Goal: Task Accomplishment & Management: Complete application form

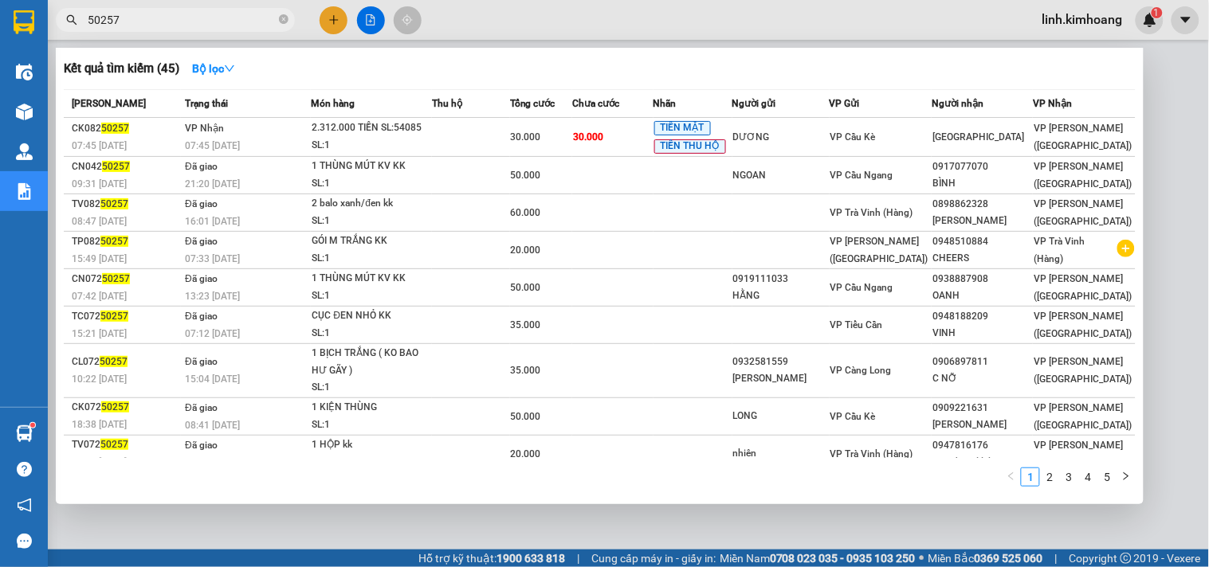
click at [257, 18] on input "50257" at bounding box center [182, 20] width 188 height 18
click at [280, 21] on icon "close-circle" at bounding box center [284, 19] width 10 height 10
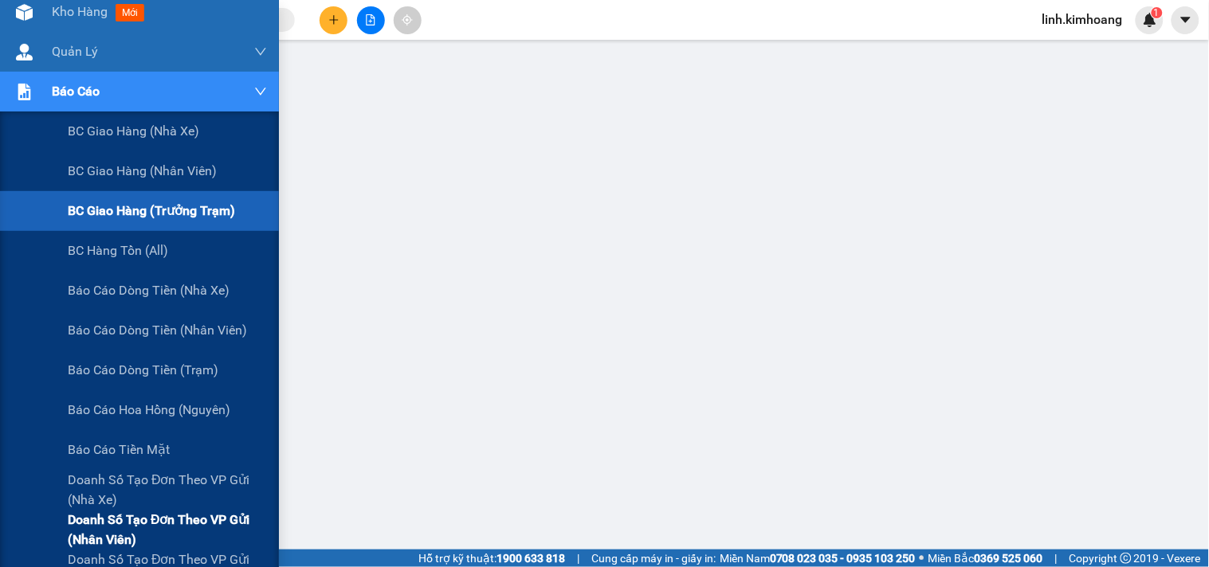
scroll to position [177, 0]
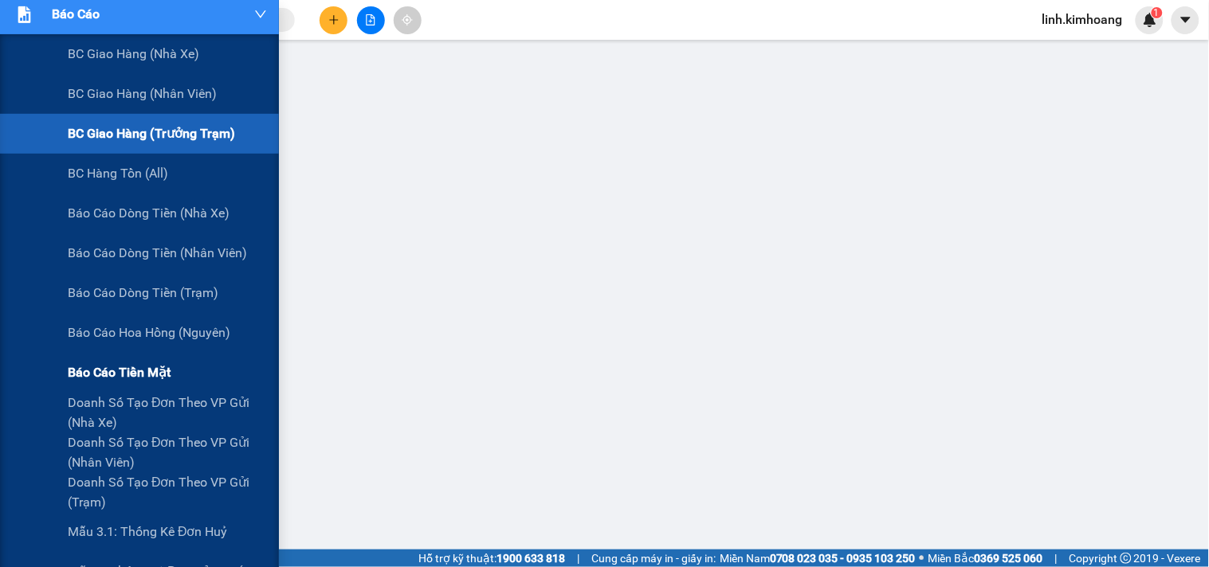
click at [140, 375] on span "Báo cáo tiền mặt" at bounding box center [119, 373] width 103 height 20
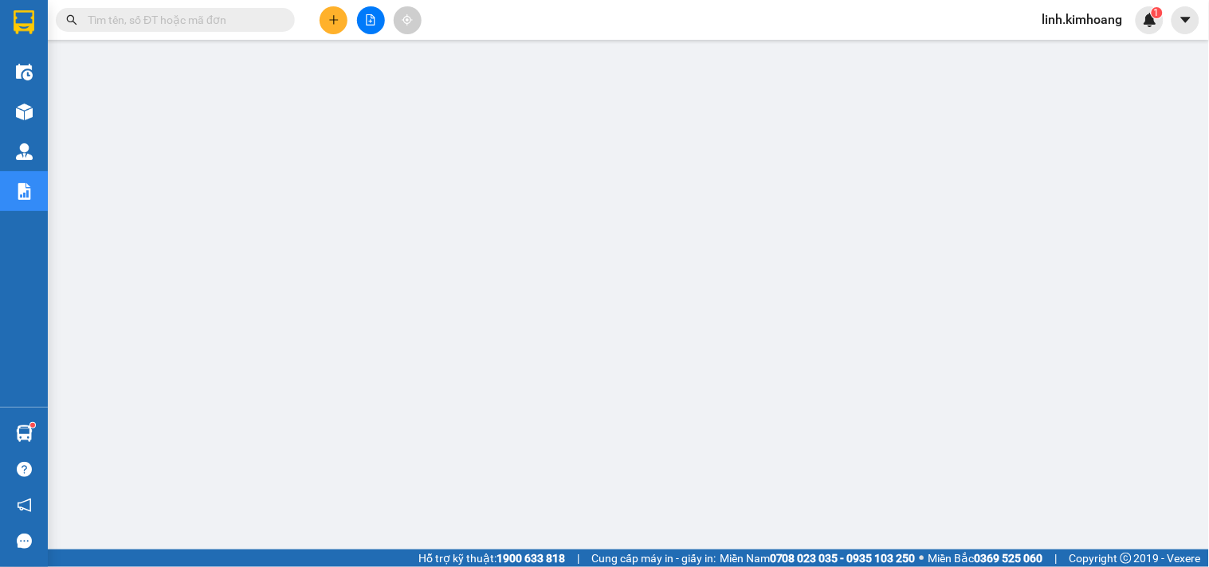
click at [332, 26] on button at bounding box center [334, 20] width 28 height 28
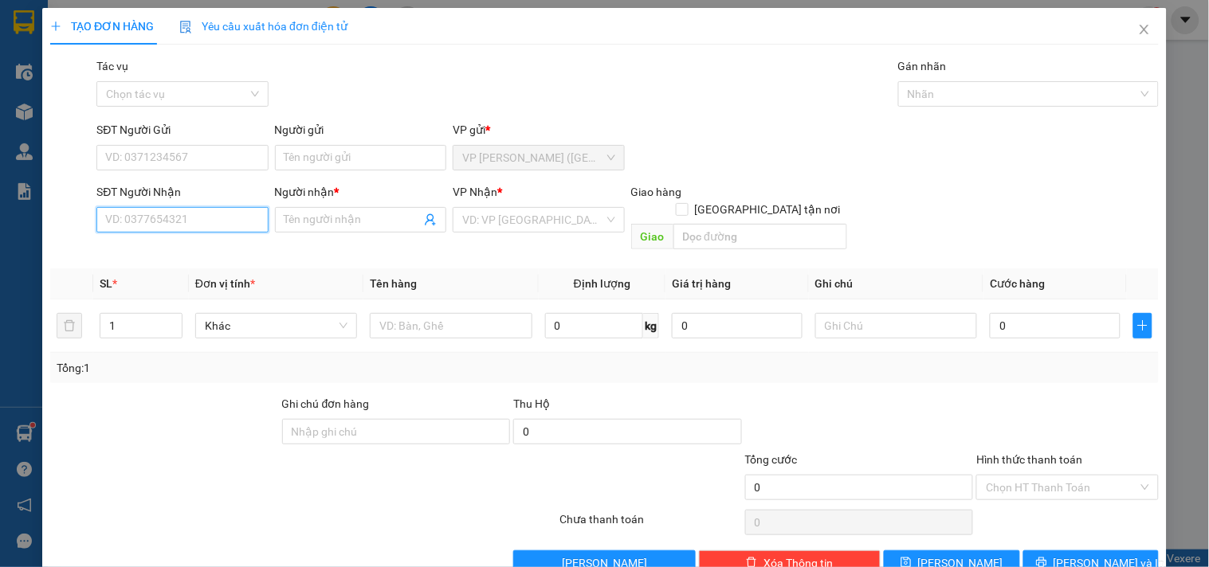
click at [242, 218] on input "SĐT Người Nhận" at bounding box center [181, 220] width 171 height 26
click at [225, 249] on div "0918702997 - TRƯỜNG PHÚC" at bounding box center [181, 252] width 153 height 18
type input "0918702997"
type input "TRƯỜNG PHÚC"
type input "100.000"
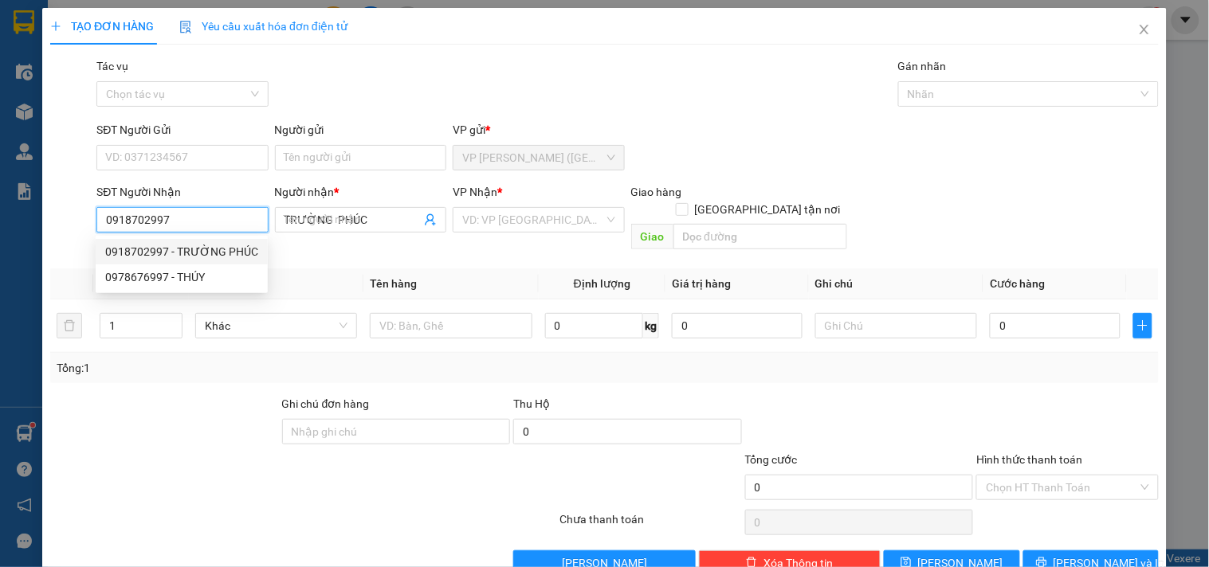
type input "100.000"
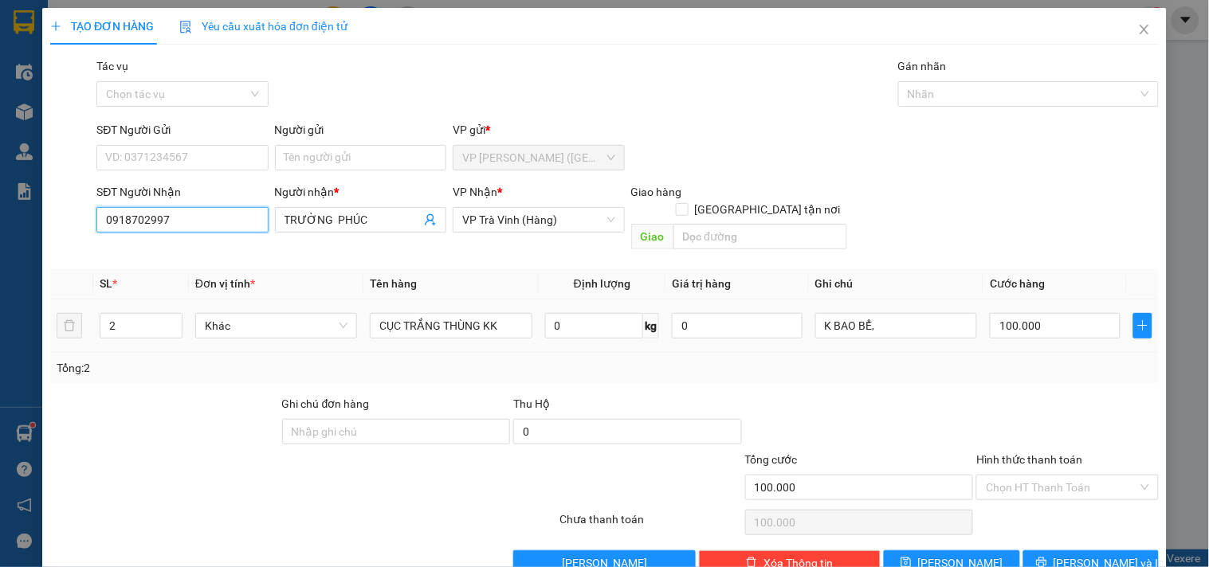
type input "0918702997"
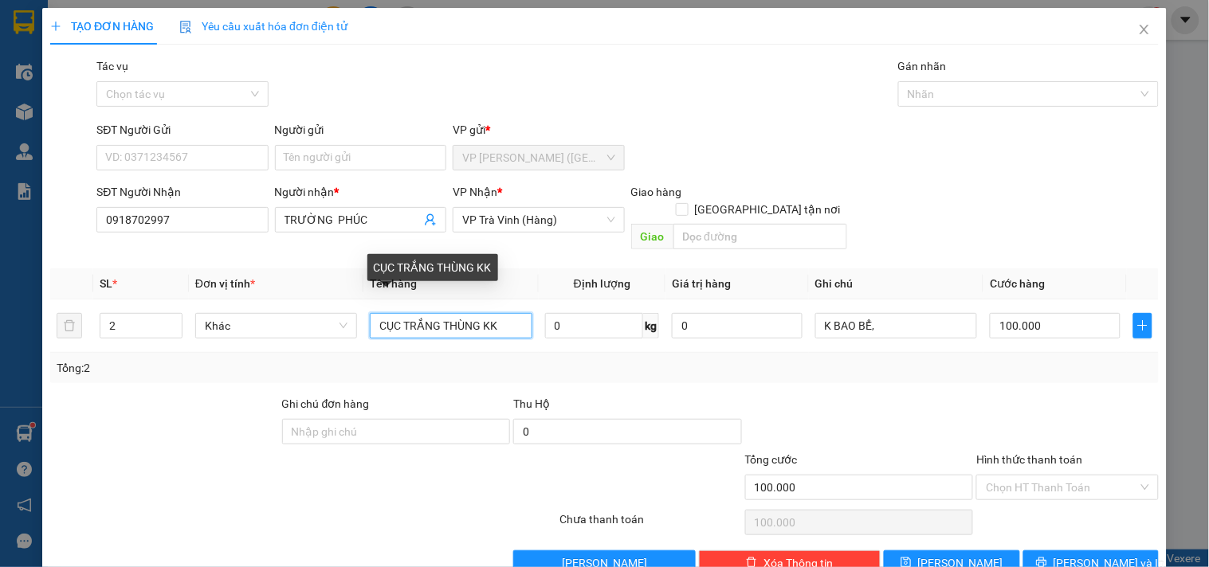
drag, startPoint x: 244, startPoint y: 393, endPoint x: 17, endPoint y: 436, distance: 231.2
click at [17, 436] on div "TẠO ĐƠN HÀNG Yêu cầu xuất hóa đơn điện tử Transit Pickup Surcharge Ids Transit …" at bounding box center [604, 283] width 1209 height 567
type input "CỤC M ĐEN KK"
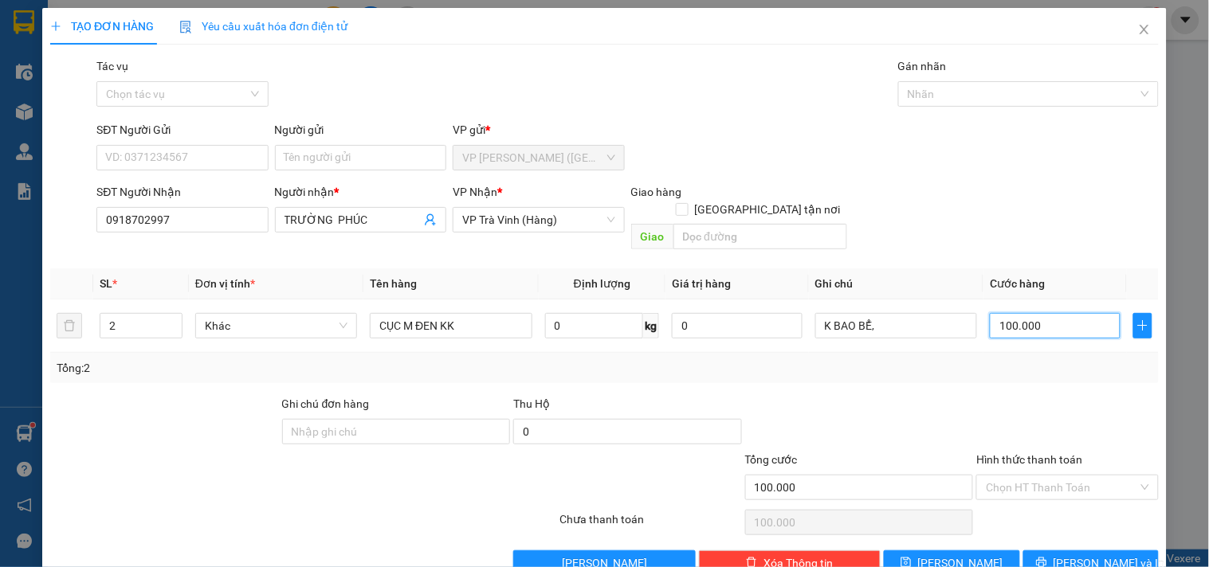
type input "7"
type input "0"
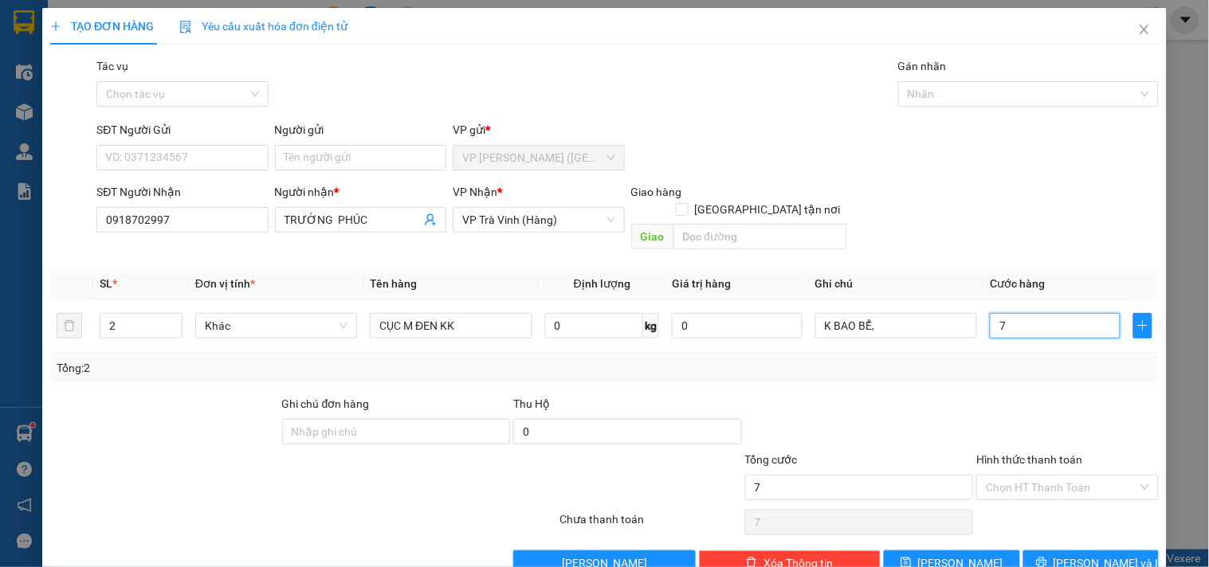
type input "0"
type input "6"
type input "06"
type input "65"
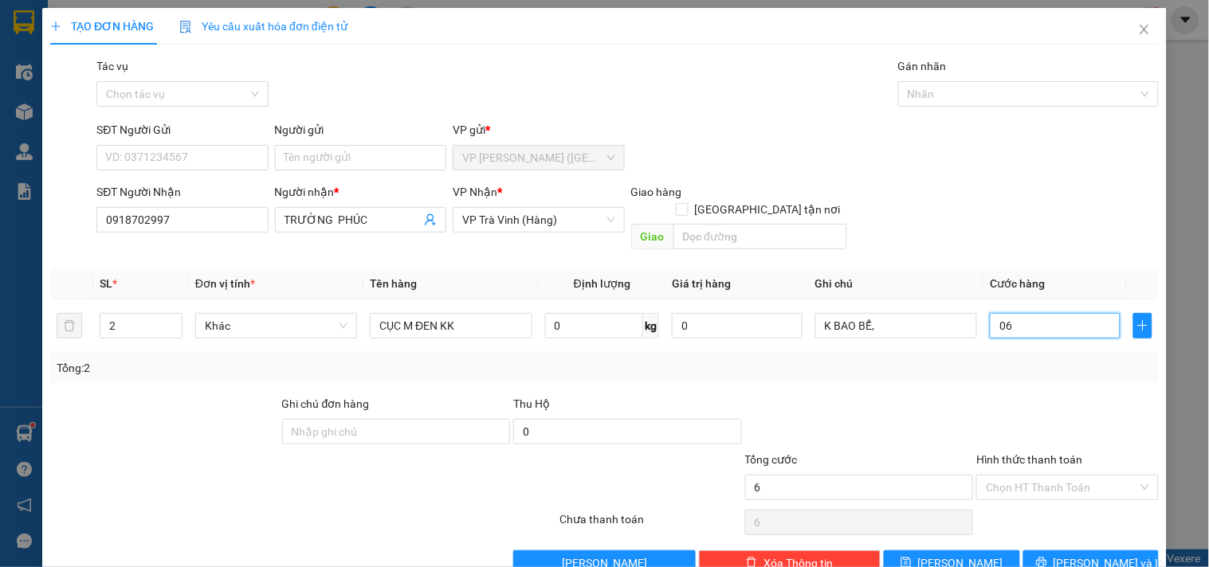
type input "65"
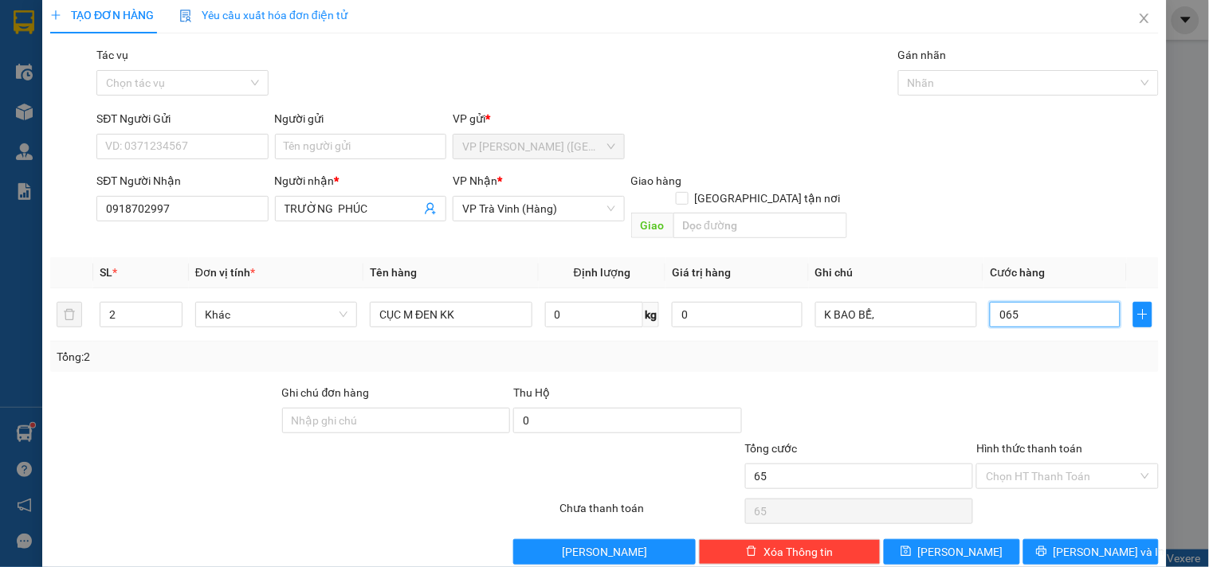
scroll to position [22, 0]
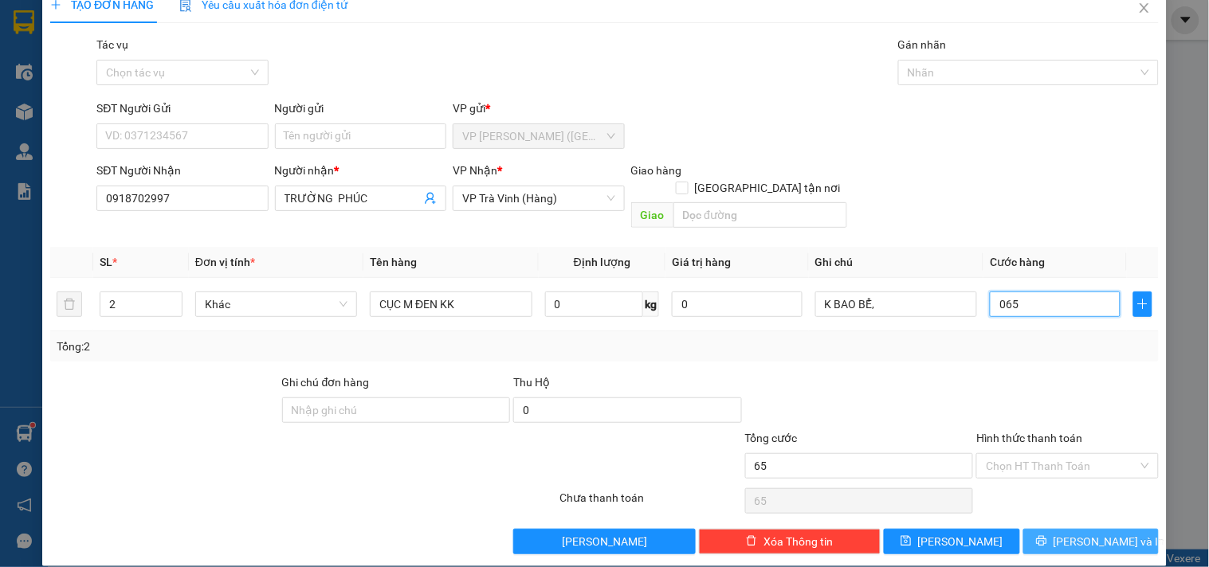
type input "065"
type input "65.000"
click at [1106, 533] on span "[PERSON_NAME] và In" at bounding box center [1110, 542] width 112 height 18
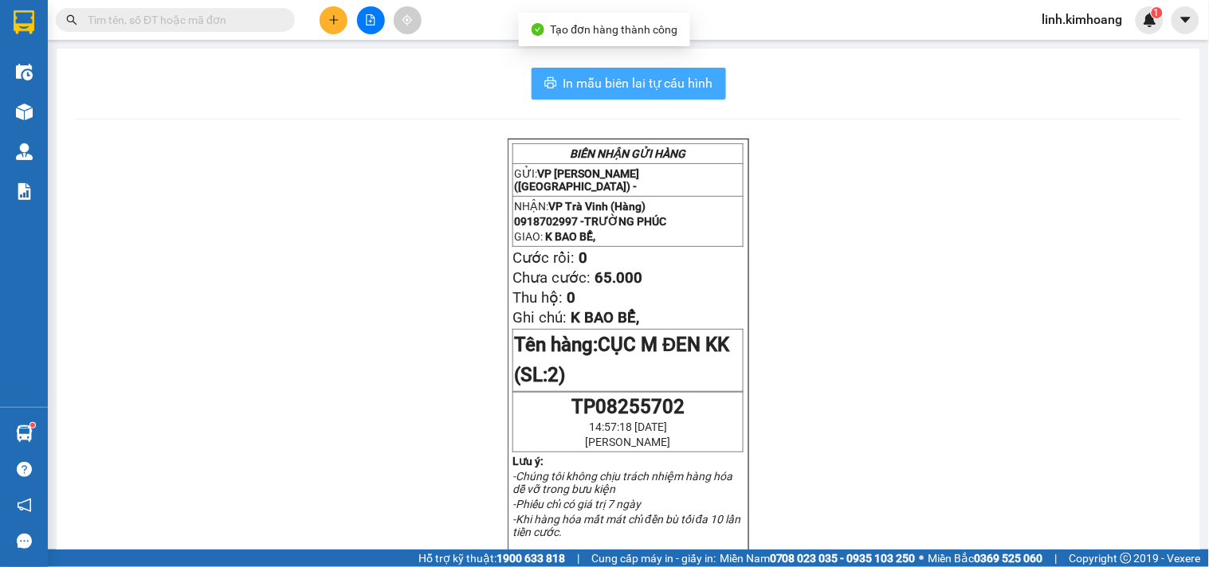
click at [626, 76] on span "In mẫu biên lai tự cấu hình" at bounding box center [638, 83] width 150 height 20
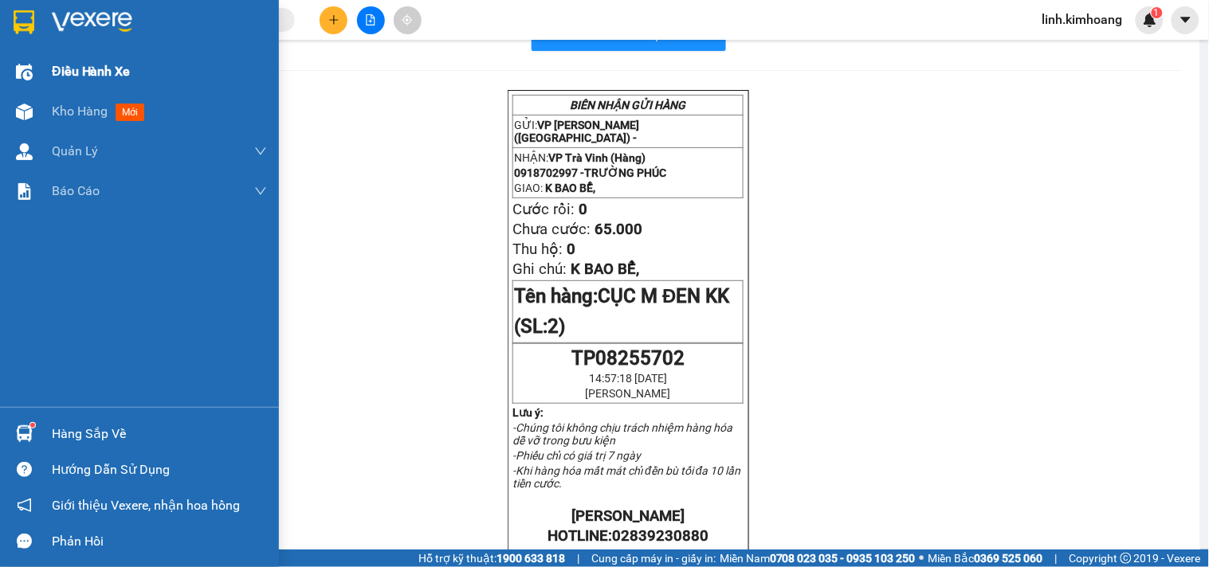
scroll to position [88, 0]
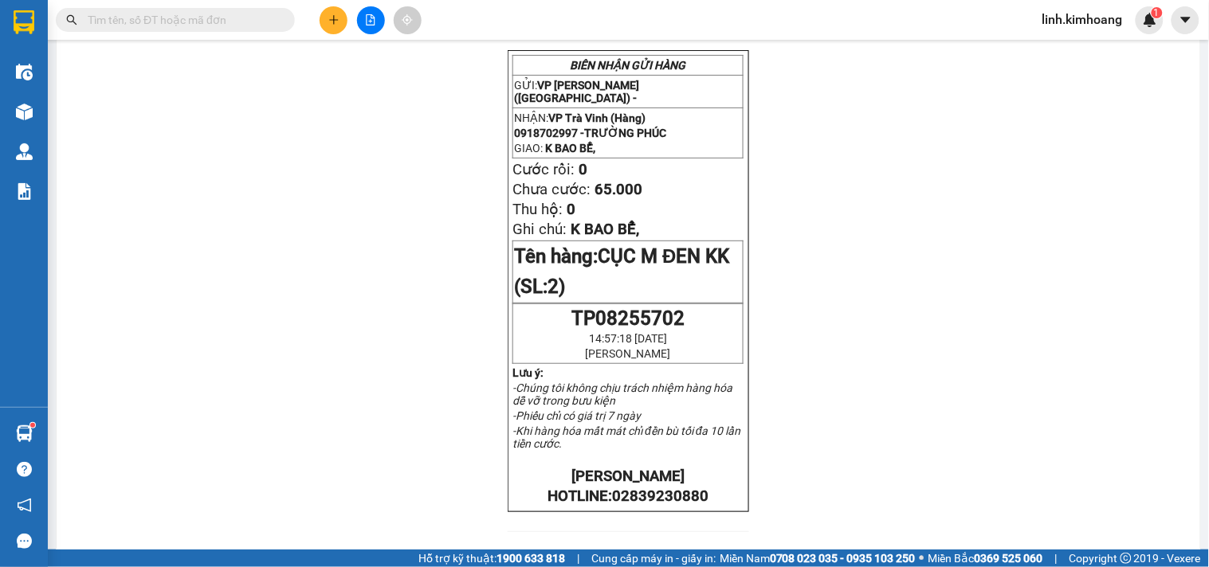
click at [244, 6] on div "Kết quả tìm kiếm ( 45 ) Bộ lọc Mã ĐH Trạng thái Món hàng Thu hộ Tổng cước Chưa …" at bounding box center [155, 20] width 311 height 28
click at [244, 14] on input "text" at bounding box center [182, 20] width 188 height 18
click at [229, 22] on input "text" at bounding box center [182, 20] width 188 height 18
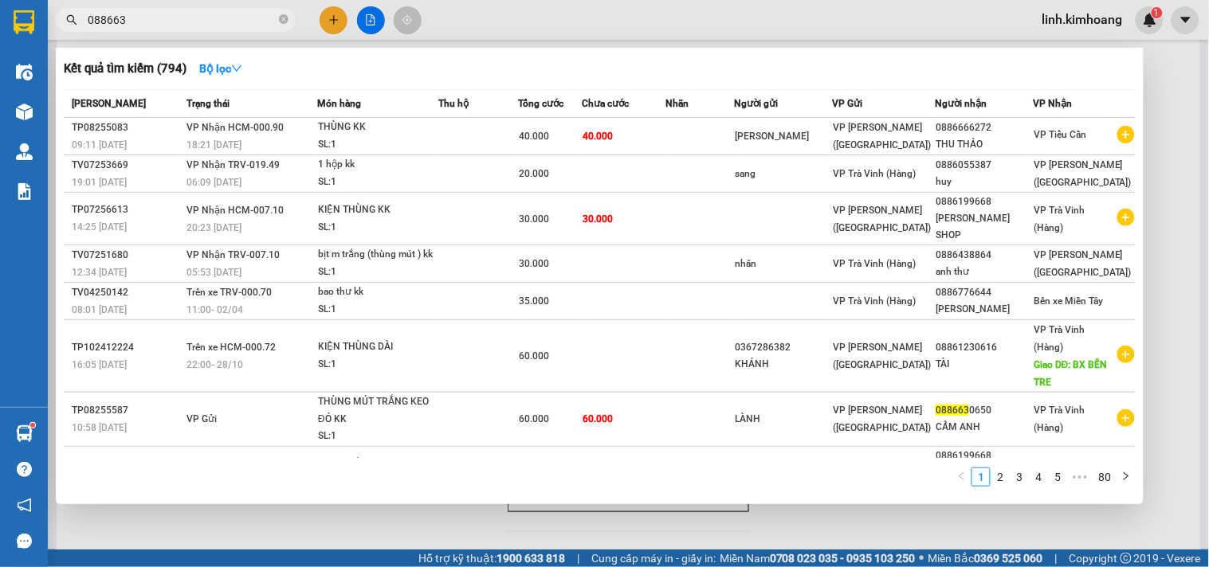
type input "0886636"
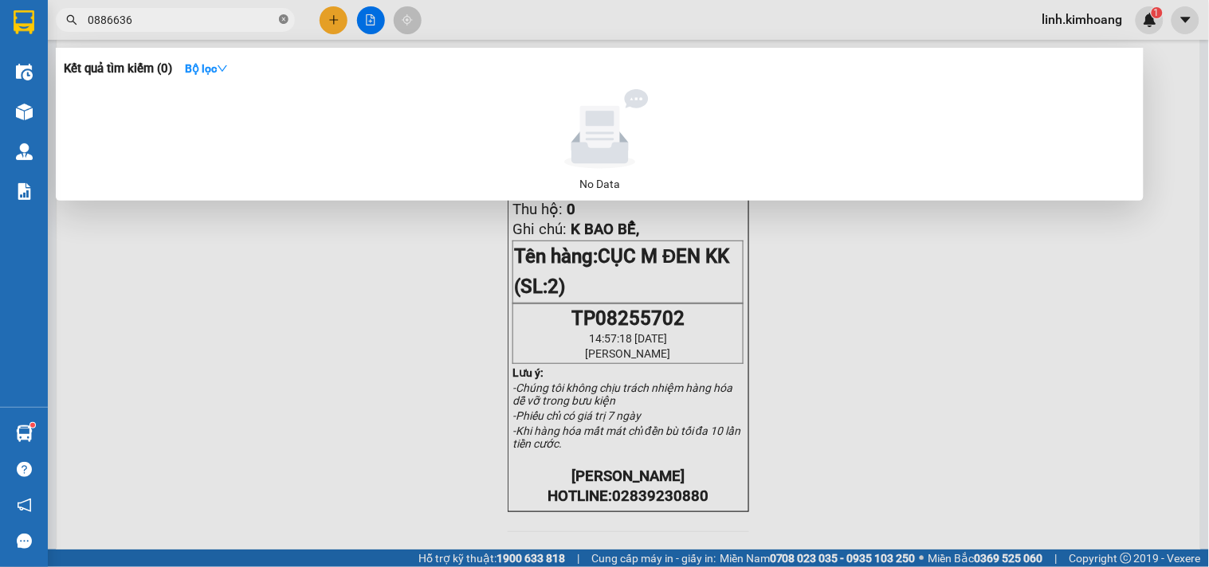
click at [284, 18] on icon "close-circle" at bounding box center [284, 19] width 10 height 10
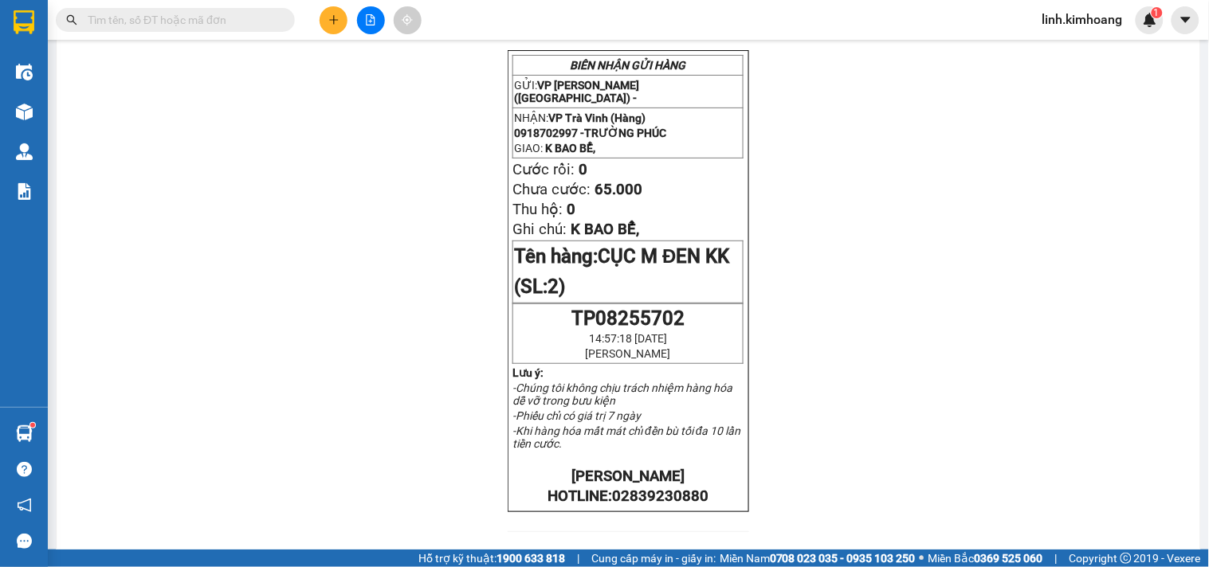
click at [253, 18] on input "text" at bounding box center [182, 20] width 188 height 18
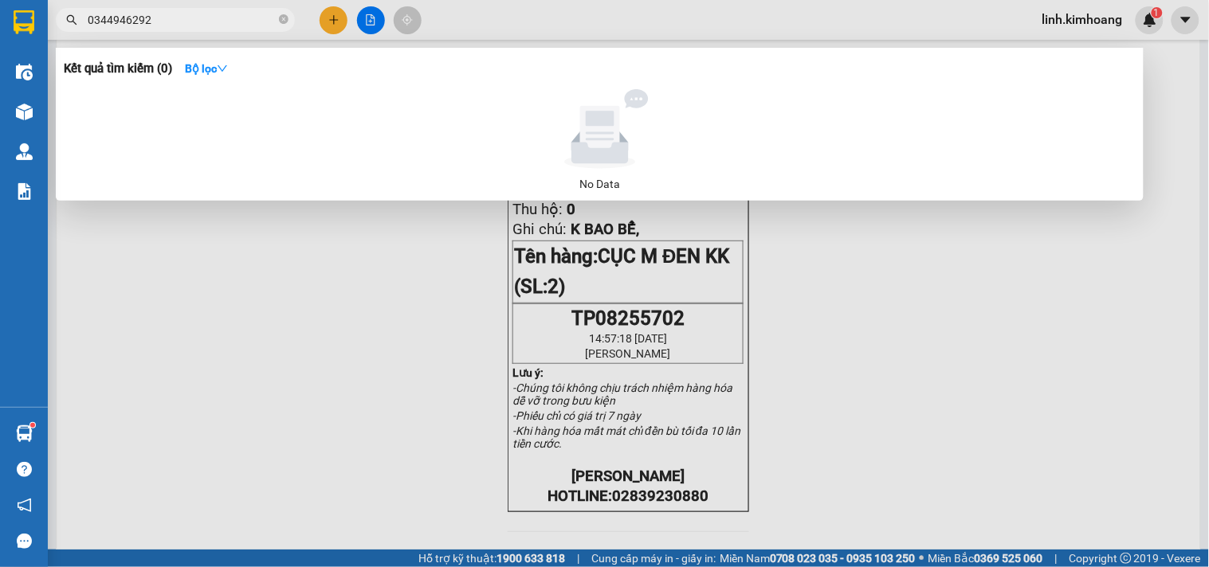
type input "0344946292"
click at [289, 16] on span "0344946292" at bounding box center [175, 20] width 239 height 24
click at [277, 18] on span "0344946292" at bounding box center [175, 20] width 239 height 24
click at [281, 18] on icon "close-circle" at bounding box center [284, 19] width 10 height 10
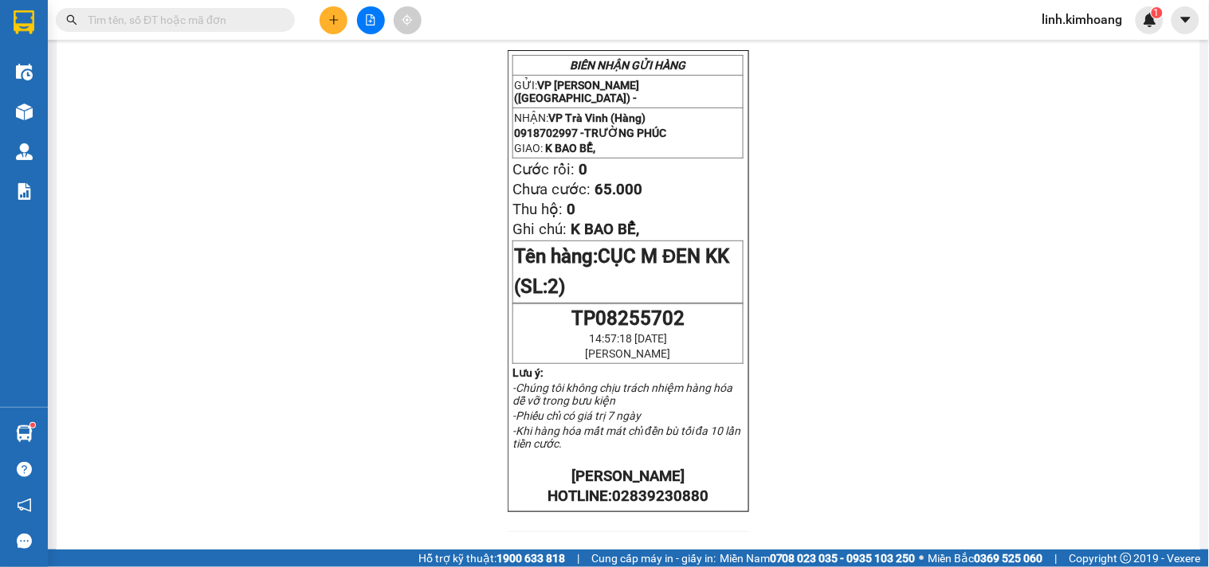
click at [164, 24] on input "text" at bounding box center [182, 20] width 188 height 18
click at [331, 29] on button at bounding box center [334, 20] width 28 height 28
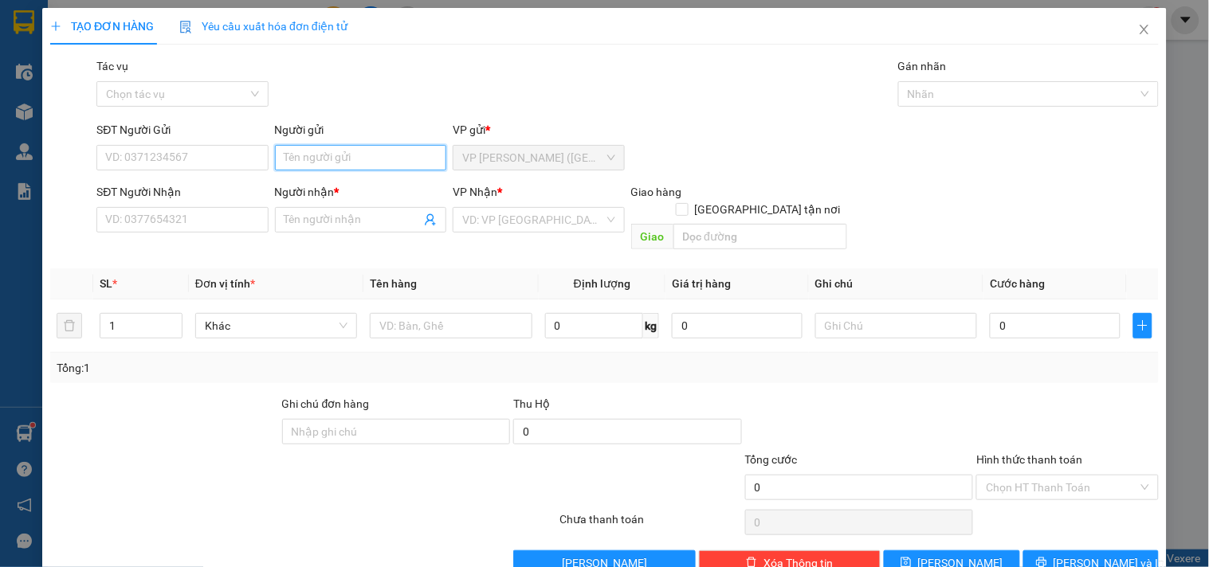
click at [339, 150] on input "Người gửi" at bounding box center [360, 158] width 171 height 26
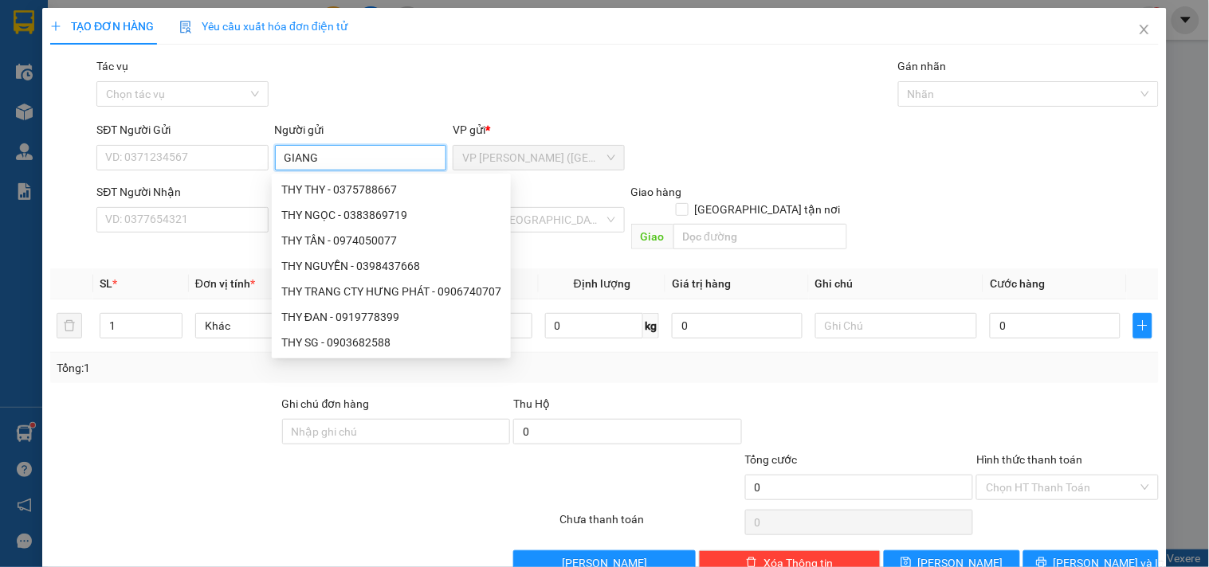
type input "GIANG"
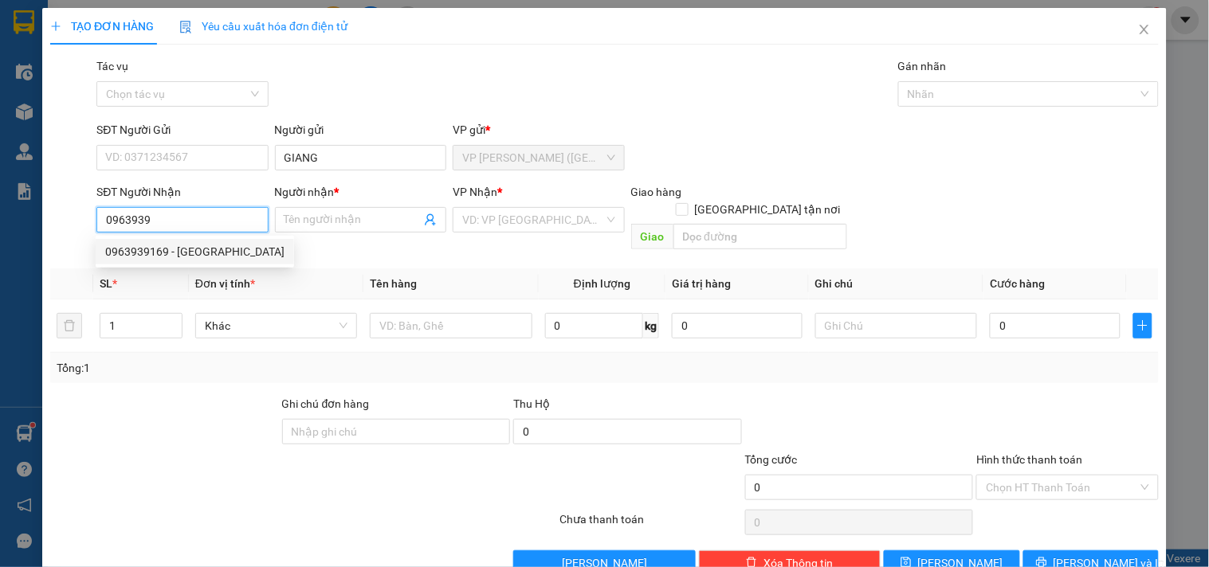
click at [224, 252] on div "0963939169 - [GEOGRAPHIC_DATA]" at bounding box center [194, 252] width 179 height 18
type input "0963939169"
type input "[PERSON_NAME]"
type input "25.000"
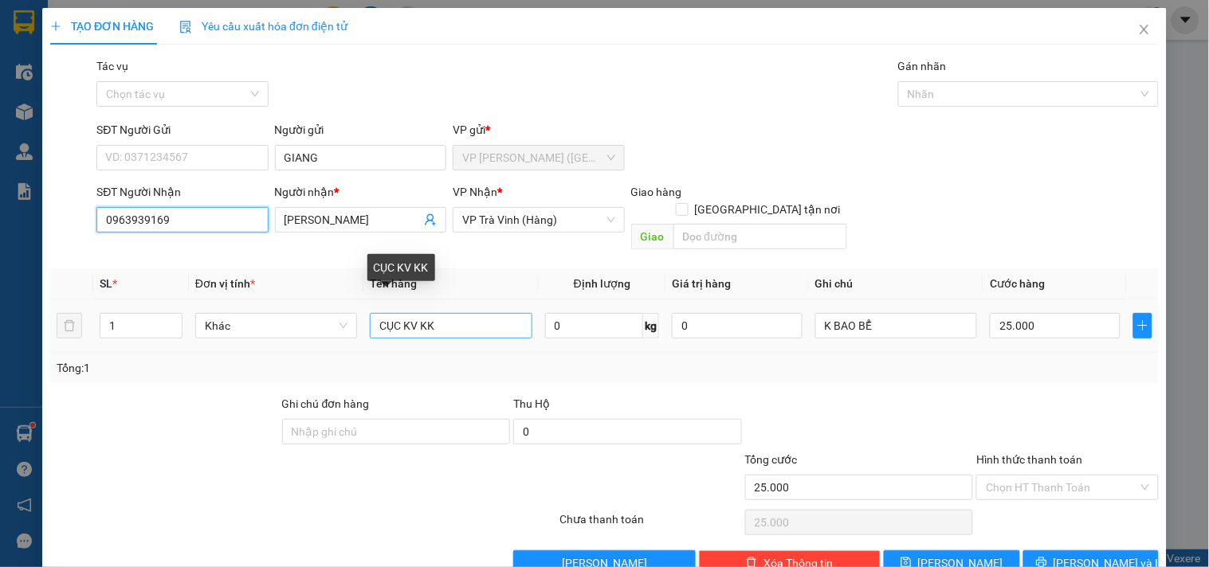
type input "0963939169"
drag, startPoint x: 462, startPoint y: 312, endPoint x: 0, endPoint y: 467, distance: 487.7
click at [0, 467] on div "TẠO ĐƠN HÀNG Yêu cầu xuất hóa đơn điện tử Transit Pickup Surcharge Ids Transit …" at bounding box center [604, 283] width 1209 height 567
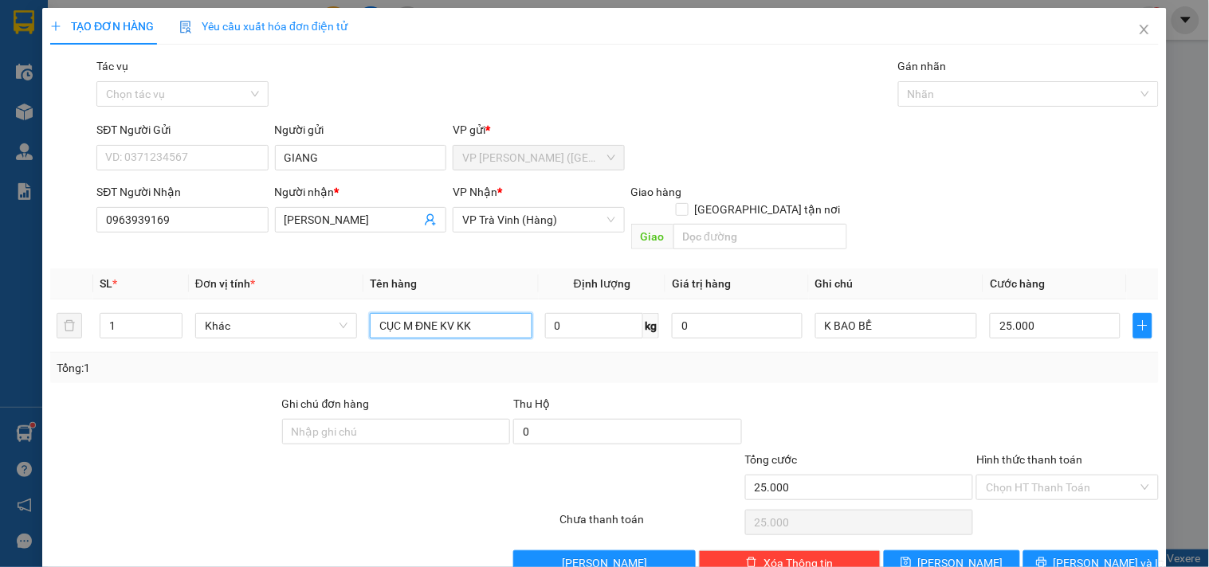
type input "CỤC M ĐNE KV KK"
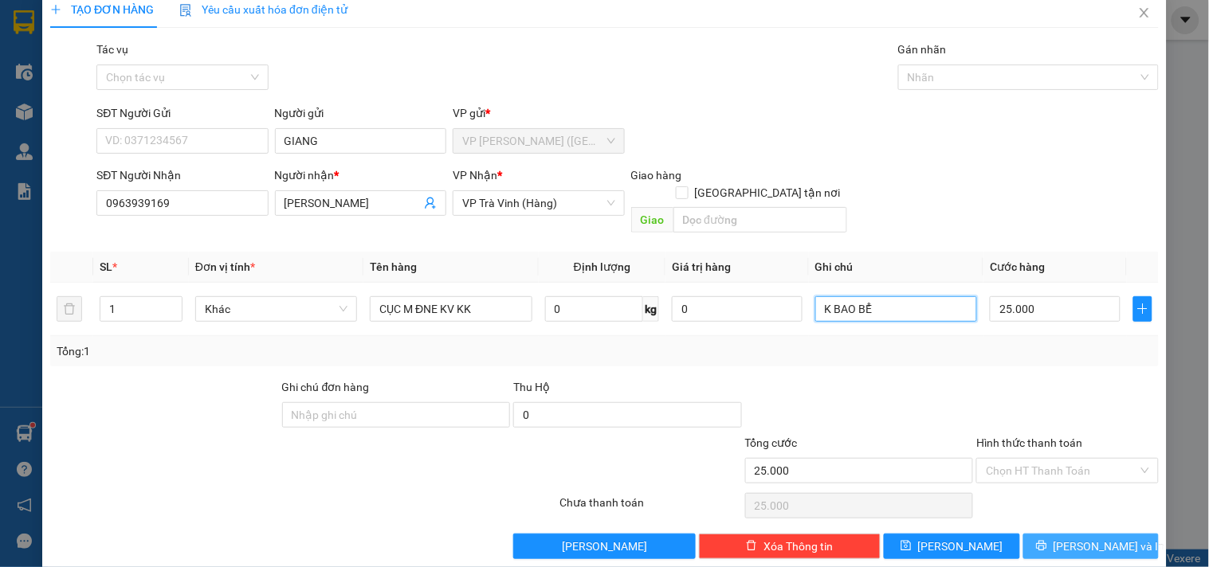
scroll to position [22, 0]
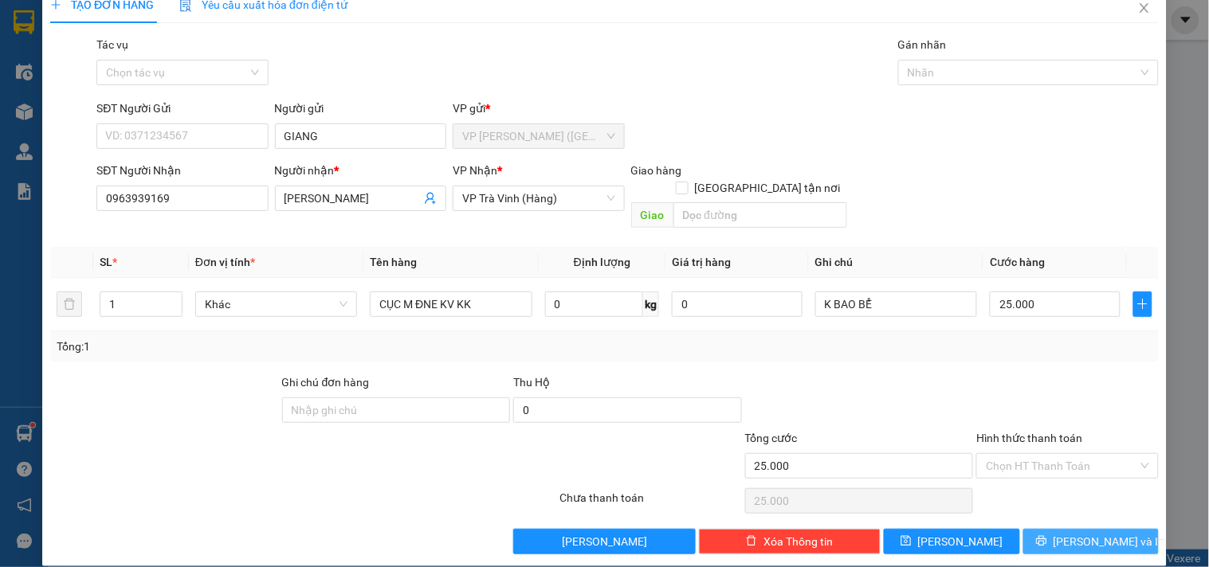
click at [1104, 533] on span "[PERSON_NAME] và In" at bounding box center [1110, 542] width 112 height 18
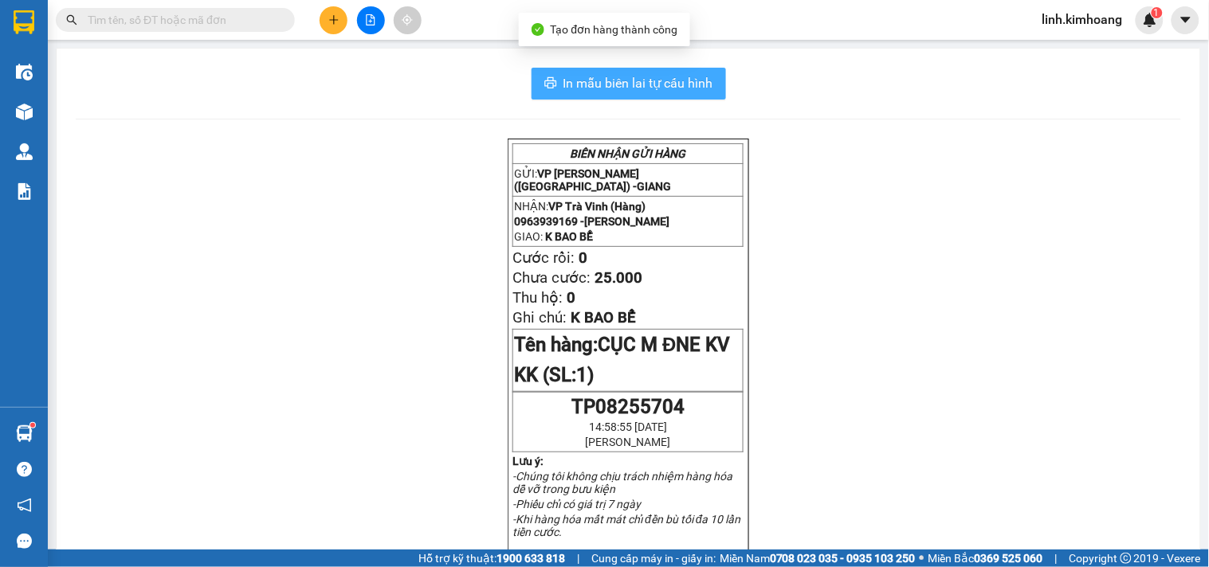
click at [658, 81] on span "In mẫu biên lai tự cấu hình" at bounding box center [638, 83] width 150 height 20
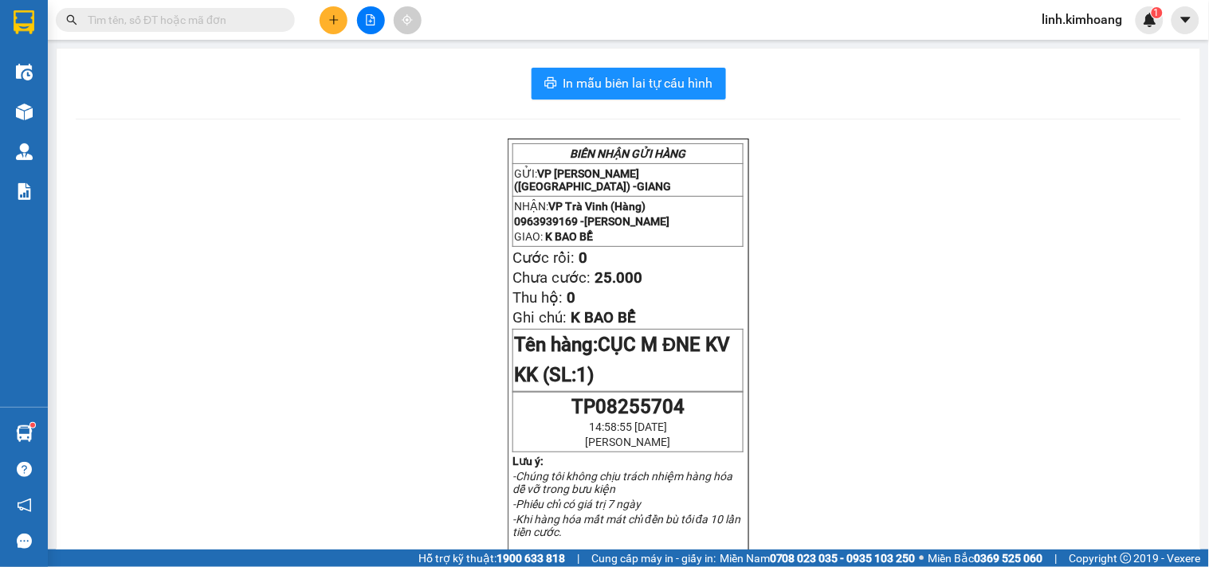
click at [332, 10] on button at bounding box center [334, 20] width 28 height 28
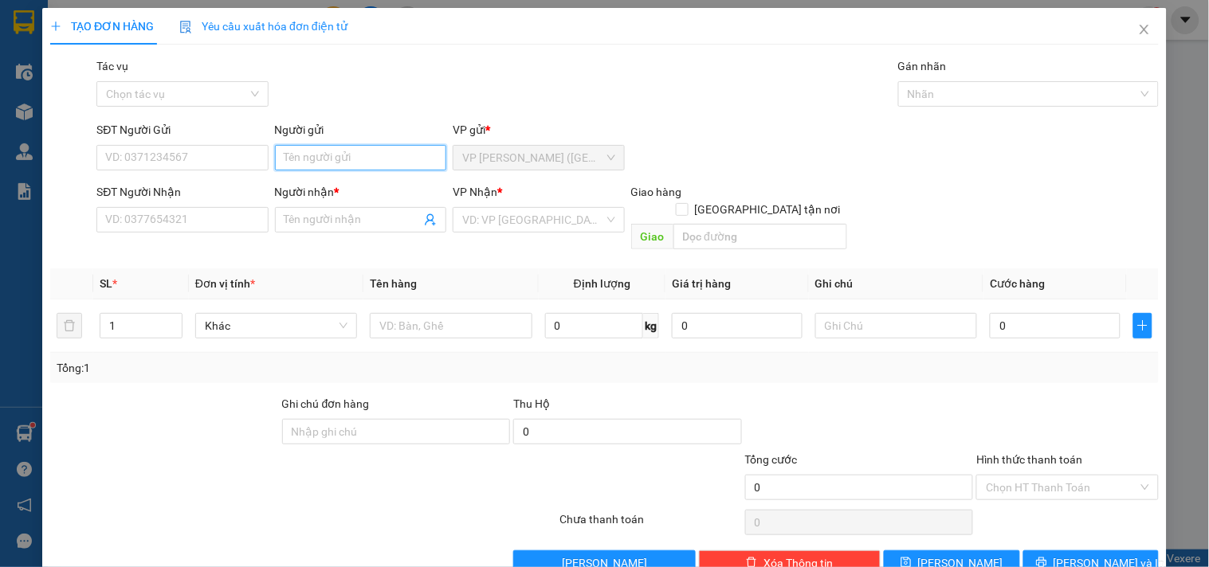
click at [363, 164] on input "Người gửi" at bounding box center [360, 158] width 171 height 26
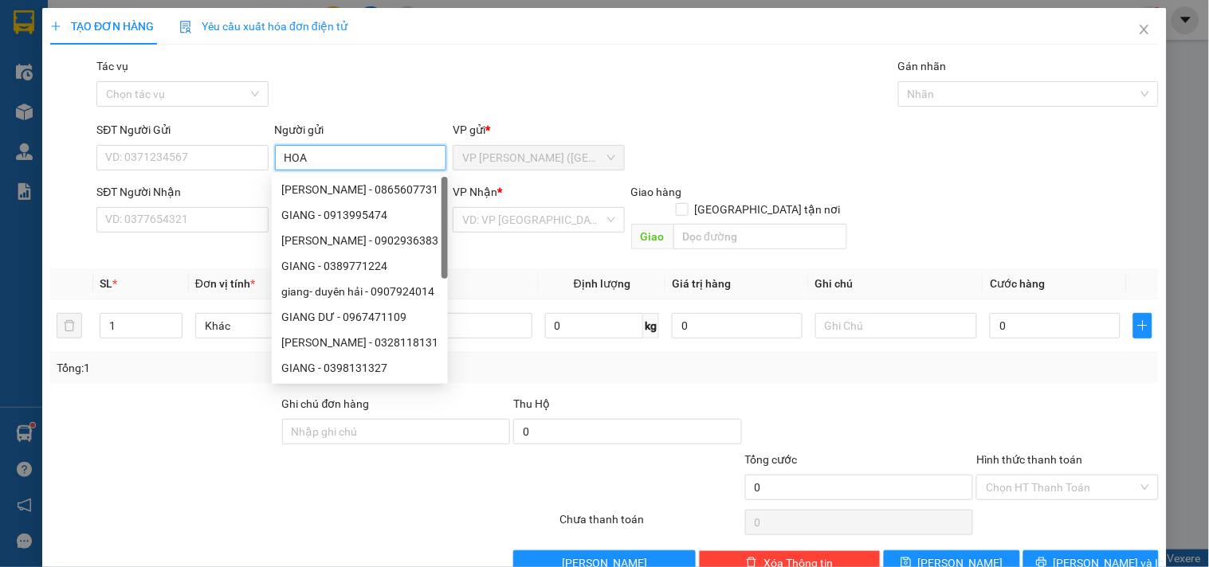
type input "HOA"
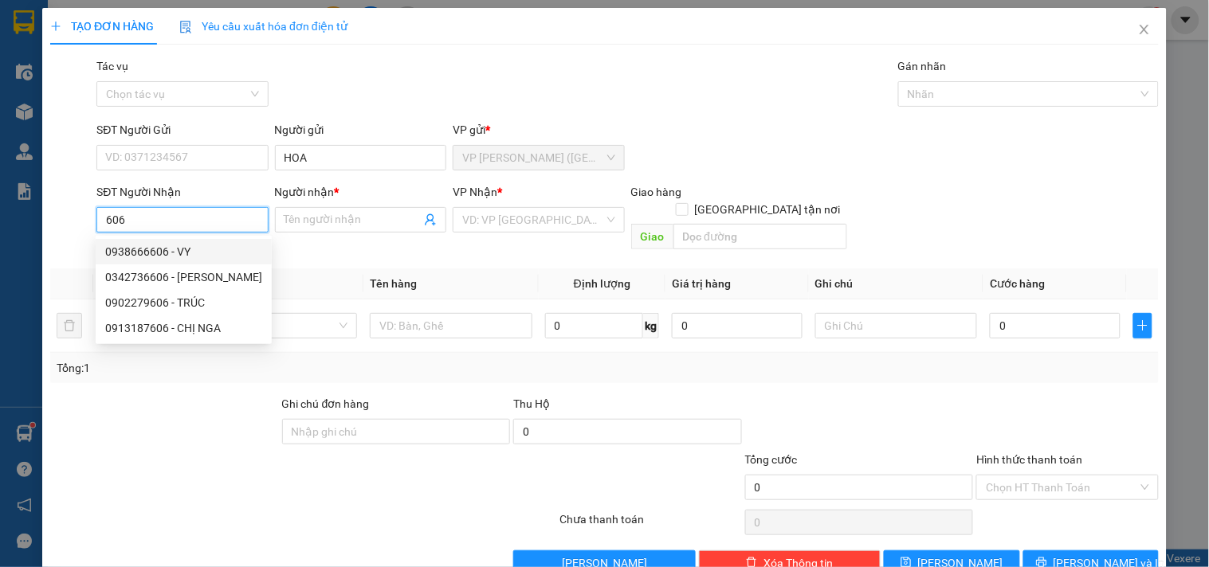
click at [190, 253] on div "0938666606 - VY" at bounding box center [183, 252] width 157 height 18
type input "0938666606"
type input "VY"
type input "30.000"
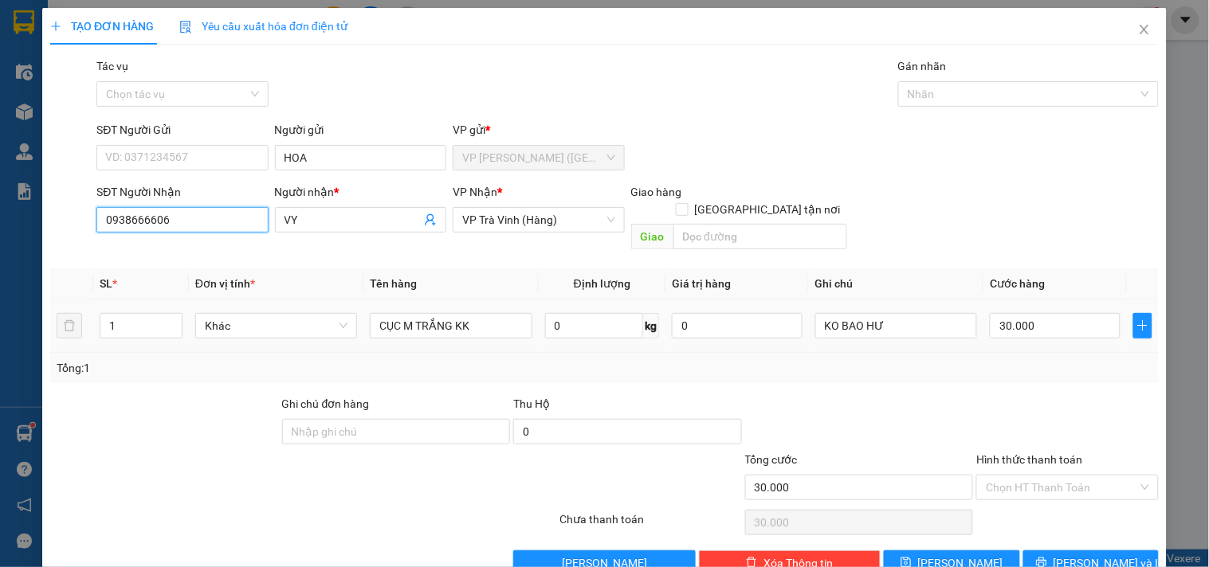
type input "0938666606"
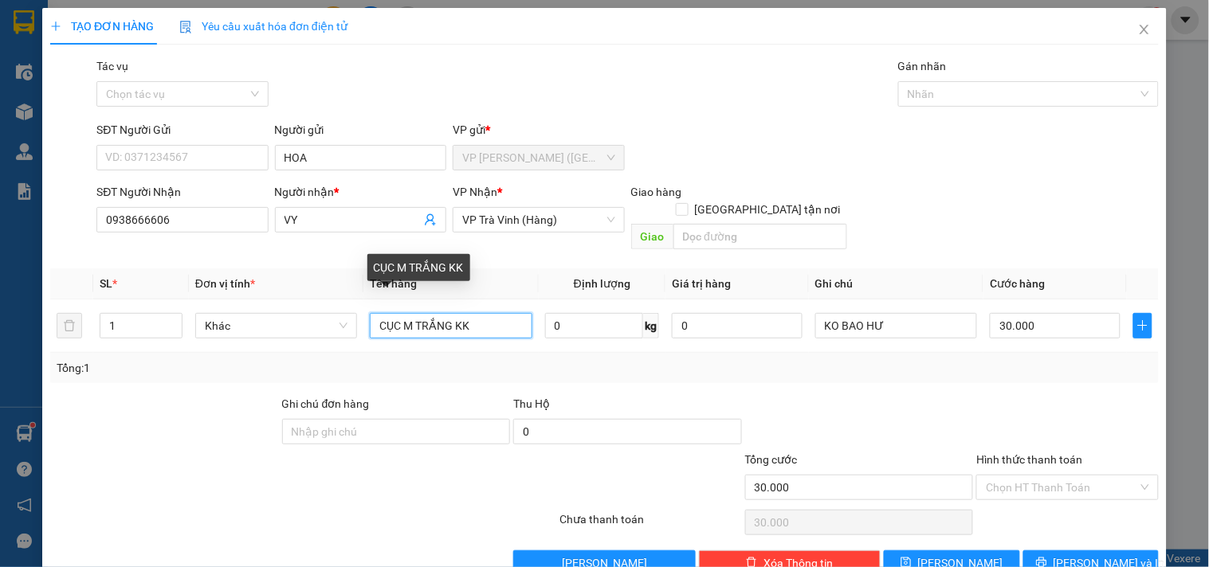
drag, startPoint x: 22, startPoint y: 376, endPoint x: 0, endPoint y: 442, distance: 69.6
click at [0, 441] on div "TẠO ĐƠN HÀNG Yêu cầu xuất hóa đơn điện tử Transit Pickup Surcharge Ids Transit …" at bounding box center [604, 283] width 1209 height 567
type input "THÙNG KK"
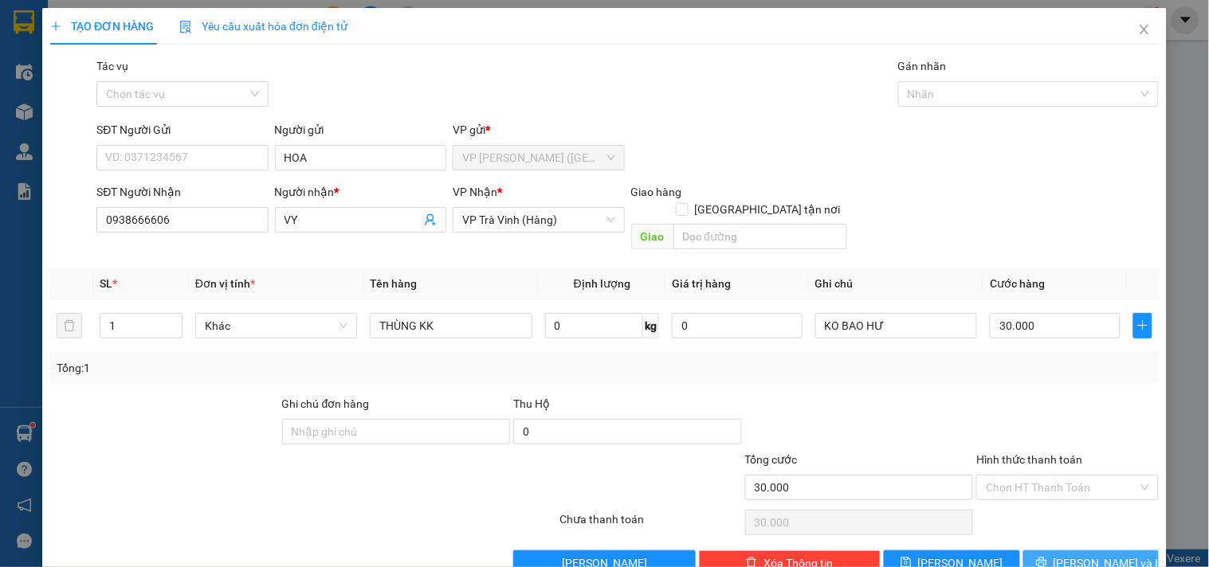
click at [1086, 555] on span "[PERSON_NAME] và In" at bounding box center [1110, 564] width 112 height 18
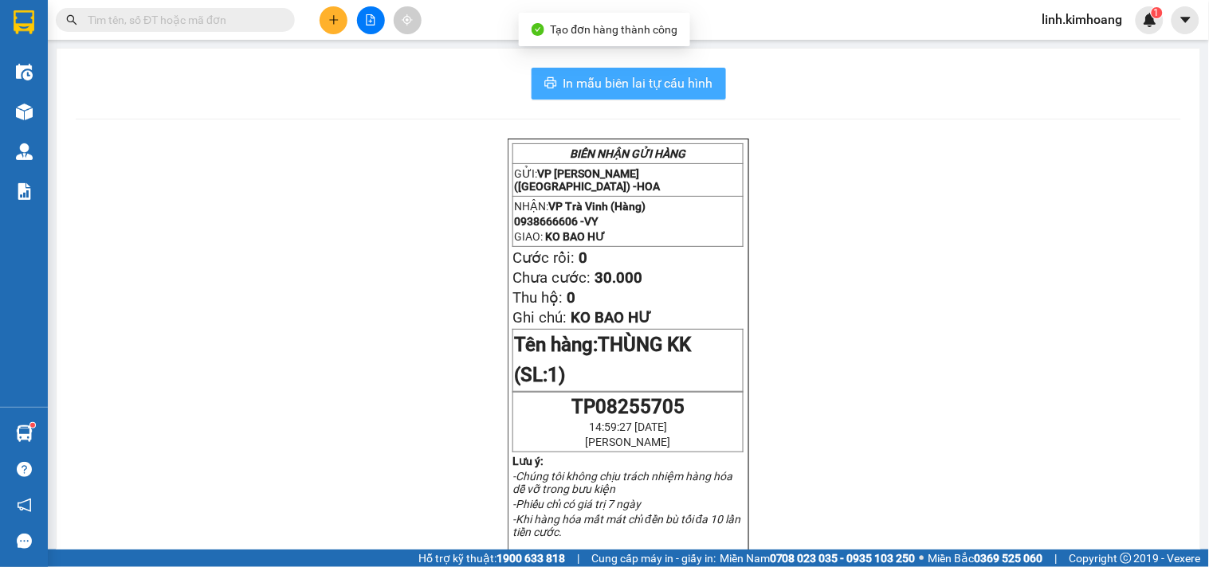
click at [669, 82] on span "In mẫu biên lai tự cấu hình" at bounding box center [638, 83] width 150 height 20
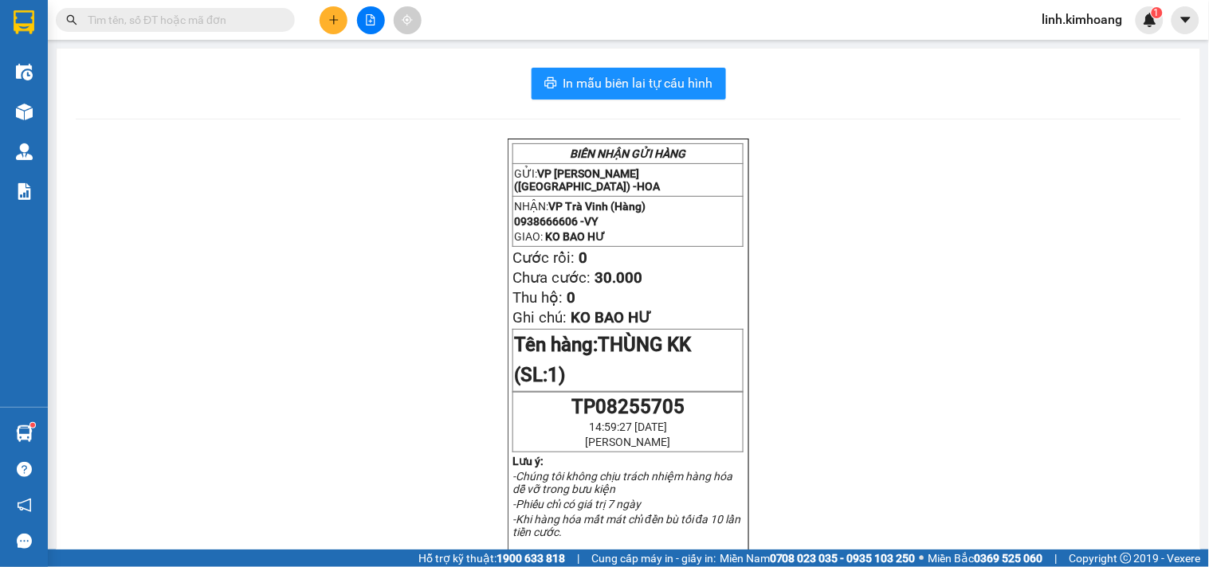
click at [611, 418] on span "TP08255705" at bounding box center [627, 407] width 113 height 22
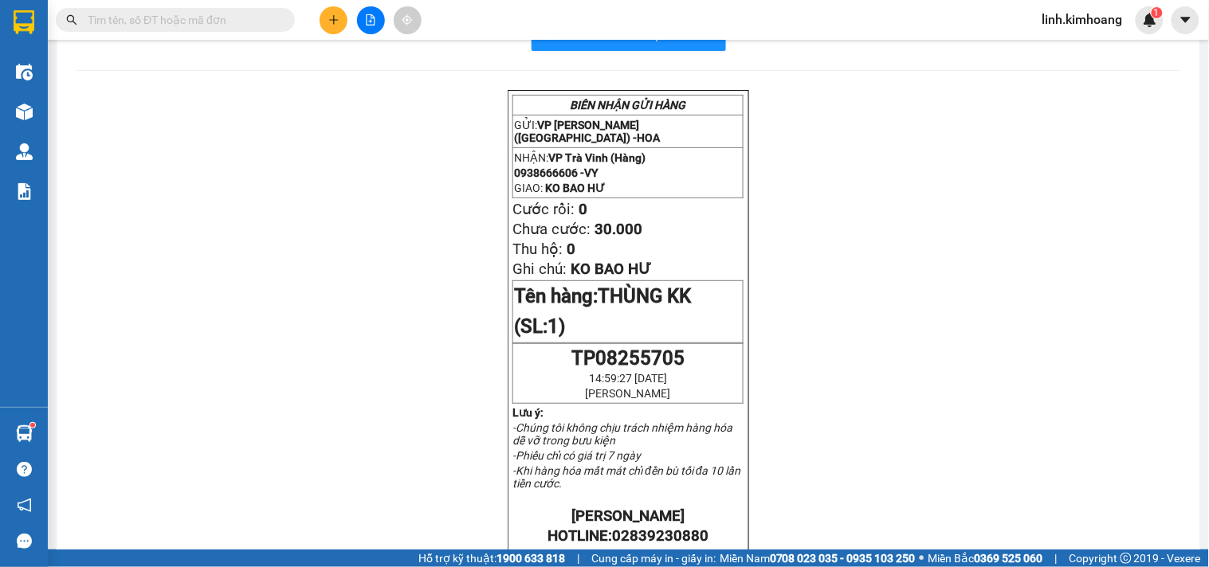
scroll to position [88, 0]
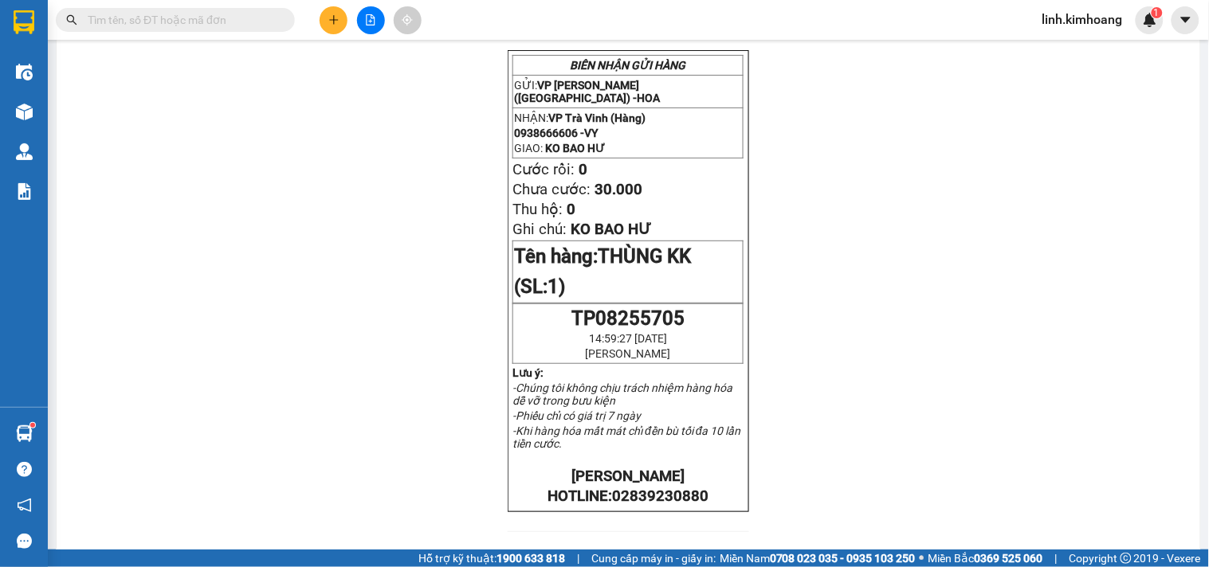
click at [148, 24] on input "text" at bounding box center [182, 20] width 188 height 18
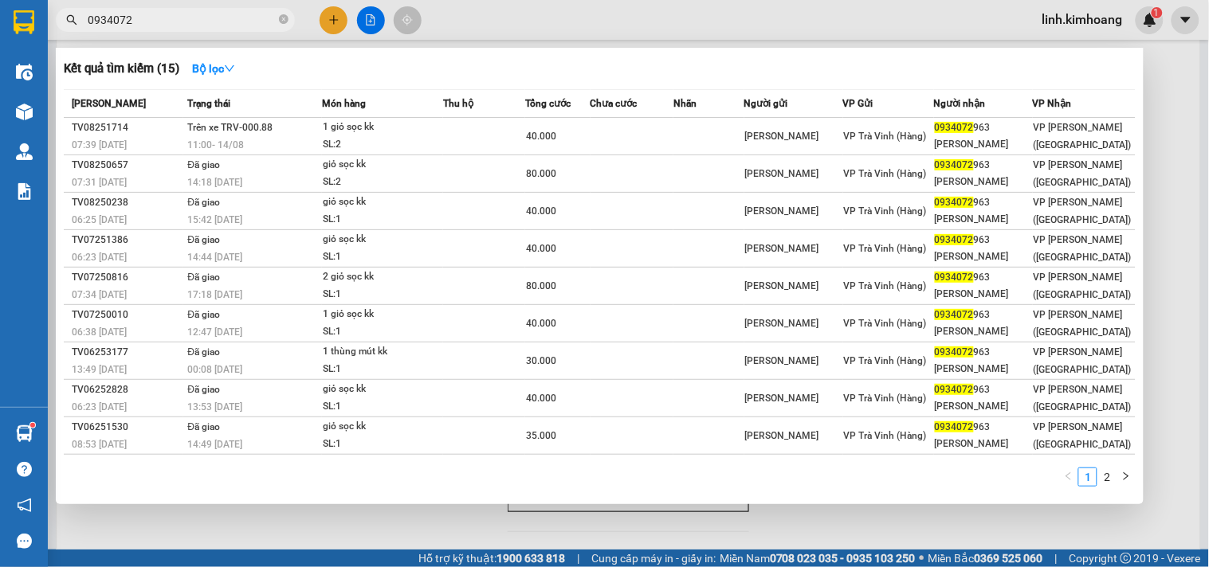
type input "0934072"
click at [340, 13] on div at bounding box center [604, 283] width 1209 height 567
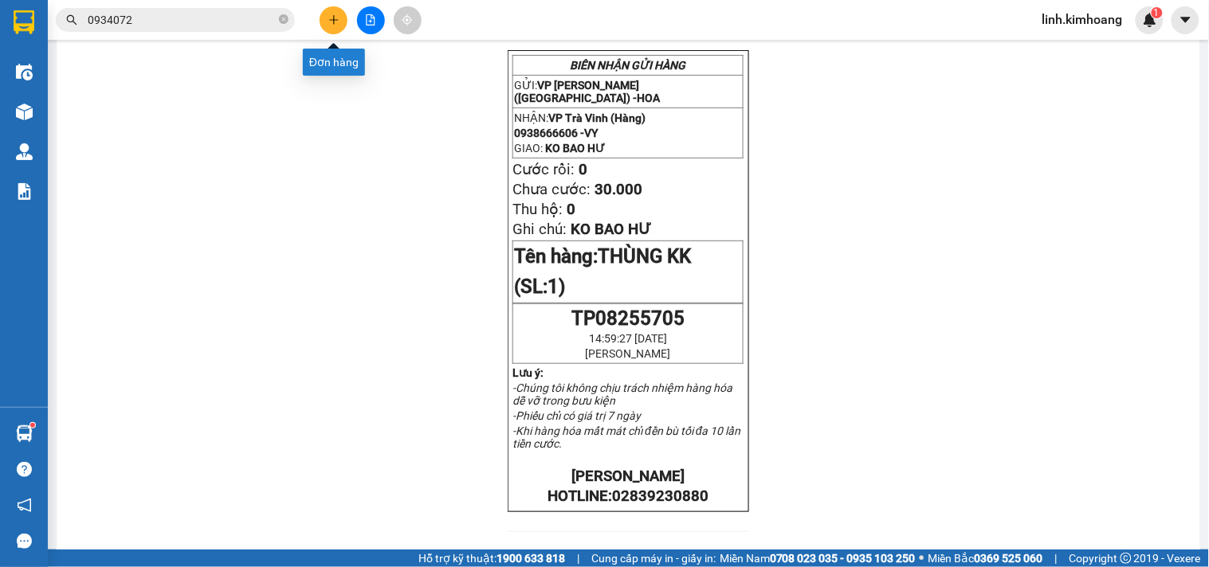
click at [336, 17] on icon "plus" at bounding box center [333, 19] width 11 height 11
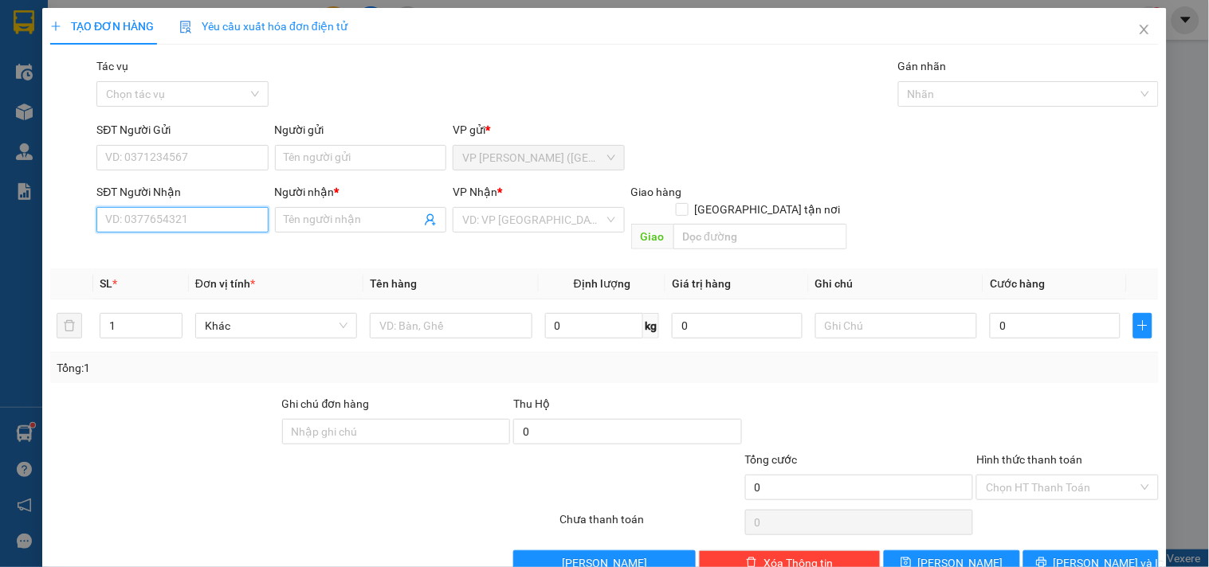
click at [171, 219] on input "SĐT Người Nhận" at bounding box center [181, 220] width 171 height 26
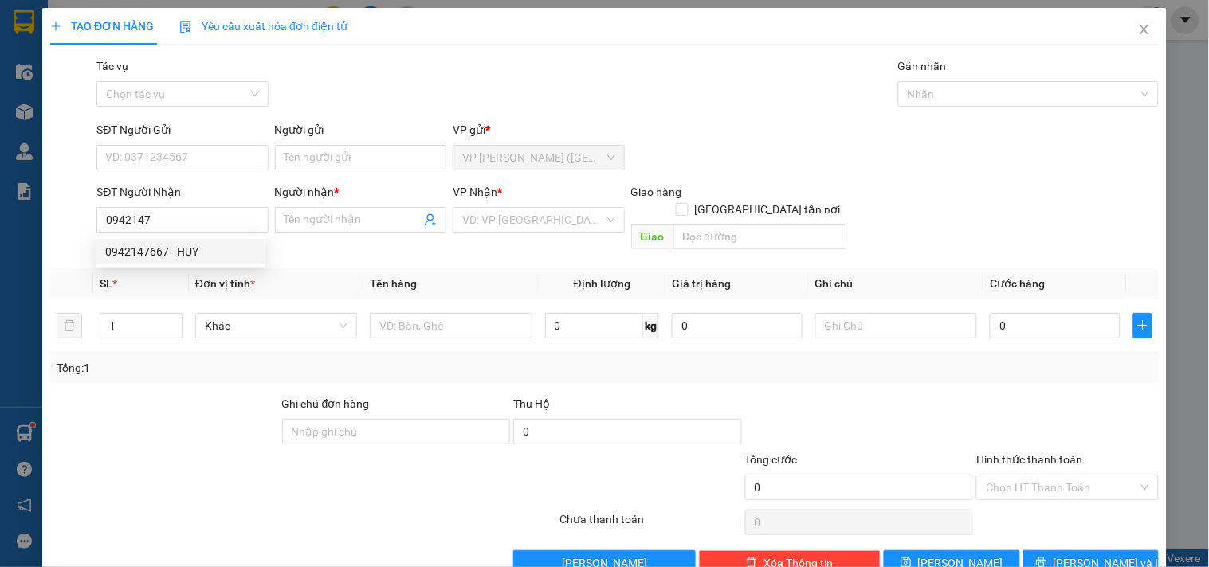
click at [184, 236] on div "0942147667 0942147667 - HUY" at bounding box center [181, 252] width 170 height 32
click at [186, 243] on div "Transit Pickup Surcharge Ids Transit Deliver Surcharge Ids Transit Deliver Surc…" at bounding box center [604, 316] width 1109 height 519
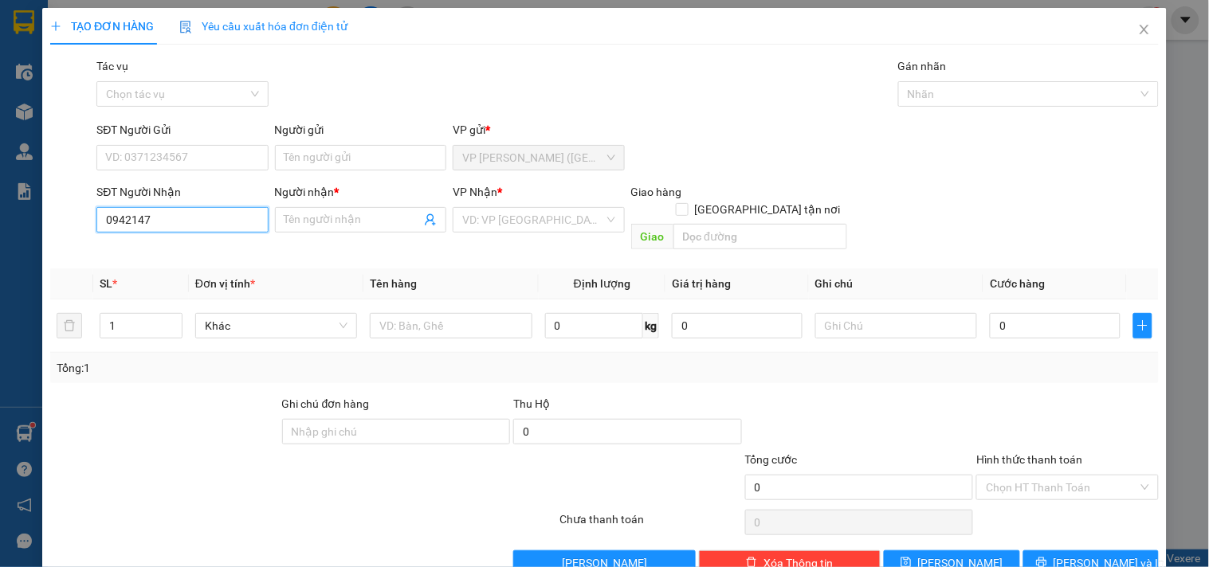
click at [176, 210] on input "0942147" at bounding box center [181, 220] width 171 height 26
click at [191, 253] on div "0942147667 - HUY" at bounding box center [180, 252] width 151 height 18
type input "0942147667"
type input "HUY"
type input "GIAO TN"
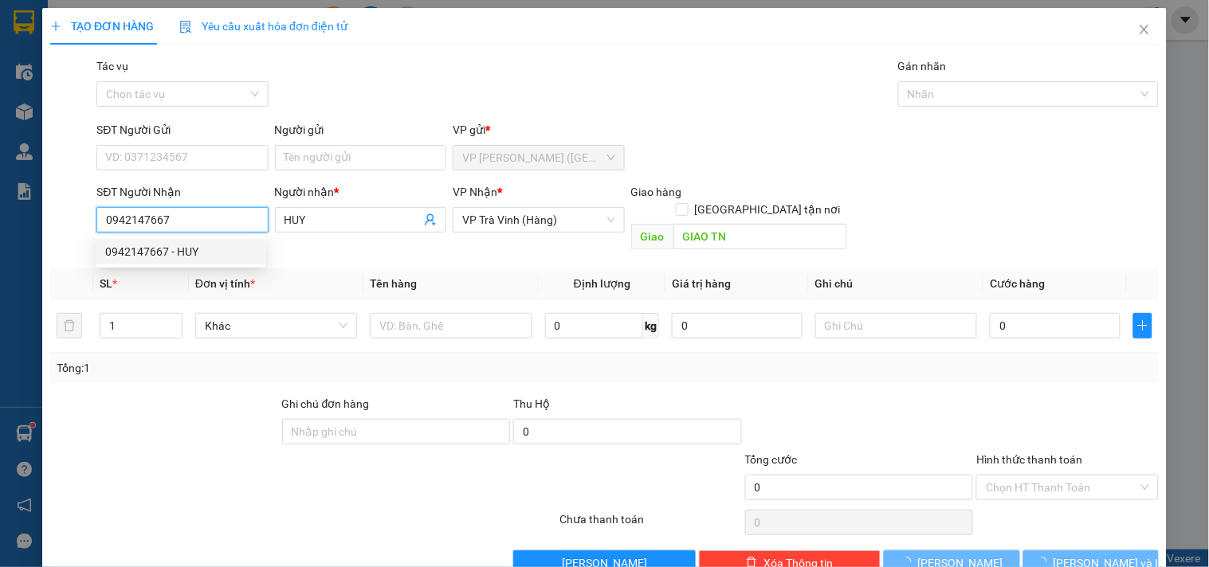
type input "40.000"
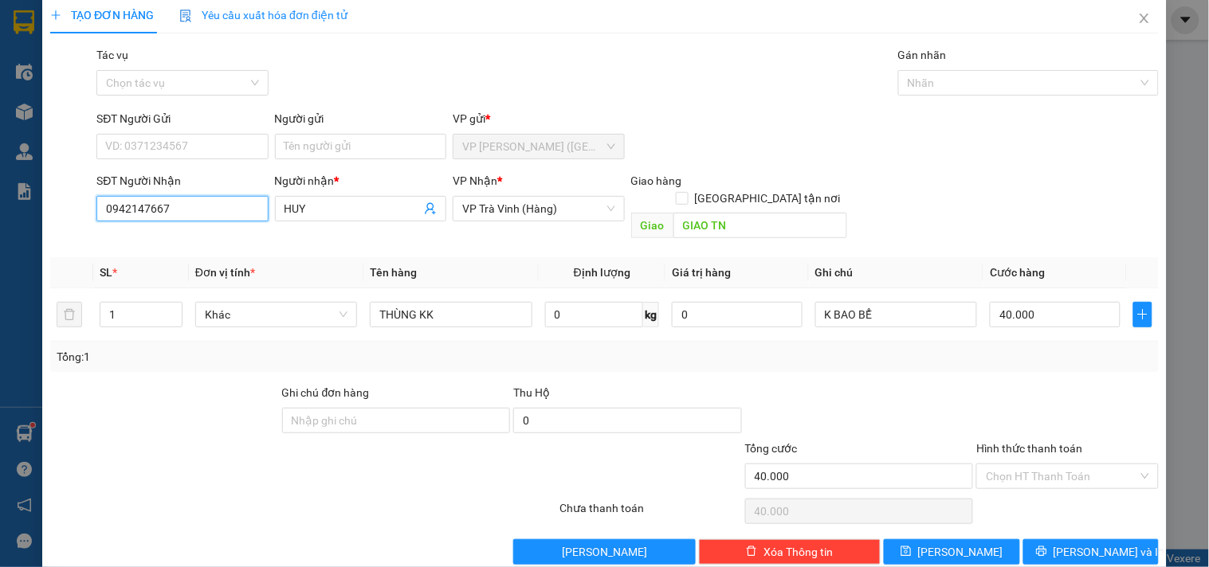
scroll to position [22, 0]
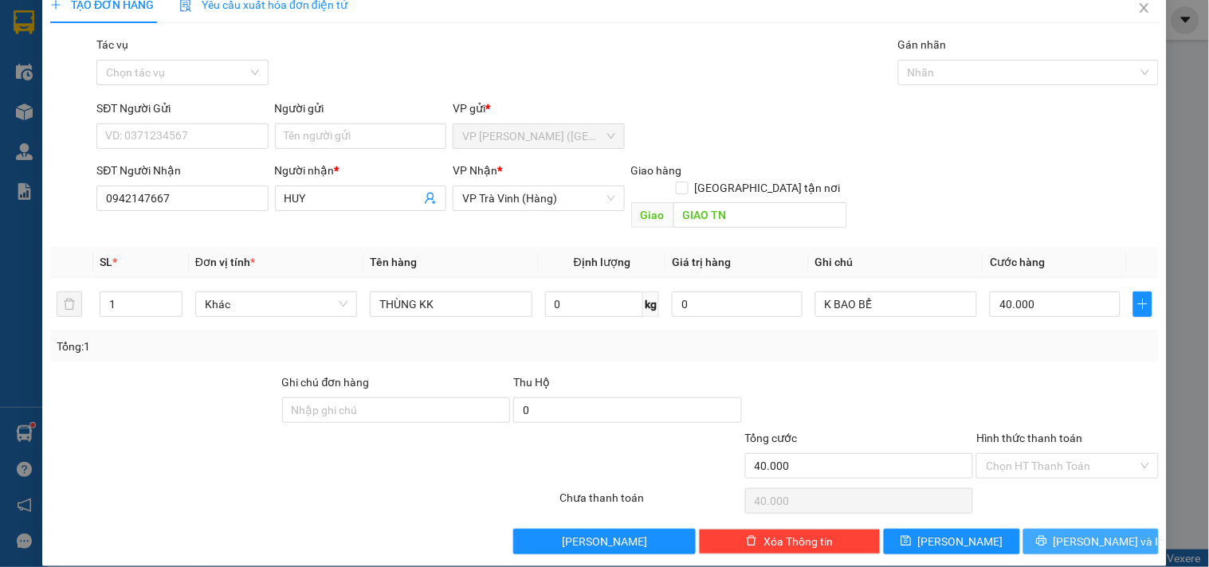
click at [1102, 529] on button "[PERSON_NAME] và In" at bounding box center [1090, 542] width 135 height 26
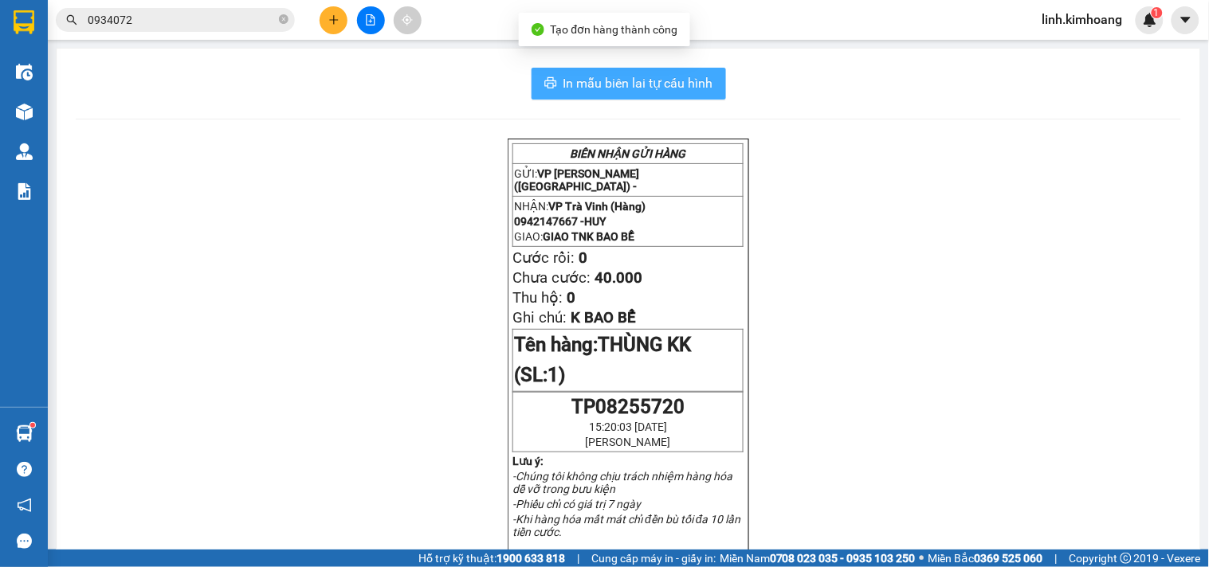
click at [658, 76] on span "In mẫu biên lai tự cấu hình" at bounding box center [638, 83] width 150 height 20
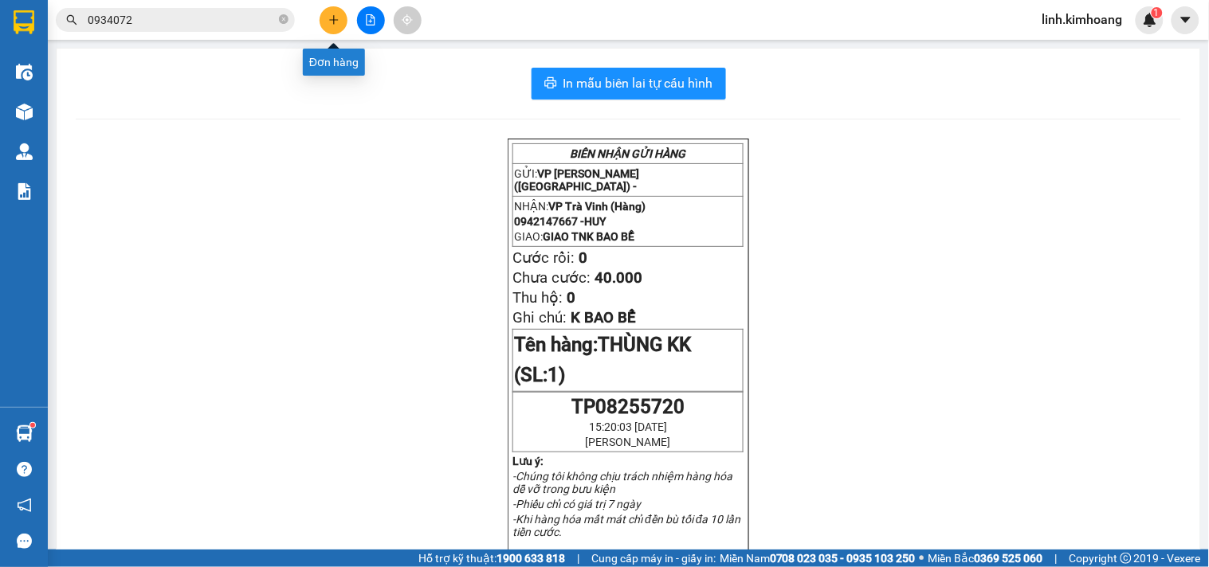
click at [337, 16] on icon "plus" at bounding box center [333, 19] width 11 height 11
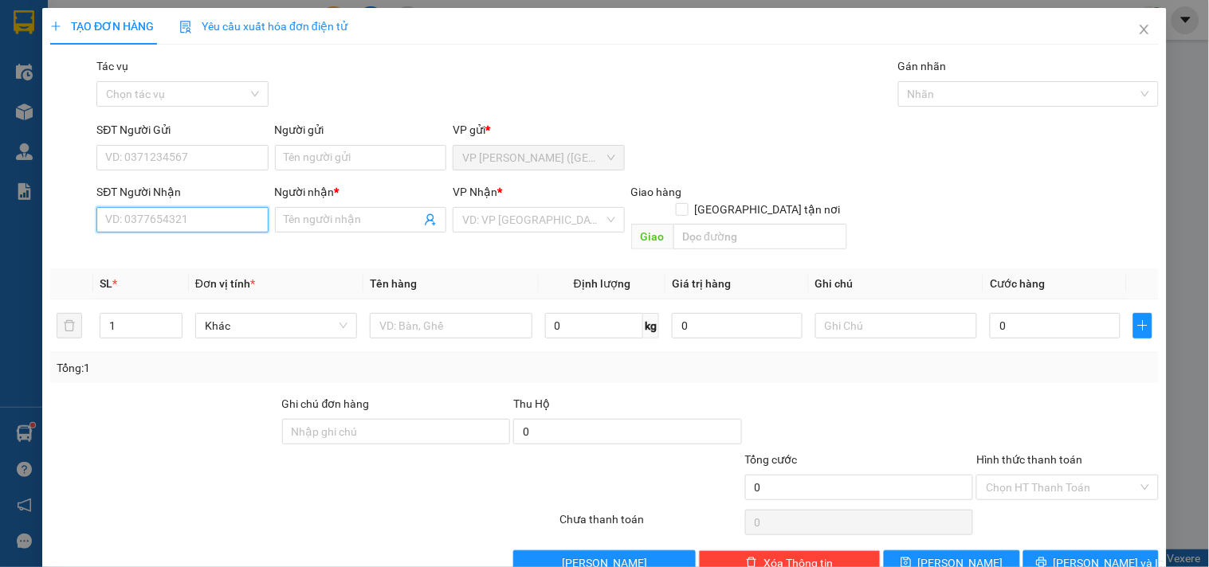
click at [179, 218] on input "SĐT Người Nhận" at bounding box center [181, 220] width 171 height 26
click at [183, 244] on div "0941431133 - ĐẠT" at bounding box center [180, 252] width 151 height 18
type input "0941431133"
type input "ĐẠT"
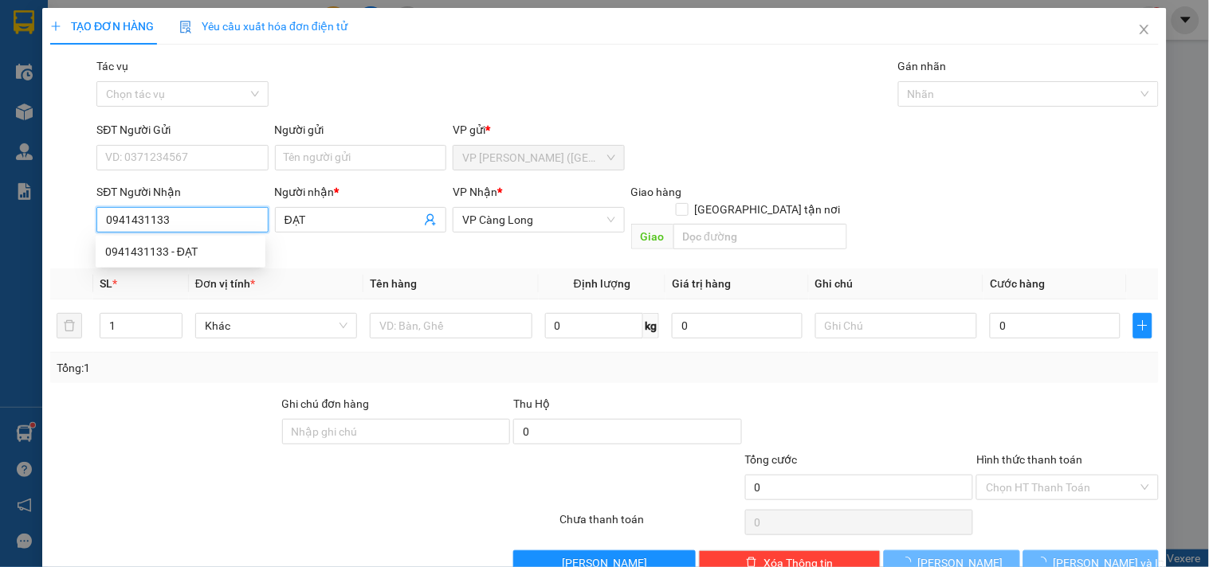
type input "80.000"
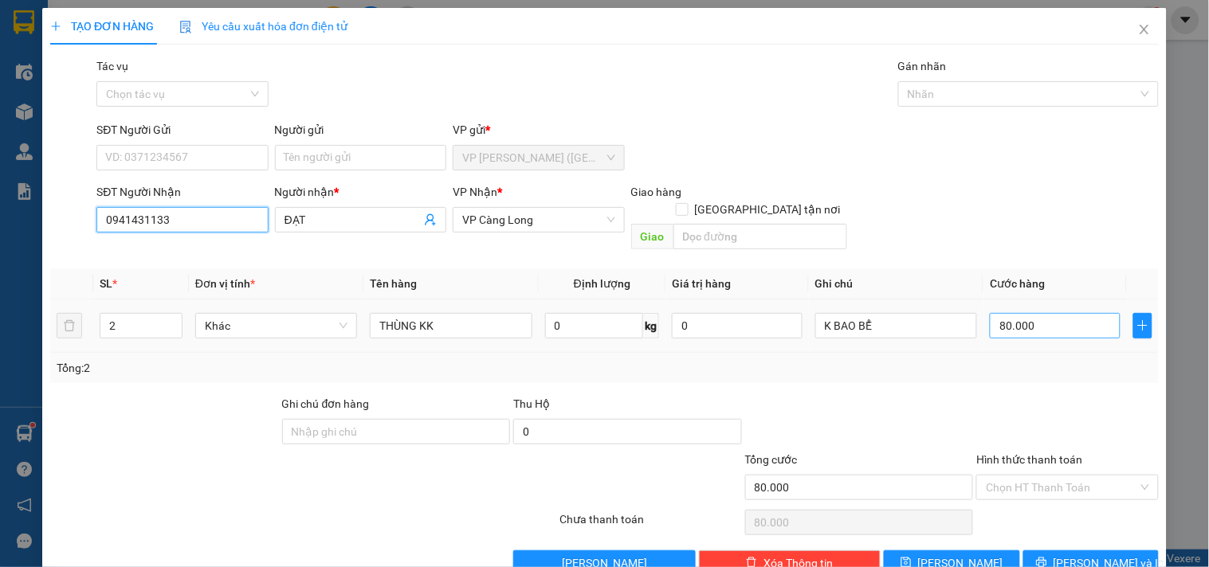
type input "0941431133"
click at [1048, 313] on input "80.000" at bounding box center [1055, 326] width 131 height 26
type input "1"
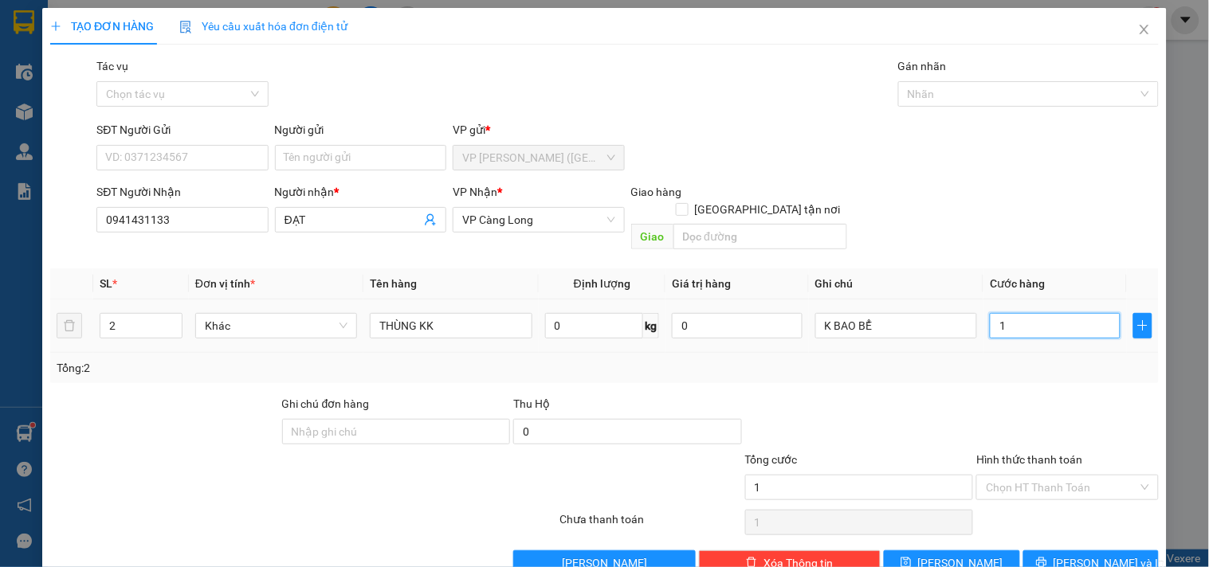
type input "14"
type input "140"
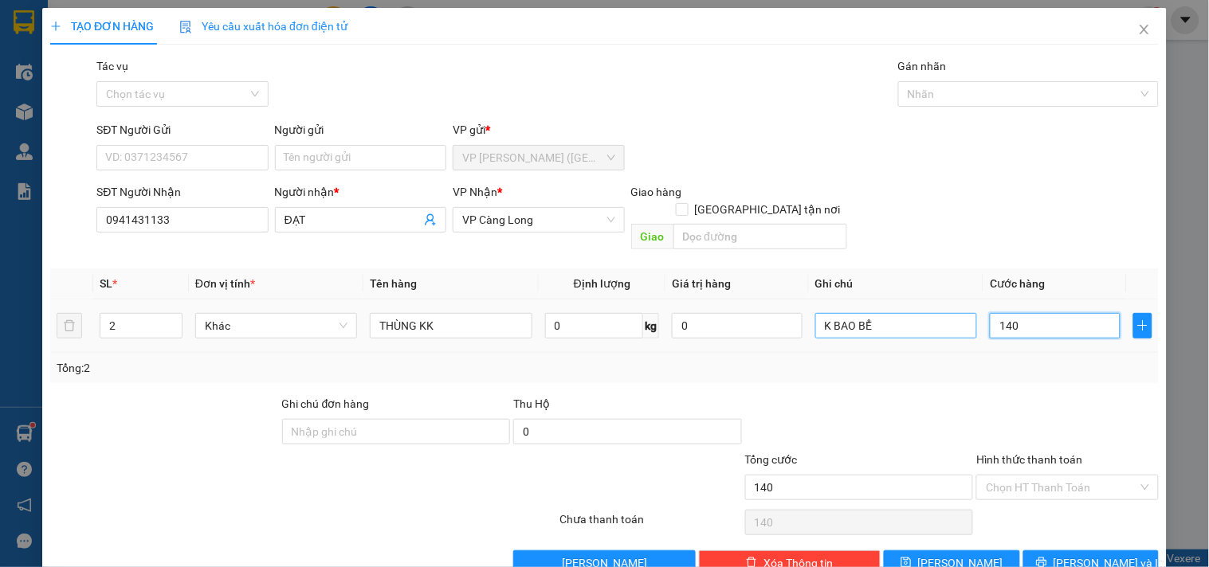
drag, startPoint x: 1037, startPoint y: 311, endPoint x: 808, endPoint y: 314, distance: 228.8
click at [808, 314] on tr "2 Khác THÙNG KK 0 kg 0 K BAO BỂ 140" at bounding box center [604, 326] width 1109 height 53
type input "1"
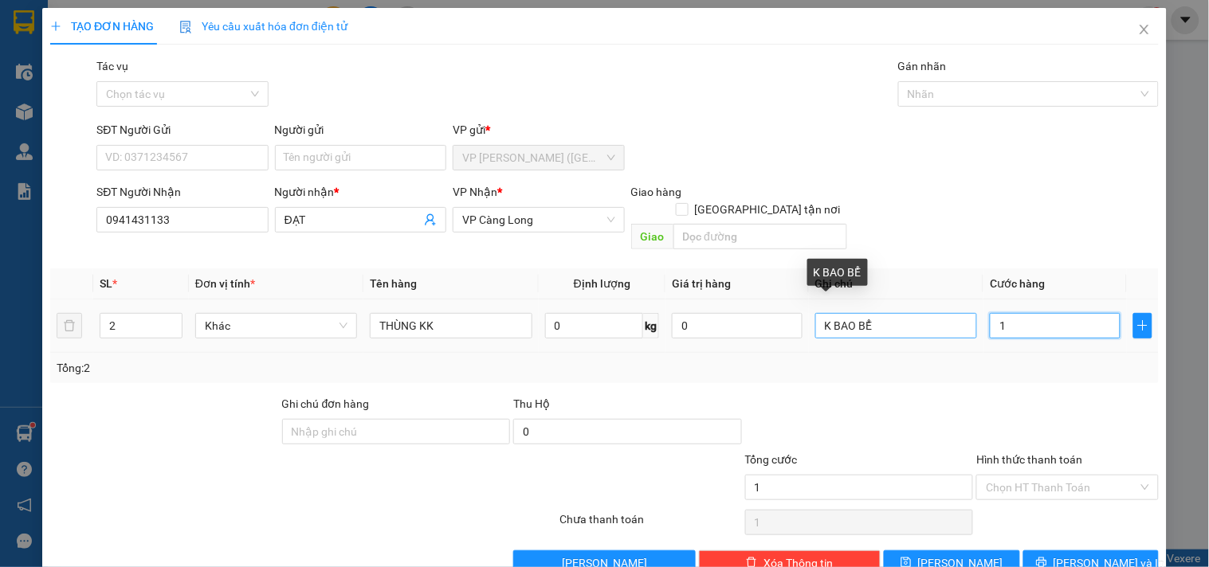
type input "13"
type input "130"
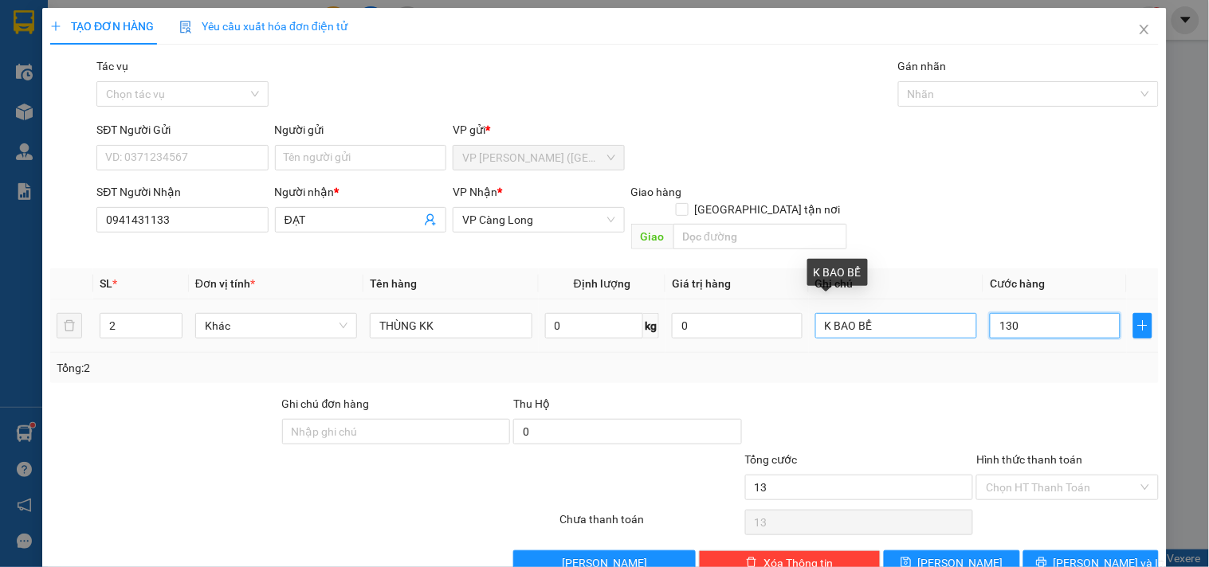
type input "130"
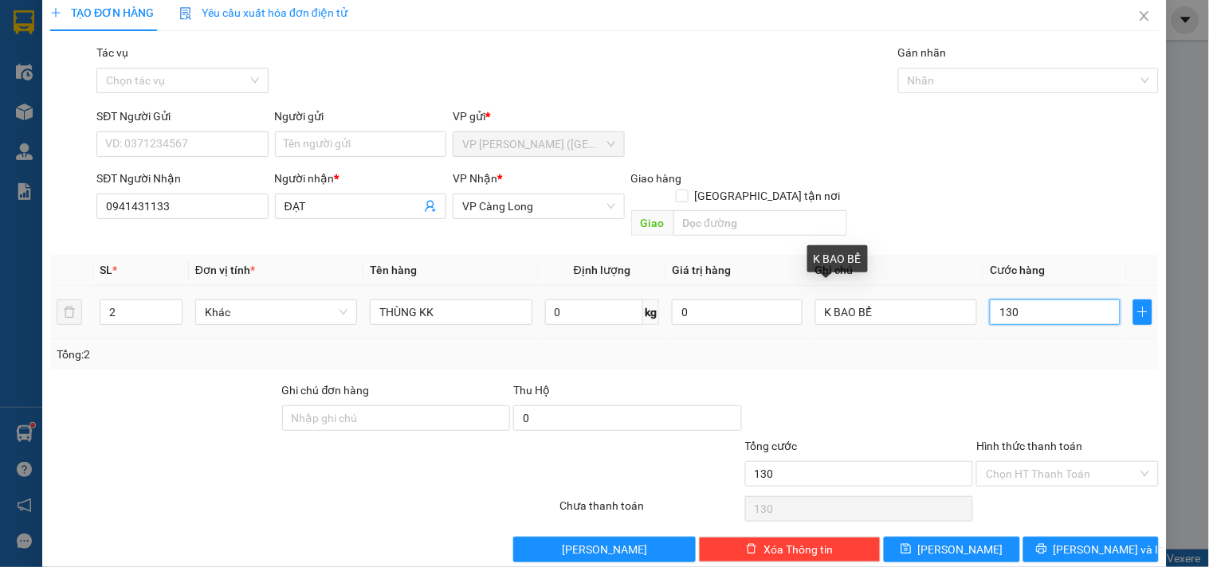
scroll to position [22, 0]
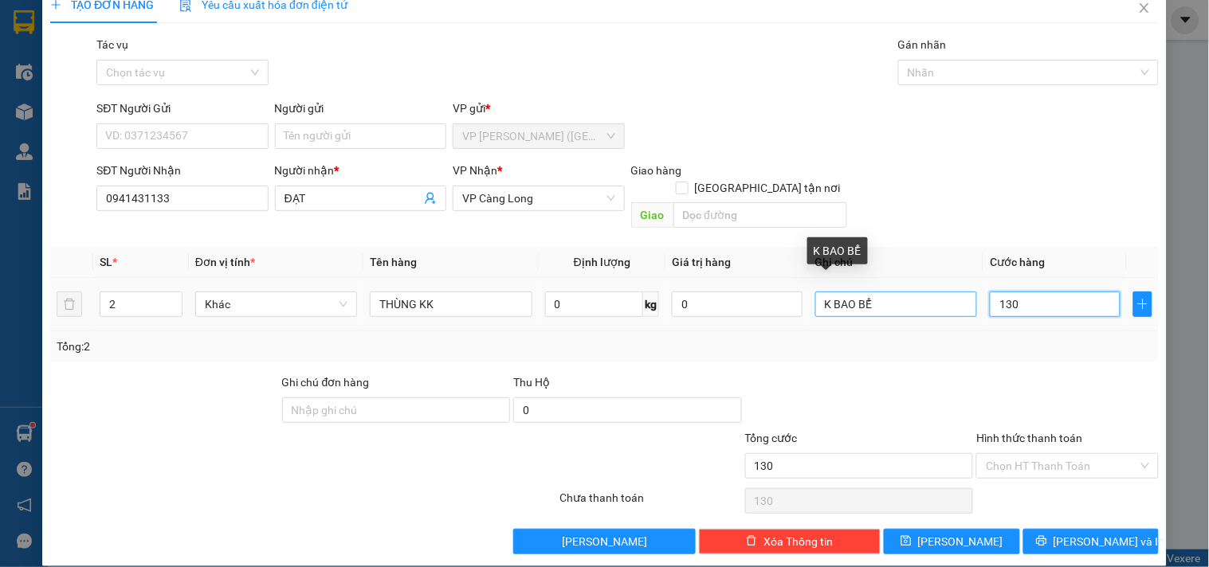
type input "130"
type input "130.000"
drag, startPoint x: 897, startPoint y: 285, endPoint x: 850, endPoint y: 308, distance: 52.0
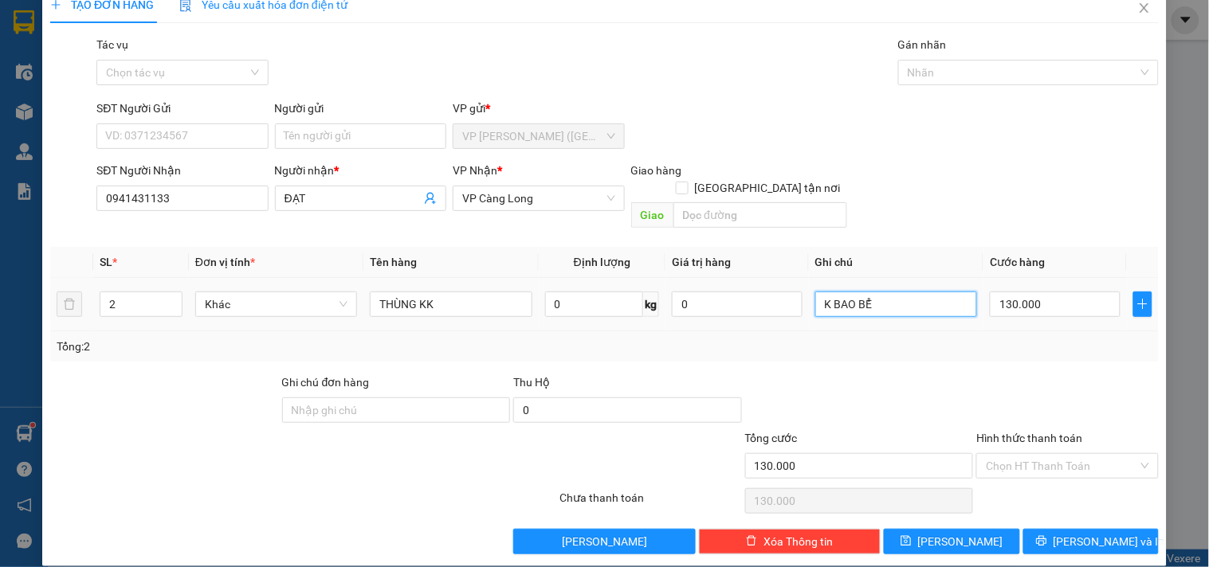
click at [850, 308] on td "K BAO BỂ" at bounding box center [896, 304] width 175 height 53
click at [913, 292] on input "K BAO BỂ" at bounding box center [896, 305] width 162 height 26
type input "K BAO BỂ ƯỚT"
click at [1086, 533] on span "[PERSON_NAME] và In" at bounding box center [1110, 542] width 112 height 18
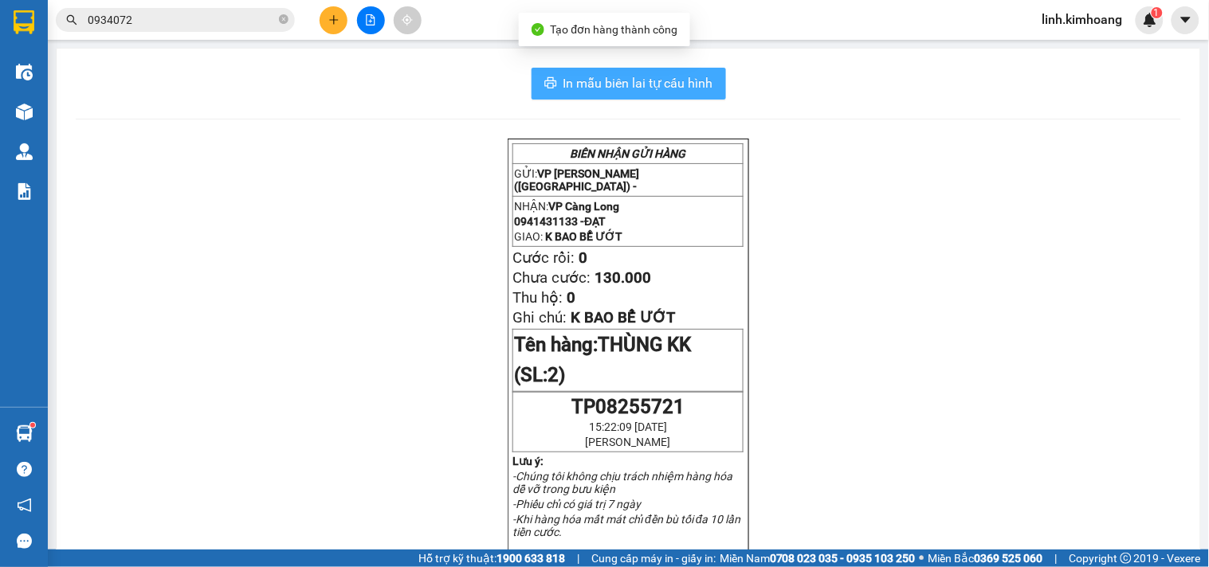
click at [650, 84] on span "In mẫu biên lai tự cấu hình" at bounding box center [638, 83] width 150 height 20
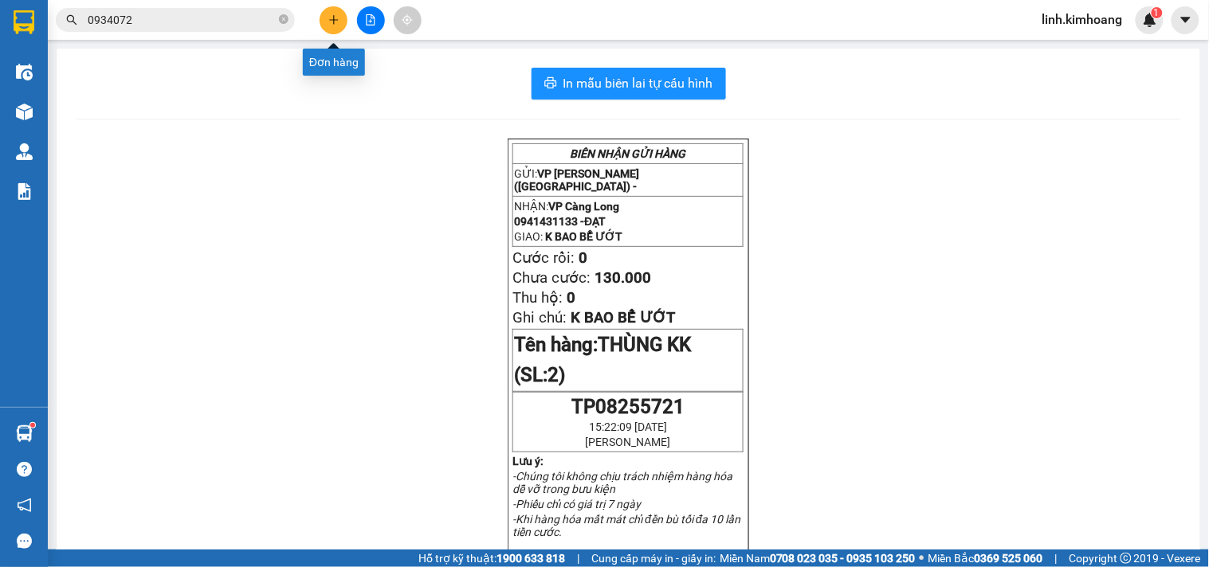
click at [336, 9] on button at bounding box center [334, 20] width 28 height 28
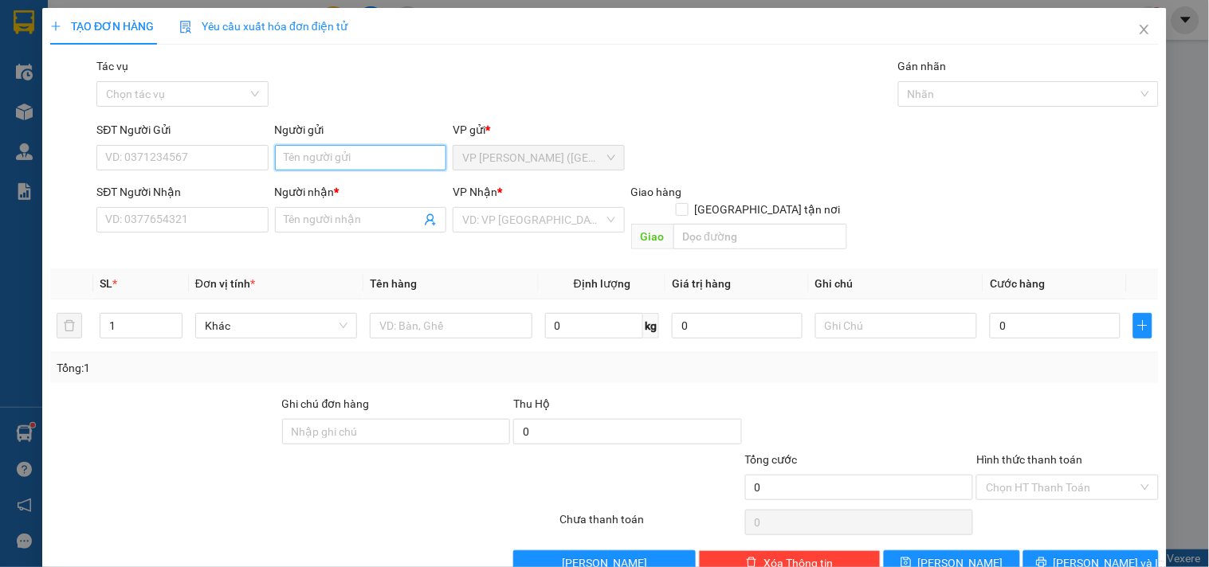
click at [330, 153] on input "Người gửi" at bounding box center [360, 158] width 171 height 26
type input "BIANCA"
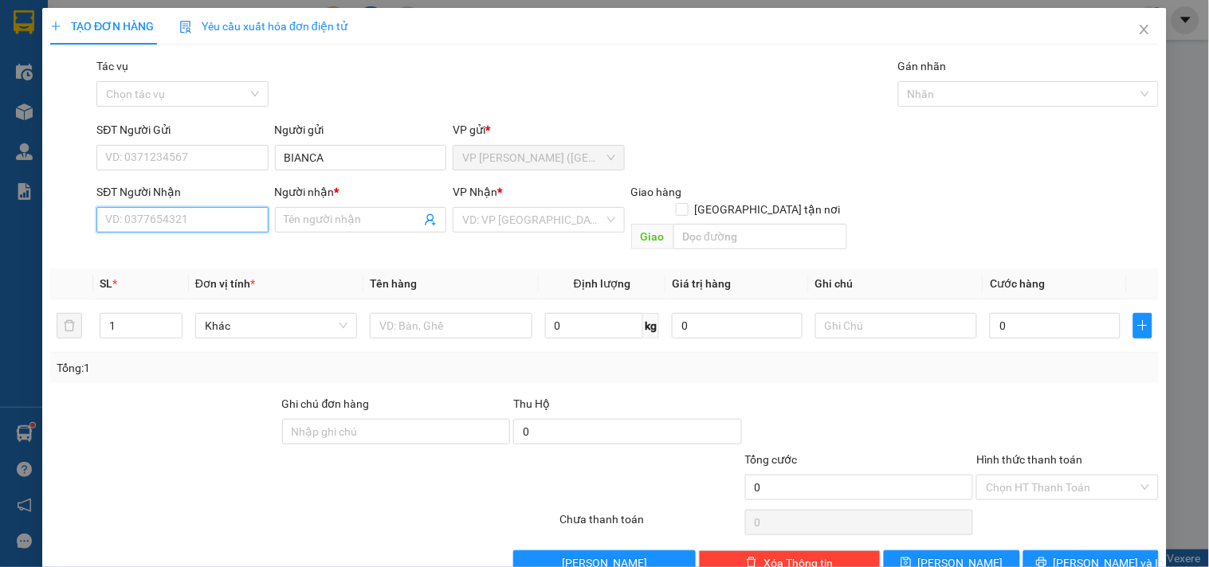
click at [147, 210] on input "SĐT Người Nhận" at bounding box center [181, 220] width 171 height 26
type input "0362623677"
click at [159, 249] on div "0362623677 - [PERSON_NAME]" at bounding box center [183, 252] width 157 height 18
type input "[PERSON_NAME]"
checkbox input "true"
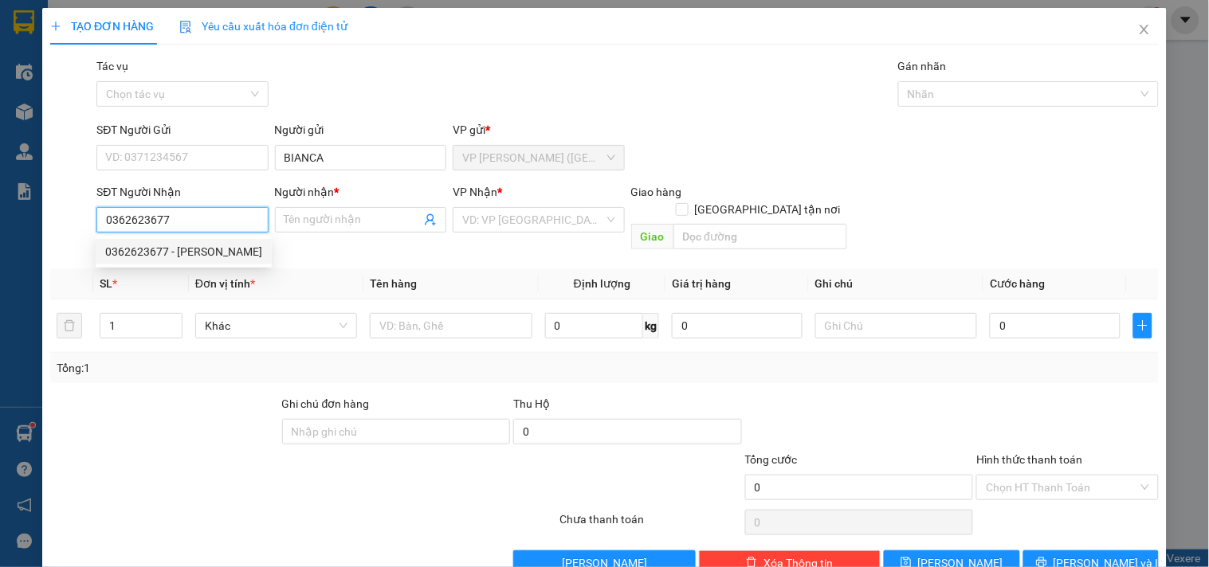
type input "GIAO TN"
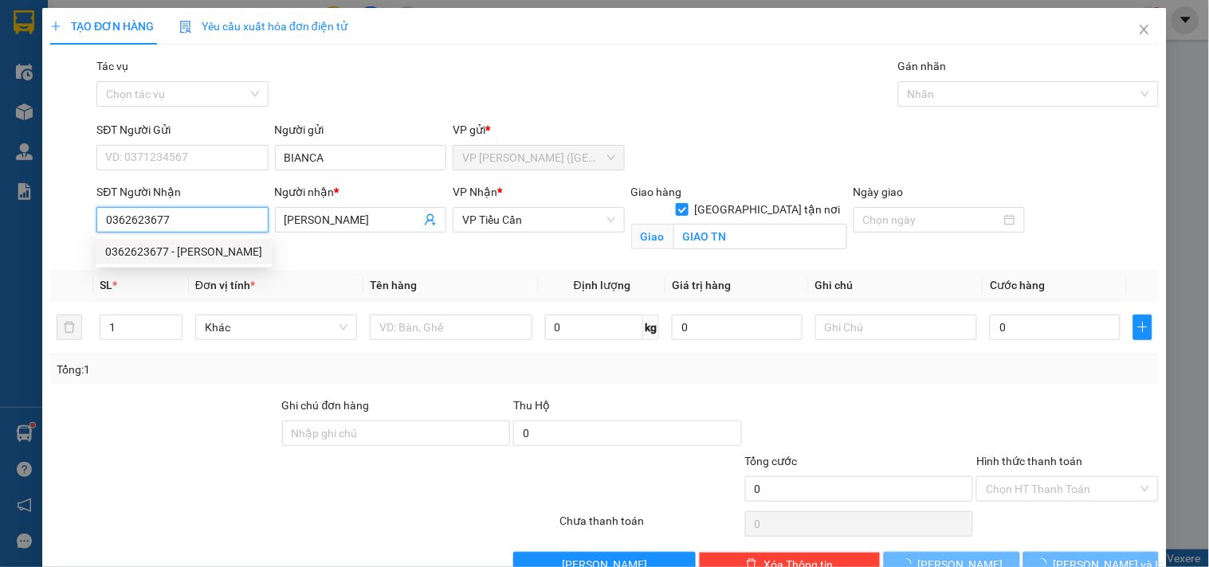
type input "90.000"
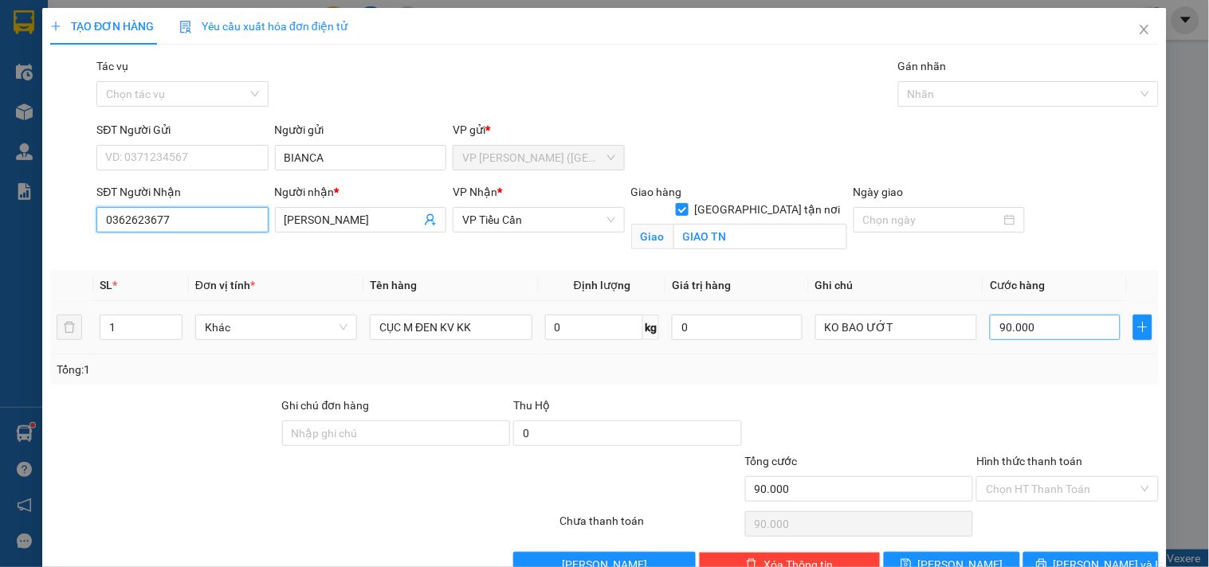
type input "0362623677"
click at [1072, 331] on input "90.000" at bounding box center [1055, 328] width 131 height 26
type input "7"
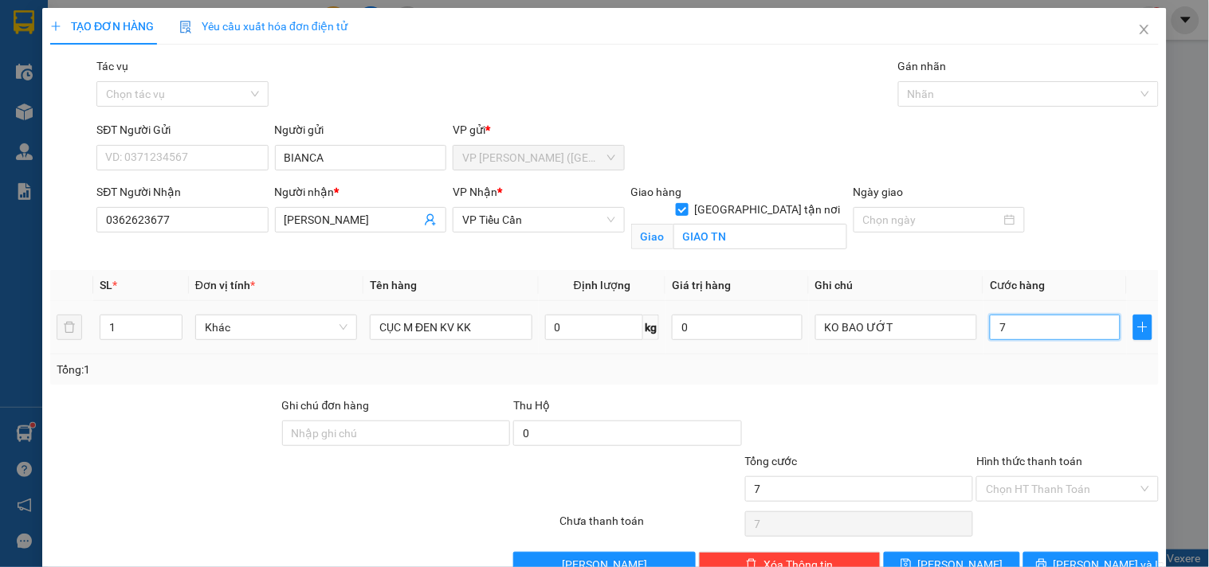
type input "70"
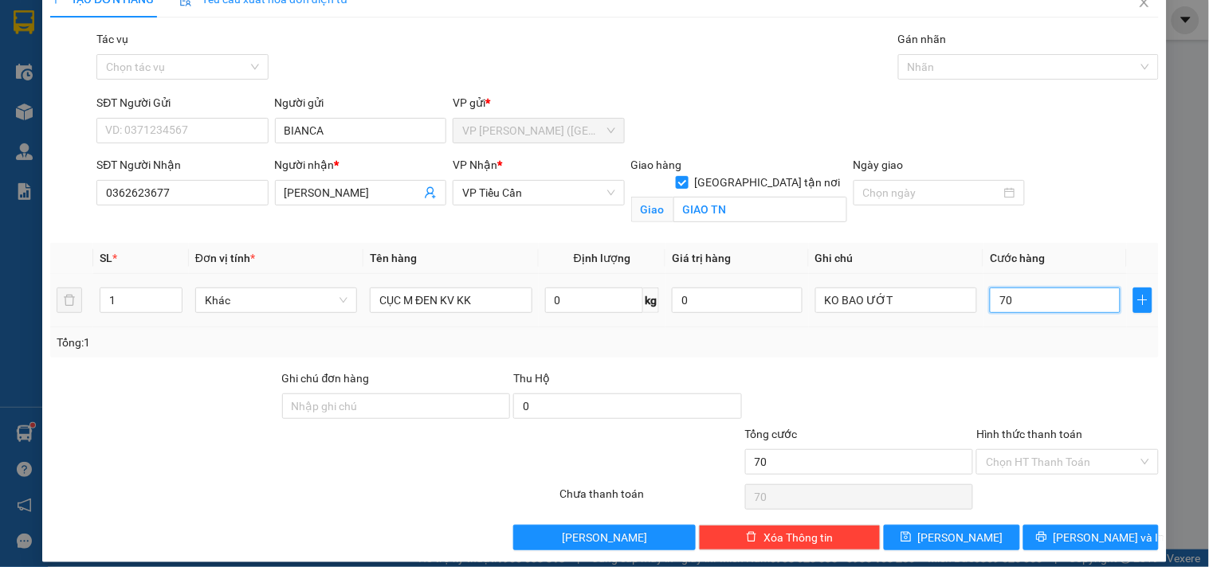
scroll to position [41, 0]
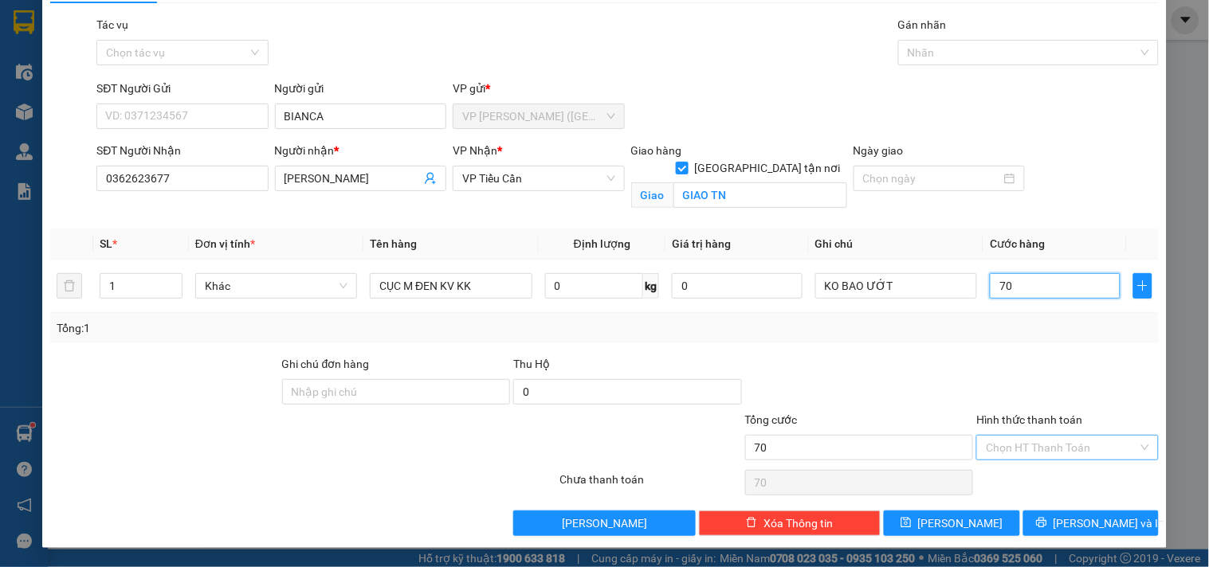
type input "70"
type input "70.000"
click at [1036, 439] on input "Hình thức thanh toán" at bounding box center [1061, 448] width 151 height 24
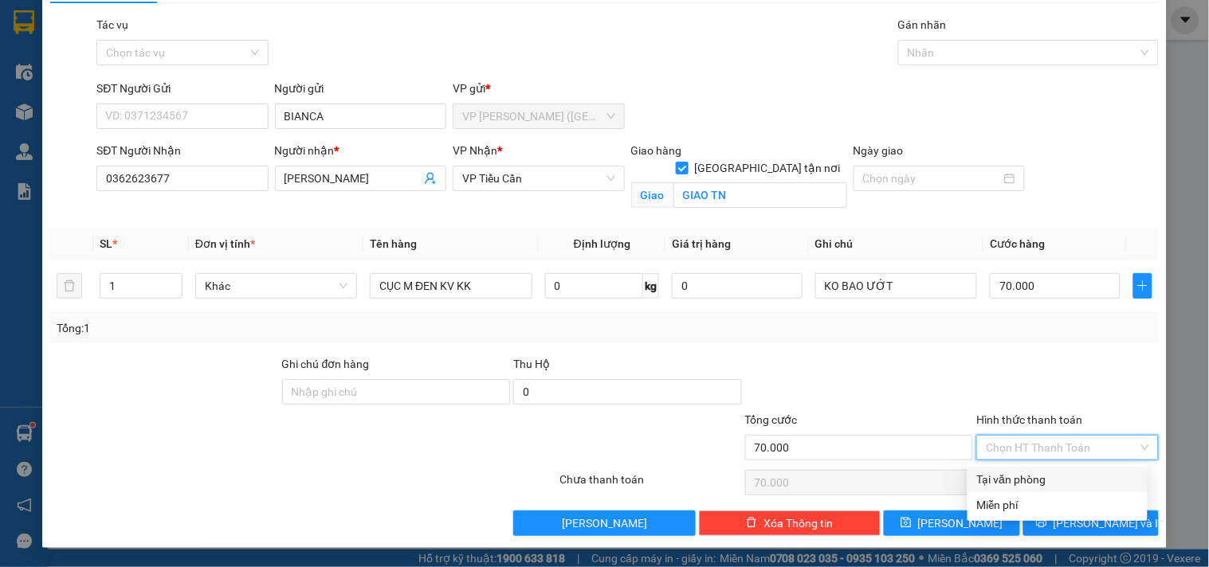
click at [1037, 478] on div "Tại văn phòng" at bounding box center [1057, 480] width 161 height 18
type input "0"
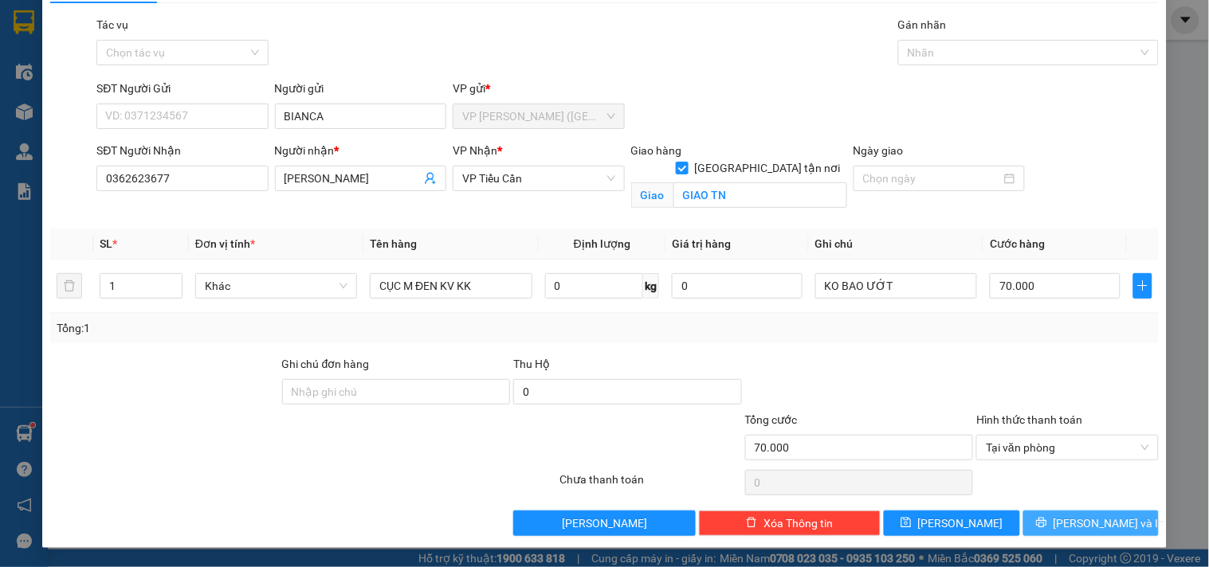
click at [1085, 516] on span "[PERSON_NAME] và In" at bounding box center [1110, 524] width 112 height 18
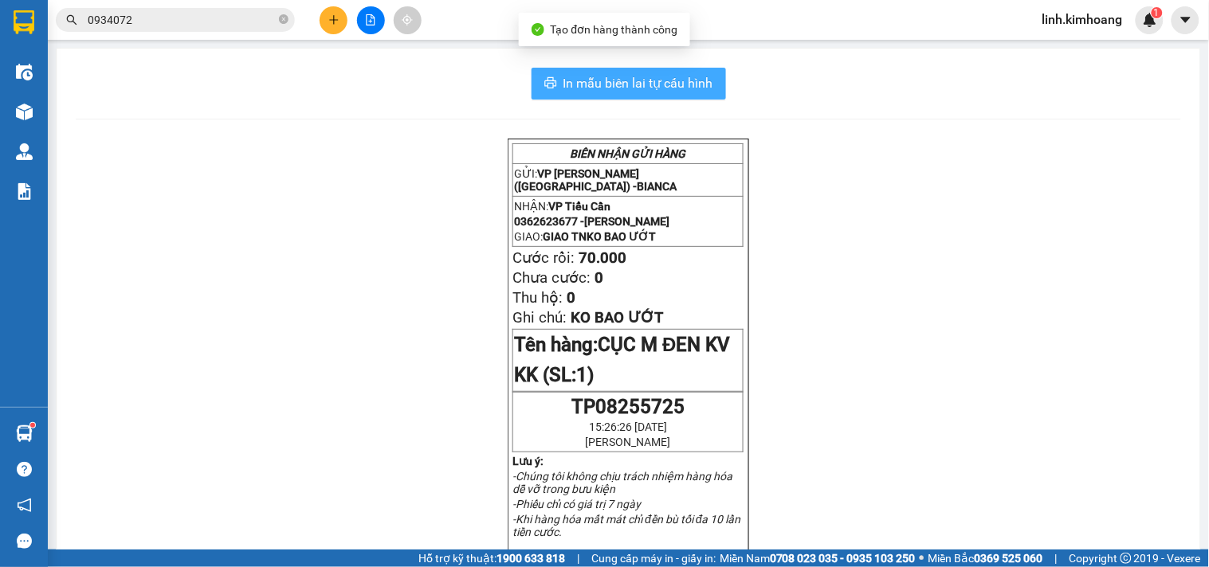
click at [586, 88] on span "In mẫu biên lai tự cấu hình" at bounding box center [638, 83] width 150 height 20
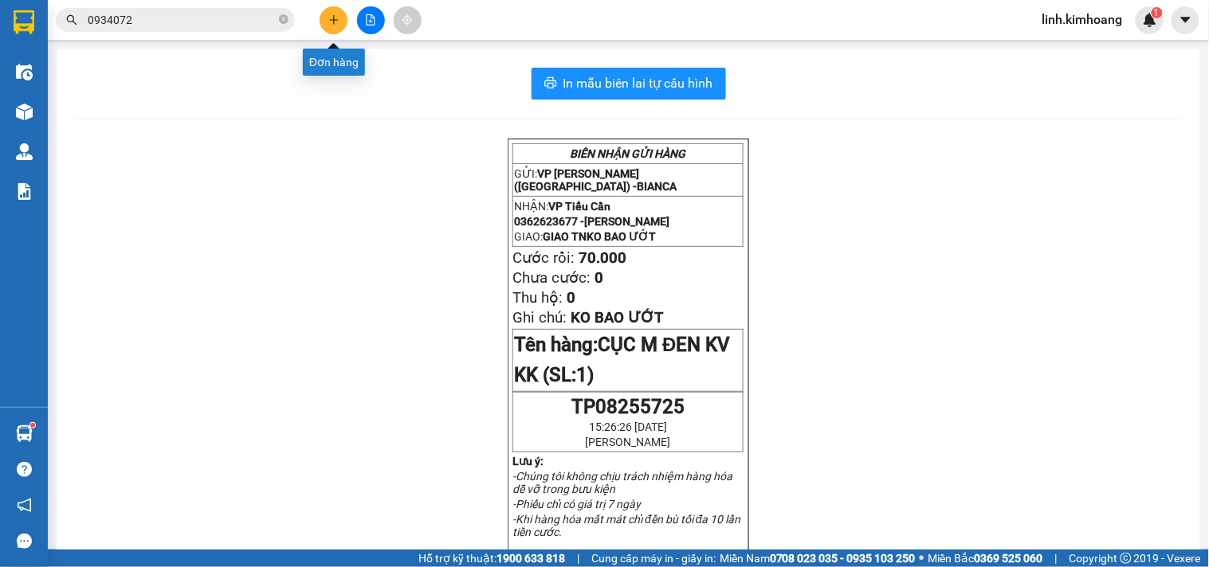
click at [336, 20] on icon "plus" at bounding box center [333, 19] width 9 height 1
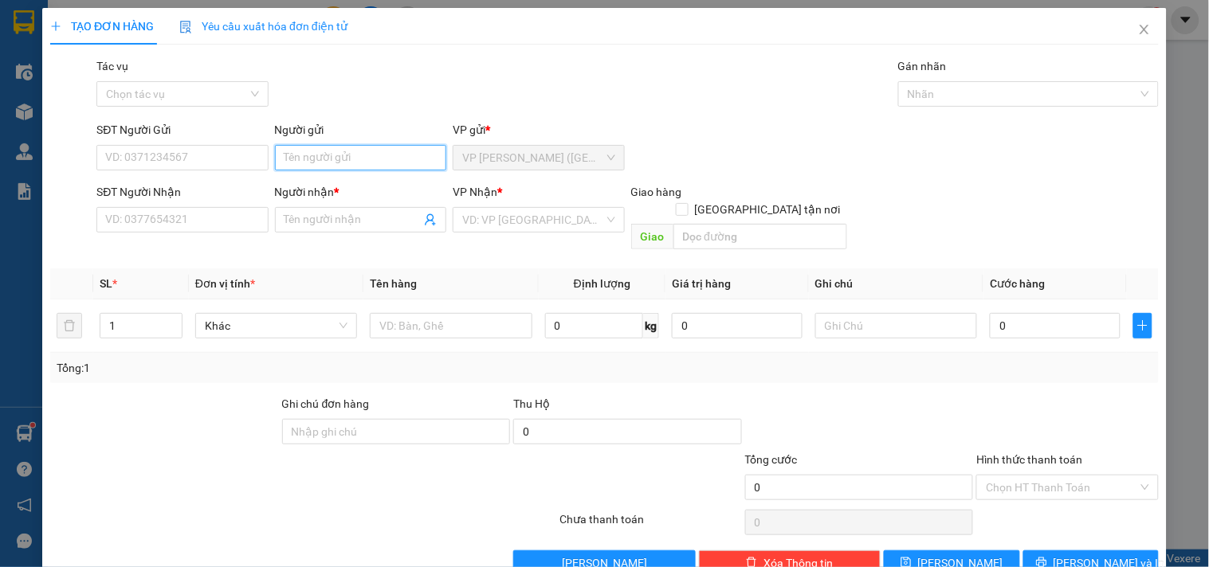
click at [285, 157] on input "Người gửi" at bounding box center [360, 158] width 171 height 26
type input "BIANCA"
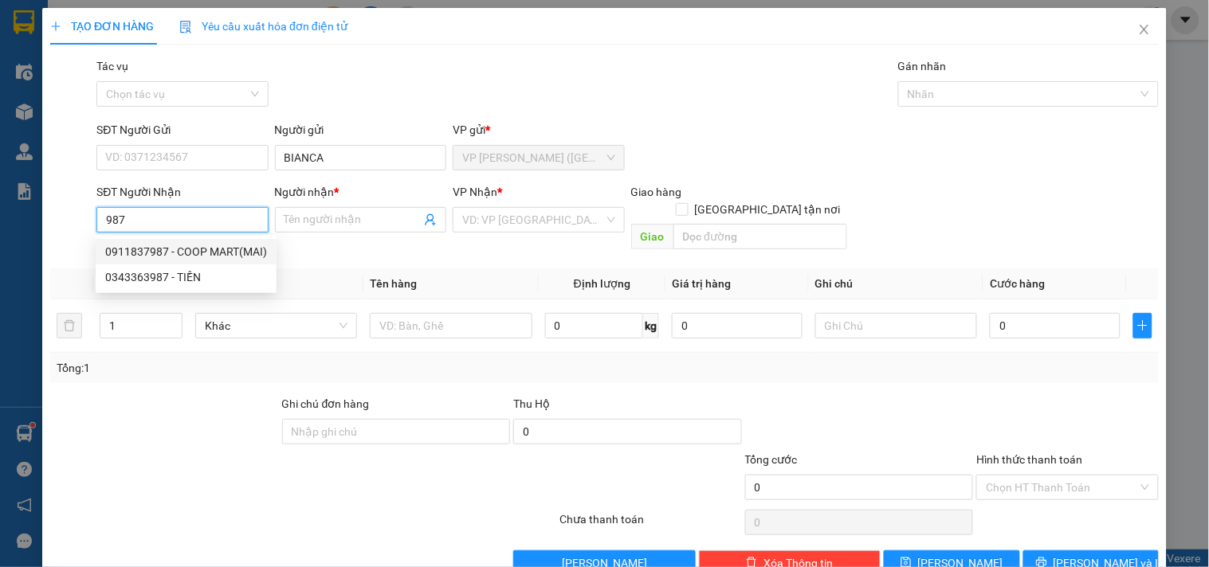
click at [232, 247] on div "0911837987 - COOP MART(MAI)" at bounding box center [186, 252] width 162 height 18
type input "0911837987"
type input "COOP MART(MAI)"
checkbox input "true"
type input "GIAO TN"
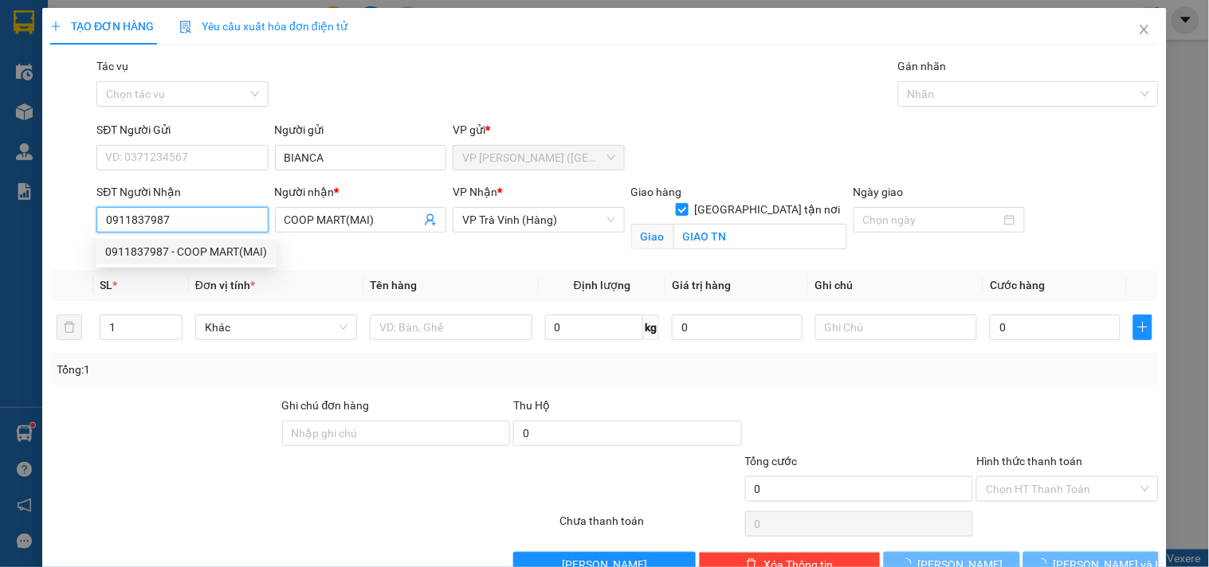
type input "50.000"
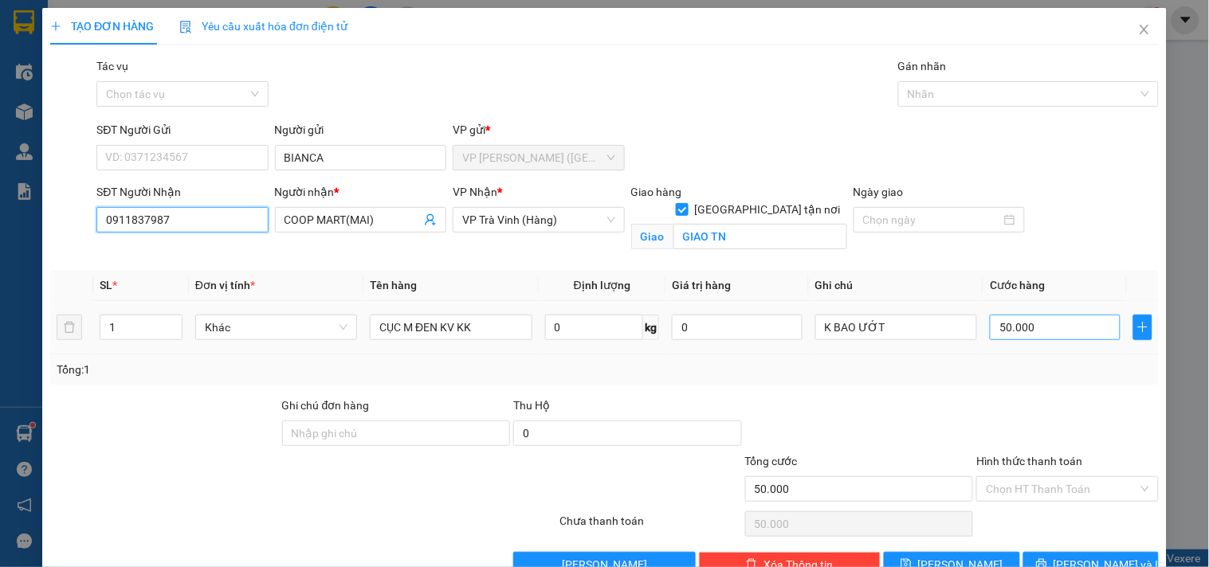
type input "0911837987"
click at [1079, 335] on input "50.000" at bounding box center [1055, 328] width 131 height 26
type input "4"
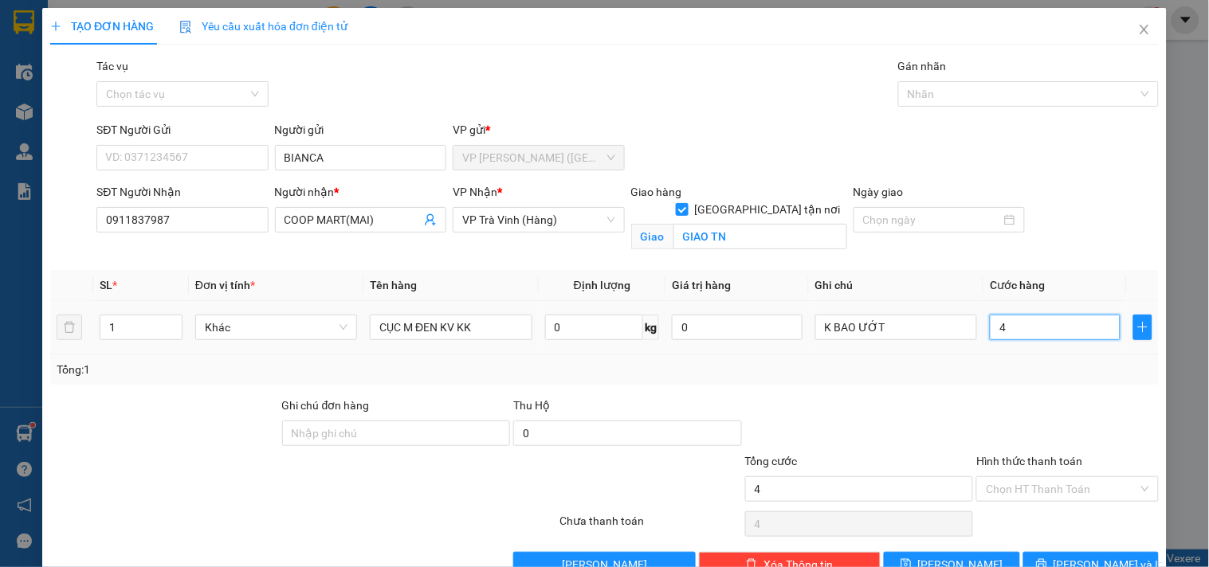
type input "40"
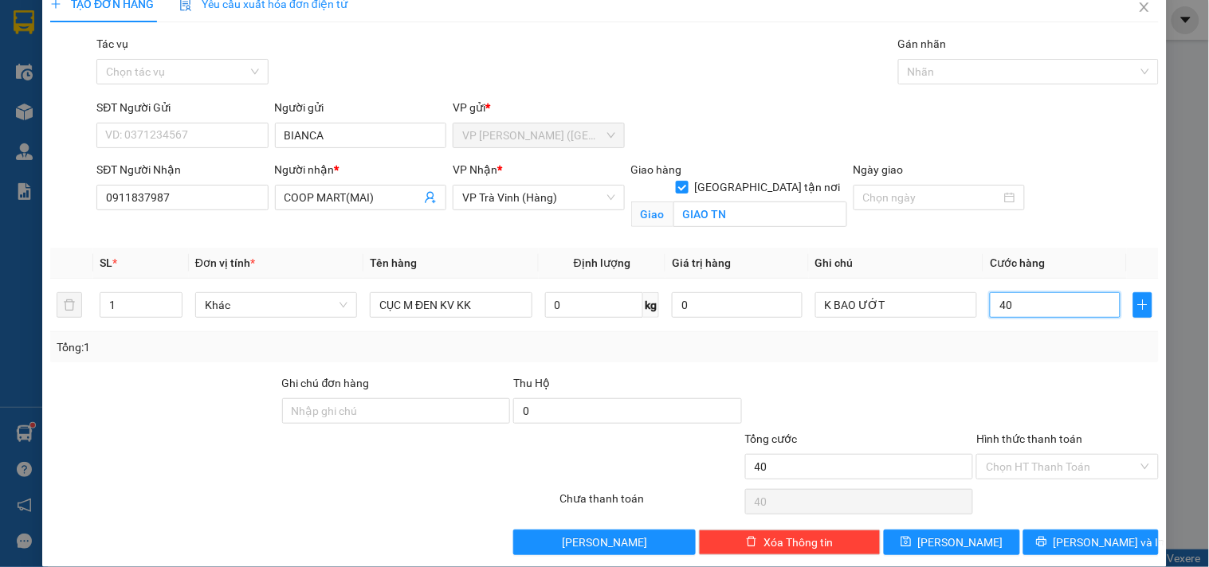
scroll to position [41, 0]
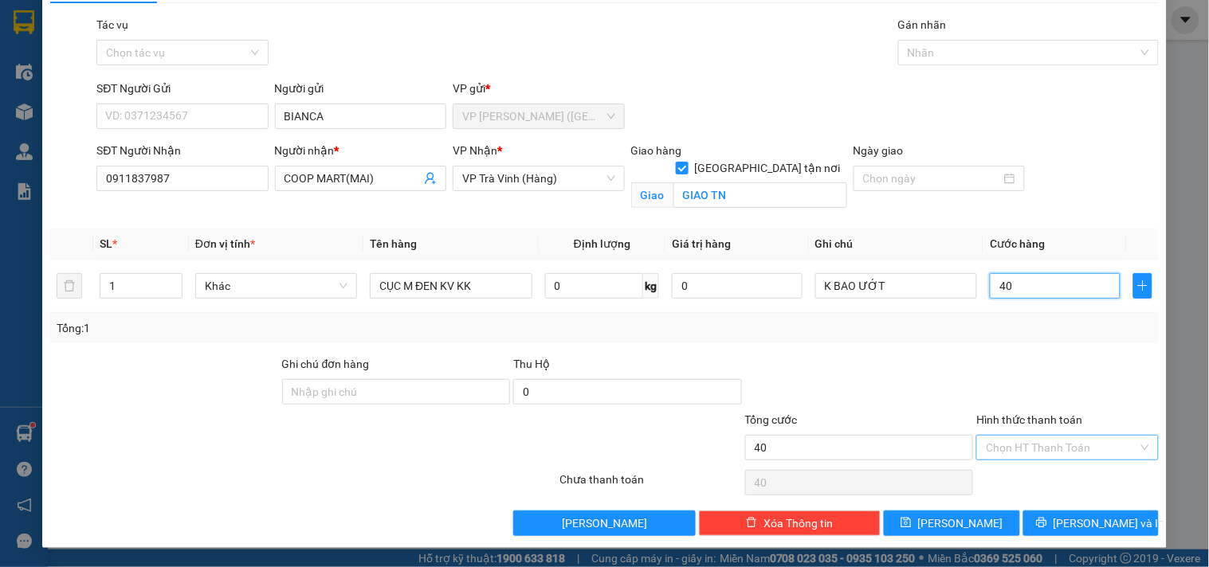
type input "40"
type input "40.000"
click at [1048, 451] on input "Hình thức thanh toán" at bounding box center [1061, 448] width 151 height 24
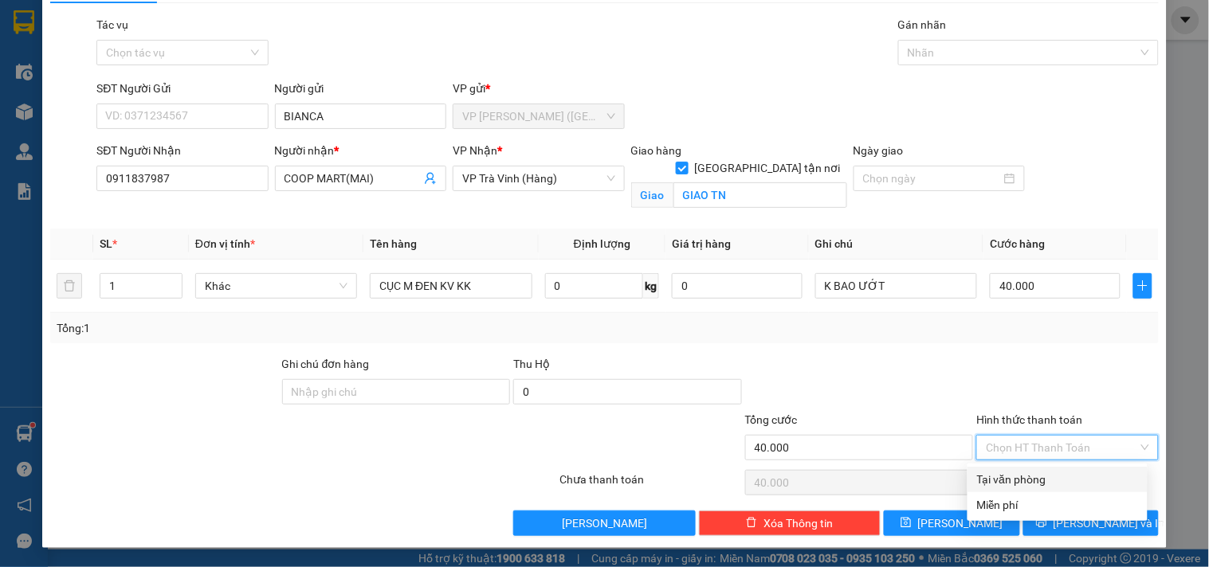
click at [1049, 479] on div "Tại văn phòng" at bounding box center [1057, 480] width 161 height 18
type input "0"
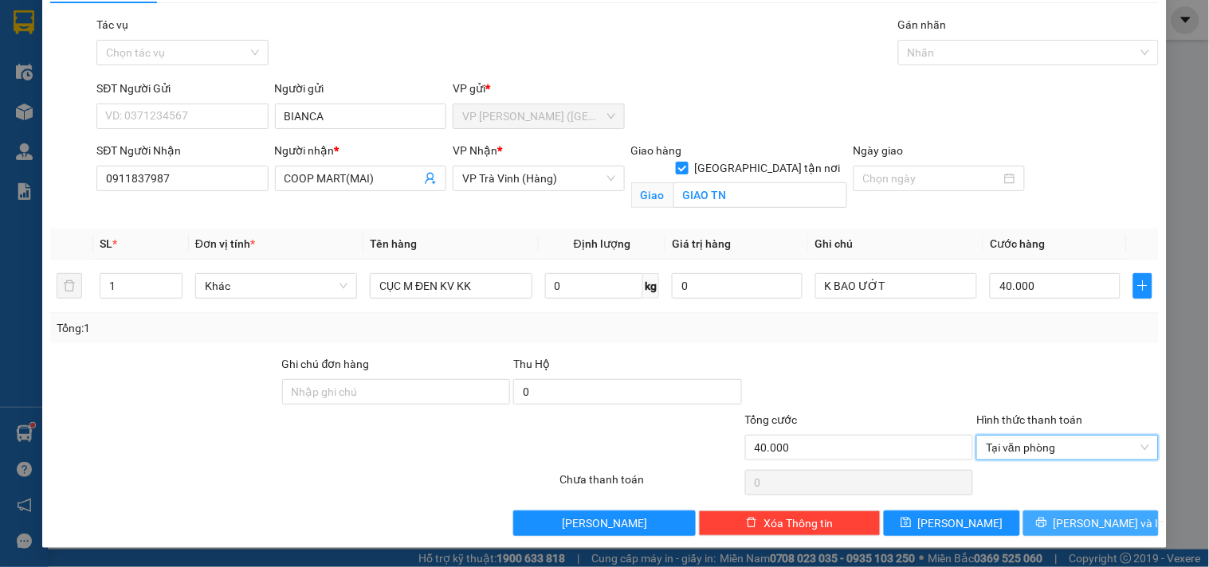
click at [1063, 521] on button "[PERSON_NAME] và In" at bounding box center [1090, 524] width 135 height 26
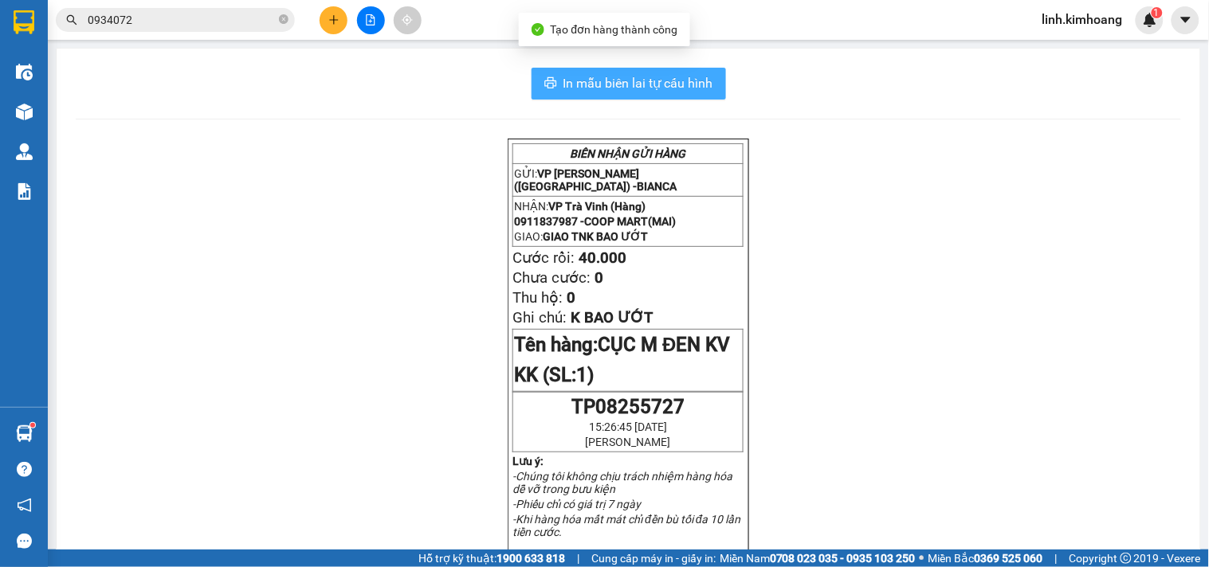
click at [618, 84] on span "In mẫu biên lai tự cấu hình" at bounding box center [638, 83] width 150 height 20
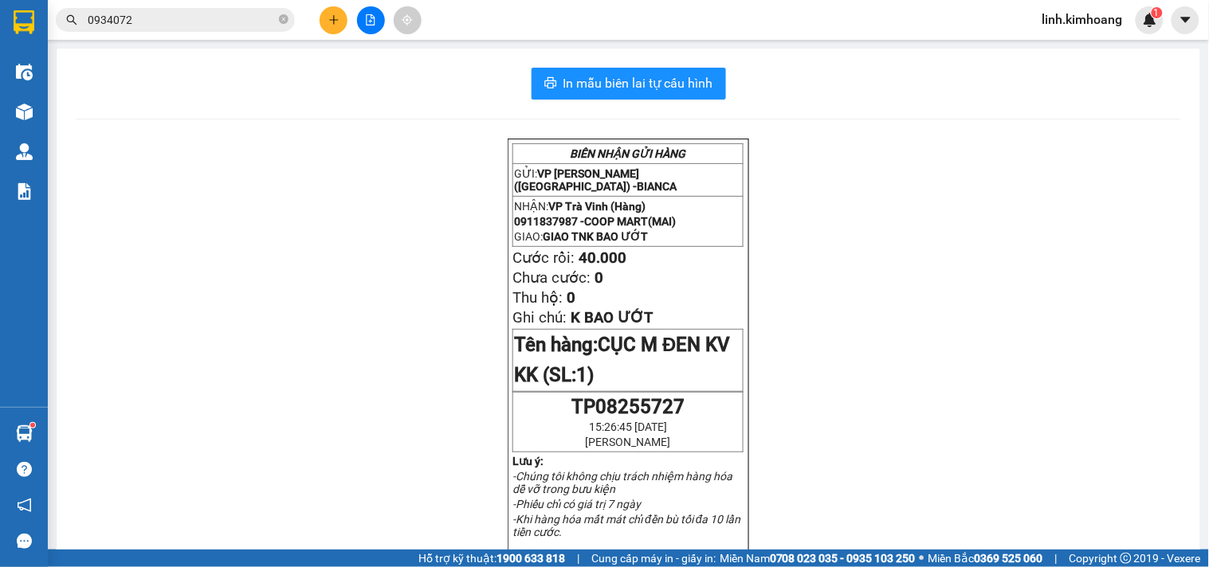
click at [336, 17] on icon "plus" at bounding box center [333, 19] width 11 height 11
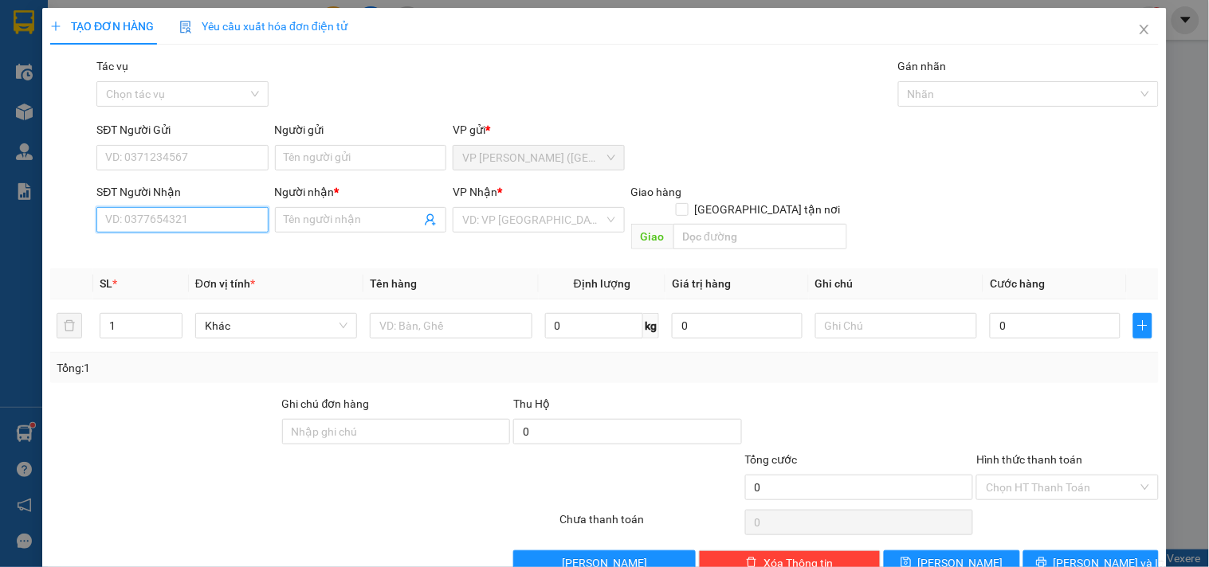
click at [197, 219] on input "SĐT Người Nhận" at bounding box center [181, 220] width 171 height 26
type input "0358498671"
click at [162, 256] on div "0358498671 - [PERSON_NAME]" at bounding box center [183, 252] width 157 height 18
type input "[PERSON_NAME]"
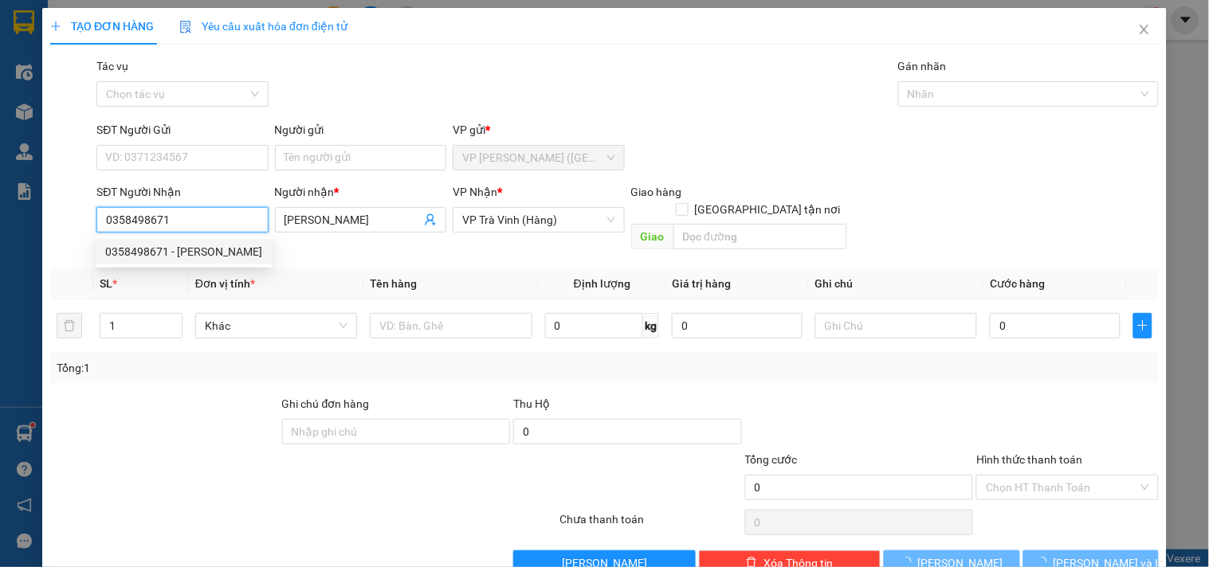
type input "100.000"
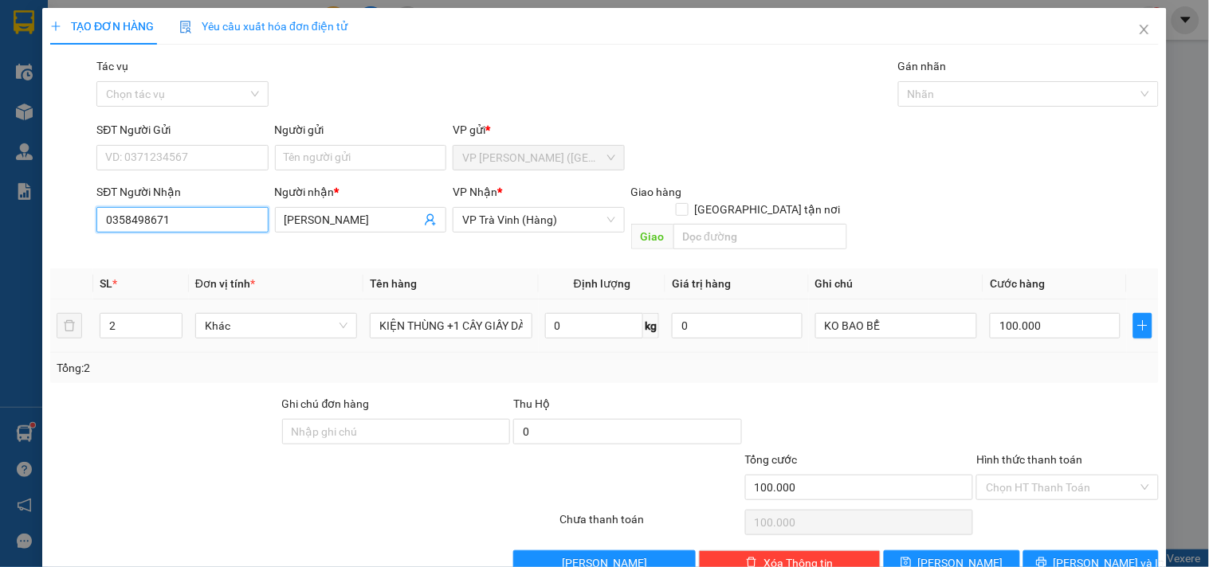
type input "0358498671"
drag, startPoint x: 0, startPoint y: 330, endPoint x: 0, endPoint y: 345, distance: 15.1
click at [0, 345] on div "TẠO ĐƠN HÀNG Yêu cầu xuất hóa đơn điện tử Transit Pickup Surcharge Ids Transit …" at bounding box center [604, 283] width 1209 height 567
type input "1"
type input "HỘP KK"
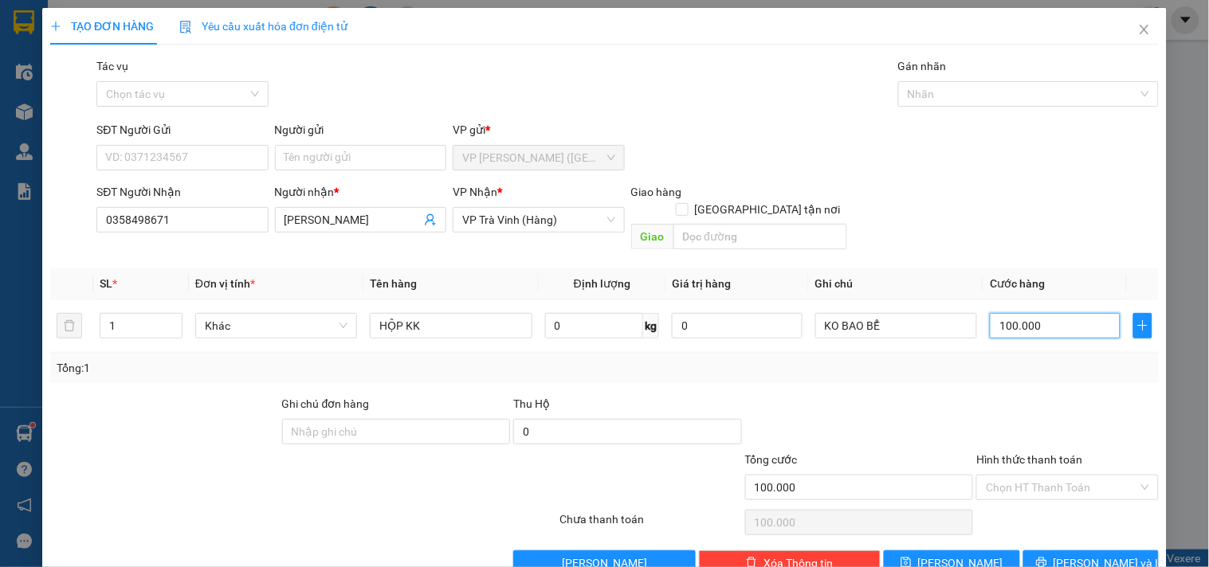
type input "2"
type input "20"
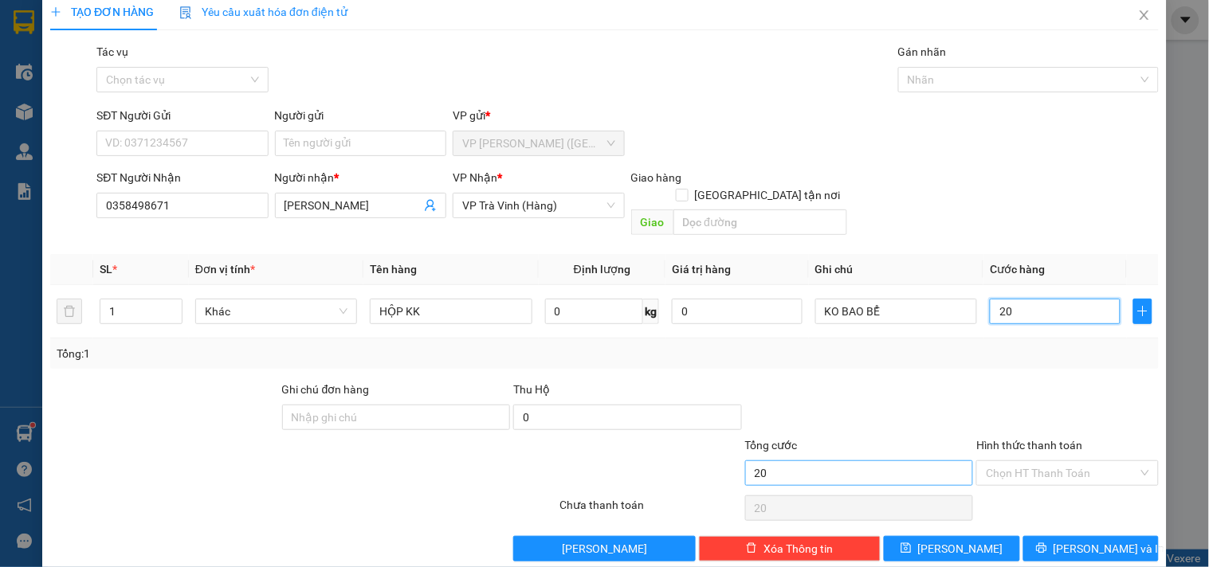
scroll to position [22, 0]
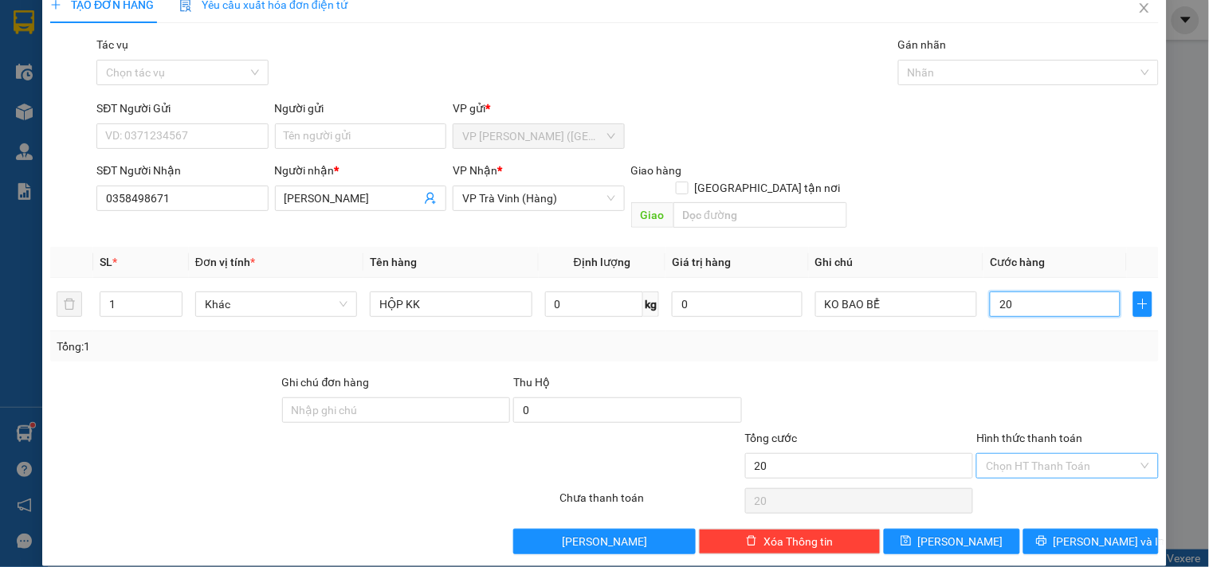
type input "20"
type input "20.000"
click at [1055, 454] on input "Hình thức thanh toán" at bounding box center [1061, 466] width 151 height 24
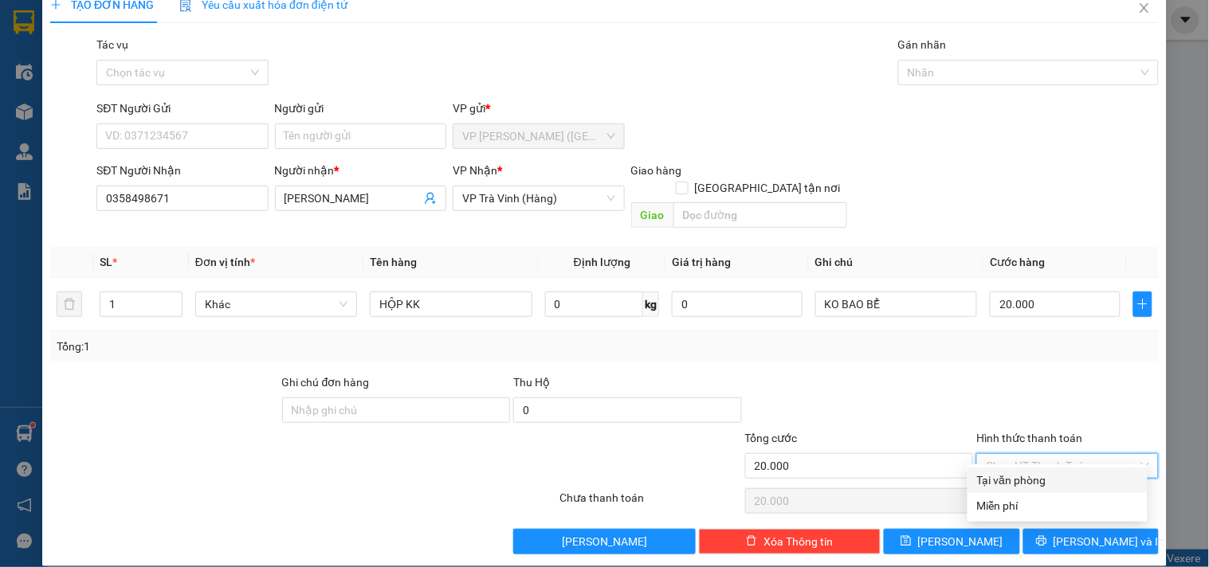
click at [1052, 481] on div "Tại văn phòng" at bounding box center [1057, 481] width 161 height 18
type input "0"
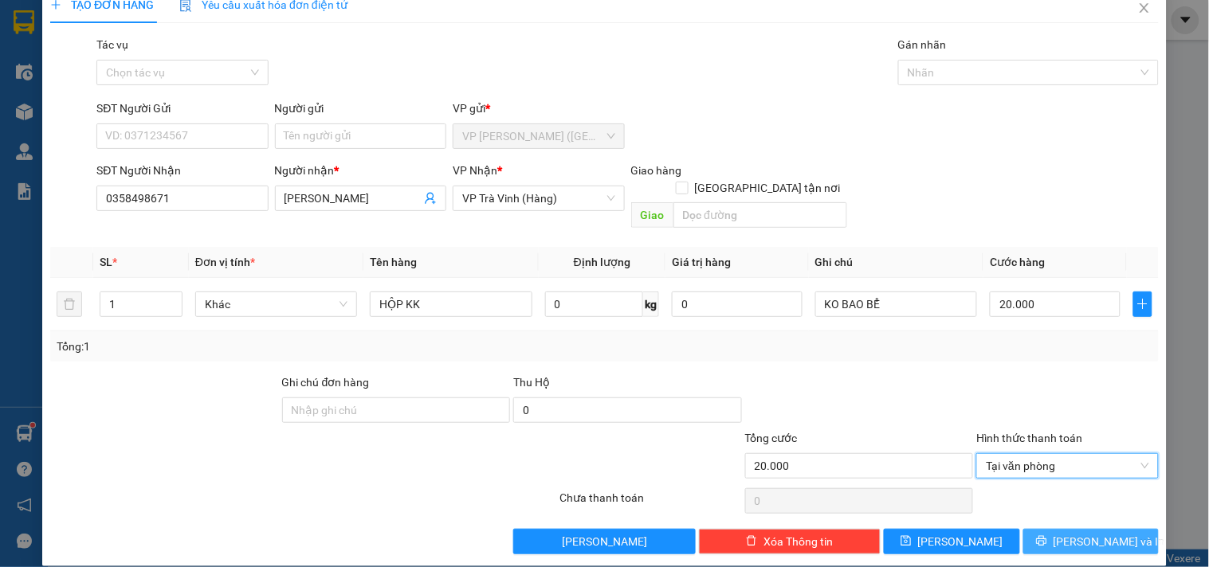
click at [1046, 536] on icon "printer" at bounding box center [1041, 541] width 10 height 10
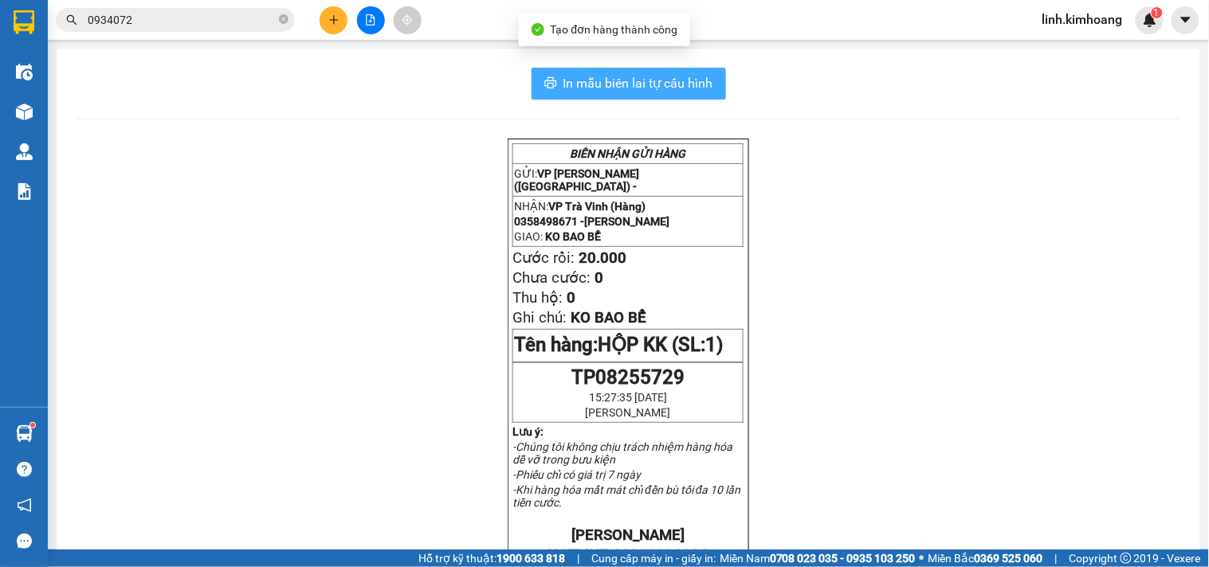
drag, startPoint x: 620, startPoint y: 80, endPoint x: 609, endPoint y: 94, distance: 17.6
click at [625, 82] on span "In mẫu biên lai tự cấu hình" at bounding box center [638, 83] width 150 height 20
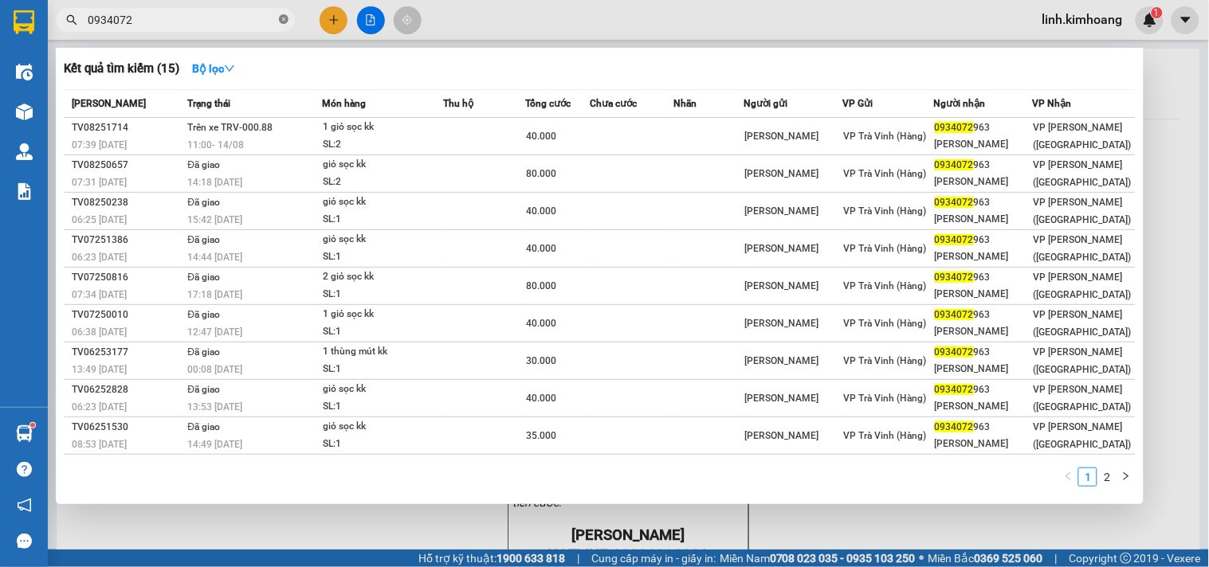
click at [285, 18] on icon "close-circle" at bounding box center [284, 19] width 10 height 10
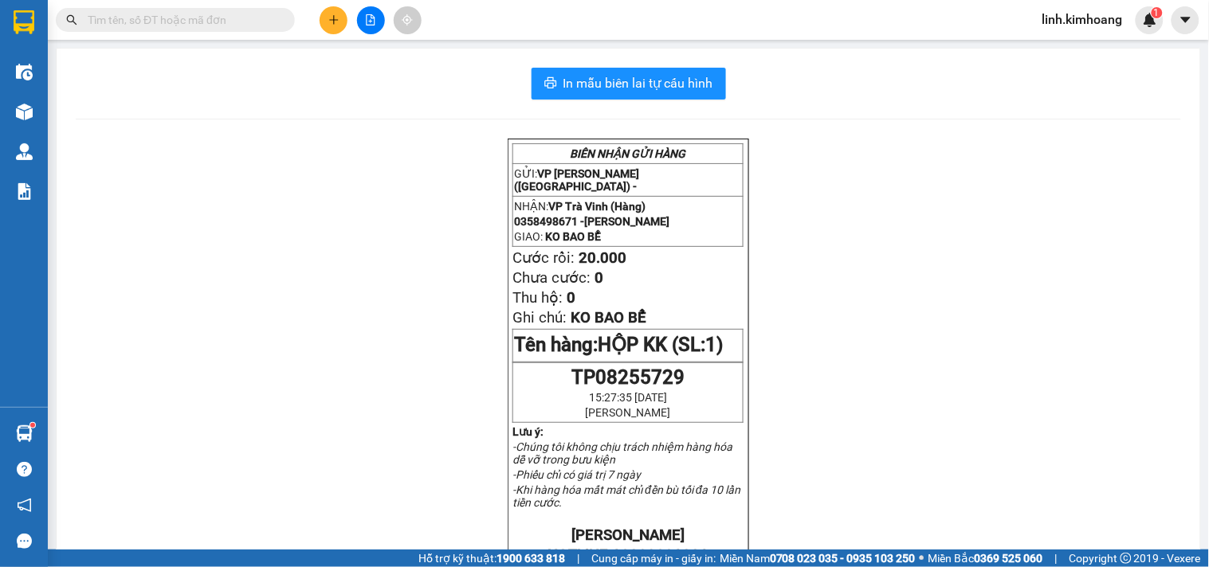
click at [227, 24] on input "text" at bounding box center [182, 20] width 188 height 18
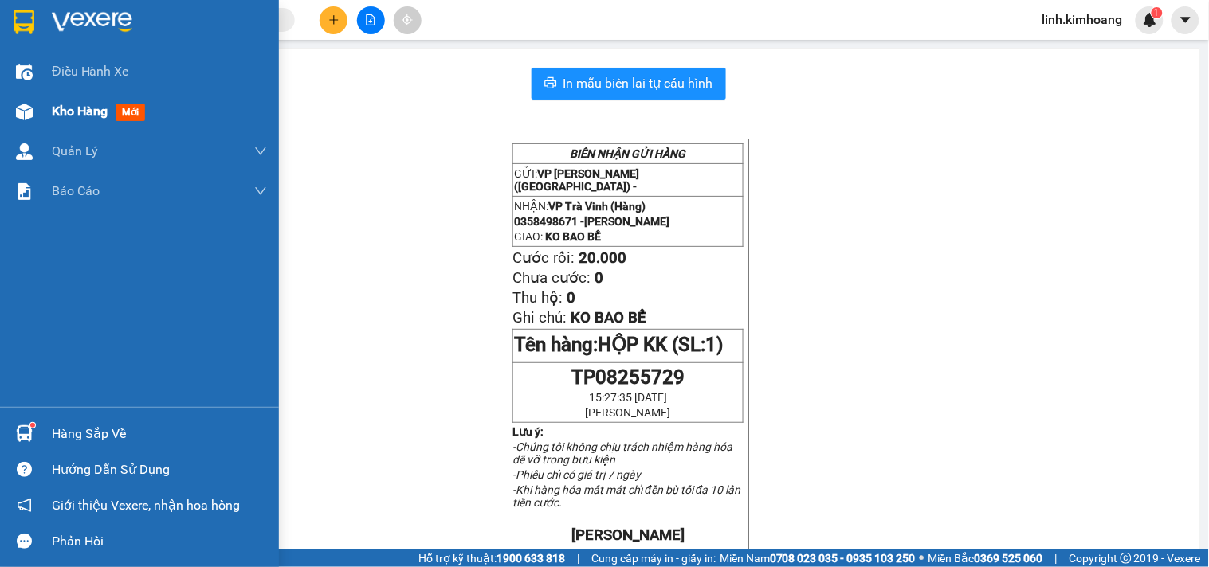
click at [69, 113] on span "Kho hàng" at bounding box center [80, 111] width 56 height 15
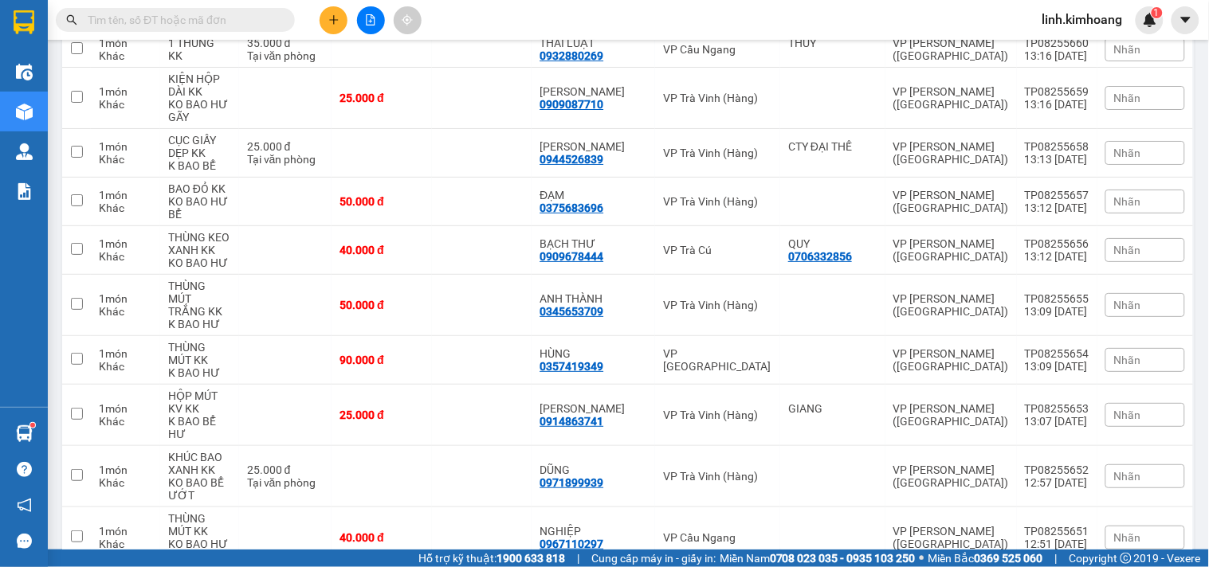
scroll to position [4490, 0]
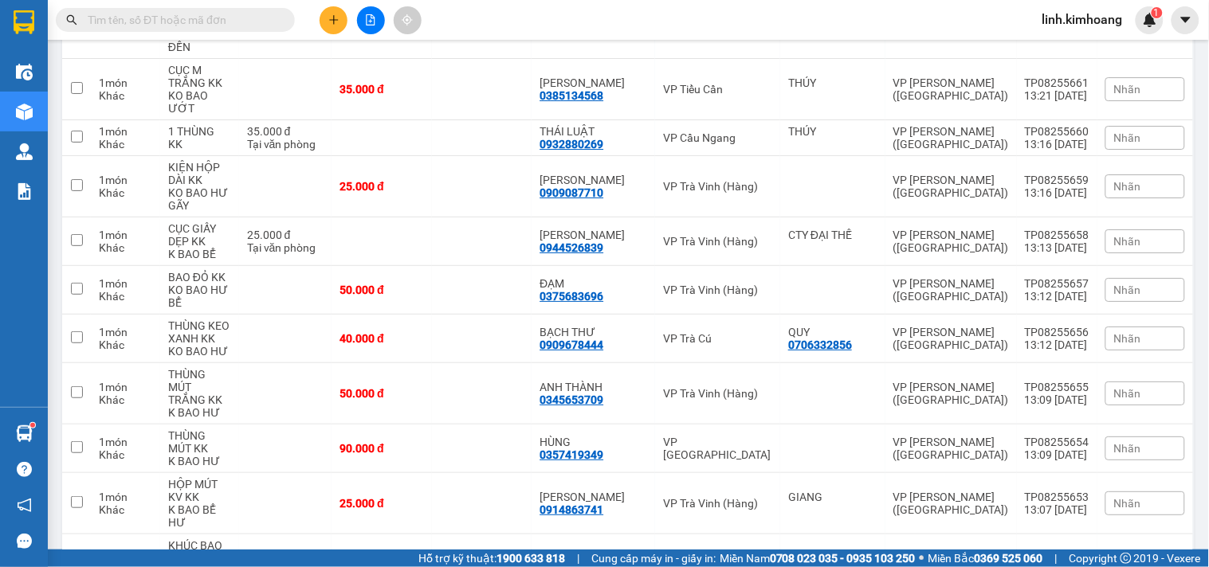
drag, startPoint x: 443, startPoint y: 230, endPoint x: 440, endPoint y: 203, distance: 26.5
checkbox input "true"
drag, startPoint x: 434, startPoint y: 173, endPoint x: 427, endPoint y: 128, distance: 45.9
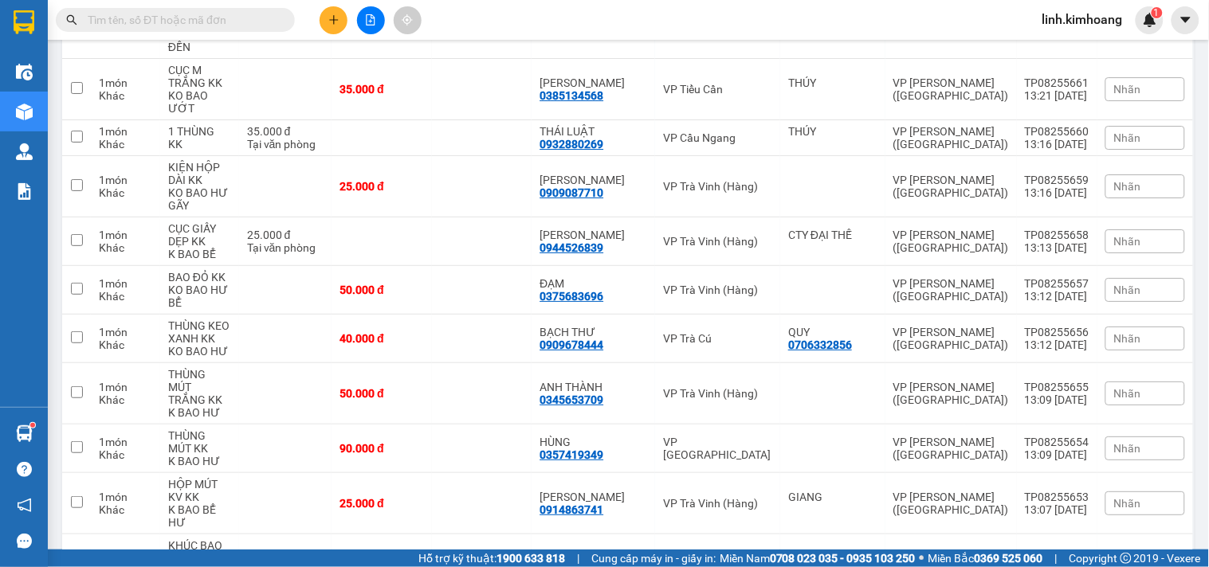
checkbox input "true"
drag, startPoint x: 426, startPoint y: 125, endPoint x: 426, endPoint y: 116, distance: 9.6
checkbox input "true"
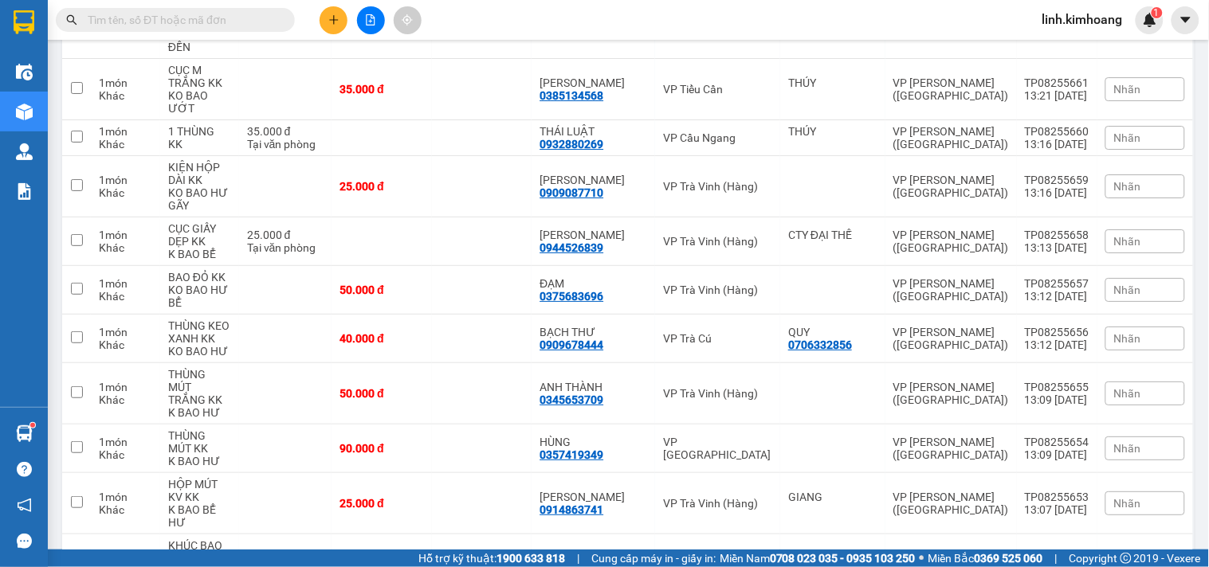
checkbox input "true"
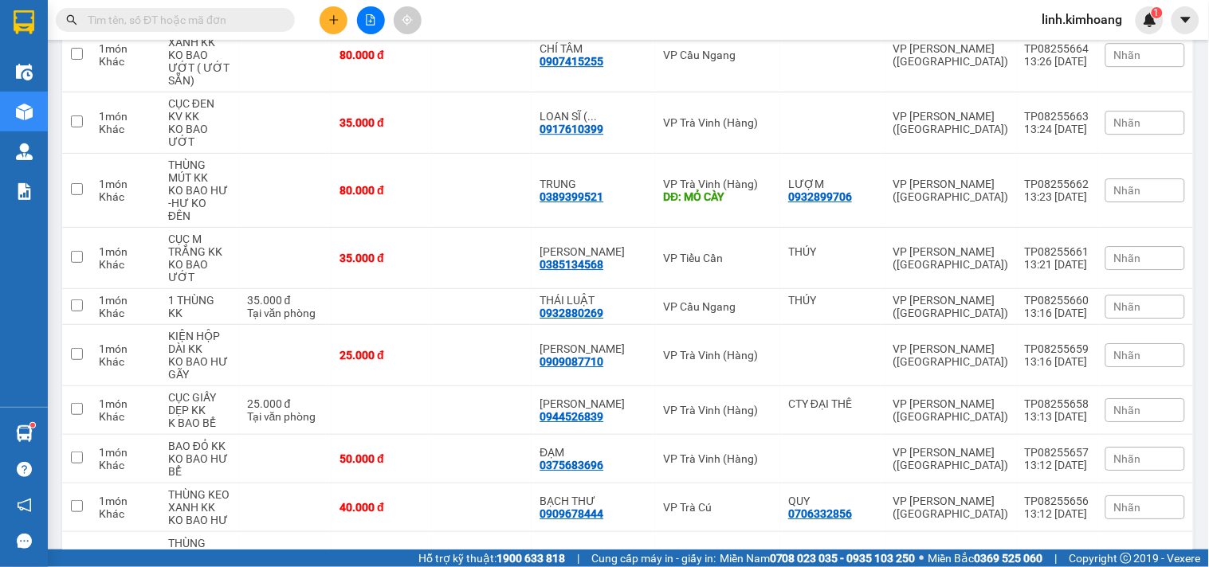
scroll to position [4313, 0]
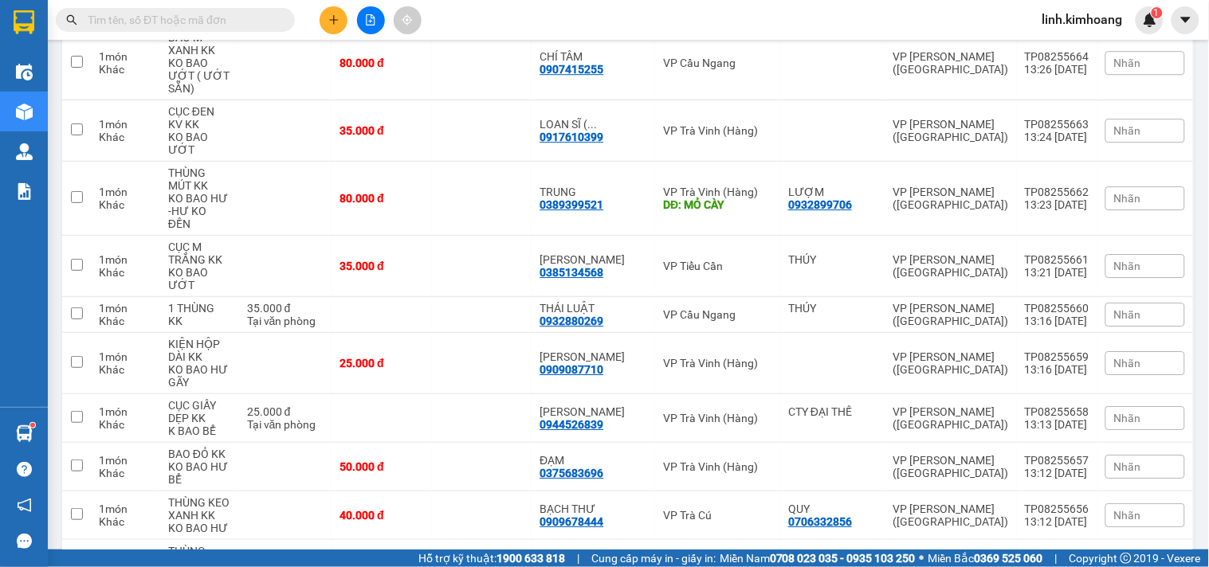
drag, startPoint x: 437, startPoint y: 152, endPoint x: 435, endPoint y: 107, distance: 45.5
checkbox input "true"
drag, startPoint x: 435, startPoint y: 106, endPoint x: 437, endPoint y: 89, distance: 16.8
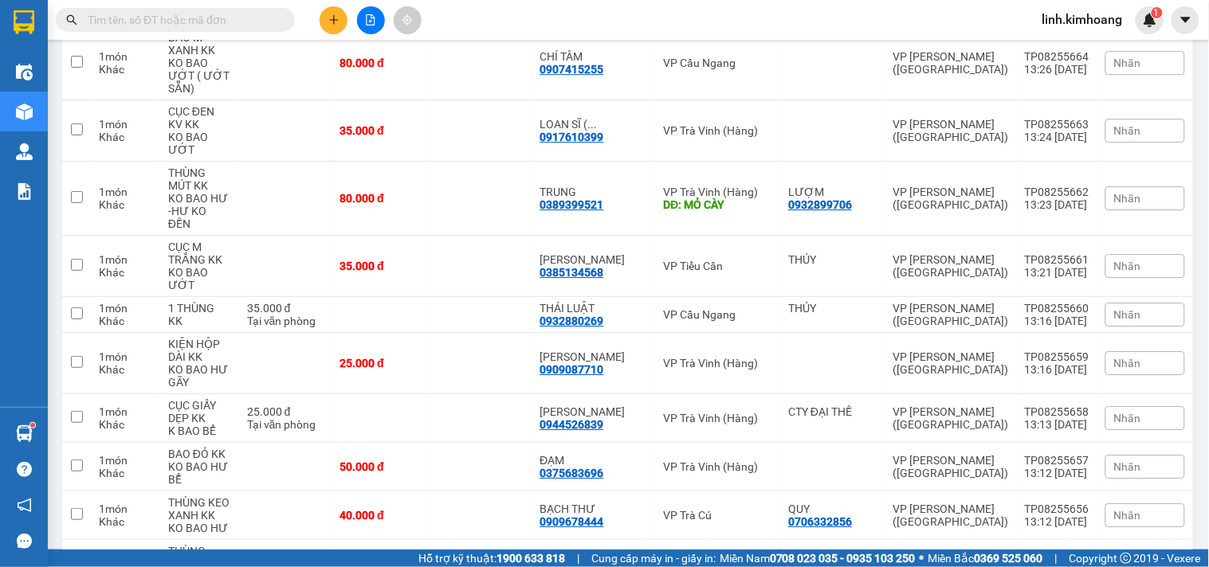
checkbox input "true"
drag, startPoint x: 443, startPoint y: 64, endPoint x: 443, endPoint y: 73, distance: 9.6
checkbox input "true"
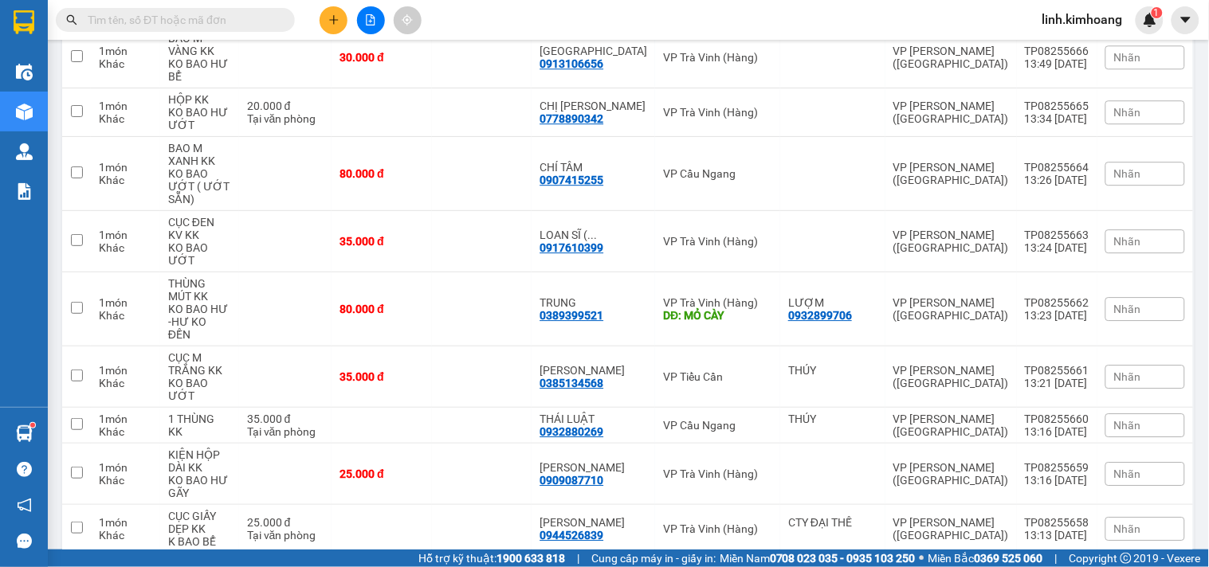
scroll to position [4135, 0]
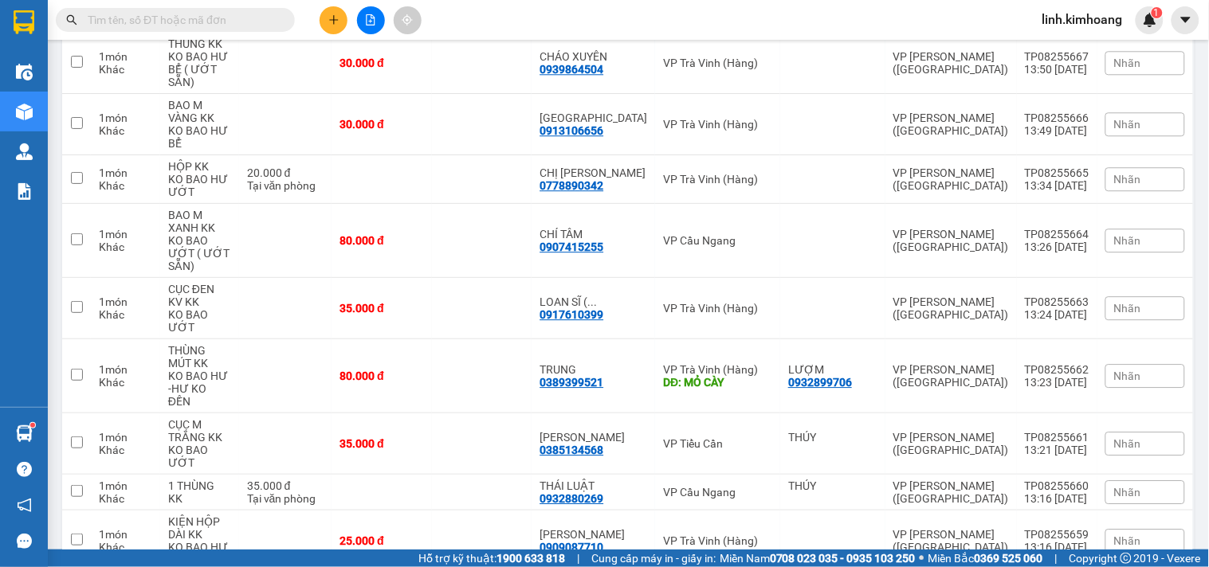
checkbox input "true"
drag, startPoint x: 452, startPoint y: 91, endPoint x: 451, endPoint y: 69, distance: 21.5
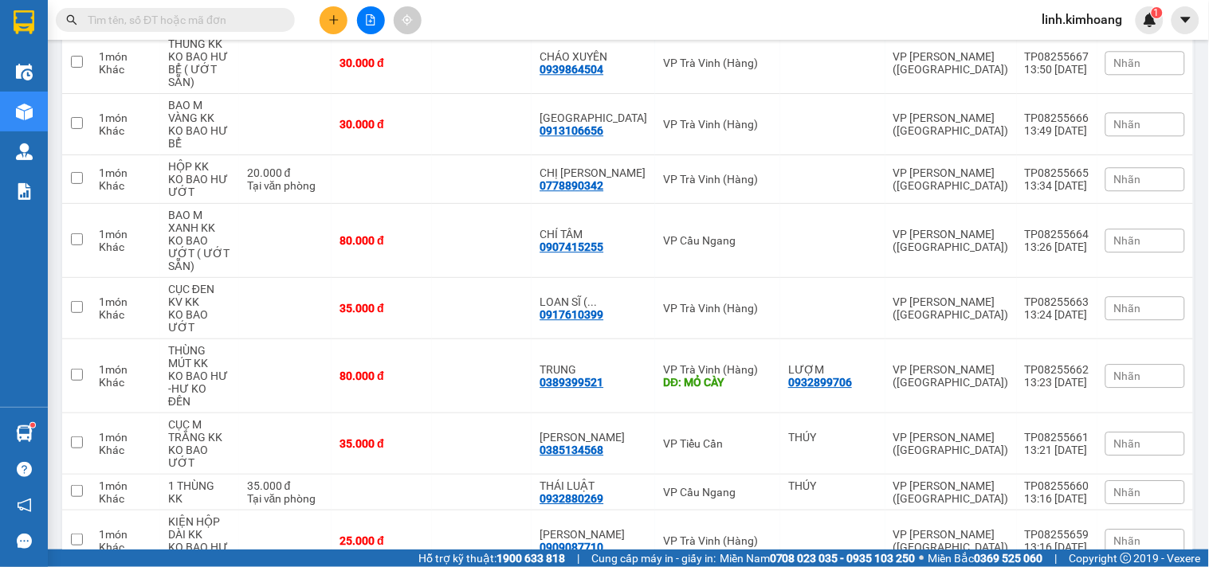
checkbox input "true"
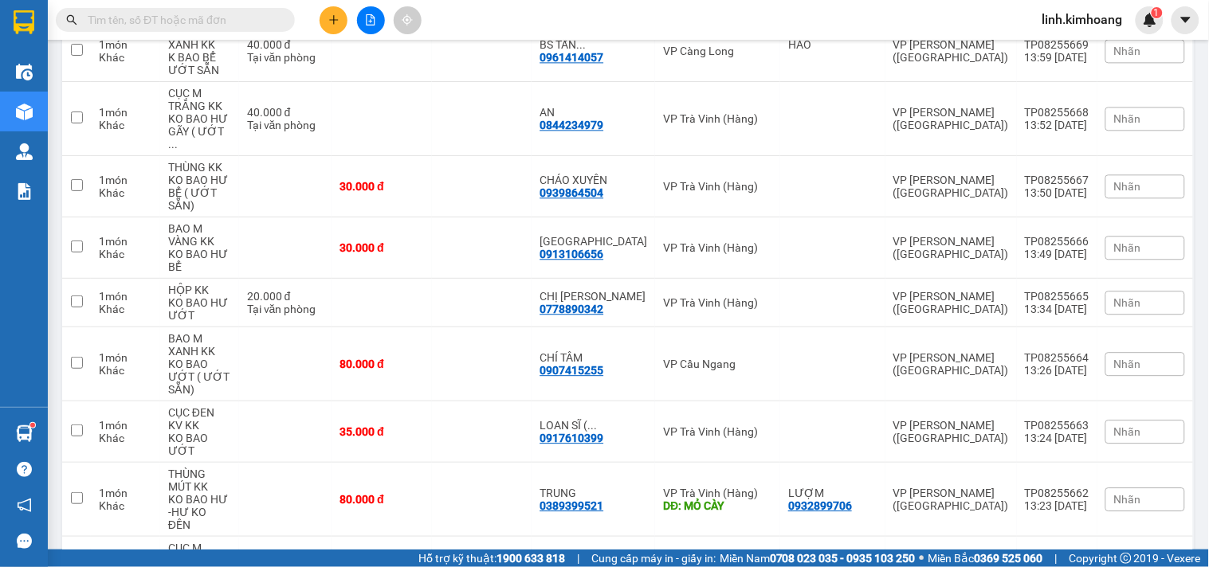
scroll to position [3958, 0]
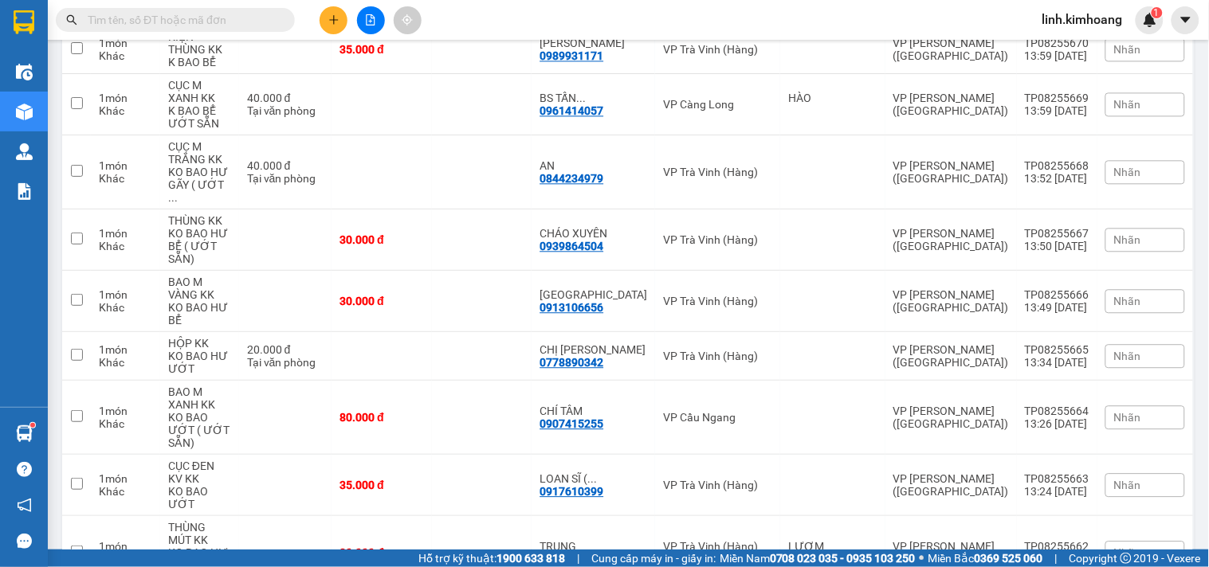
checkbox input "true"
drag, startPoint x: 450, startPoint y: 128, endPoint x: 448, endPoint y: 100, distance: 27.9
checkbox input "true"
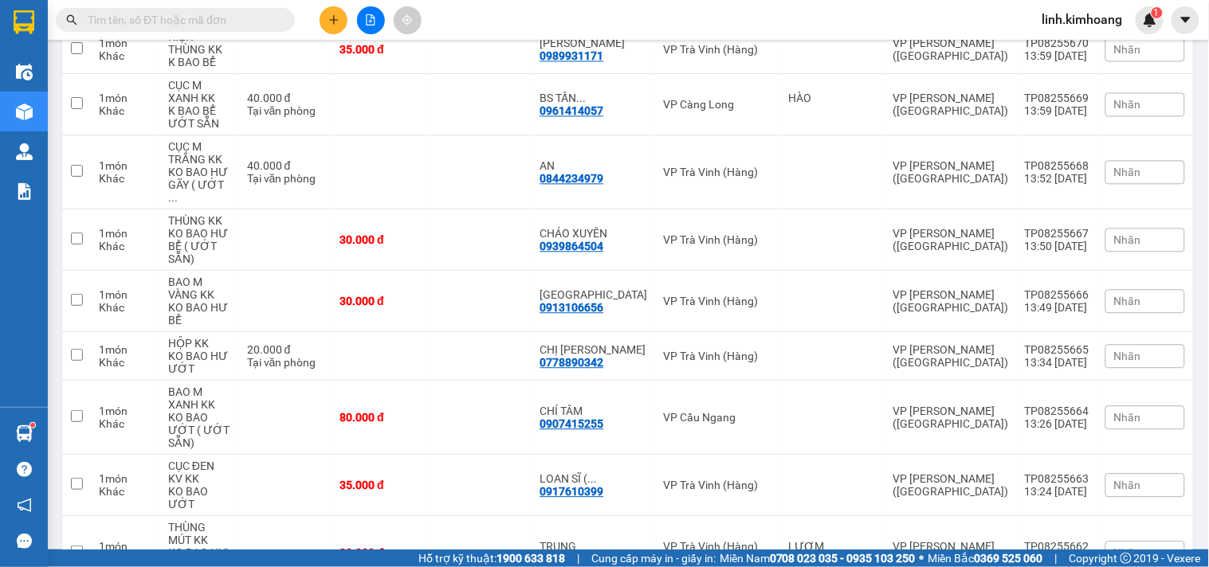
checkbox input "true"
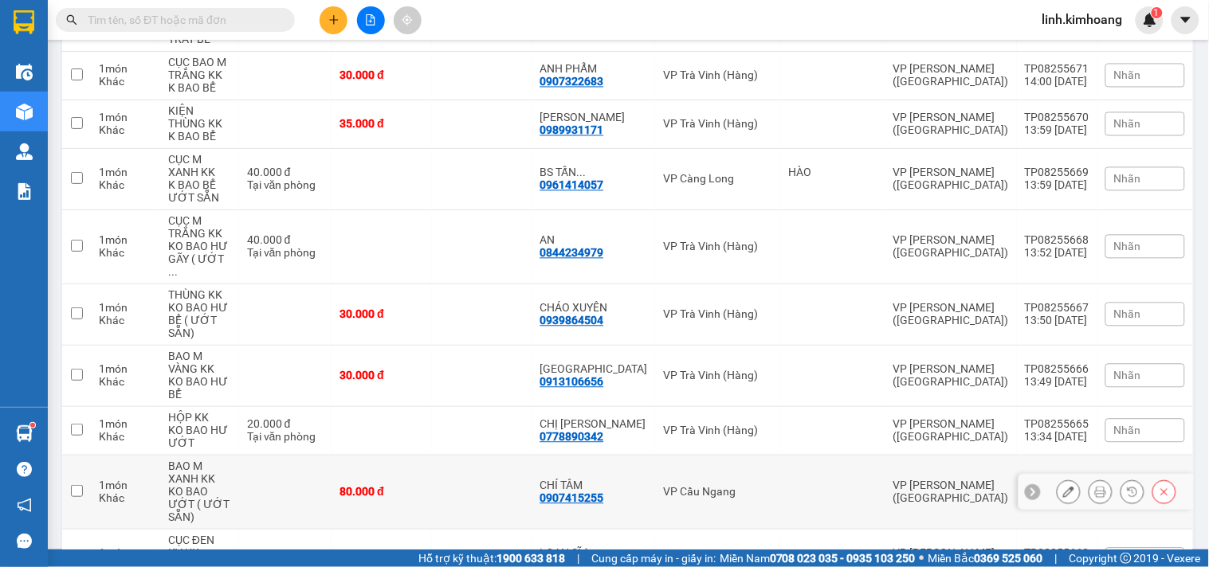
scroll to position [3781, 0]
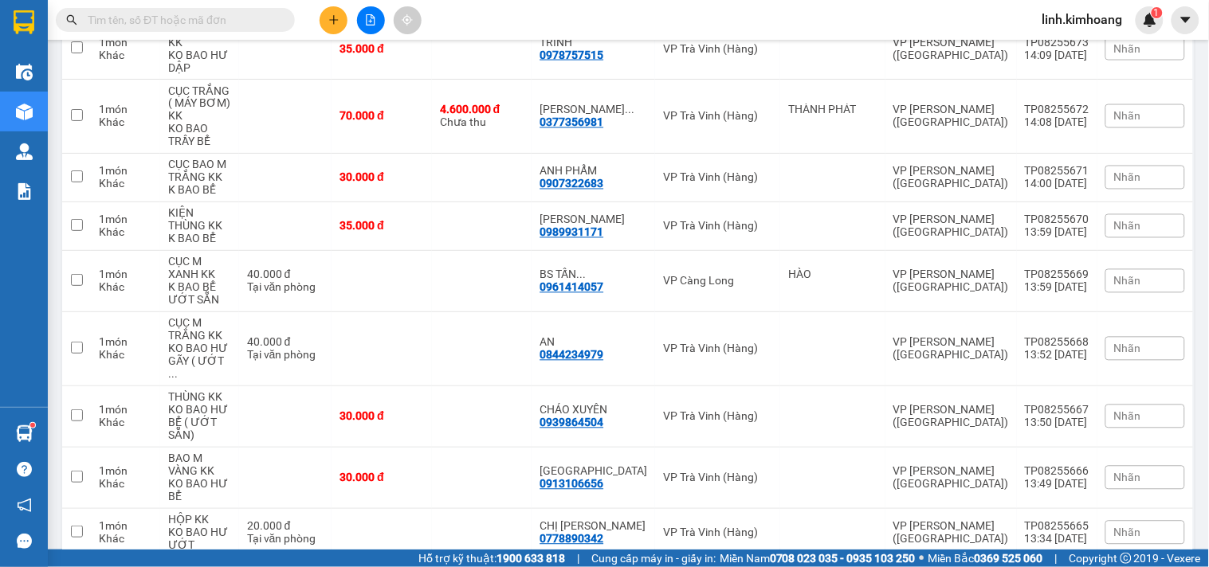
checkbox input "true"
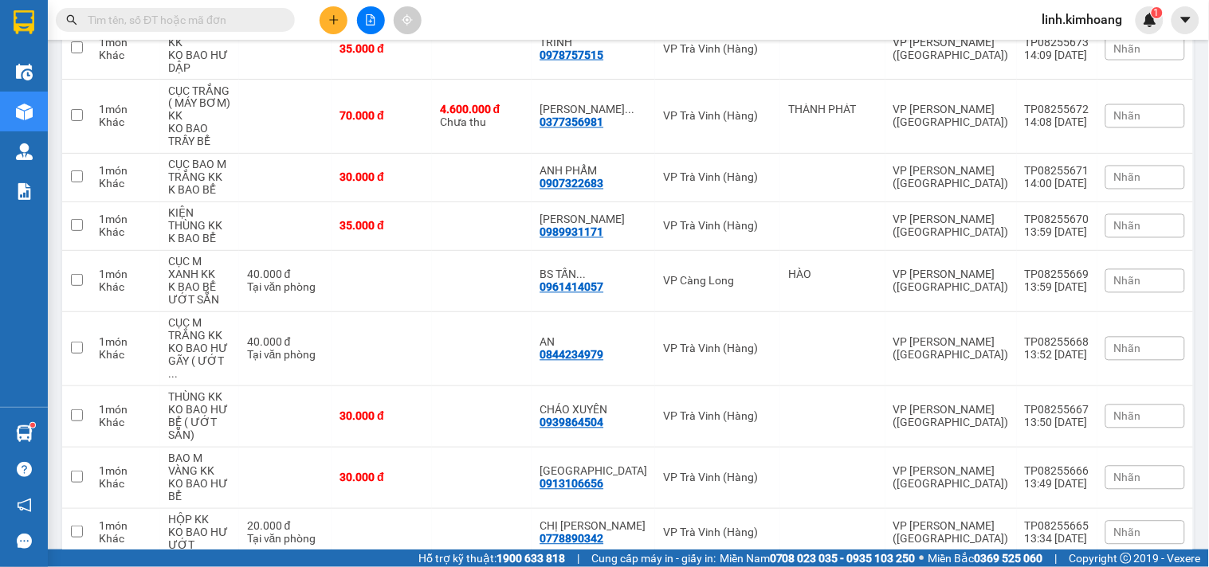
checkbox input "true"
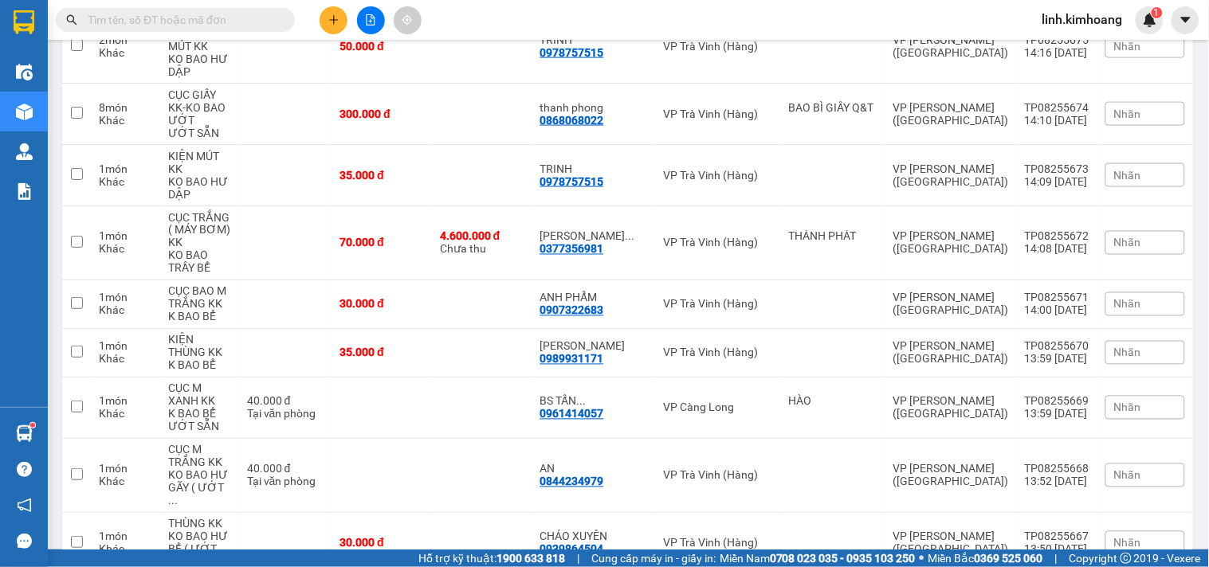
scroll to position [3604, 0]
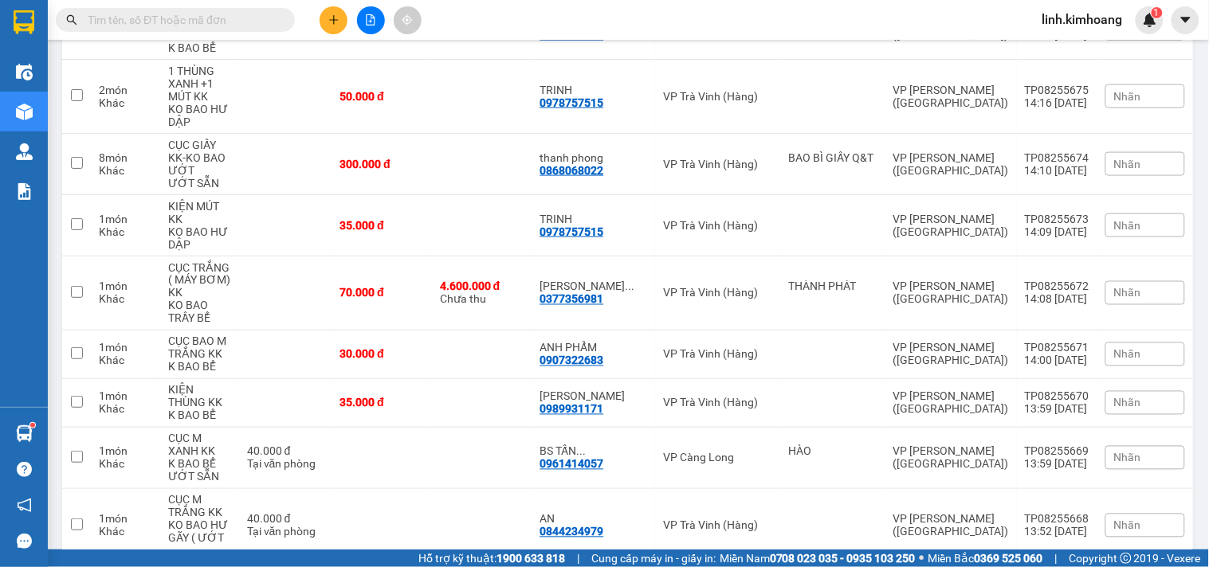
checkbox input "true"
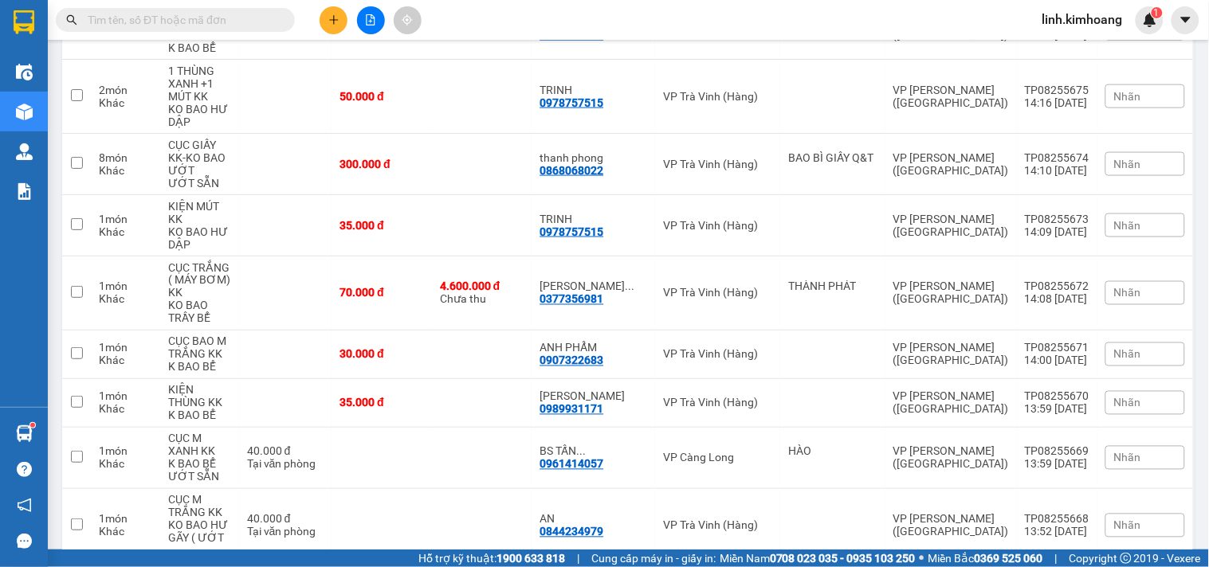
checkbox input "true"
click at [432, 489] on td at bounding box center [382, 526] width 100 height 74
checkbox input "true"
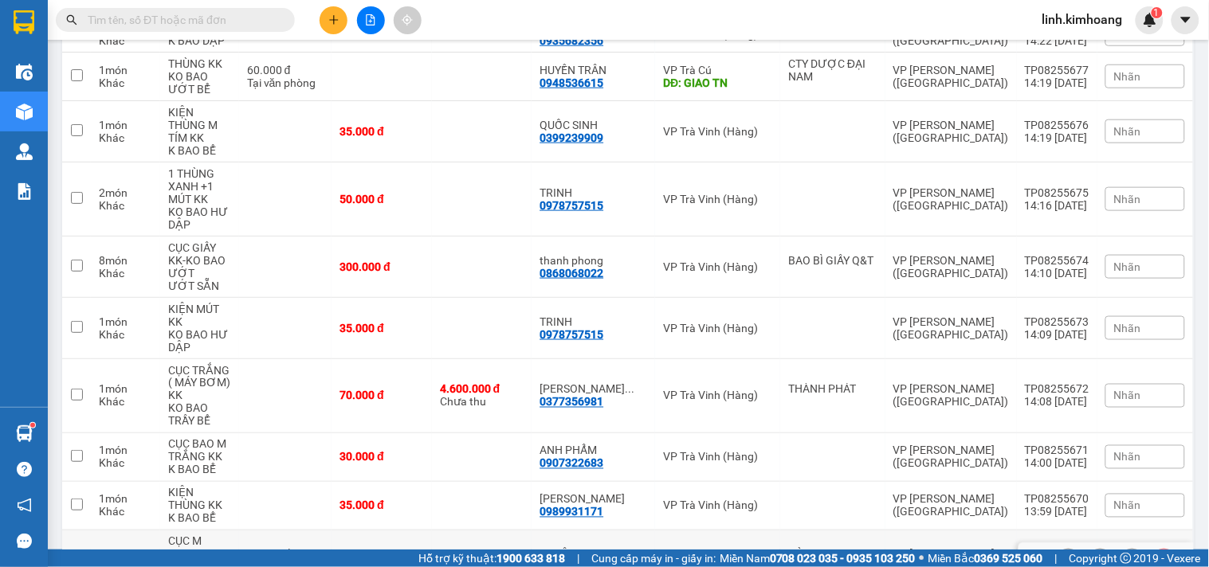
scroll to position [3427, 0]
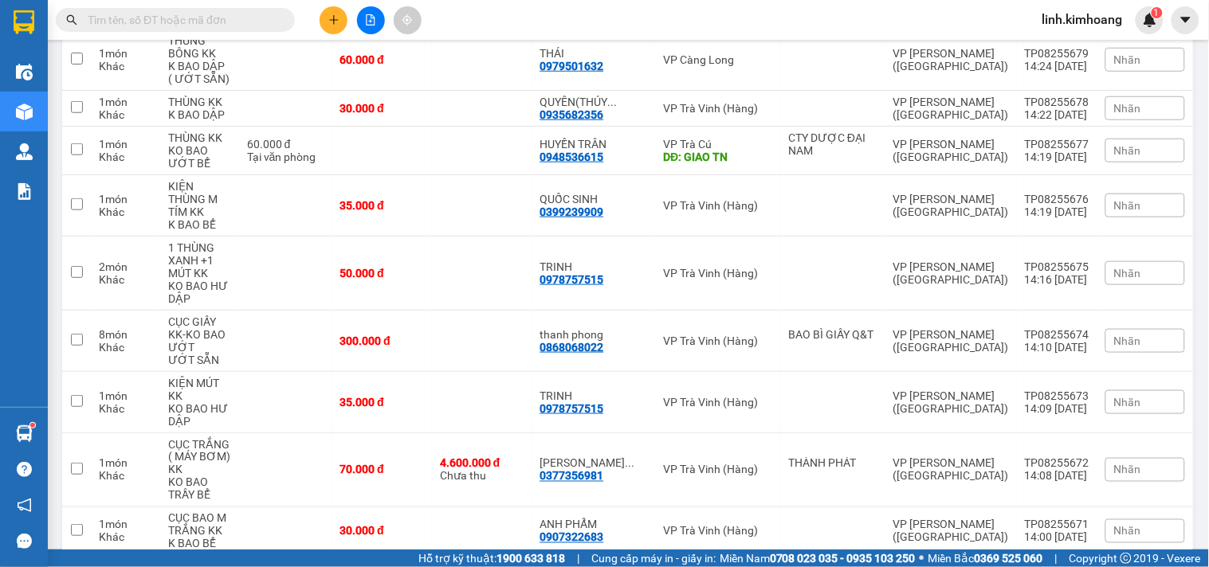
checkbox input "true"
click at [432, 508] on td "30.000 đ" at bounding box center [382, 532] width 100 height 49
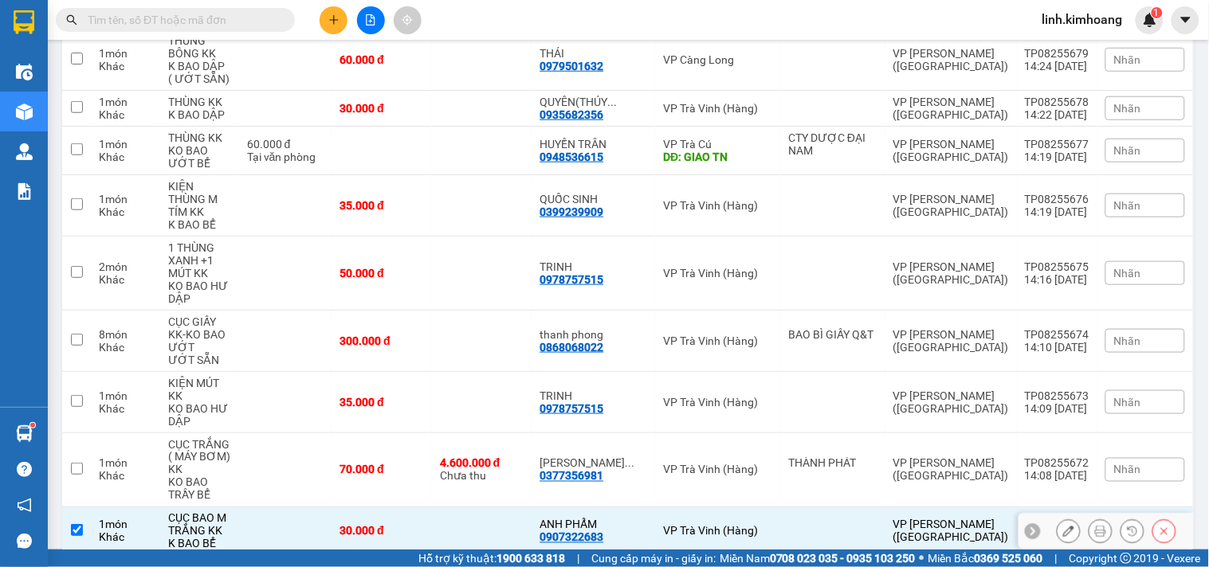
checkbox input "true"
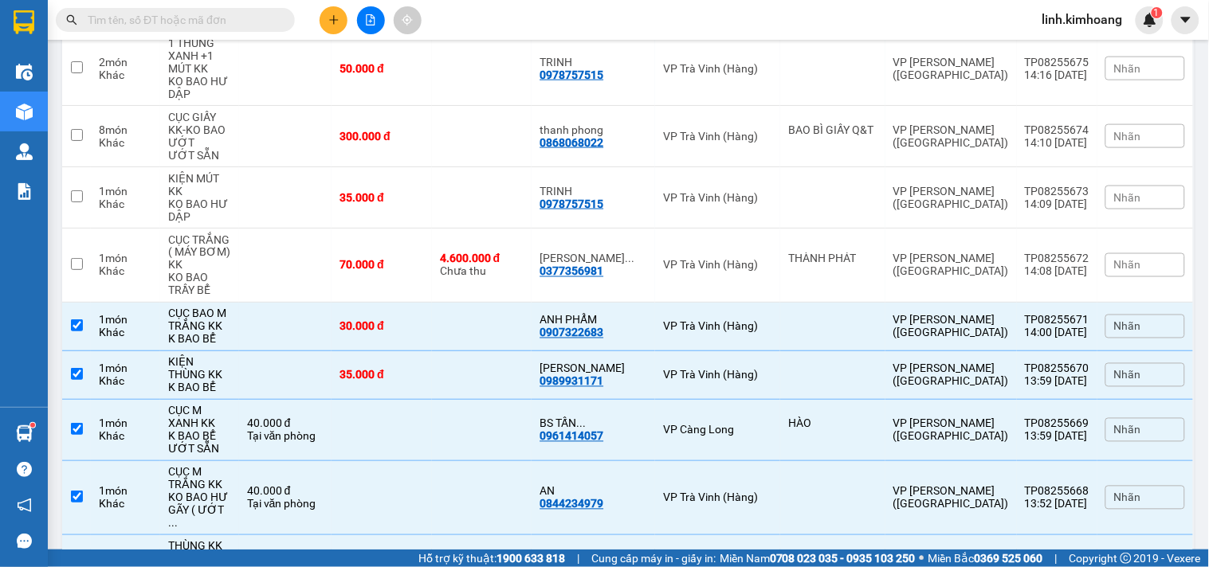
scroll to position [3604, 0]
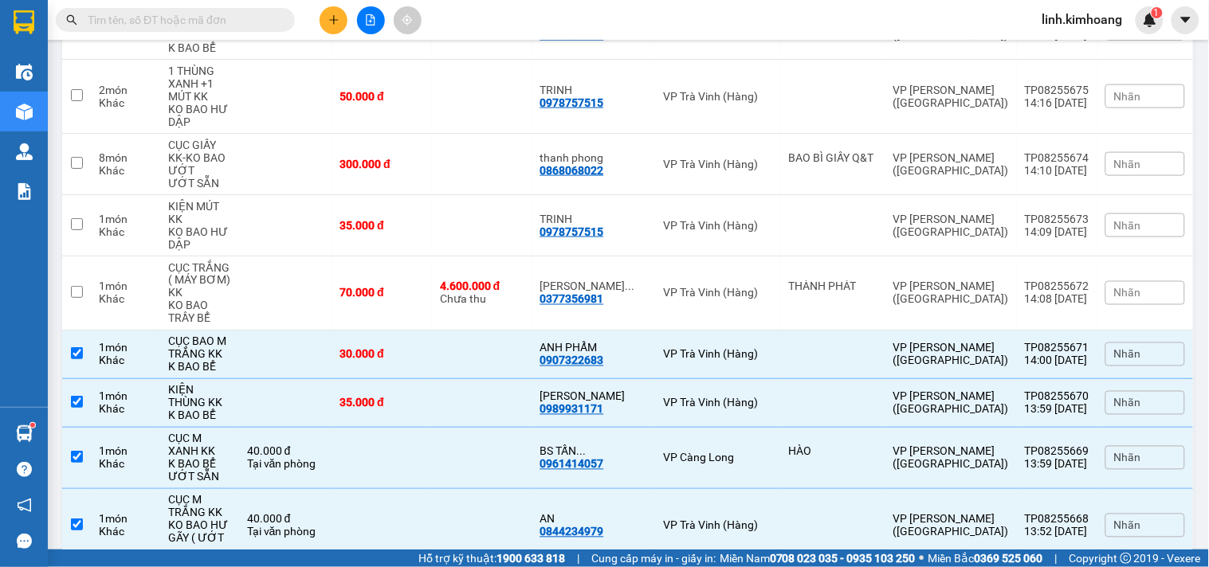
drag, startPoint x: 474, startPoint y: 196, endPoint x: 466, endPoint y: 164, distance: 32.9
checkbox input "false"
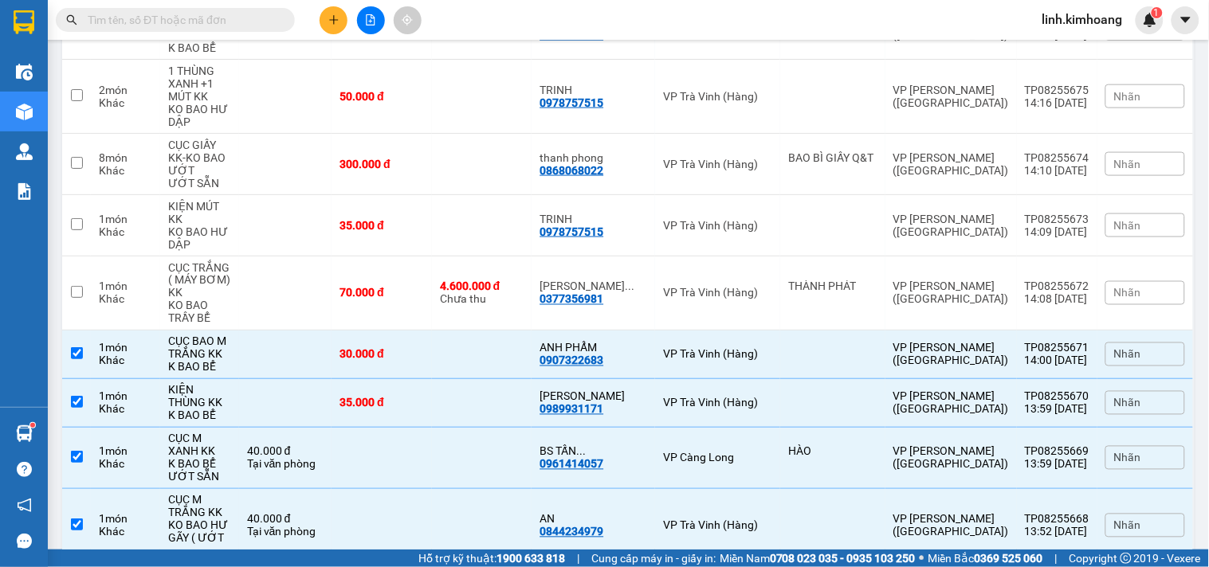
checkbox input "false"
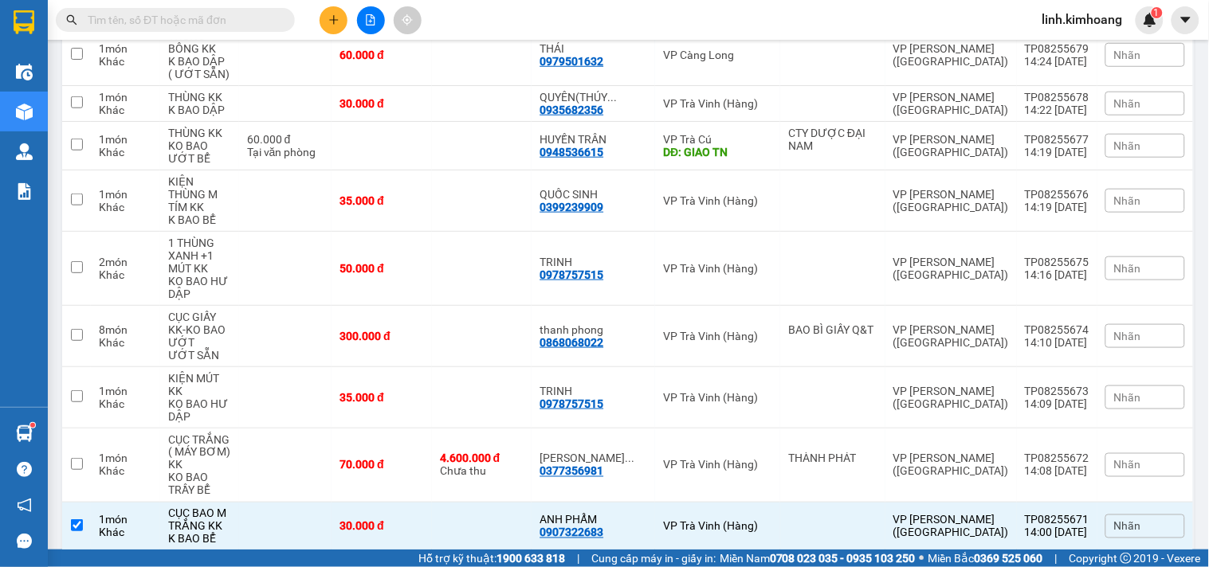
scroll to position [3427, 0]
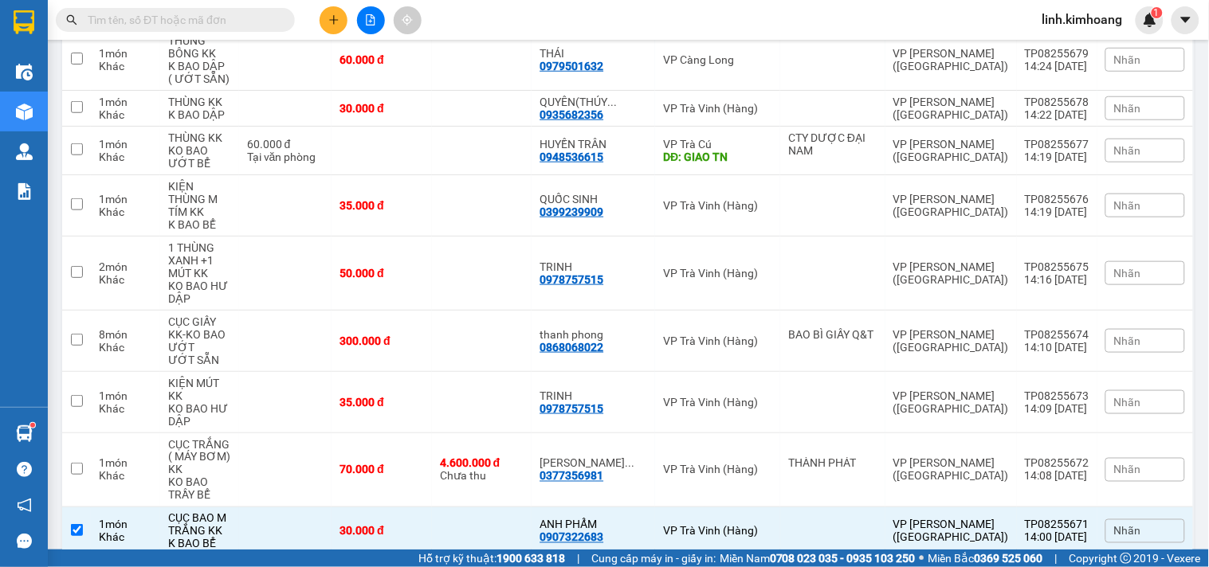
checkbox input "false"
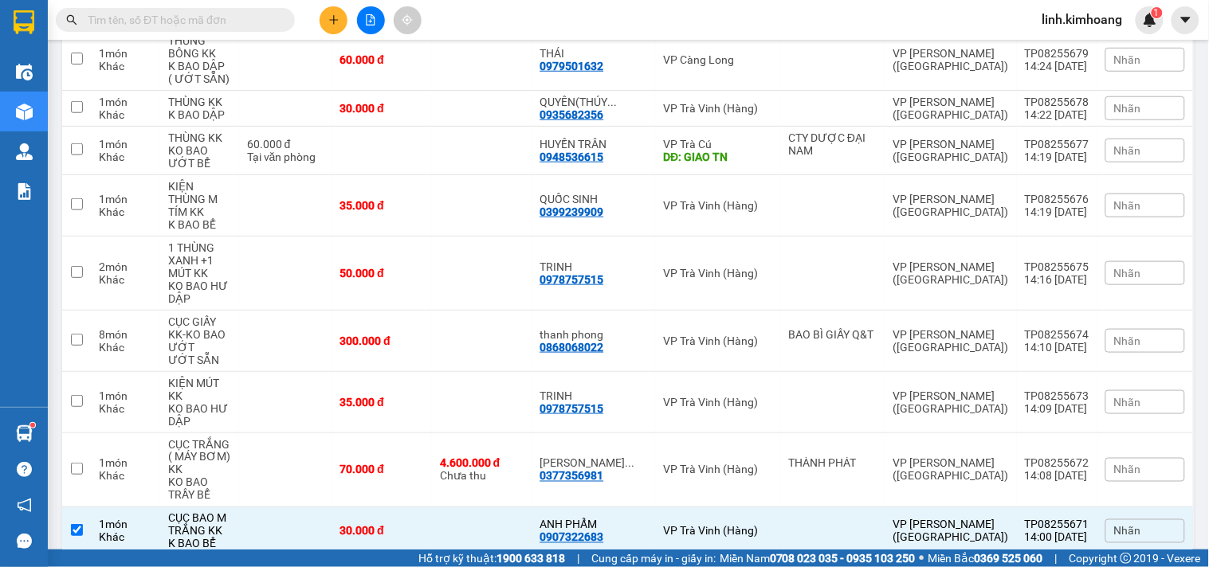
checkbox input "false"
click at [479, 508] on td at bounding box center [482, 532] width 100 height 49
checkbox input "false"
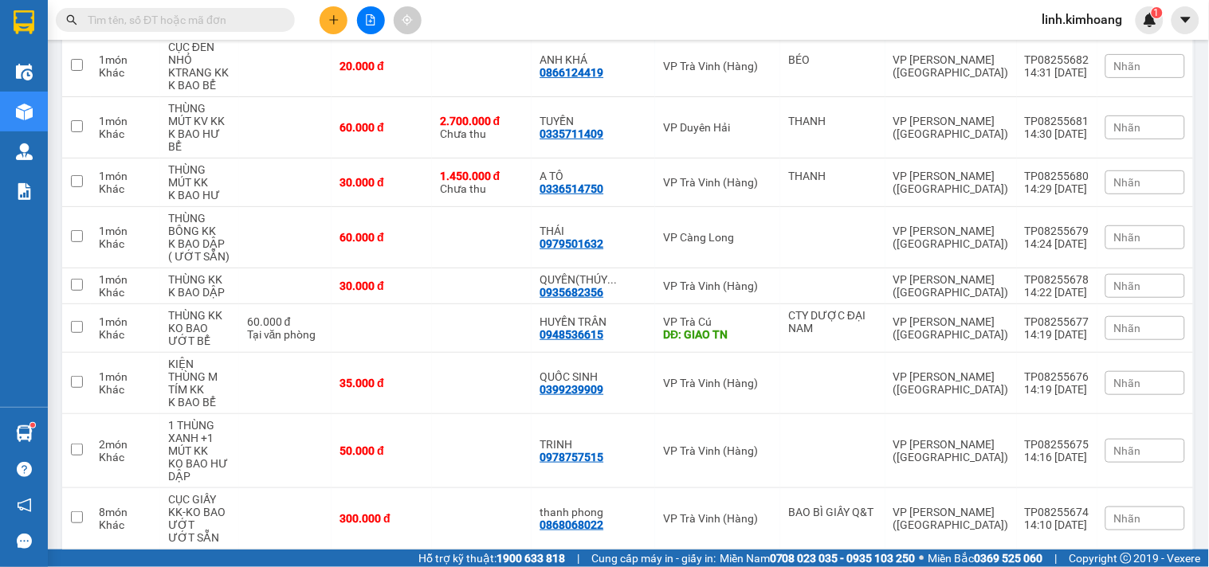
scroll to position [3604, 0]
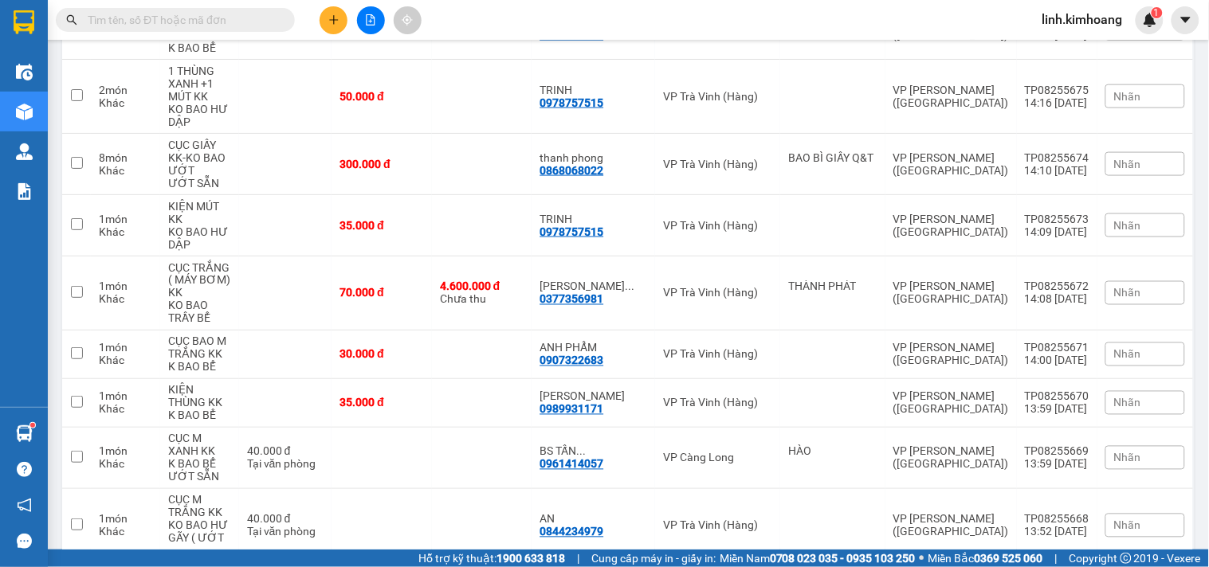
checkbox input "true"
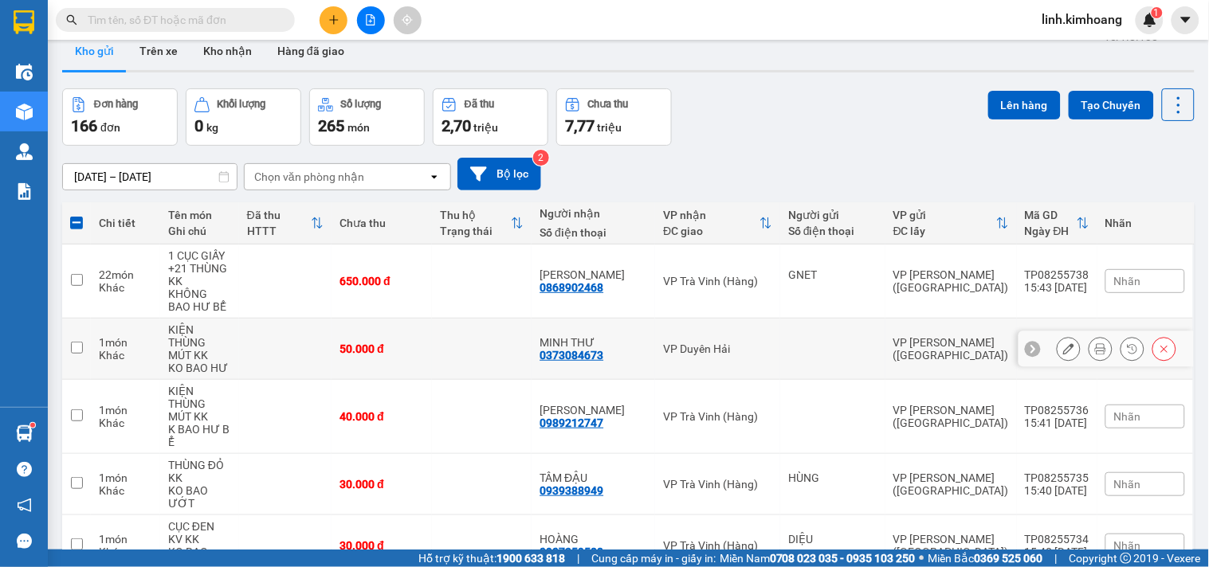
scroll to position [0, 0]
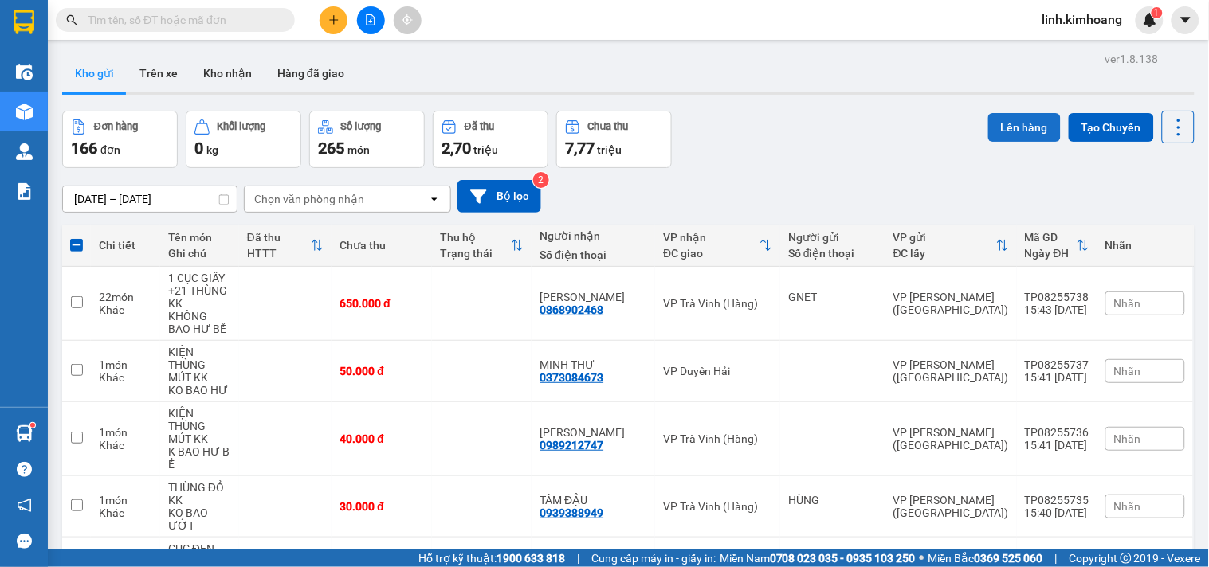
click at [1008, 124] on button "Lên hàng" at bounding box center [1024, 127] width 73 height 29
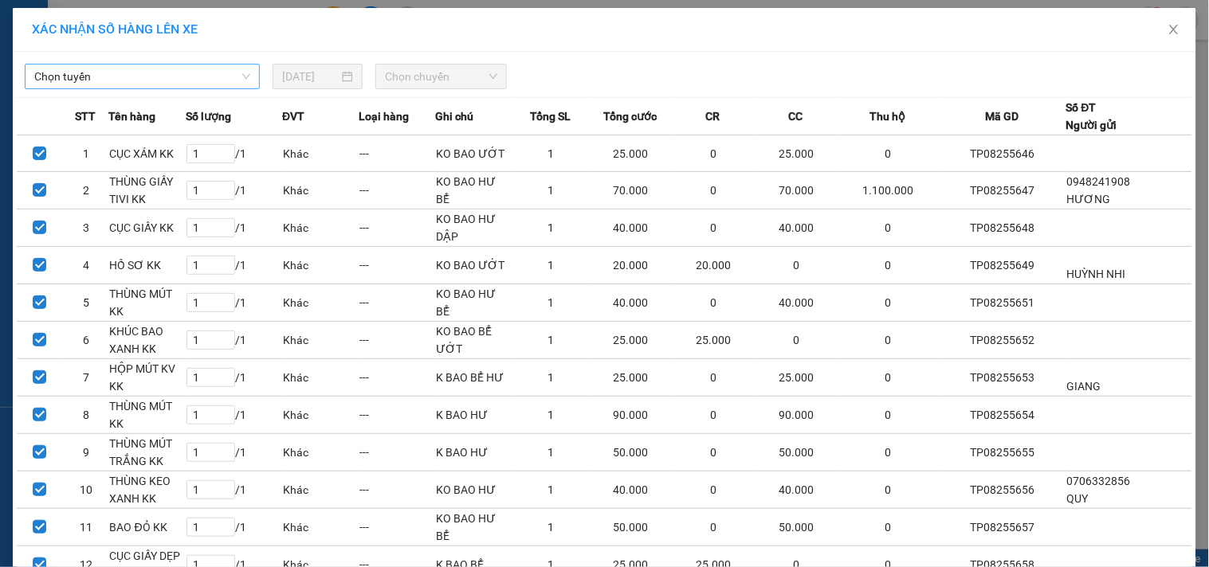
click at [240, 77] on span "Chọn tuyến" at bounding box center [142, 77] width 216 height 24
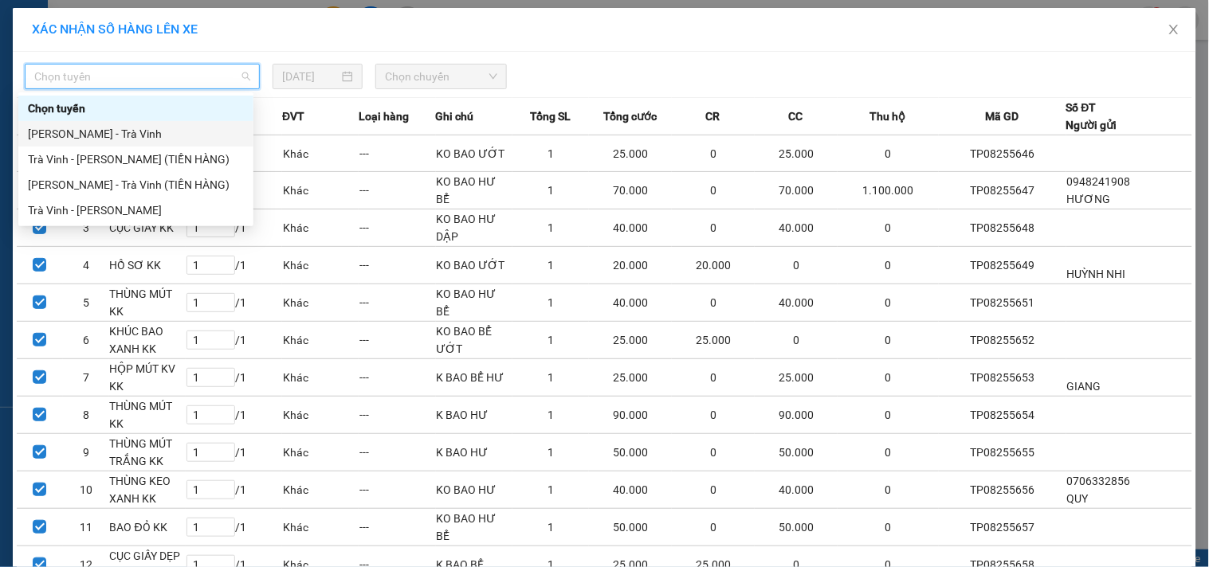
click at [171, 129] on div "[PERSON_NAME] - Trà Vinh" at bounding box center [136, 134] width 216 height 18
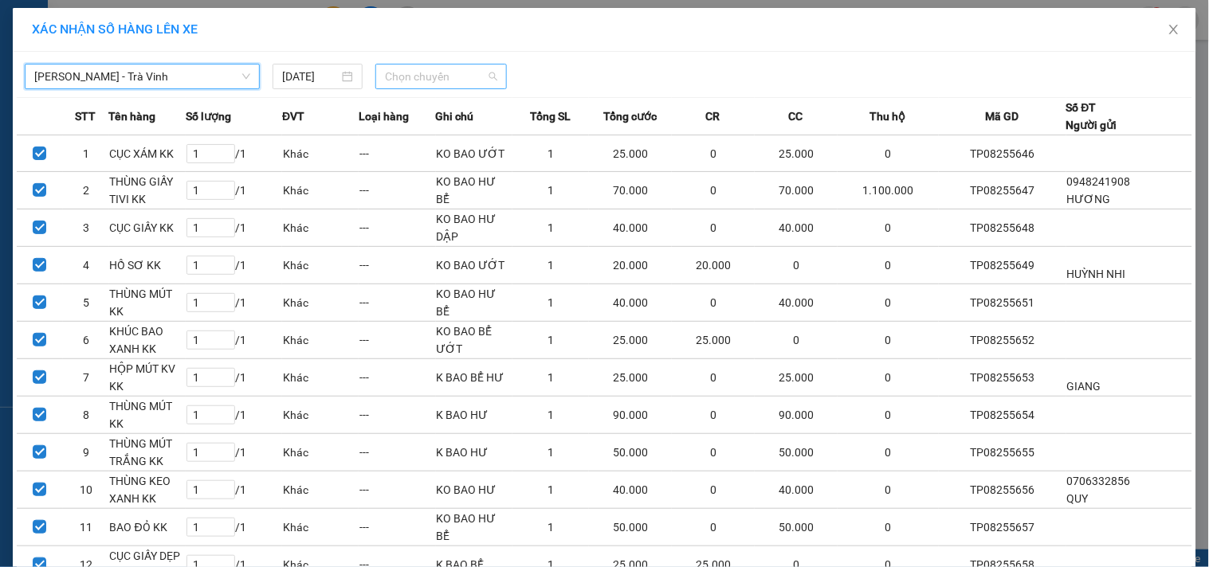
click at [448, 77] on span "Chọn chuyến" at bounding box center [441, 77] width 112 height 24
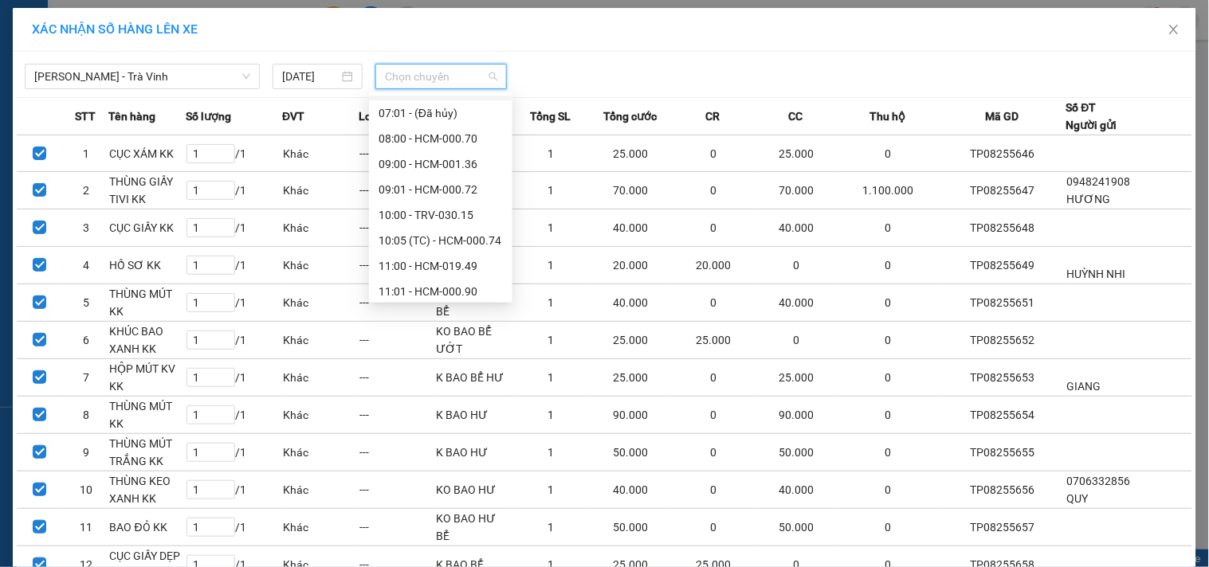
scroll to position [177, 0]
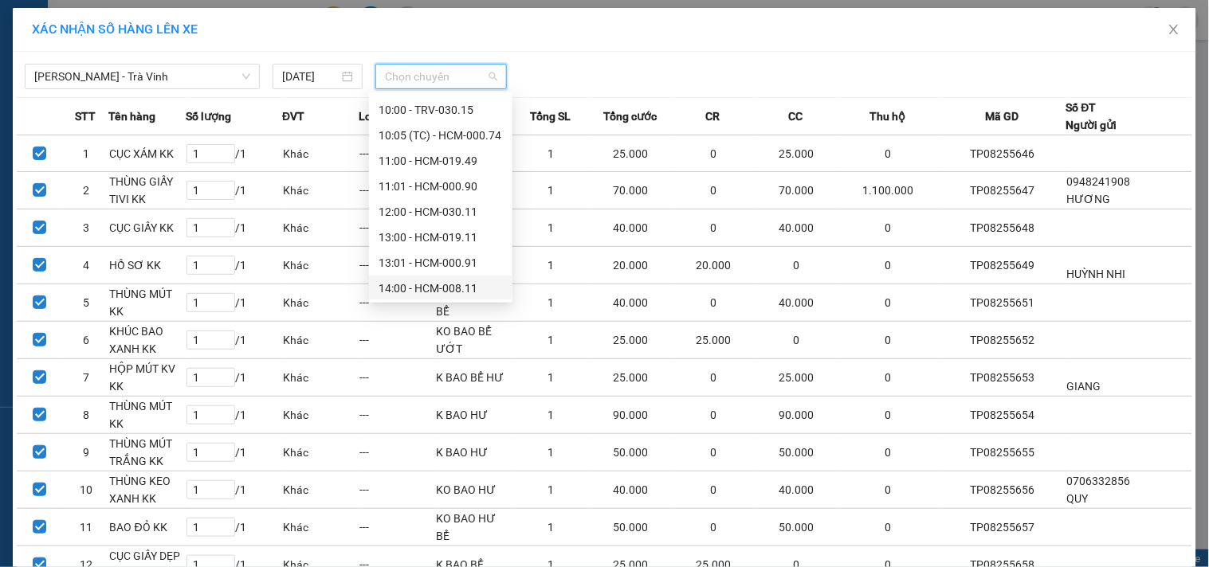
click at [430, 289] on div "14:00 - HCM-008.11" at bounding box center [441, 289] width 124 height 18
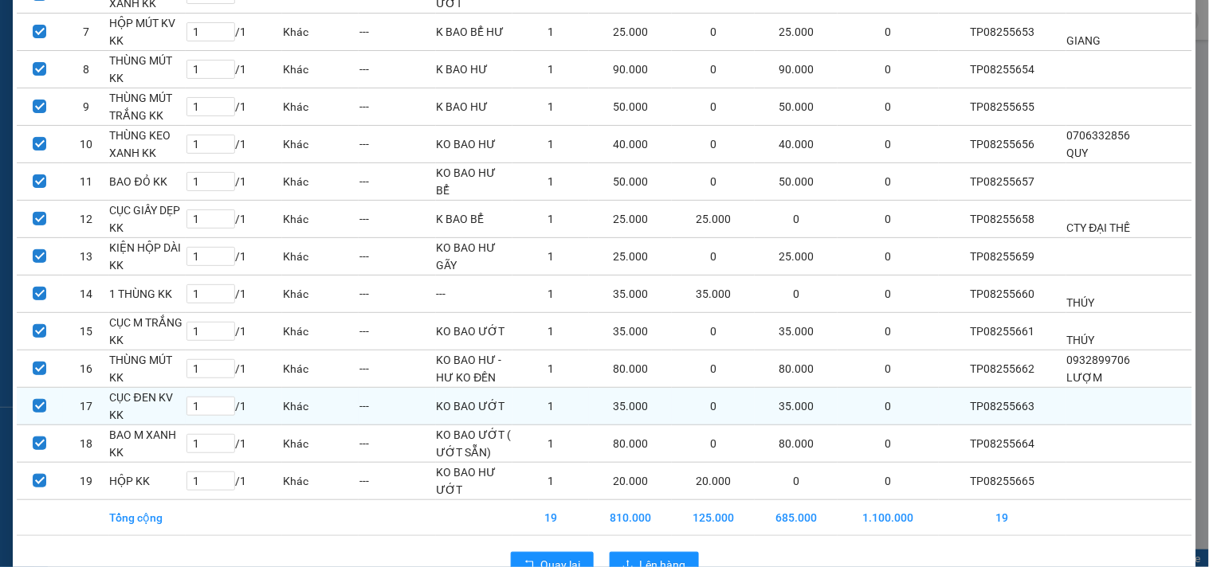
scroll to position [396, 0]
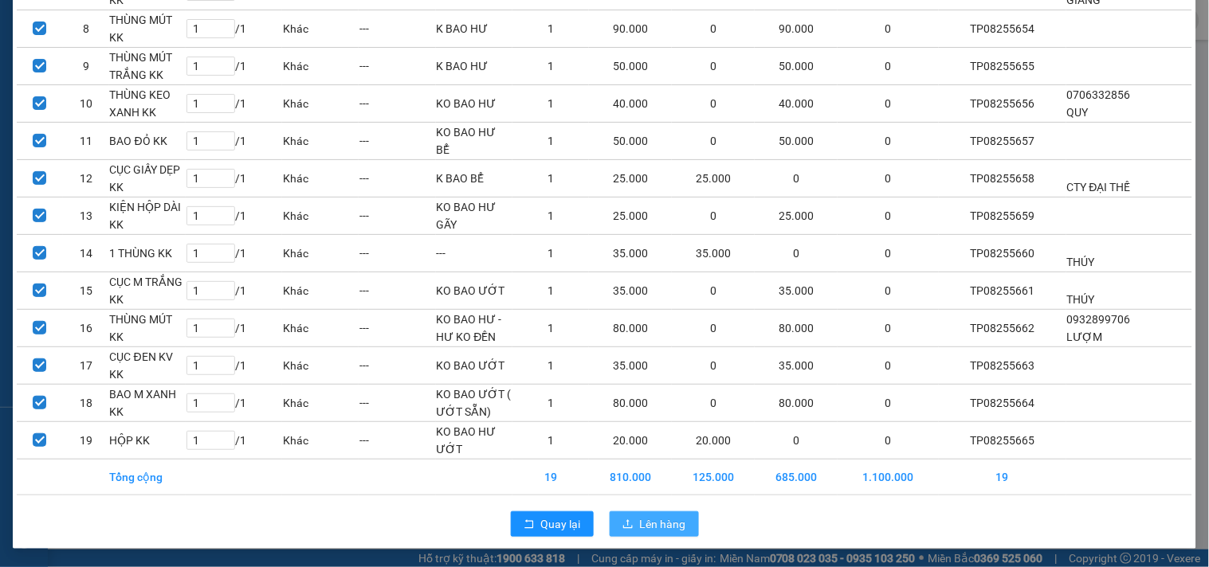
click at [611, 523] on button "Lên hàng" at bounding box center [654, 525] width 89 height 26
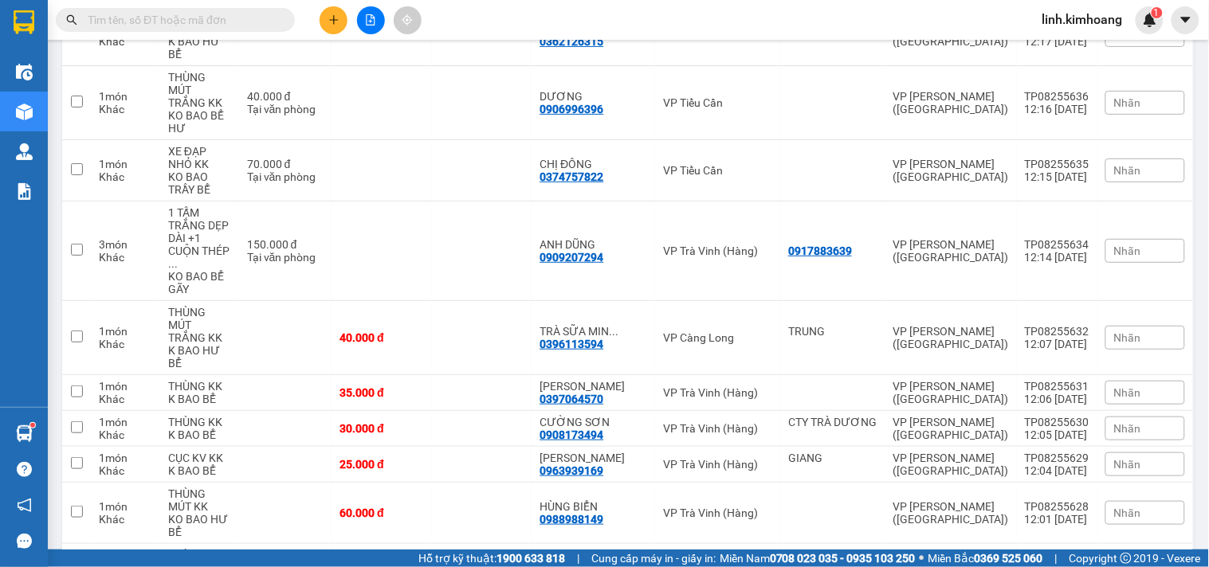
scroll to position [4793, 0]
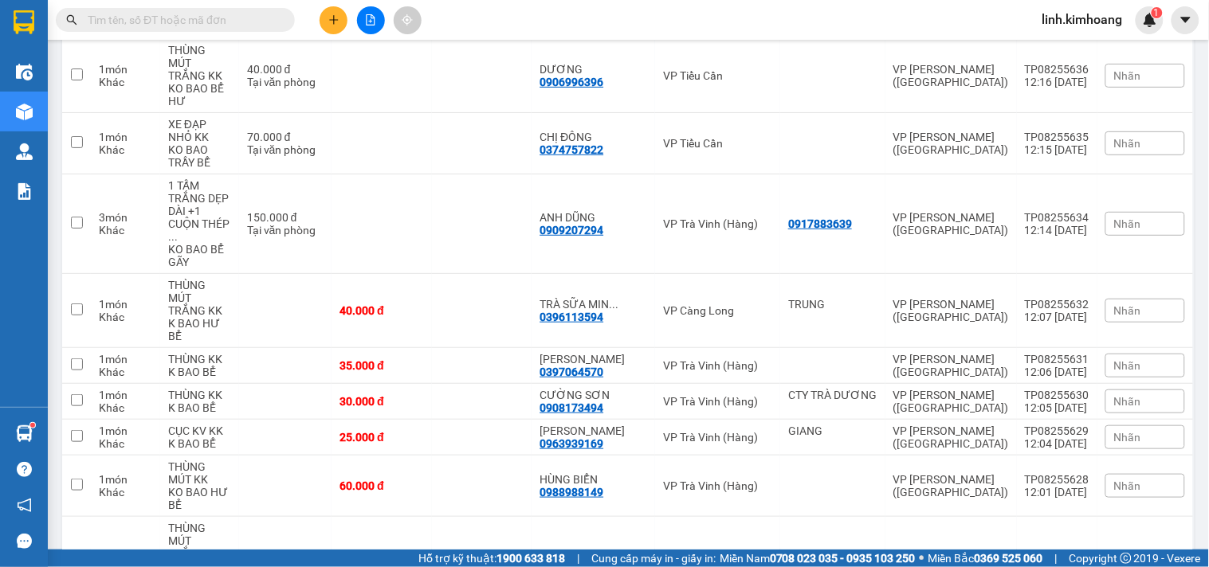
checkbox input "true"
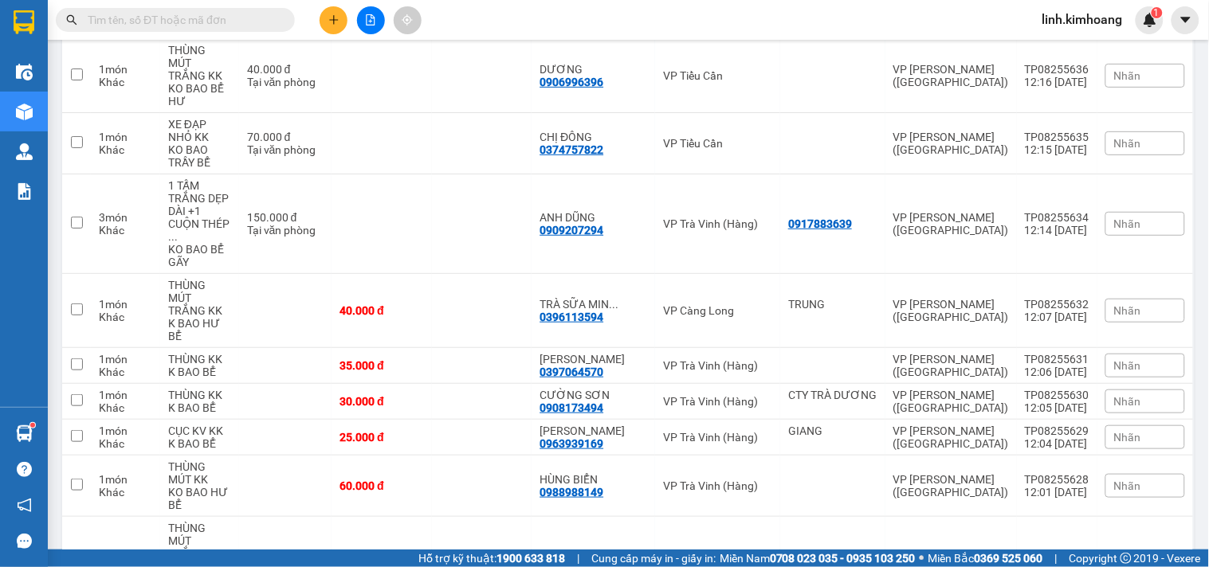
checkbox input "true"
drag, startPoint x: 425, startPoint y: 260, endPoint x: 434, endPoint y: 243, distance: 18.9
checkbox input "true"
drag, startPoint x: 445, startPoint y: 205, endPoint x: 457, endPoint y: 163, distance: 43.1
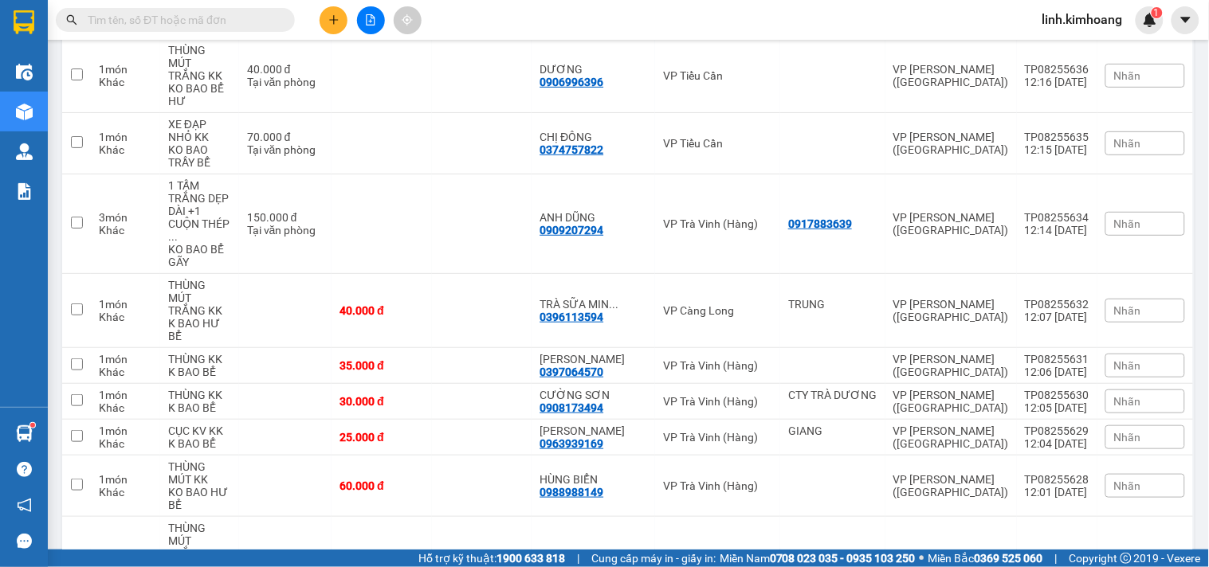
checkbox input "true"
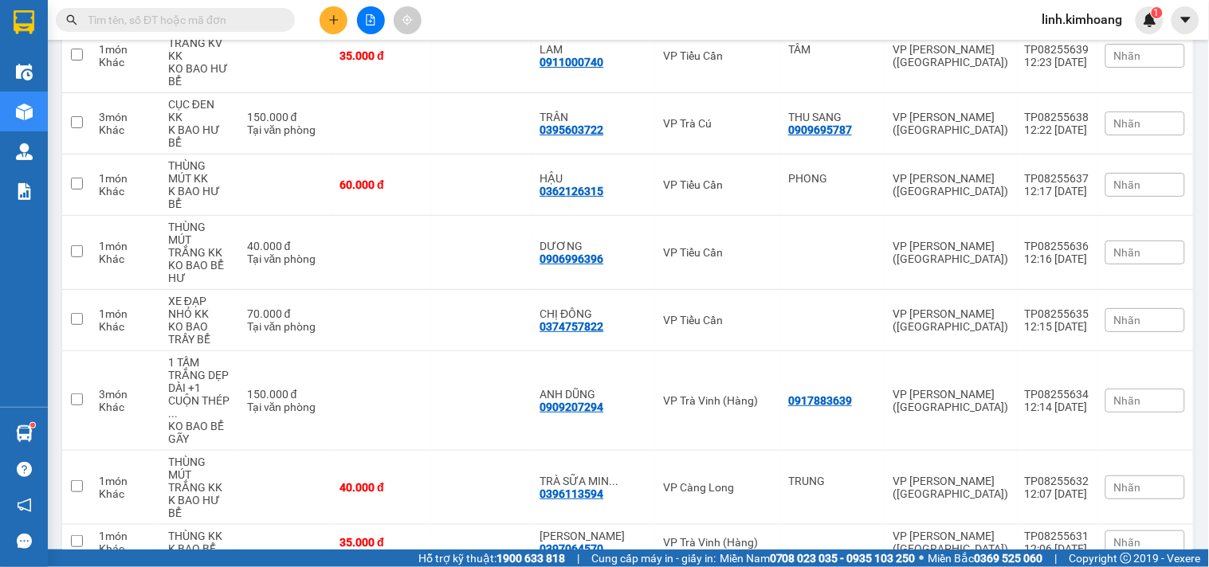
checkbox input "true"
drag, startPoint x: 482, startPoint y: 173, endPoint x: 480, endPoint y: 128, distance: 44.7
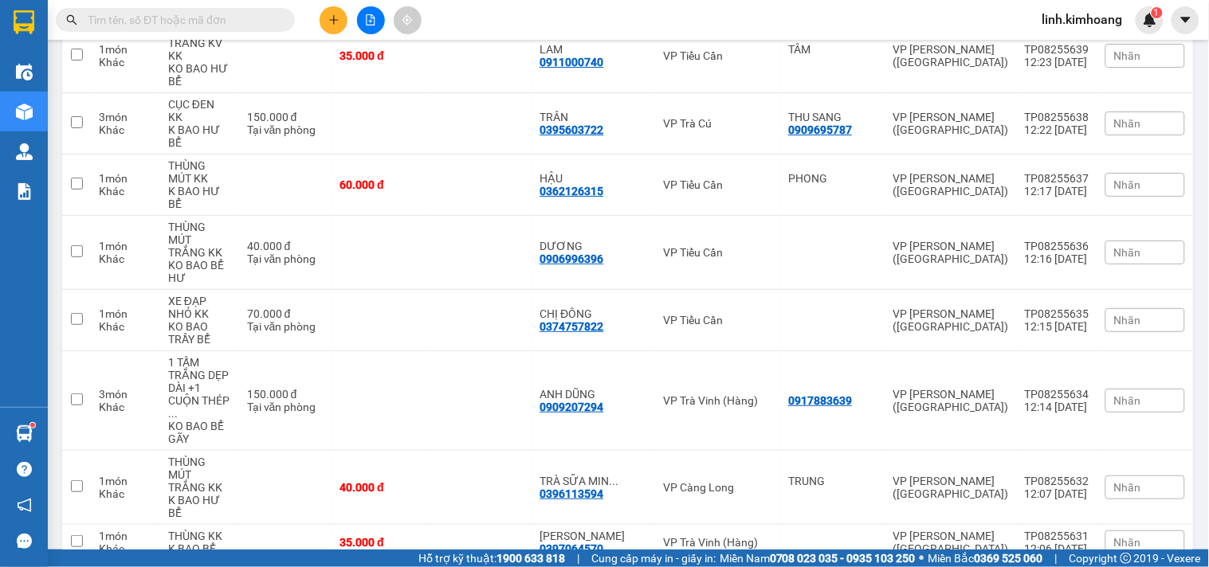
checkbox input "true"
drag, startPoint x: 479, startPoint y: 125, endPoint x: 486, endPoint y: 89, distance: 36.6
checkbox input "true"
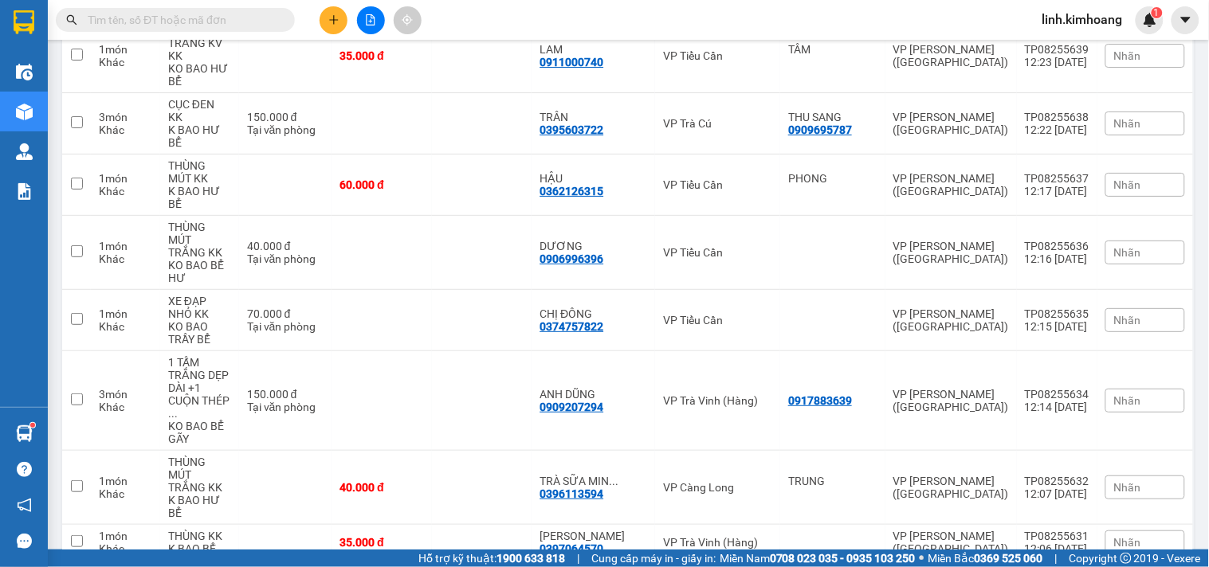
checkbox input "true"
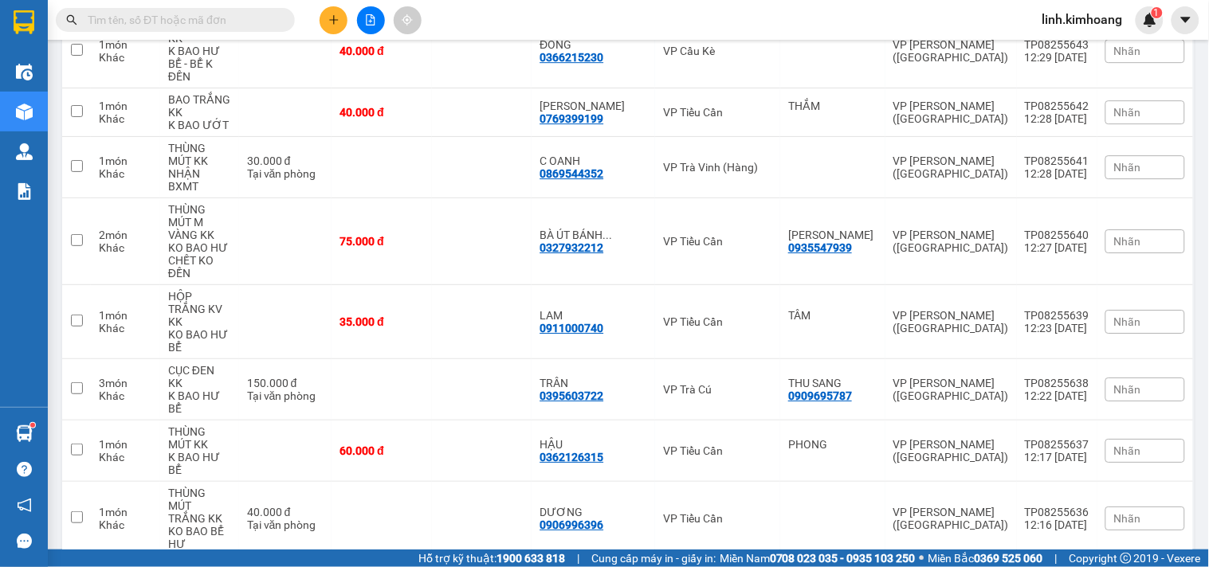
checkbox input "true"
drag, startPoint x: 451, startPoint y: 199, endPoint x: 454, endPoint y: 189, distance: 10.8
checkbox input "true"
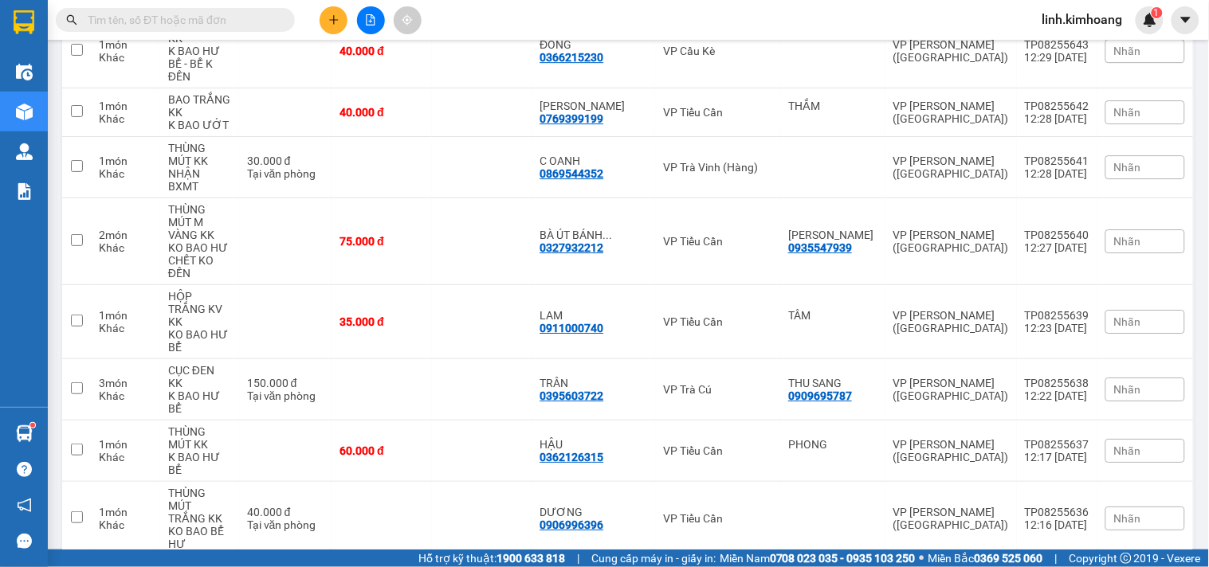
checkbox input "true"
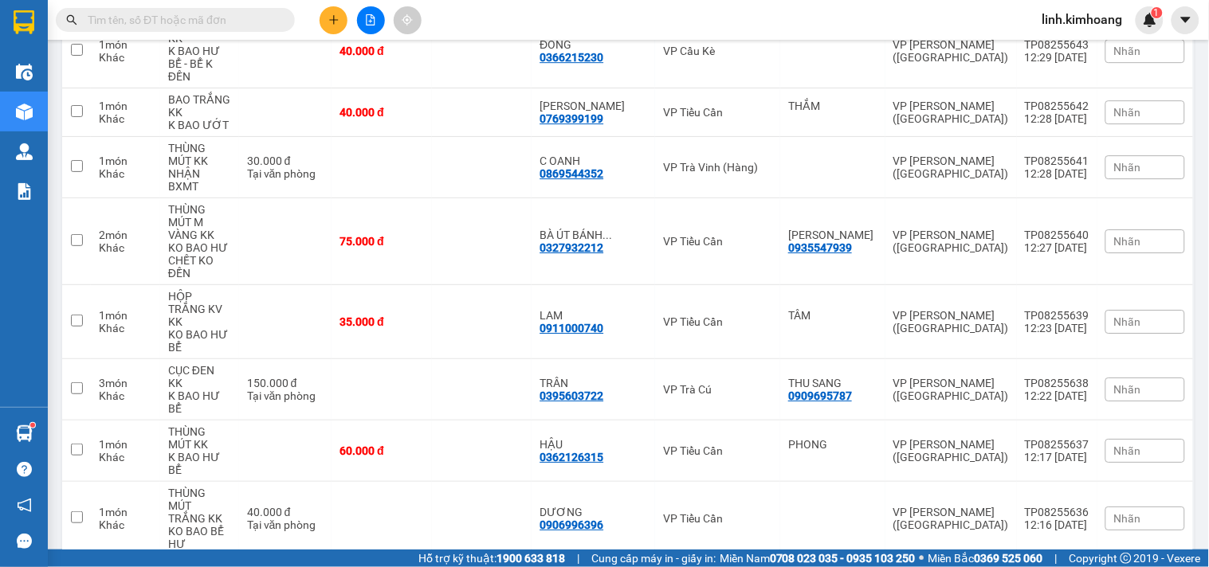
checkbox input "true"
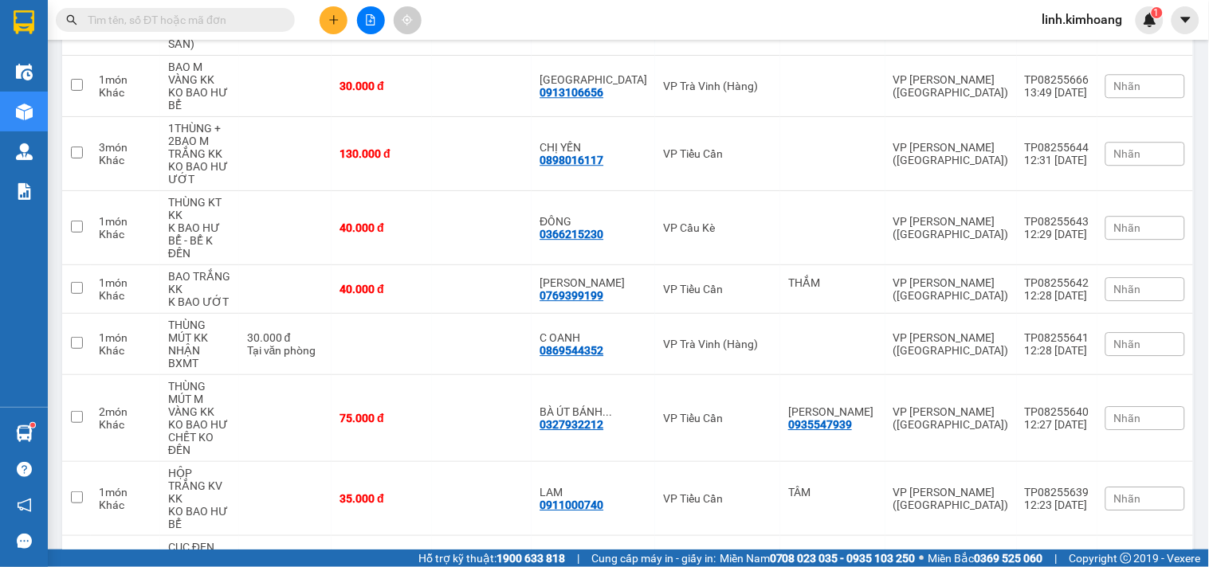
drag, startPoint x: 461, startPoint y: 180, endPoint x: 463, endPoint y: 137, distance: 43.1
checkbox input "true"
drag, startPoint x: 462, startPoint y: 131, endPoint x: 462, endPoint y: 108, distance: 23.1
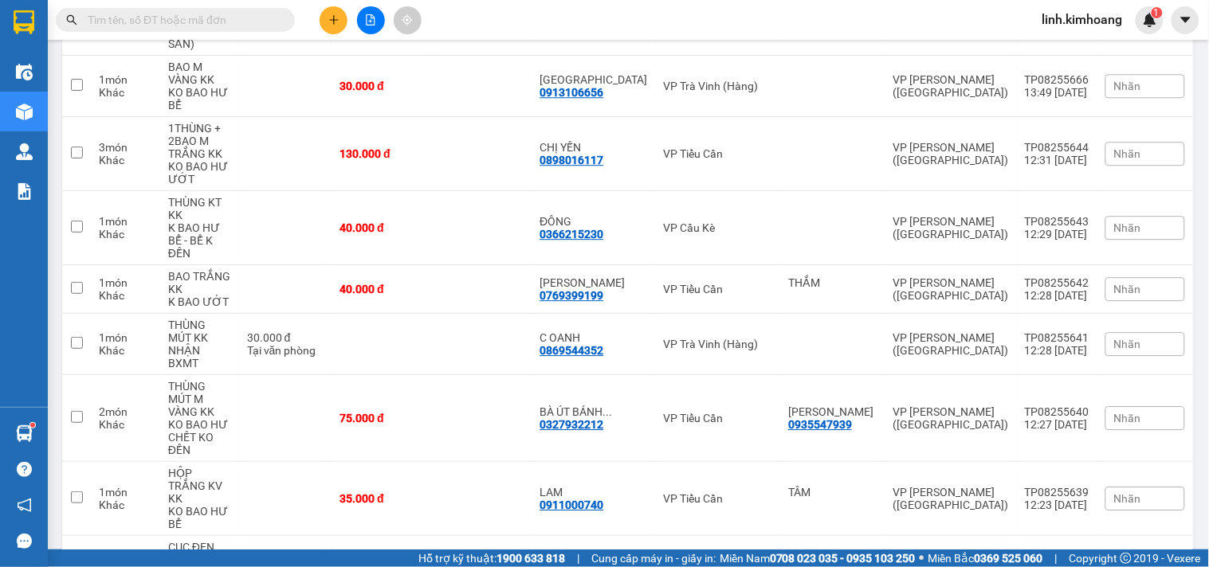
checkbox input "true"
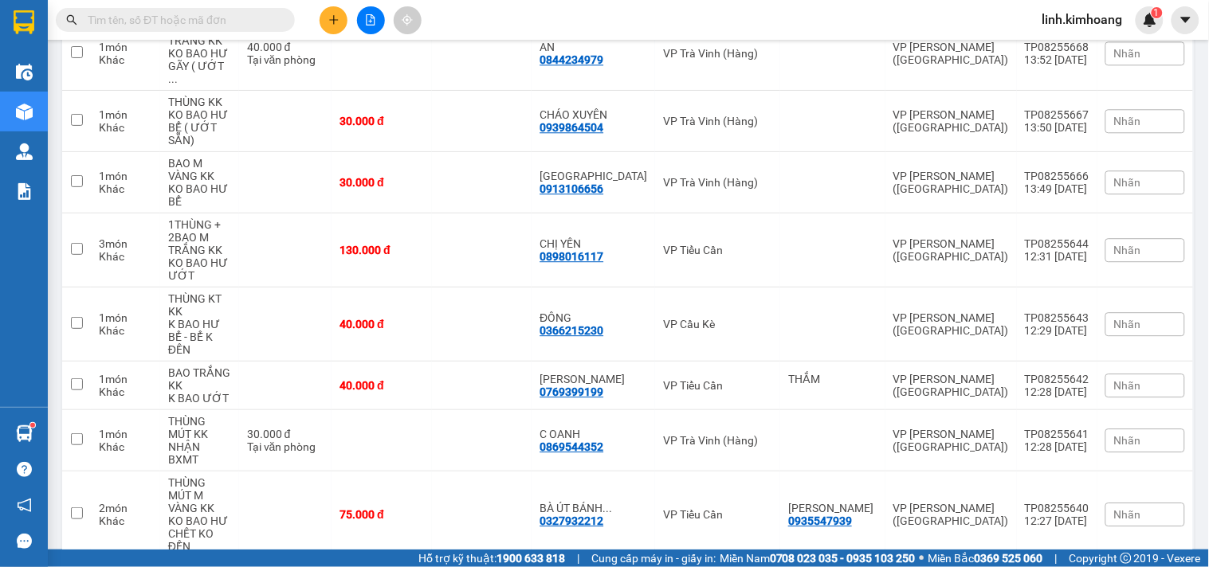
scroll to position [3996, 0]
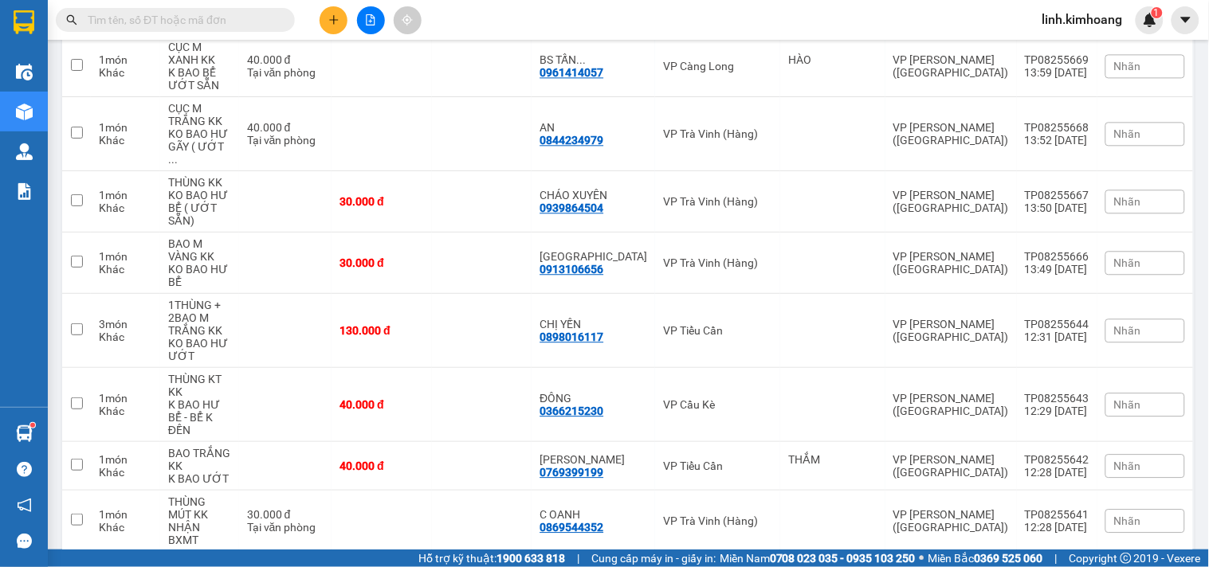
checkbox input "true"
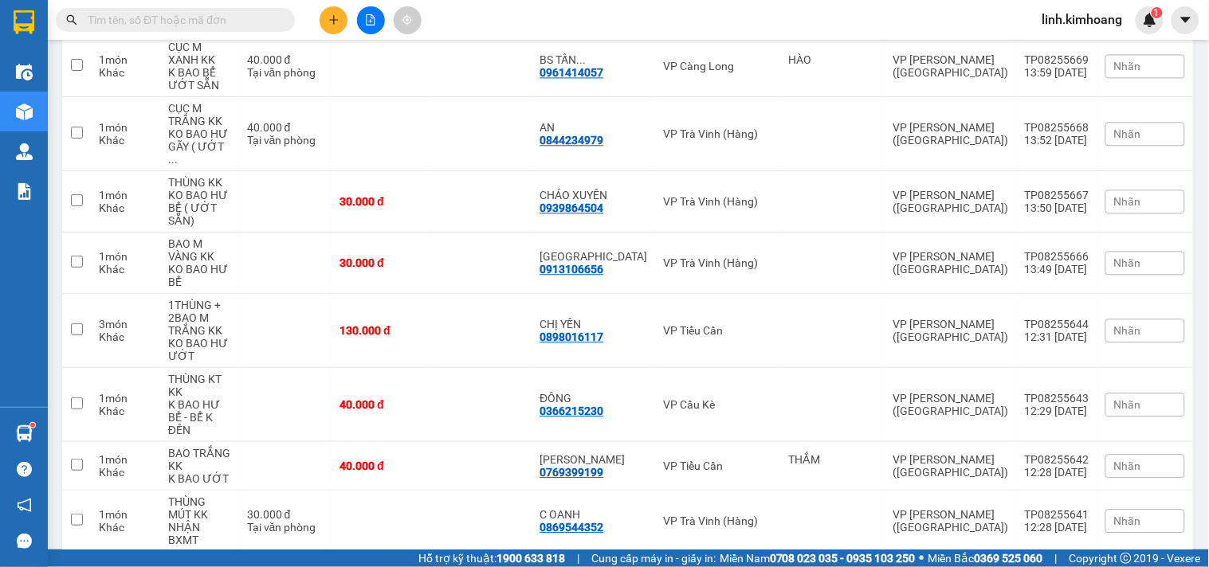
checkbox input "true"
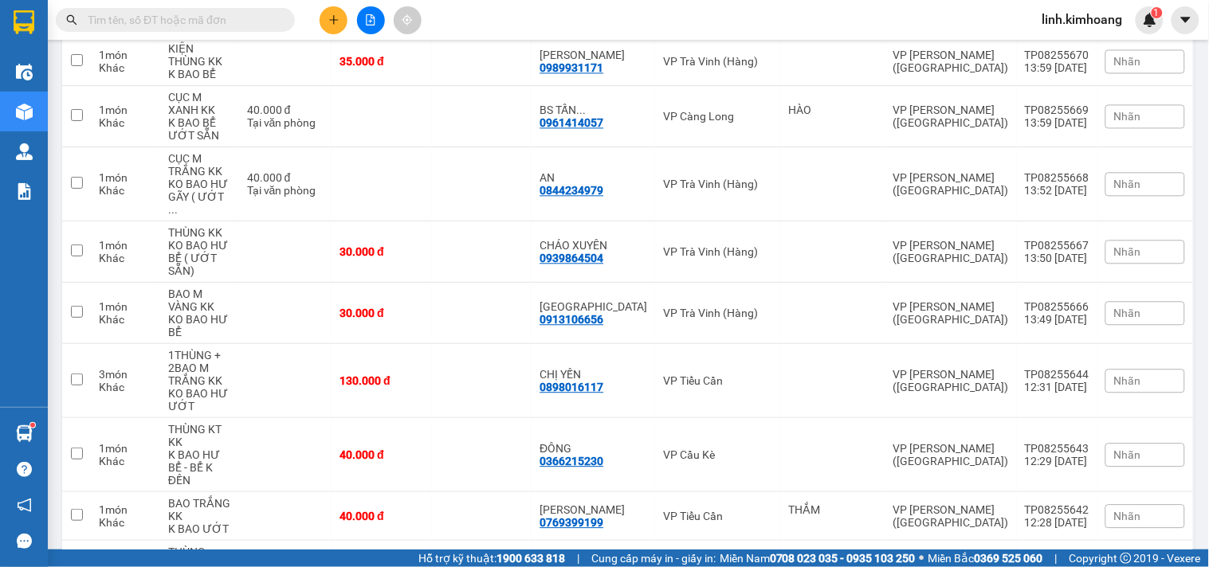
scroll to position [3908, 0]
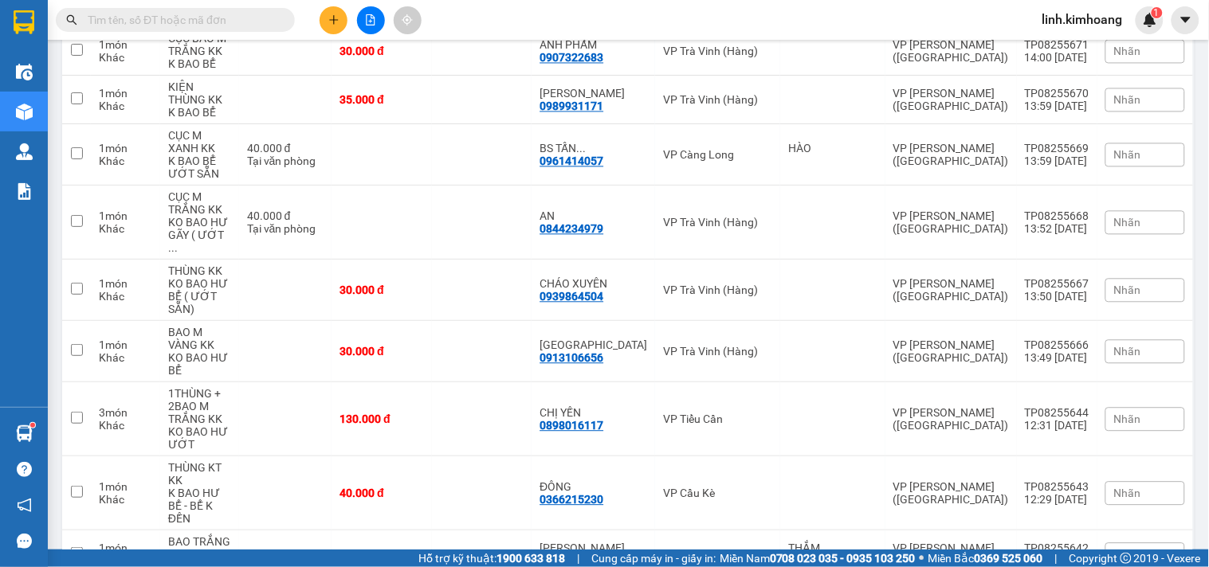
checkbox input "true"
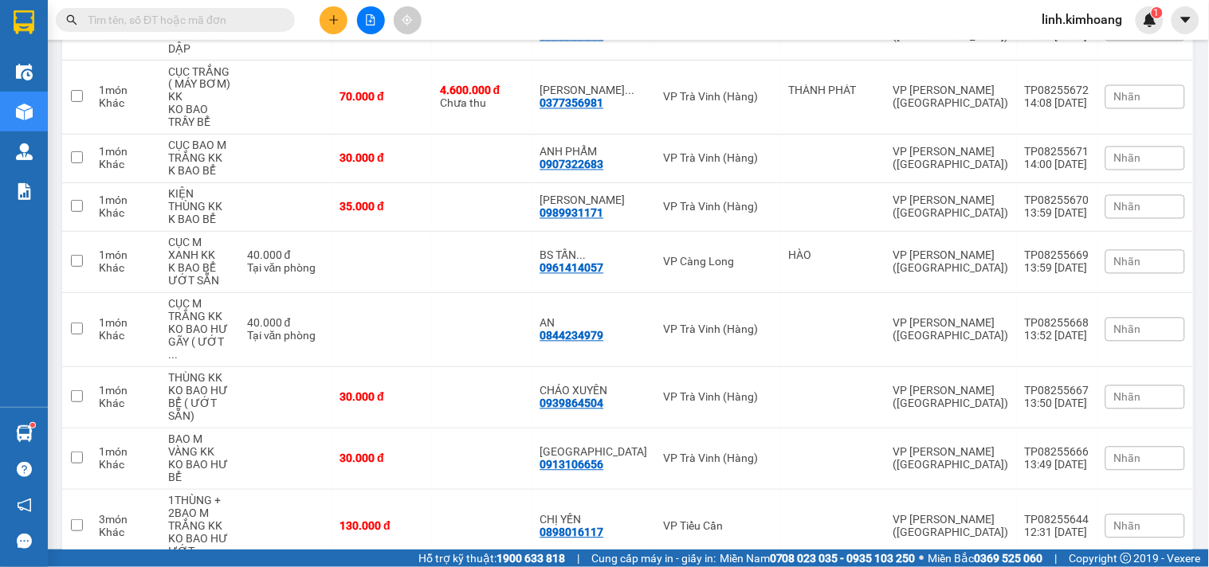
scroll to position [3731, 0]
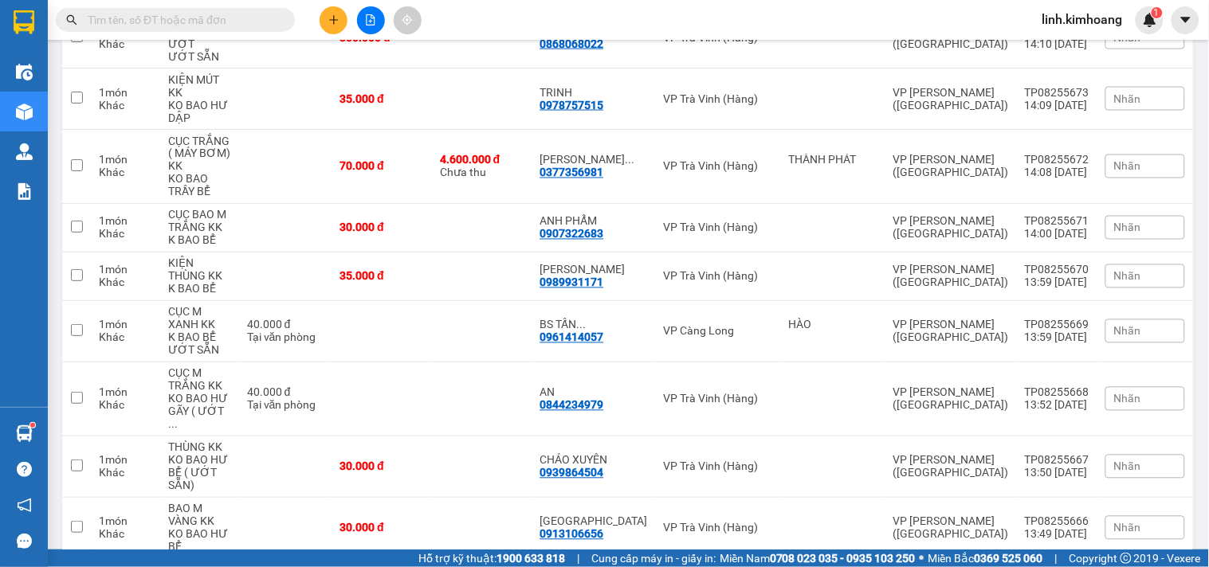
drag, startPoint x: 475, startPoint y: 199, endPoint x: 470, endPoint y: 171, distance: 29.1
checkbox input "true"
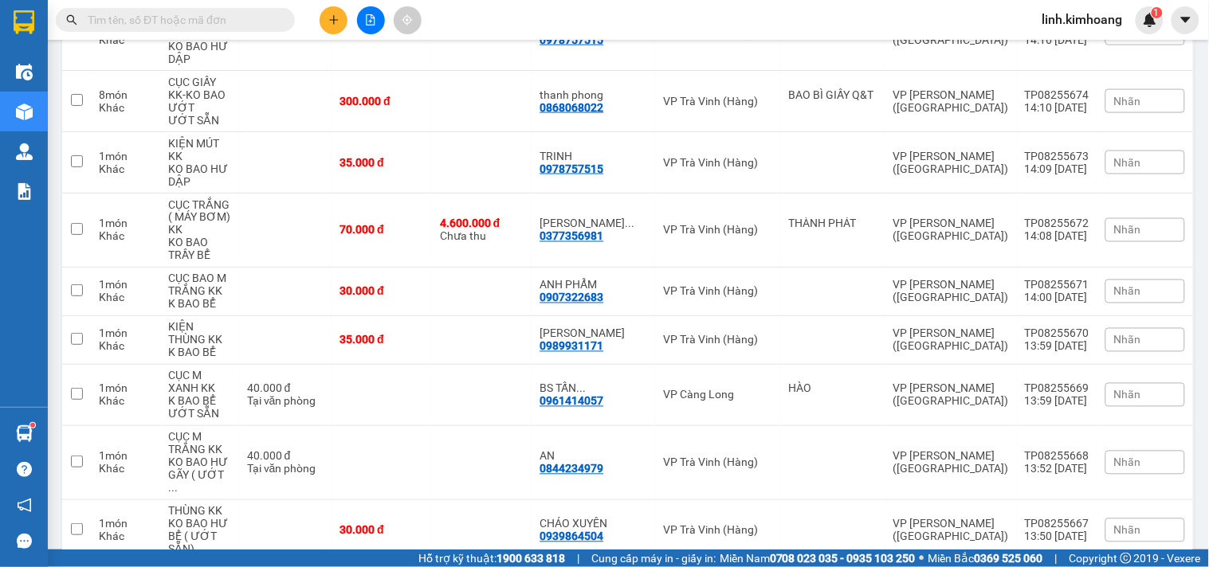
scroll to position [3642, 0]
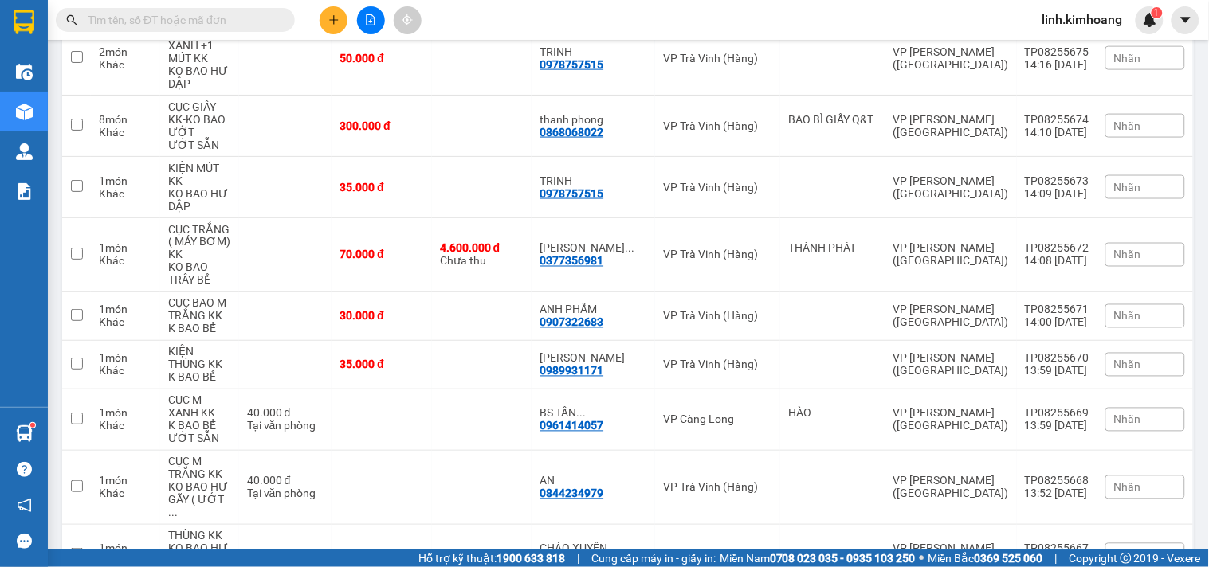
checkbox input "true"
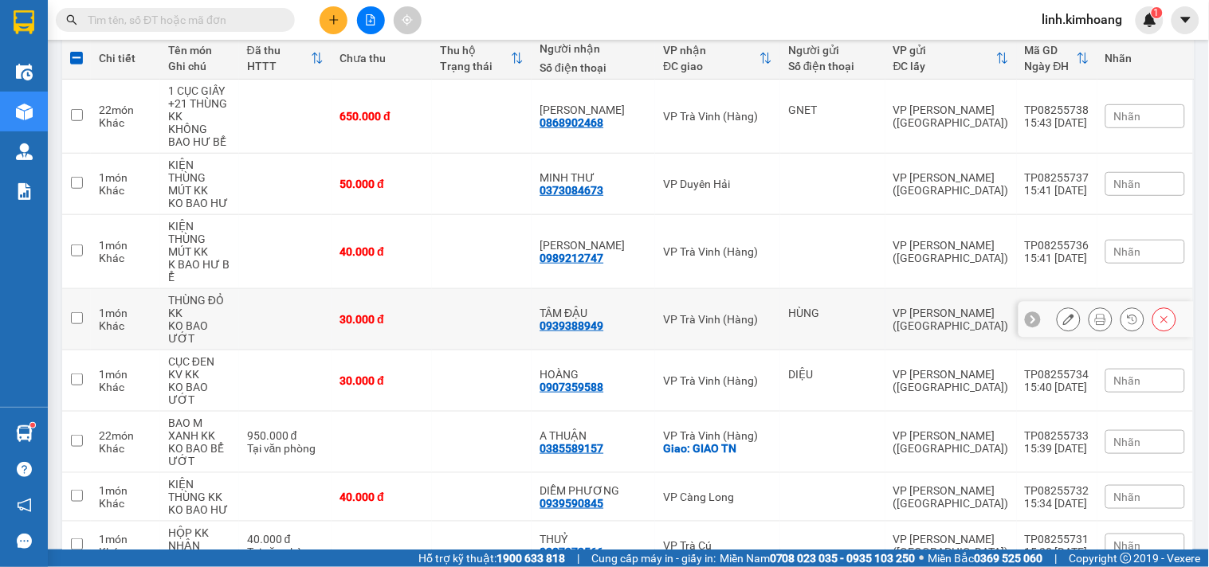
scroll to position [0, 0]
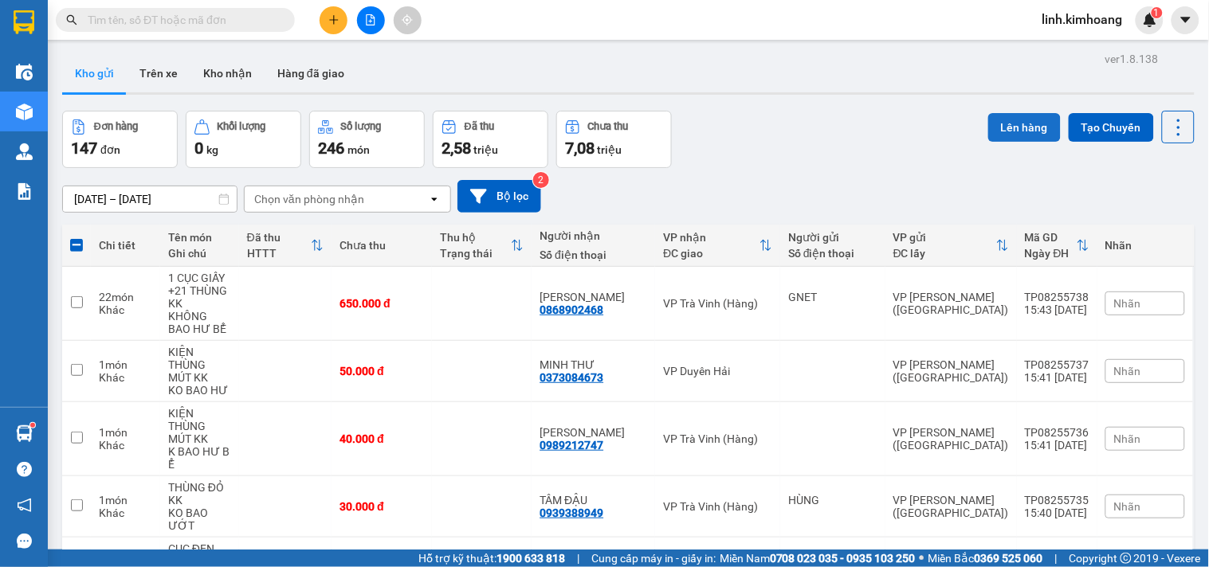
click at [1007, 113] on button "Lên hàng" at bounding box center [1024, 127] width 73 height 29
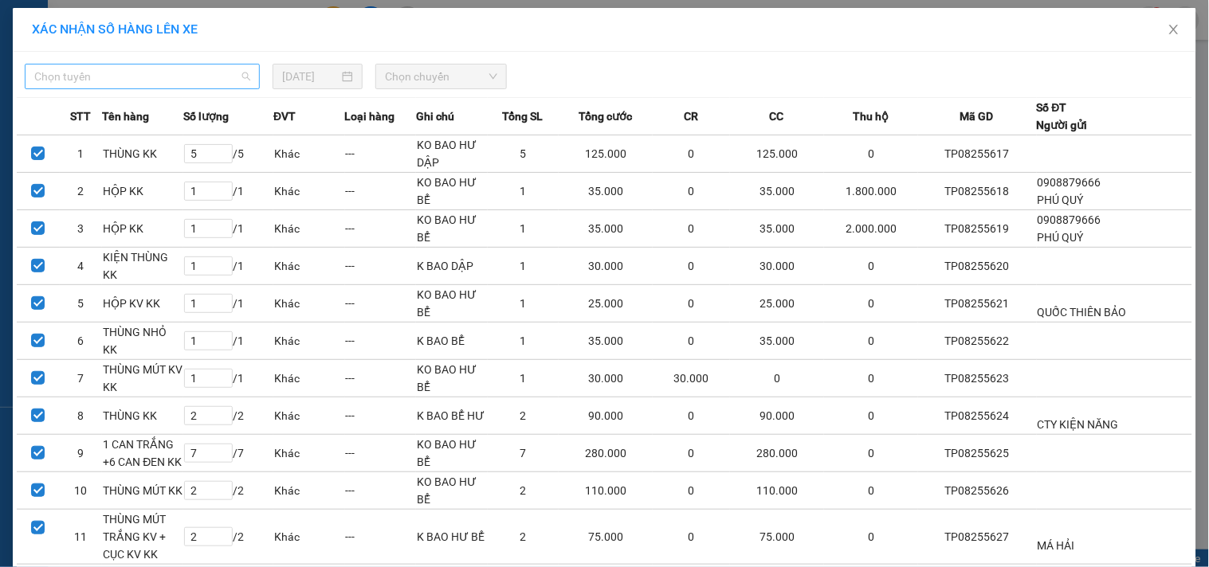
click at [173, 69] on span "Chọn tuyến" at bounding box center [142, 77] width 216 height 24
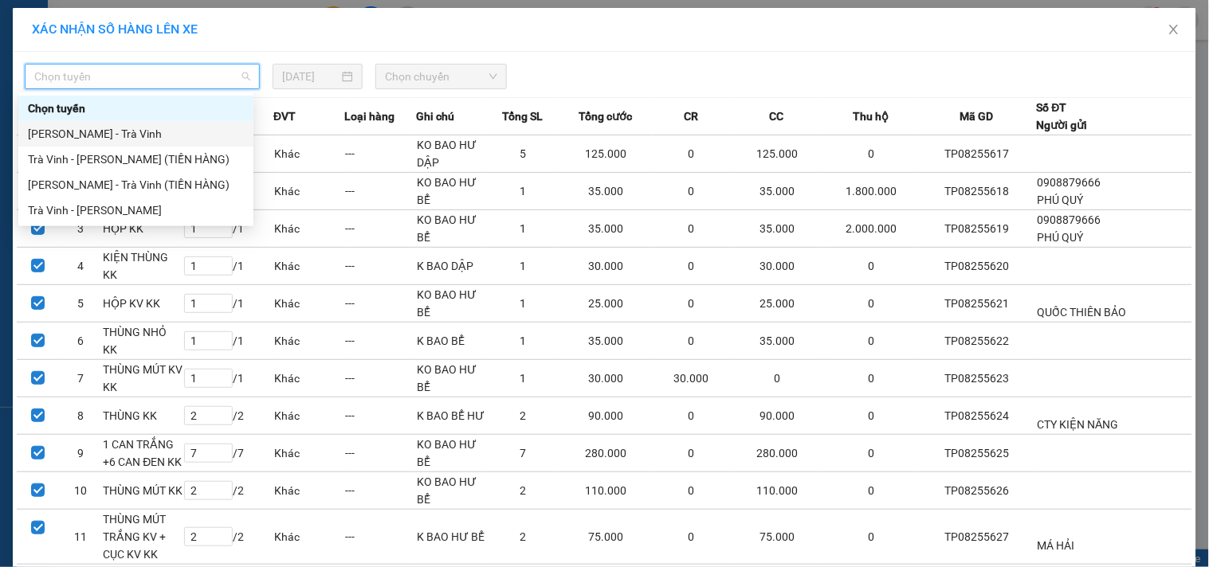
click at [126, 129] on div "[PERSON_NAME] - Trà Vinh" at bounding box center [136, 134] width 216 height 18
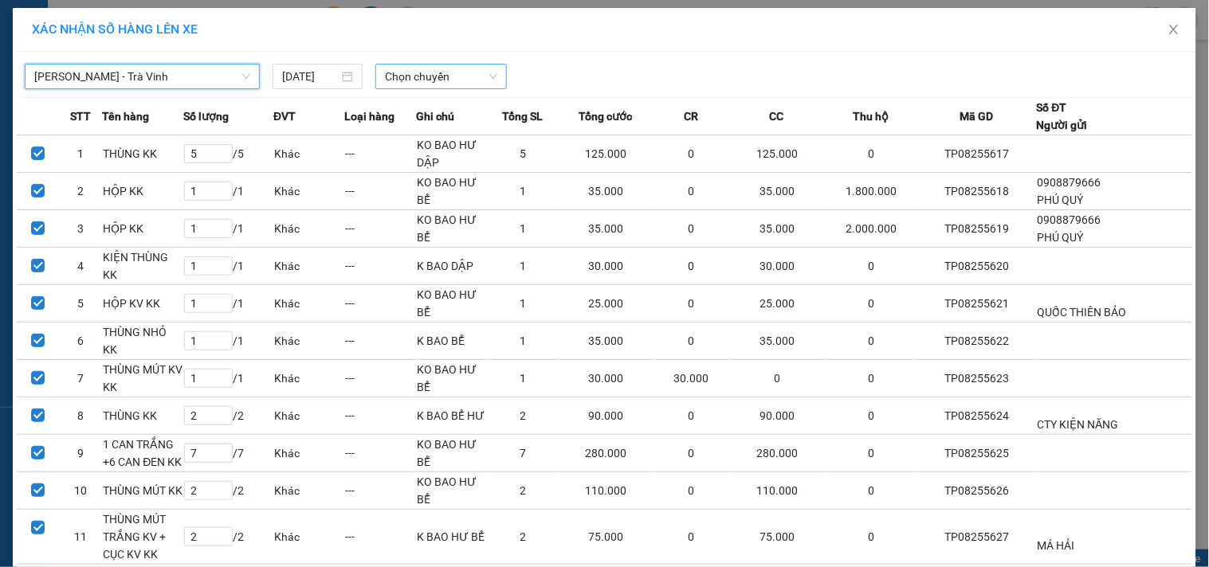
click at [417, 72] on span "Chọn chuyến" at bounding box center [441, 77] width 112 height 24
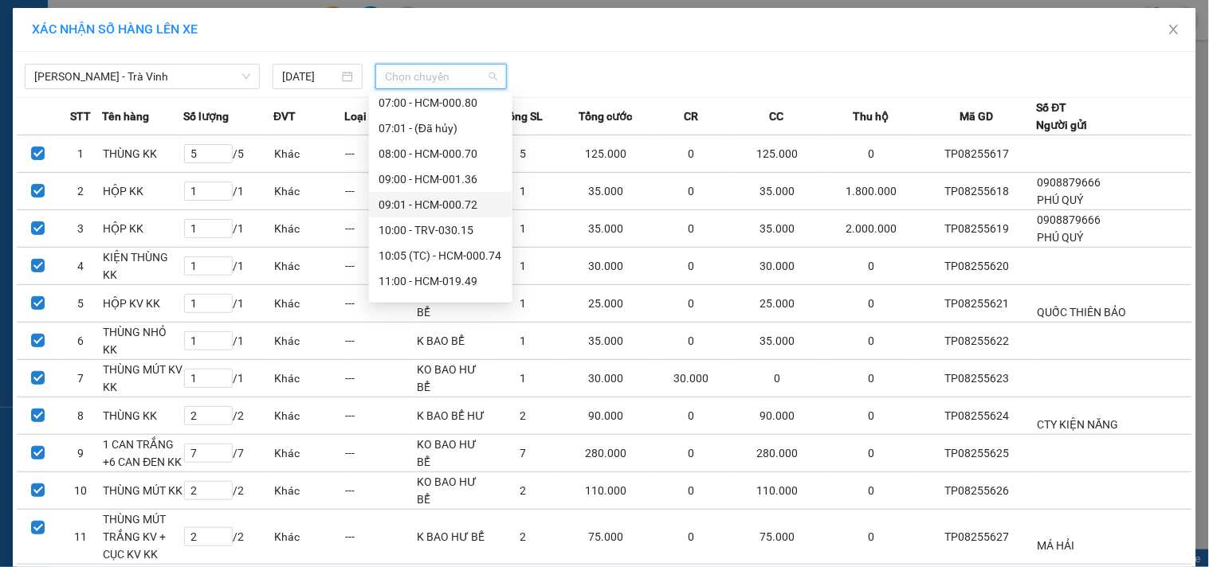
scroll to position [177, 0]
click at [452, 234] on div "13:00 - HCM-019.11" at bounding box center [441, 238] width 124 height 18
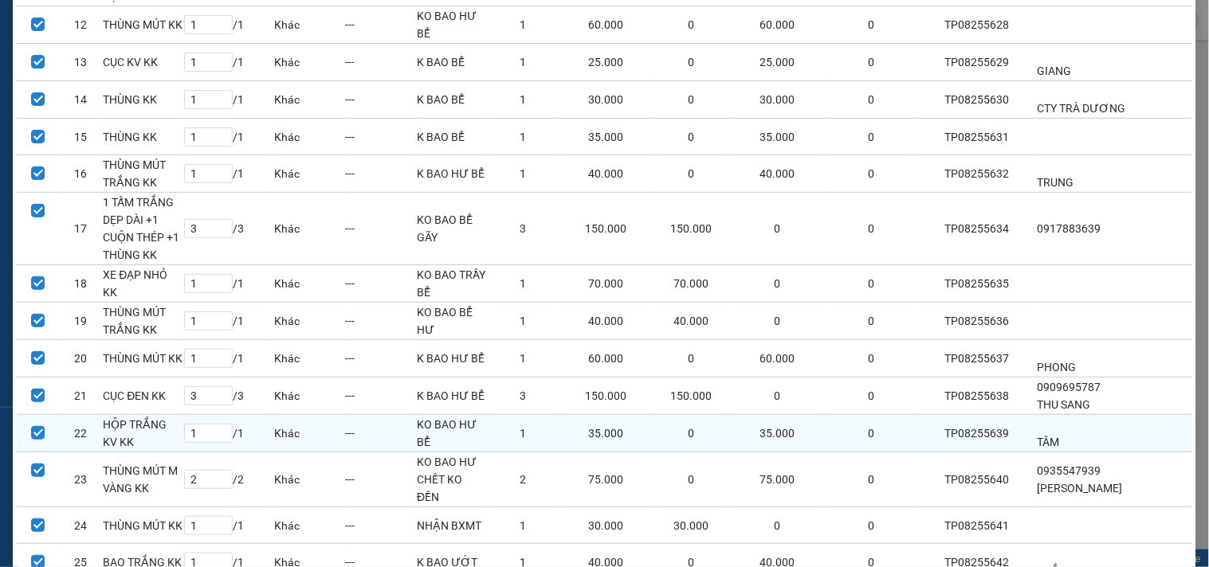
scroll to position [764, 0]
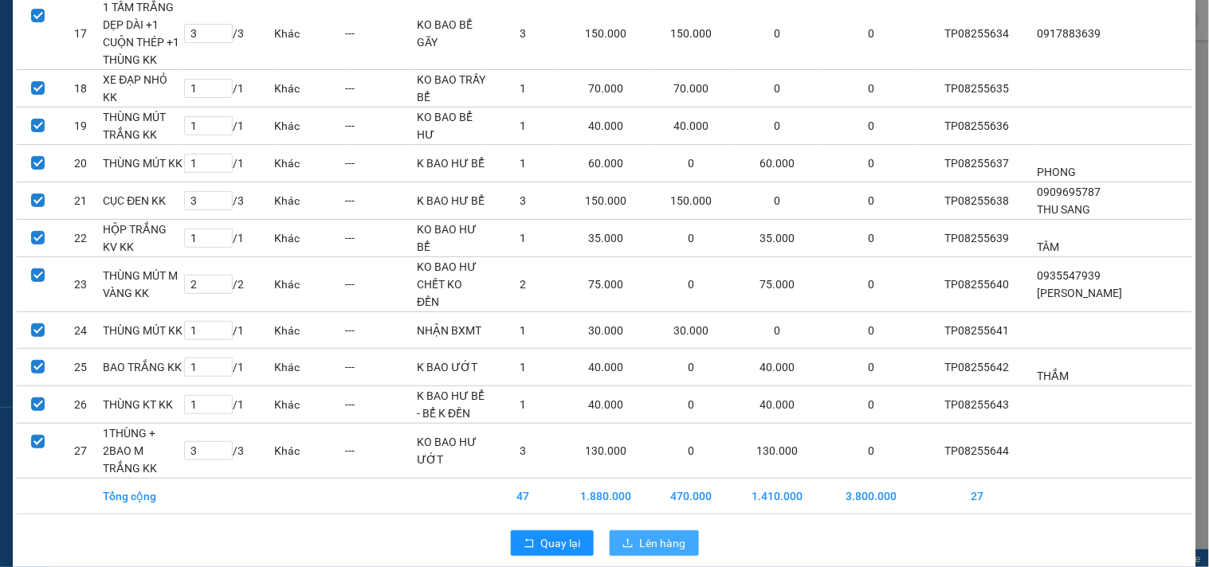
click at [671, 535] on span "Lên hàng" at bounding box center [663, 544] width 46 height 18
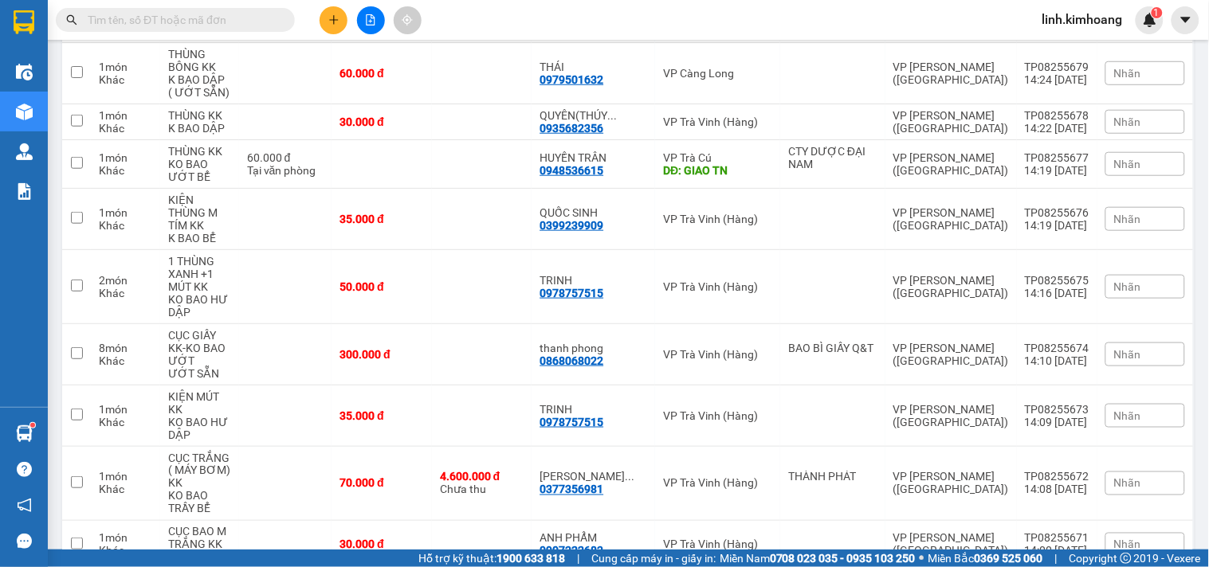
scroll to position [3591, 0]
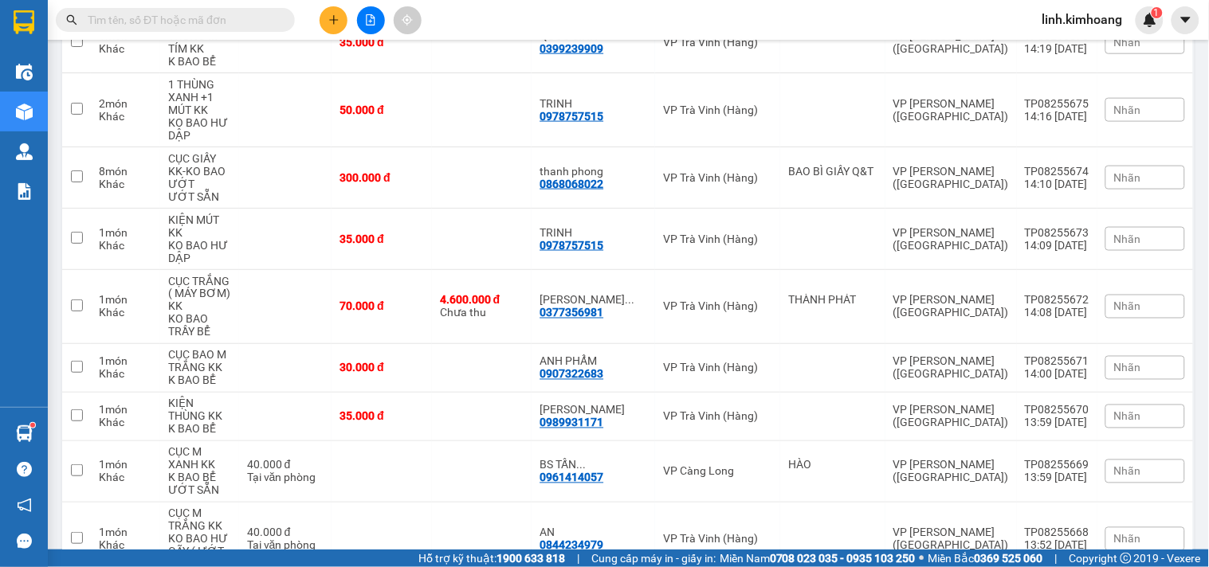
checkbox input "true"
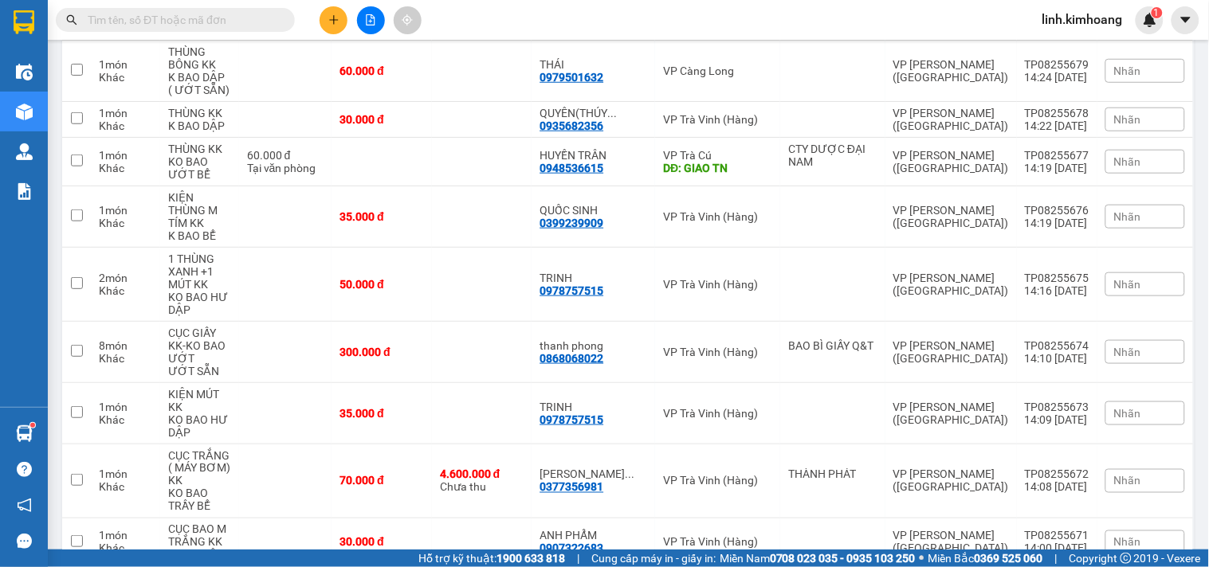
scroll to position [3414, 0]
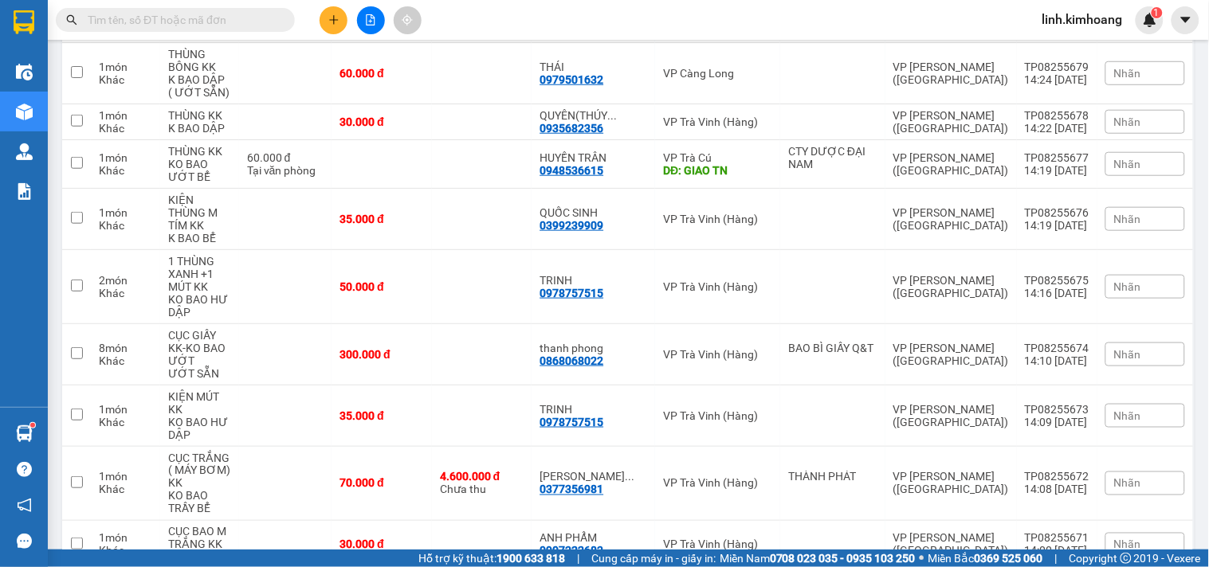
checkbox input "true"
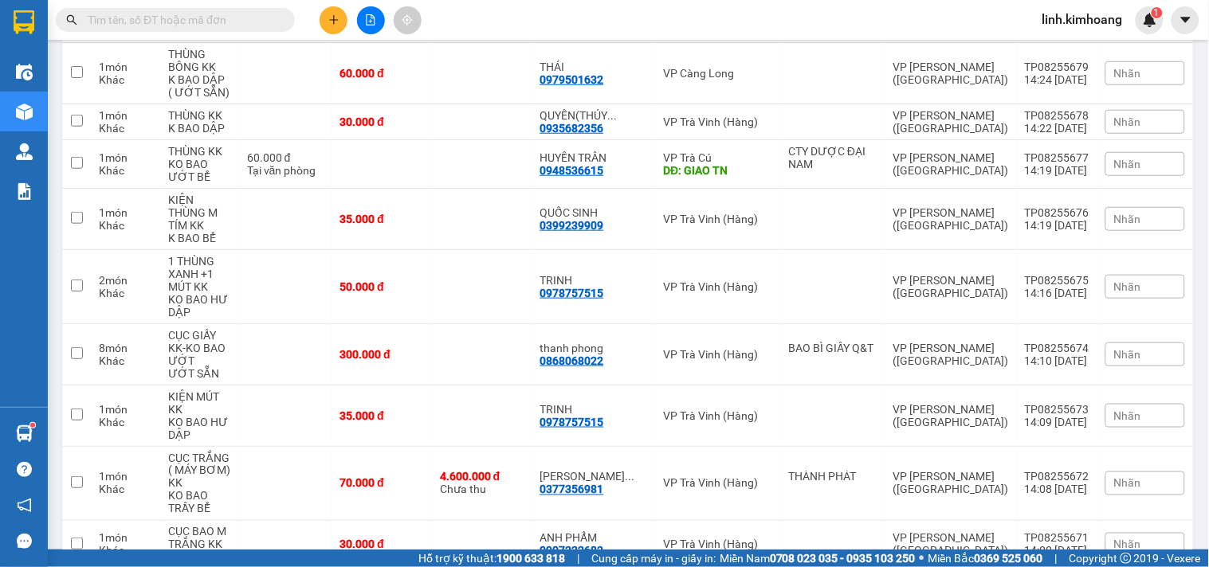
checkbox input "true"
click at [464, 521] on td at bounding box center [482, 545] width 100 height 49
checkbox input "true"
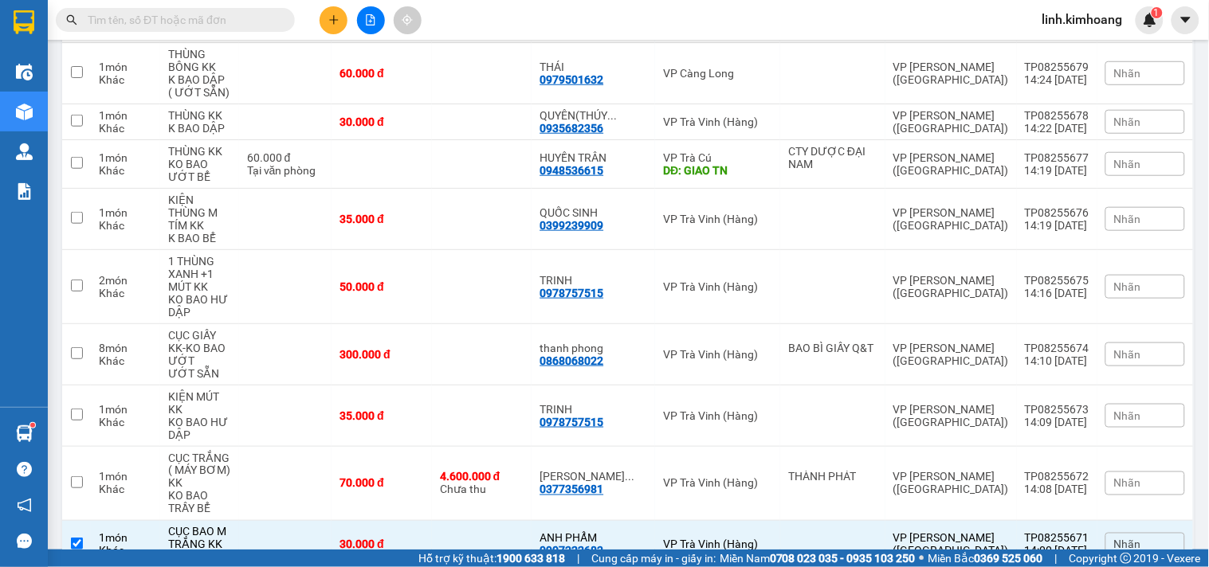
scroll to position [3148, 0]
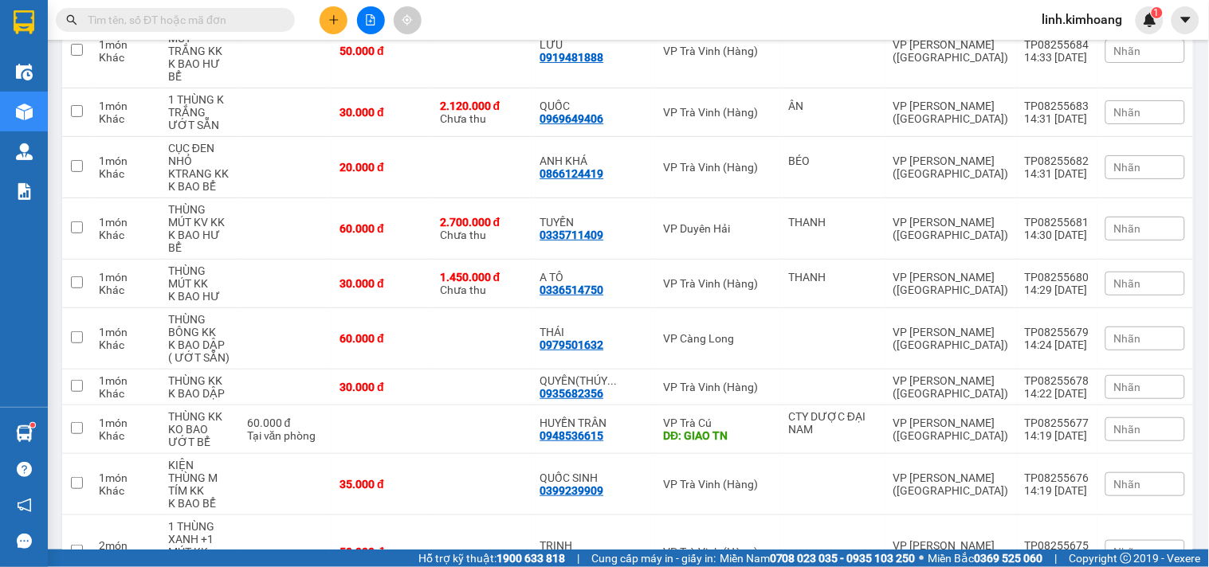
checkbox input "true"
drag, startPoint x: 452, startPoint y: 173, endPoint x: 454, endPoint y: 148, distance: 24.8
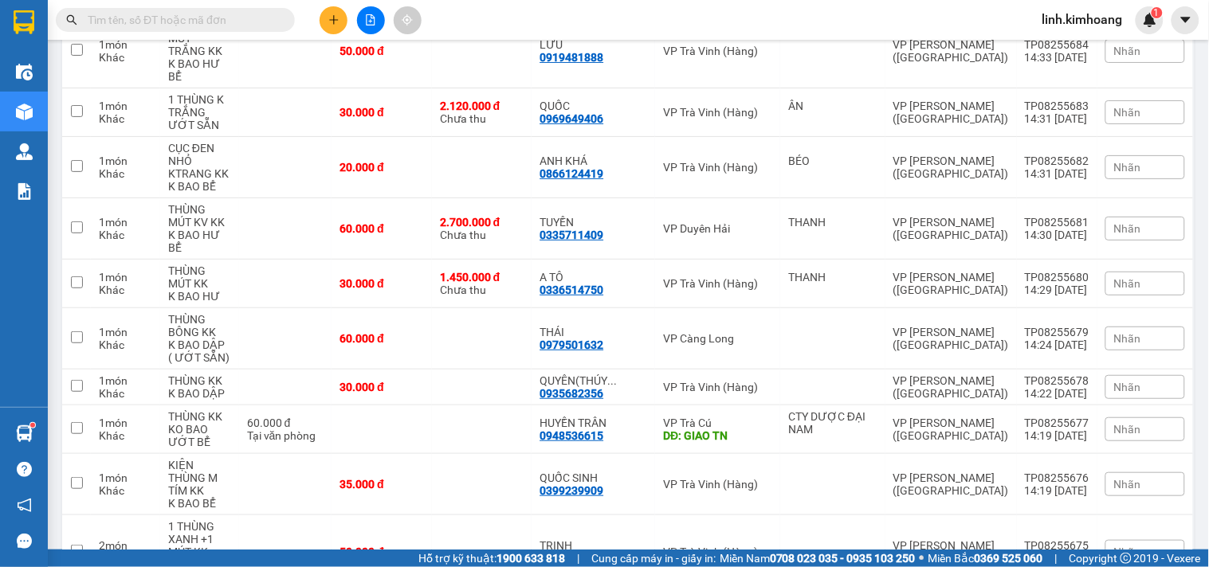
checkbox input "true"
click at [424, 546] on div "50.000 đ" at bounding box center [382, 552] width 84 height 13
checkbox input "true"
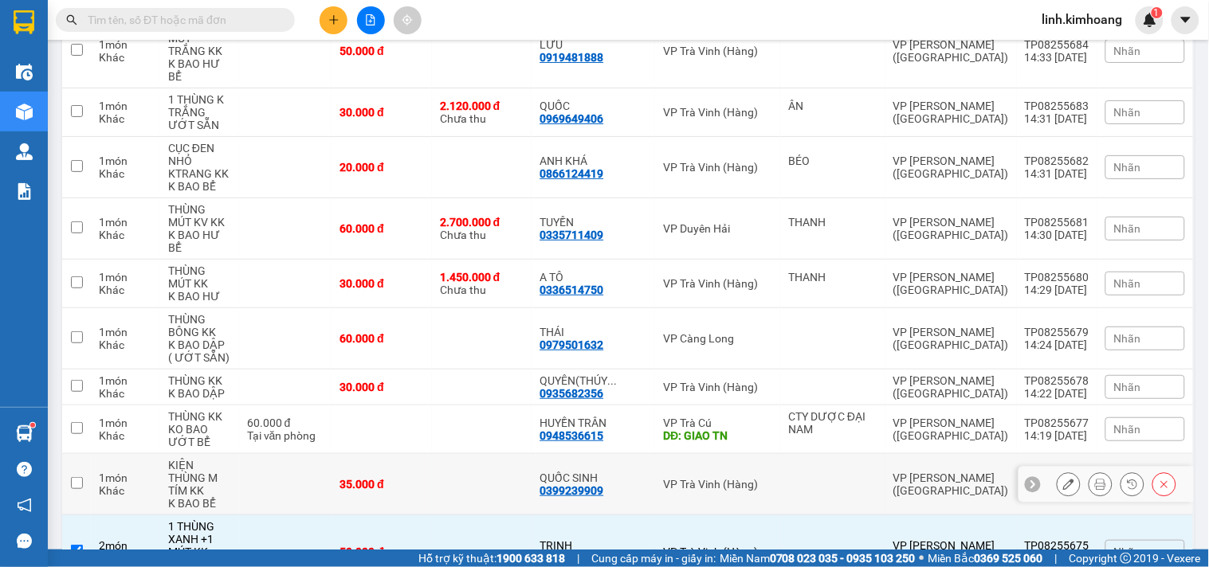
click at [432, 454] on td "35.000 đ" at bounding box center [382, 484] width 100 height 61
checkbox input "true"
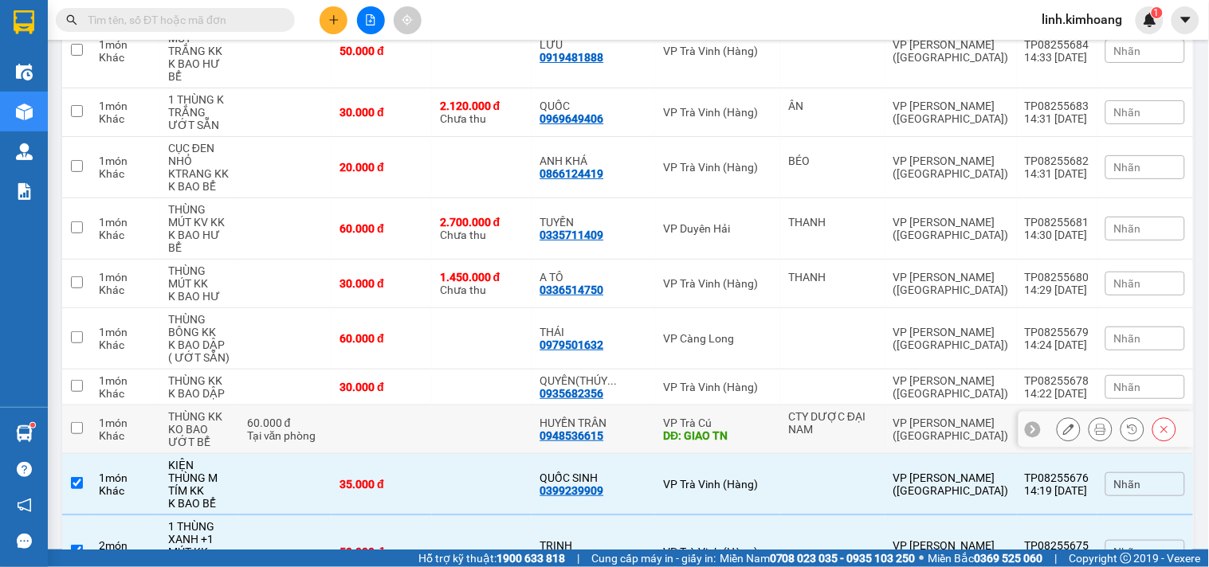
scroll to position [2882, 0]
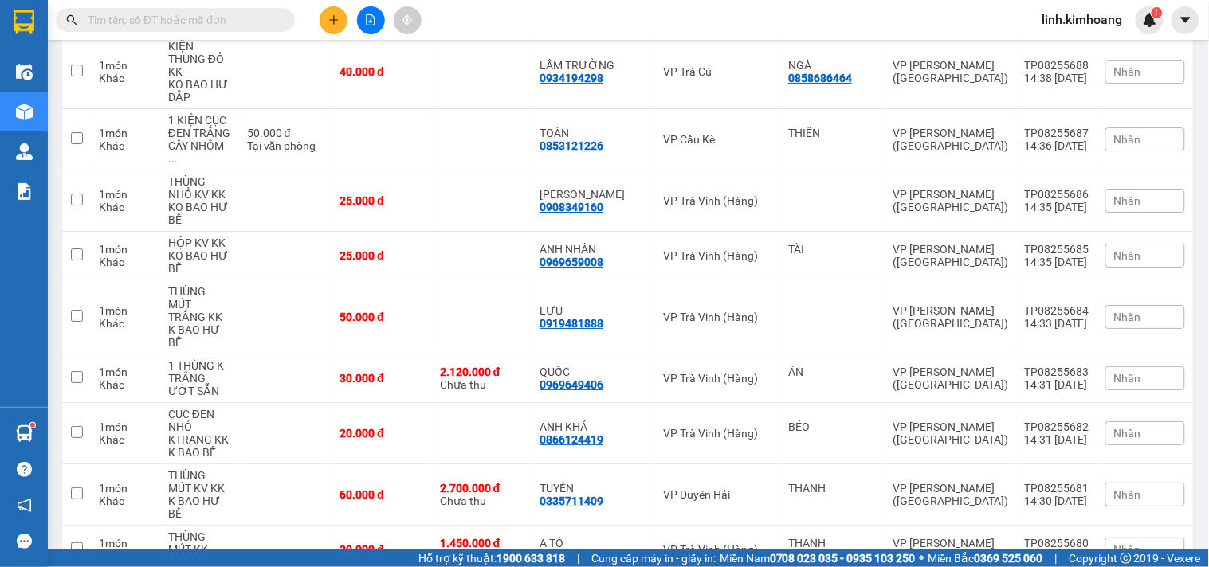
checkbox input "true"
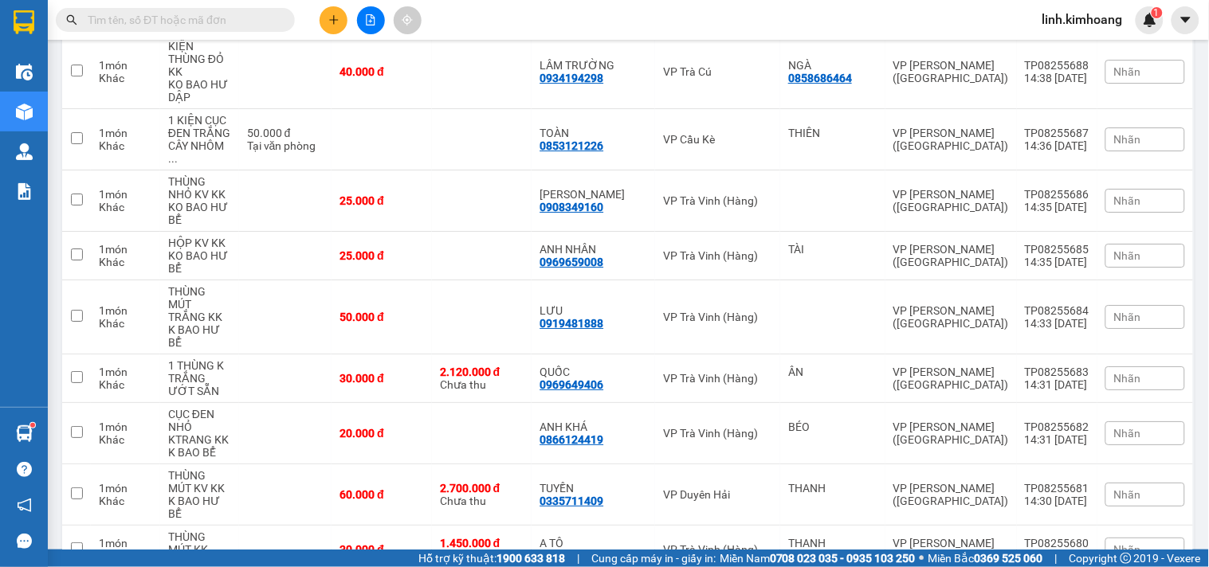
checkbox input "true"
click at [432, 526] on td "30.000 đ" at bounding box center [382, 550] width 100 height 49
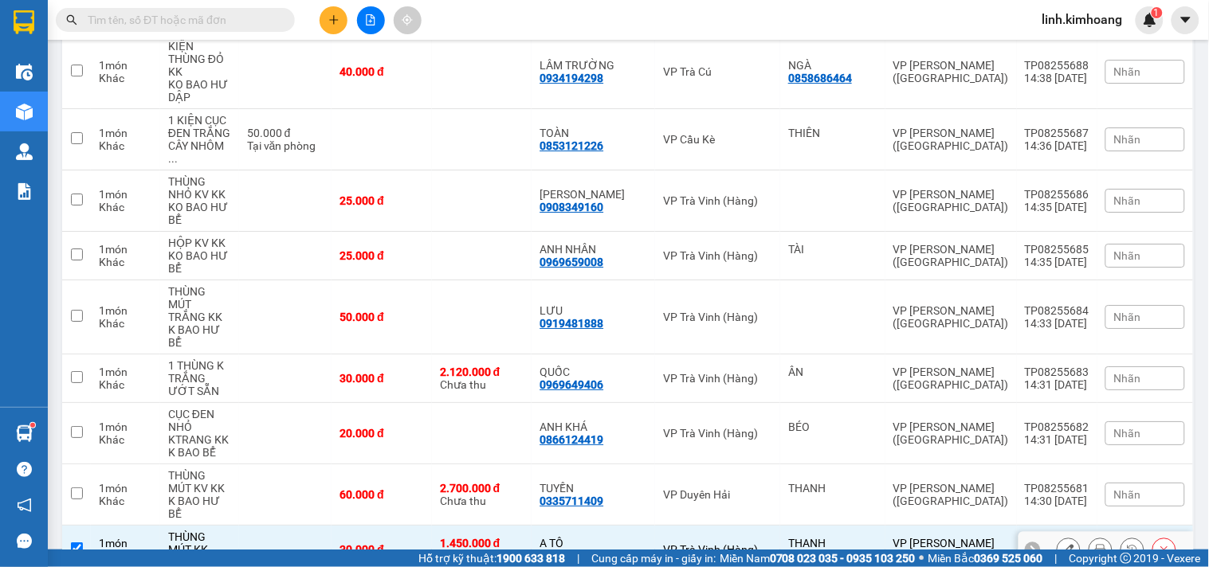
click at [424, 489] on div "60.000 đ" at bounding box center [382, 495] width 84 height 13
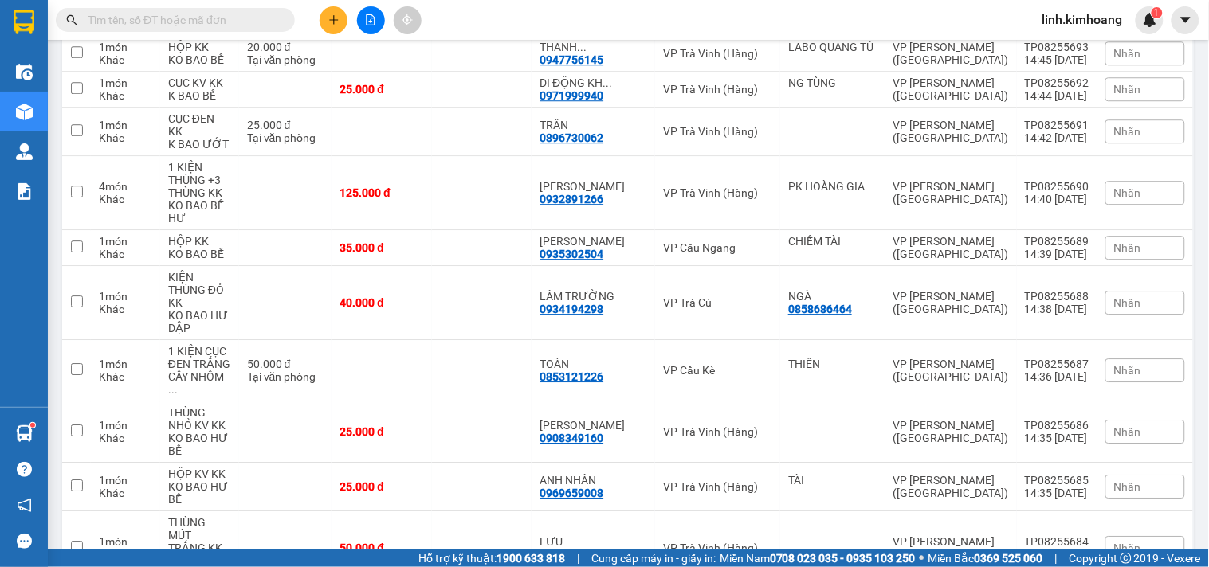
scroll to position [2617, 0]
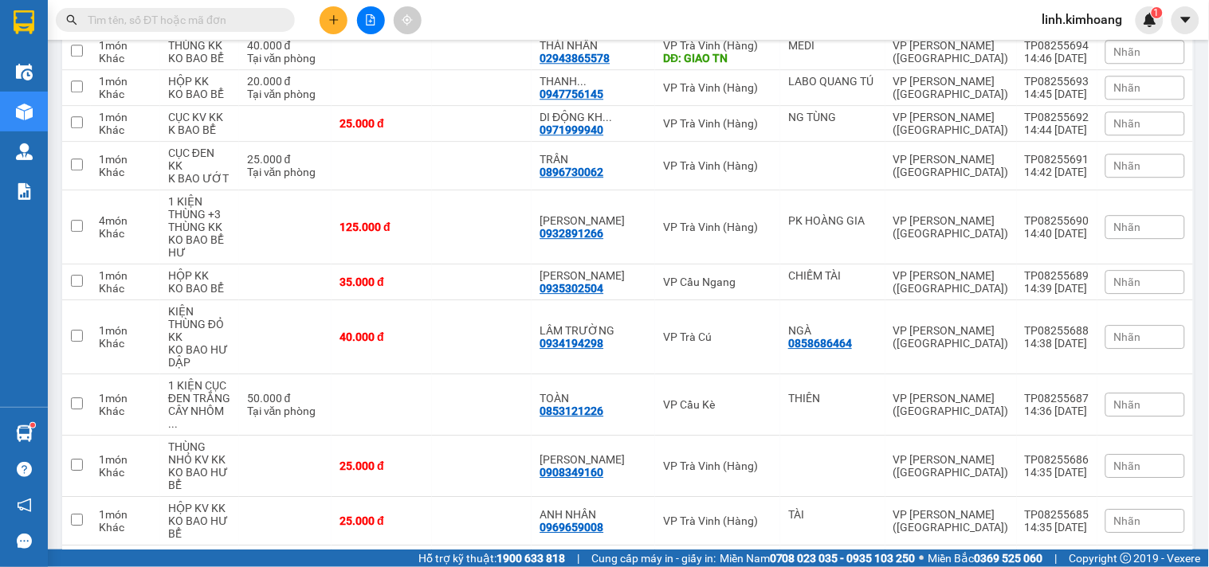
drag, startPoint x: 435, startPoint y: 281, endPoint x: 428, endPoint y: 241, distance: 40.5
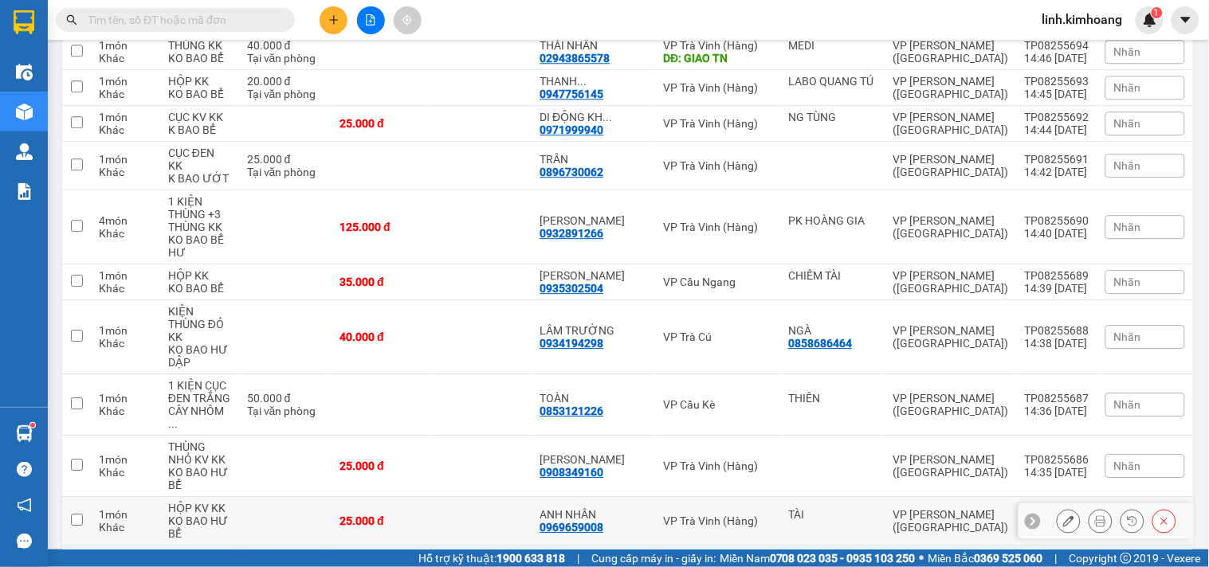
click at [424, 515] on div "25.000 đ" at bounding box center [382, 521] width 84 height 13
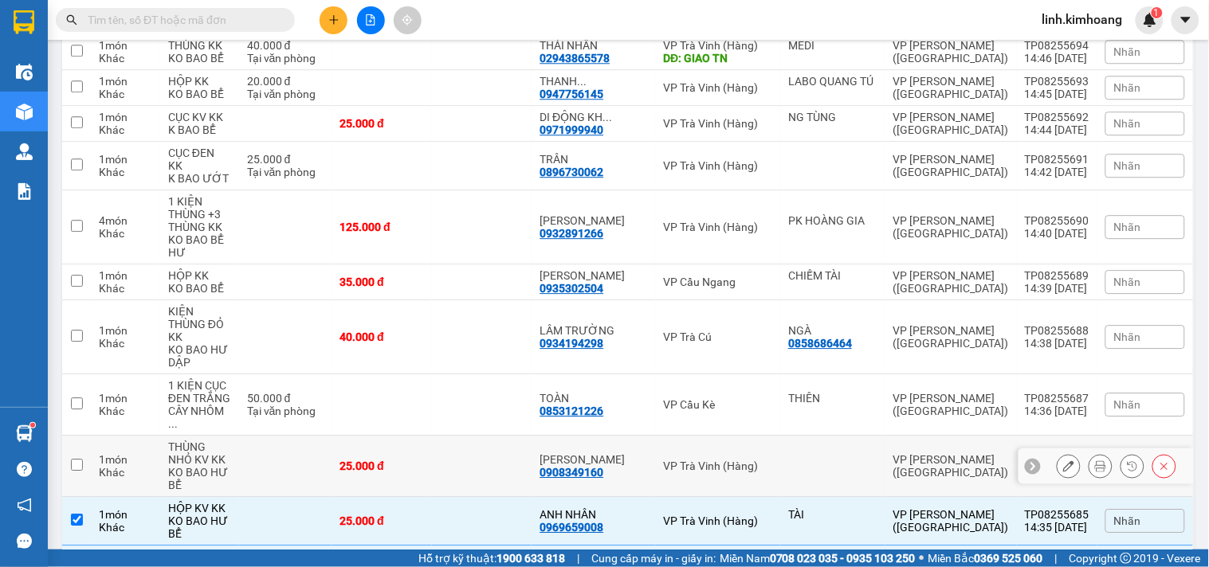
click at [424, 460] on div "25.000 đ" at bounding box center [382, 466] width 84 height 13
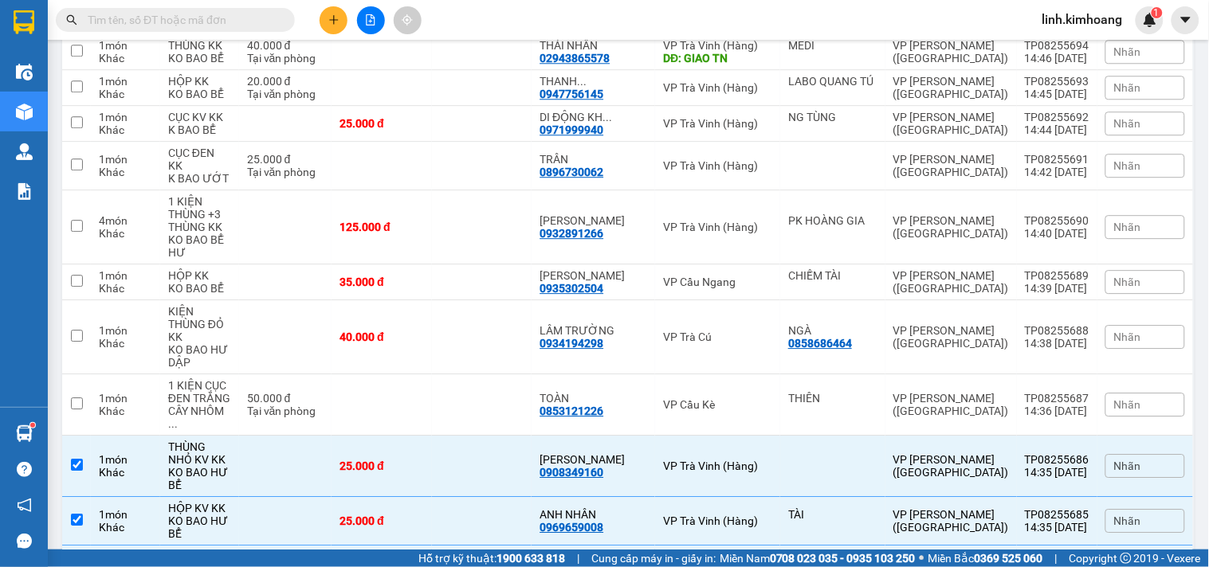
scroll to position [2440, 0]
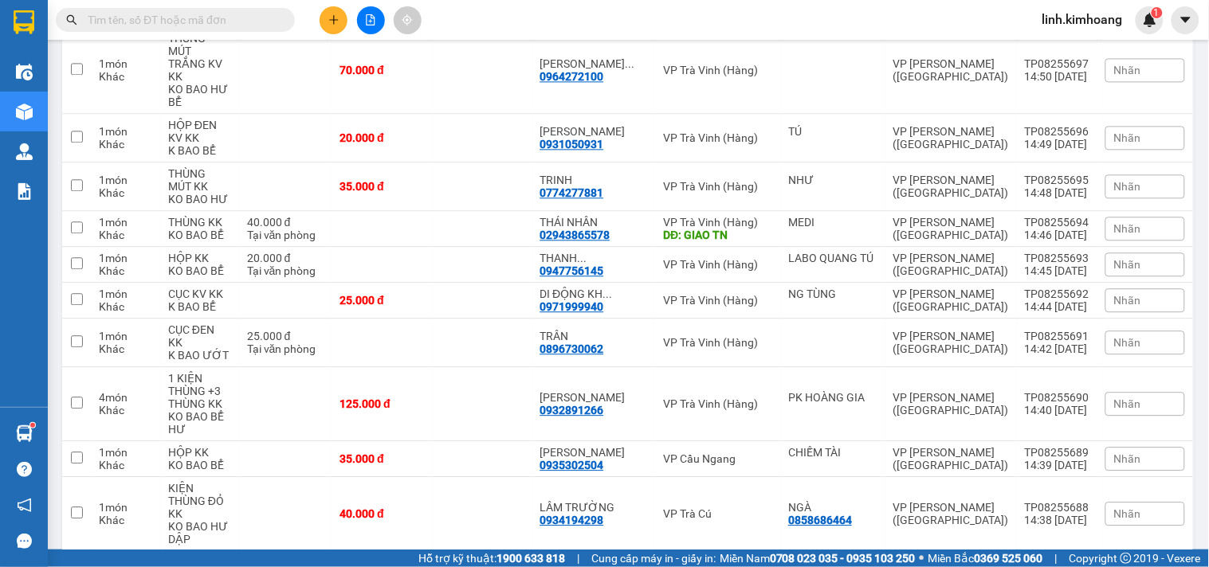
click at [424, 508] on div "40.000 đ" at bounding box center [382, 514] width 84 height 13
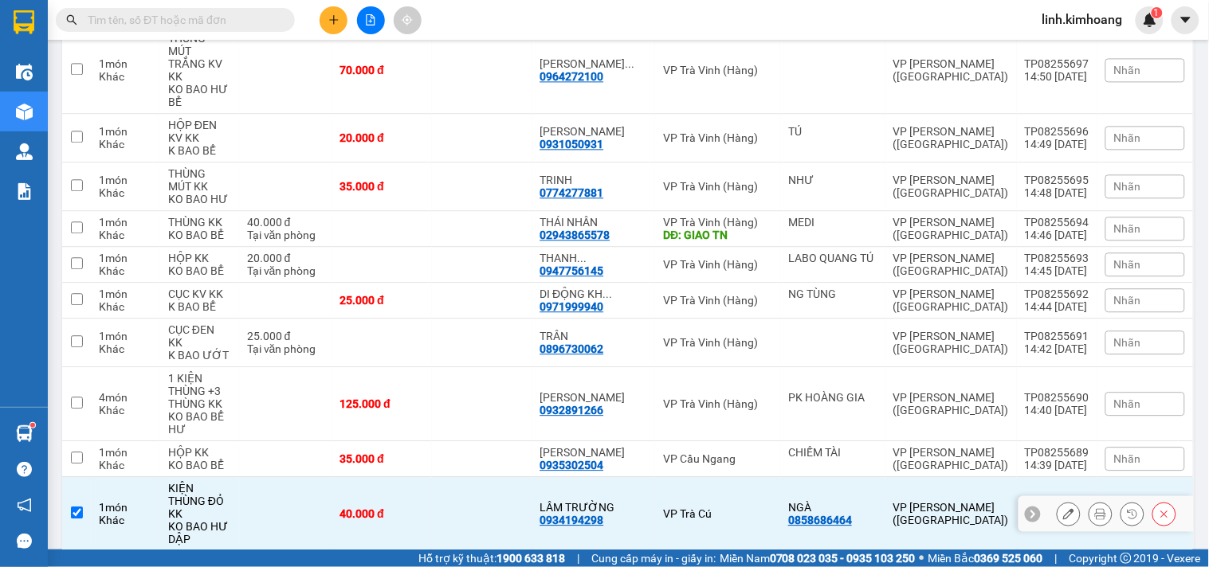
click at [432, 442] on td "35.000 đ" at bounding box center [382, 460] width 100 height 36
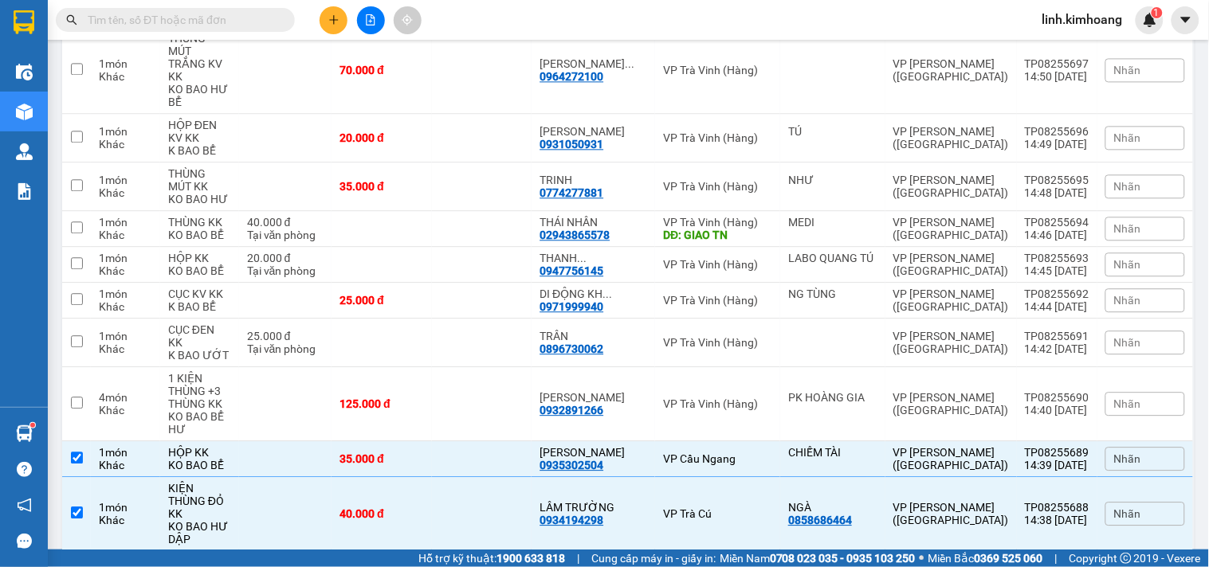
scroll to position [2351, 0]
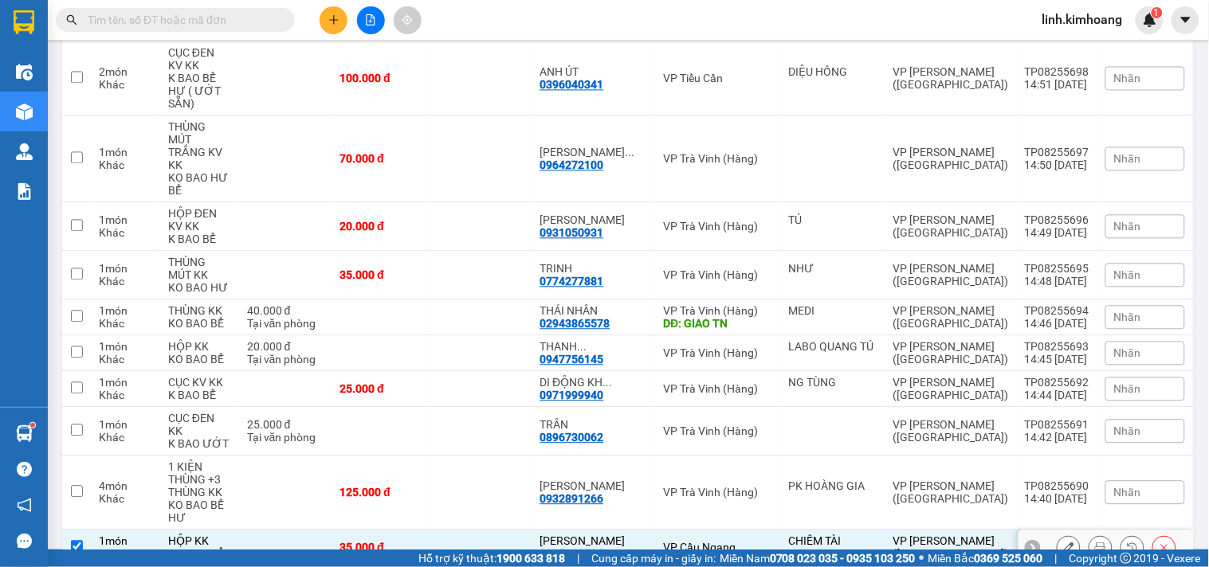
click at [473, 530] on td at bounding box center [482, 548] width 100 height 36
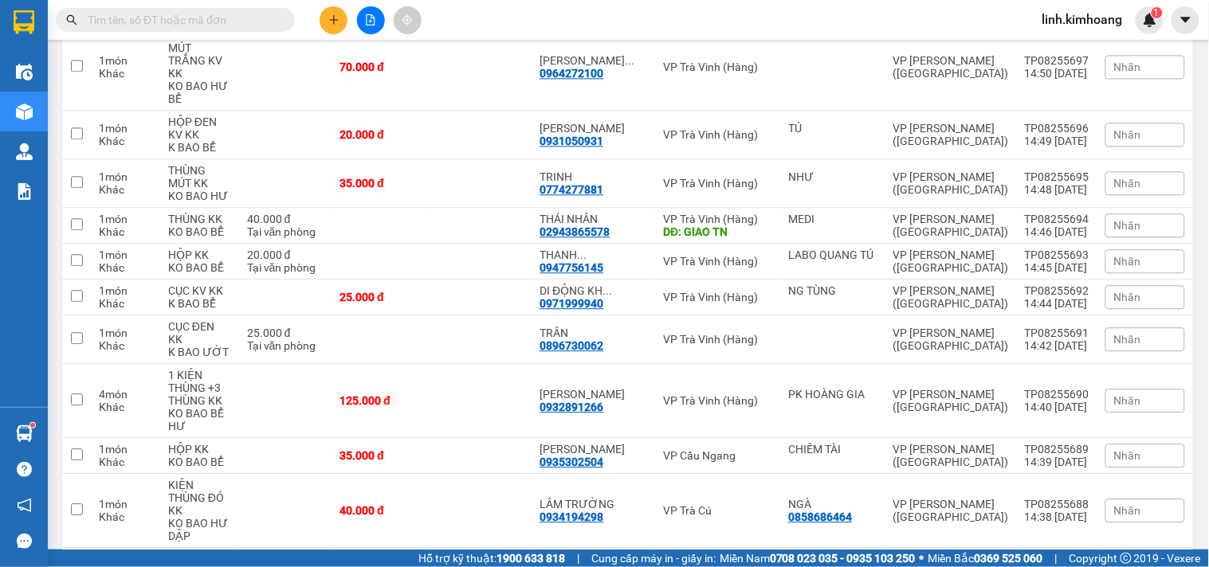
scroll to position [2528, 0]
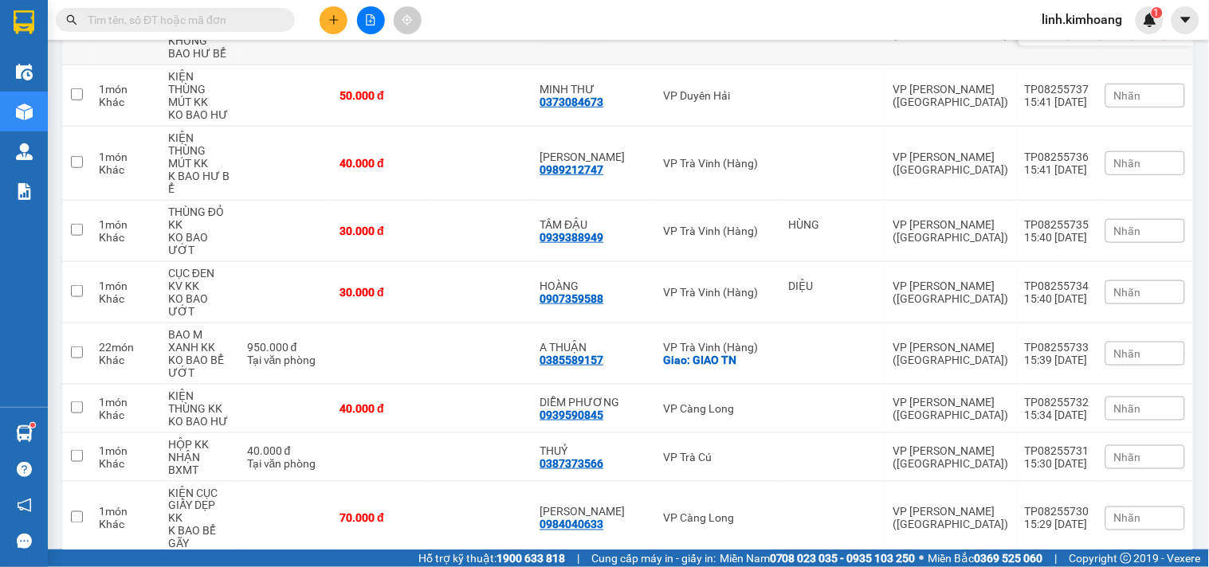
scroll to position [0, 0]
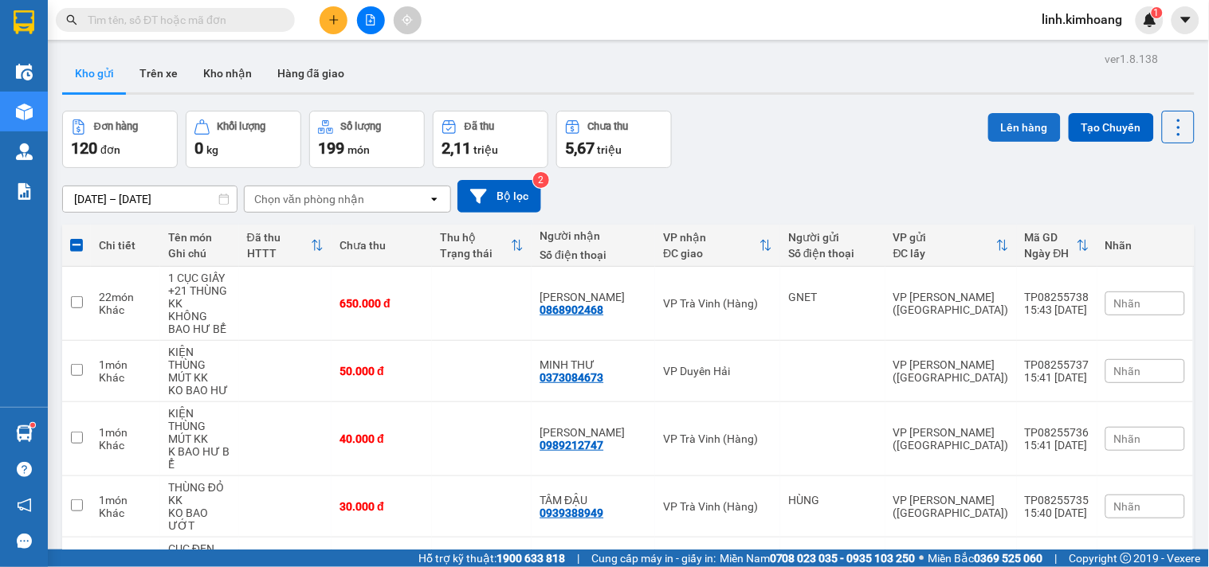
click at [1015, 128] on button "Lên hàng" at bounding box center [1024, 127] width 73 height 29
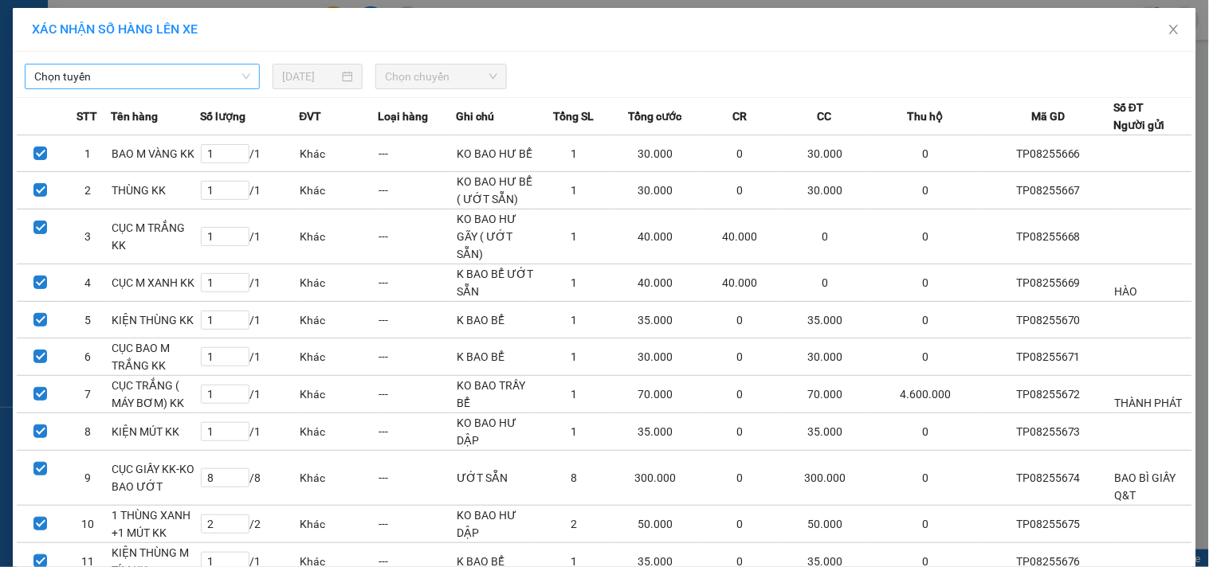
click at [220, 69] on span "Chọn tuyến" at bounding box center [142, 77] width 216 height 24
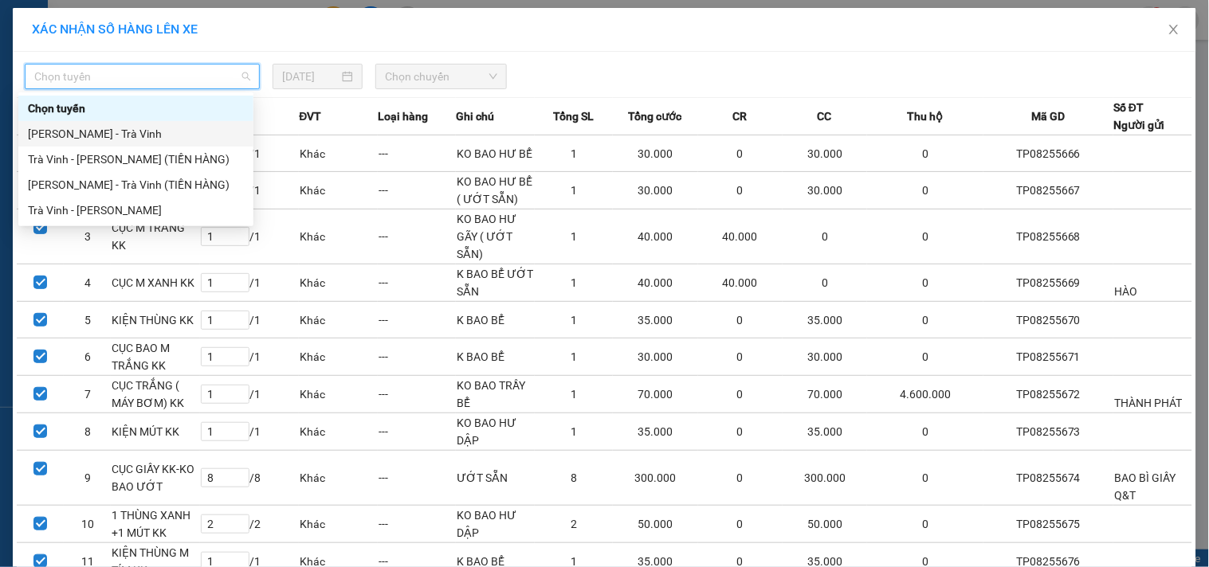
click at [134, 130] on div "[PERSON_NAME] - Trà Vinh" at bounding box center [136, 134] width 216 height 18
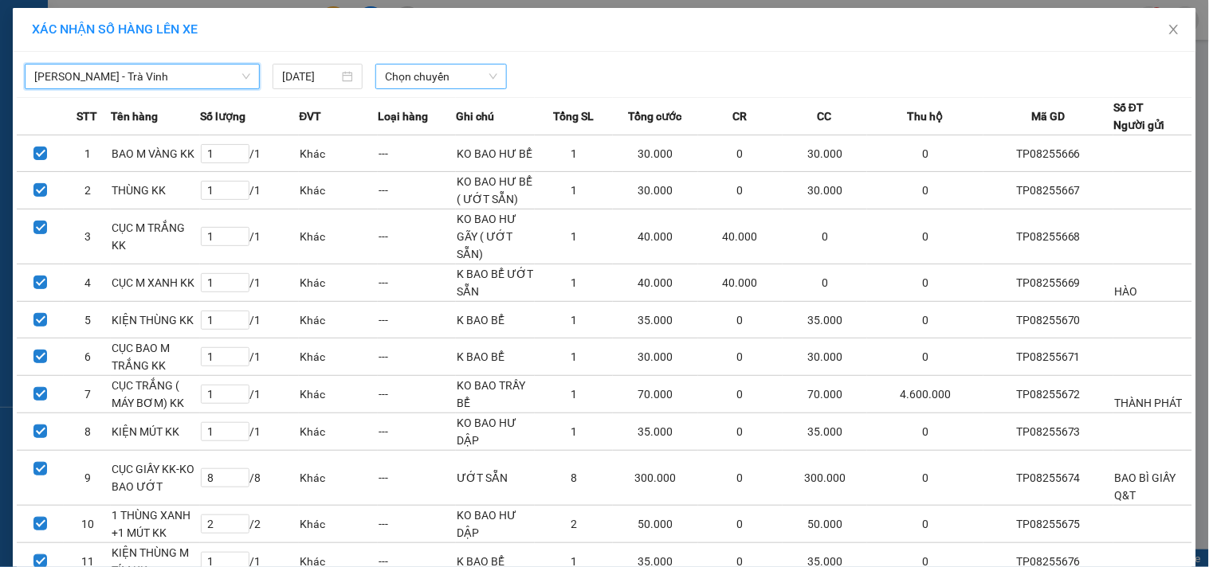
click at [422, 78] on span "Chọn chuyến" at bounding box center [441, 77] width 112 height 24
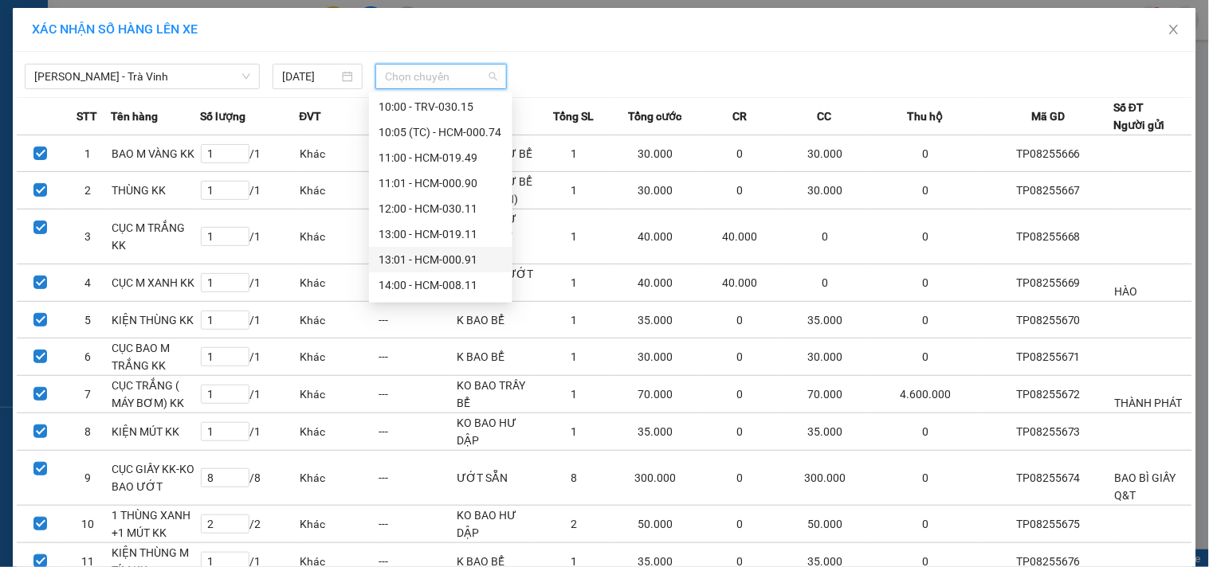
scroll to position [357, 0]
click at [450, 128] on div "15:00 - HCM-001.19" at bounding box center [441, 134] width 124 height 18
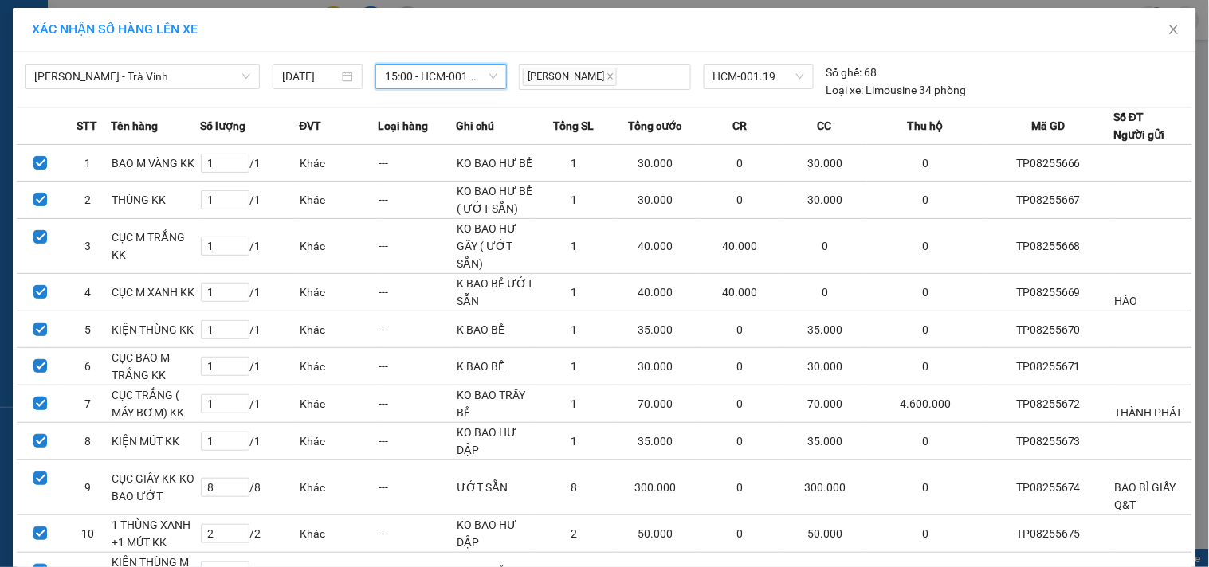
scroll to position [410, 0]
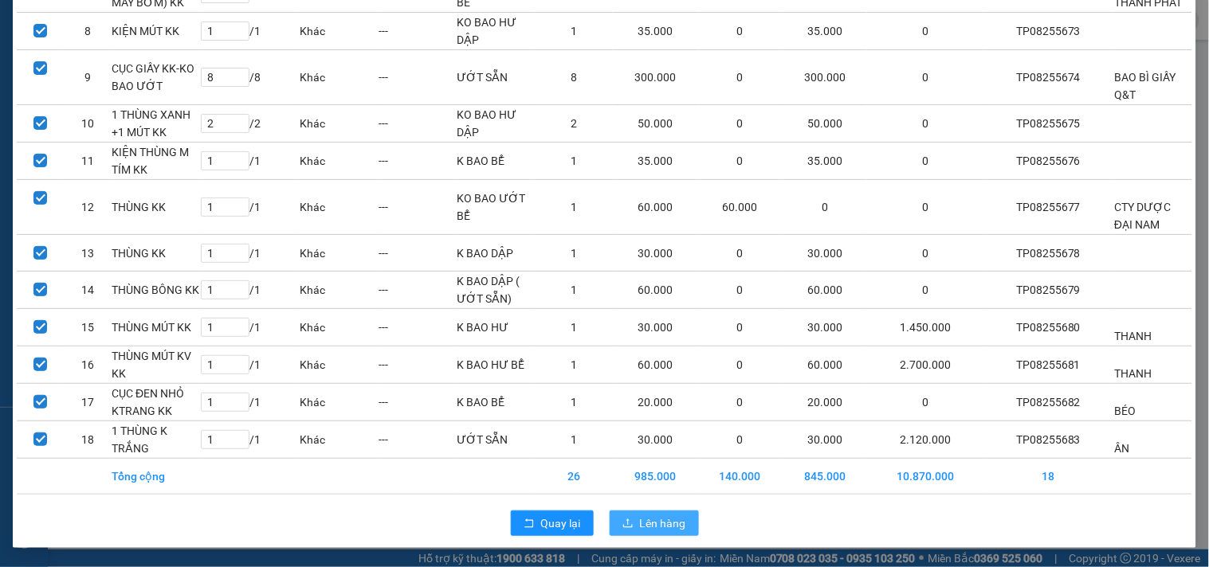
click at [669, 520] on span "Lên hàng" at bounding box center [663, 524] width 46 height 18
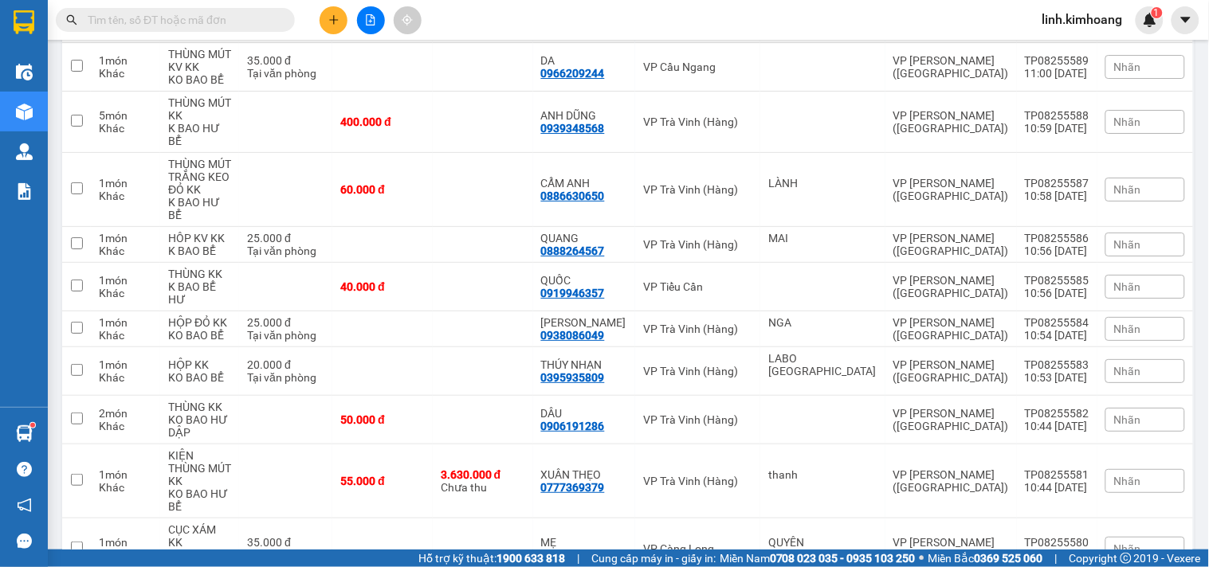
scroll to position [4589, 0]
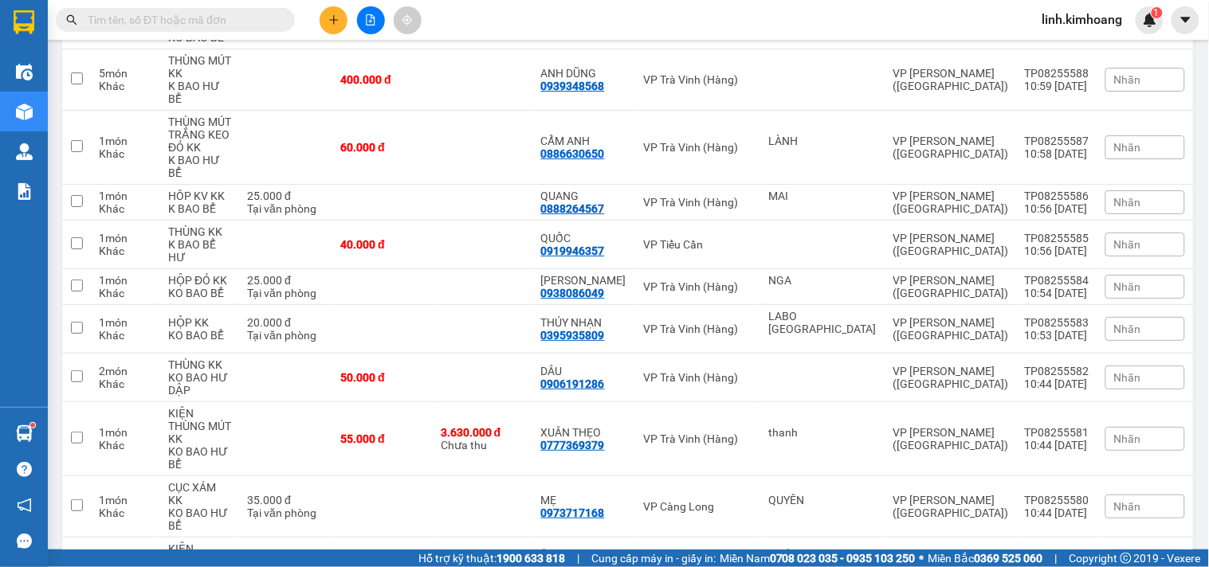
drag, startPoint x: 497, startPoint y: 413, endPoint x: 497, endPoint y: 396, distance: 16.7
drag, startPoint x: 493, startPoint y: 365, endPoint x: 480, endPoint y: 314, distance: 52.6
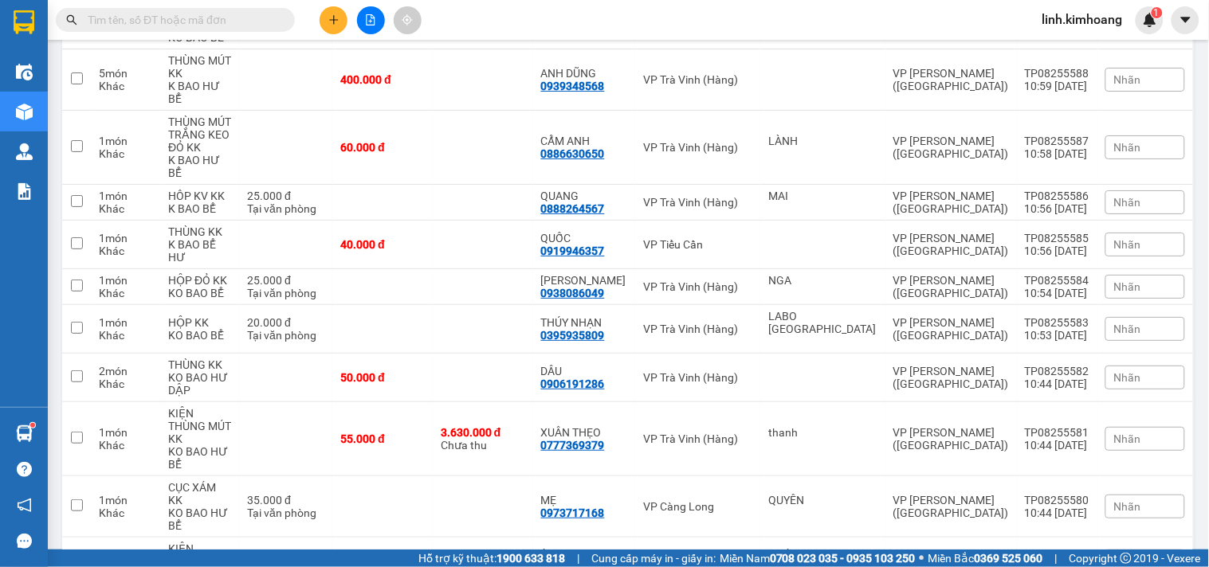
drag, startPoint x: 462, startPoint y: 191, endPoint x: 457, endPoint y: 120, distance: 71.9
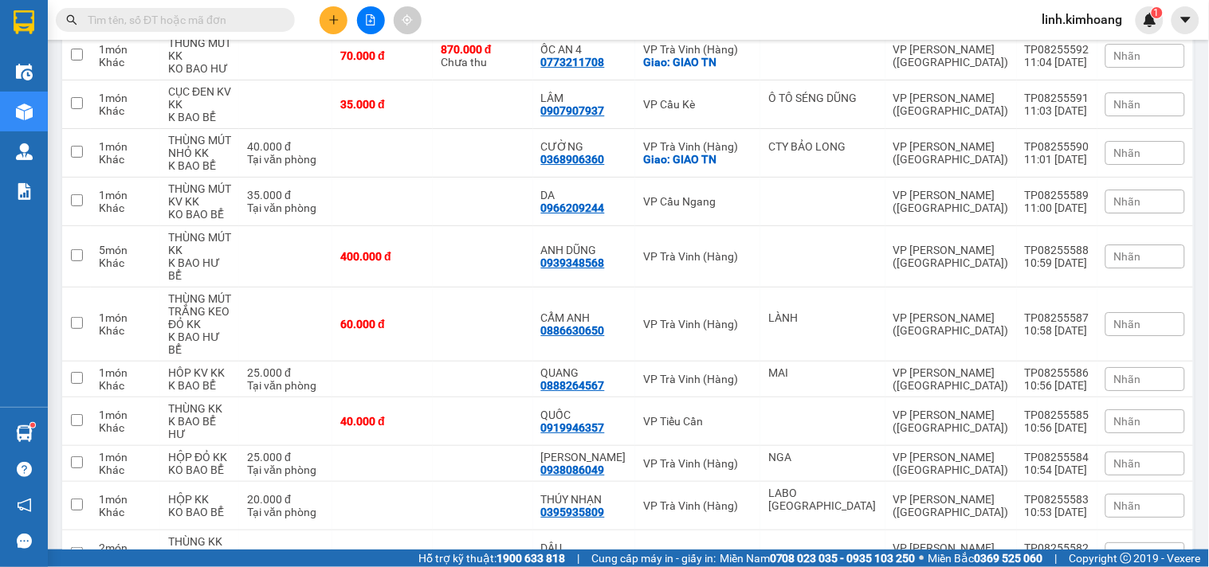
drag, startPoint x: 481, startPoint y: 199, endPoint x: 476, endPoint y: 144, distance: 55.3
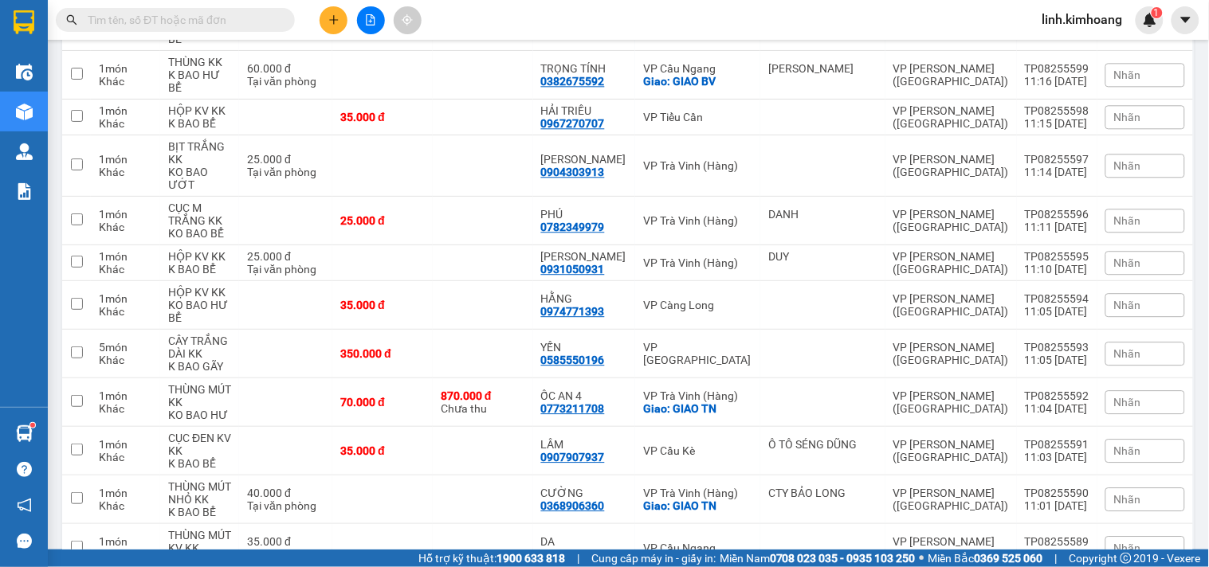
scroll to position [4058, 0]
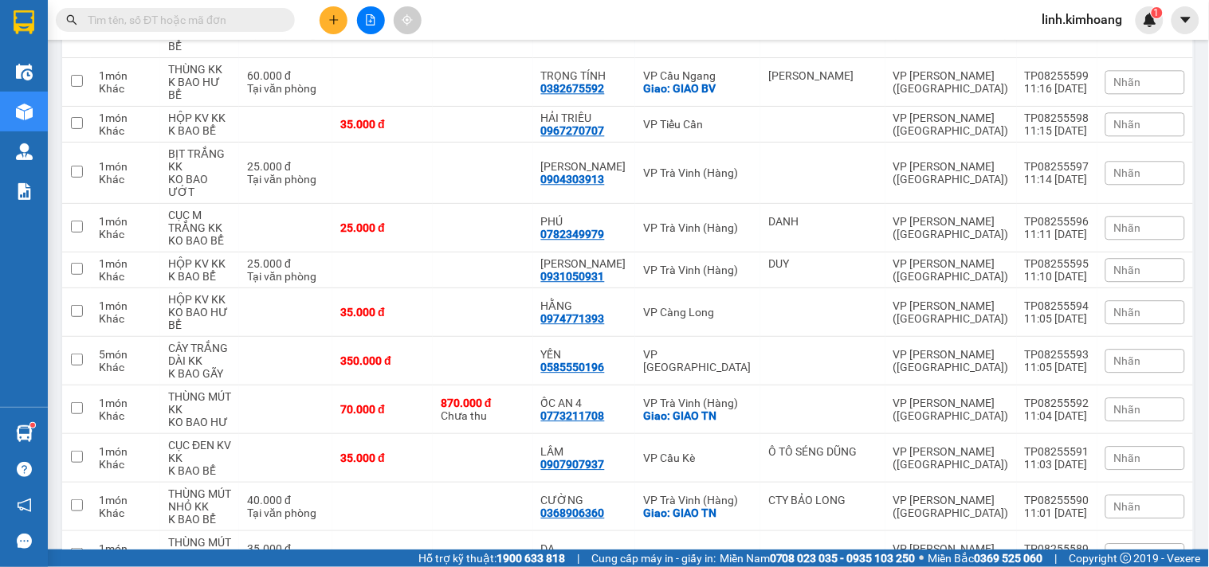
drag, startPoint x: 444, startPoint y: 179, endPoint x: 450, endPoint y: 189, distance: 11.5
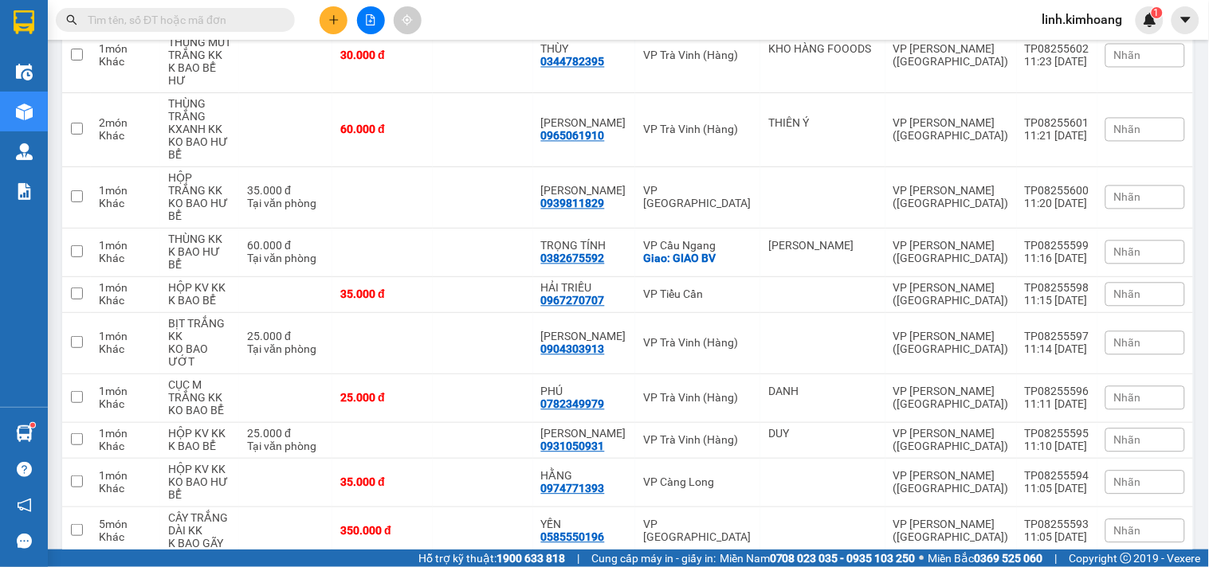
scroll to position [3881, 0]
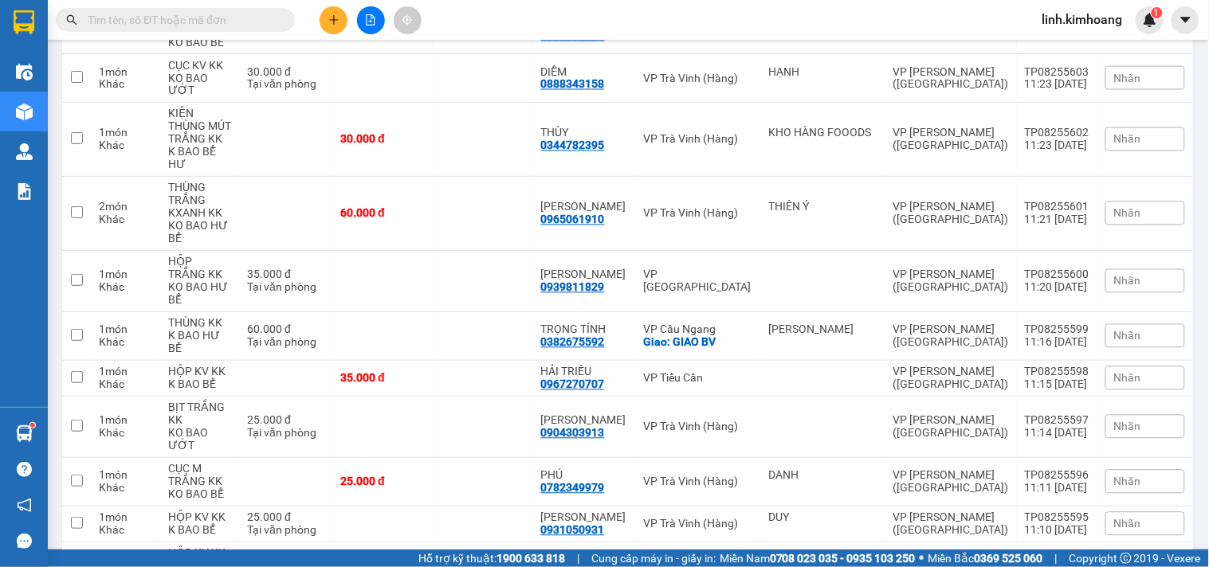
scroll to position [3704, 0]
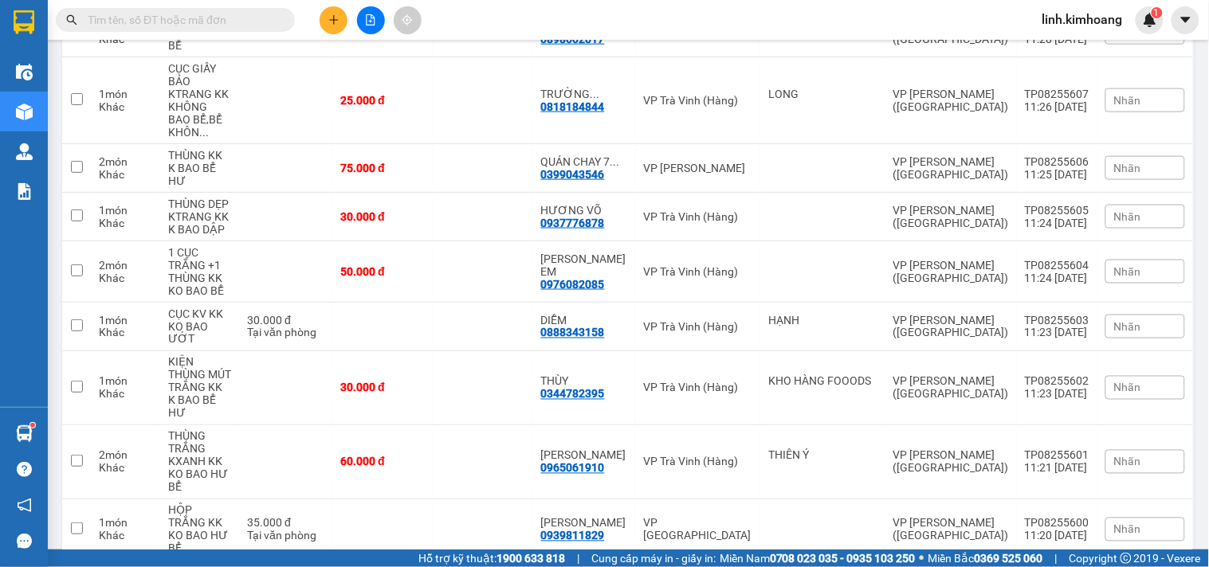
scroll to position [3527, 0]
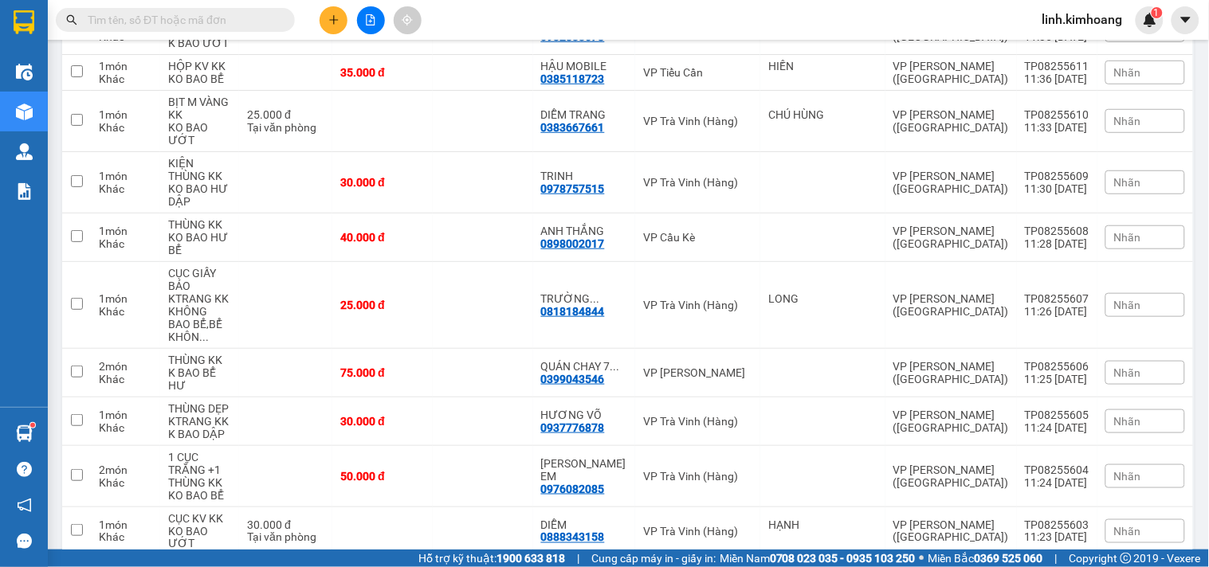
scroll to position [3350, 0]
drag, startPoint x: 472, startPoint y: 197, endPoint x: 474, endPoint y: 186, distance: 10.6
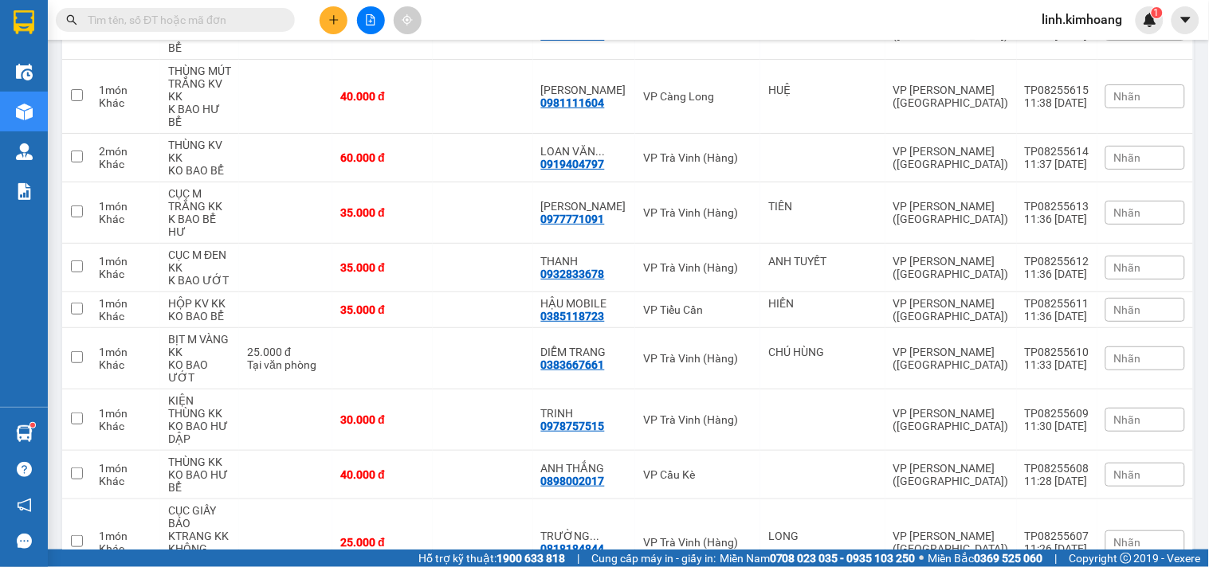
scroll to position [3084, 0]
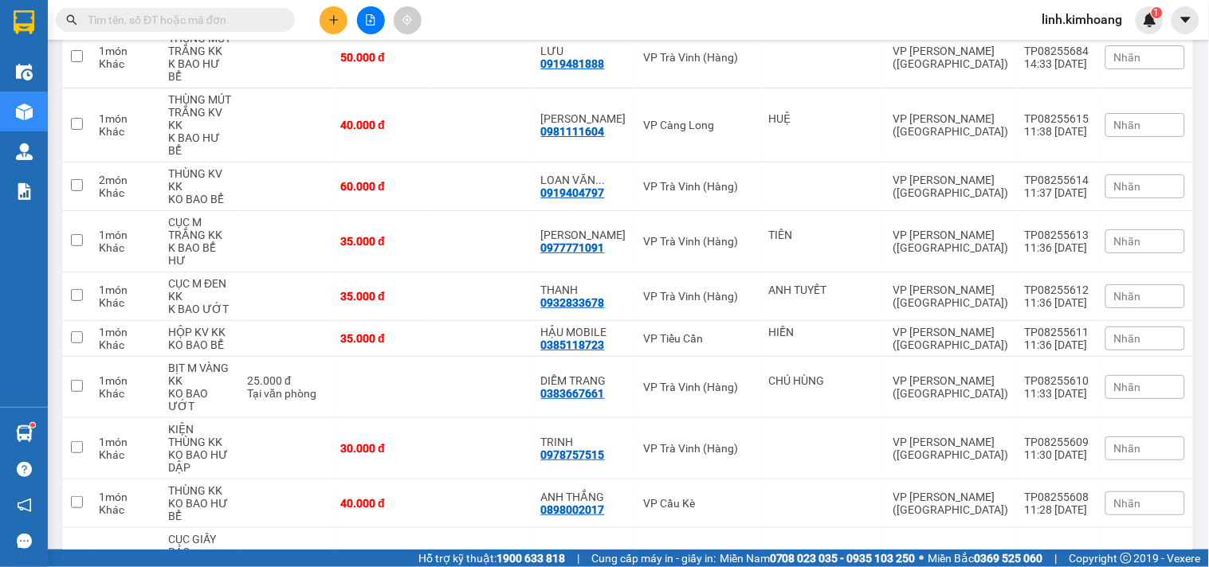
drag, startPoint x: 505, startPoint y: 253, endPoint x: 491, endPoint y: 217, distance: 39.4
click at [485, 528] on td at bounding box center [483, 571] width 100 height 87
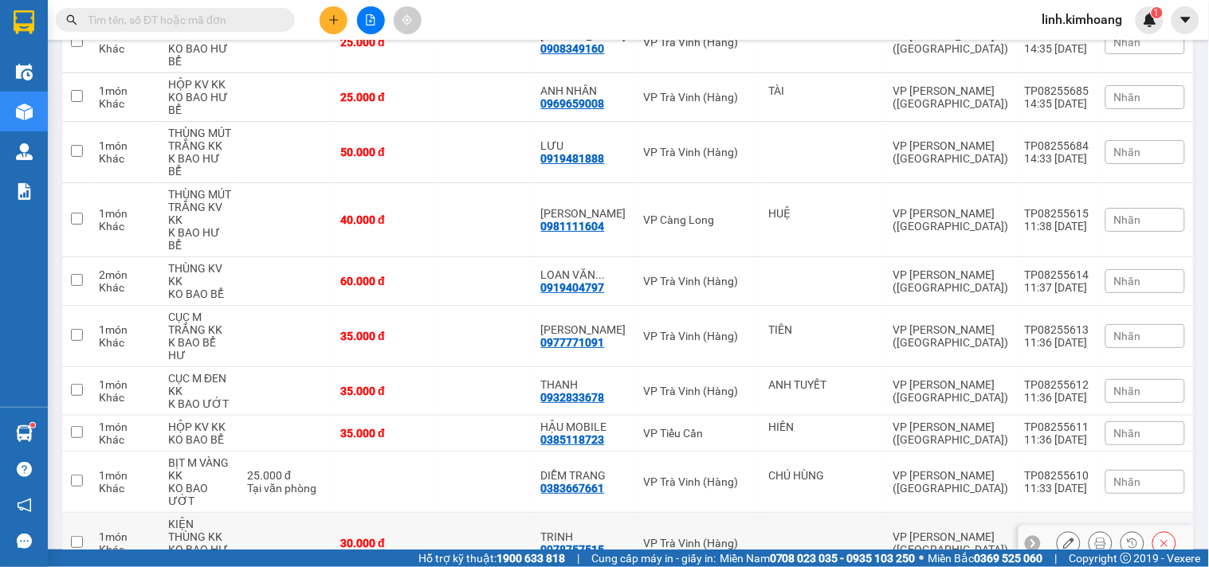
scroll to position [2907, 0]
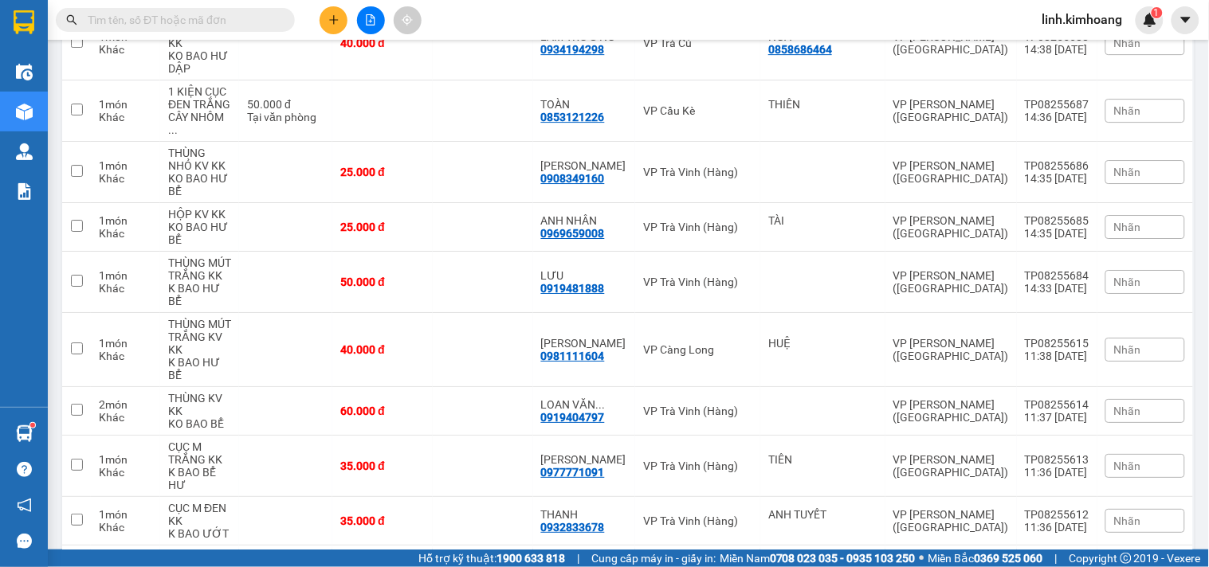
scroll to position [2818, 0]
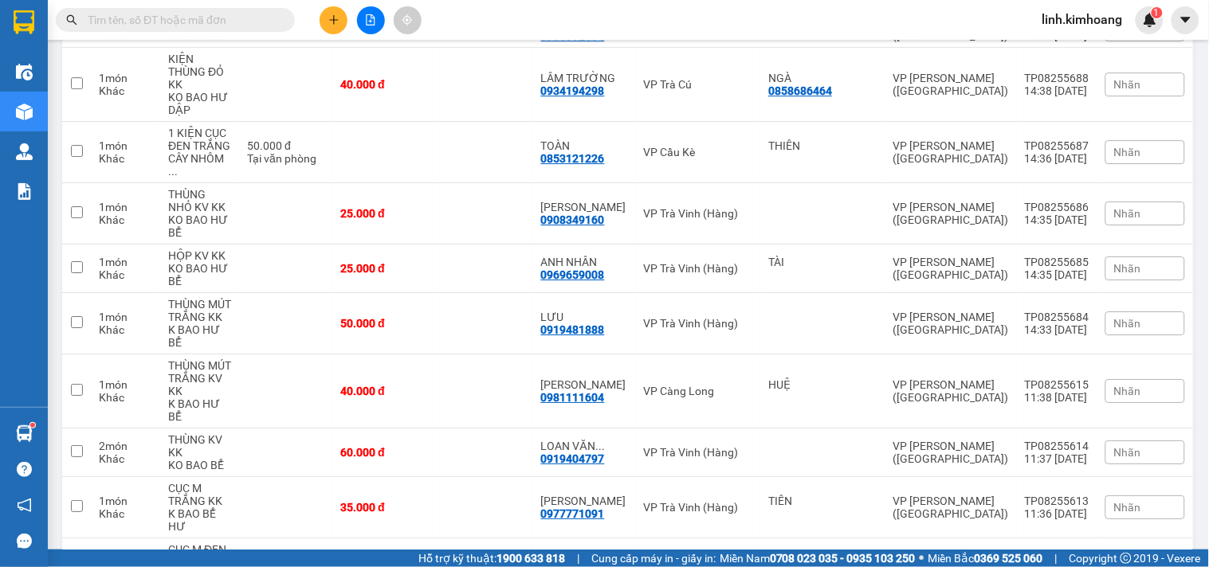
click at [468, 539] on td at bounding box center [483, 563] width 100 height 49
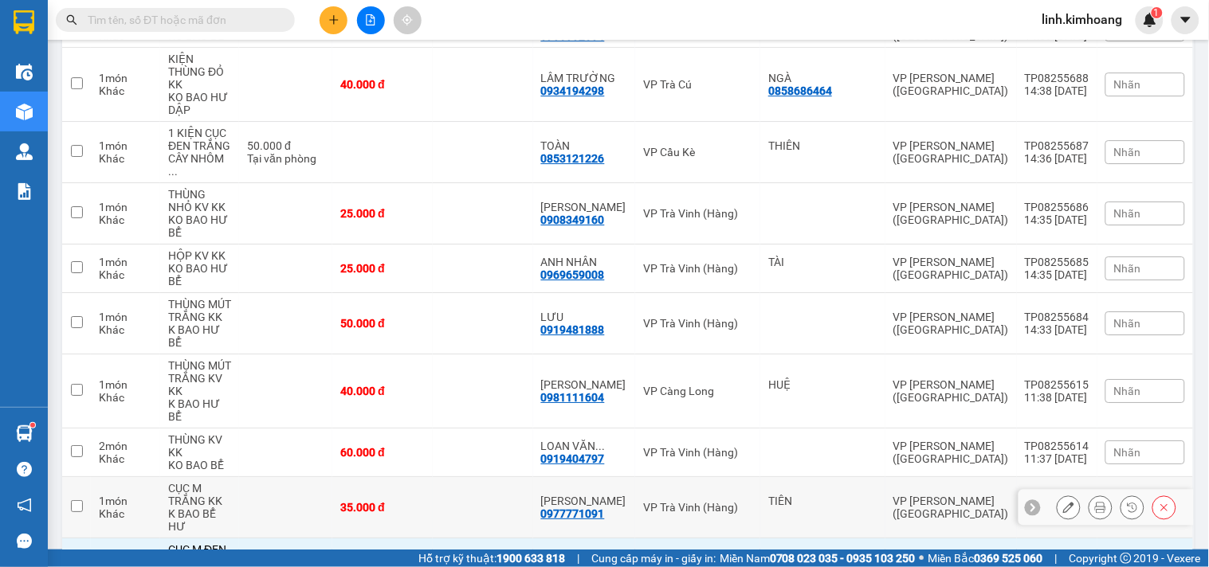
click at [480, 477] on td at bounding box center [483, 507] width 100 height 61
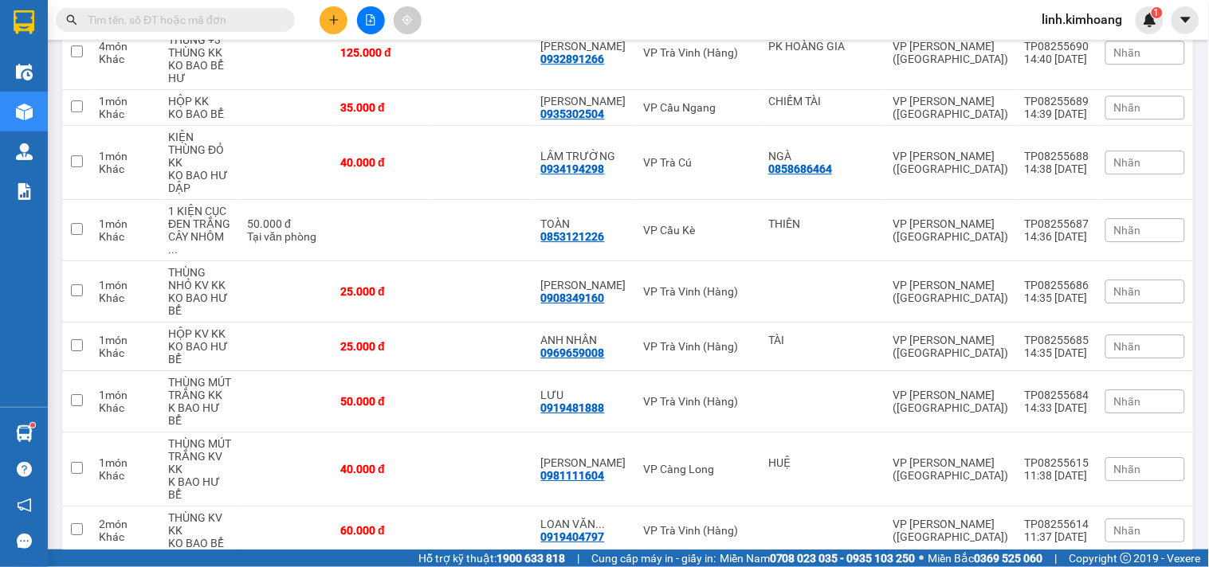
scroll to position [2730, 0]
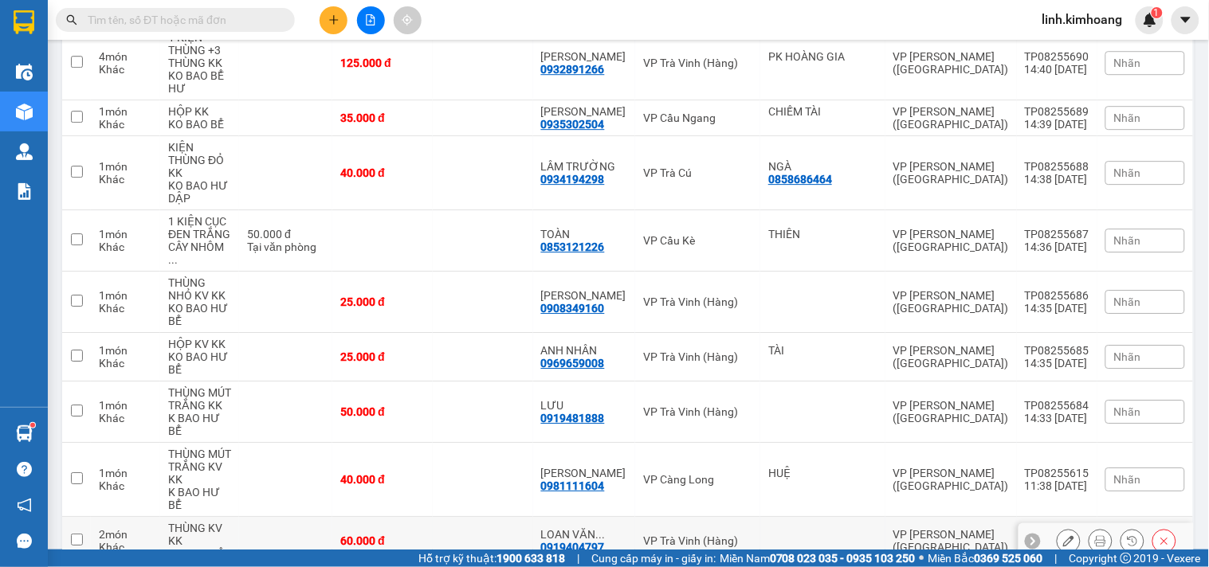
click at [485, 517] on td at bounding box center [483, 541] width 100 height 49
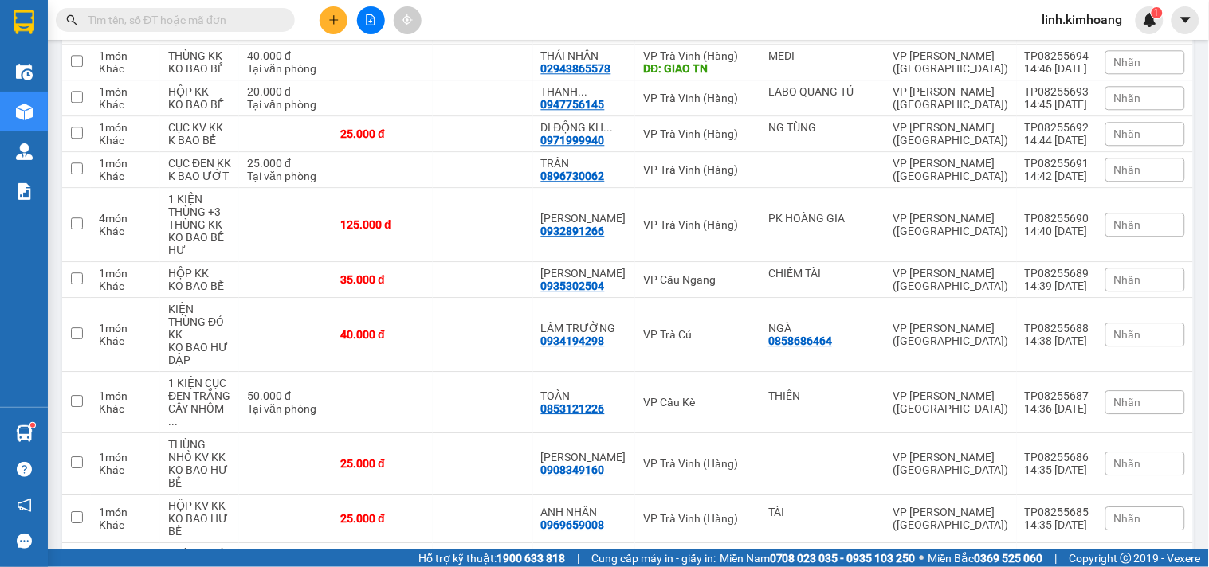
scroll to position [2553, 0]
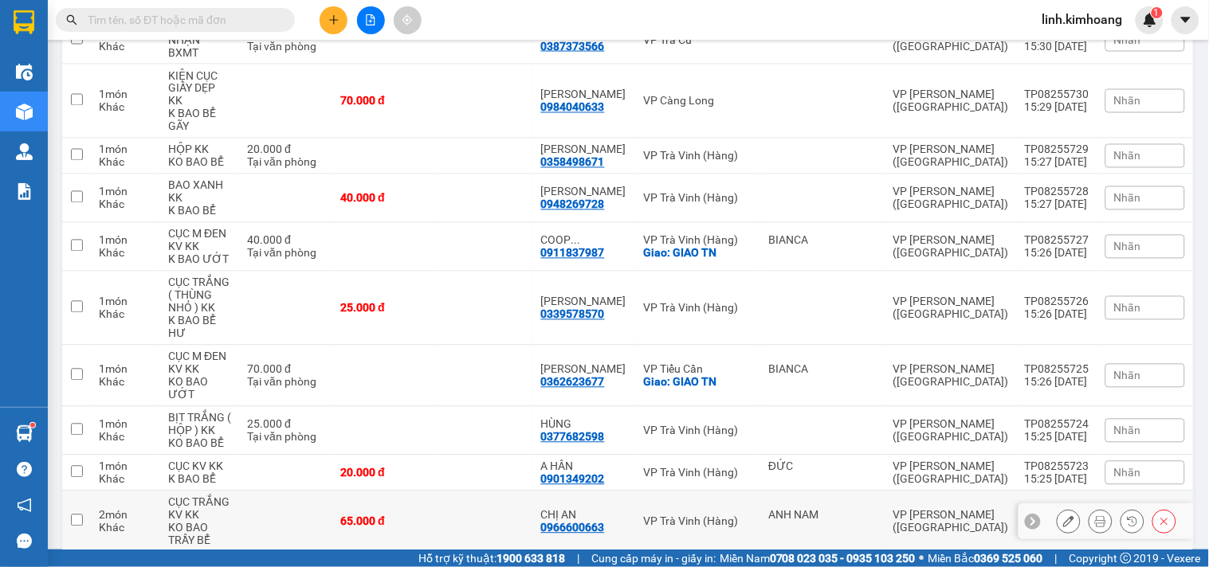
scroll to position [0, 0]
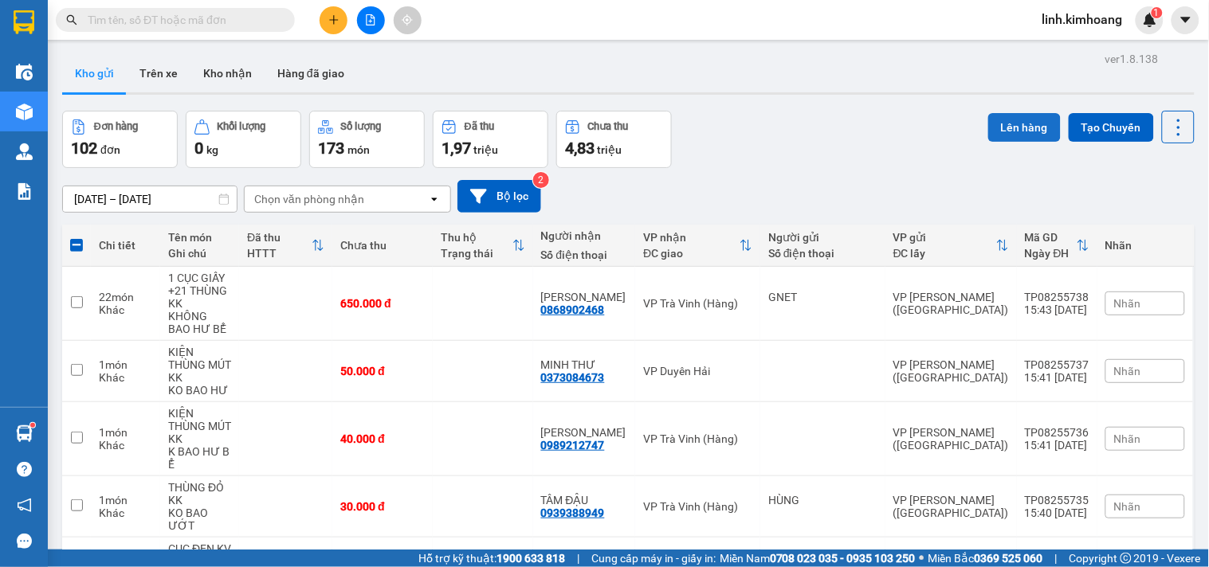
click at [1003, 134] on button "Lên hàng" at bounding box center [1024, 127] width 73 height 29
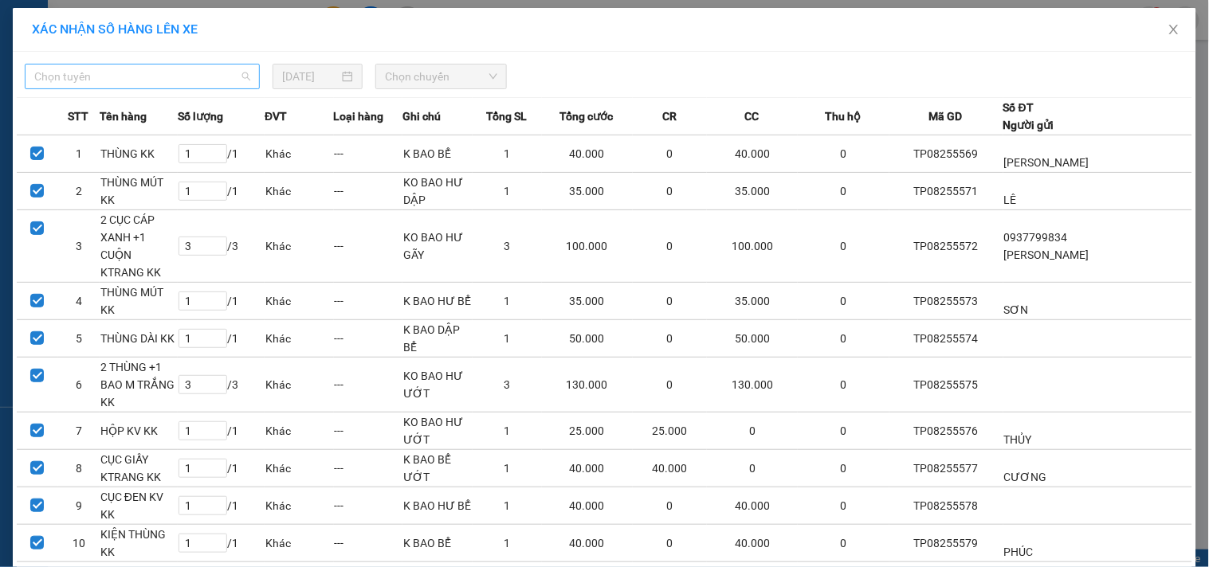
click at [194, 70] on span "Chọn tuyến" at bounding box center [142, 77] width 216 height 24
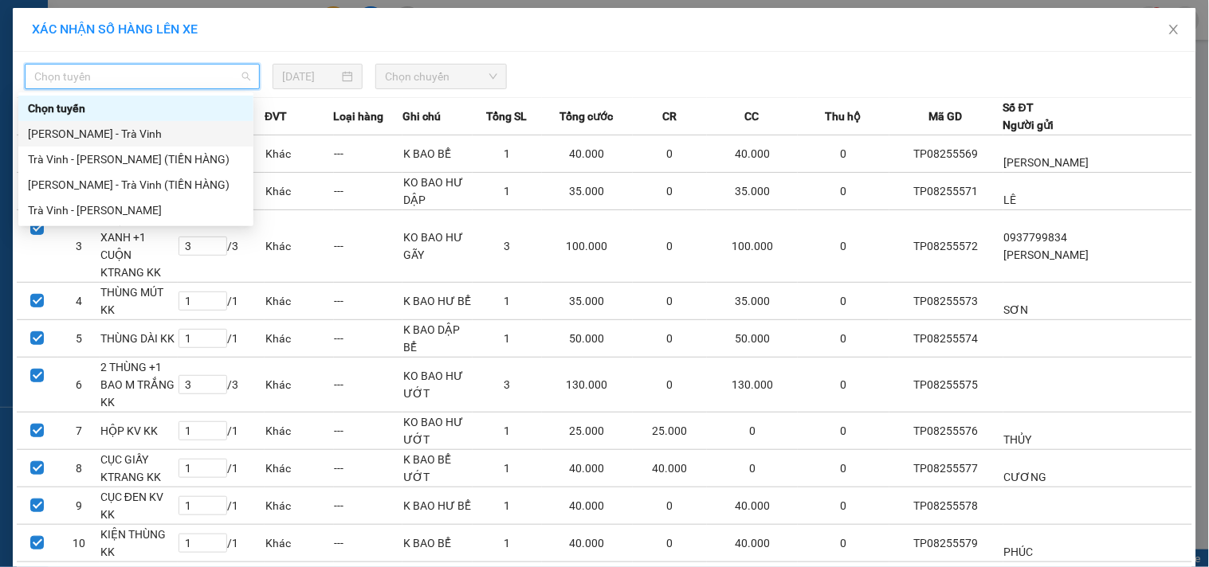
click at [131, 132] on div "[PERSON_NAME] - Trà Vinh" at bounding box center [136, 134] width 216 height 18
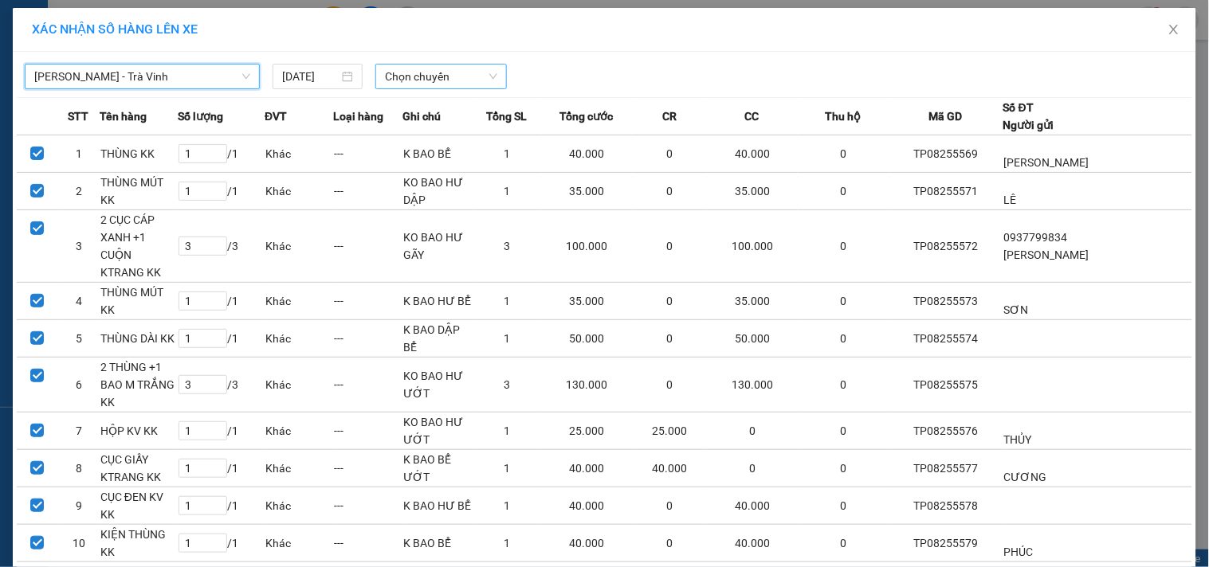
click at [420, 75] on span "Chọn chuyến" at bounding box center [441, 77] width 112 height 24
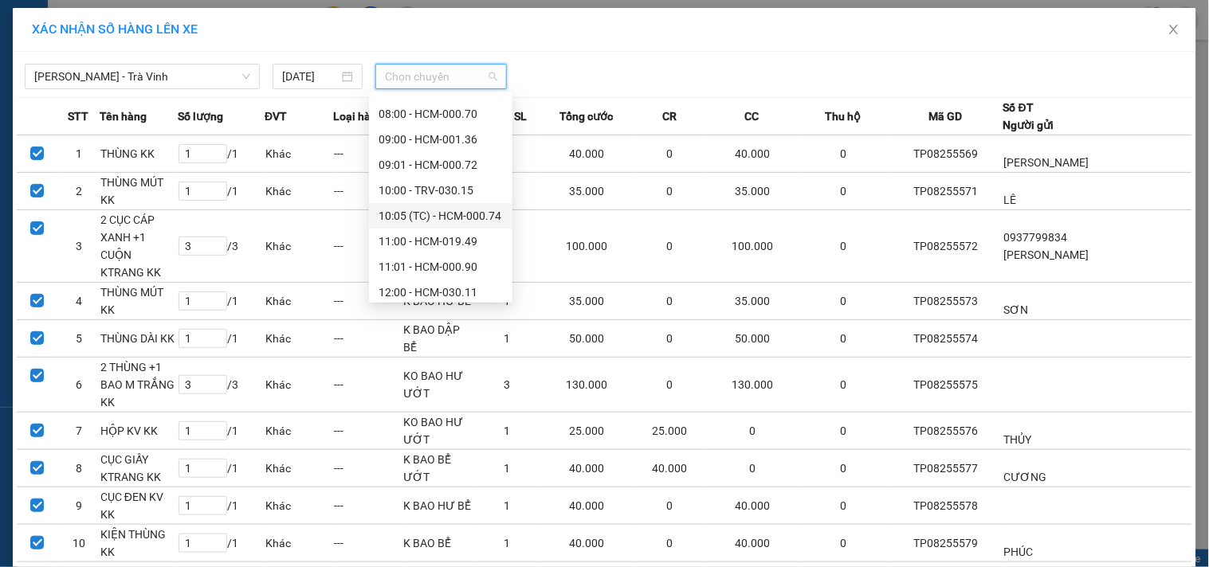
scroll to position [177, 0]
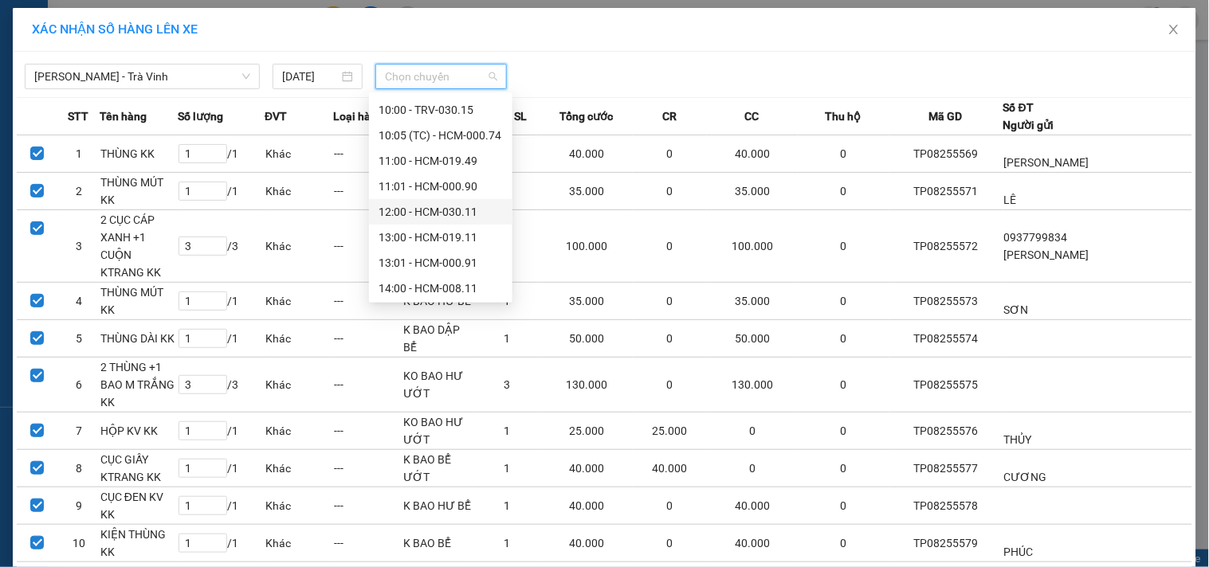
click at [444, 208] on div "12:00 - HCM-030.11" at bounding box center [441, 212] width 124 height 18
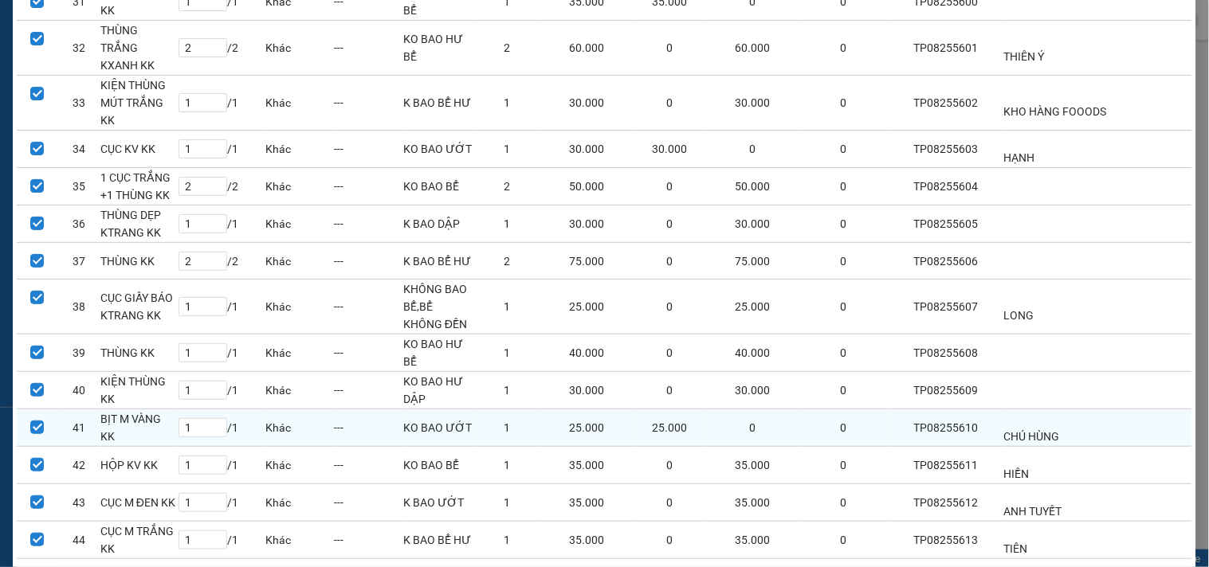
scroll to position [1471, 0]
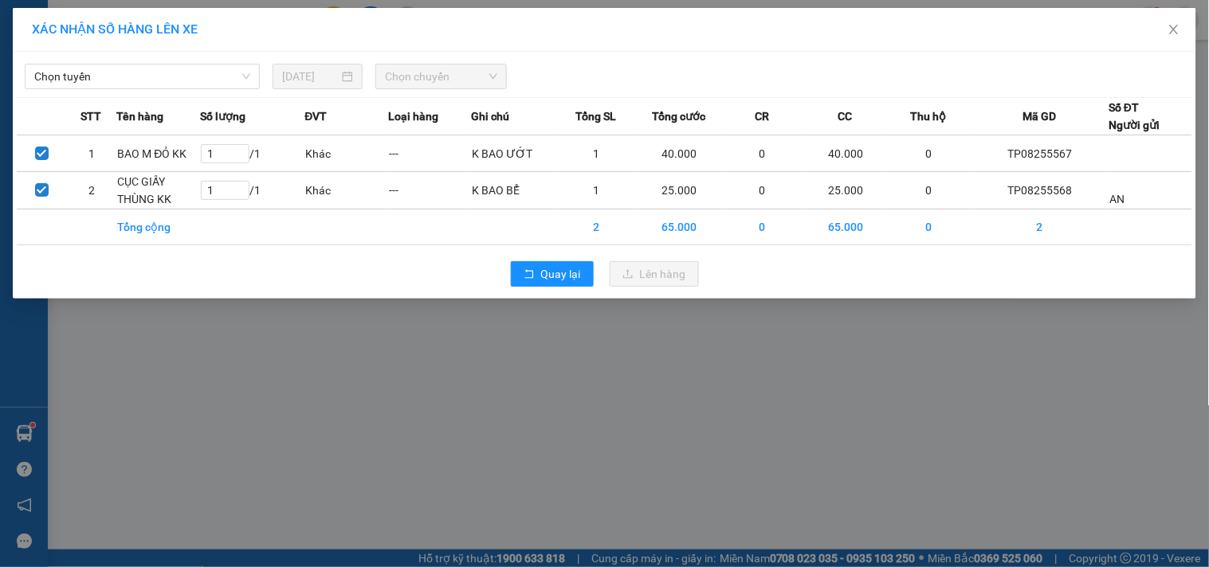
click at [202, 61] on div "Chọn tuyến 14/08/2025 Chọn chuyến" at bounding box center [605, 72] width 1176 height 33
drag, startPoint x: 185, startPoint y: 75, endPoint x: 181, endPoint y: 90, distance: 15.7
click at [184, 75] on span "Chọn tuyến" at bounding box center [142, 77] width 216 height 24
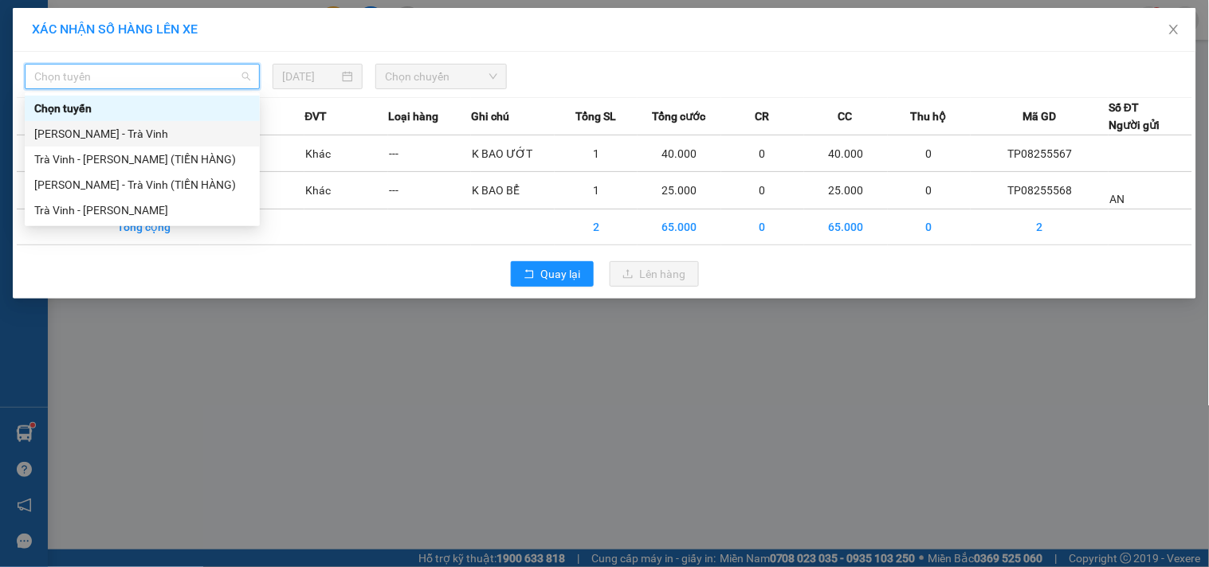
click at [148, 135] on div "[PERSON_NAME] - Trà Vinh" at bounding box center [142, 134] width 216 height 18
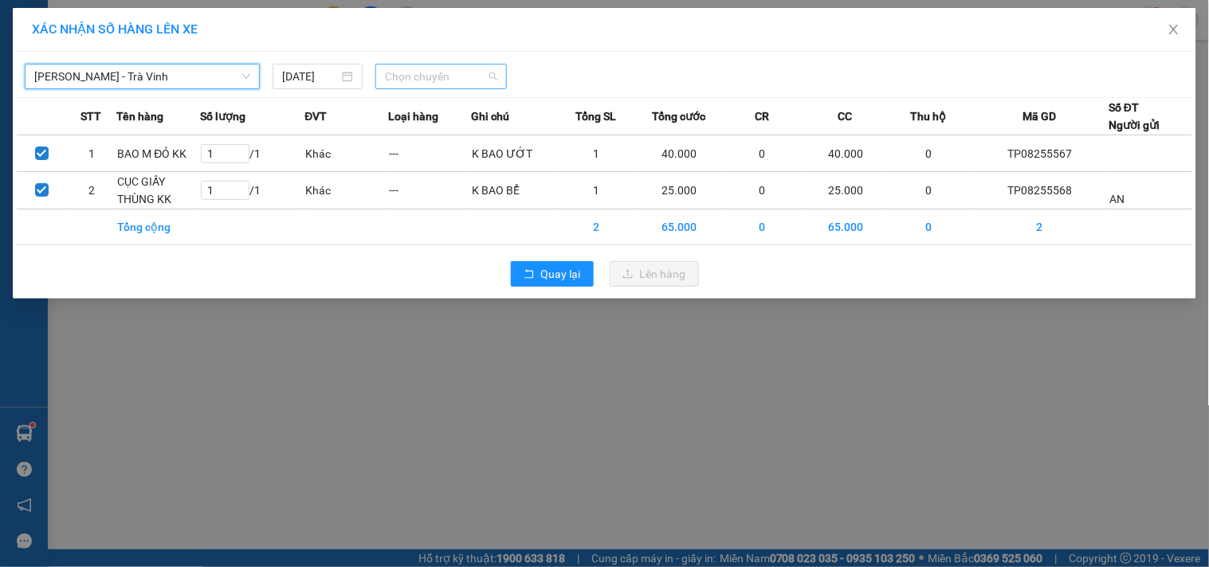
click at [454, 75] on span "Chọn chuyến" at bounding box center [441, 77] width 112 height 24
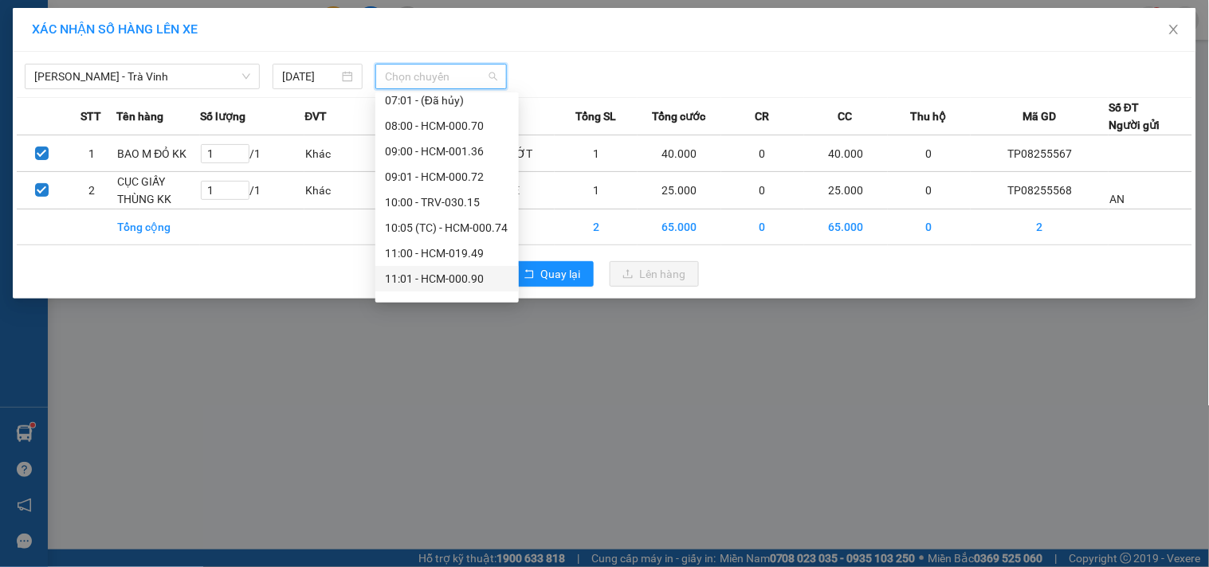
scroll to position [177, 0]
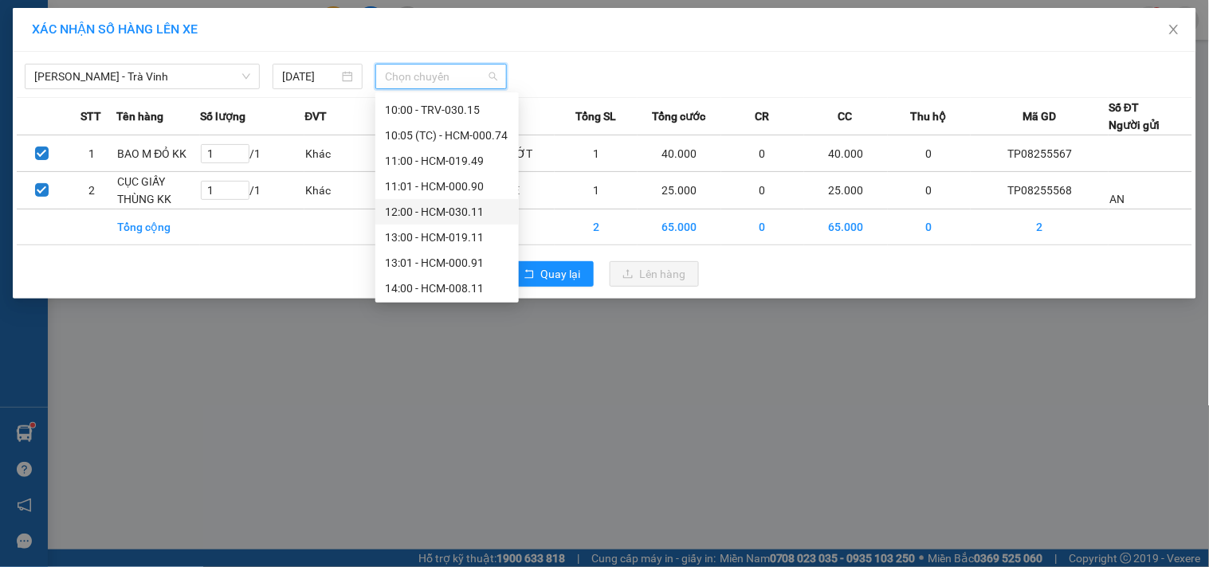
click at [457, 210] on div "12:00 - HCM-030.11" at bounding box center [447, 212] width 124 height 18
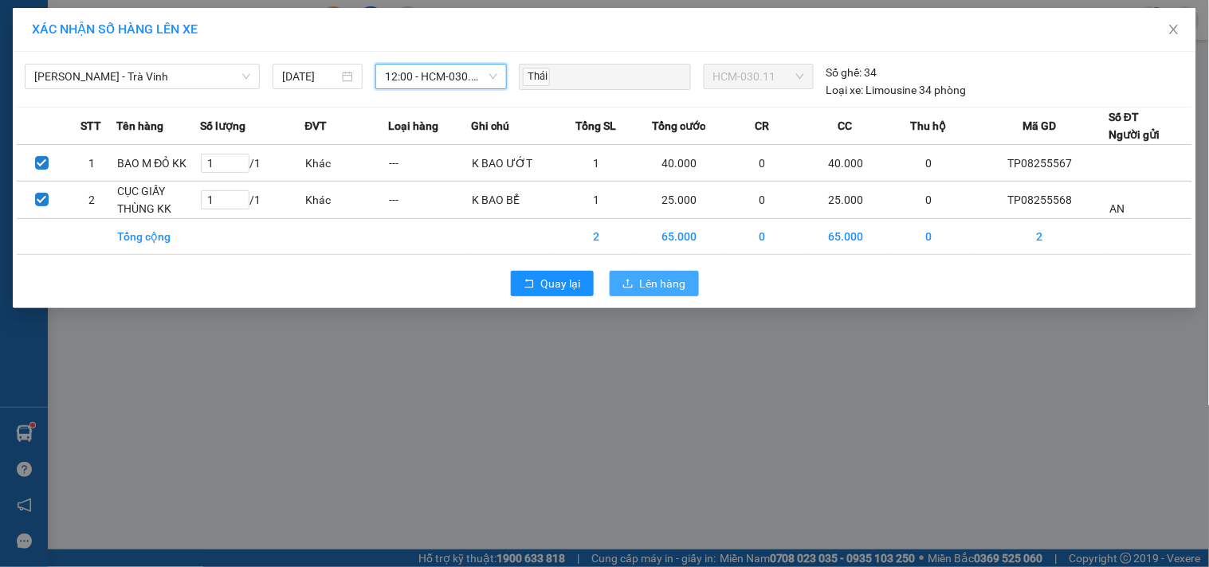
click at [635, 277] on button "Lên hàng" at bounding box center [654, 284] width 89 height 26
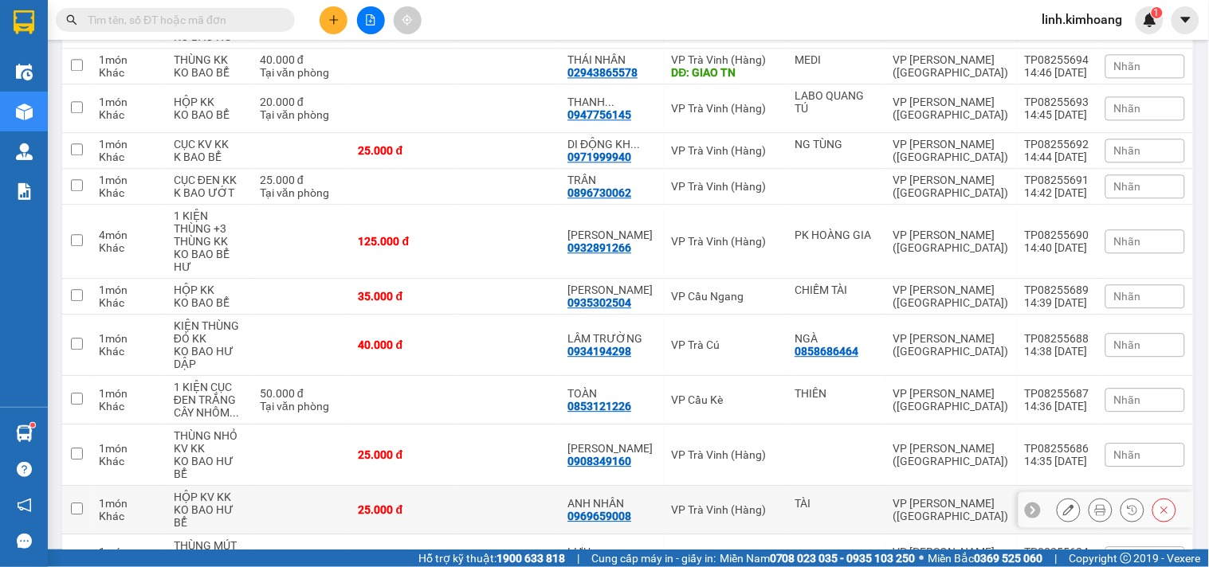
scroll to position [2447, 0]
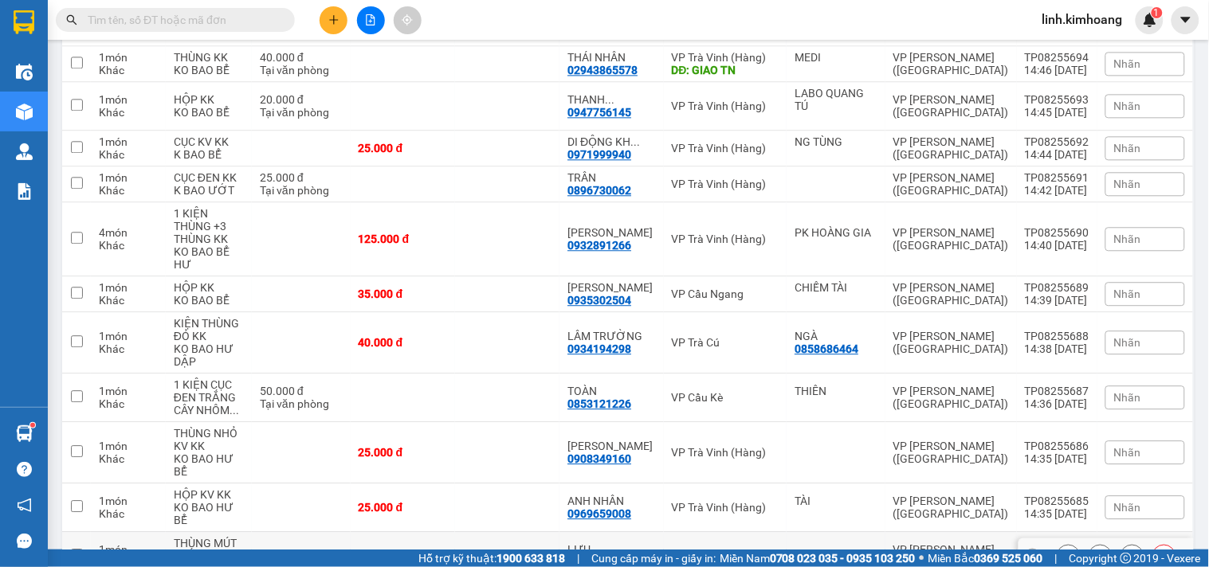
click at [514, 532] on td at bounding box center [507, 556] width 104 height 49
checkbox input "true"
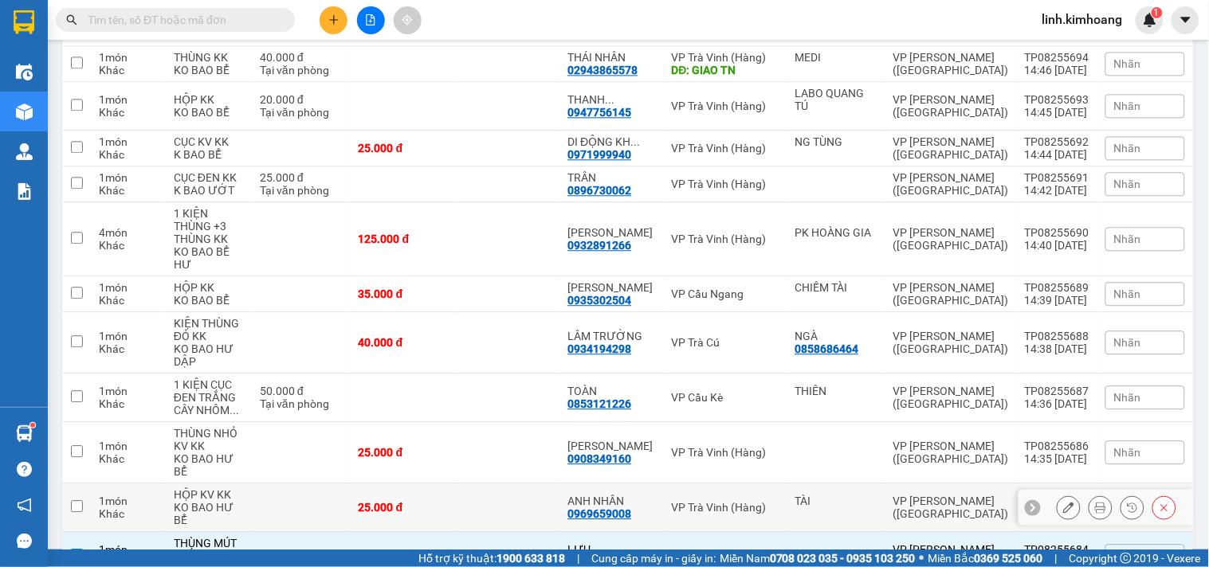
click at [504, 484] on td at bounding box center [507, 508] width 104 height 49
checkbox input "true"
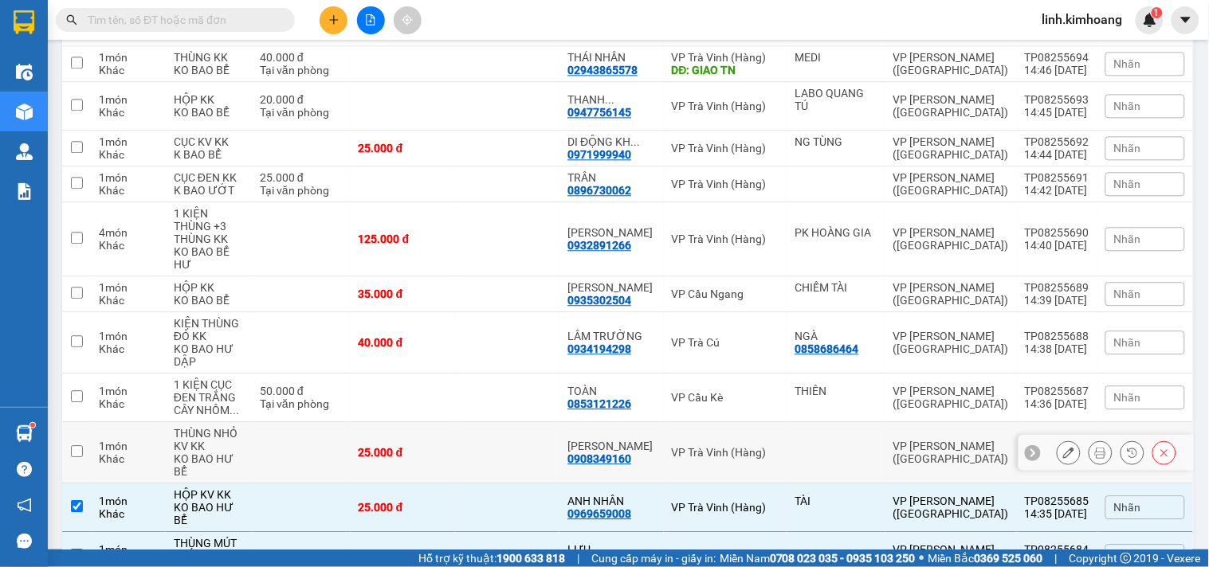
click at [479, 422] on td at bounding box center [507, 452] width 104 height 61
checkbox input "true"
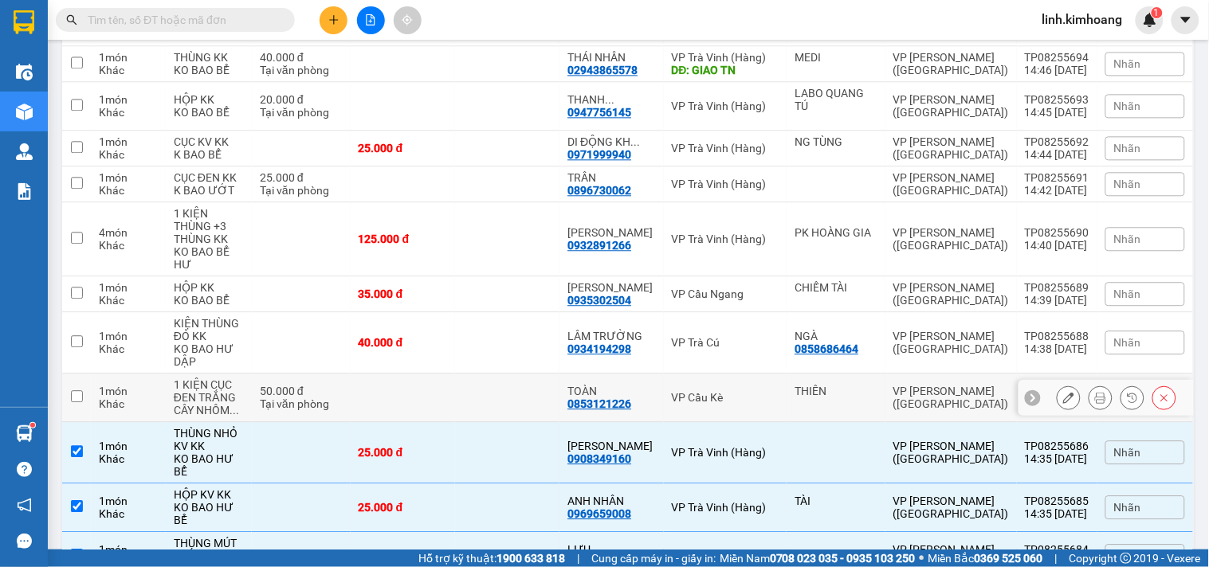
click at [472, 374] on td at bounding box center [507, 398] width 104 height 49
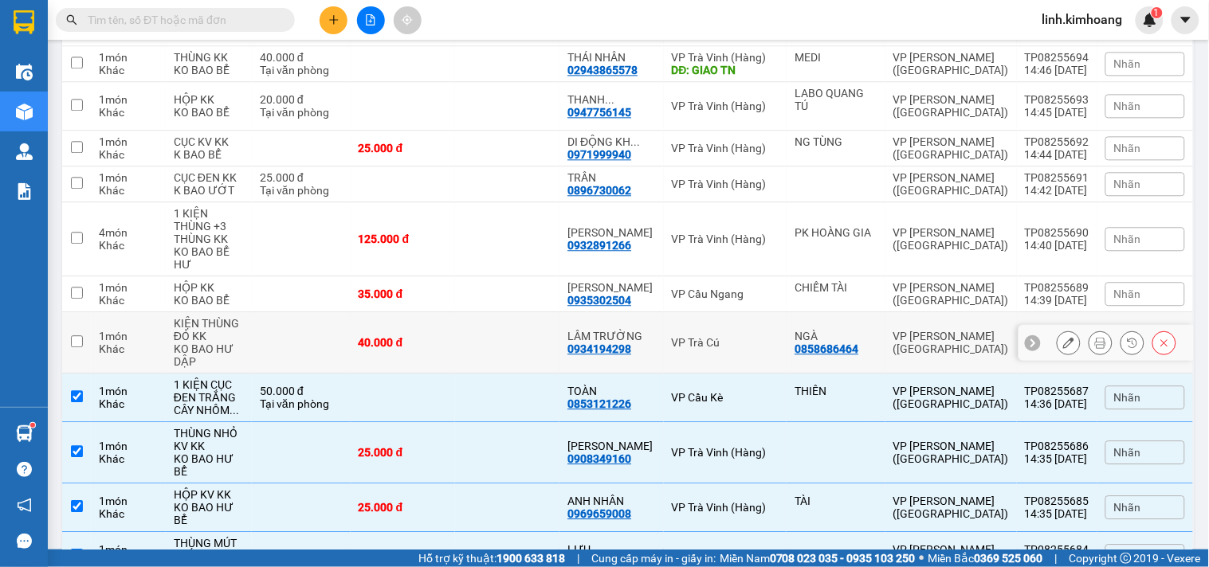
checkbox input "true"
click at [469, 312] on td at bounding box center [507, 342] width 104 height 61
checkbox input "true"
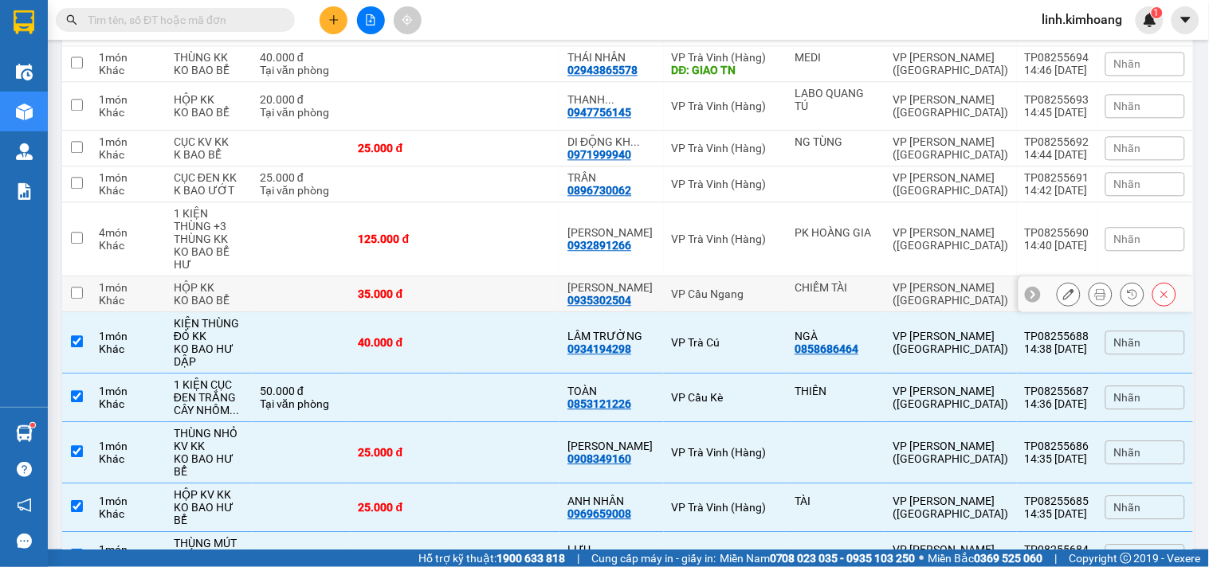
click at [489, 277] on td at bounding box center [507, 295] width 104 height 36
checkbox input "true"
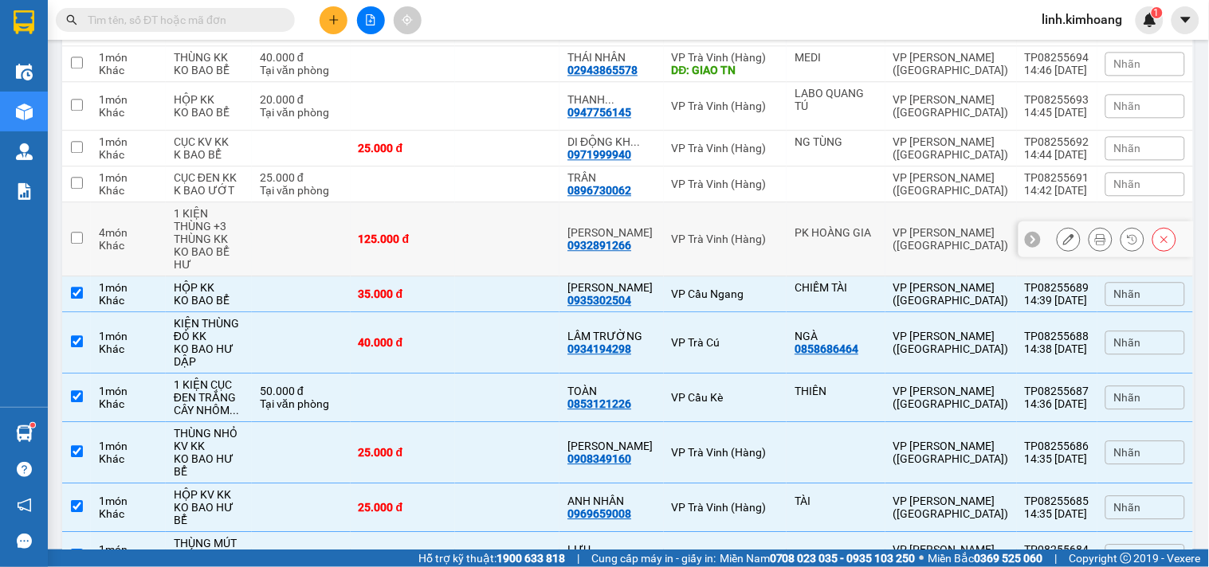
click at [492, 202] on td at bounding box center [507, 239] width 104 height 74
checkbox input "true"
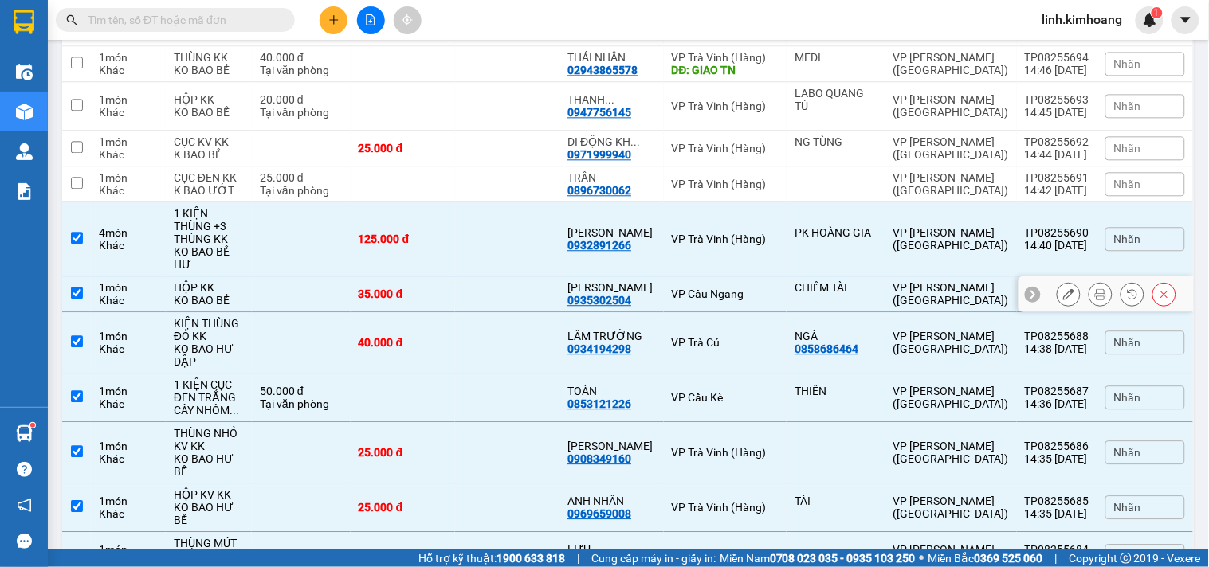
scroll to position [2269, 0]
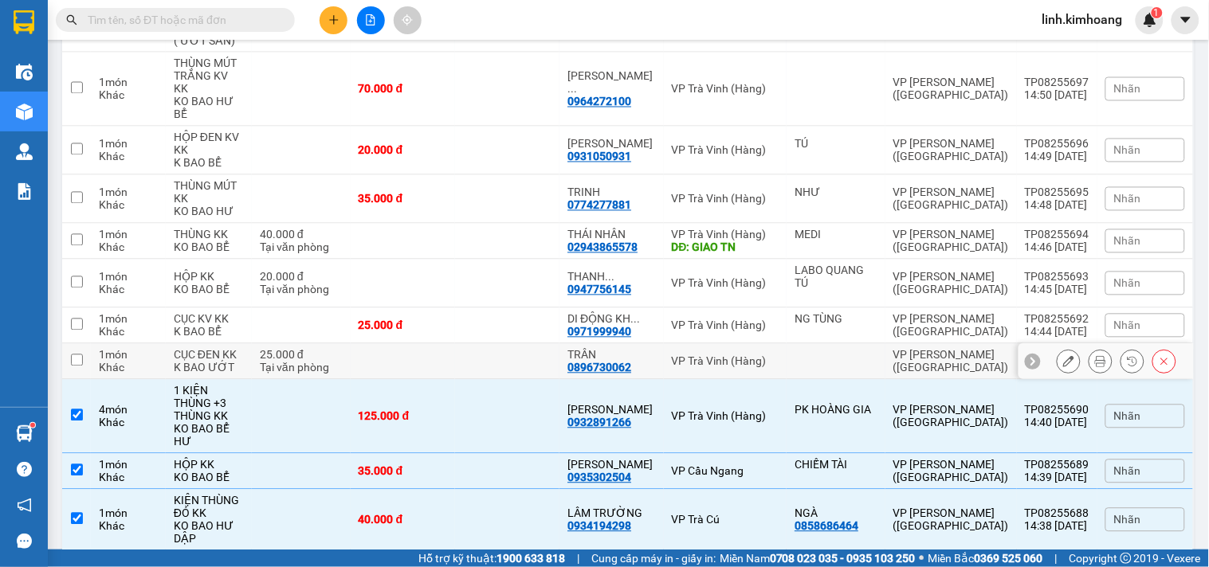
click at [506, 344] on td at bounding box center [507, 362] width 104 height 36
checkbox input "true"
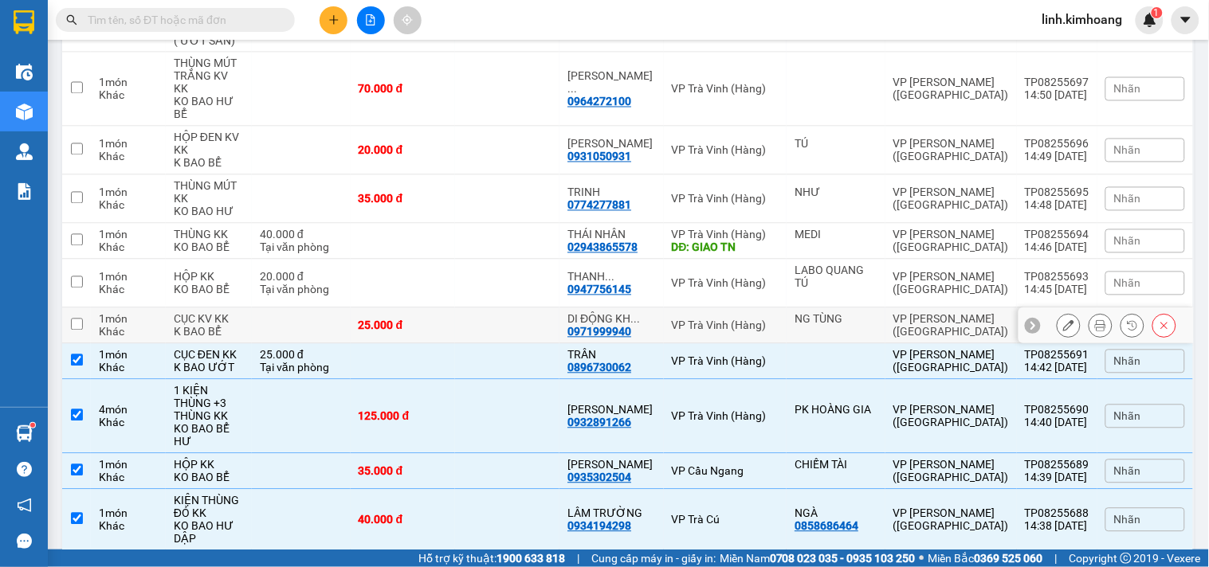
click at [500, 308] on td at bounding box center [507, 326] width 104 height 36
checkbox input "true"
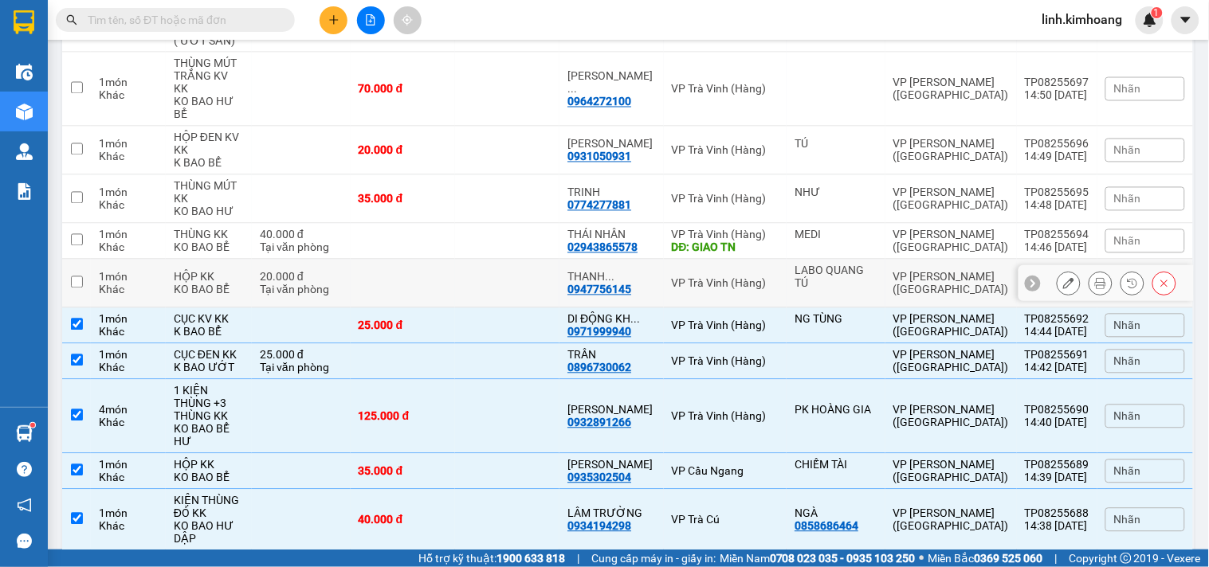
click at [485, 260] on td at bounding box center [507, 284] width 104 height 49
checkbox input "true"
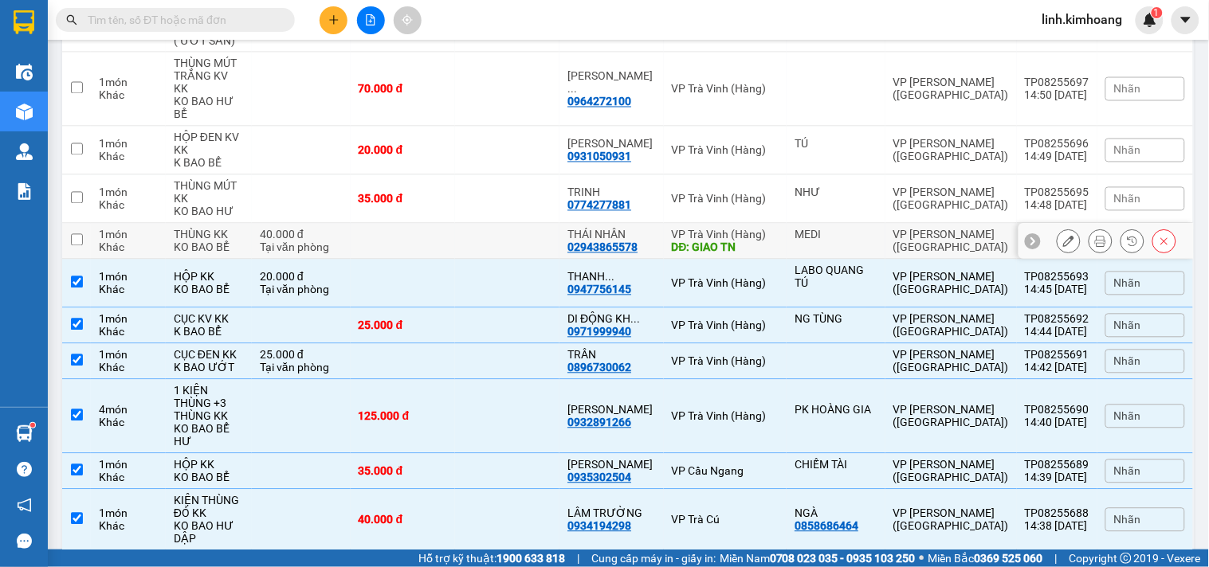
click at [475, 224] on td at bounding box center [507, 242] width 104 height 36
checkbox input "true"
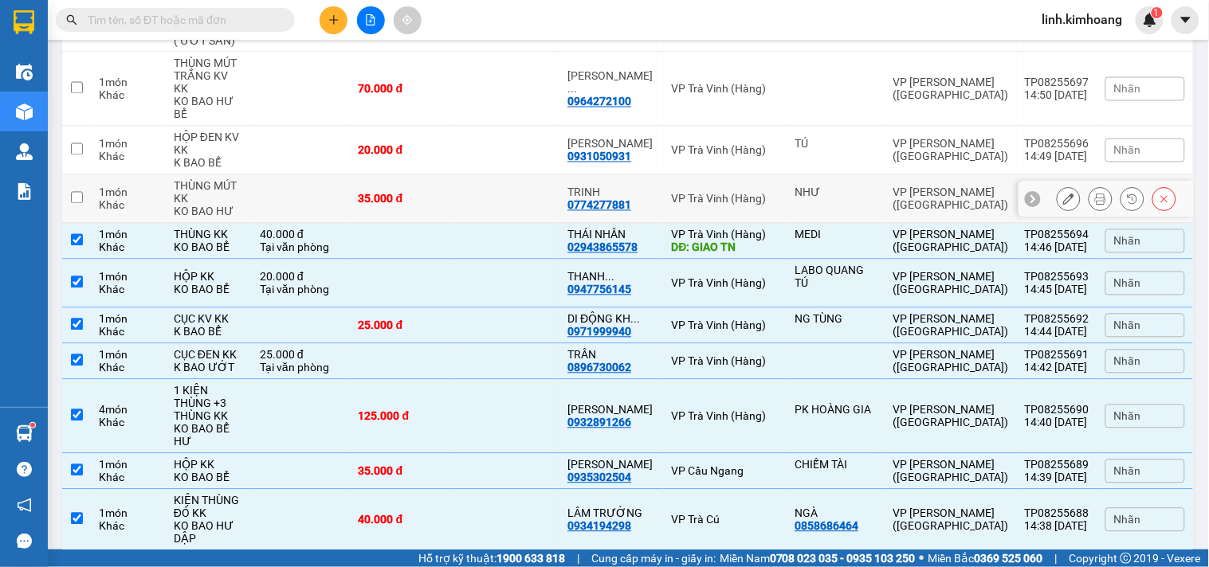
click at [479, 175] on td at bounding box center [507, 199] width 104 height 49
checkbox input "true"
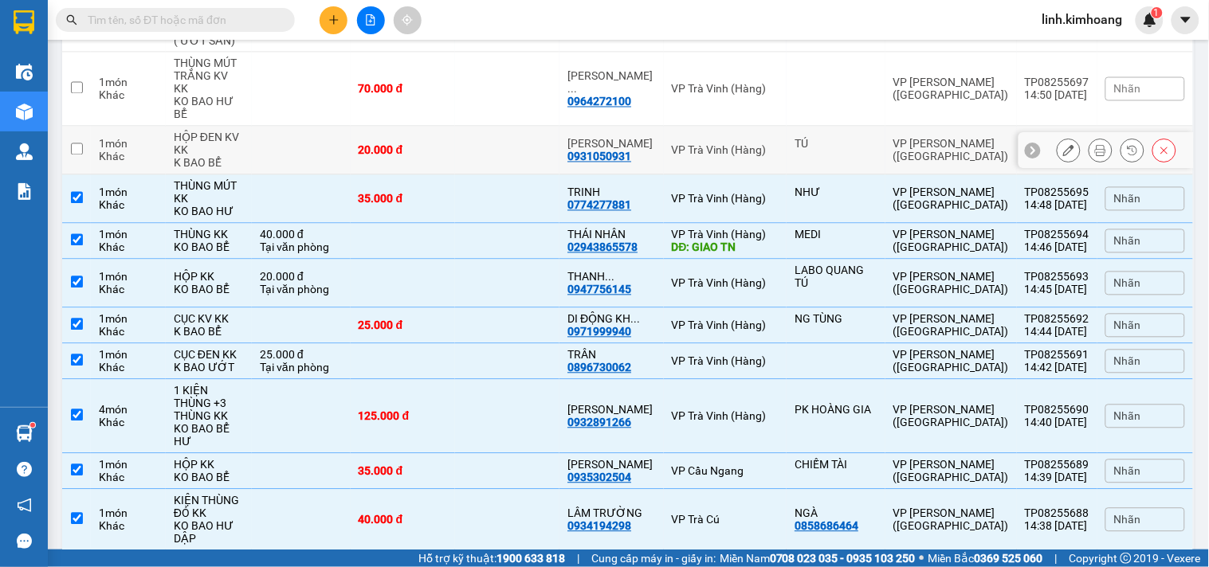
click at [482, 127] on td at bounding box center [507, 151] width 104 height 49
checkbox input "true"
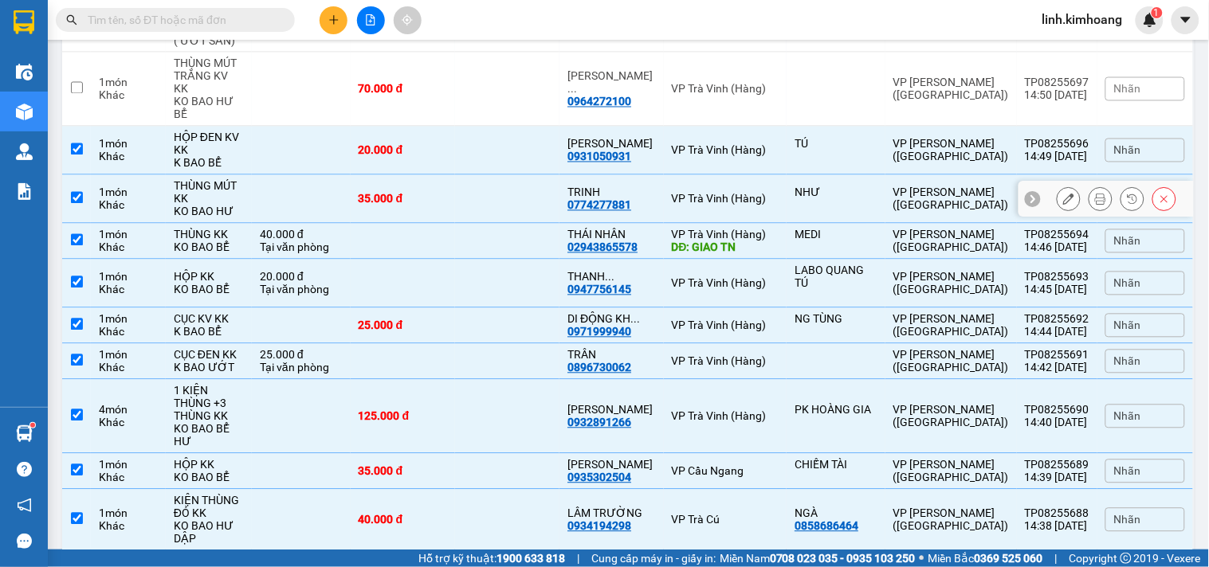
scroll to position [2181, 0]
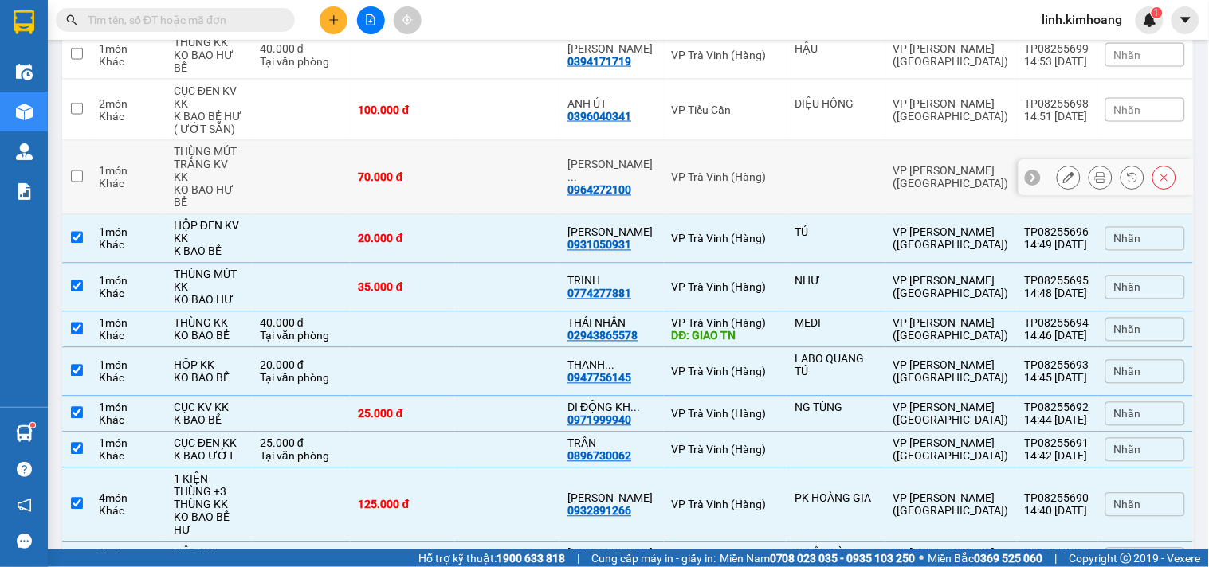
click at [481, 141] on td at bounding box center [507, 178] width 104 height 74
checkbox input "true"
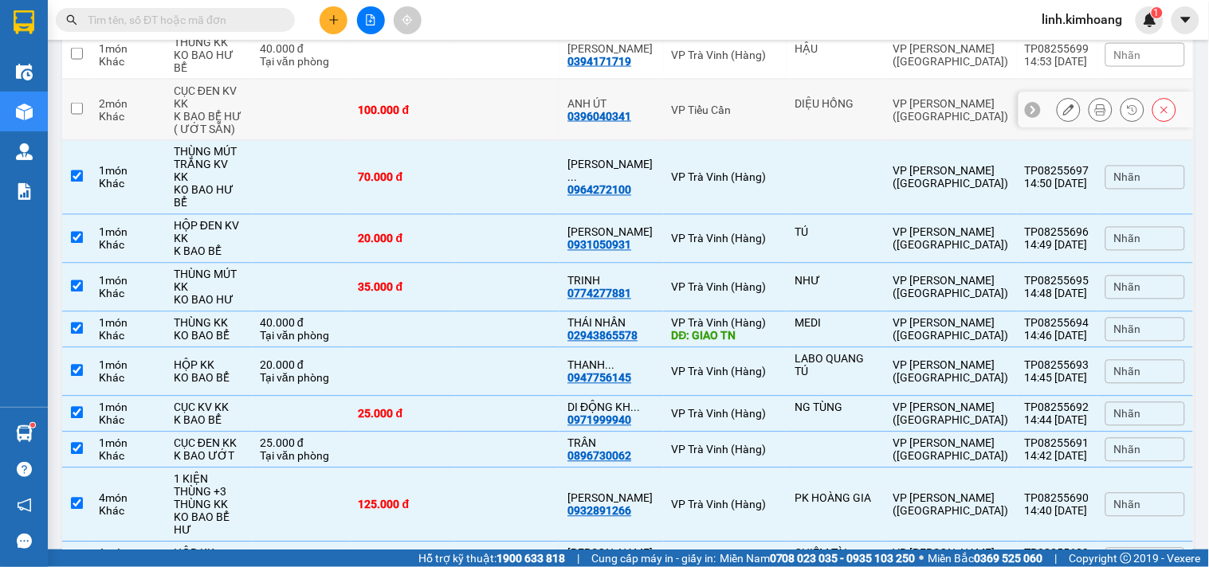
click at [481, 80] on td at bounding box center [507, 110] width 104 height 61
checkbox input "true"
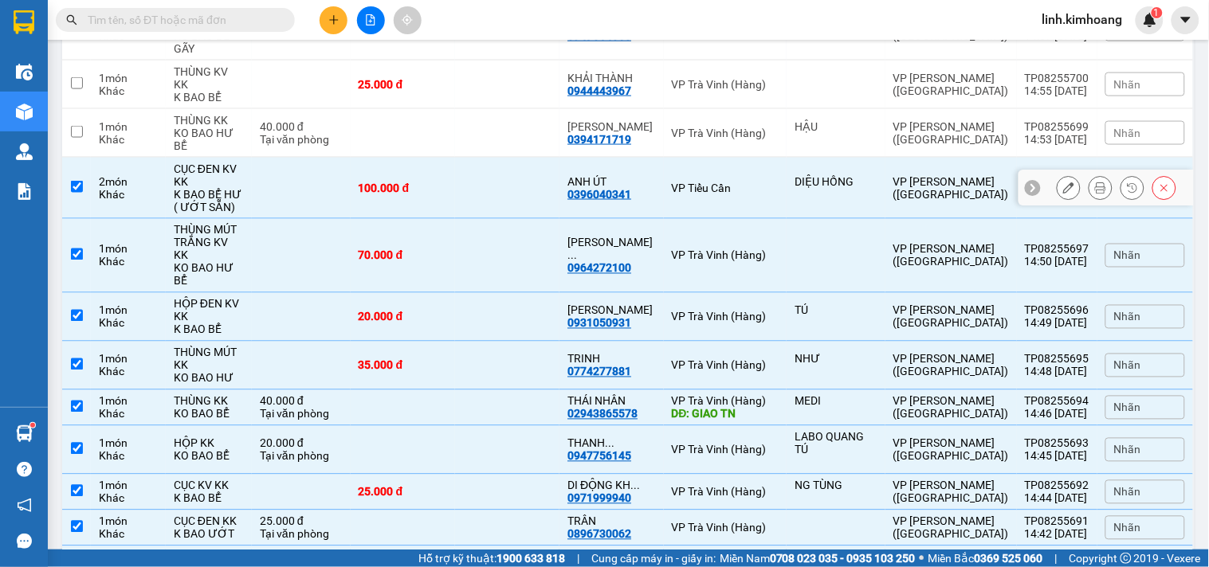
scroll to position [2004, 0]
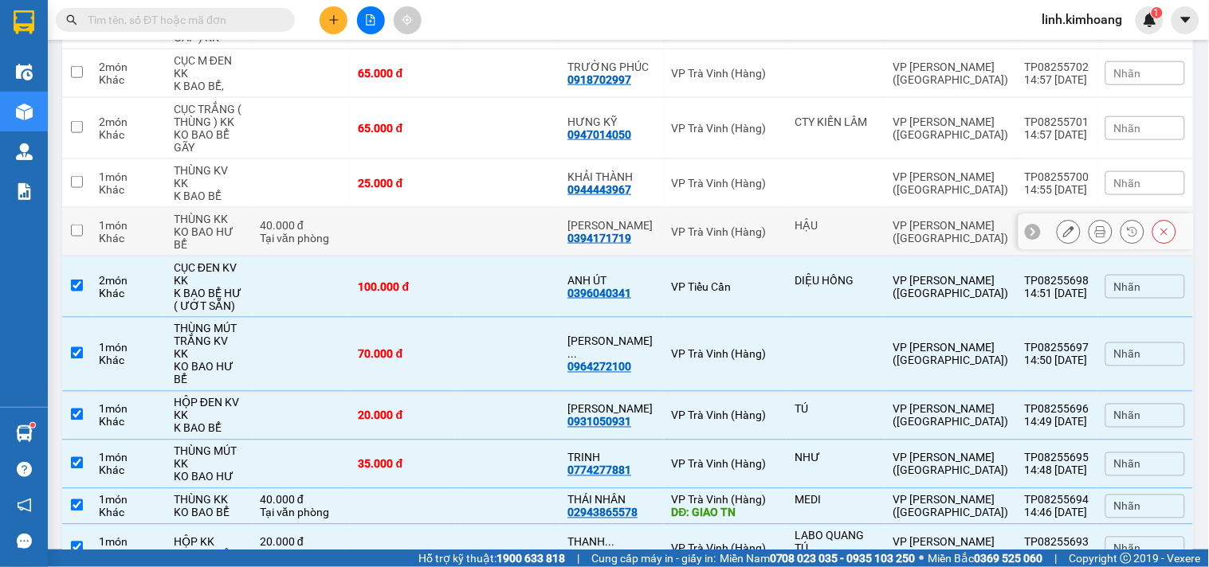
drag, startPoint x: 461, startPoint y: 155, endPoint x: 461, endPoint y: 139, distance: 16.7
click at [455, 208] on td at bounding box center [403, 232] width 104 height 49
checkbox input "true"
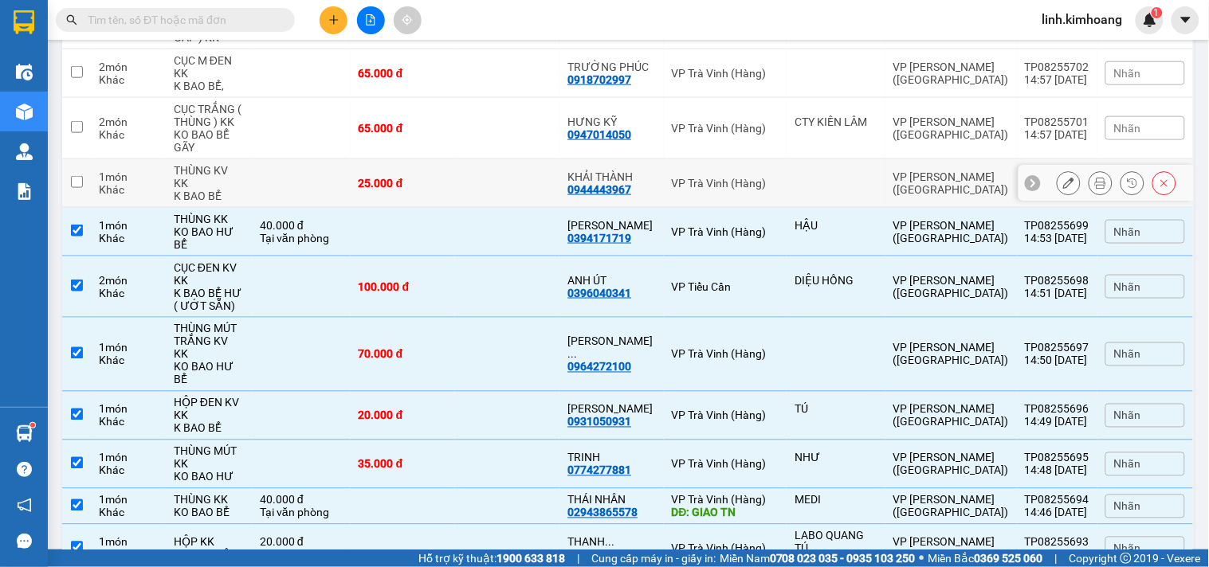
click at [455, 159] on td "25.000 đ" at bounding box center [403, 183] width 104 height 49
checkbox input "true"
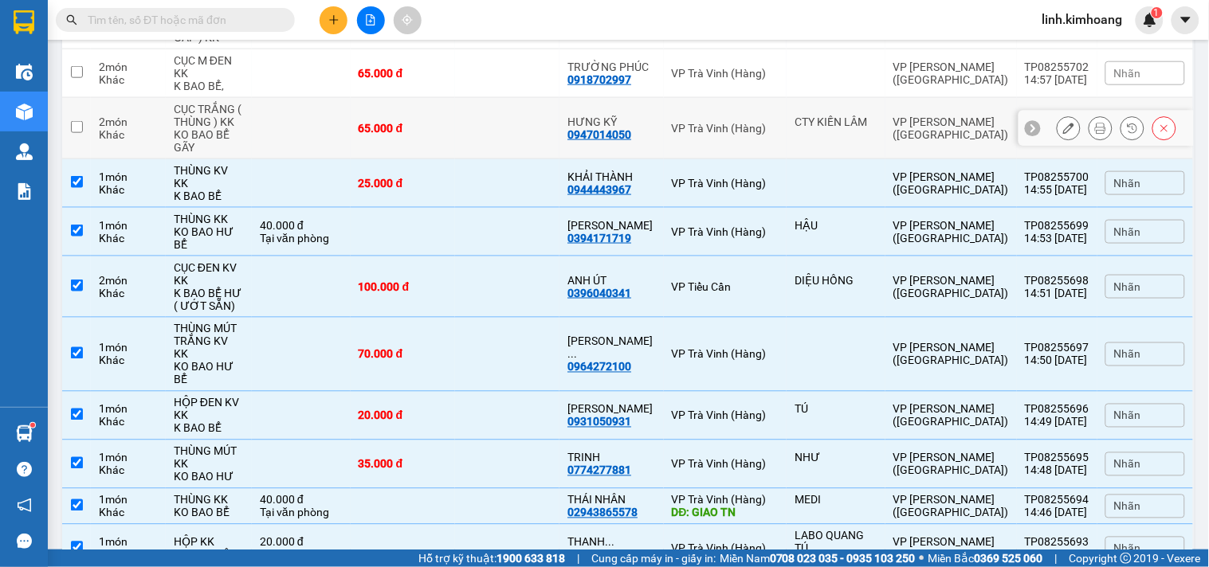
click at [455, 98] on td "65.000 đ" at bounding box center [403, 128] width 104 height 61
checkbox input "true"
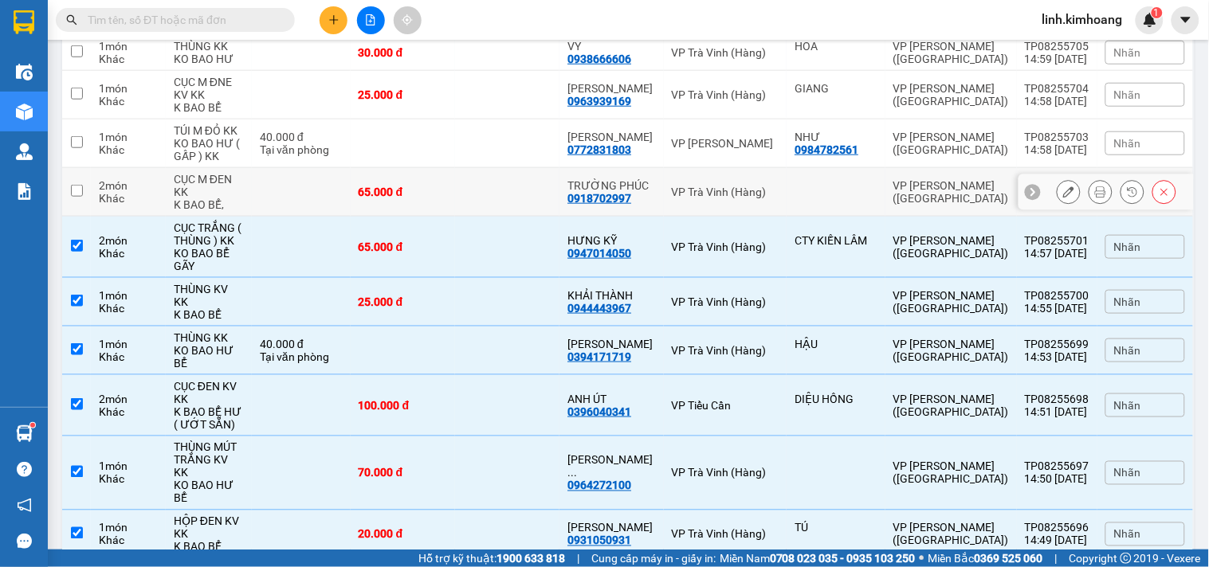
scroll to position [1738, 0]
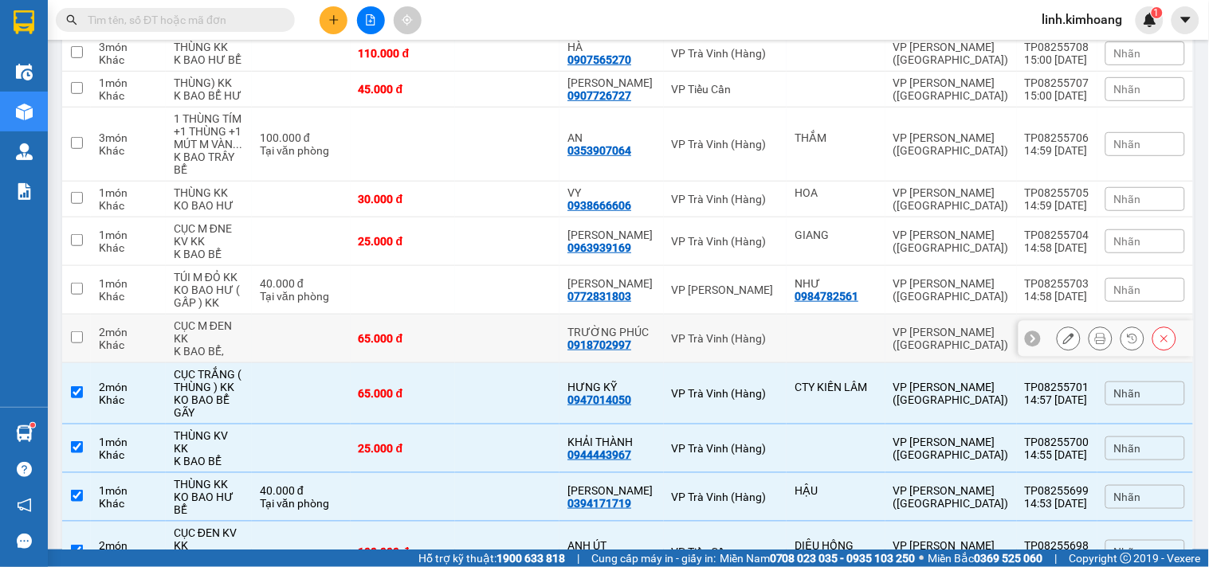
click at [465, 315] on td at bounding box center [507, 339] width 104 height 49
checkbox input "true"
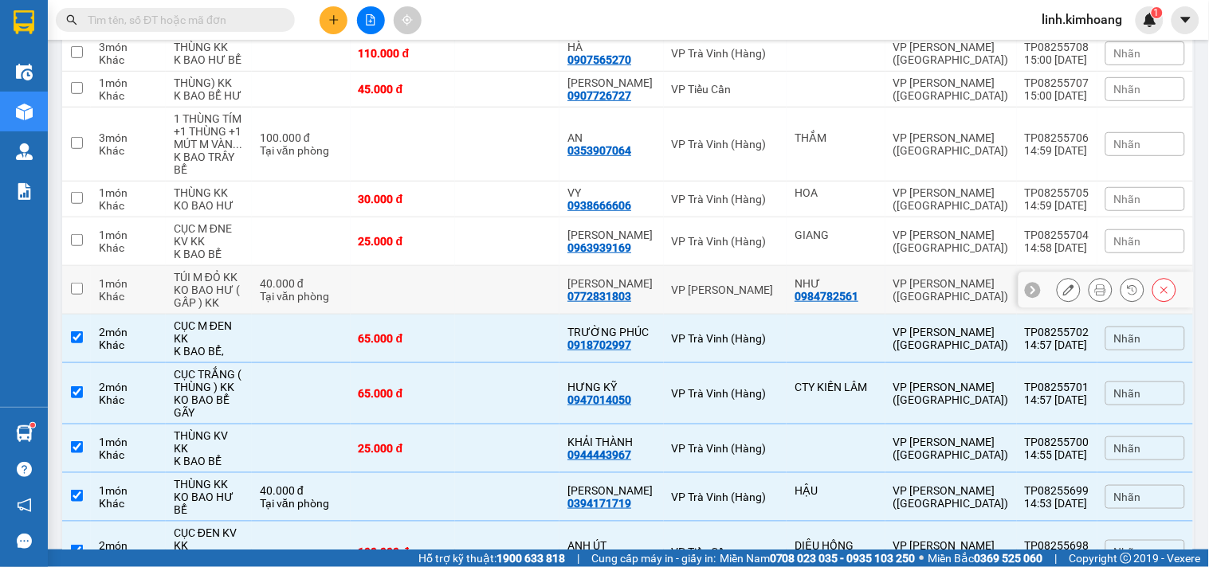
click at [455, 266] on td at bounding box center [403, 290] width 104 height 49
checkbox input "true"
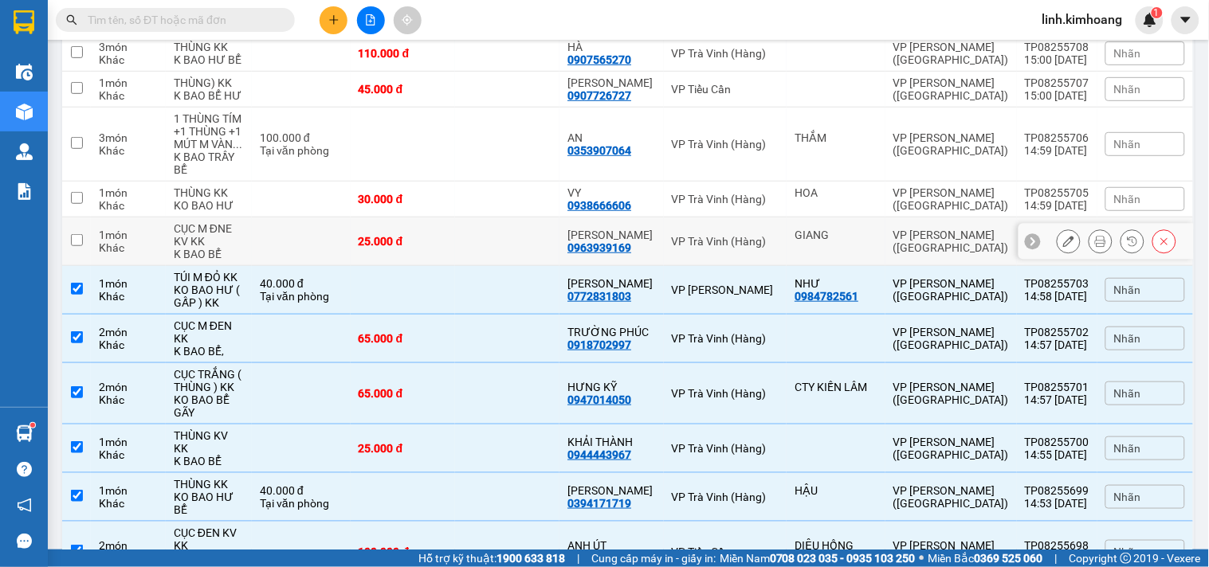
click at [465, 218] on td at bounding box center [507, 242] width 104 height 49
checkbox input "true"
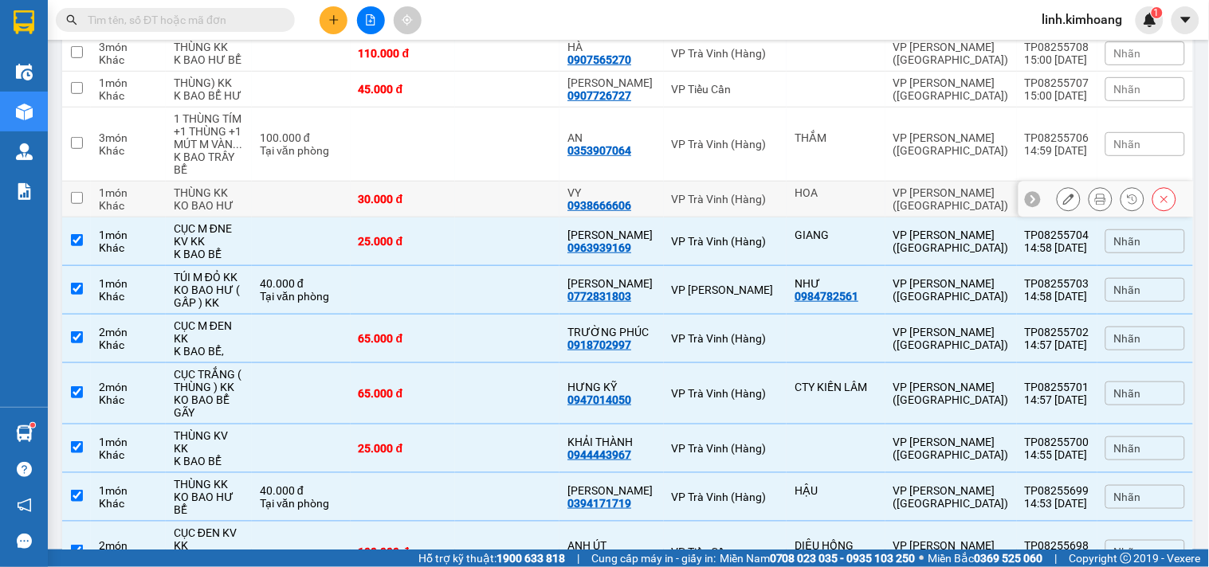
click at [455, 182] on td "30.000 đ" at bounding box center [403, 200] width 104 height 36
checkbox input "true"
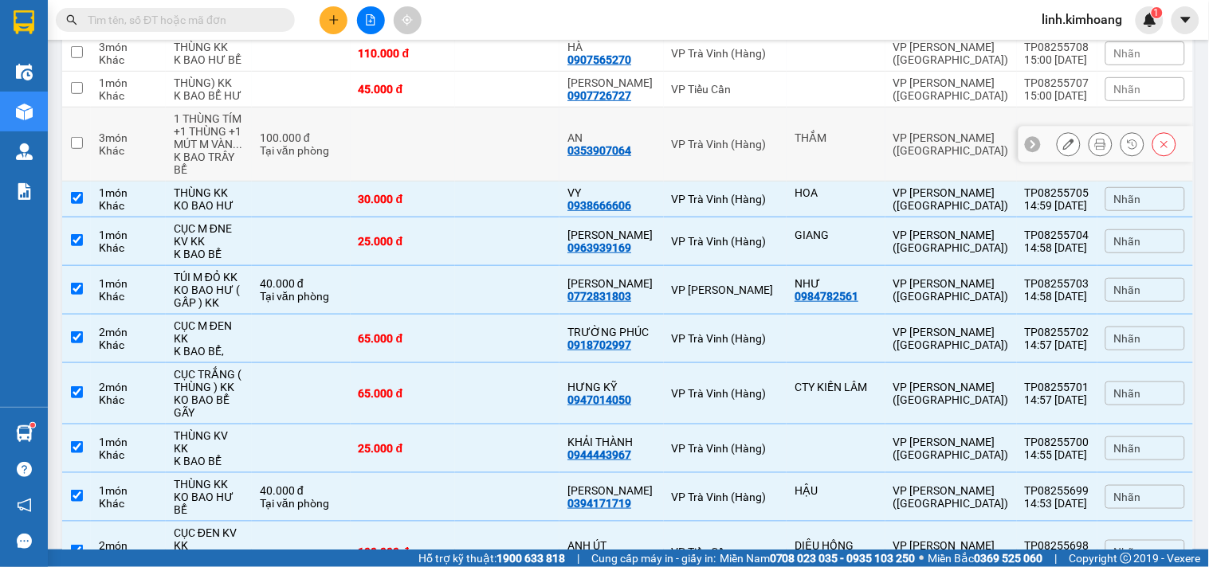
click at [465, 108] on td at bounding box center [507, 145] width 104 height 74
checkbox input "true"
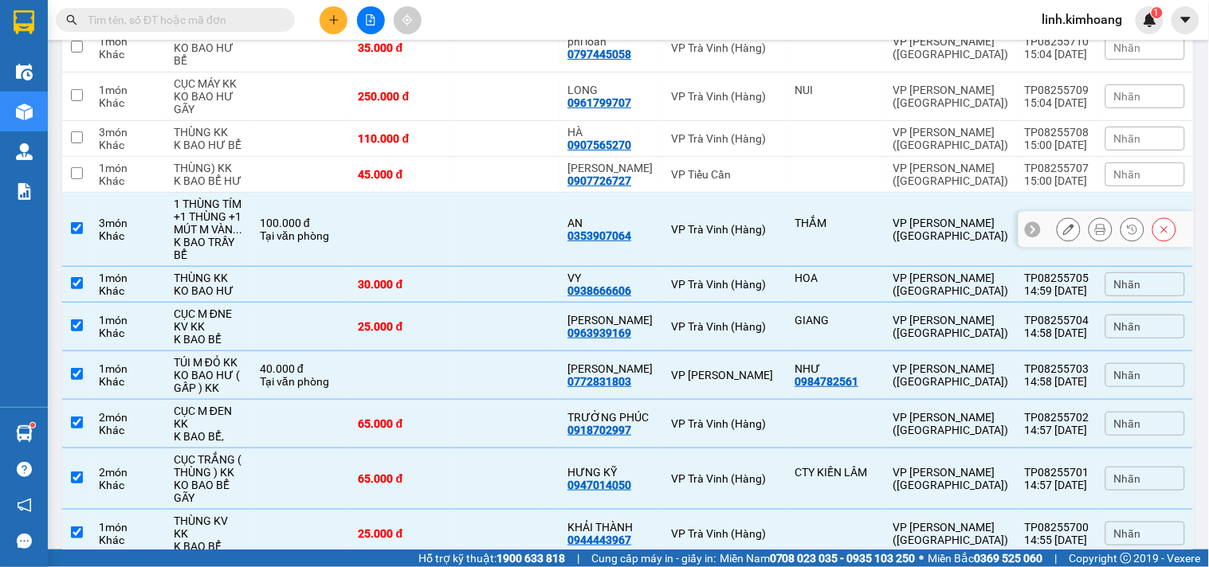
scroll to position [1561, 0]
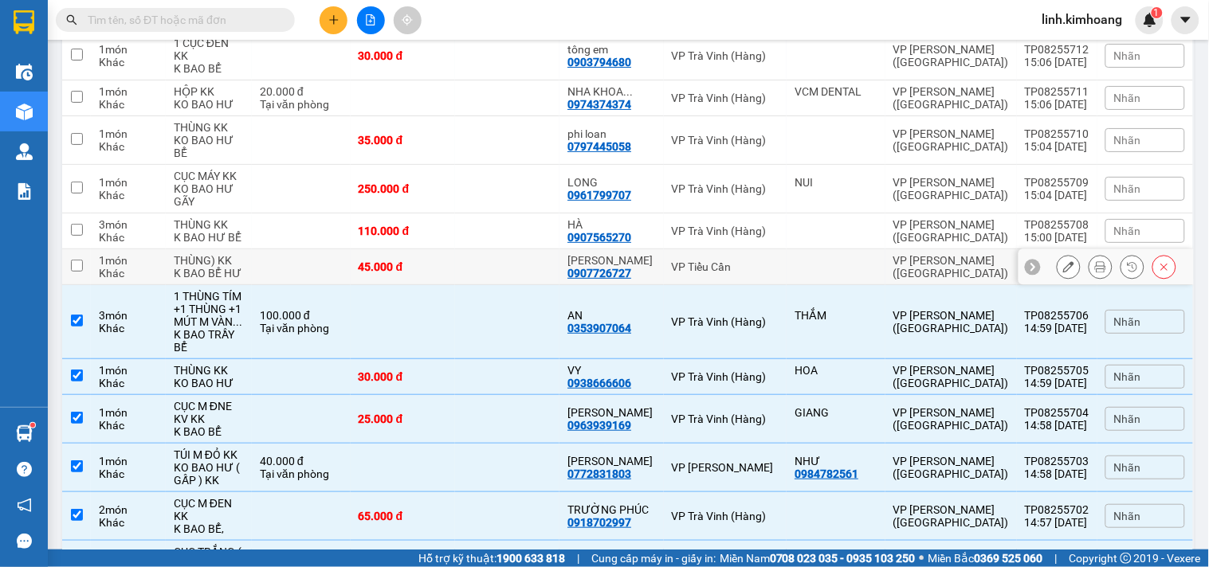
click at [455, 249] on td "45.000 đ" at bounding box center [403, 267] width 104 height 36
checkbox input "true"
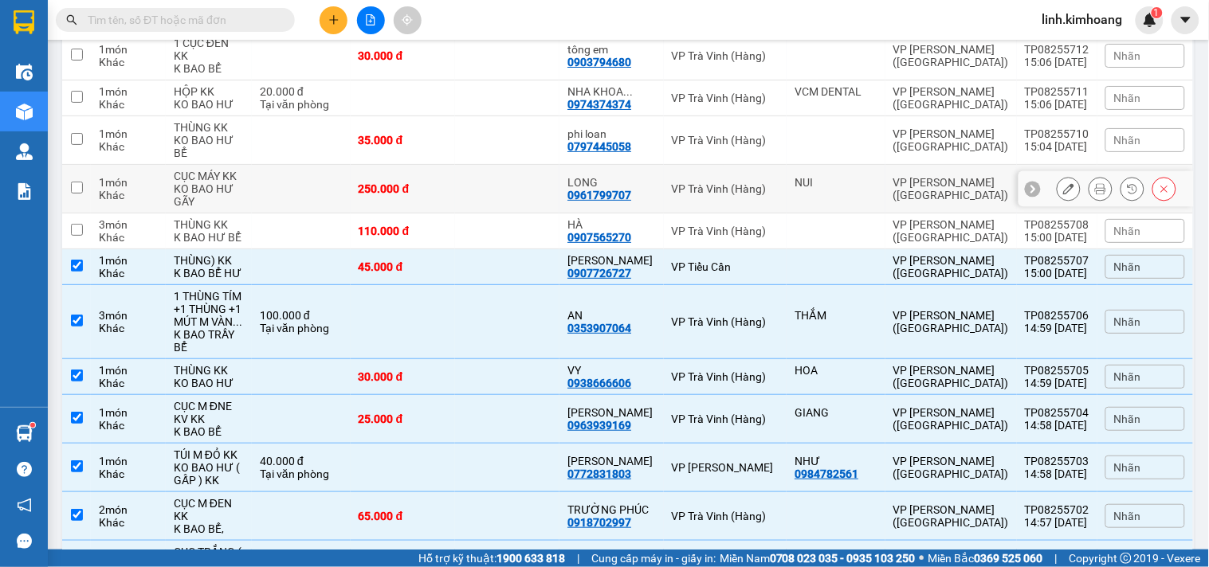
click at [455, 165] on td "250.000 đ" at bounding box center [403, 189] width 104 height 49
checkbox input "true"
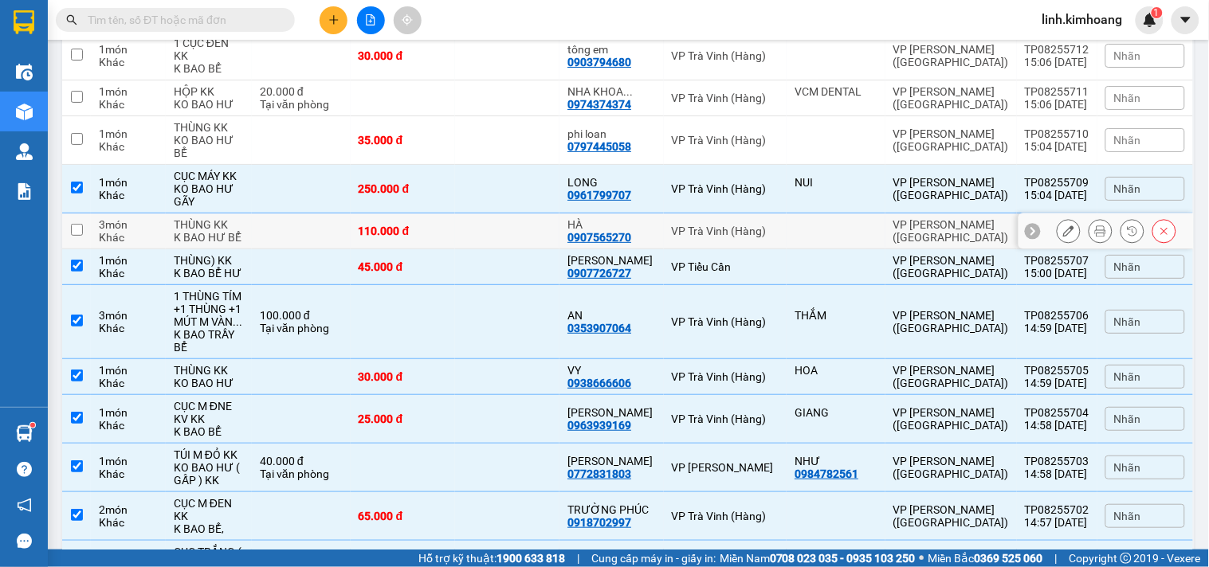
click at [455, 214] on td "110.000 đ" at bounding box center [403, 232] width 104 height 36
checkbox input "true"
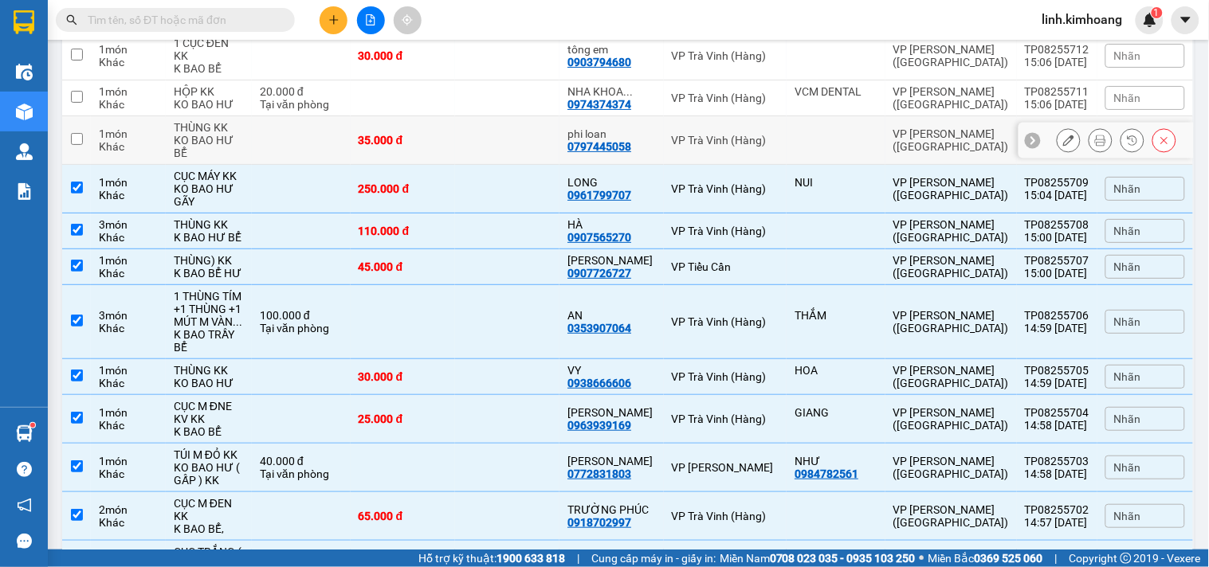
click at [473, 116] on td at bounding box center [507, 140] width 104 height 49
checkbox input "true"
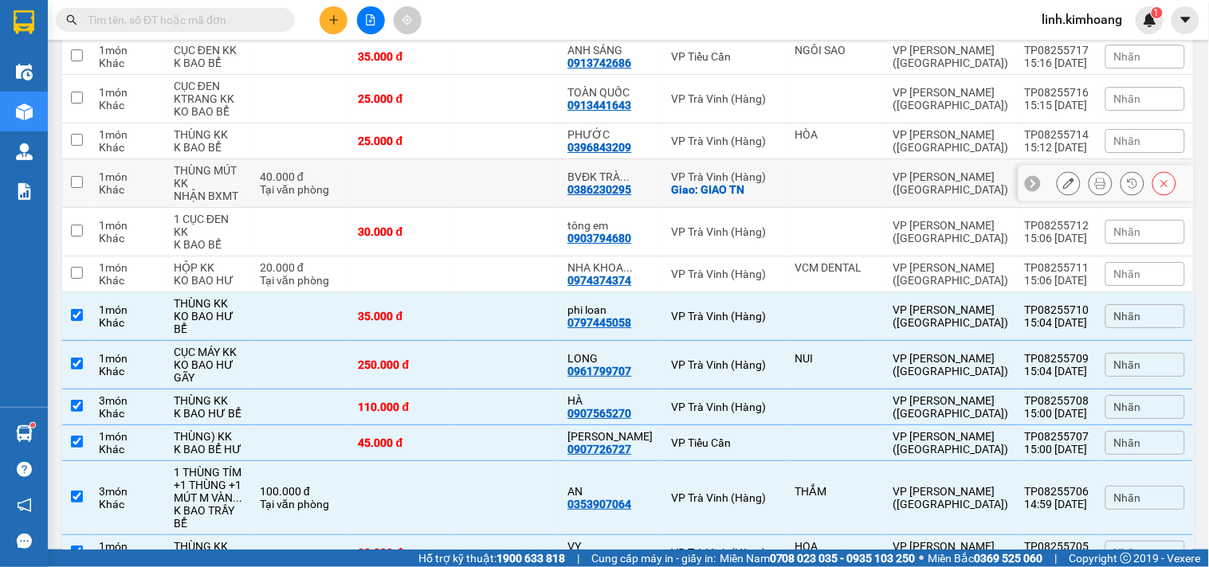
scroll to position [1384, 0]
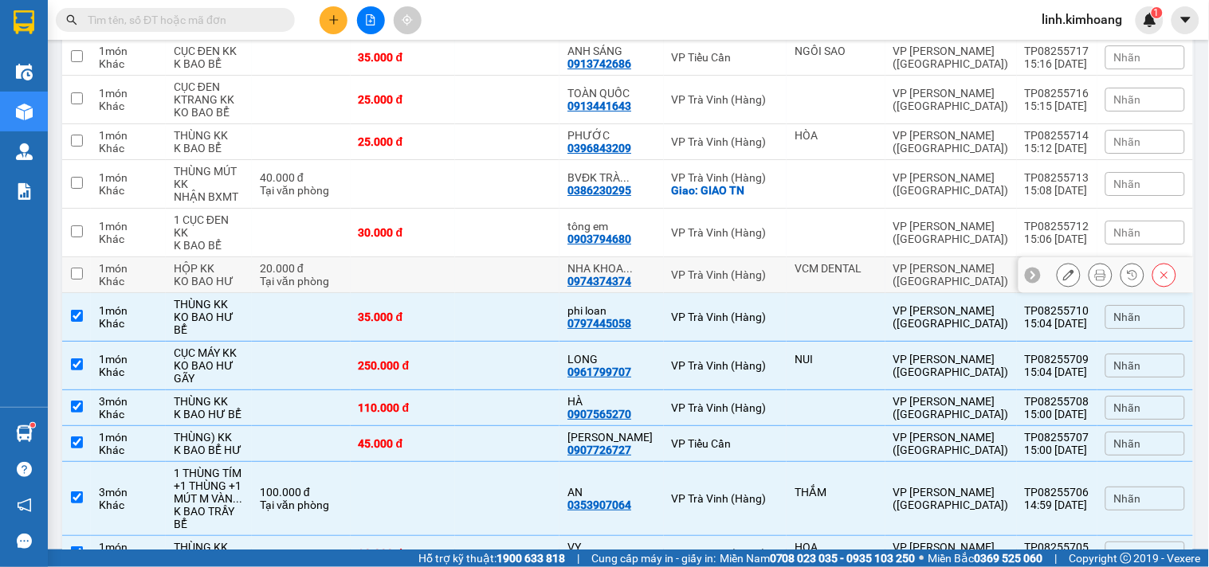
click at [411, 257] on td at bounding box center [403, 275] width 104 height 36
checkbox input "true"
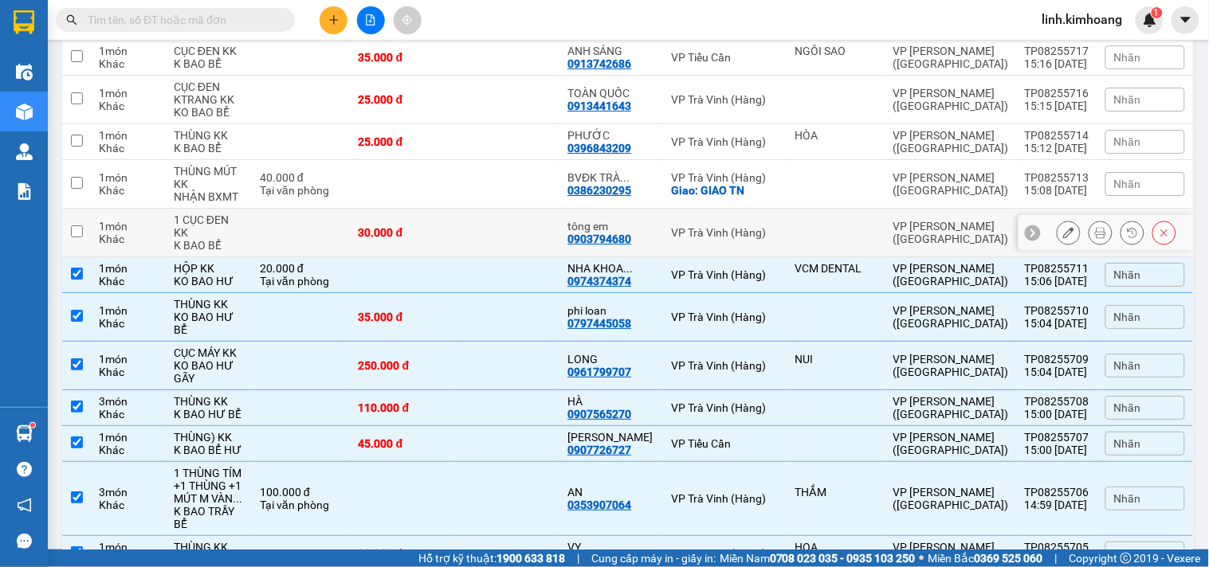
click at [414, 226] on div "30.000 đ" at bounding box center [403, 232] width 88 height 13
checkbox input "true"
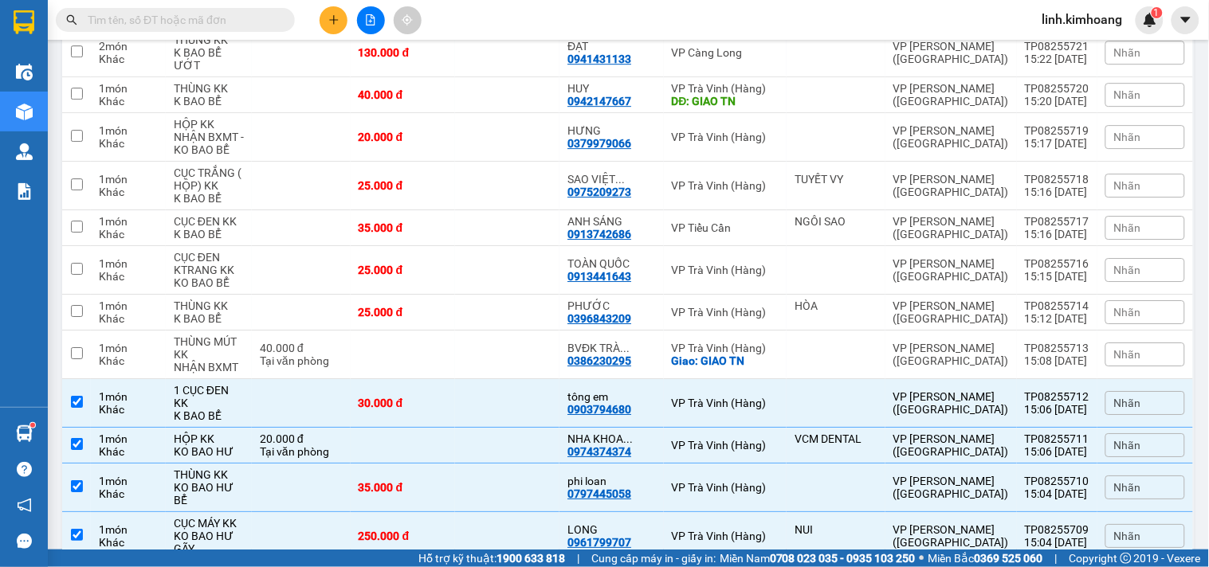
scroll to position [1207, 0]
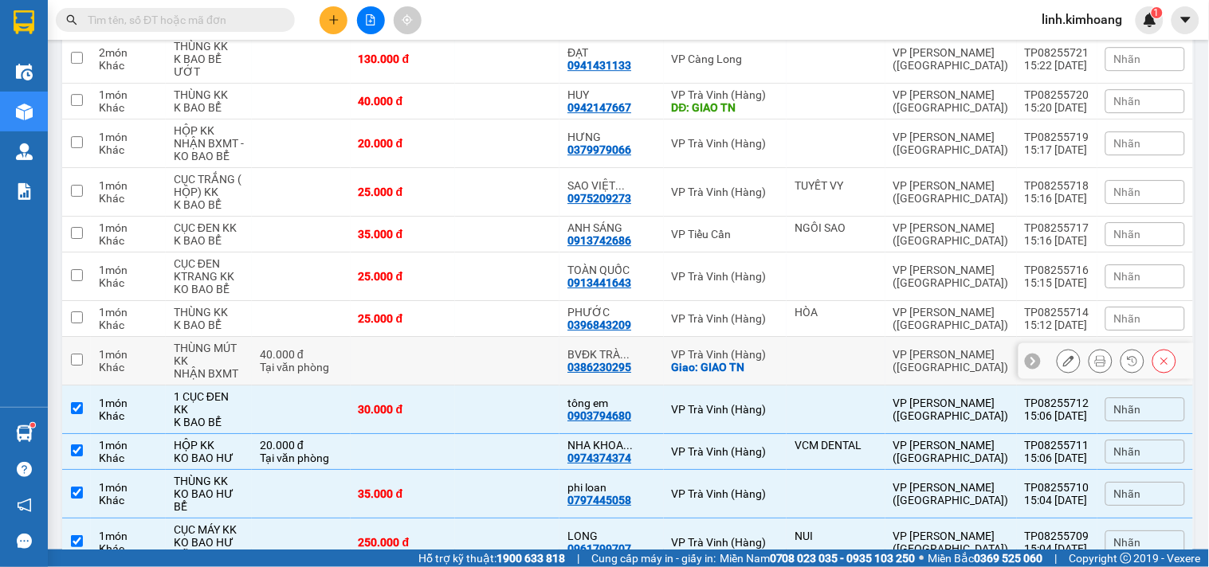
click at [514, 337] on td at bounding box center [507, 361] width 104 height 49
checkbox input "true"
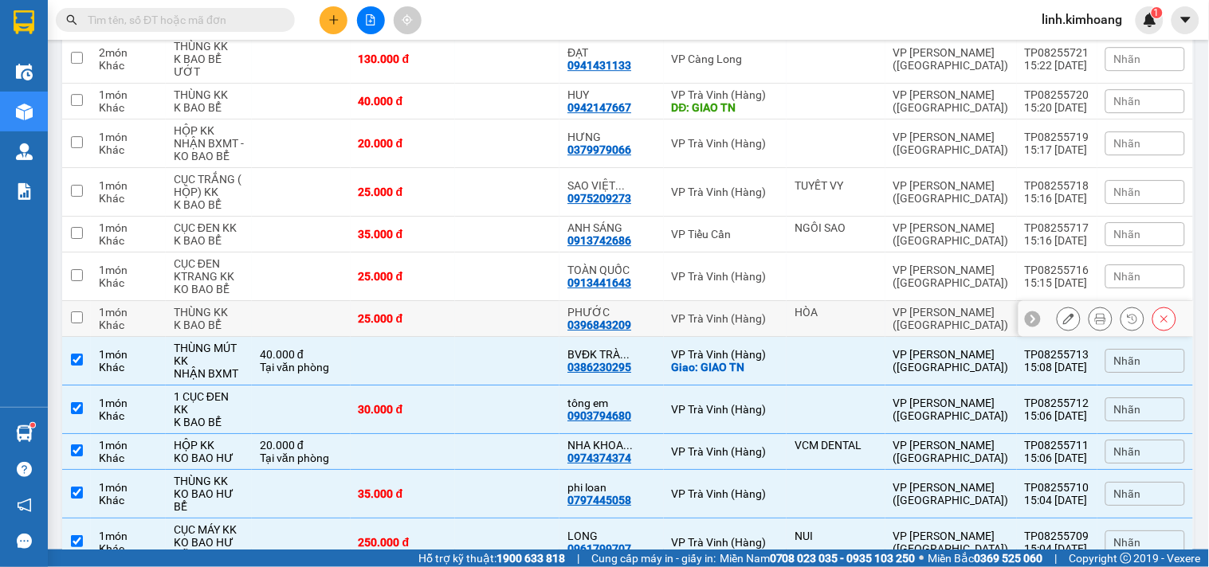
click at [511, 301] on td at bounding box center [507, 319] width 104 height 36
checkbox input "true"
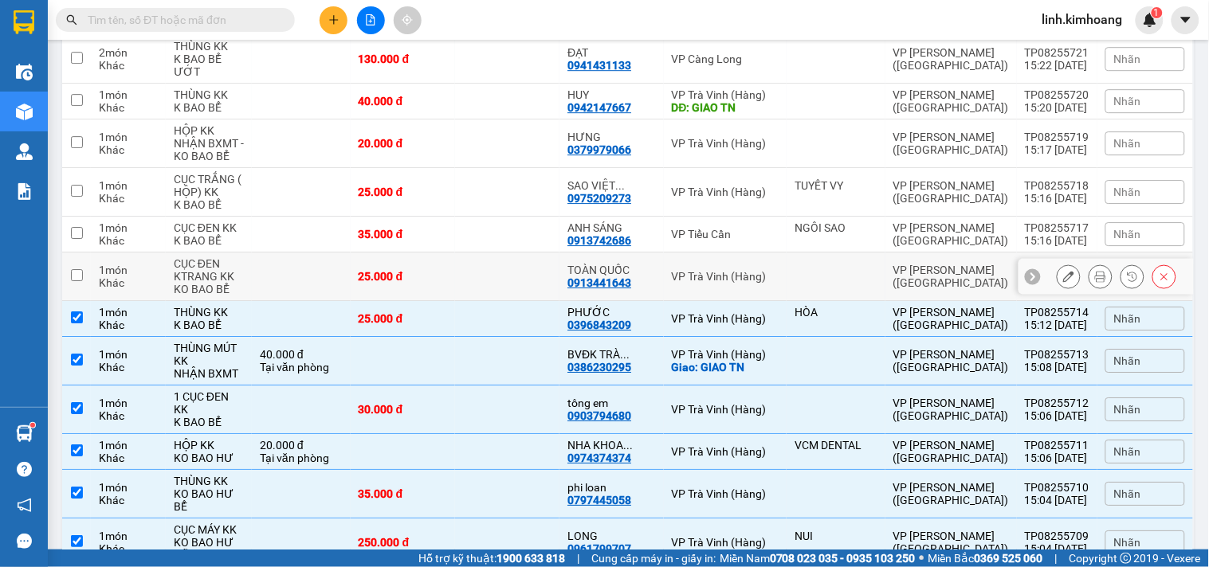
click at [505, 253] on td at bounding box center [507, 277] width 104 height 49
checkbox input "true"
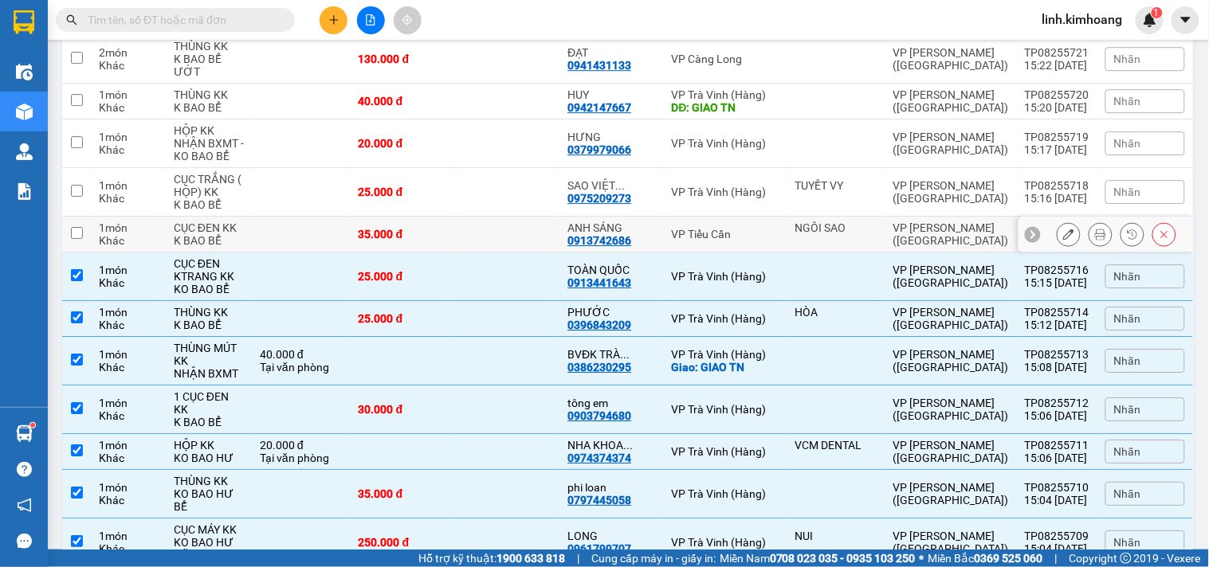
click at [501, 217] on td at bounding box center [507, 235] width 104 height 36
checkbox input "true"
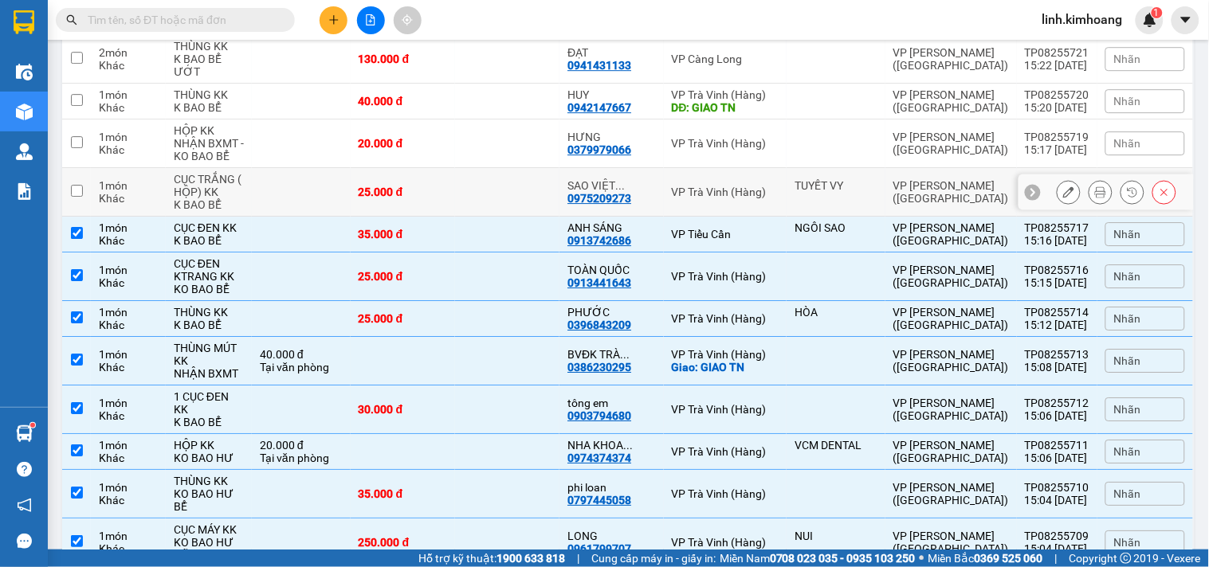
click at [491, 168] on td at bounding box center [507, 192] width 104 height 49
checkbox input "true"
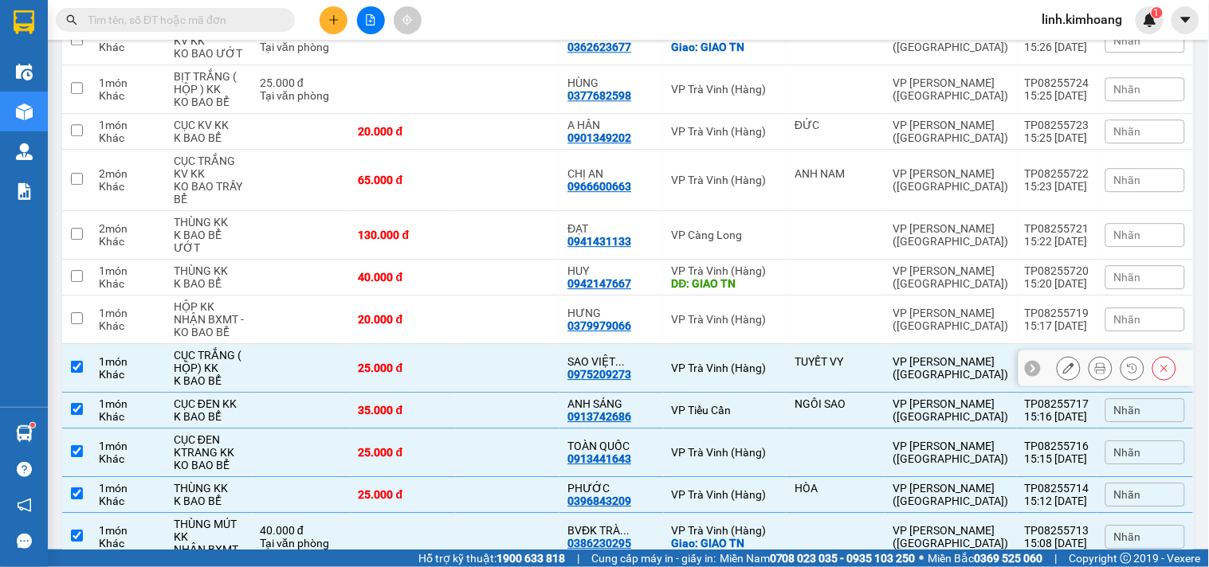
scroll to position [1030, 0]
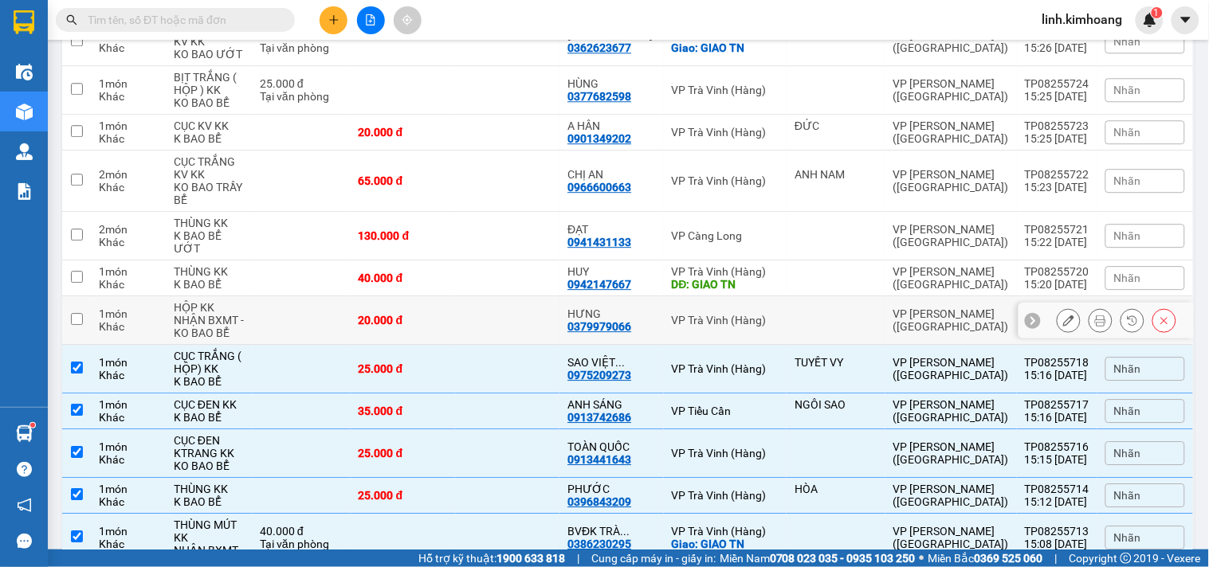
drag, startPoint x: 519, startPoint y: 273, endPoint x: 512, endPoint y: 234, distance: 39.7
click at [519, 296] on td at bounding box center [507, 320] width 104 height 49
checkbox input "true"
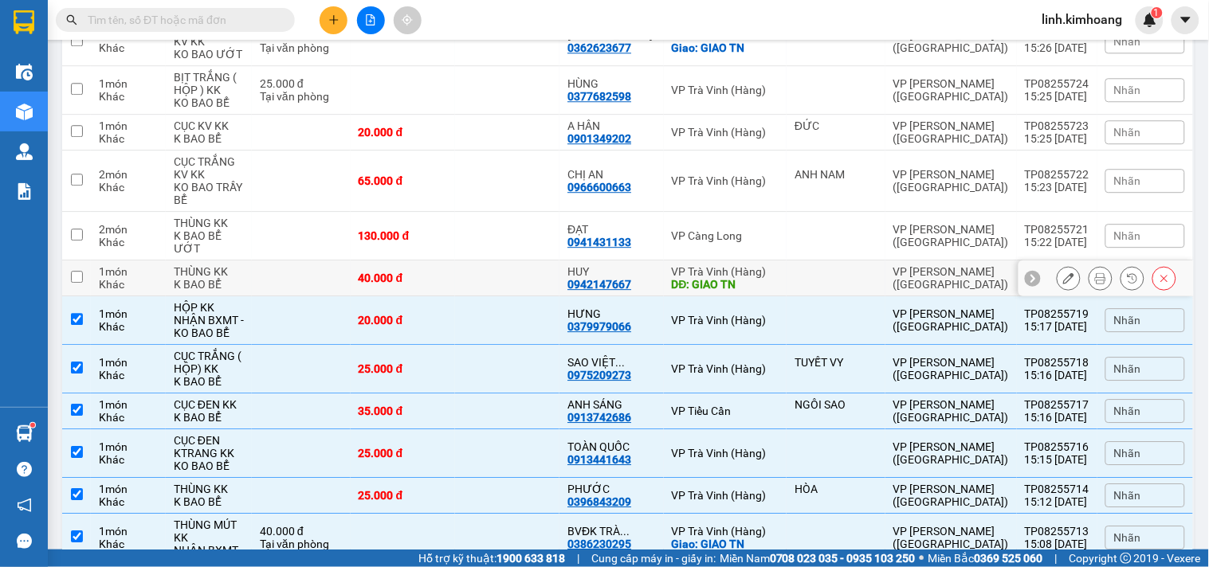
click at [508, 261] on td at bounding box center [507, 279] width 104 height 36
checkbox input "true"
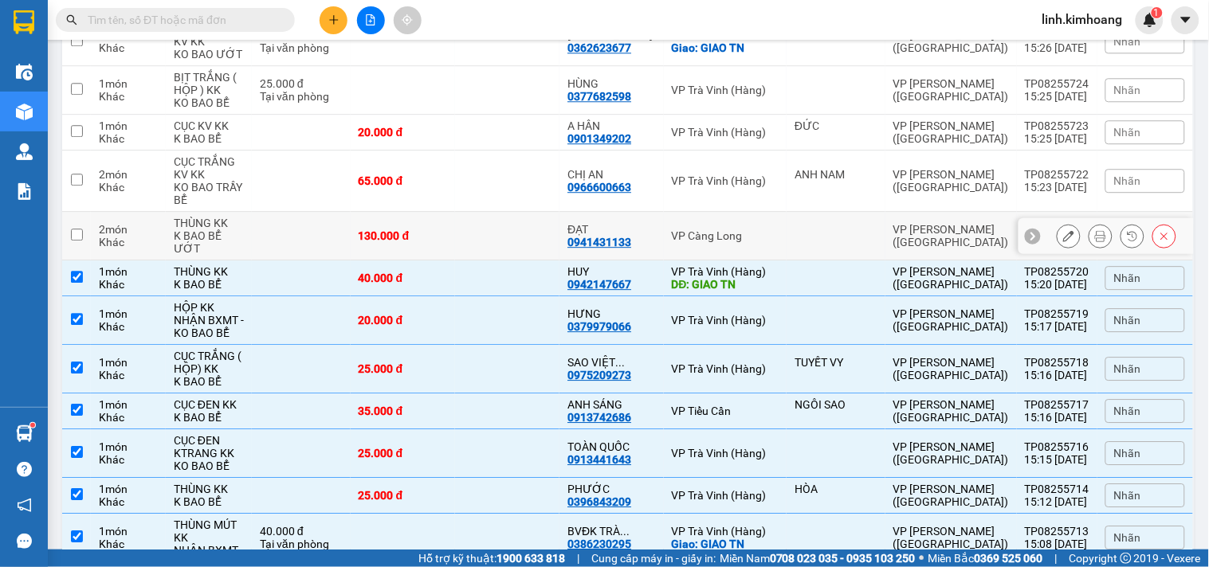
click at [508, 212] on td at bounding box center [507, 236] width 104 height 49
checkbox input "true"
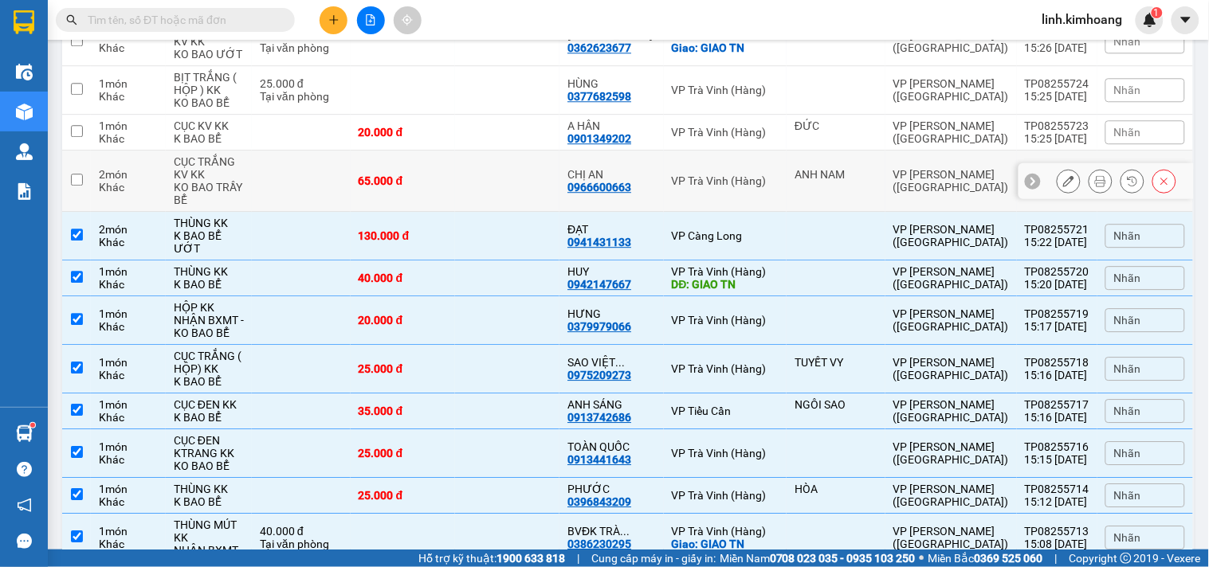
click at [511, 151] on td at bounding box center [507, 181] width 104 height 61
checkbox input "true"
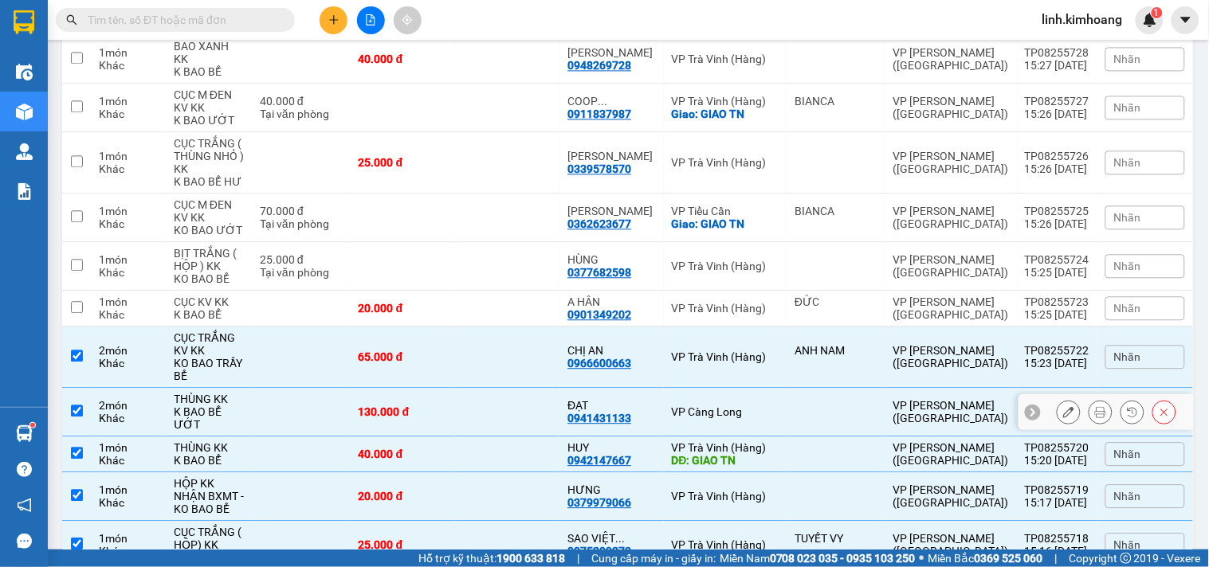
scroll to position [853, 0]
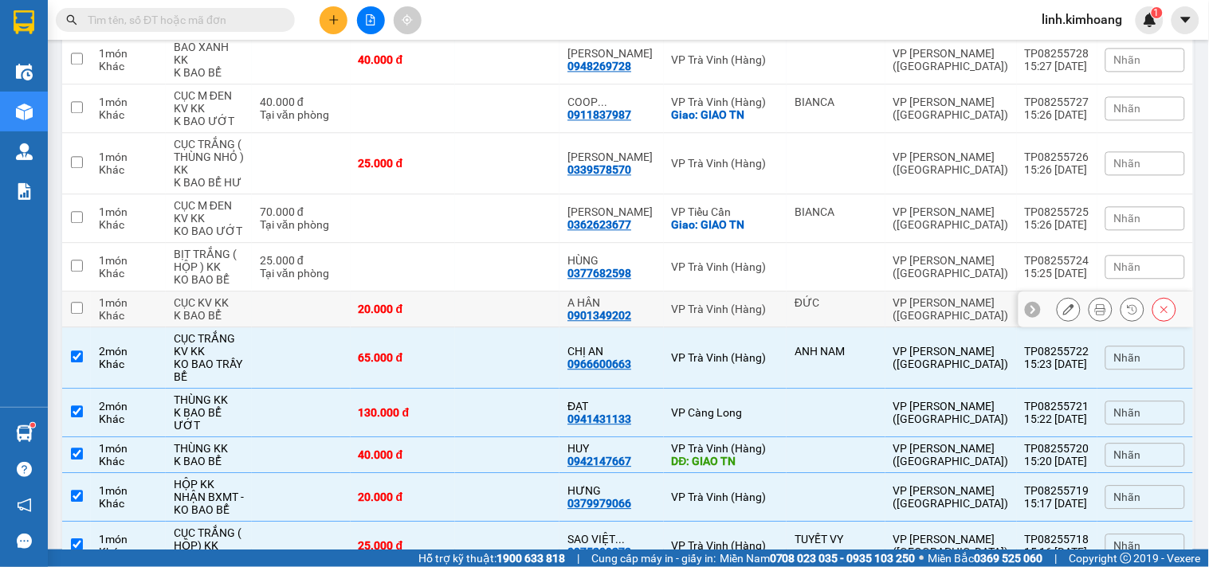
click at [505, 292] on td at bounding box center [507, 310] width 104 height 36
checkbox input "true"
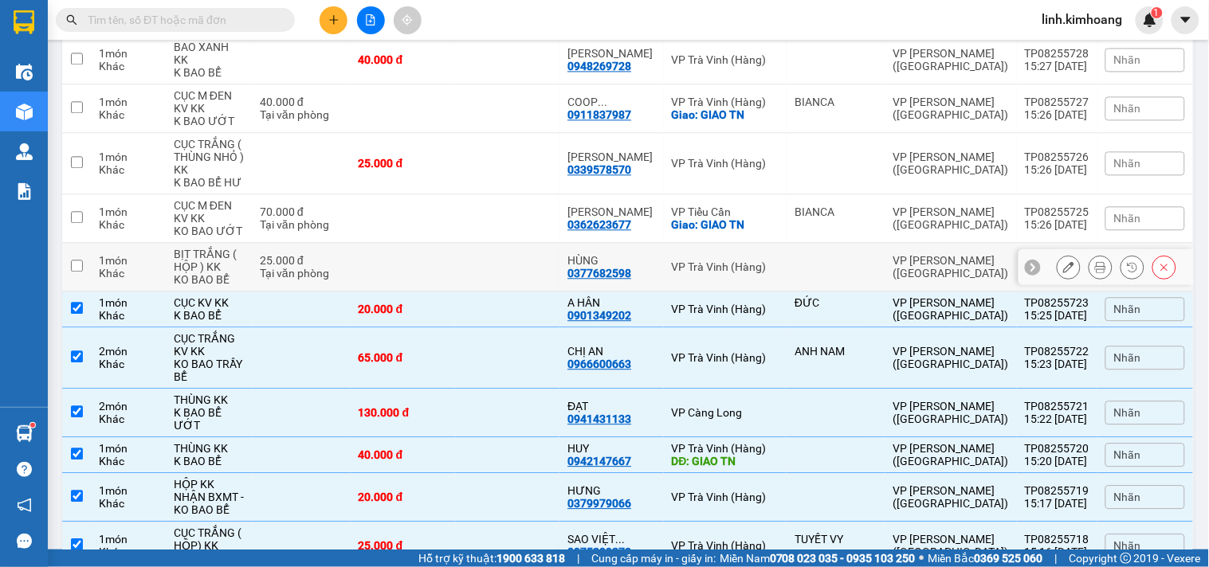
click at [497, 243] on td at bounding box center [507, 267] width 104 height 49
checkbox input "true"
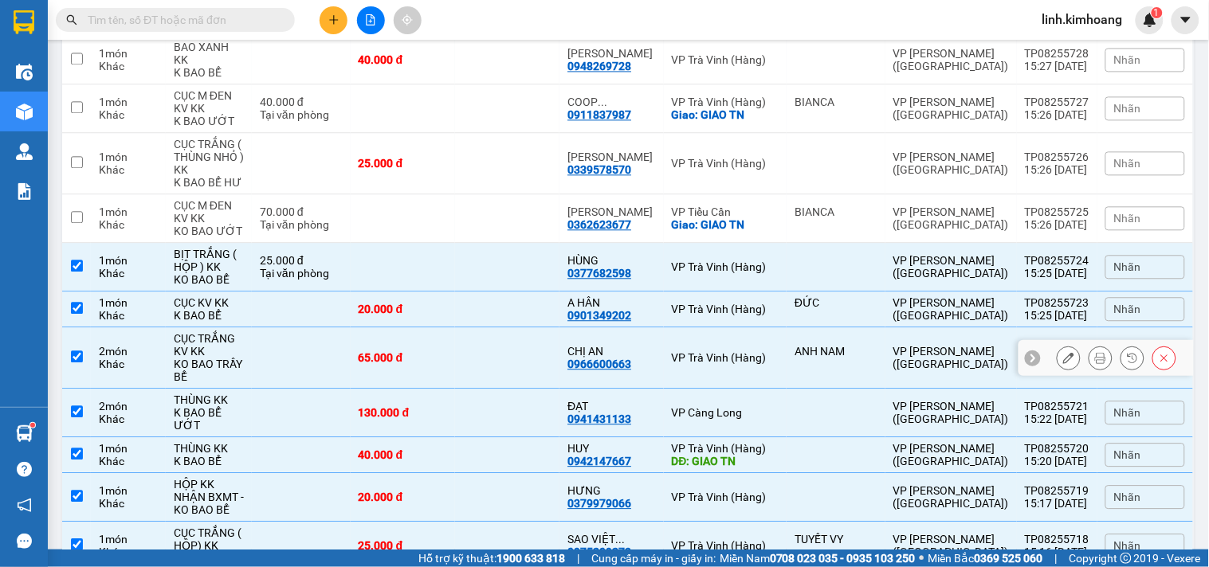
scroll to position [764, 0]
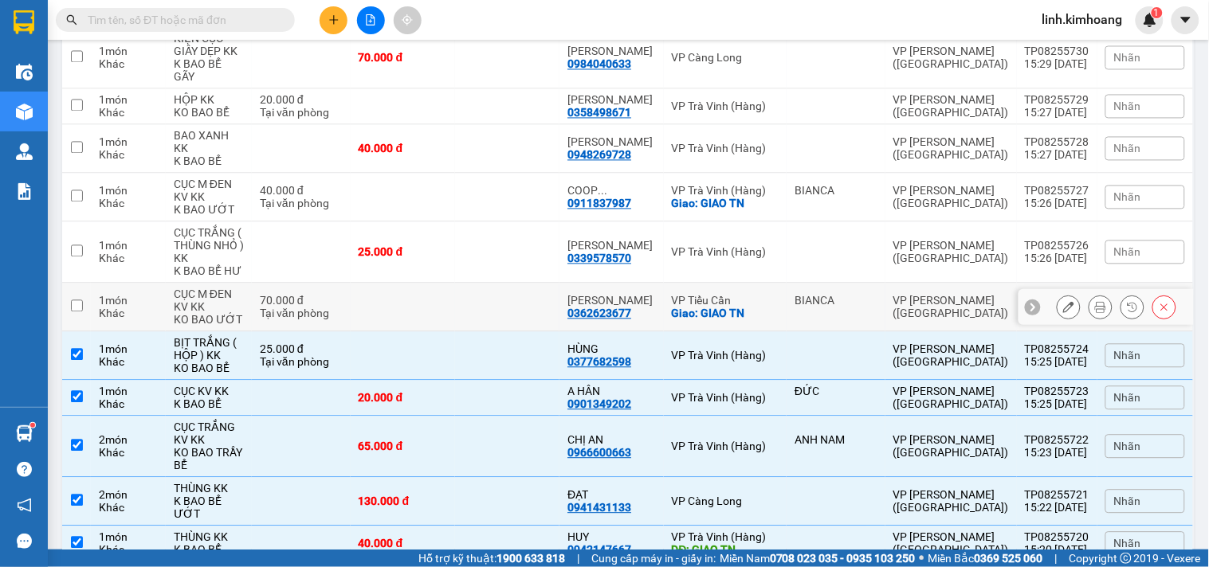
click at [501, 284] on td at bounding box center [507, 308] width 104 height 49
checkbox input "true"
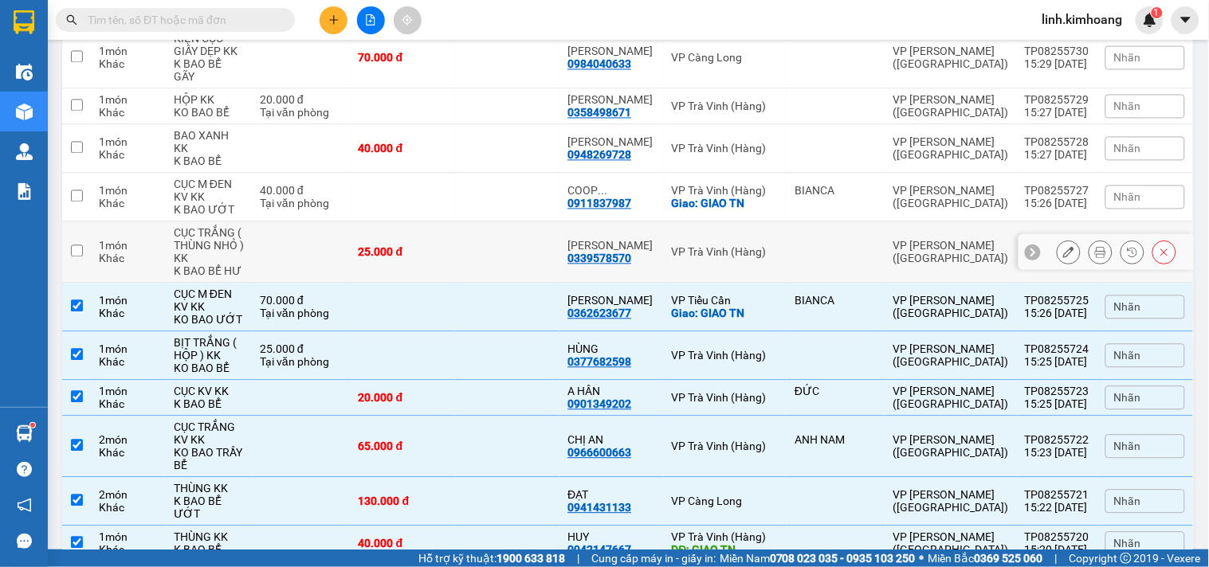
click at [498, 222] on td at bounding box center [507, 252] width 104 height 61
checkbox input "true"
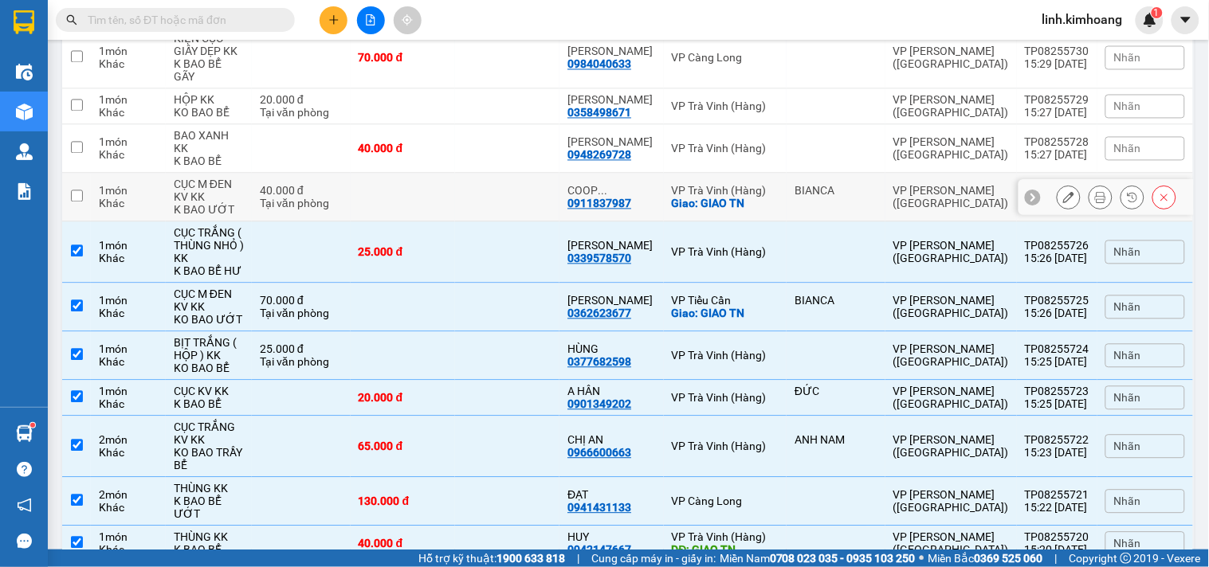
click at [502, 176] on td at bounding box center [507, 198] width 104 height 49
checkbox input "true"
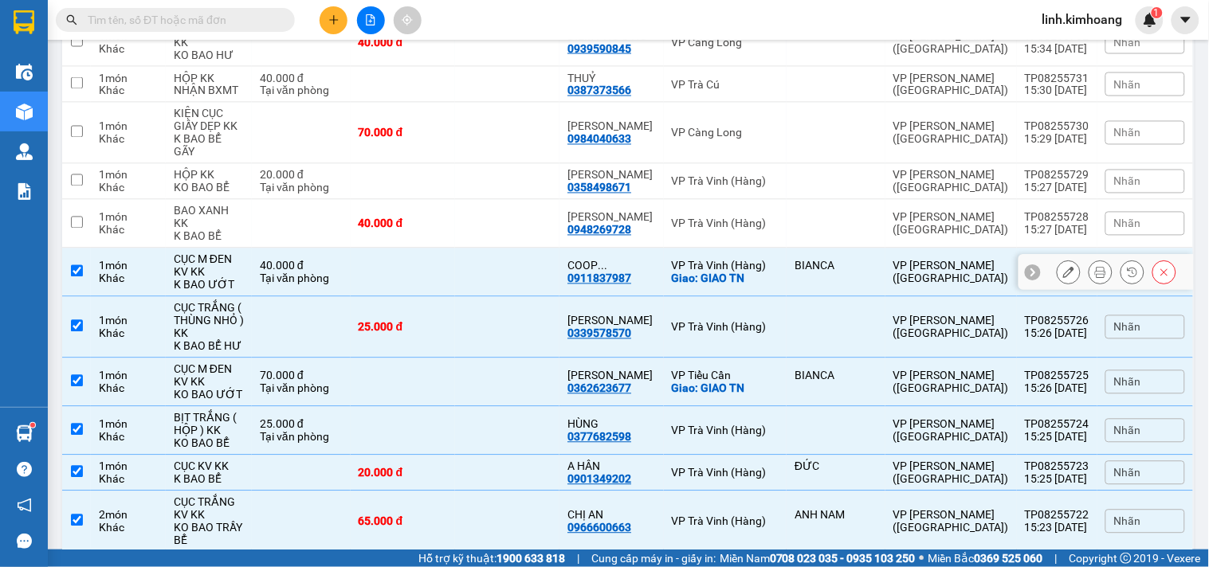
scroll to position [587, 0]
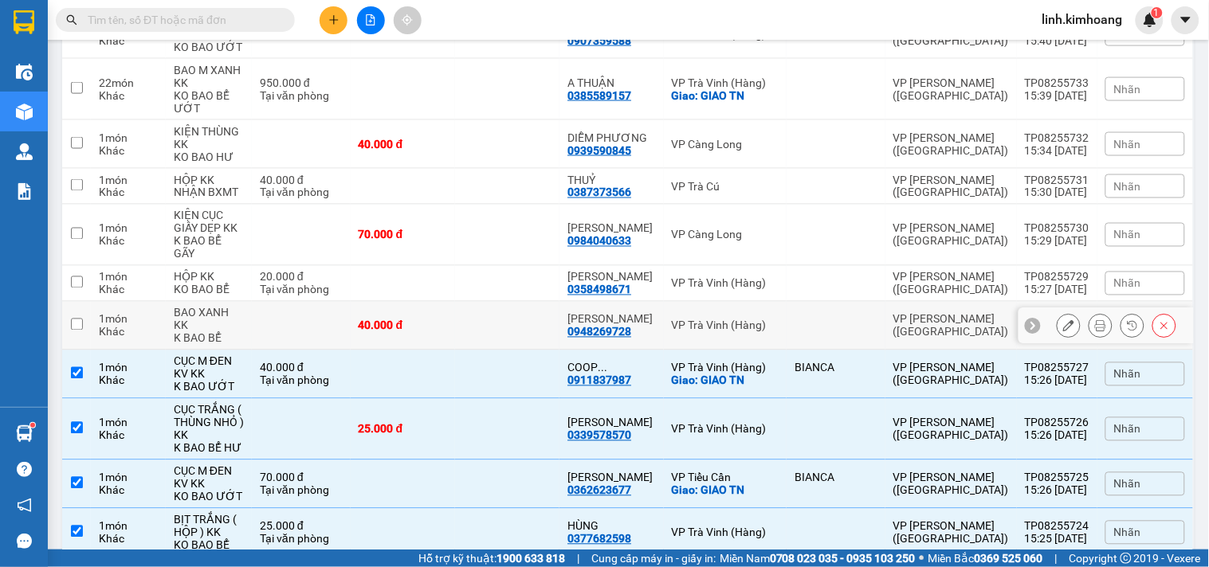
click at [505, 302] on td at bounding box center [507, 326] width 104 height 49
checkbox input "true"
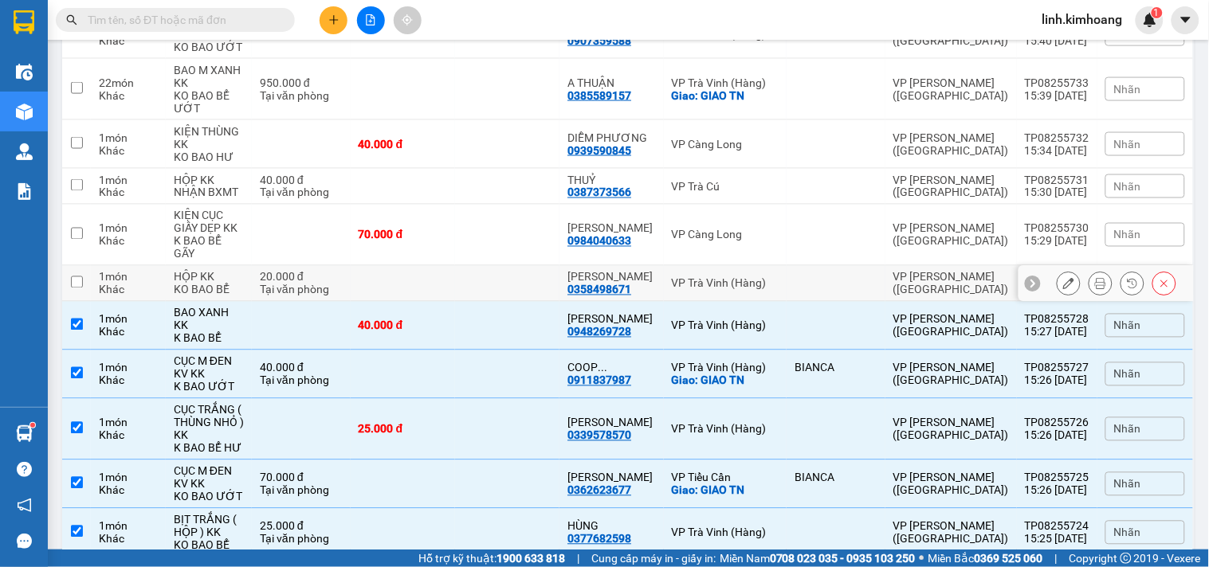
click at [497, 266] on td at bounding box center [507, 284] width 104 height 36
checkbox input "true"
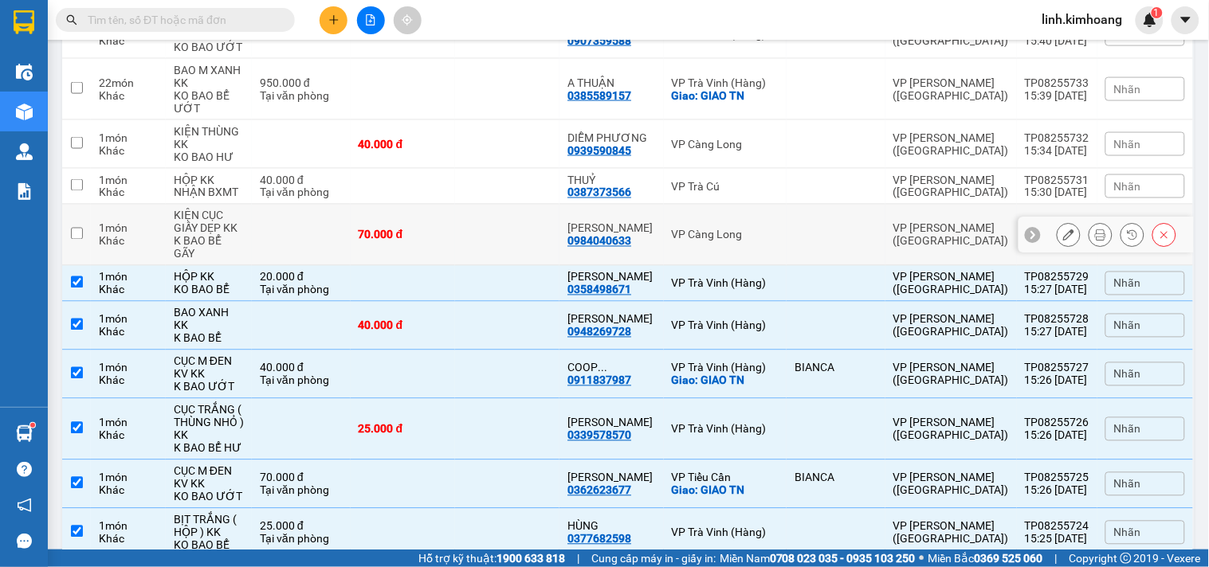
click at [492, 216] on td at bounding box center [507, 235] width 104 height 61
checkbox input "true"
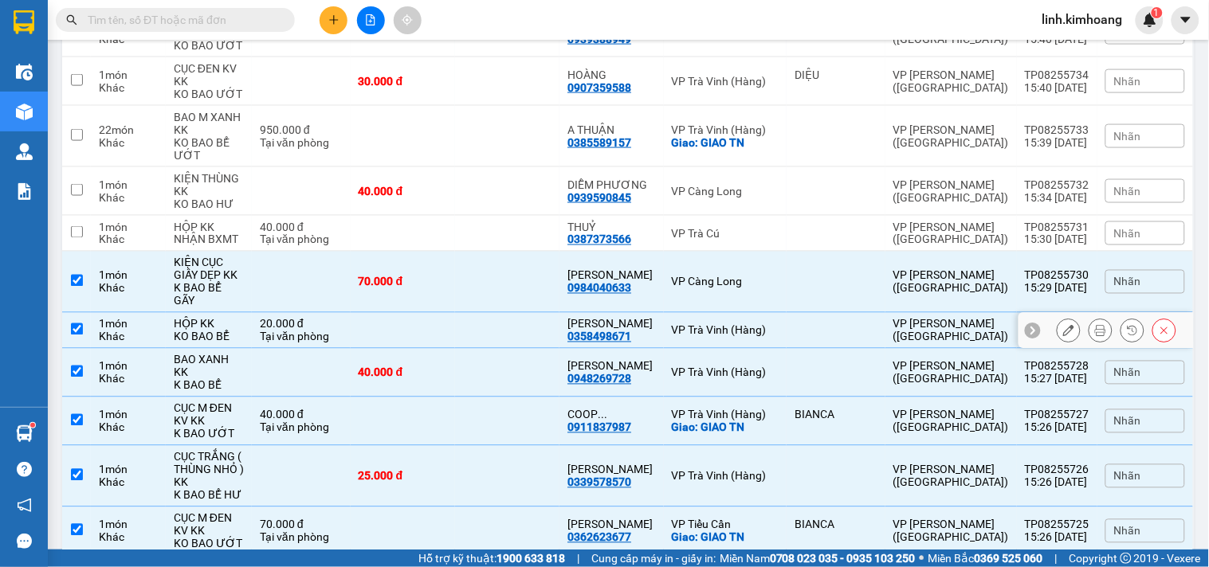
scroll to position [498, 0]
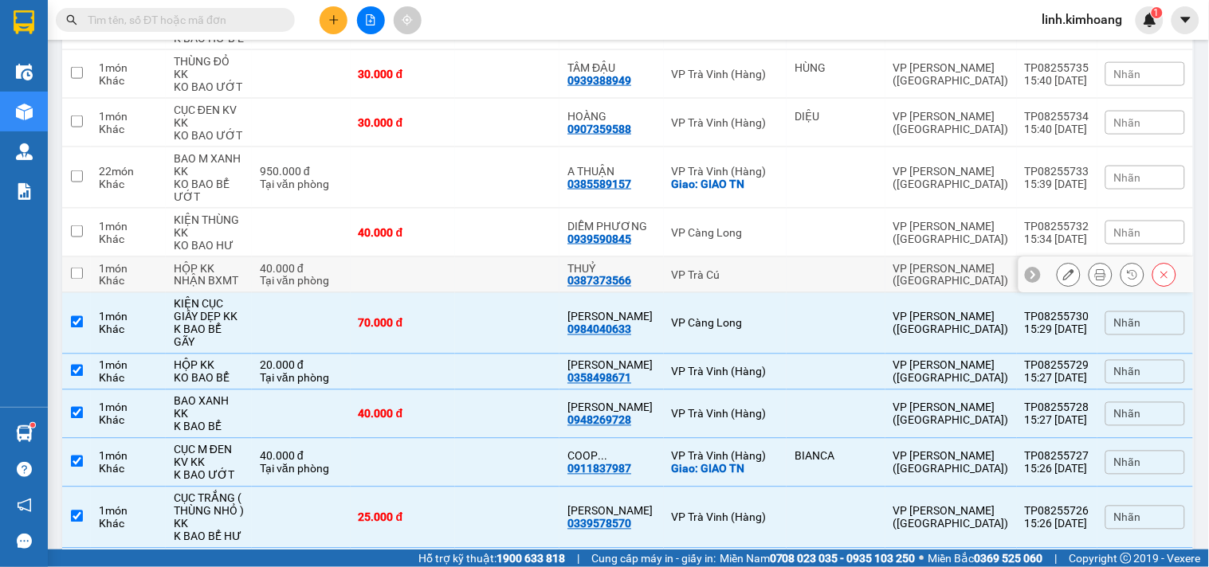
click at [497, 257] on td at bounding box center [507, 275] width 104 height 36
checkbox input "true"
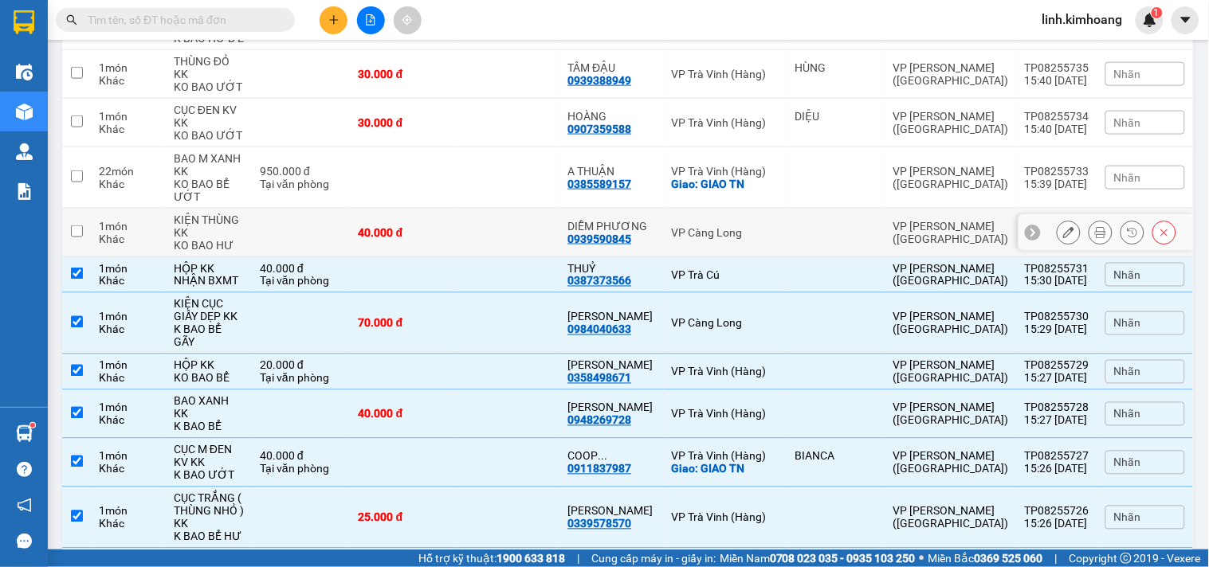
scroll to position [0, 0]
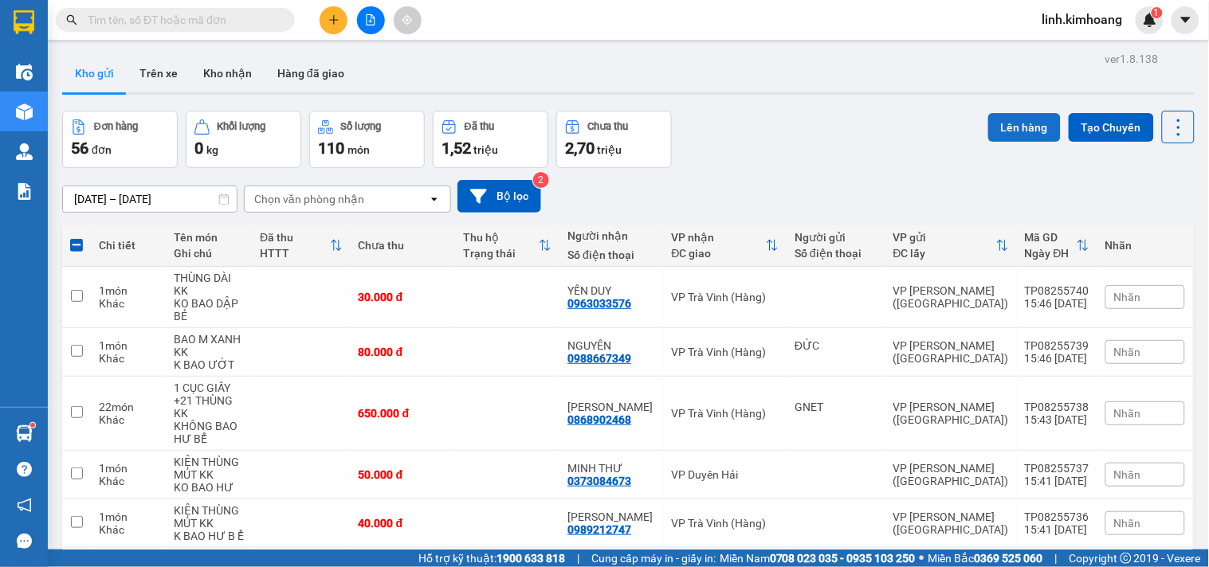
click at [991, 136] on button "Lên hàng" at bounding box center [1024, 127] width 73 height 29
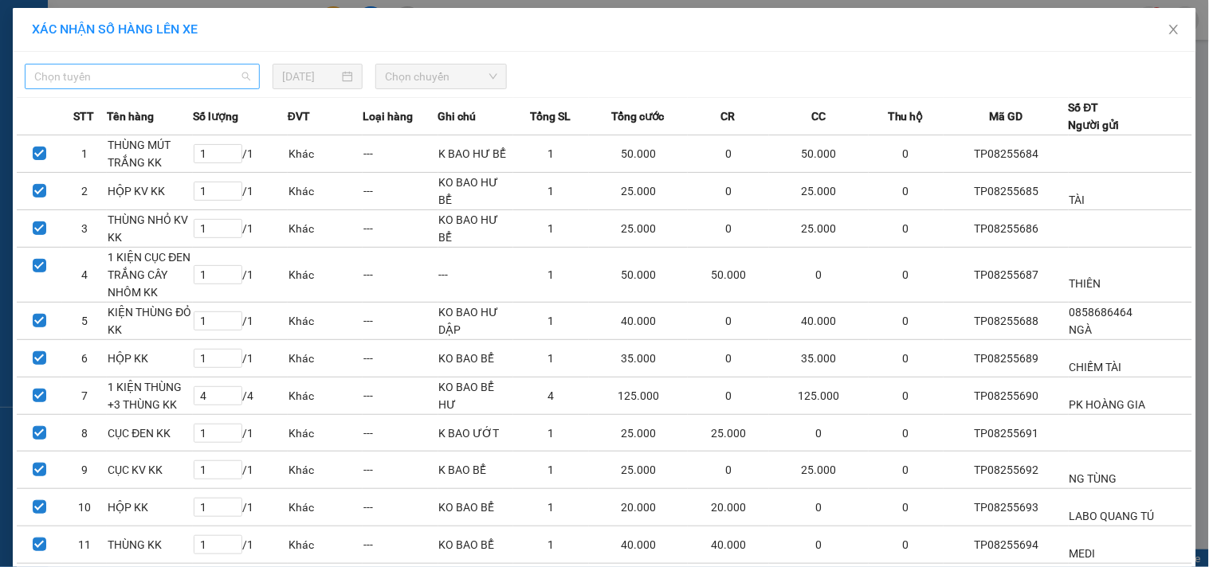
click at [218, 76] on span "Chọn tuyến" at bounding box center [142, 77] width 216 height 24
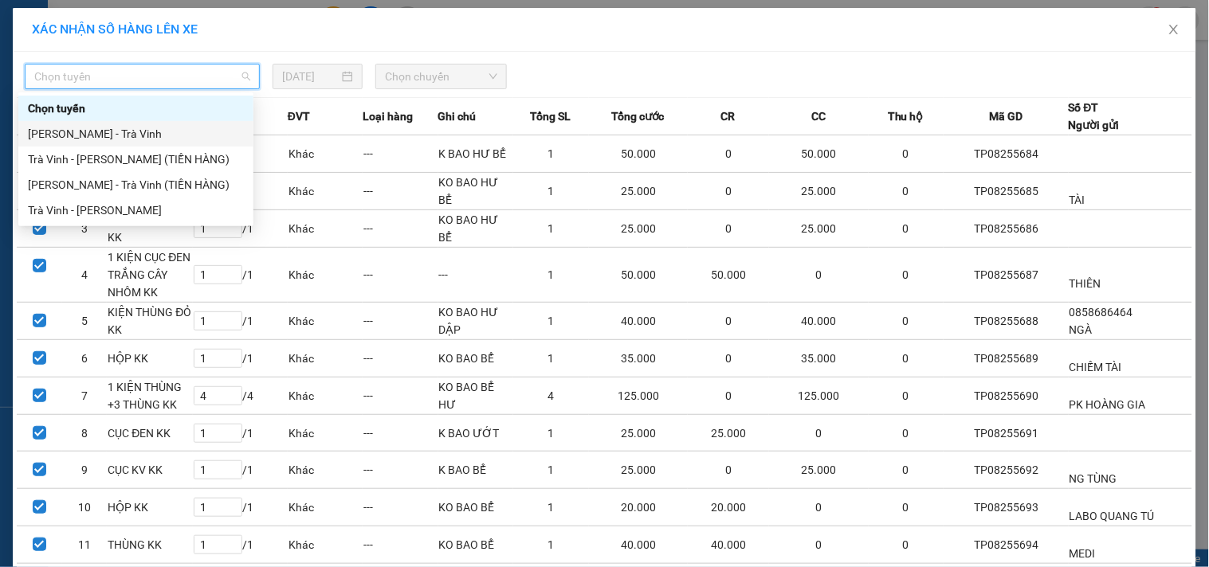
click at [168, 139] on div "[PERSON_NAME] - Trà Vinh" at bounding box center [136, 134] width 216 height 18
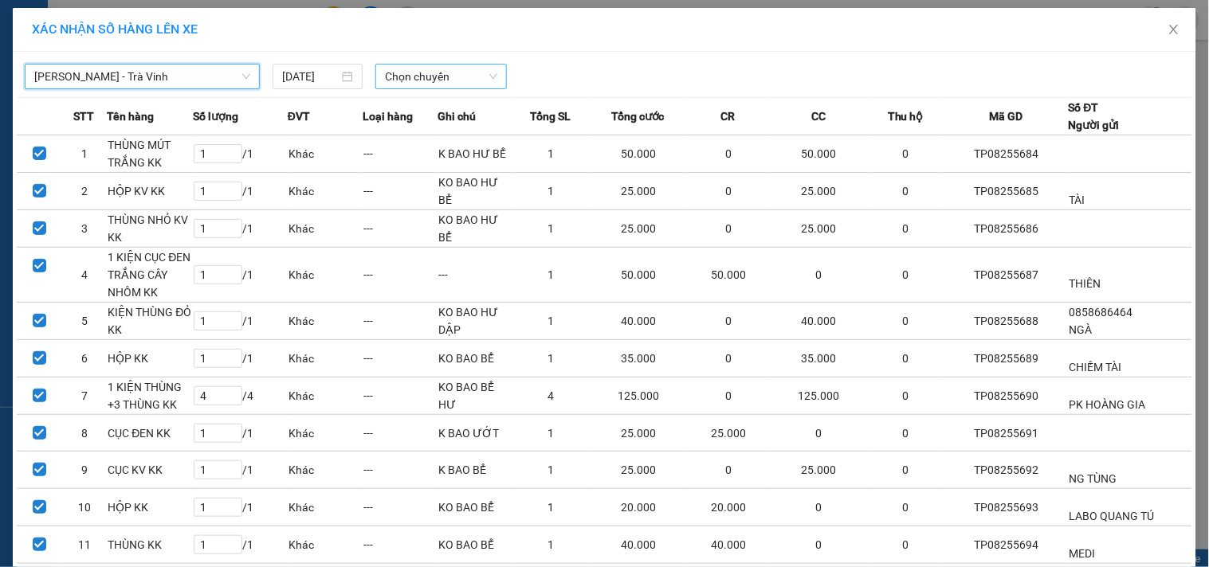
click at [449, 78] on span "Chọn chuyến" at bounding box center [441, 77] width 112 height 24
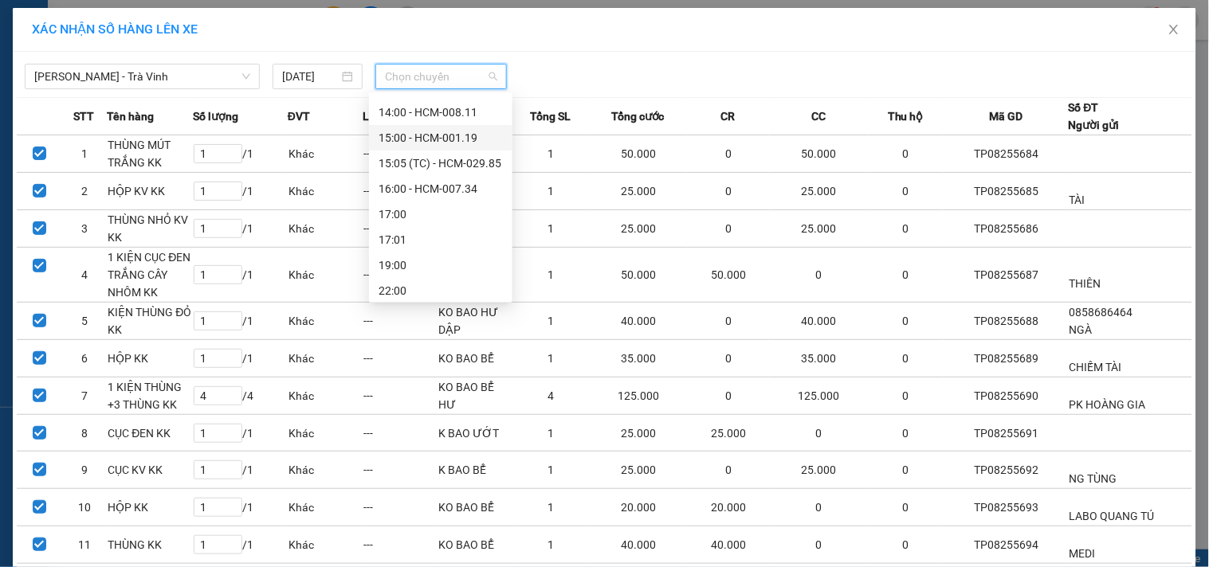
scroll to position [354, 0]
click at [451, 191] on div "16:00 - HCM-007.34" at bounding box center [441, 188] width 124 height 18
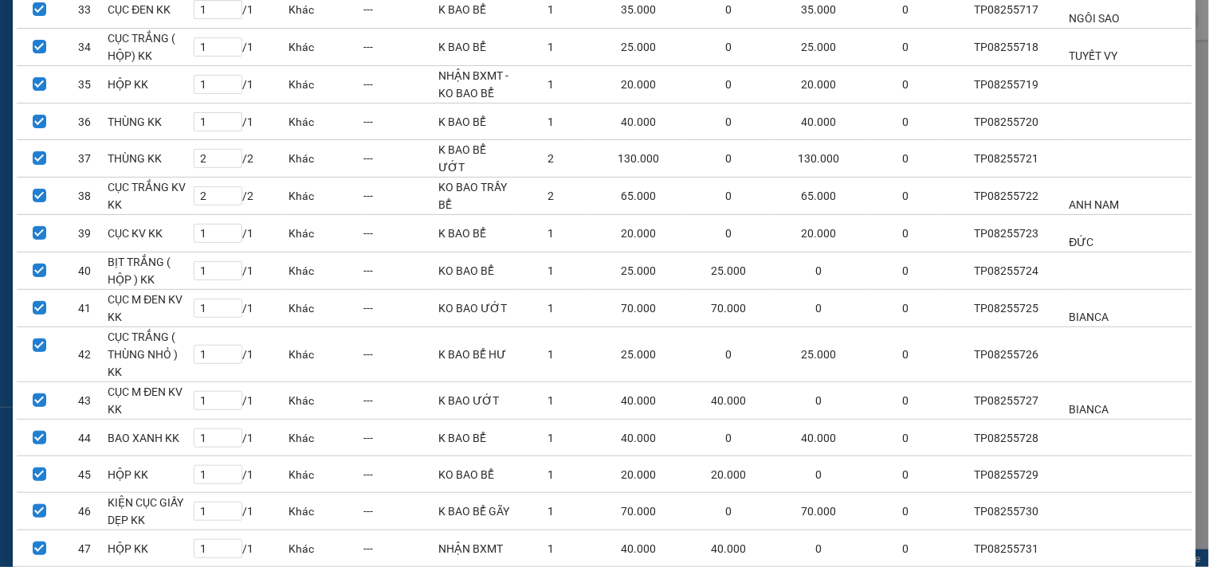
scroll to position [1509, 0]
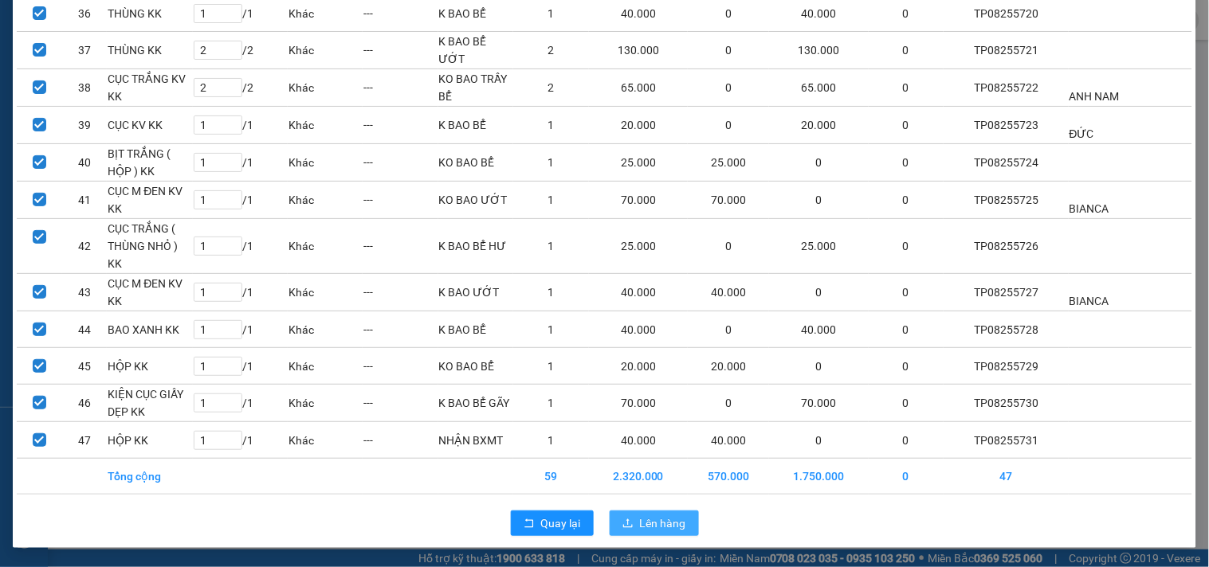
click at [658, 515] on span "Lên hàng" at bounding box center [663, 524] width 46 height 18
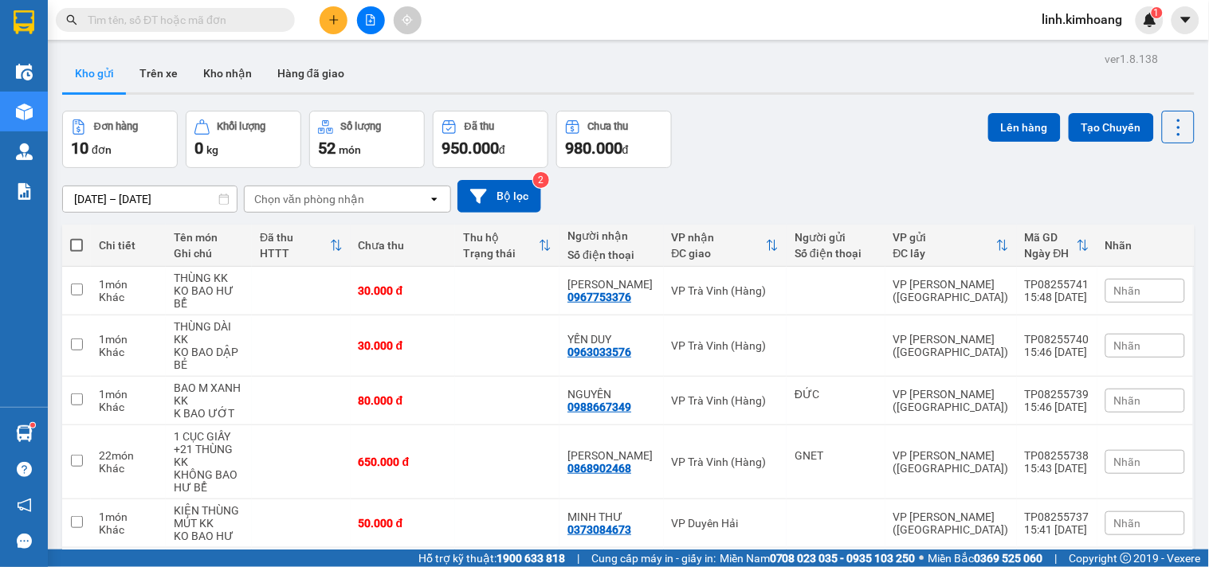
click at [322, 21] on button at bounding box center [334, 20] width 28 height 28
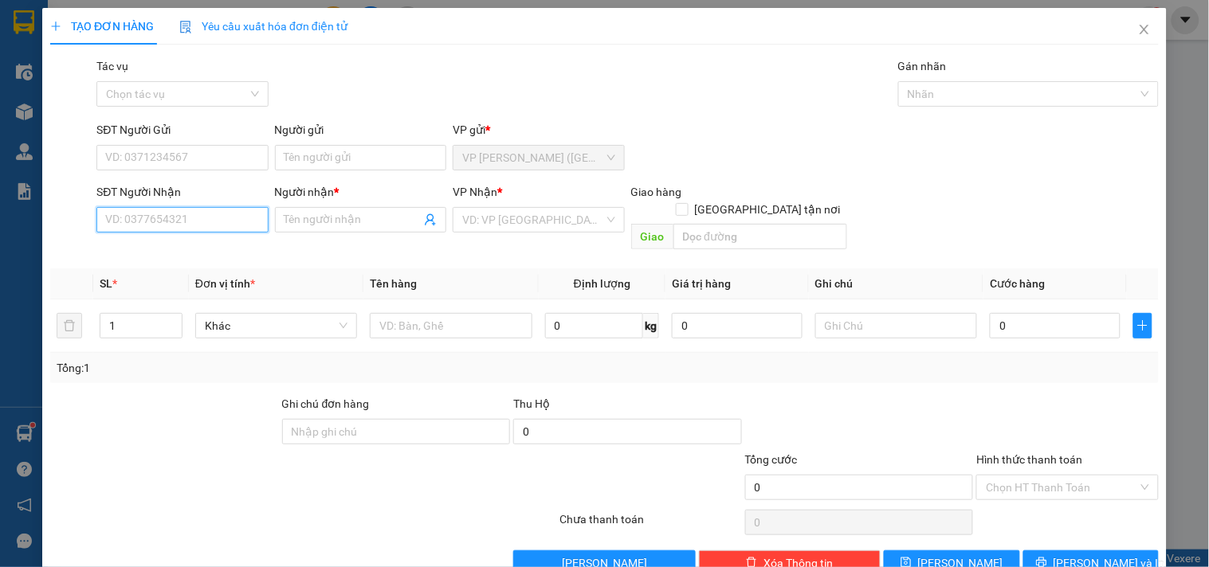
click at [197, 209] on input "SĐT Người Nhận" at bounding box center [181, 220] width 171 height 26
click at [149, 224] on input "SĐT Người Nhận" at bounding box center [181, 220] width 171 height 26
click at [150, 265] on div "0918703989 - TÂN" at bounding box center [182, 278] width 172 height 26
type input "0918703989"
type input "TÂN"
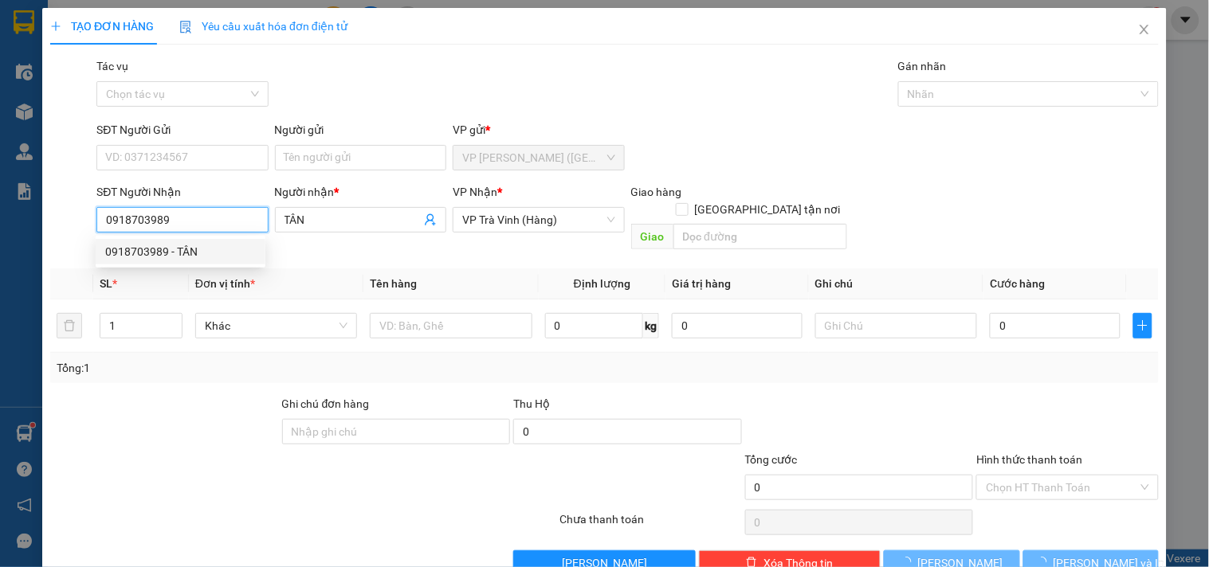
type input "150.000"
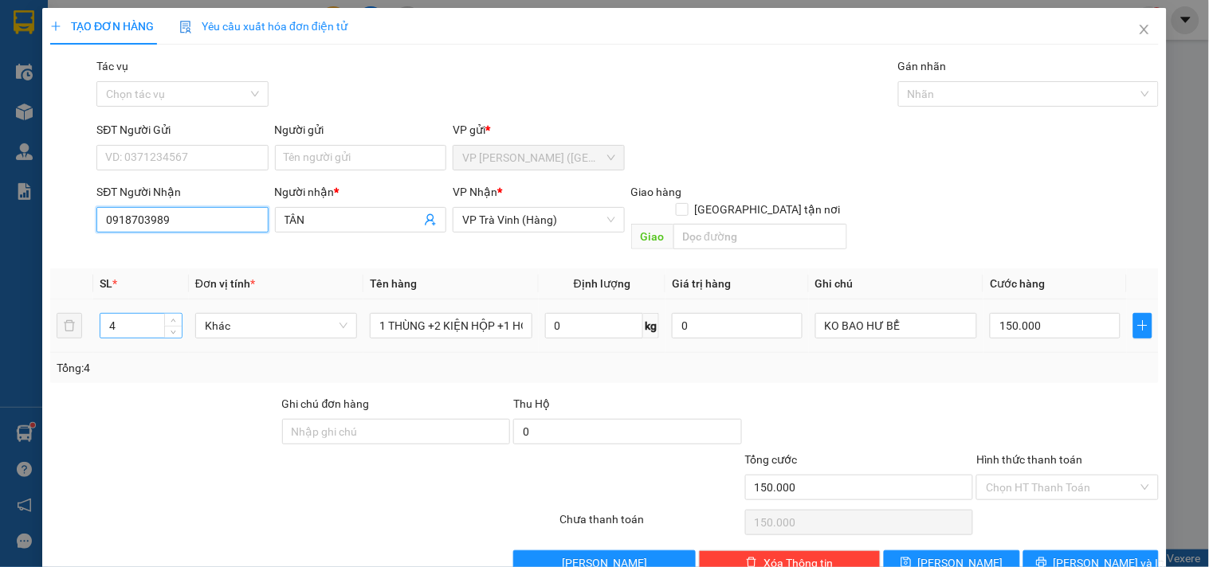
type input "0918703989"
drag, startPoint x: 134, startPoint y: 300, endPoint x: 0, endPoint y: 393, distance: 163.2
click at [0, 393] on div "TẠO ĐƠN HÀNG Yêu cầu xuất hóa đơn điện tử Transit Pickup Surcharge Ids Transit …" at bounding box center [604, 283] width 1209 height 567
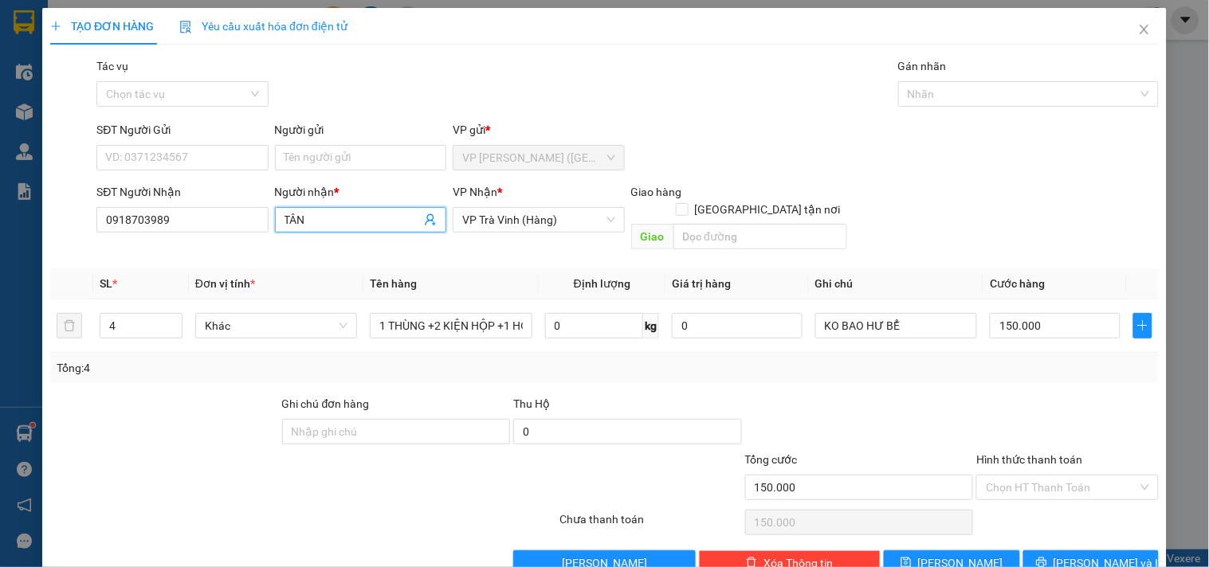
drag, startPoint x: 288, startPoint y: 217, endPoint x: 167, endPoint y: 249, distance: 124.5
click at [167, 249] on div "Transit Pickup Surcharge Ids Transit Deliver Surcharge Ids Transit Deliver Surc…" at bounding box center [604, 316] width 1109 height 519
type input "ÂN"
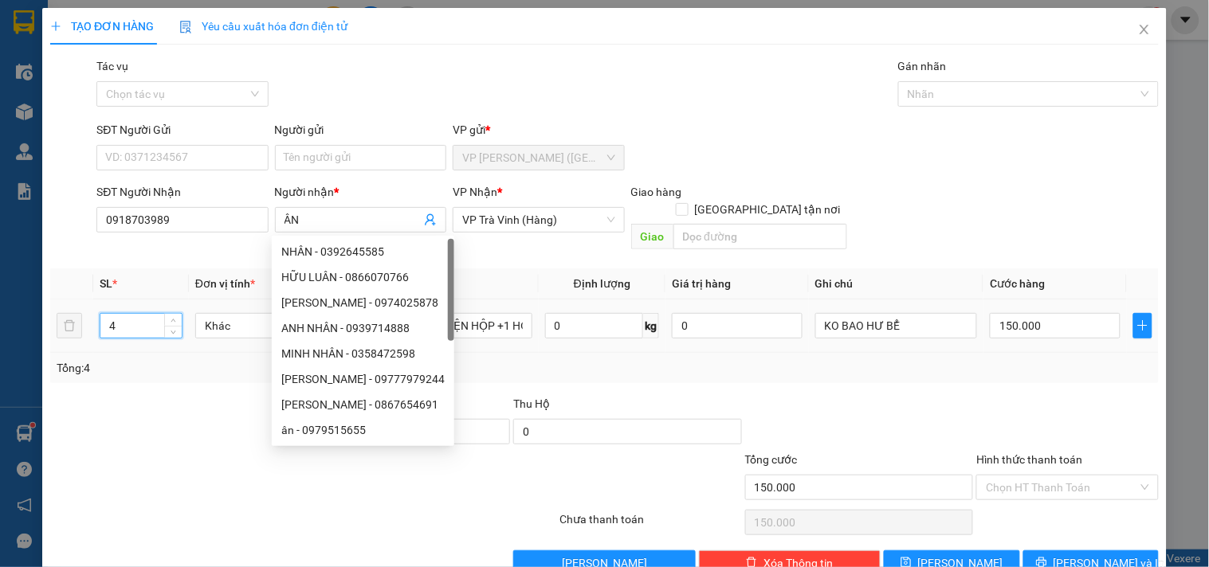
drag, startPoint x: 158, startPoint y: 314, endPoint x: 0, endPoint y: 356, distance: 163.4
click at [0, 356] on div "TẠO ĐƠN HÀNG Yêu cầu xuất hóa đơn điện tử Transit Pickup Surcharge Ids Transit …" at bounding box center [604, 283] width 1209 height 567
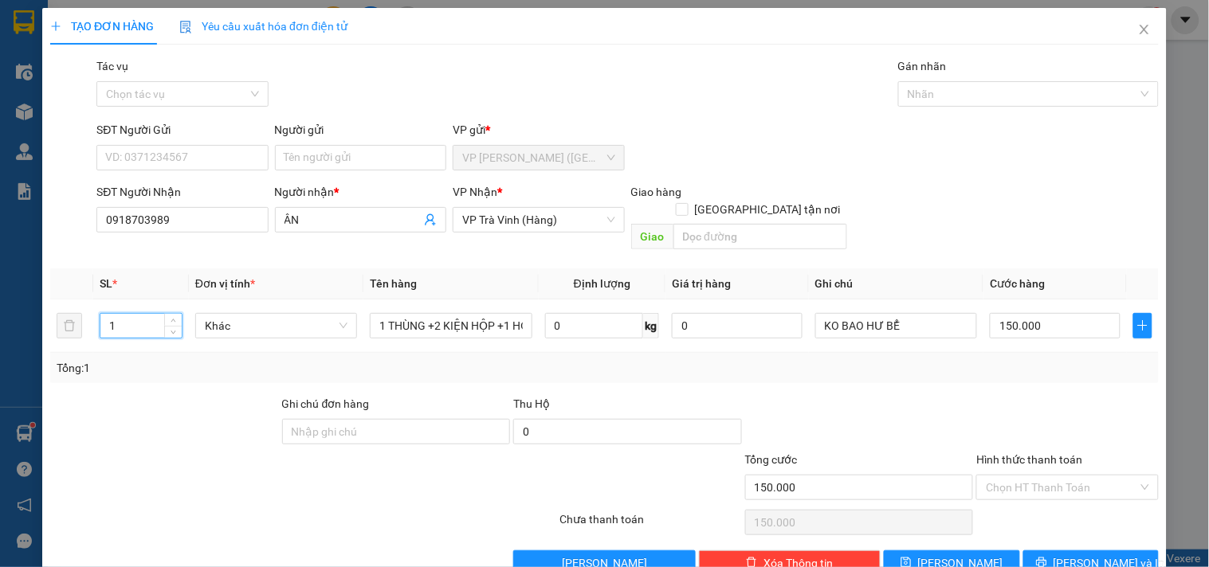
type input "1"
type input "CỤC M ĐEN KK"
type input "3"
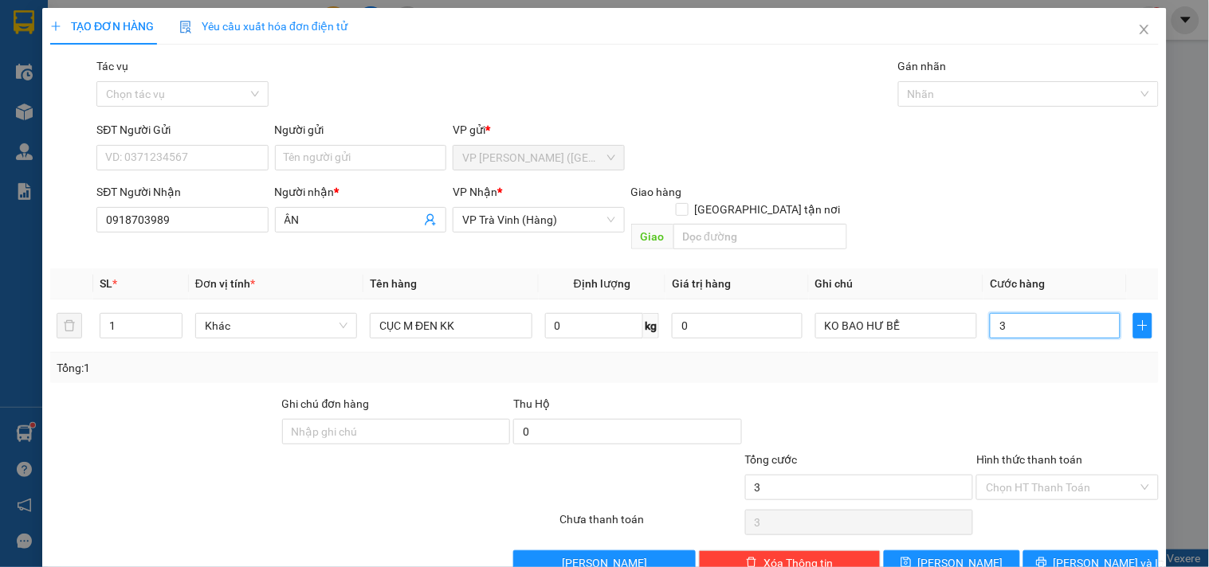
type input "30"
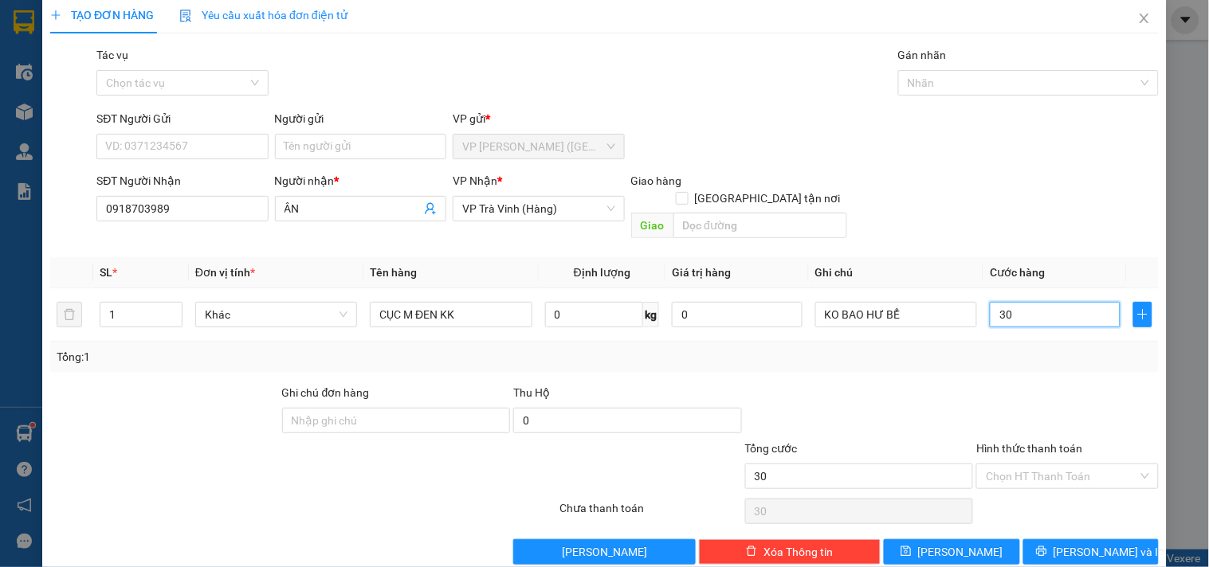
scroll to position [22, 0]
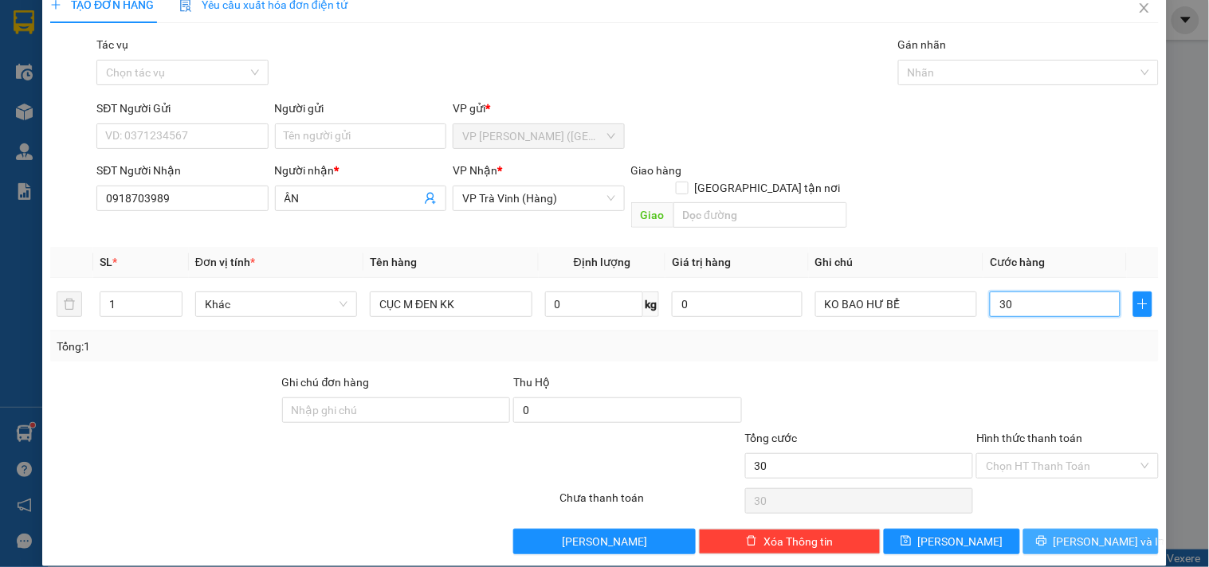
type input "30"
type input "30.000"
click at [1090, 533] on span "[PERSON_NAME] và In" at bounding box center [1110, 542] width 112 height 18
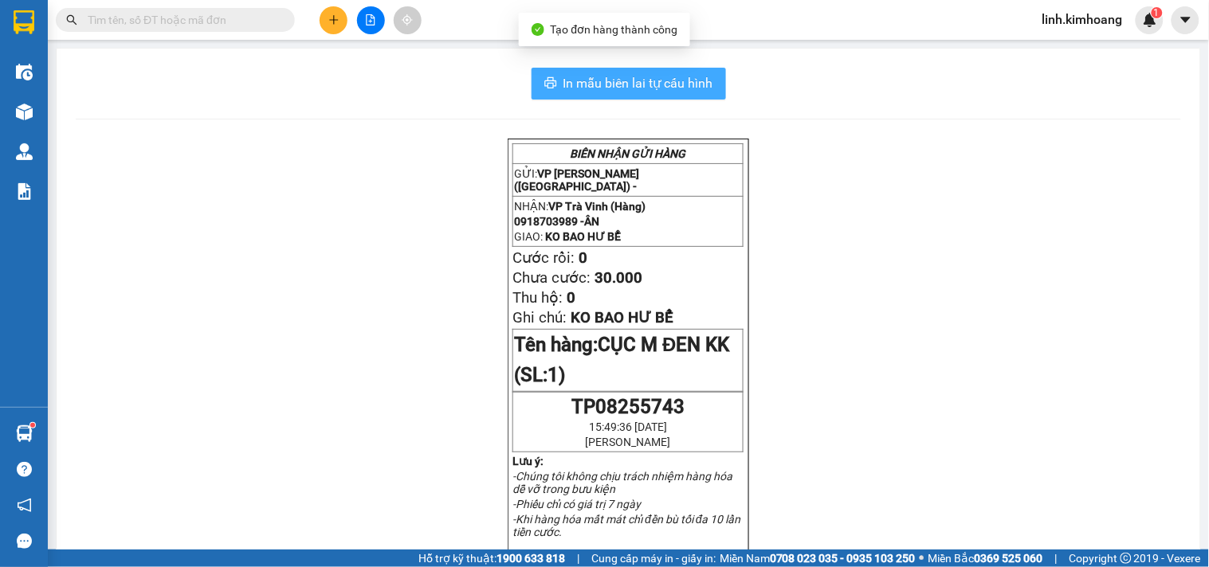
click at [669, 77] on span "In mẫu biên lai tự cấu hình" at bounding box center [638, 83] width 150 height 20
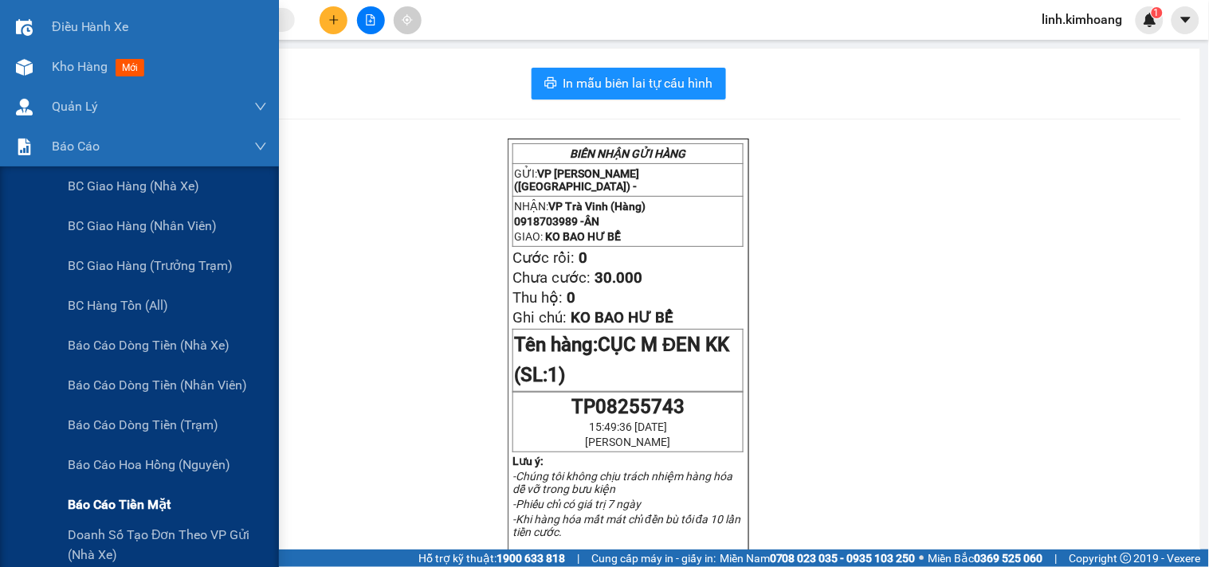
scroll to position [88, 0]
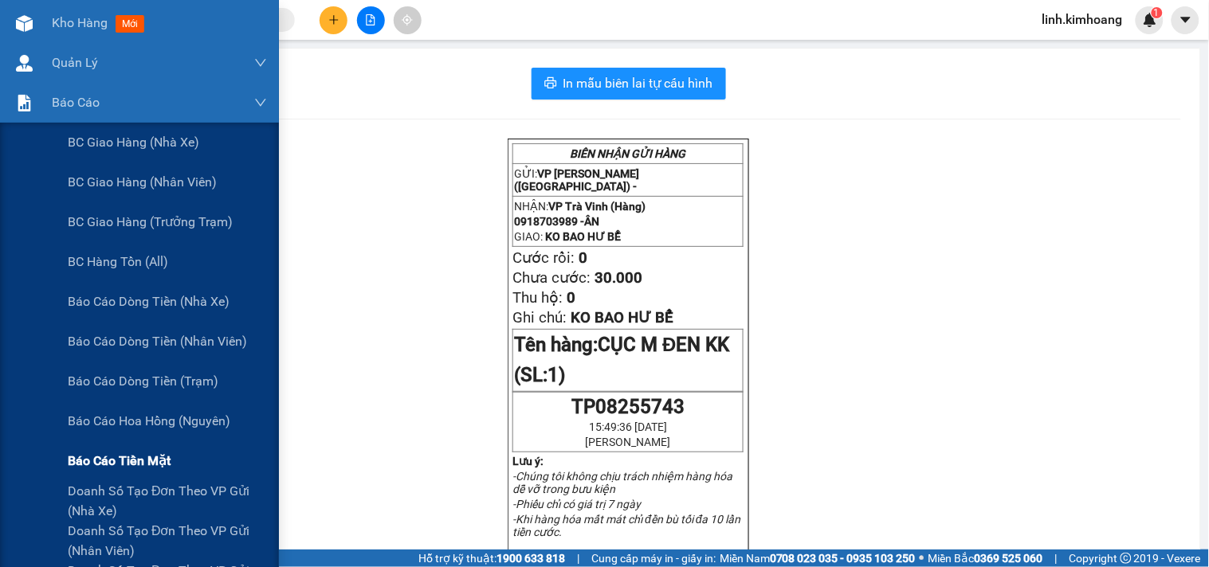
click at [132, 463] on span "Báo cáo tiền mặt" at bounding box center [119, 461] width 103 height 20
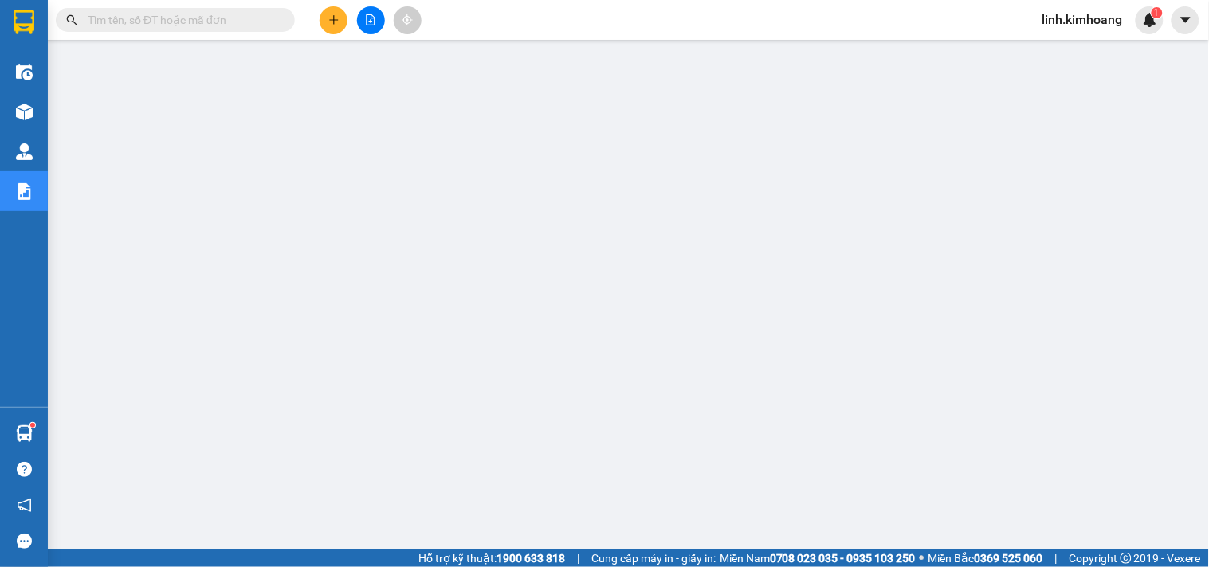
click at [230, 14] on input "text" at bounding box center [182, 20] width 188 height 18
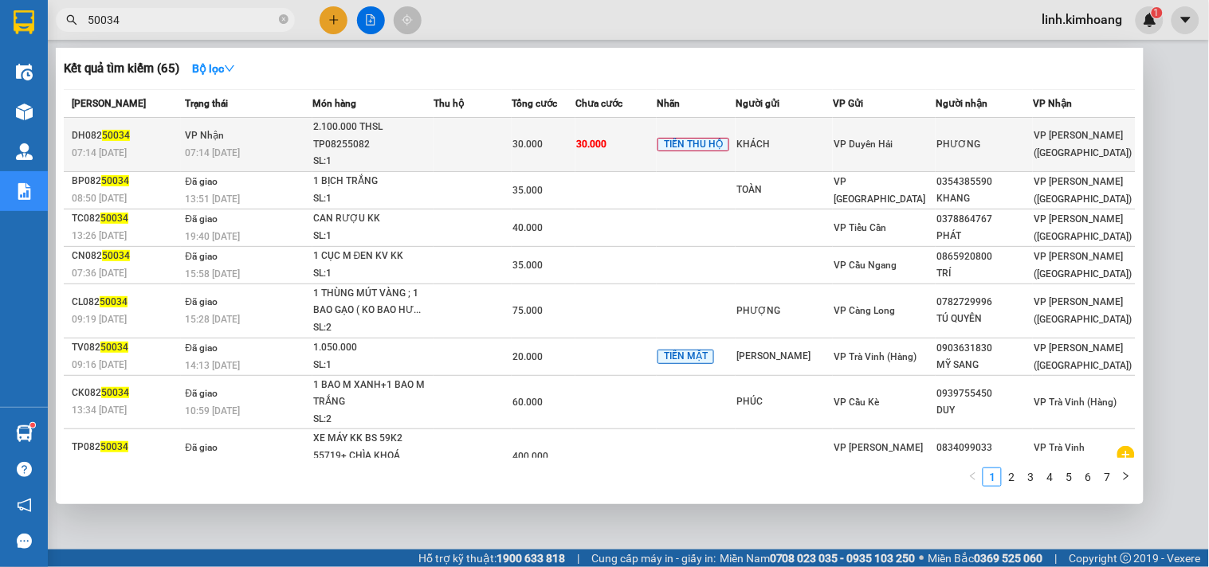
type input "50034"
click at [878, 142] on span "VP Duyên Hải" at bounding box center [863, 144] width 59 height 11
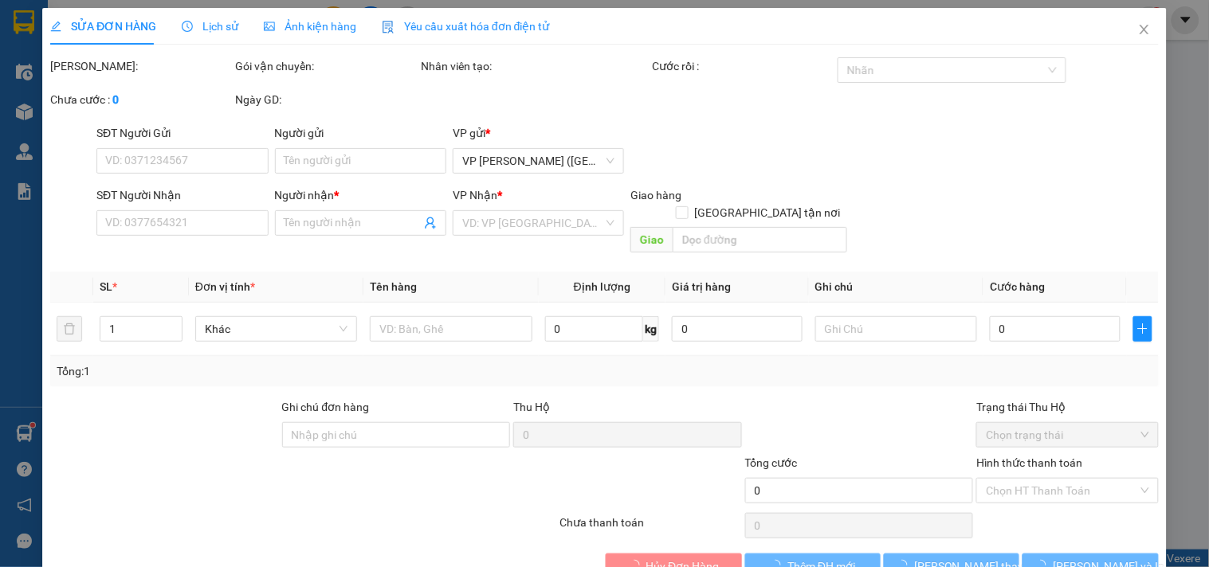
type input "KHÁCH"
type input "PHƯƠNG"
type input "30.000"
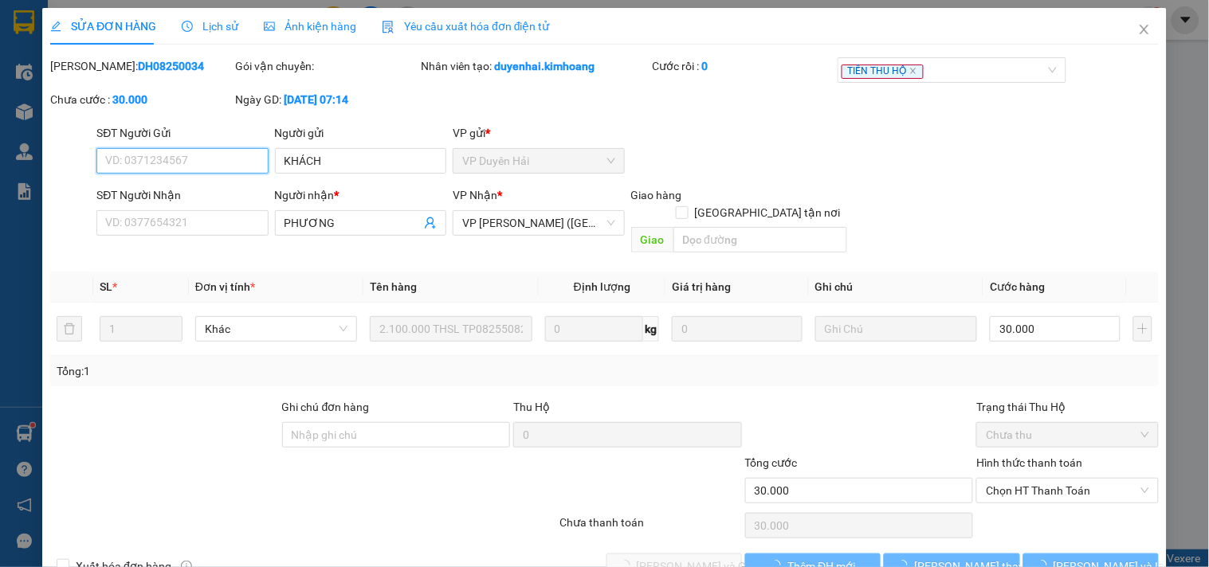
scroll to position [26, 0]
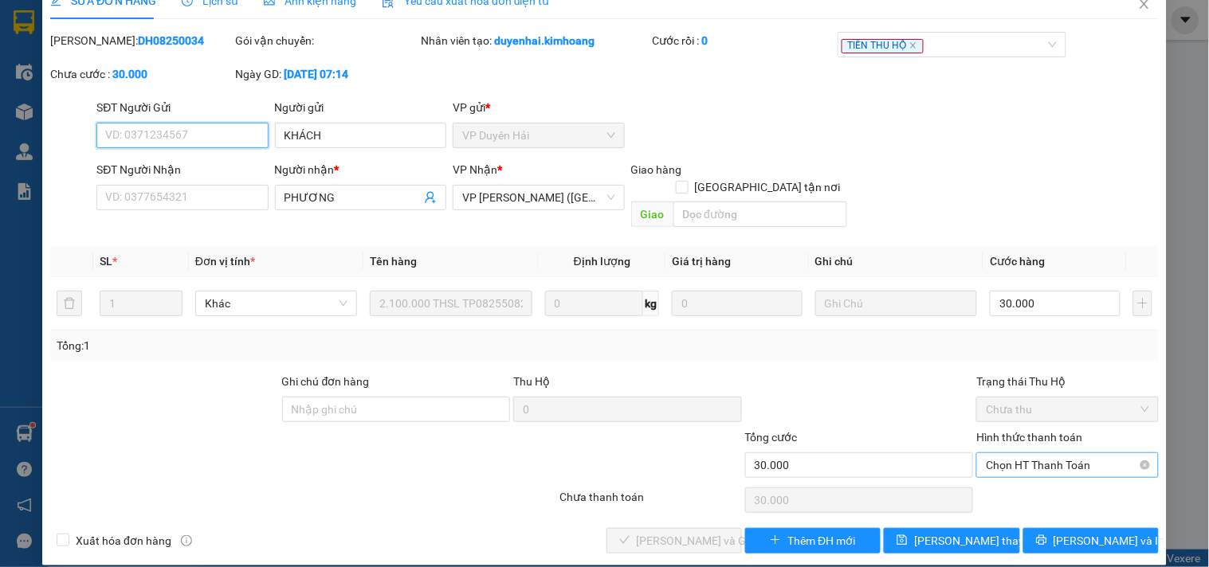
click at [1023, 455] on span "Chọn HT Thanh Toán" at bounding box center [1067, 465] width 163 height 24
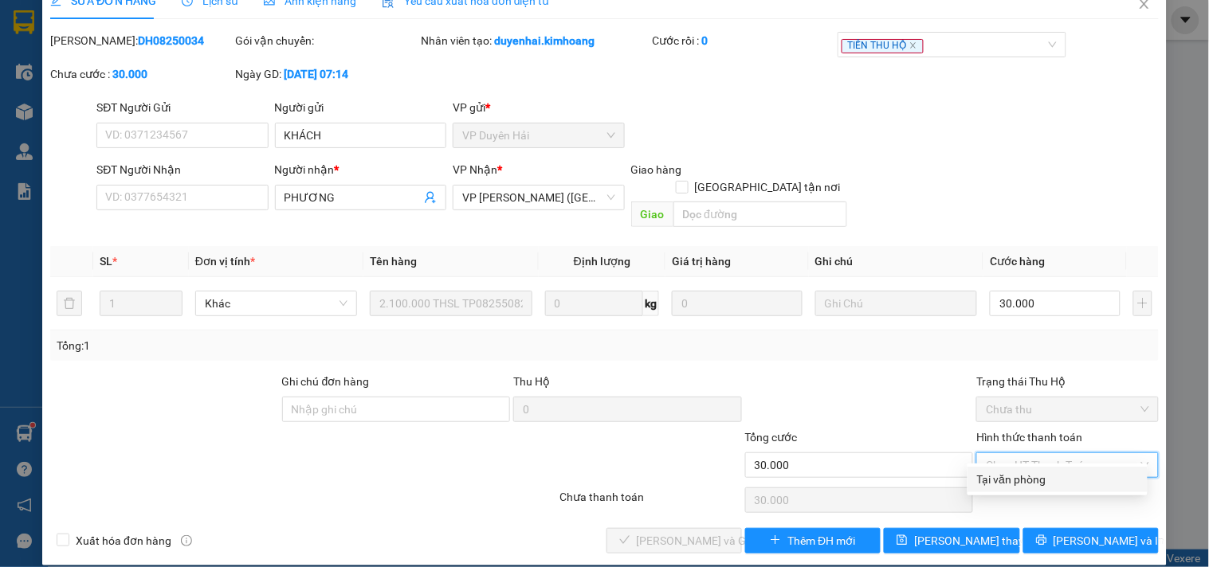
drag, startPoint x: 1023, startPoint y: 475, endPoint x: 936, endPoint y: 498, distance: 89.9
click at [1022, 478] on div "Tại văn phòng" at bounding box center [1057, 480] width 161 height 18
type input "0"
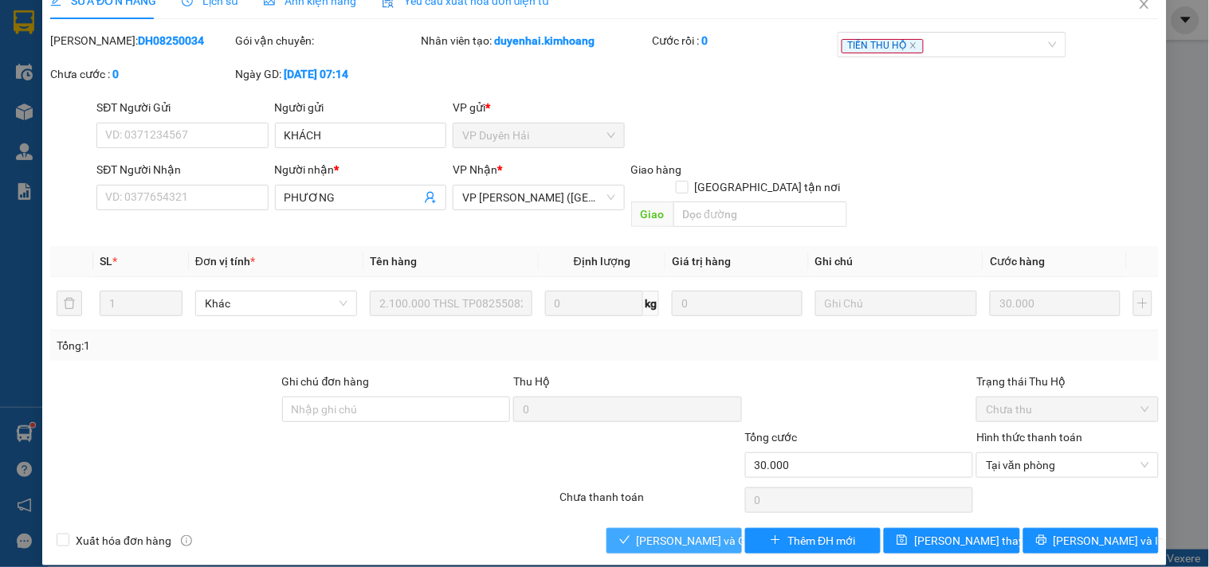
click at [700, 532] on span "Lưu và Giao hàng" at bounding box center [713, 541] width 153 height 18
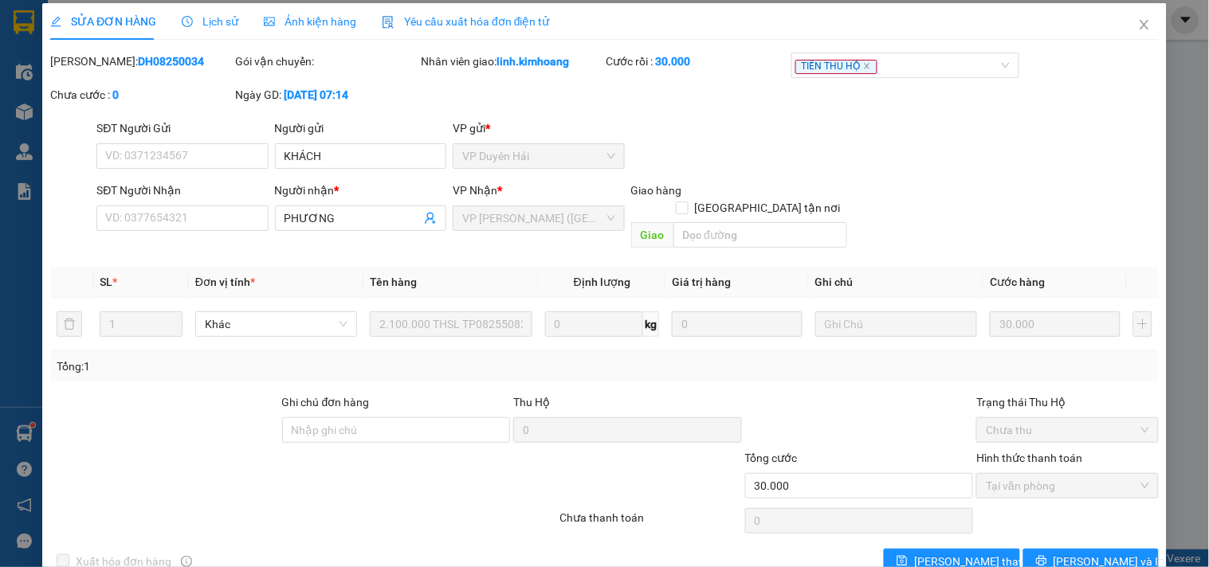
scroll to position [0, 0]
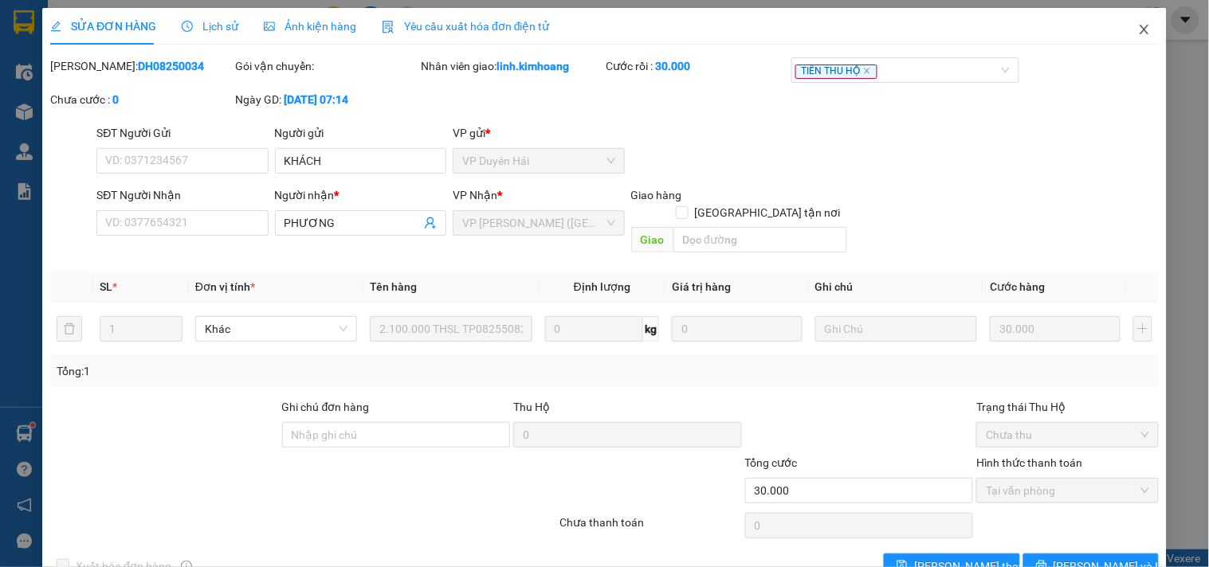
click at [1134, 22] on span "Close" at bounding box center [1144, 30] width 45 height 45
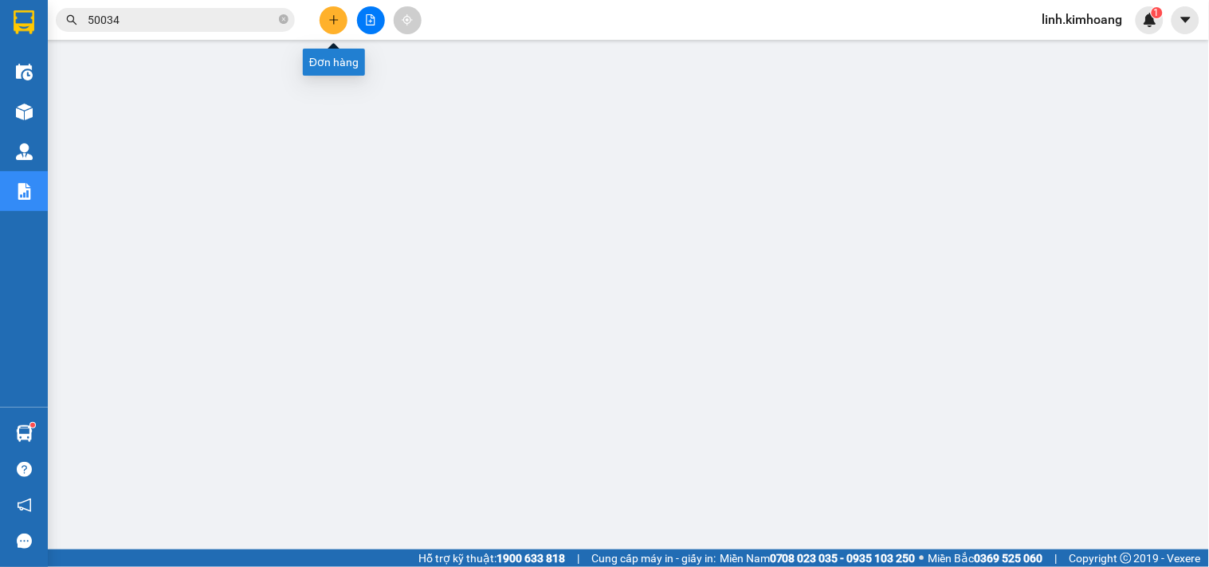
click at [330, 18] on icon "plus" at bounding box center [333, 19] width 11 height 11
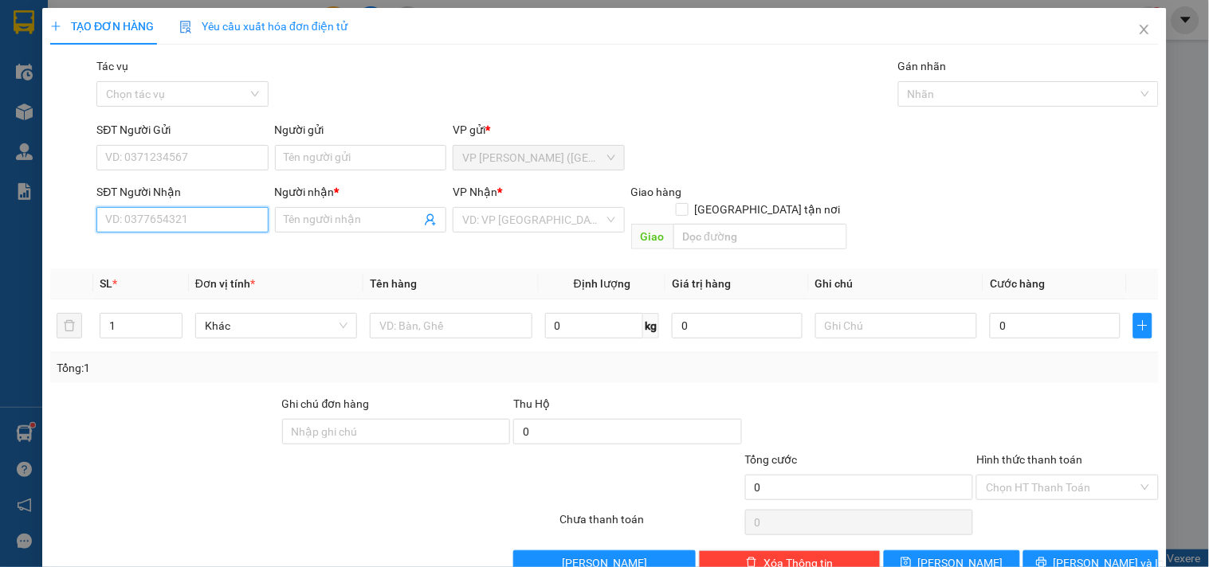
click at [199, 227] on input "SĐT Người Nhận" at bounding box center [181, 220] width 171 height 26
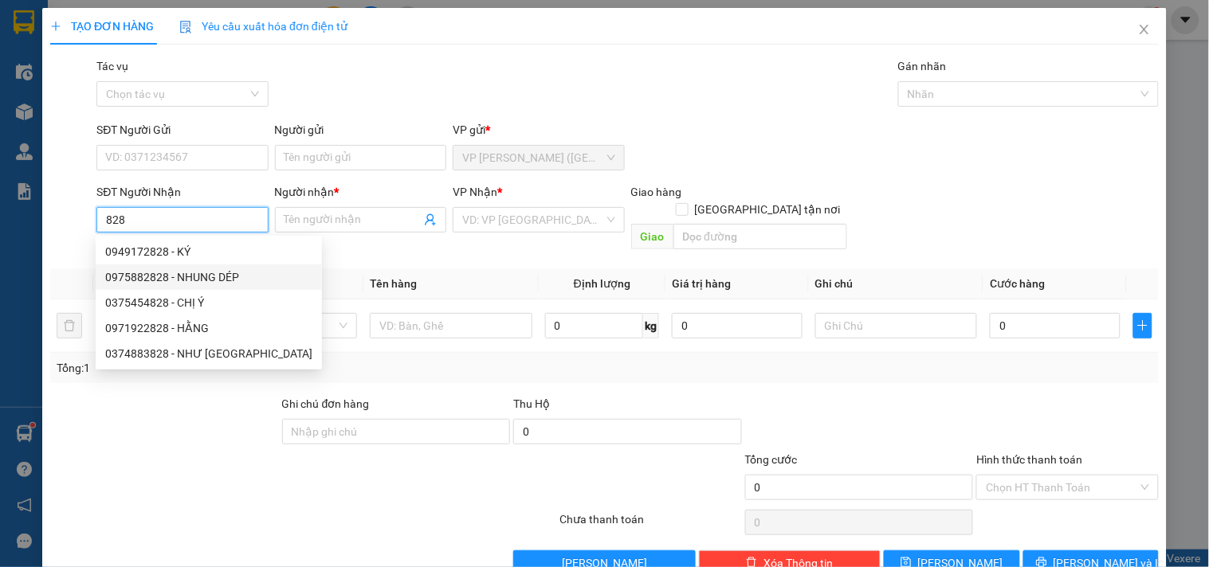
click at [218, 281] on div "0975882828 - NHUNG DÉP" at bounding box center [208, 278] width 207 height 18
type input "0975882828"
type input "NHUNG DÉP"
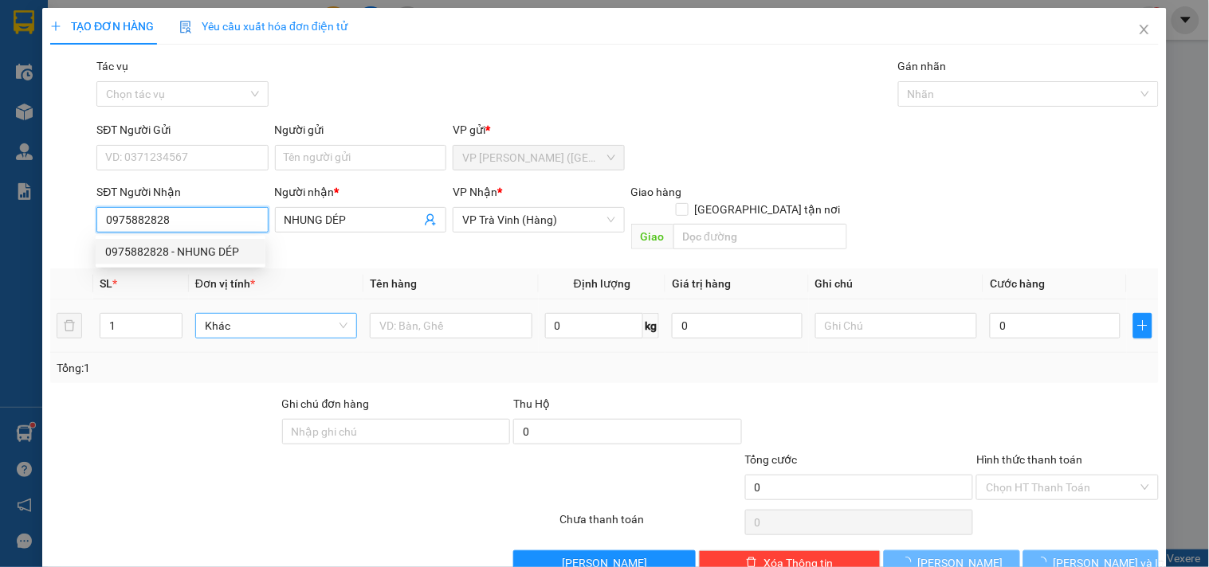
type input "50.000"
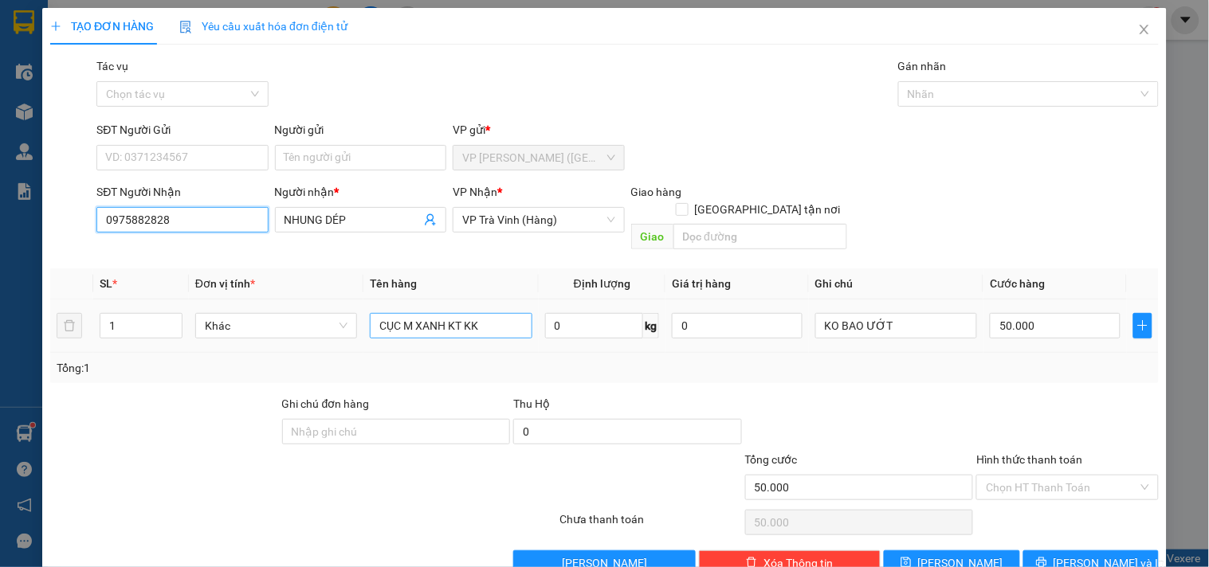
type input "0975882828"
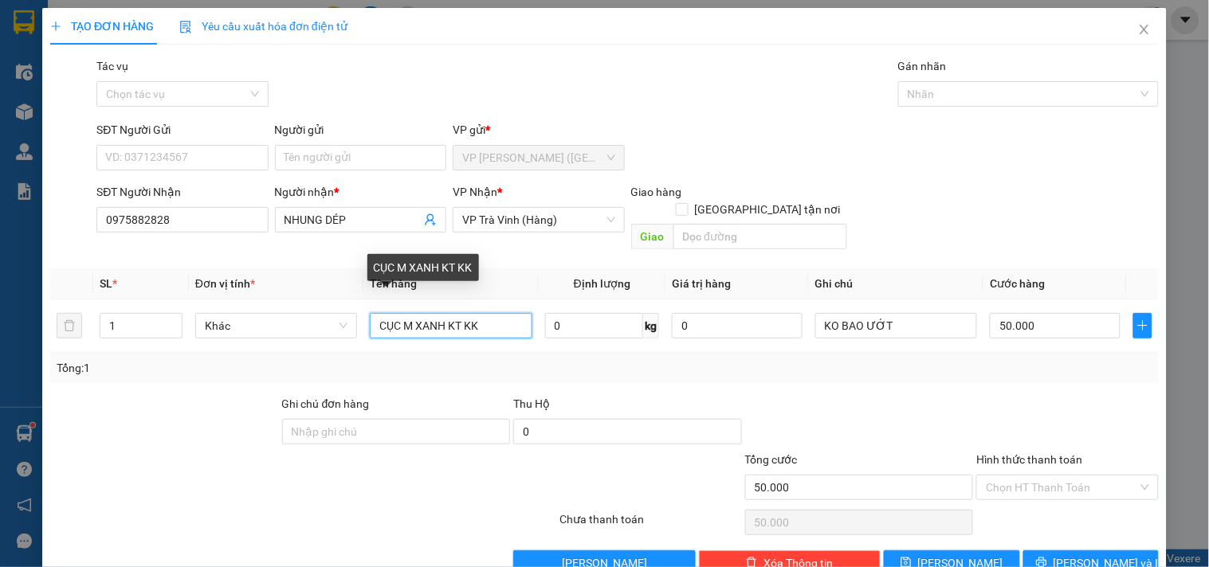
drag, startPoint x: 486, startPoint y: 313, endPoint x: 0, endPoint y: 415, distance: 496.8
click at [0, 415] on div "TẠO ĐƠN HÀNG Yêu cầu xuất hóa đơn điện tử Transit Pickup Surcharge Ids Transit …" at bounding box center [604, 283] width 1209 height 567
type input "BAO M XANH KK"
click at [1044, 323] on div "50.000" at bounding box center [1055, 326] width 131 height 32
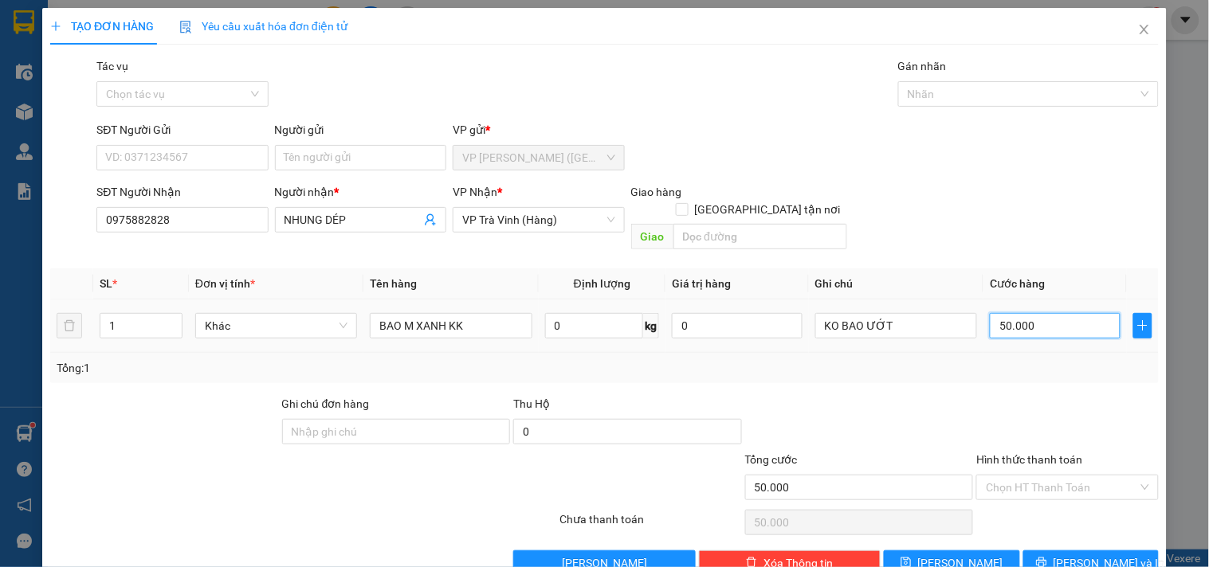
click at [1045, 313] on input "50.000" at bounding box center [1055, 326] width 131 height 26
type input "4"
type input "40"
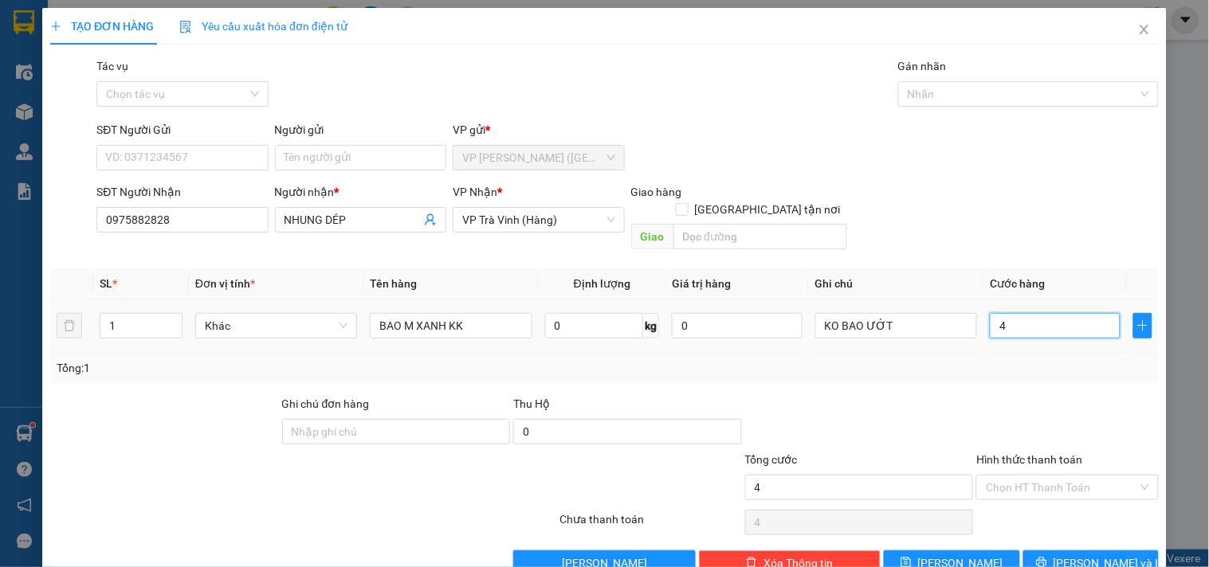
type input "40"
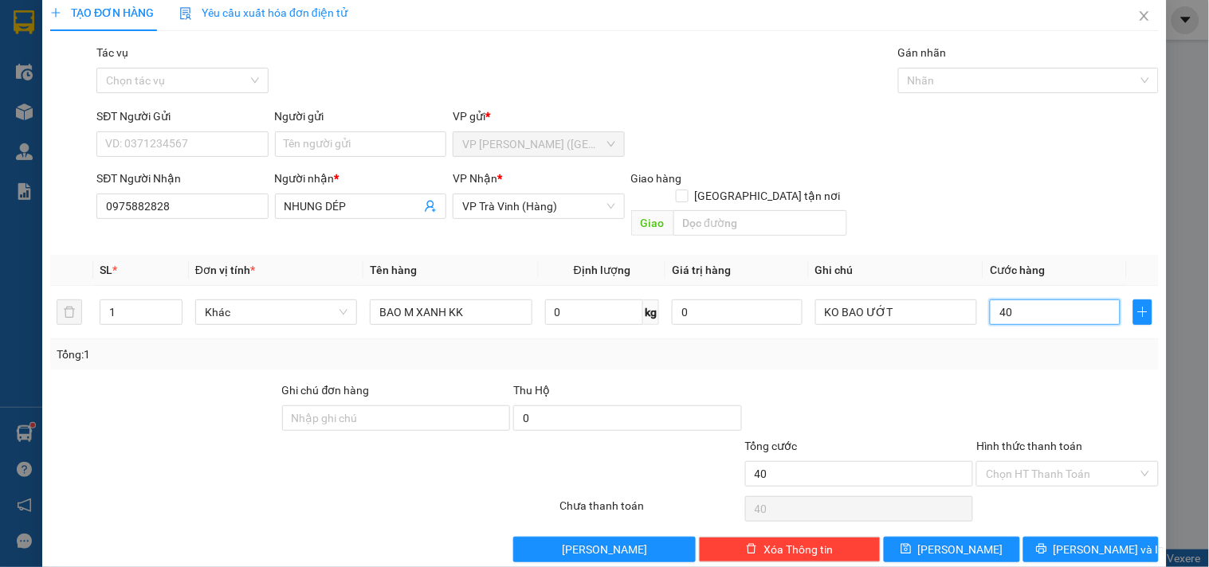
scroll to position [22, 0]
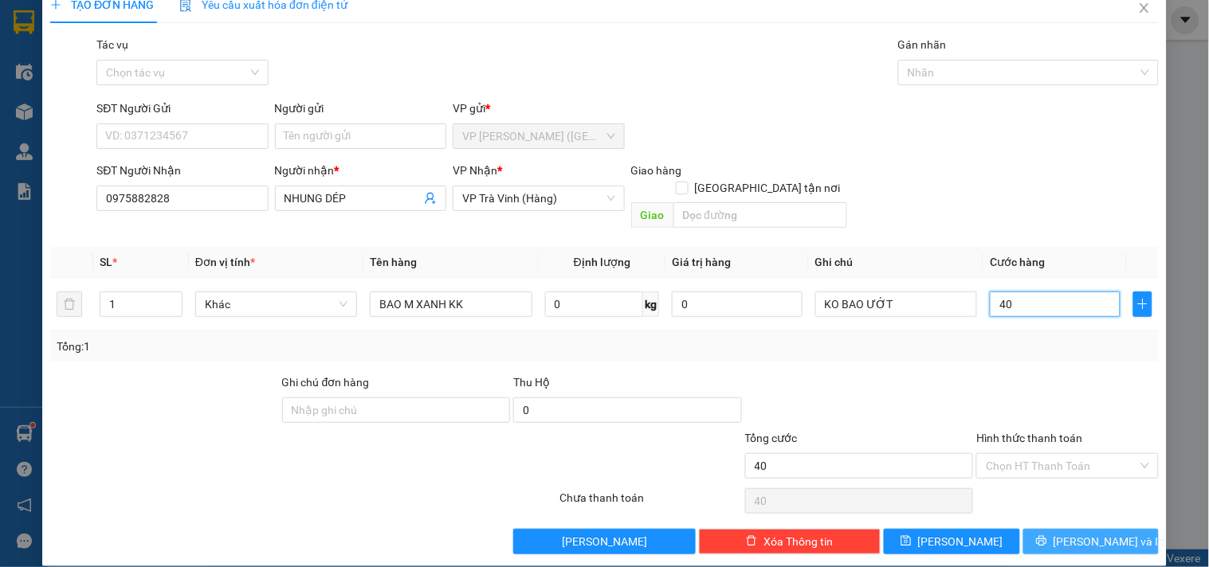
type input "40"
click at [1037, 536] on div "TẠO ĐƠN HÀNG Yêu cầu xuất hóa đơn điện tử Transit Pickup Surcharge Ids Transit …" at bounding box center [604, 276] width 1125 height 580
type input "40.000"
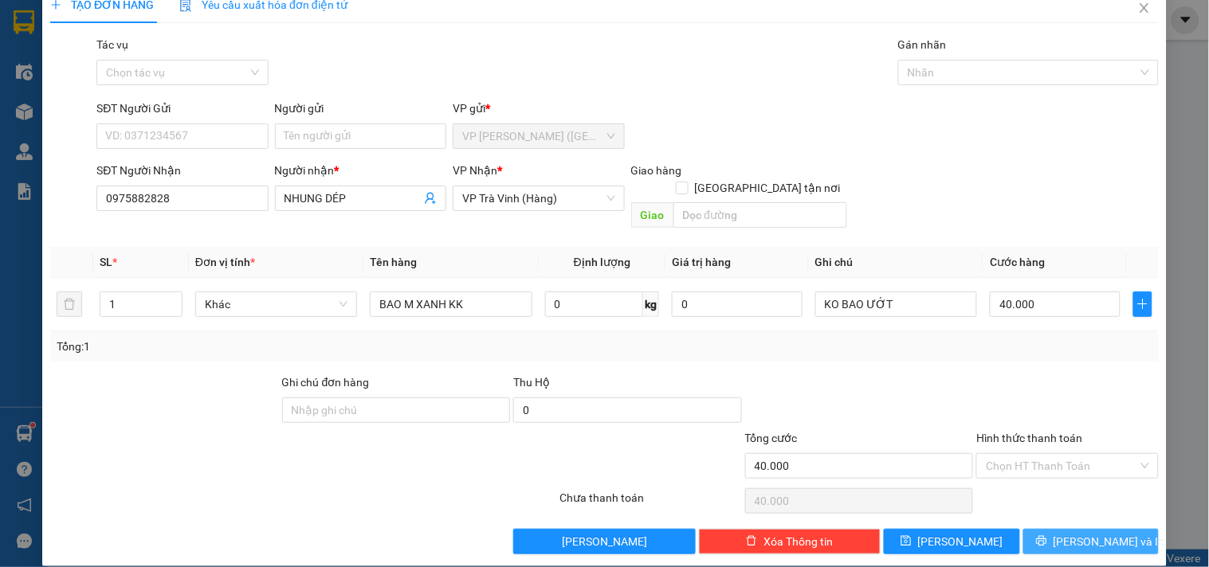
drag, startPoint x: 1082, startPoint y: 527, endPoint x: 1065, endPoint y: 528, distance: 16.8
click at [1082, 533] on span "[PERSON_NAME] và In" at bounding box center [1110, 542] width 112 height 18
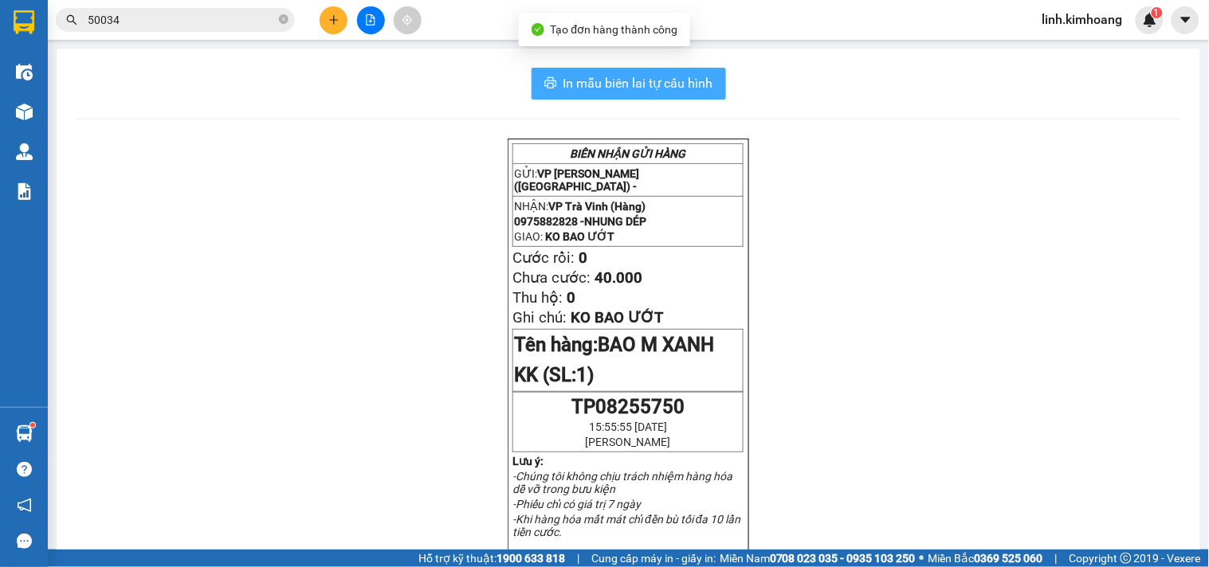
click at [571, 83] on span "In mẫu biên lai tự cấu hình" at bounding box center [638, 83] width 150 height 20
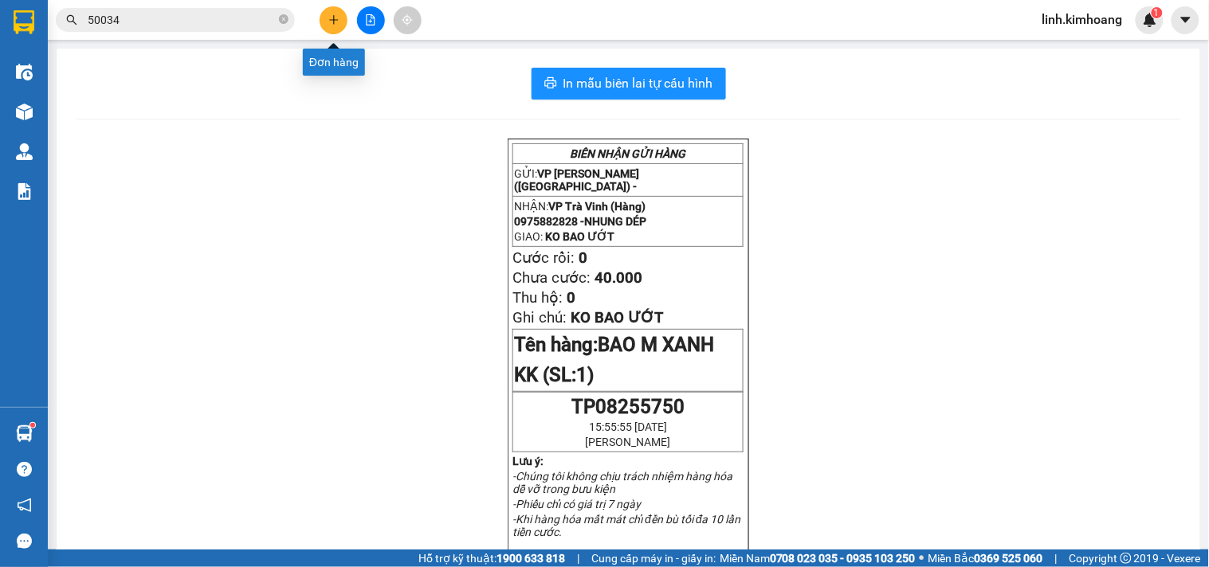
click at [336, 18] on icon "plus" at bounding box center [333, 19] width 11 height 11
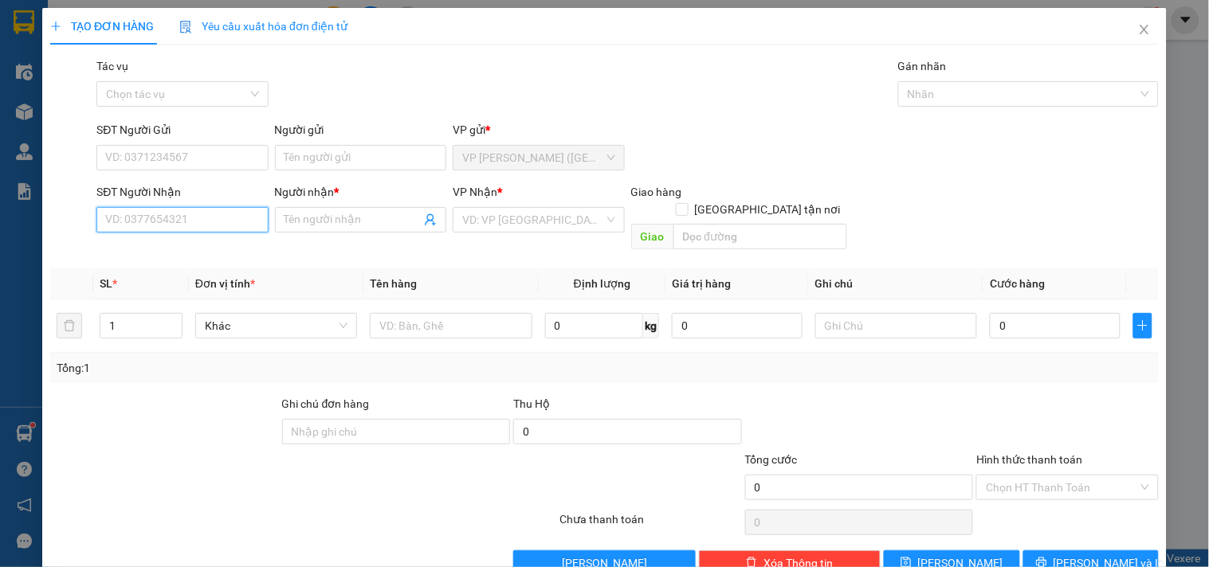
click at [226, 231] on input "SĐT Người Nhận" at bounding box center [181, 220] width 171 height 26
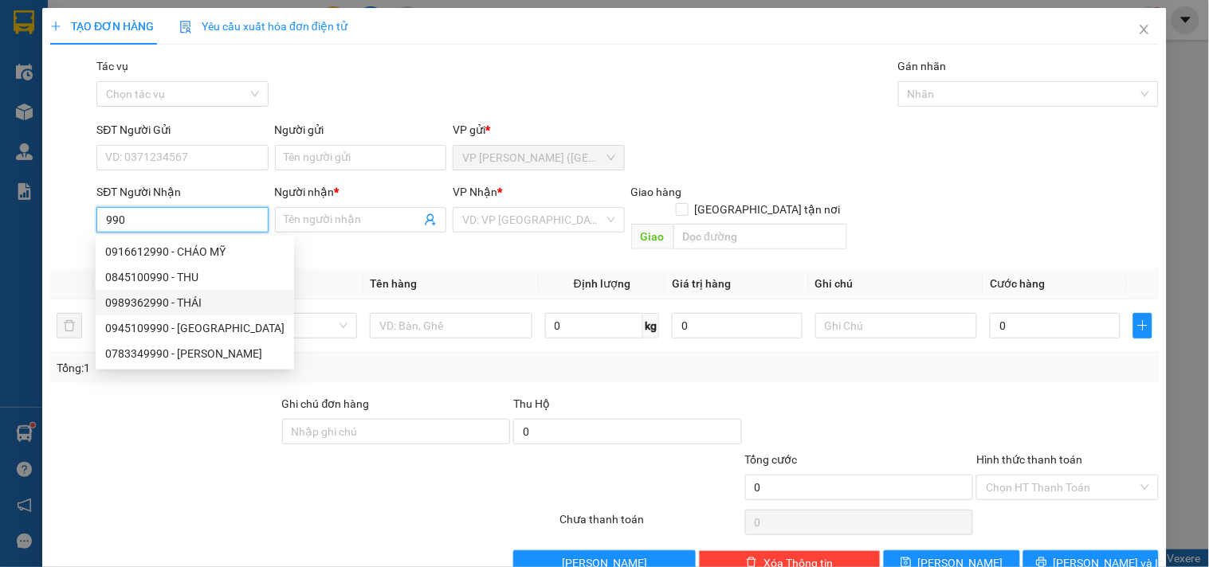
click at [191, 300] on div "0989362990 - THÁI" at bounding box center [194, 303] width 179 height 18
type input "0989362990"
type input "THÁI"
type input "50.000"
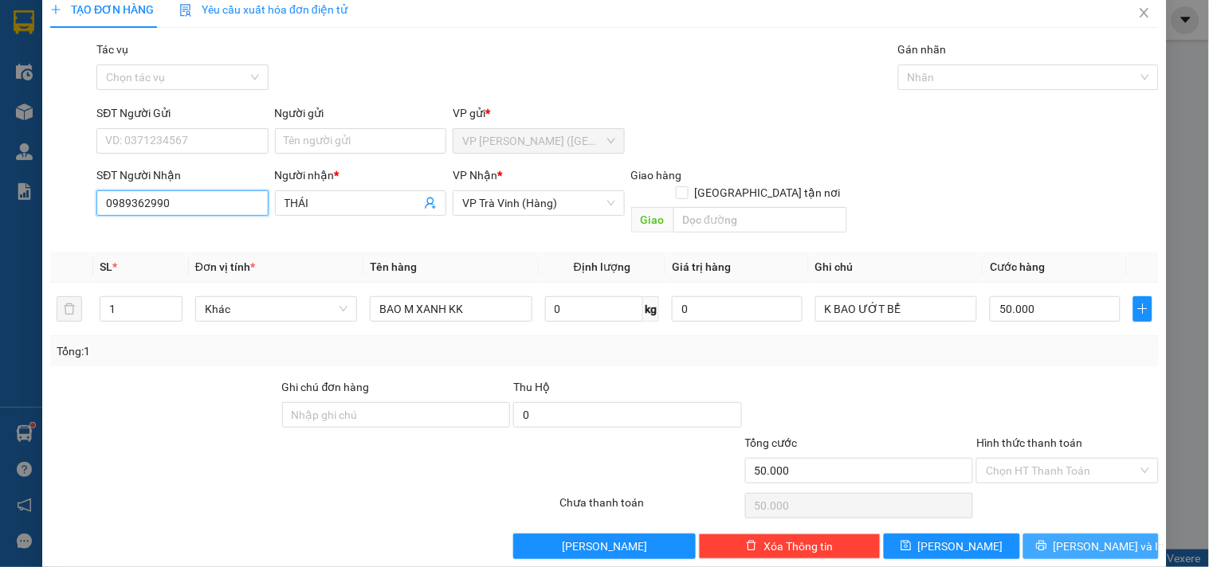
scroll to position [22, 0]
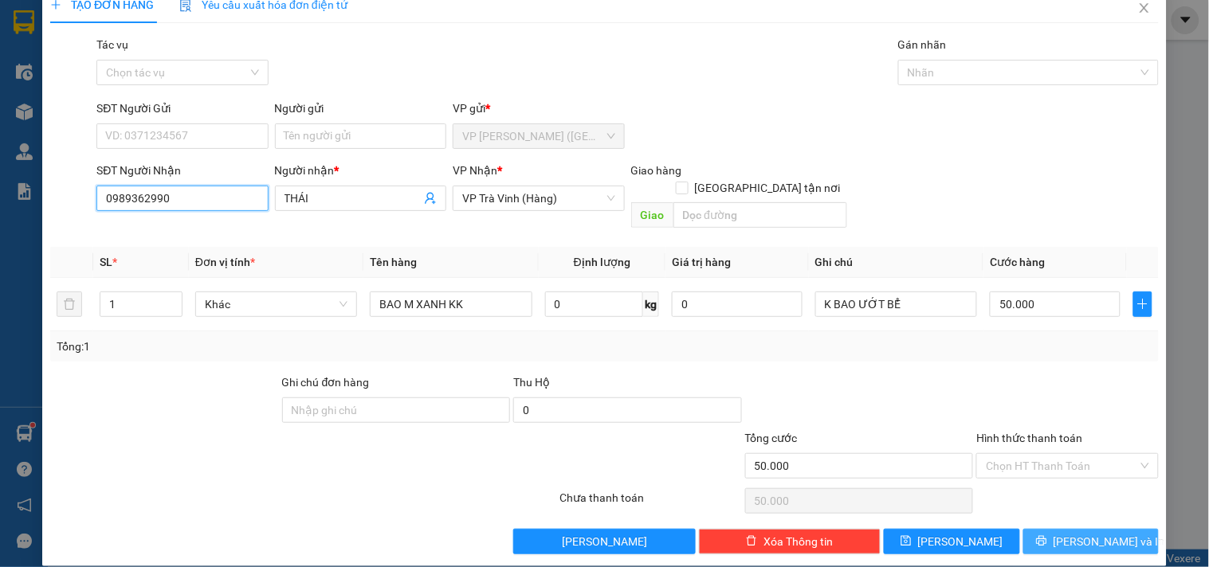
type input "0989362990"
click at [1060, 529] on button "[PERSON_NAME] và In" at bounding box center [1090, 542] width 135 height 26
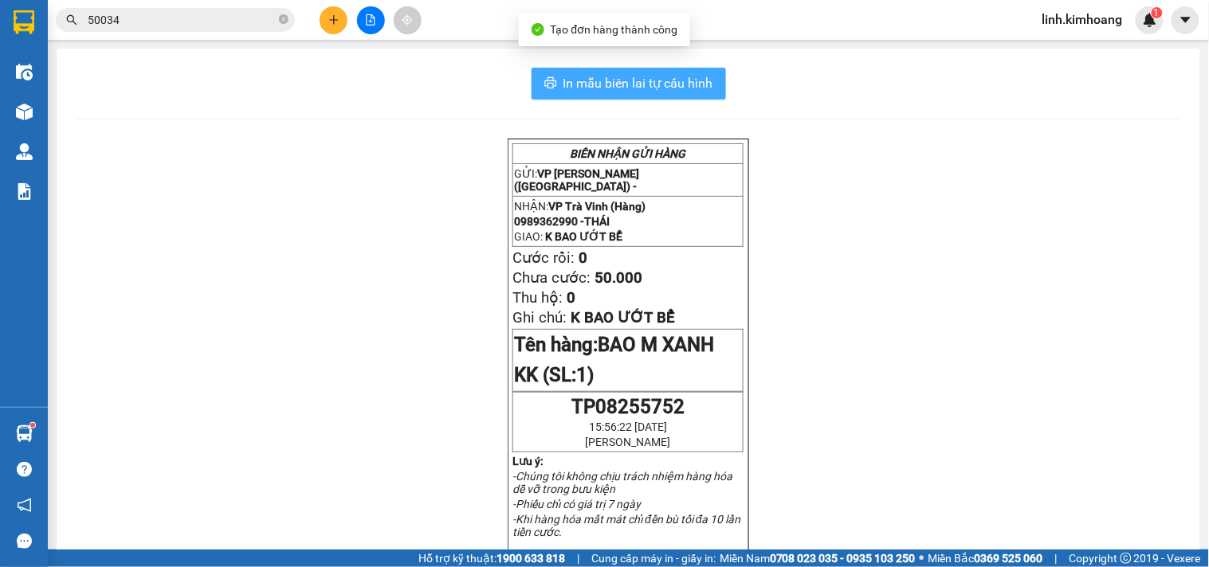
click at [662, 88] on span "In mẫu biên lai tự cấu hình" at bounding box center [638, 83] width 150 height 20
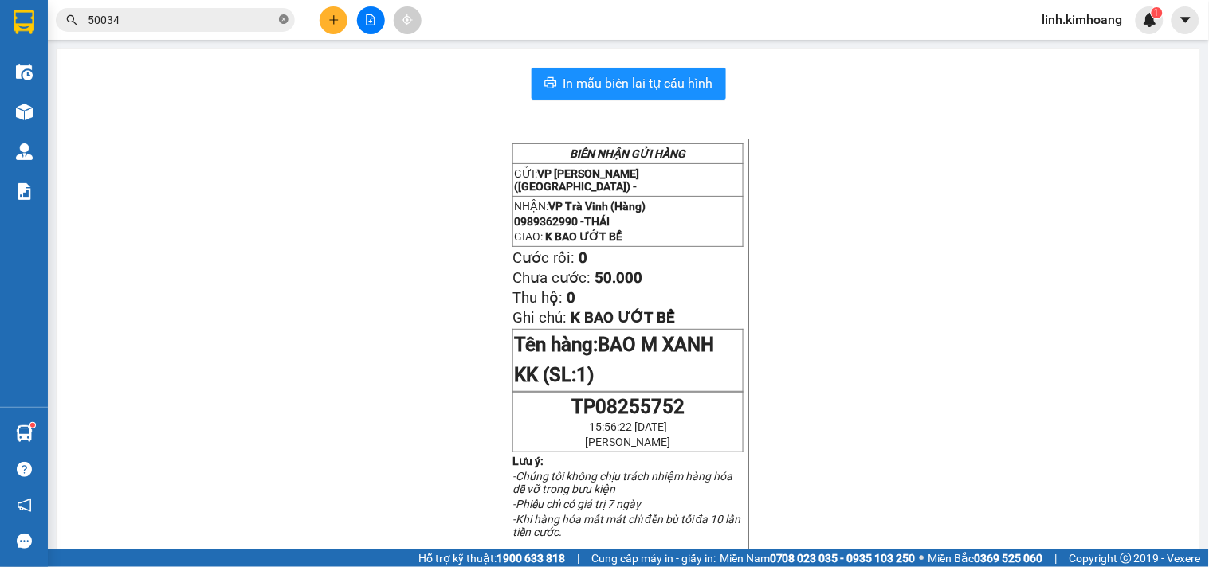
click at [283, 17] on icon "close-circle" at bounding box center [284, 19] width 10 height 10
click at [210, 18] on input "text" at bounding box center [182, 20] width 188 height 18
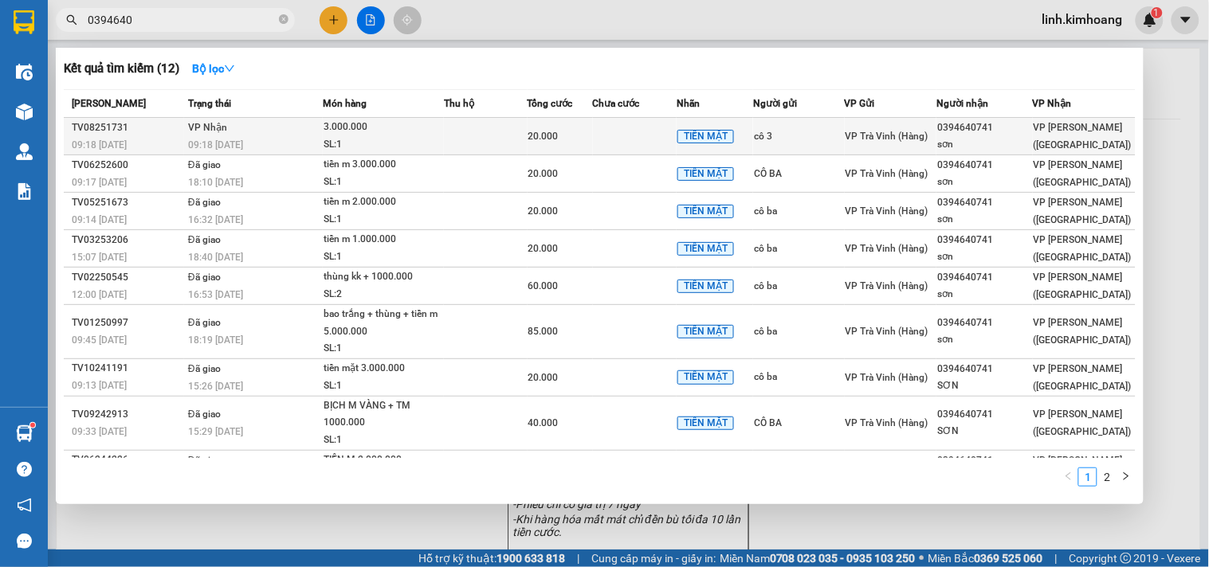
type input "0394640"
click at [985, 129] on div "0394640741" at bounding box center [984, 128] width 95 height 17
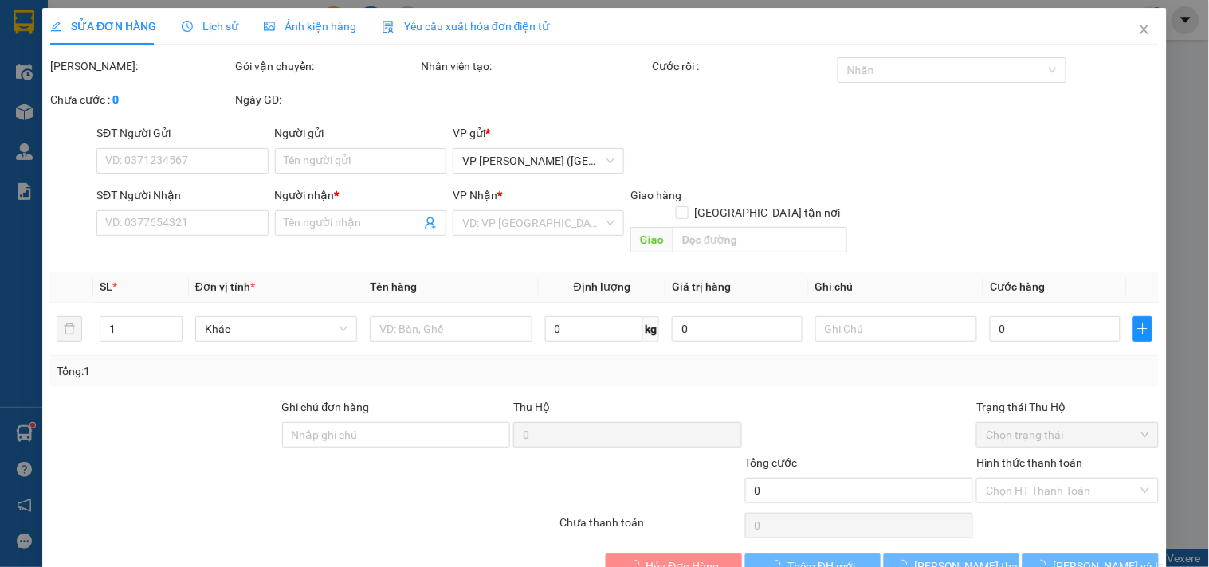
type input "cô 3"
type input "0394640741"
type input "sơn"
type input "20.000"
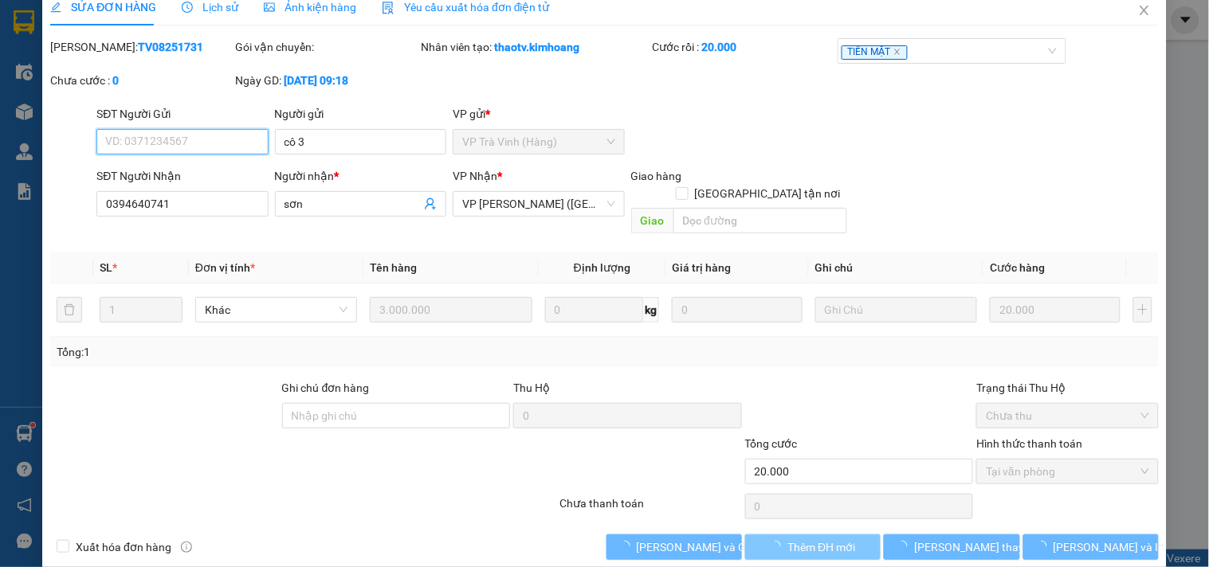
scroll to position [26, 0]
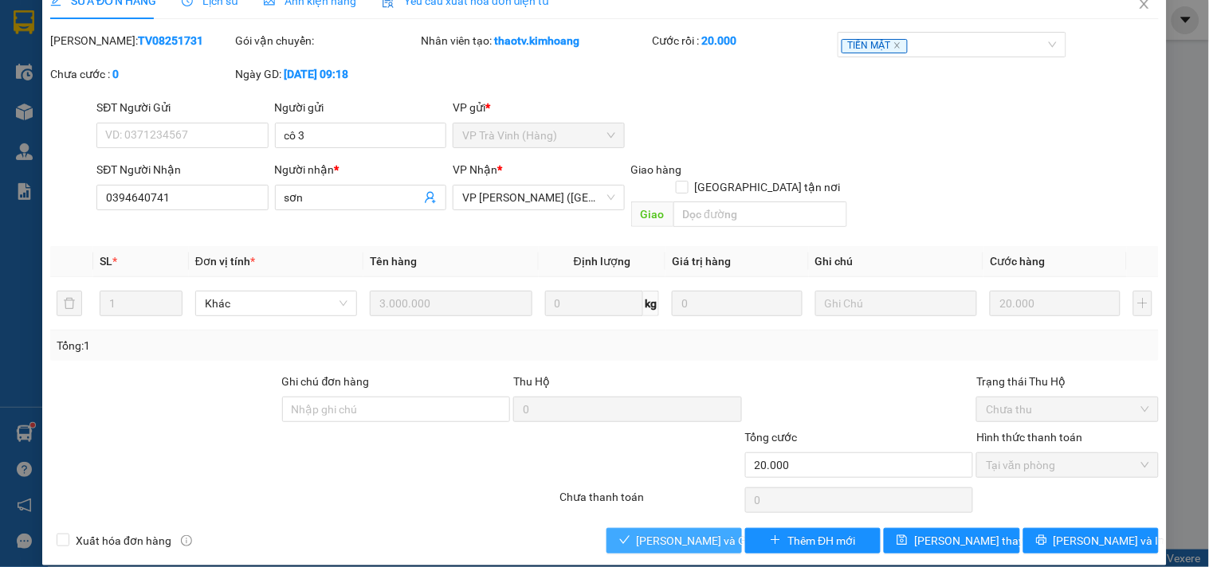
click at [627, 528] on button "Lưu và Giao hàng" at bounding box center [674, 541] width 135 height 26
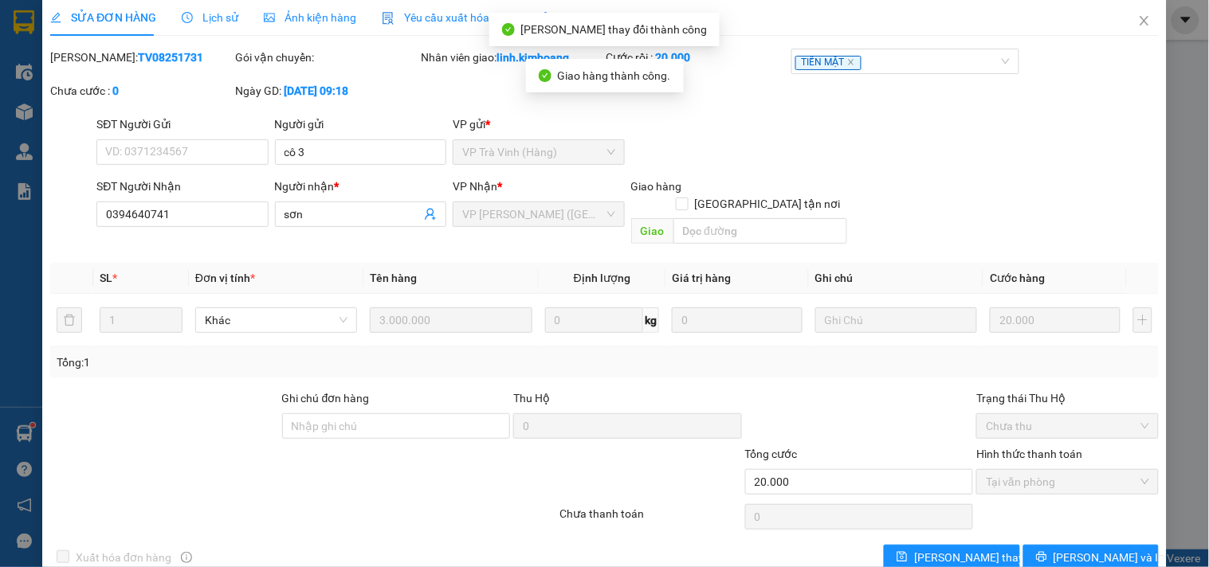
scroll to position [0, 0]
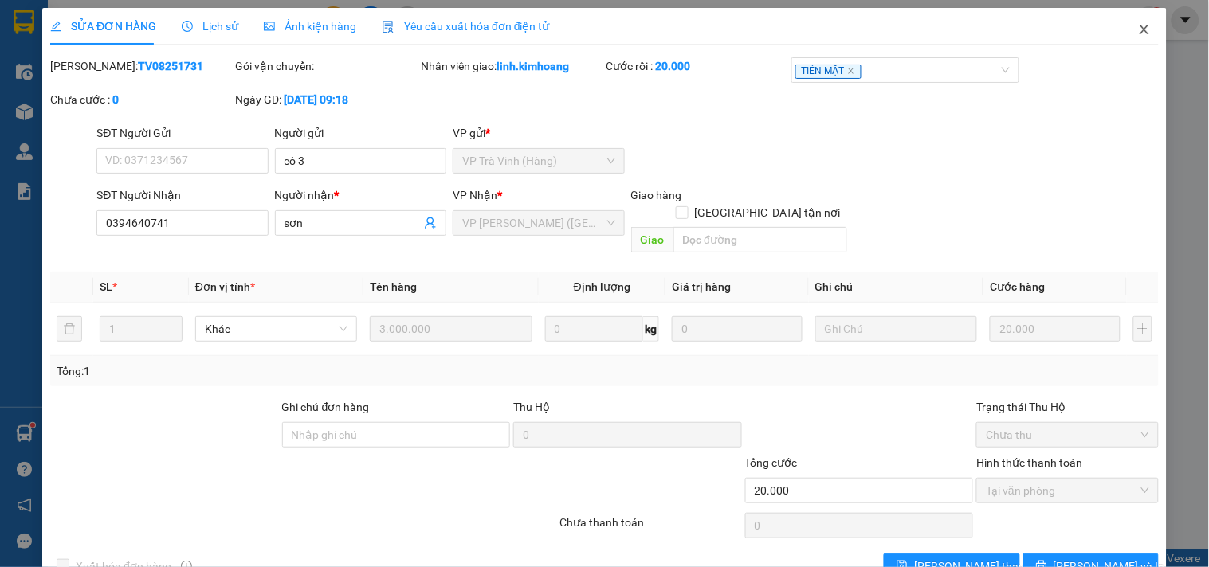
click at [1140, 30] on icon "close" at bounding box center [1144, 30] width 9 height 10
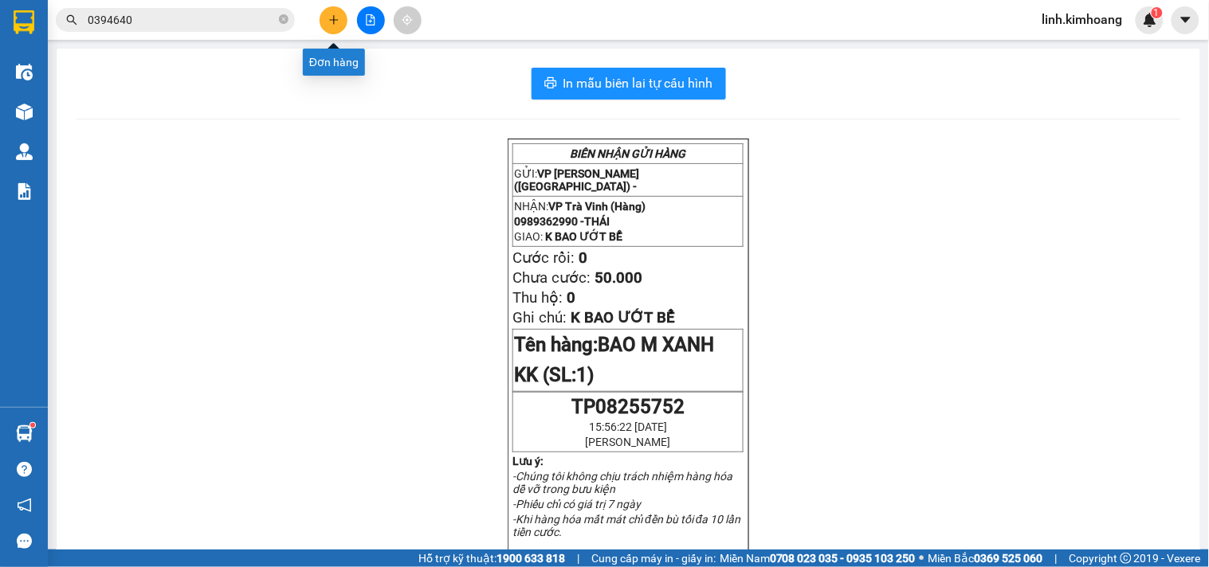
click at [328, 14] on icon "plus" at bounding box center [333, 19] width 11 height 11
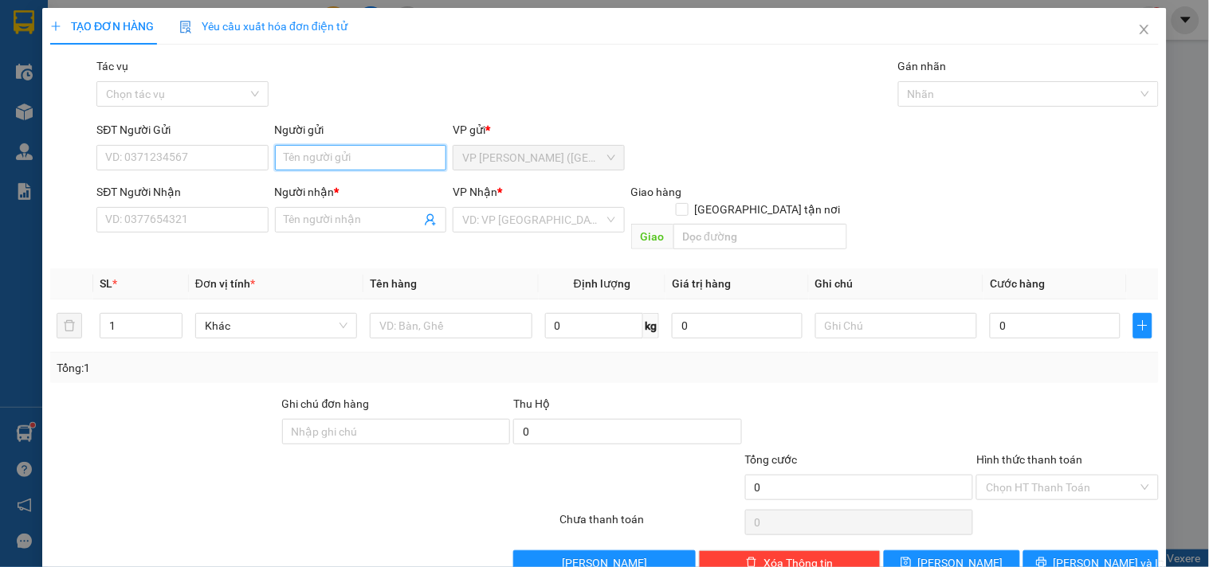
click at [312, 153] on input "Người gửi" at bounding box center [360, 158] width 171 height 26
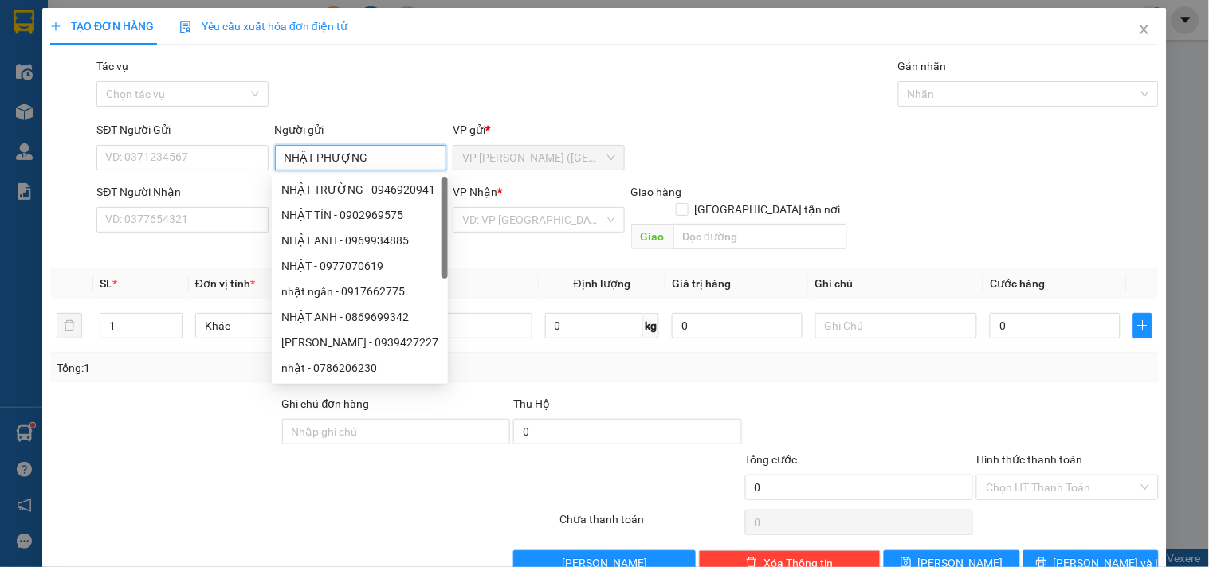
type input "NHẬT PHƯỢNG"
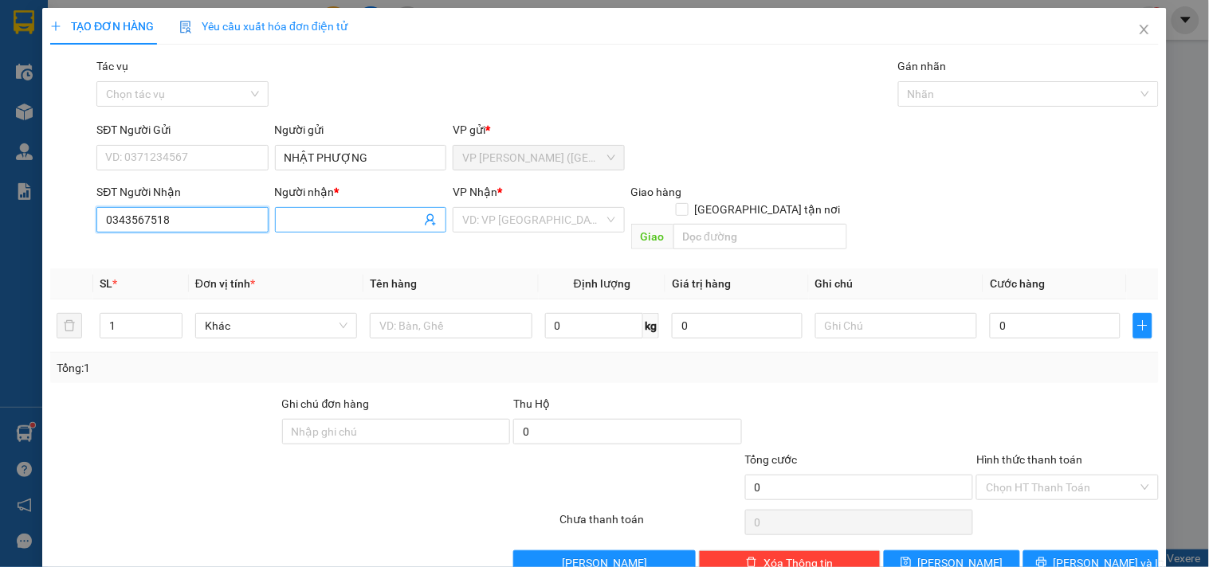
type input "0343567518"
click at [371, 217] on input "Người nhận *" at bounding box center [353, 220] width 136 height 18
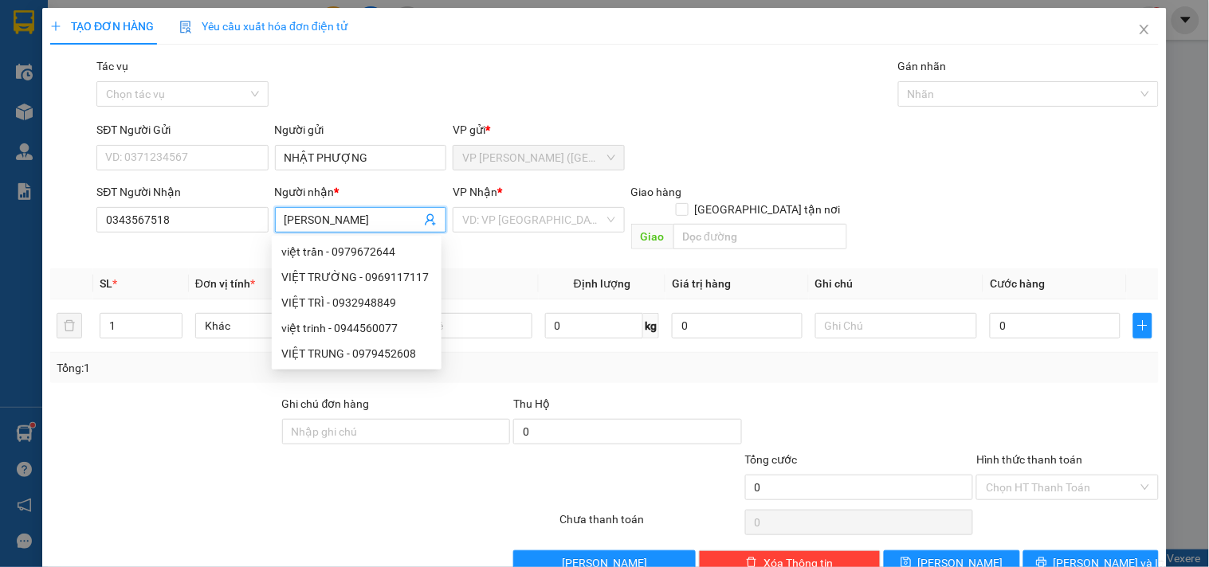
type input "VIỆT TRINH"
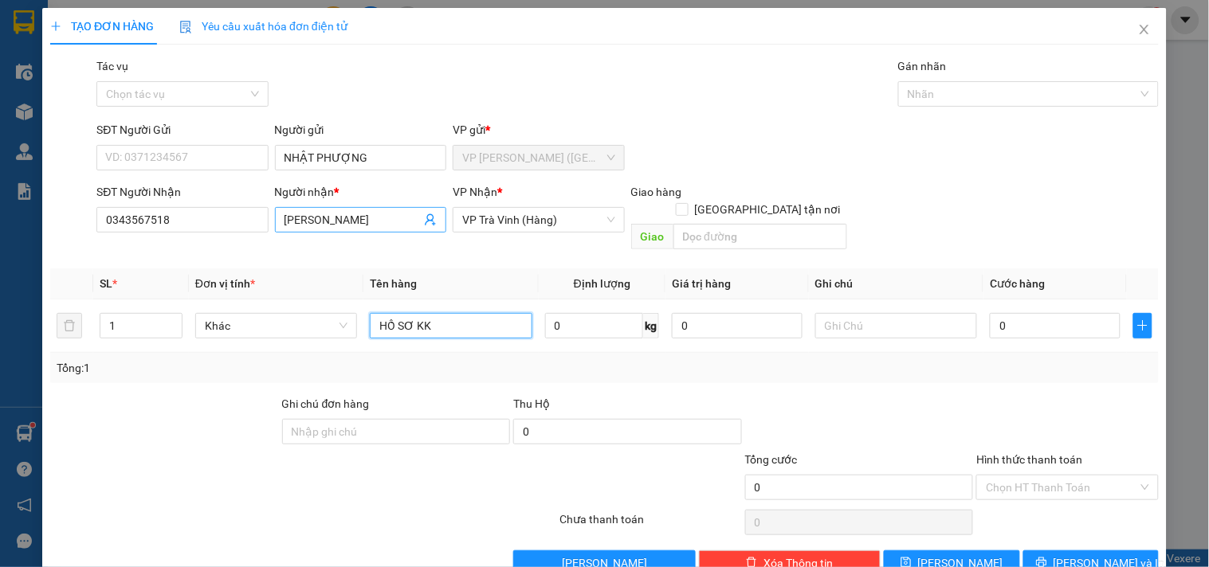
type input "HỒ SƠ KK"
type input "2"
type input "20"
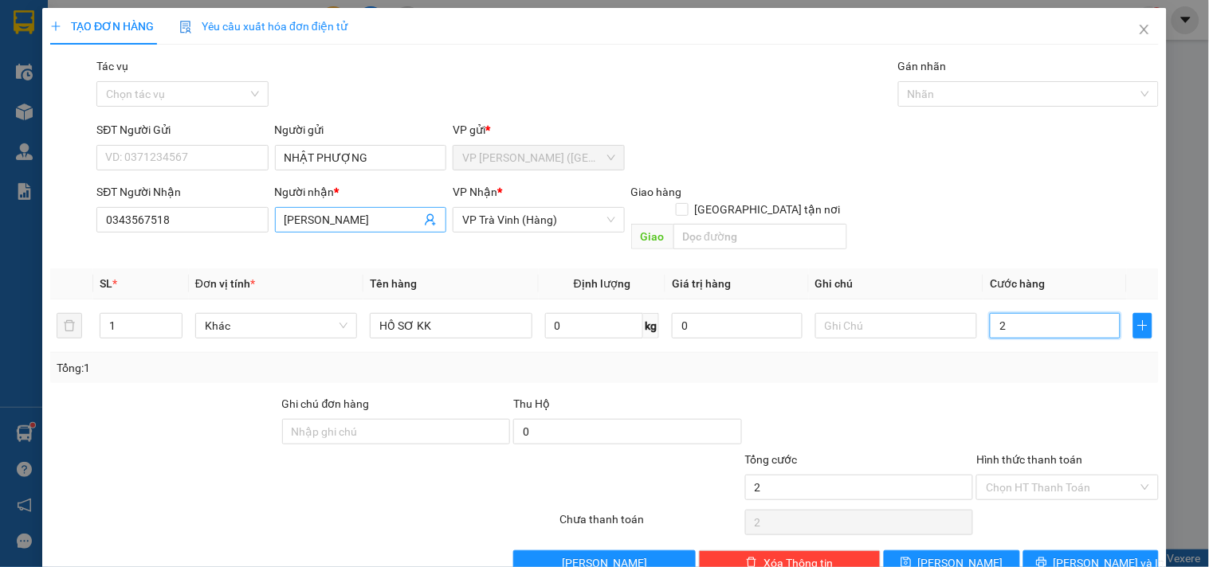
type input "20"
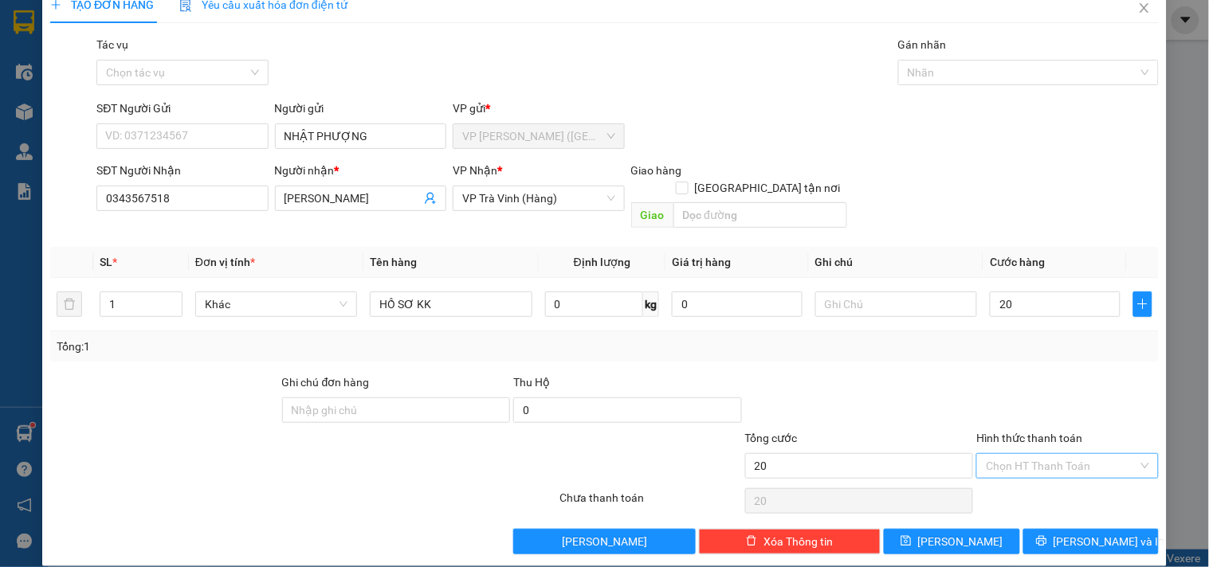
type input "20.000"
click at [1053, 454] on input "Hình thức thanh toán" at bounding box center [1061, 466] width 151 height 24
click at [1031, 486] on div "Tại văn phòng" at bounding box center [1057, 481] width 161 height 18
type input "0"
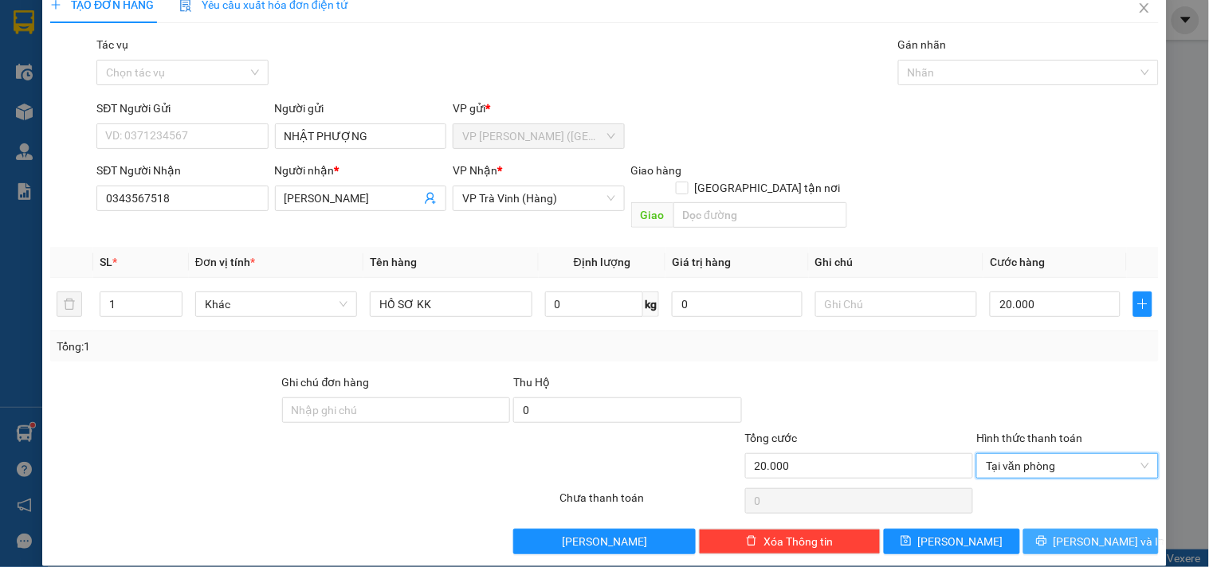
click at [1047, 536] on icon "printer" at bounding box center [1041, 541] width 11 height 11
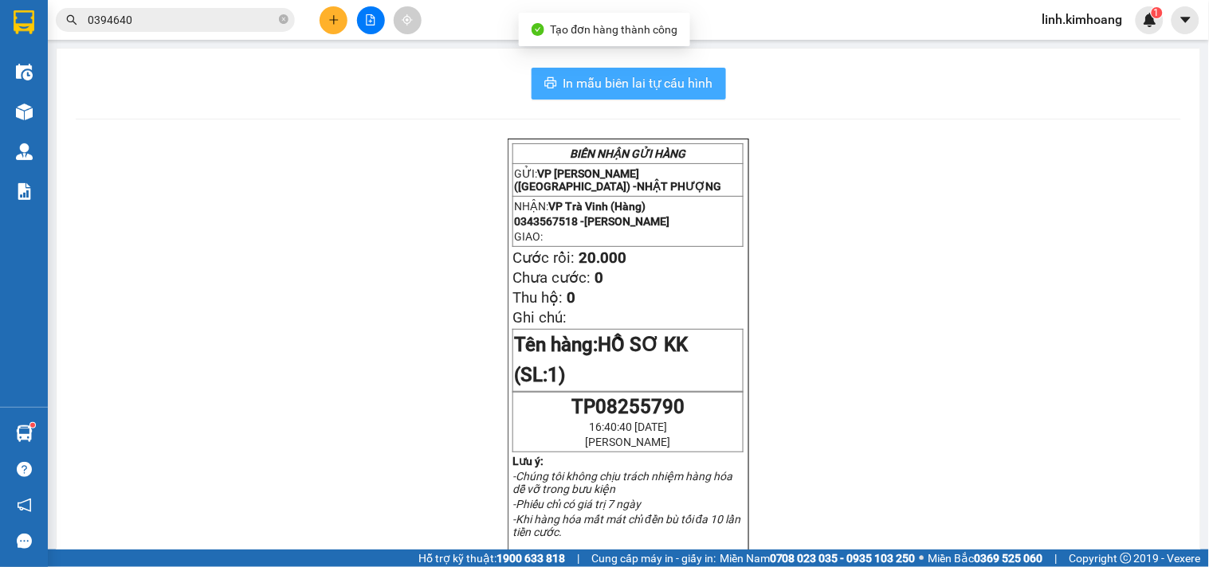
click at [684, 80] on span "In mẫu biên lai tự cấu hình" at bounding box center [638, 83] width 150 height 20
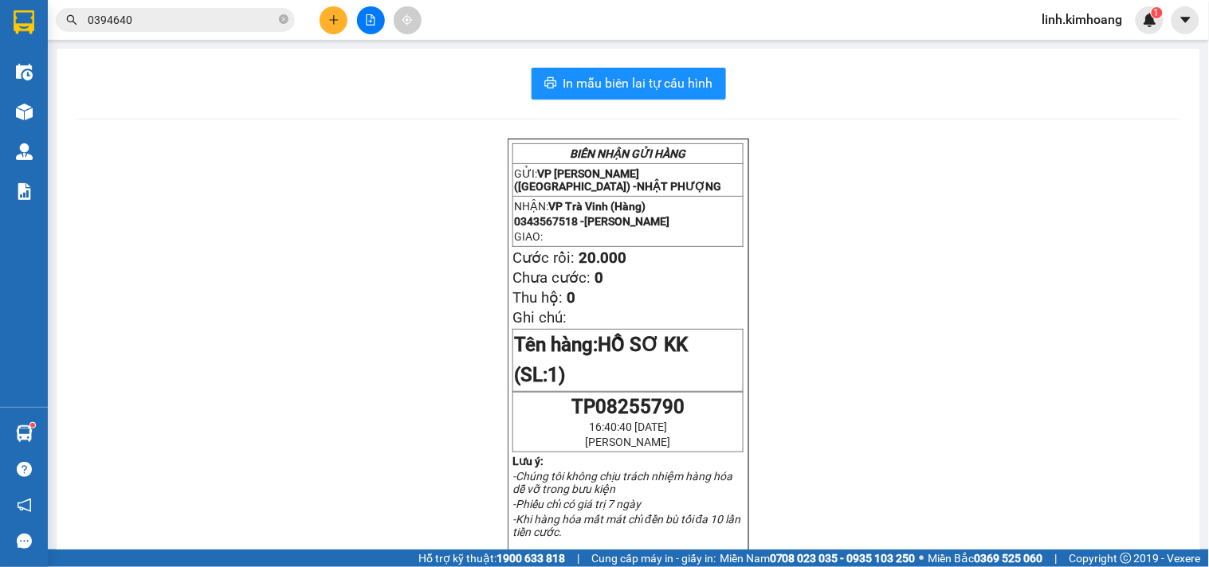
click at [333, 17] on icon "plus" at bounding box center [333, 19] width 1 height 9
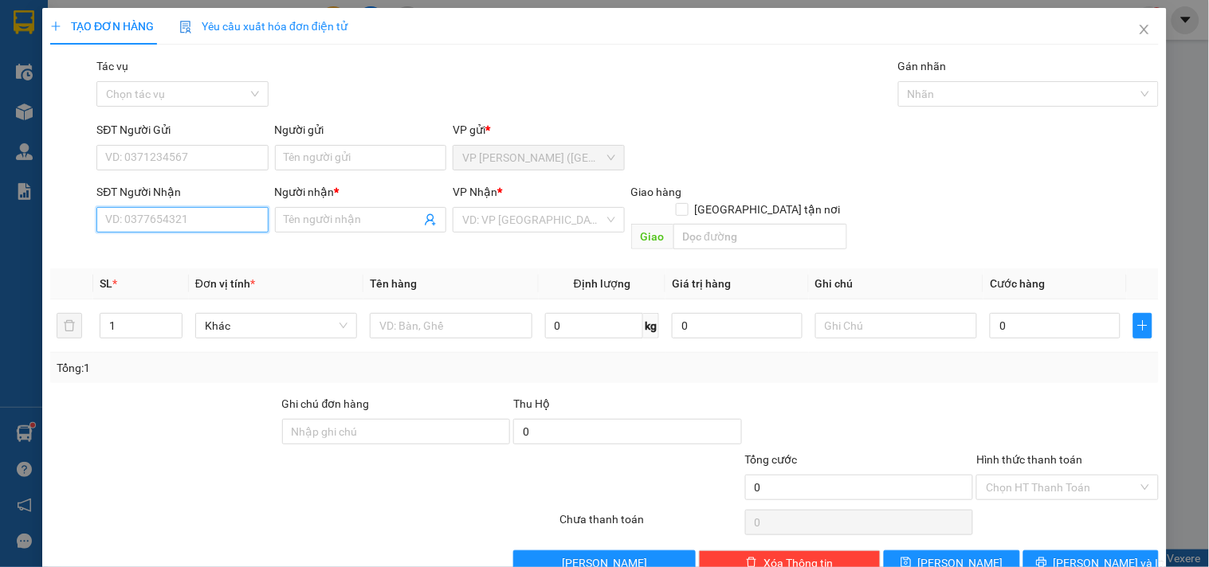
click at [151, 213] on input "SĐT Người Nhận" at bounding box center [181, 220] width 171 height 26
click at [185, 249] on div "0982987053 - HOA*" at bounding box center [180, 252] width 151 height 18
type input "0982987053"
type input "HOA*"
type input "60.000"
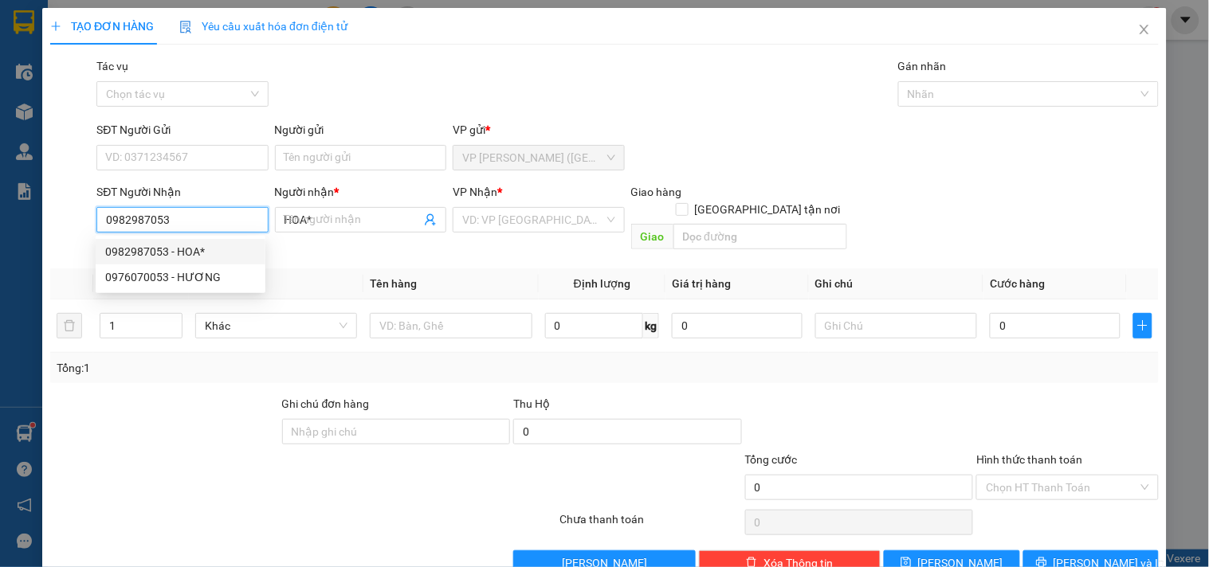
type input "60.000"
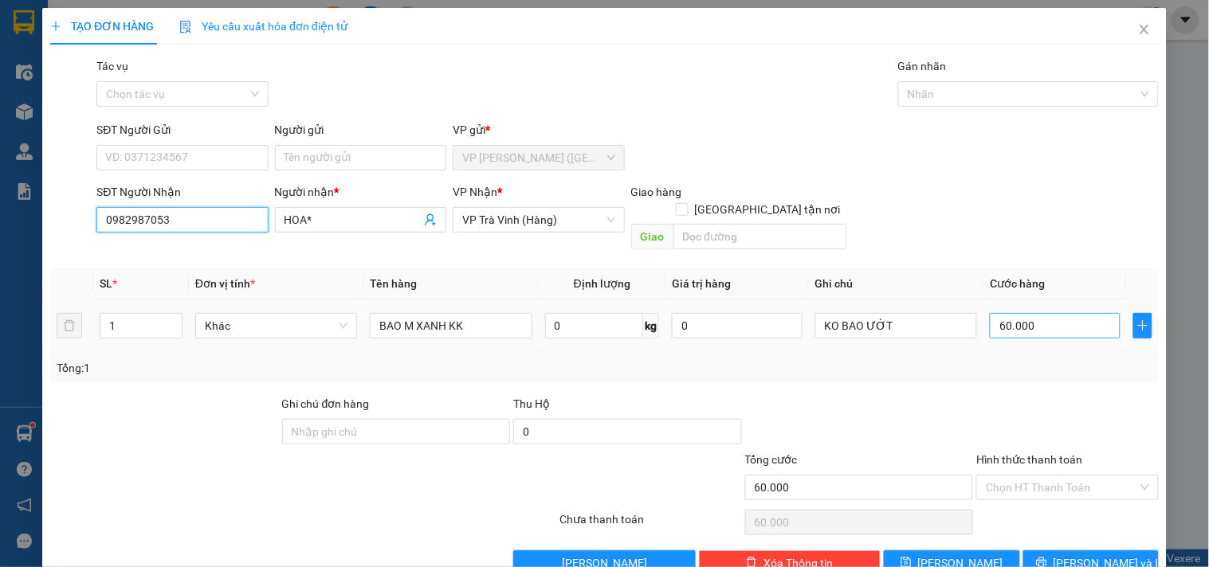
type input "0982987053"
click at [1052, 313] on input "60.000" at bounding box center [1055, 326] width 131 height 26
type input "4"
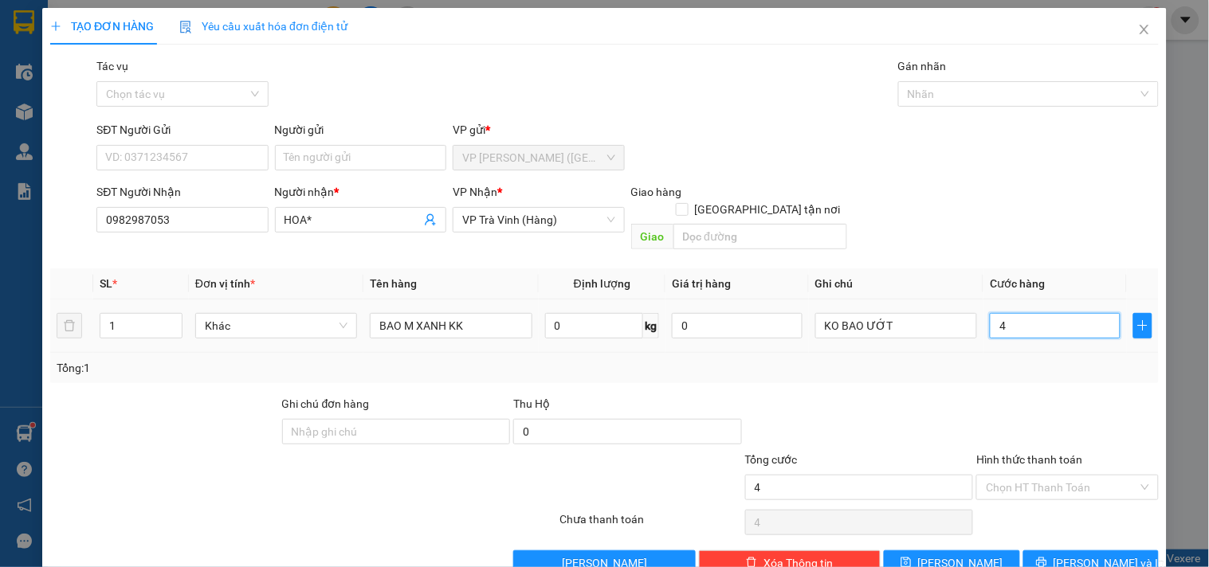
type input "40"
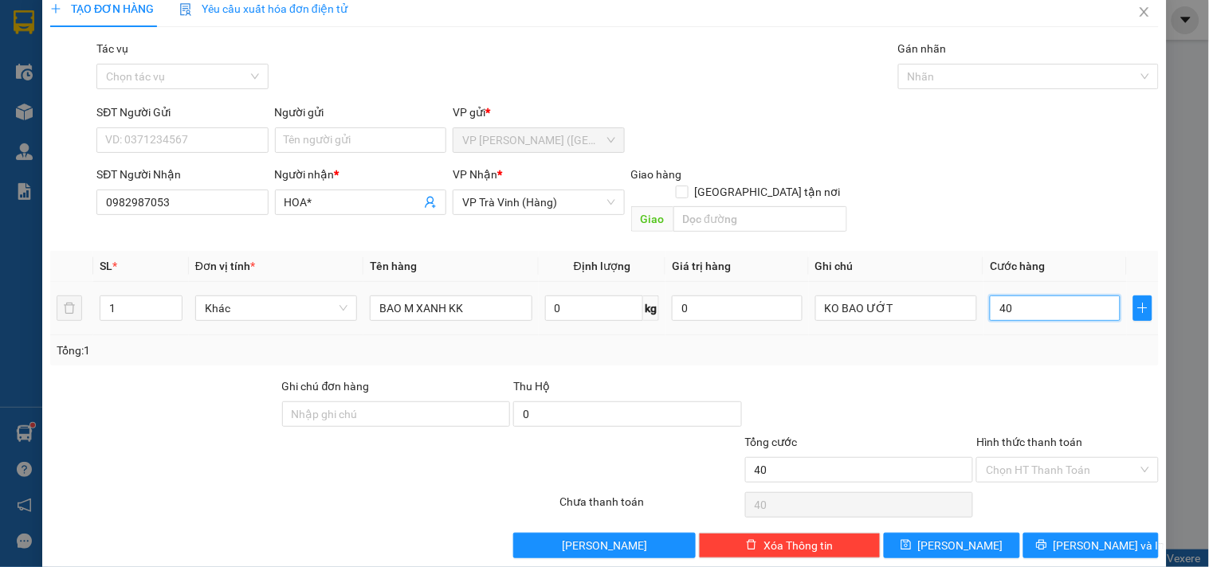
scroll to position [22, 0]
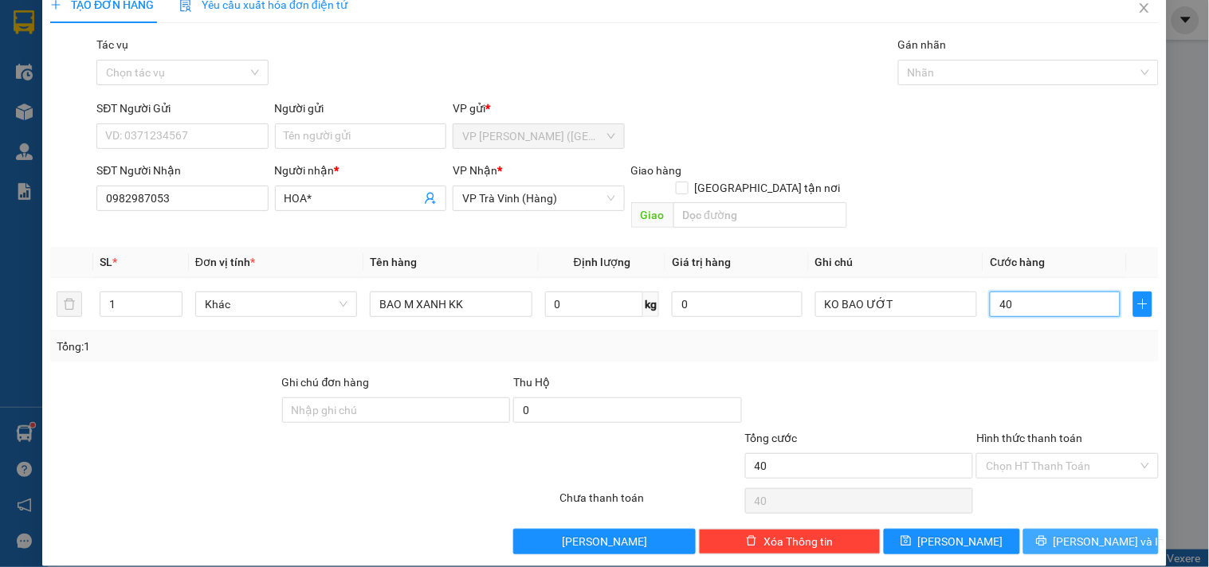
type input "40"
type input "40.000"
click at [1047, 536] on icon "printer" at bounding box center [1041, 541] width 11 height 11
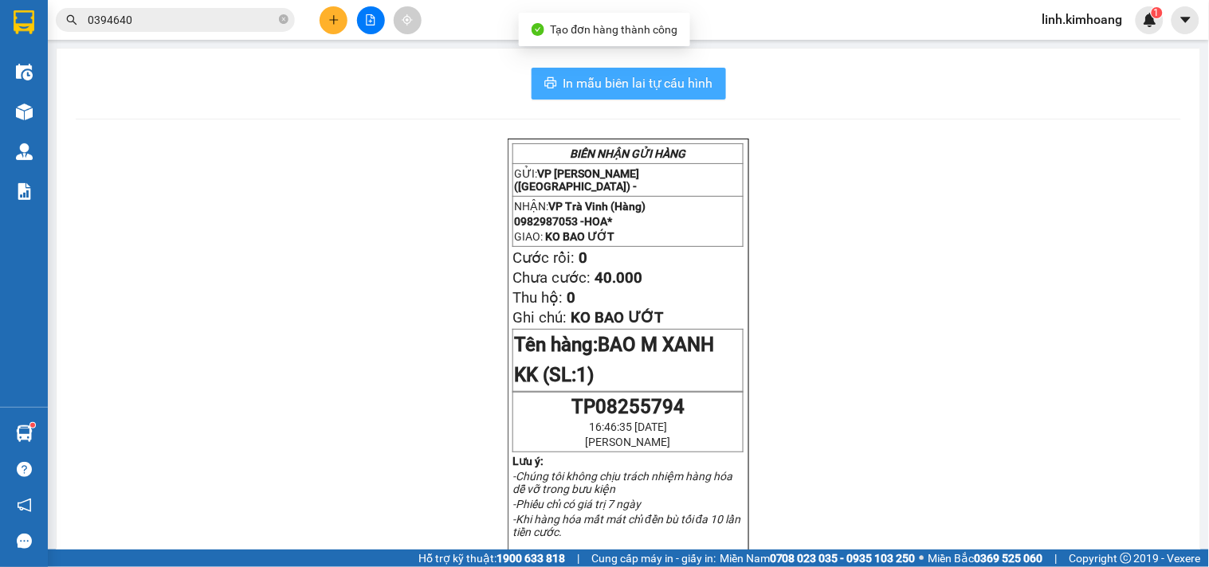
click at [656, 88] on span "In mẫu biên lai tự cấu hình" at bounding box center [638, 83] width 150 height 20
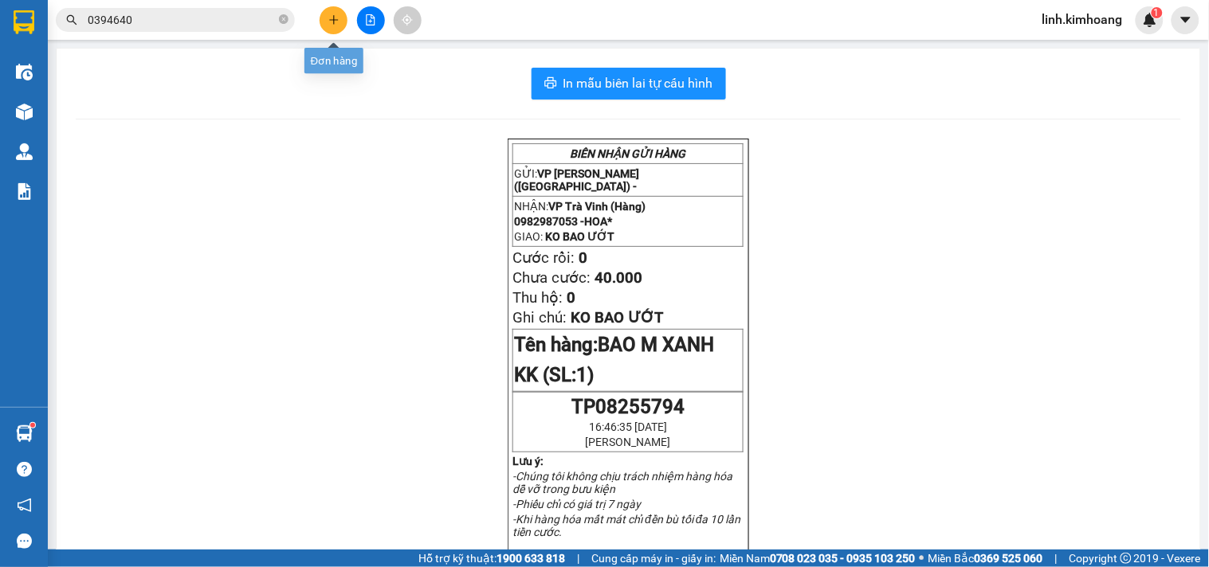
click at [325, 19] on button at bounding box center [334, 20] width 28 height 28
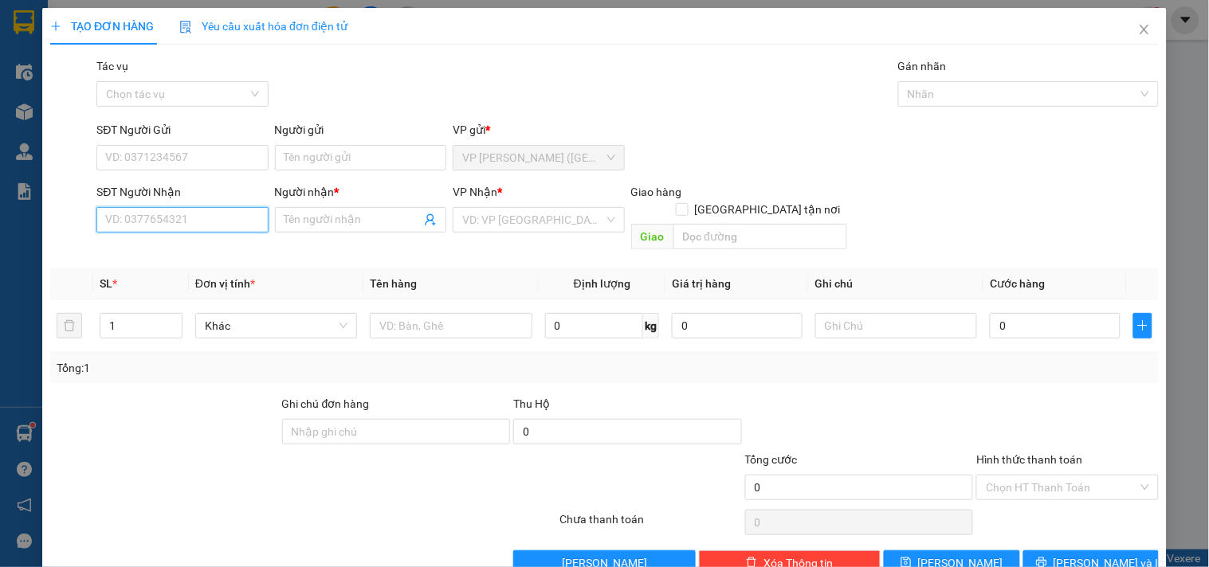
click at [208, 223] on input "SĐT Người Nhận" at bounding box center [181, 220] width 171 height 26
click at [378, 210] on span at bounding box center [360, 220] width 171 height 26
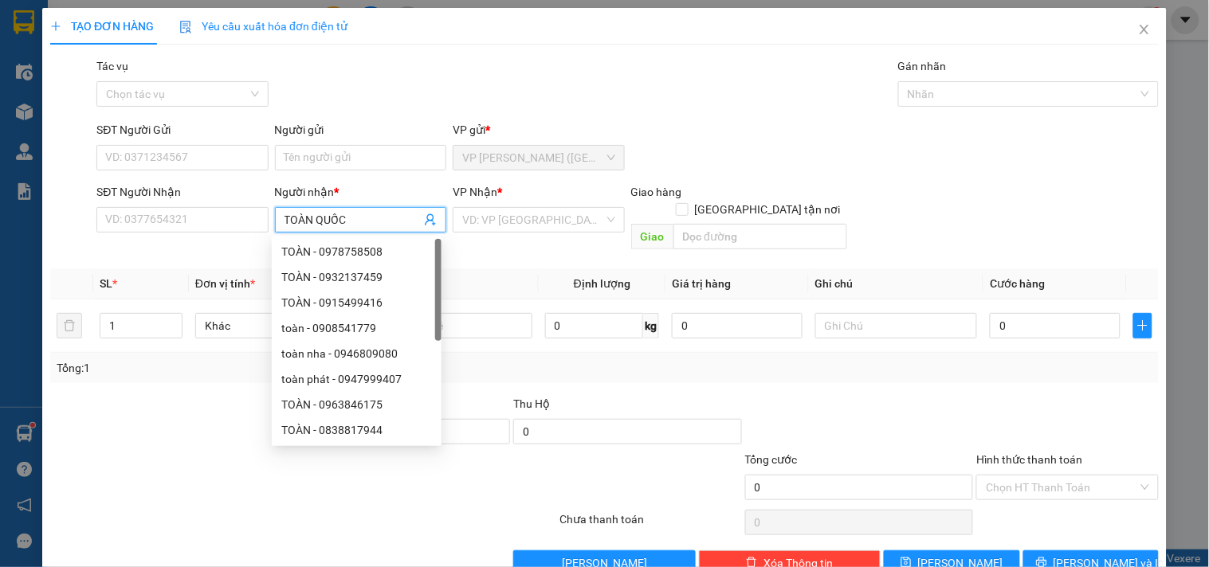
type input "TOÀN QUỐC"
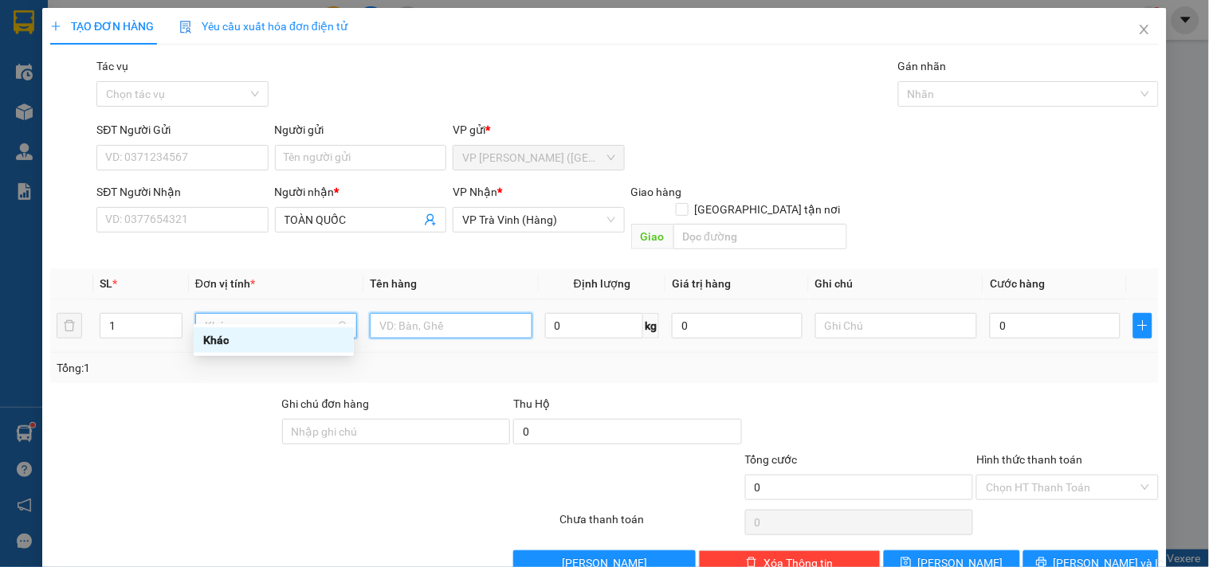
click at [471, 313] on input "text" at bounding box center [451, 326] width 162 height 26
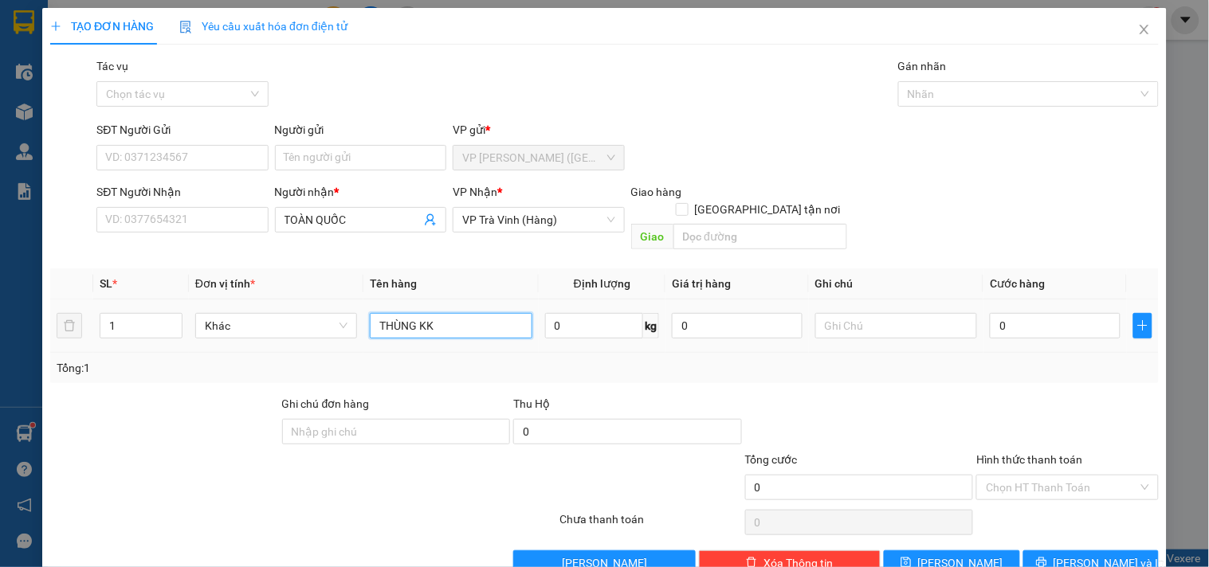
type input "THÙNG KK"
type input "3"
type input "30"
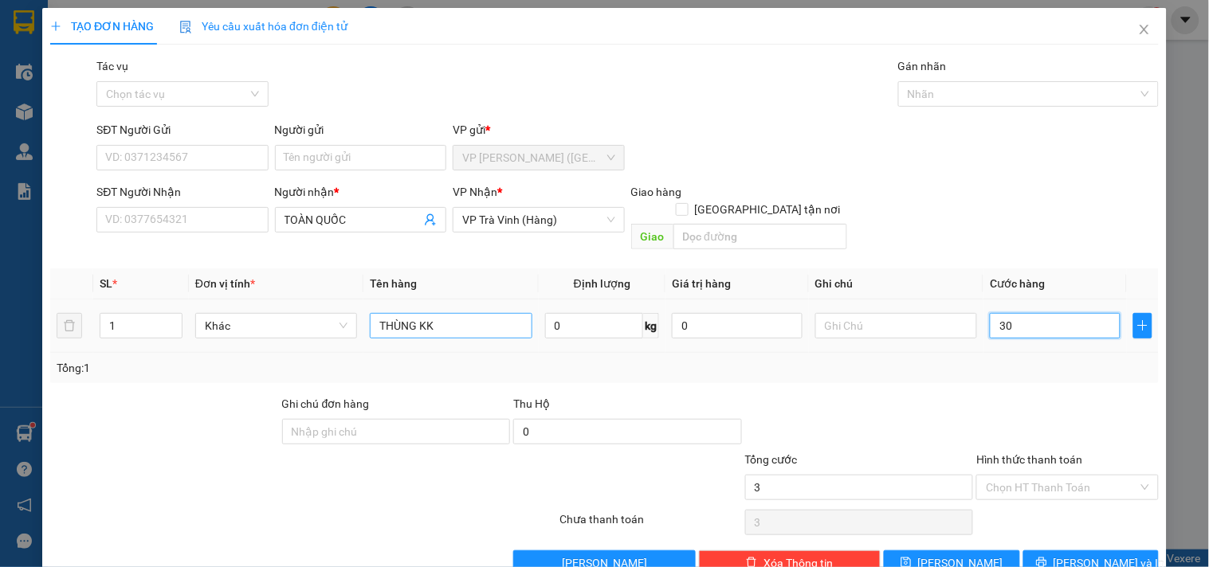
type input "30"
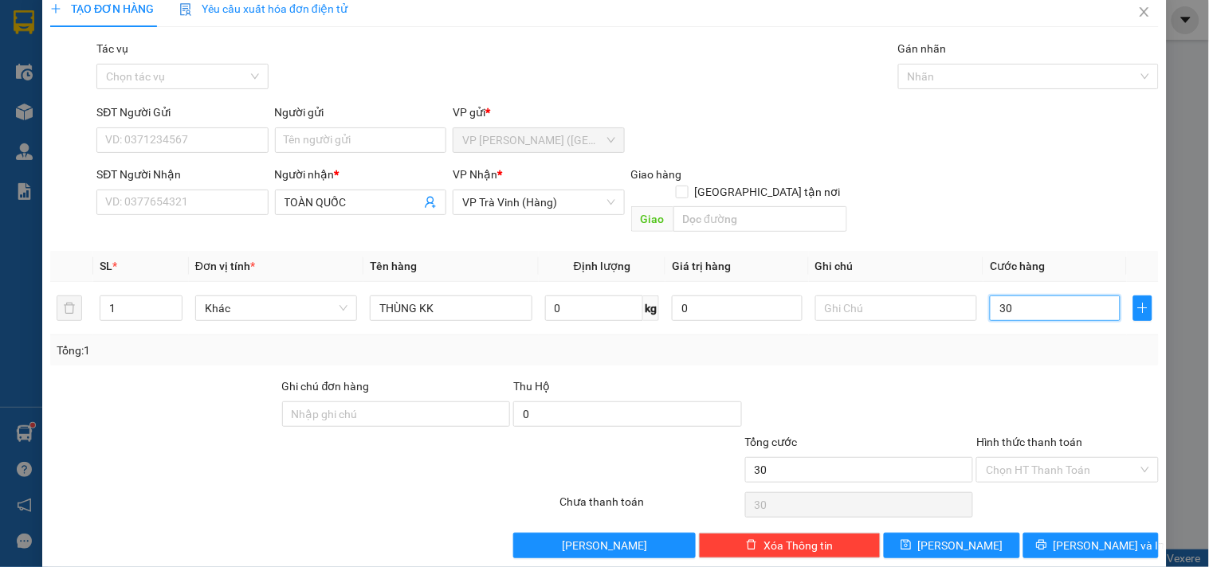
scroll to position [22, 0]
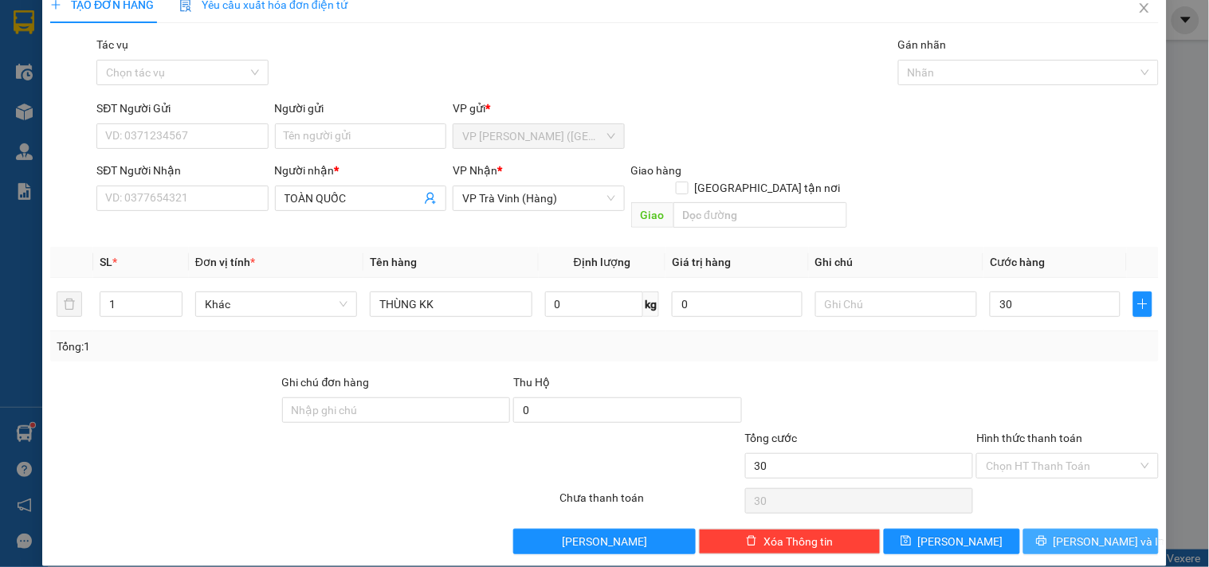
type input "30.000"
click at [1062, 529] on button "[PERSON_NAME] và In" at bounding box center [1090, 542] width 135 height 26
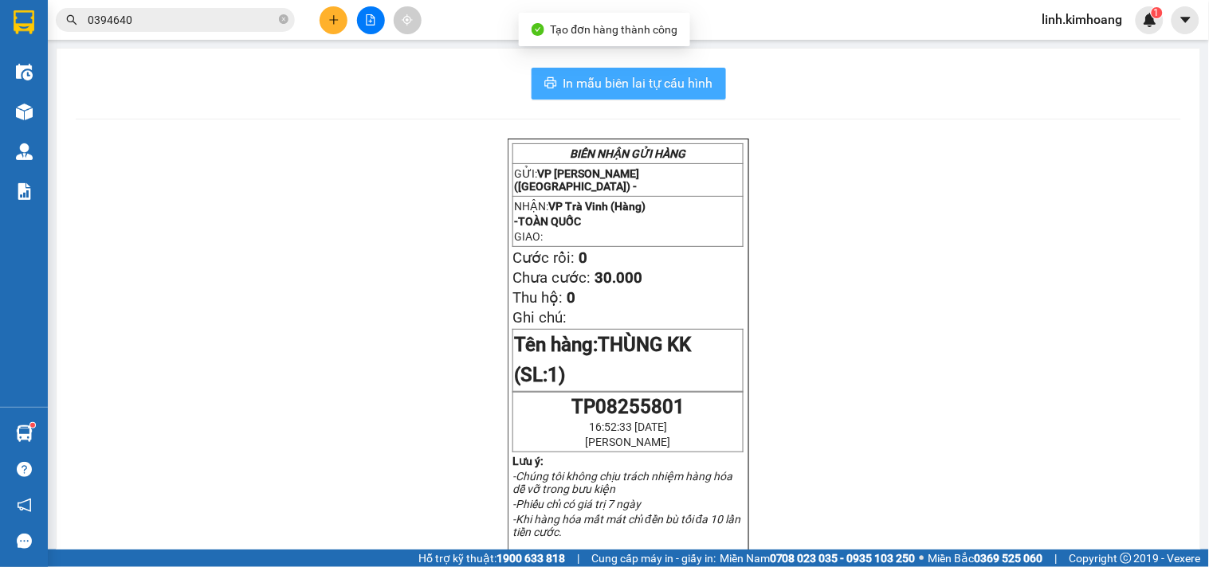
click at [635, 82] on span "In mẫu biên lai tự cấu hình" at bounding box center [638, 83] width 150 height 20
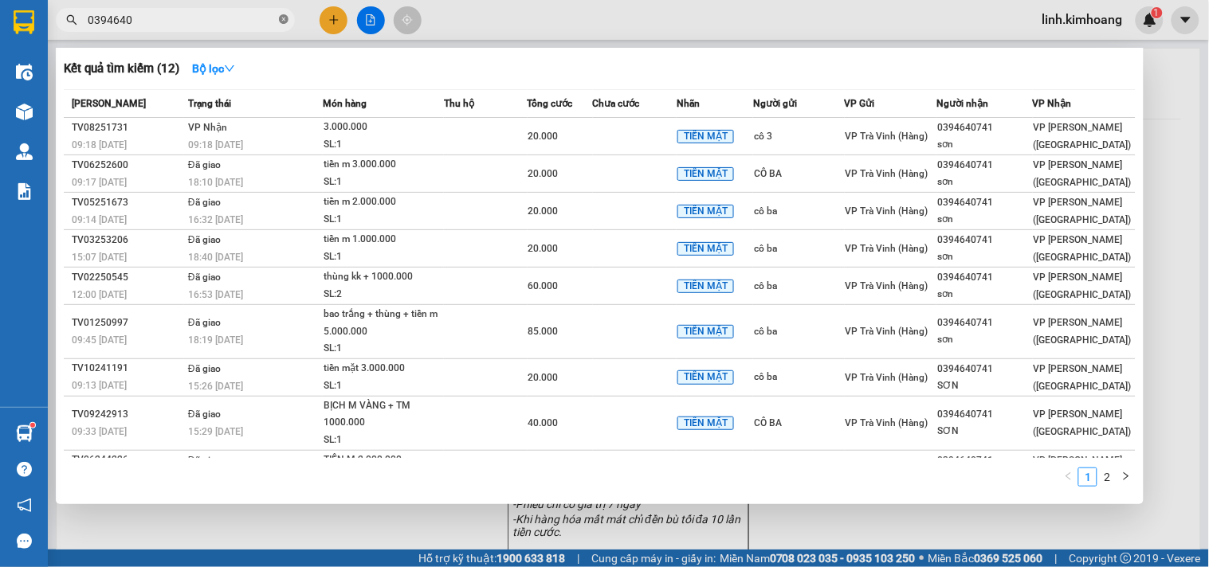
click at [283, 14] on icon "close-circle" at bounding box center [284, 19] width 10 height 10
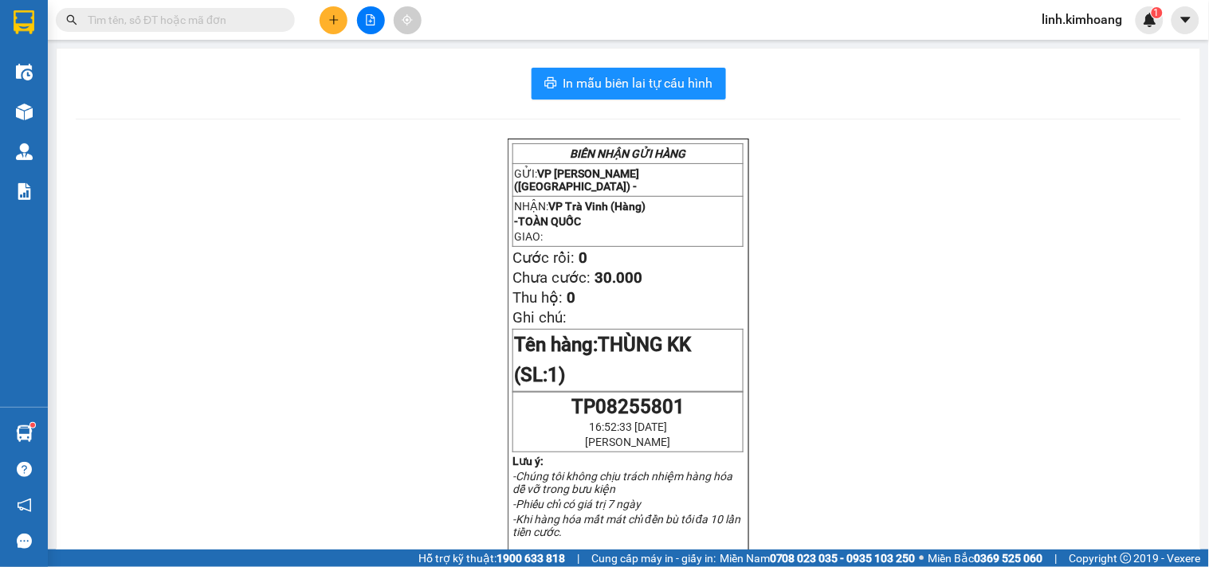
click at [228, 18] on input "text" at bounding box center [182, 20] width 188 height 18
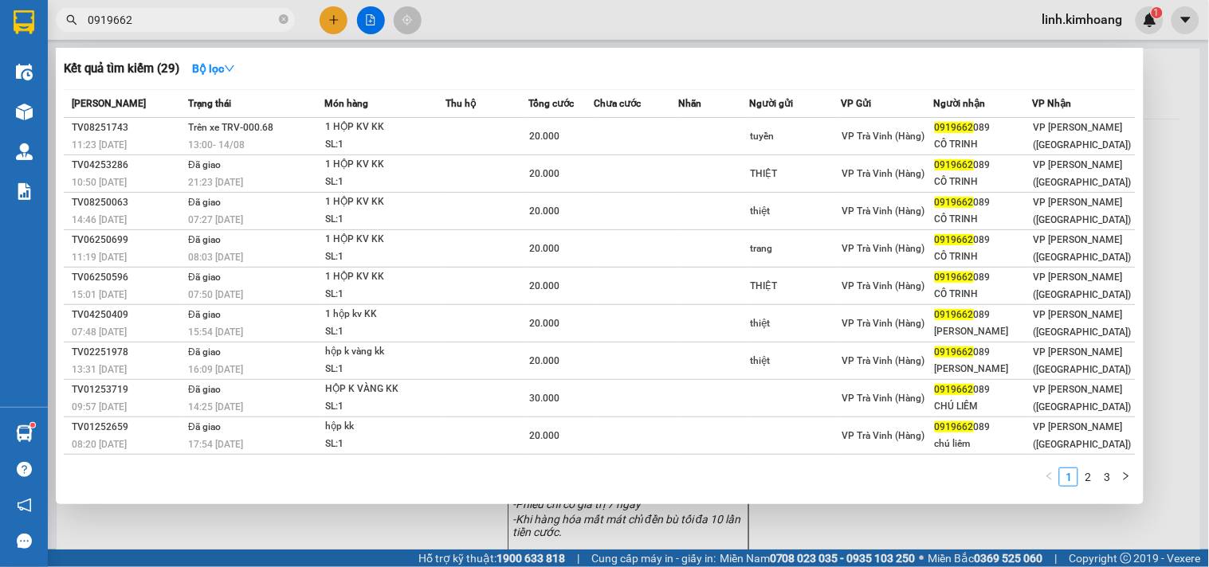
type input "0919662"
click at [335, 20] on div at bounding box center [604, 283] width 1209 height 567
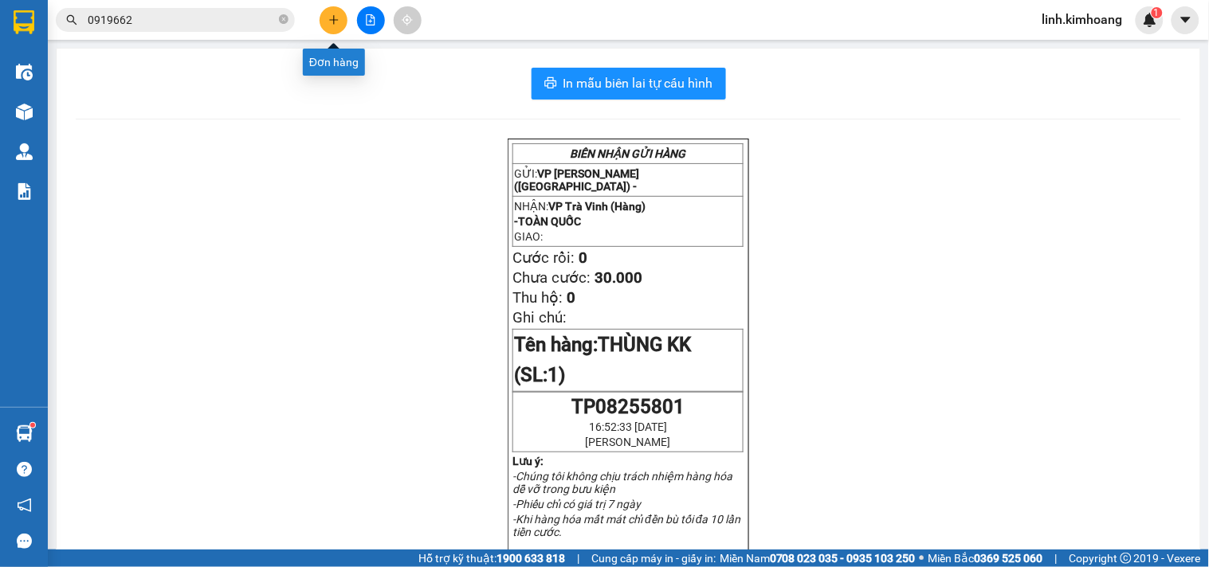
click at [328, 14] on icon "plus" at bounding box center [333, 19] width 11 height 11
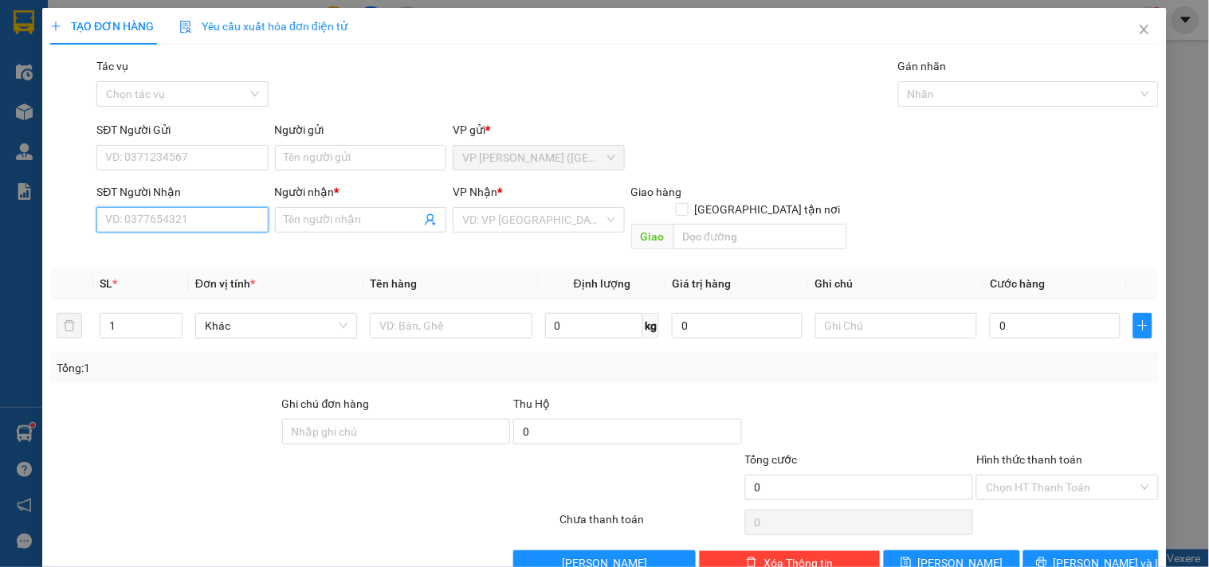
click at [186, 223] on input "SĐT Người Nhận" at bounding box center [181, 220] width 171 height 26
type input "0977625406"
click at [179, 249] on div "0977625406 - SA PHANH" at bounding box center [180, 252] width 151 height 18
type input "SA PHANH"
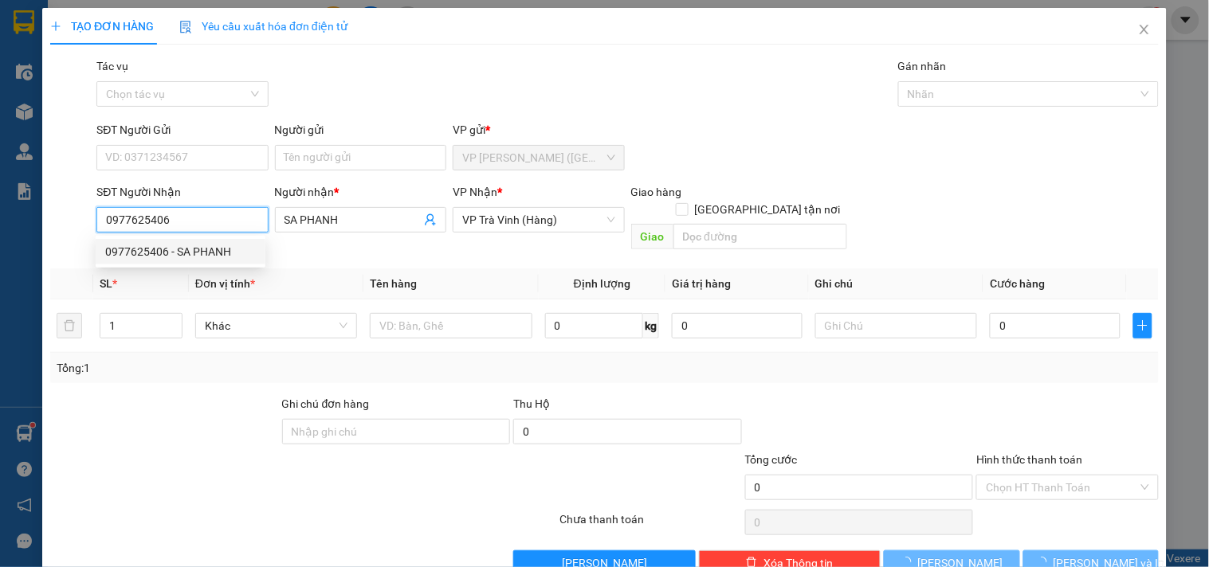
type input "35.000"
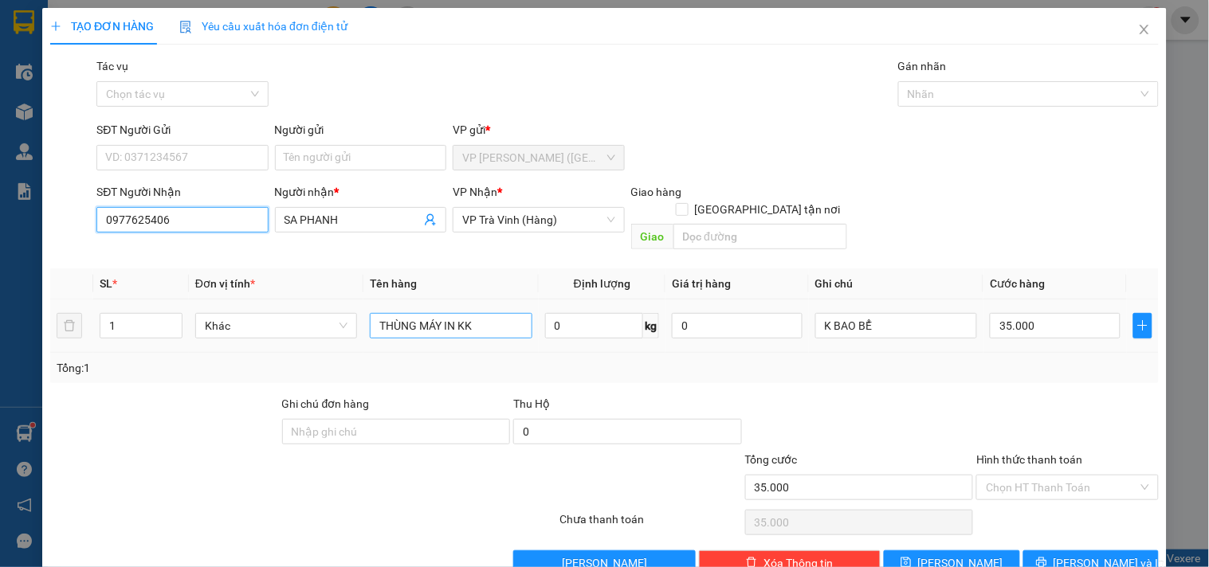
type input "0977625406"
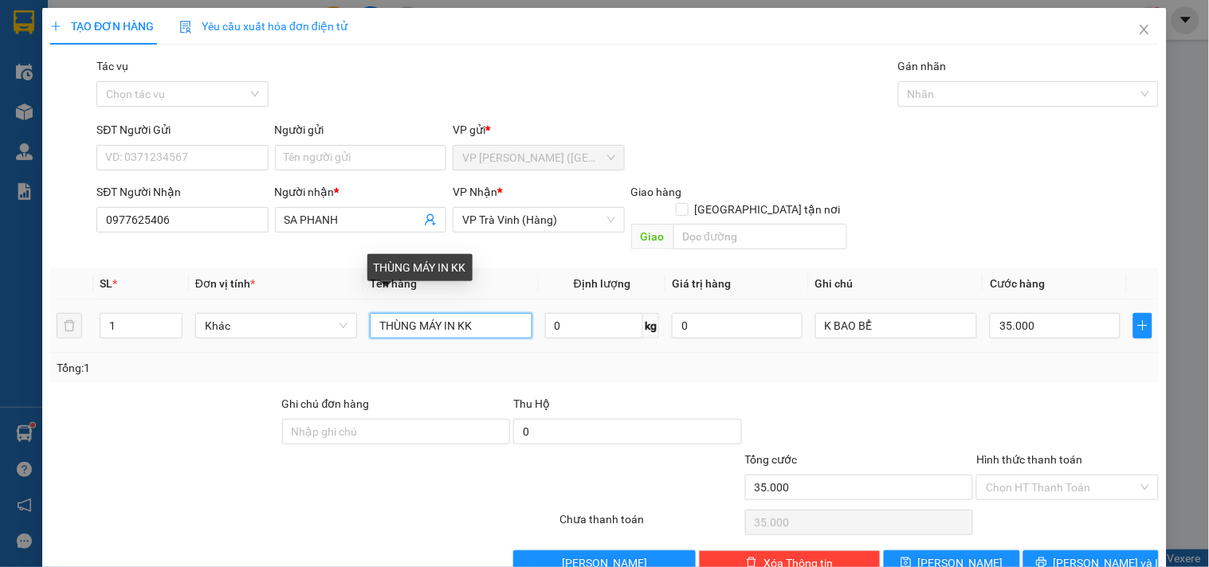
drag, startPoint x: 493, startPoint y: 304, endPoint x: 147, endPoint y: 321, distance: 346.3
click at [179, 317] on tr "1 Khác THÙNG MÁY IN KK 0 kg 0 K BAO BỂ 35.000" at bounding box center [604, 326] width 1109 height 53
type input "C"
type input "CUC M TRẮNG KK"
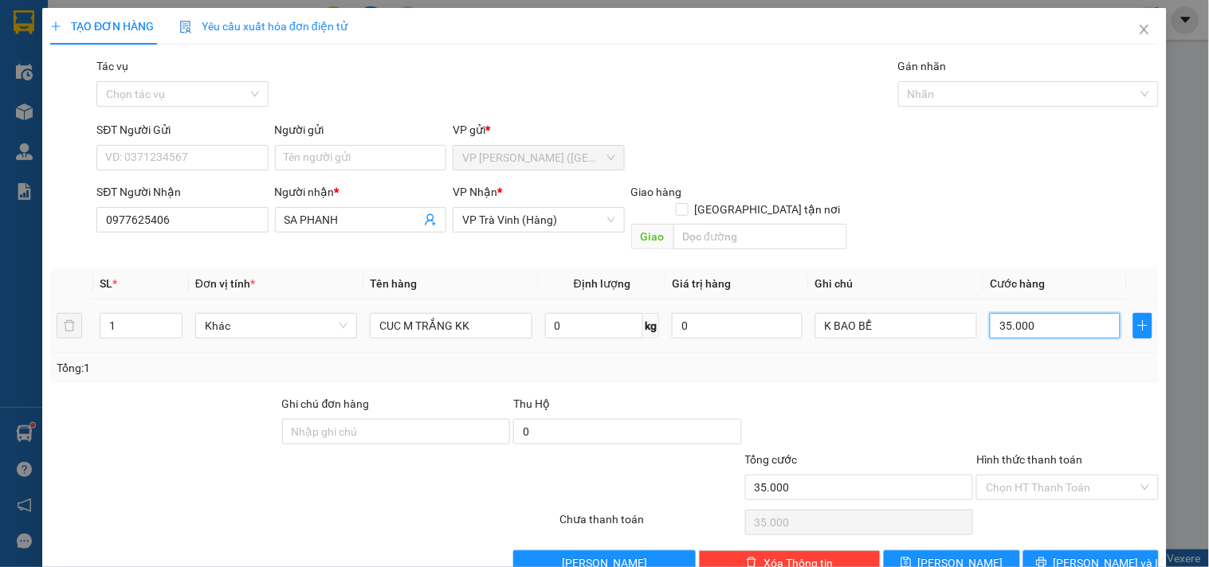
type input "2"
type input "20"
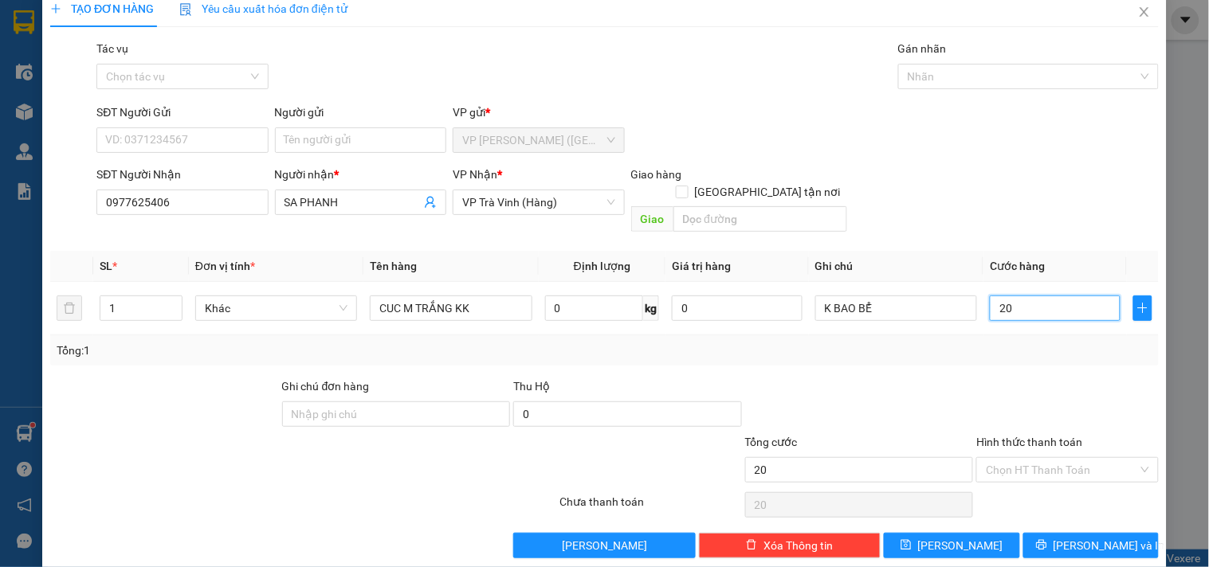
scroll to position [22, 0]
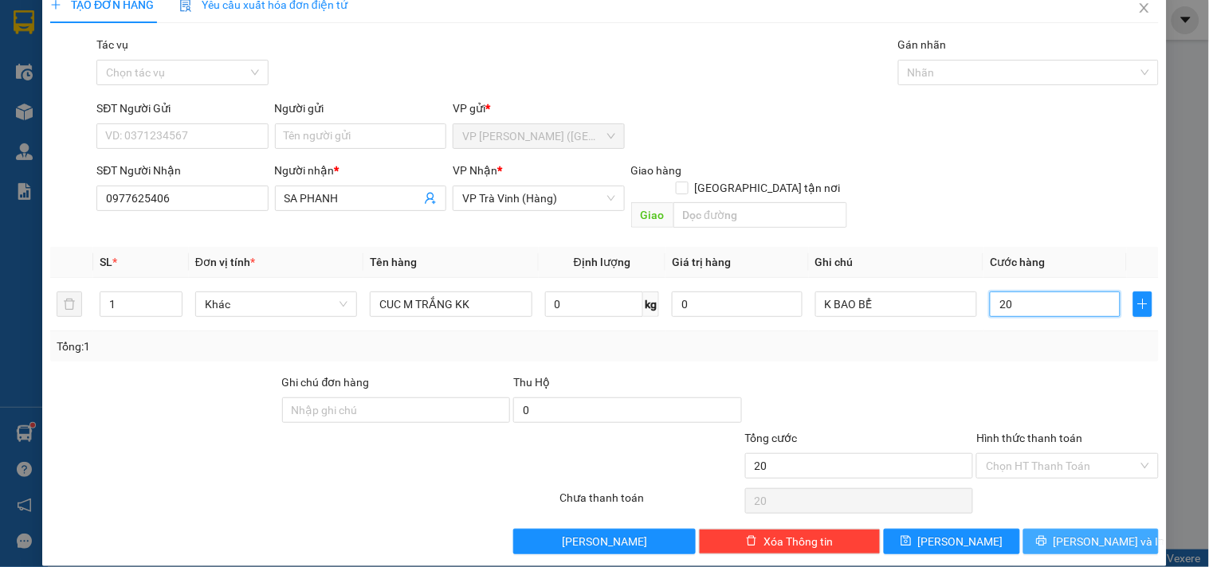
type input "20"
type input "20.000"
click at [1113, 529] on button "[PERSON_NAME] và In" at bounding box center [1090, 542] width 135 height 26
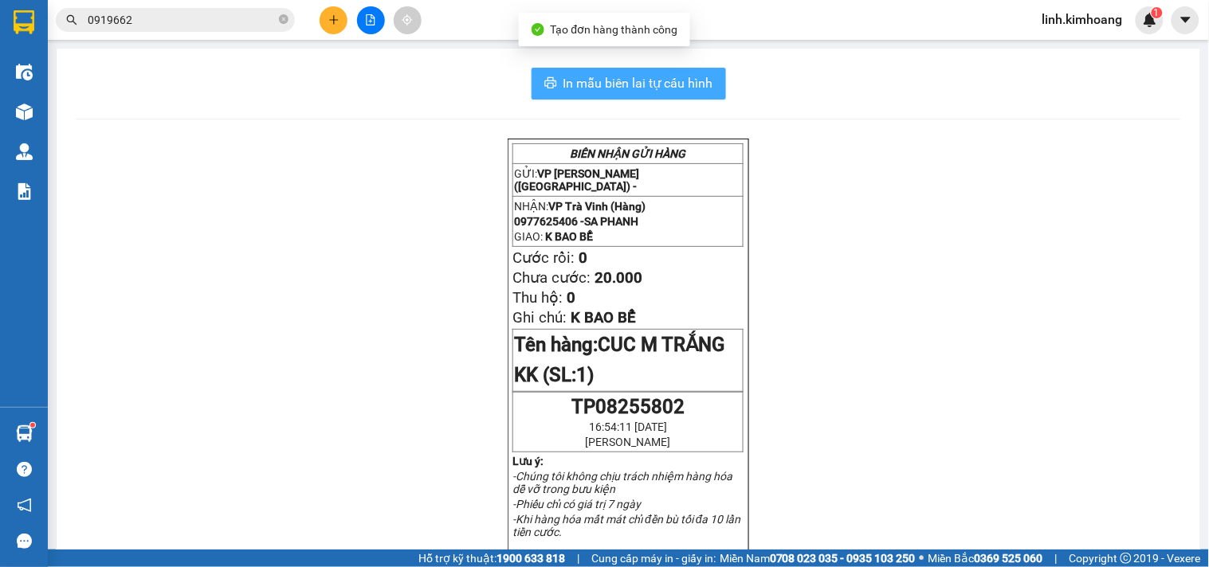
click at [630, 80] on span "In mẫu biên lai tự cấu hình" at bounding box center [638, 83] width 150 height 20
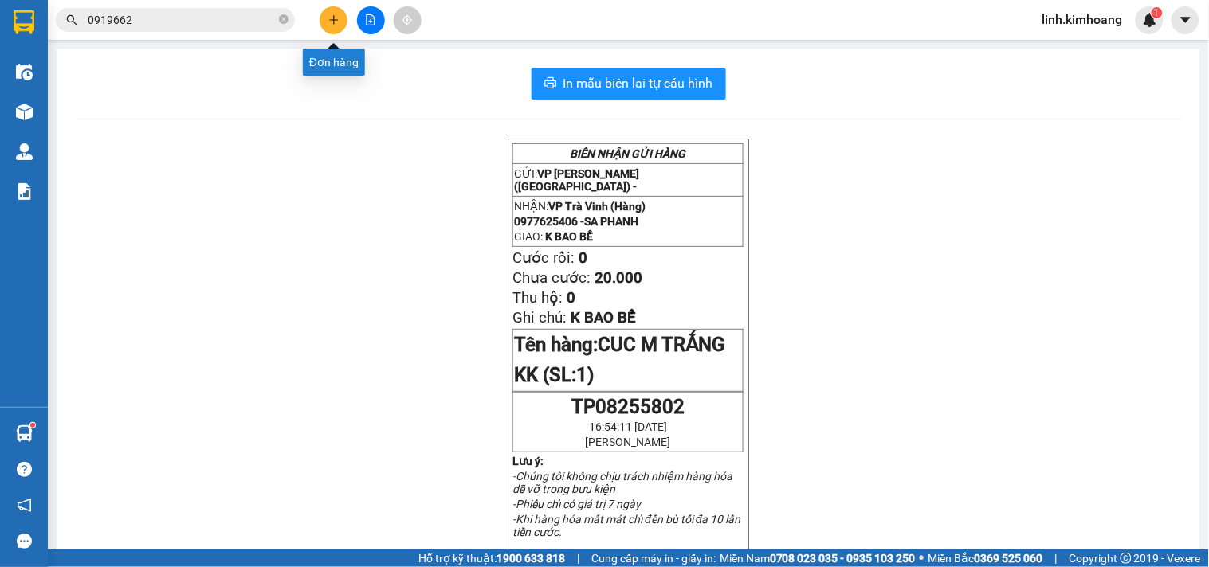
click at [332, 20] on icon "plus" at bounding box center [333, 19] width 9 height 1
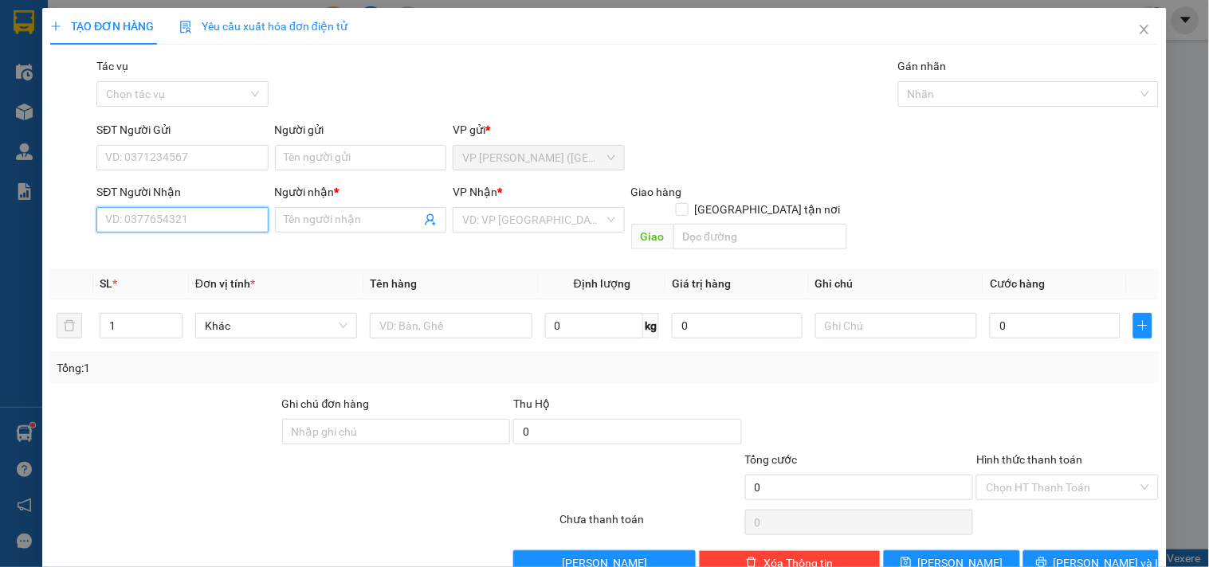
click at [238, 224] on input "SĐT Người Nhận" at bounding box center [181, 220] width 171 height 26
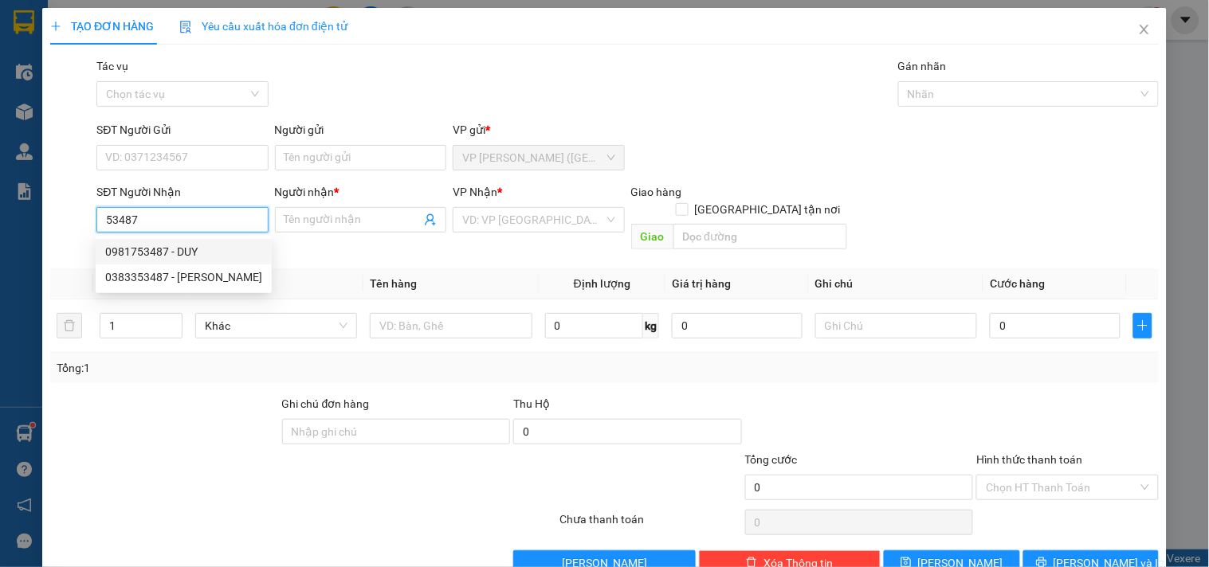
click at [176, 245] on div "0981753487 - DUY" at bounding box center [183, 252] width 157 height 18
type input "0981753487"
type input "DUY"
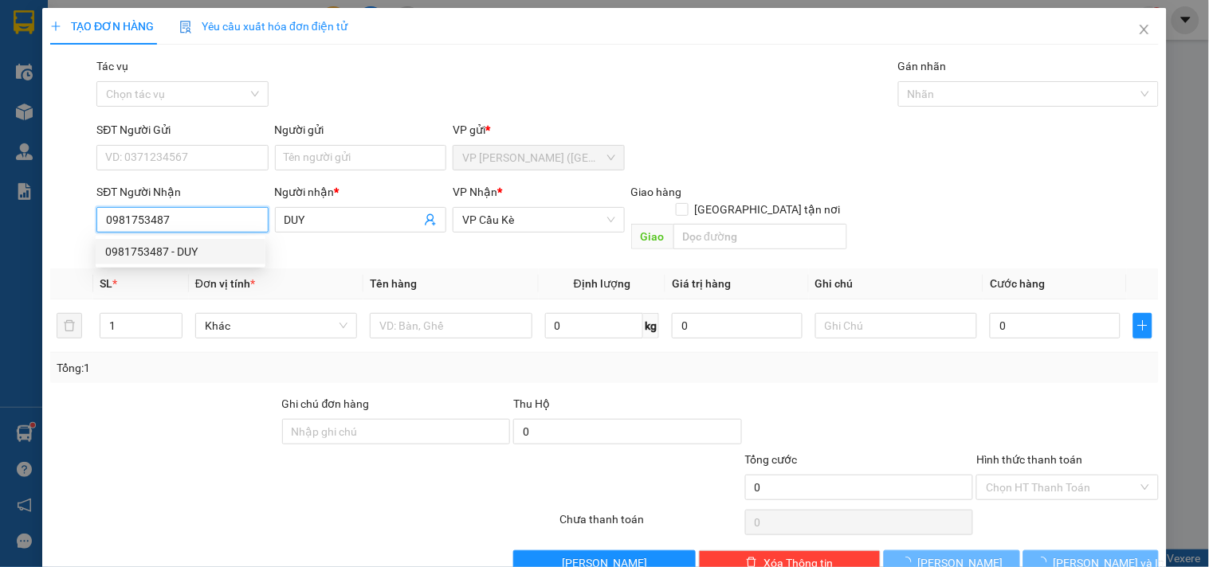
type input "35.000"
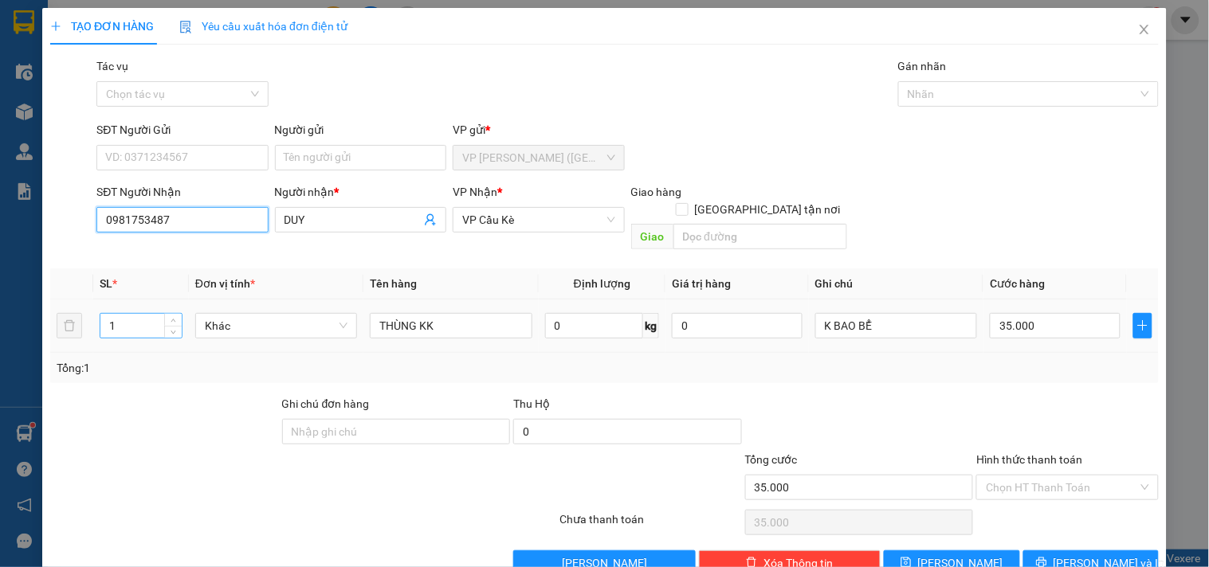
type input "0981753487"
drag, startPoint x: 125, startPoint y: 309, endPoint x: 5, endPoint y: 379, distance: 138.9
click at [5, 379] on div "TẠO ĐƠN HÀNG Yêu cầu xuất hóa đơn điện tử Transit Pickup Surcharge Ids Transit …" at bounding box center [604, 283] width 1209 height 567
type input "2"
click at [1040, 313] on input "35.000" at bounding box center [1055, 326] width 131 height 26
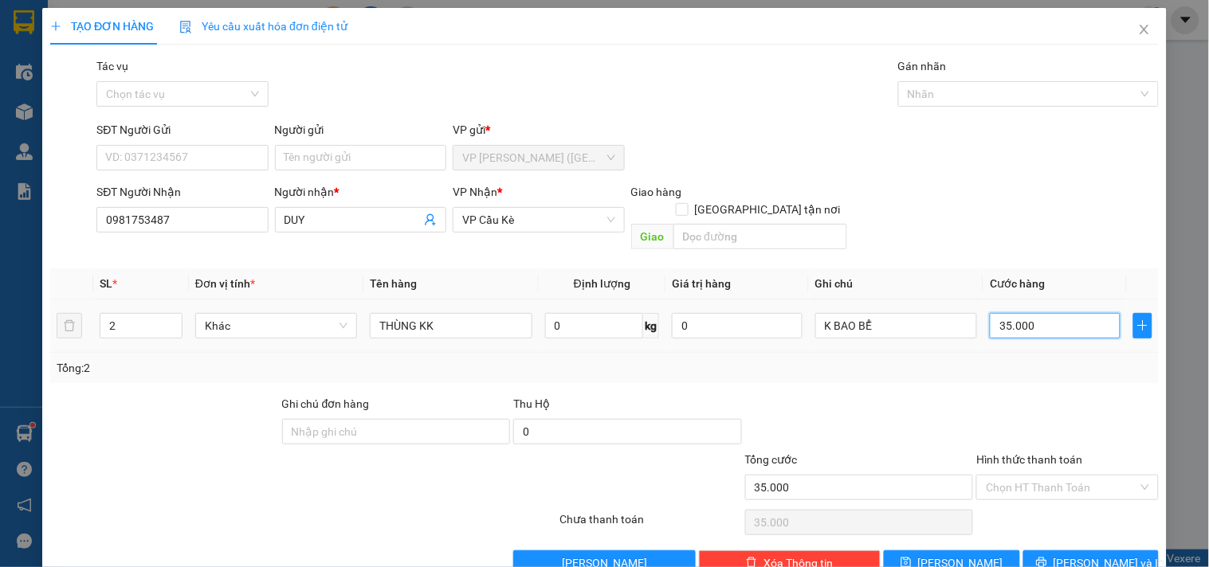
type input "7"
type input "75"
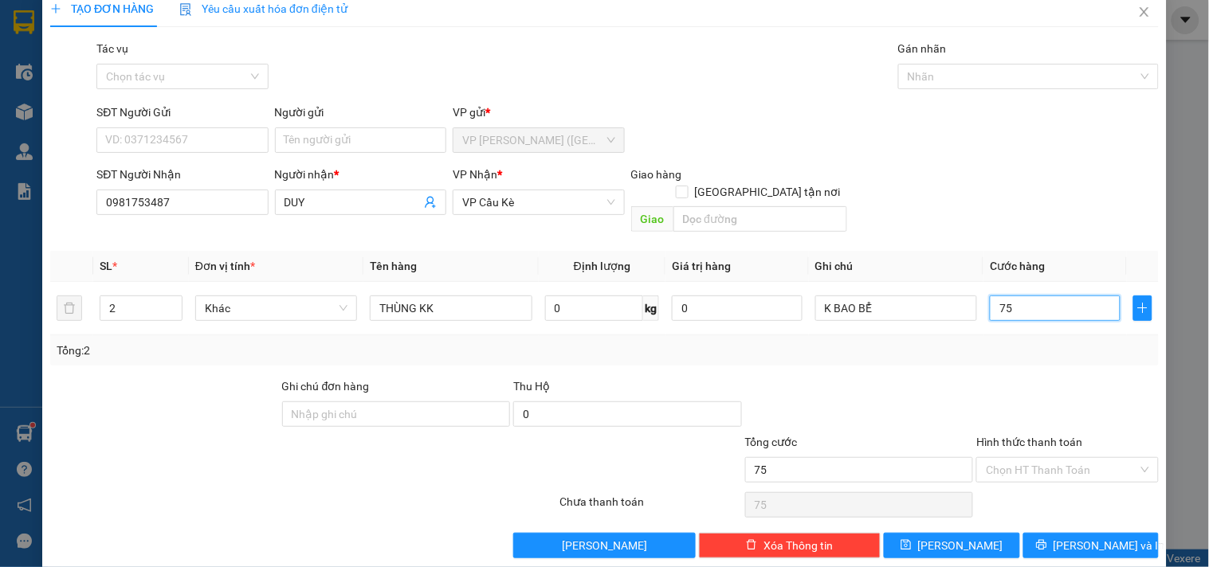
scroll to position [22, 0]
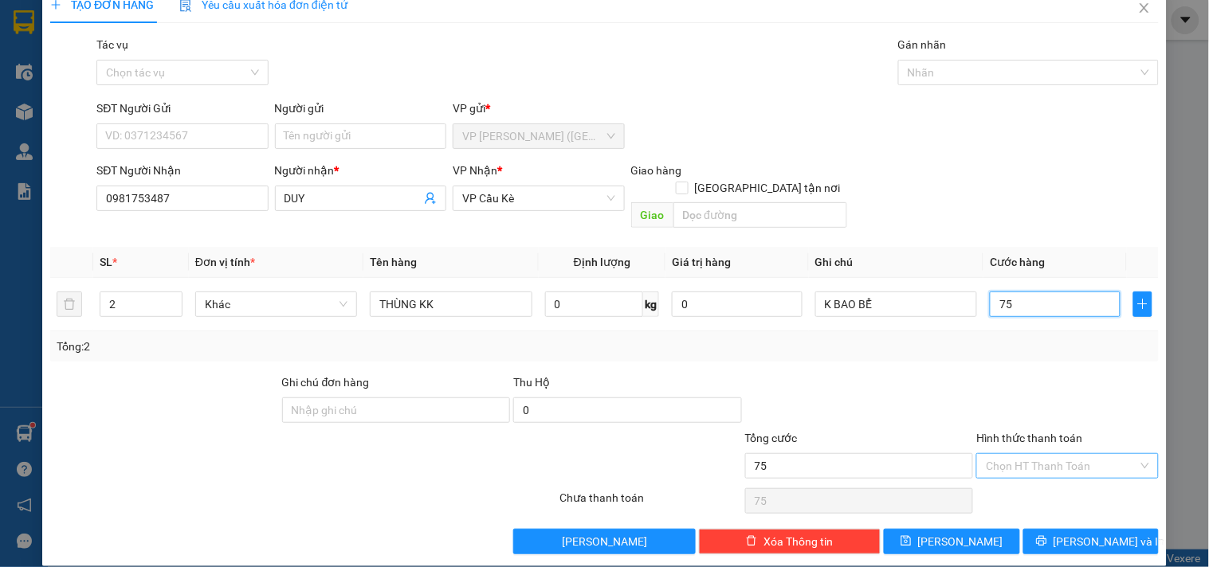
type input "75"
type input "75.000"
click at [1055, 454] on input "Hình thức thanh toán" at bounding box center [1061, 466] width 151 height 24
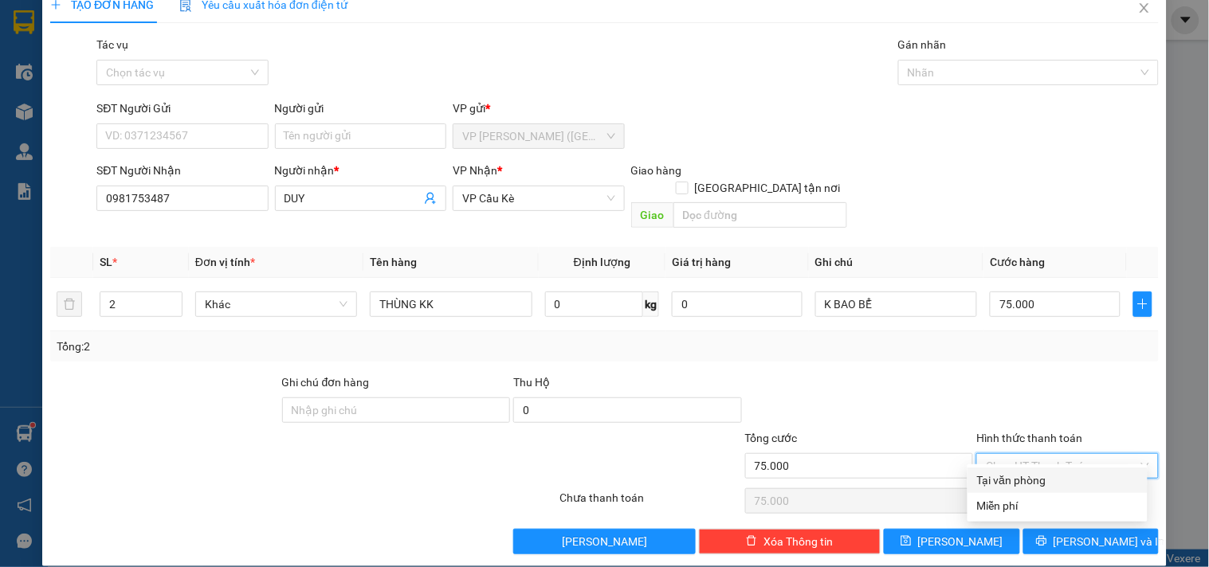
click at [1046, 480] on div "Tại văn phòng" at bounding box center [1057, 481] width 161 height 18
type input "0"
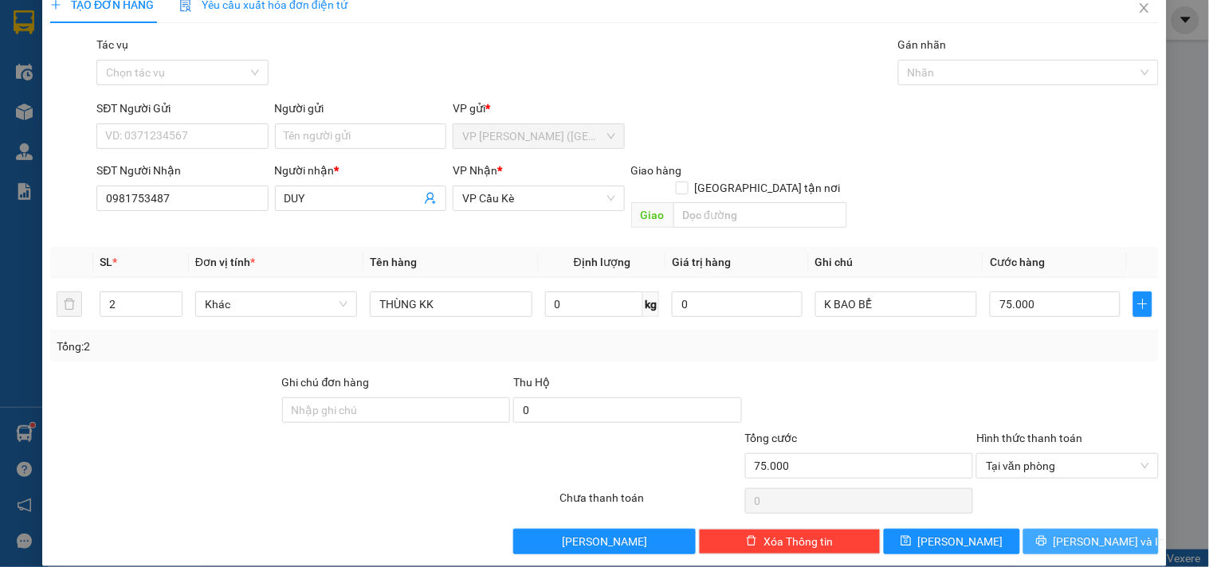
click at [1047, 536] on icon "printer" at bounding box center [1041, 541] width 11 height 11
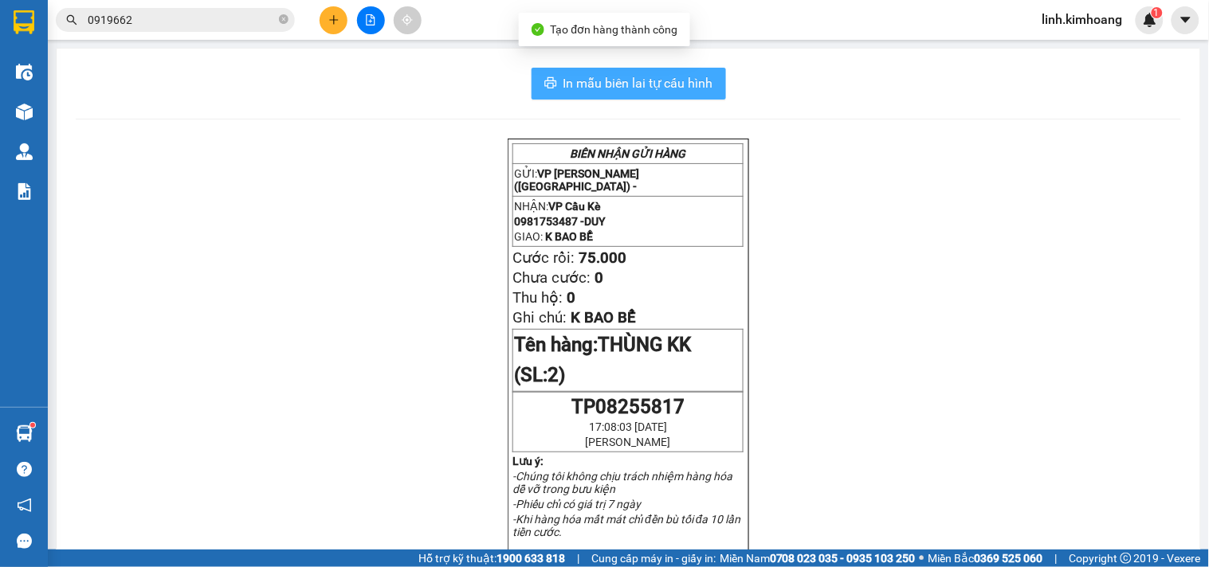
drag, startPoint x: 591, startPoint y: 89, endPoint x: 622, endPoint y: 140, distance: 59.7
click at [592, 90] on span "In mẫu biên lai tự cấu hình" at bounding box center [638, 83] width 150 height 20
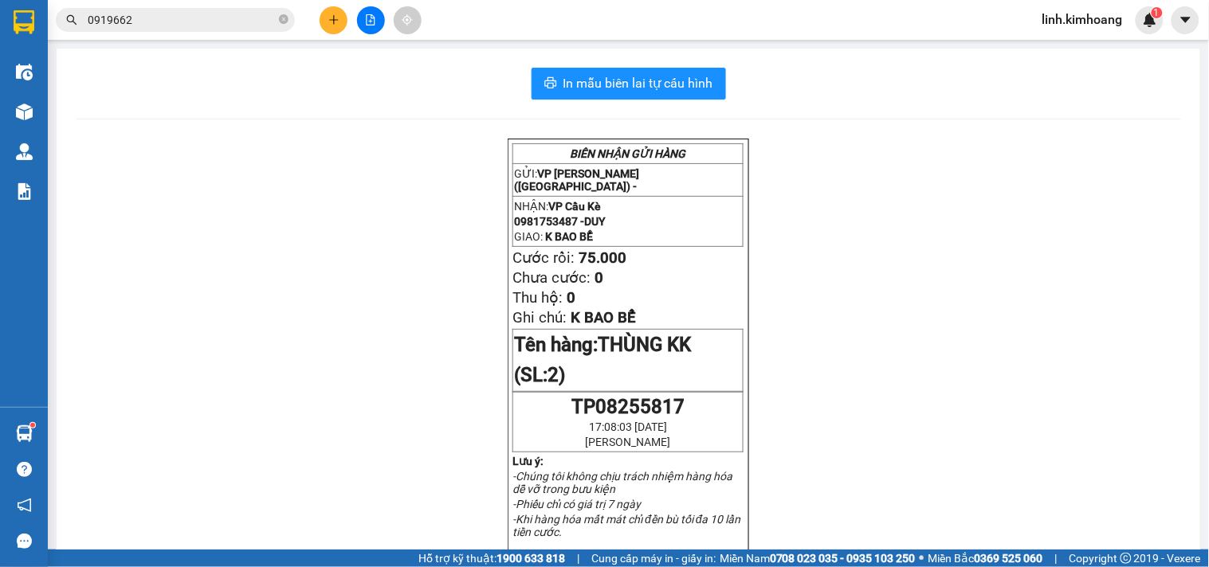
click at [1085, 20] on span "linh.kimhoang" at bounding box center [1083, 20] width 106 height 20
click at [1078, 50] on span "Đăng xuất" at bounding box center [1090, 50] width 73 height 18
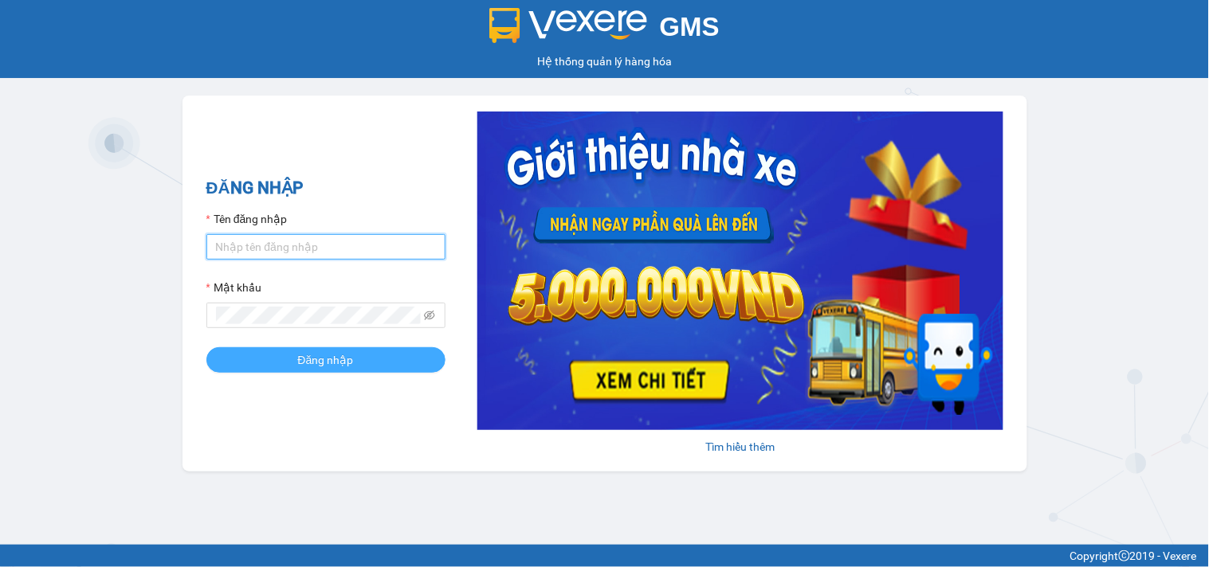
type input "hung.kimhoang"
click at [359, 361] on button "Đăng nhập" at bounding box center [325, 360] width 239 height 26
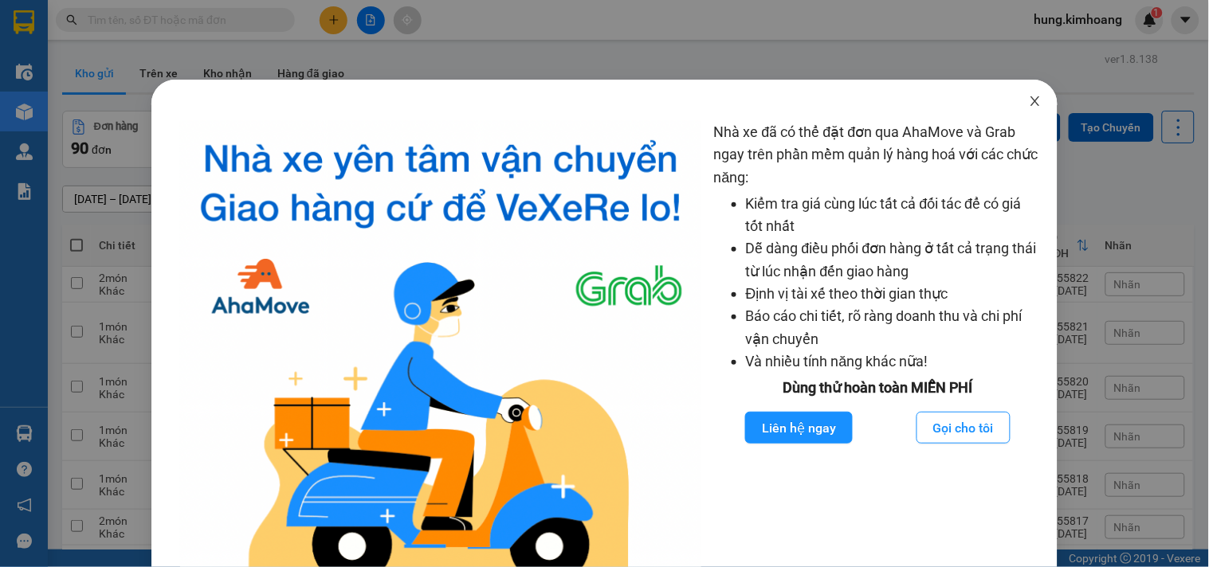
click at [1029, 96] on icon "close" at bounding box center [1035, 101] width 13 height 13
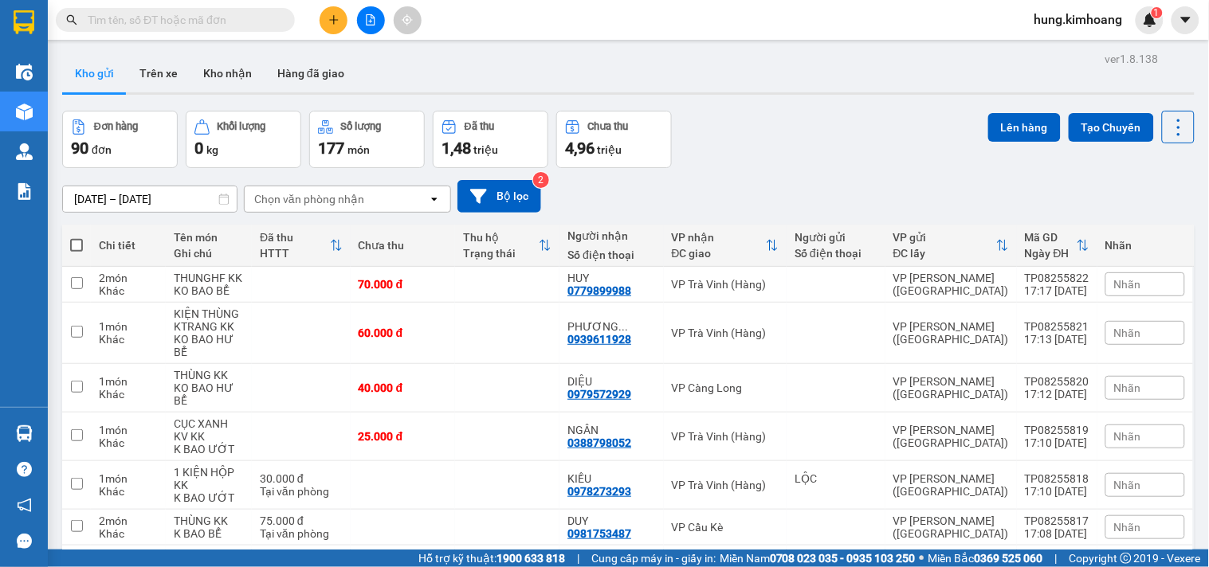
click at [255, 21] on input "text" at bounding box center [182, 20] width 188 height 18
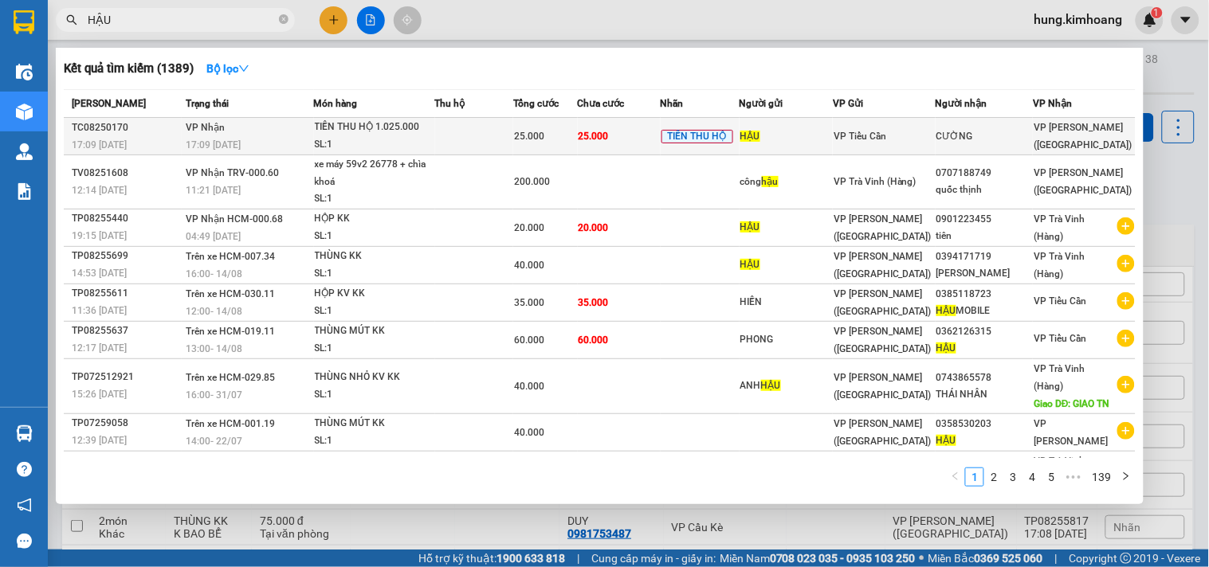
type input "HẬU"
click at [504, 141] on td at bounding box center [474, 136] width 79 height 37
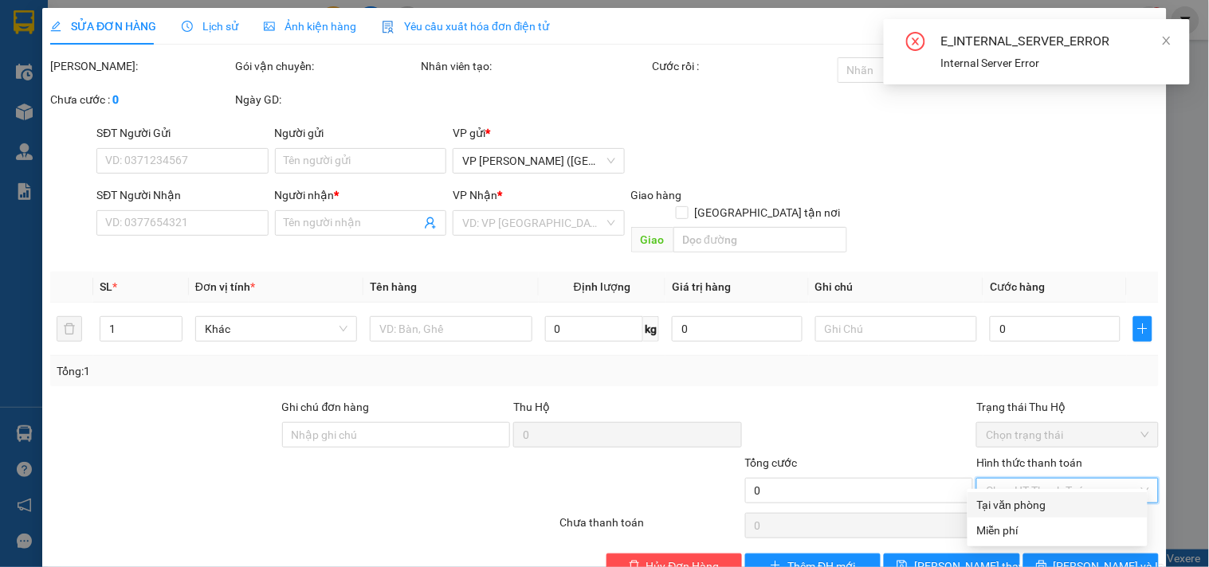
click at [1038, 479] on input "Hình thức thanh toán" at bounding box center [1061, 491] width 151 height 24
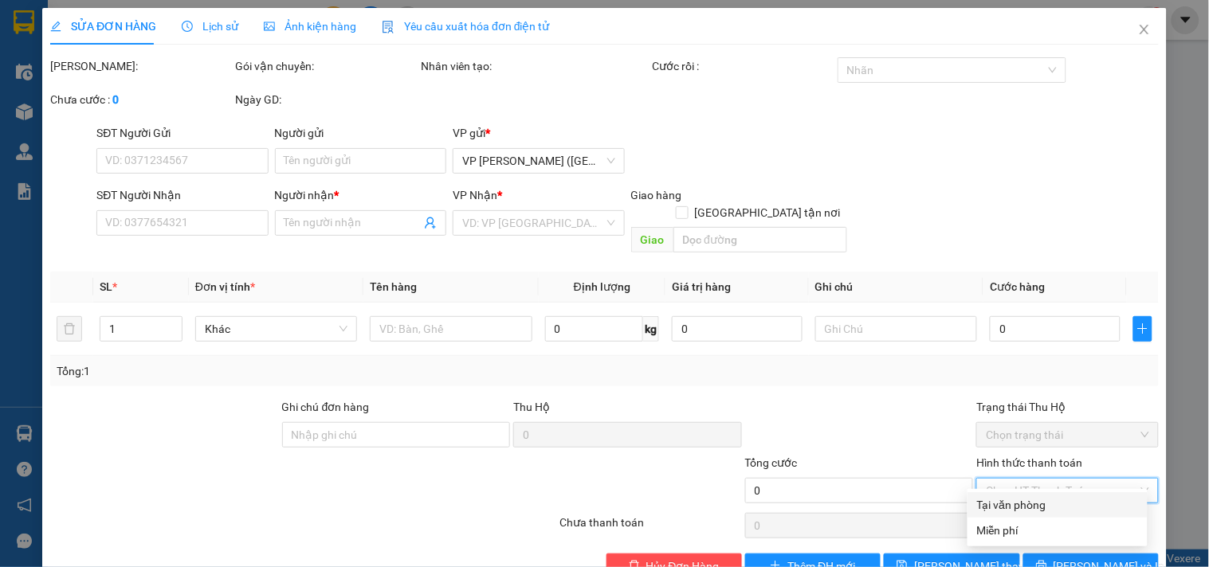
click at [1031, 504] on div "Tại văn phòng" at bounding box center [1057, 506] width 161 height 18
type input "0"
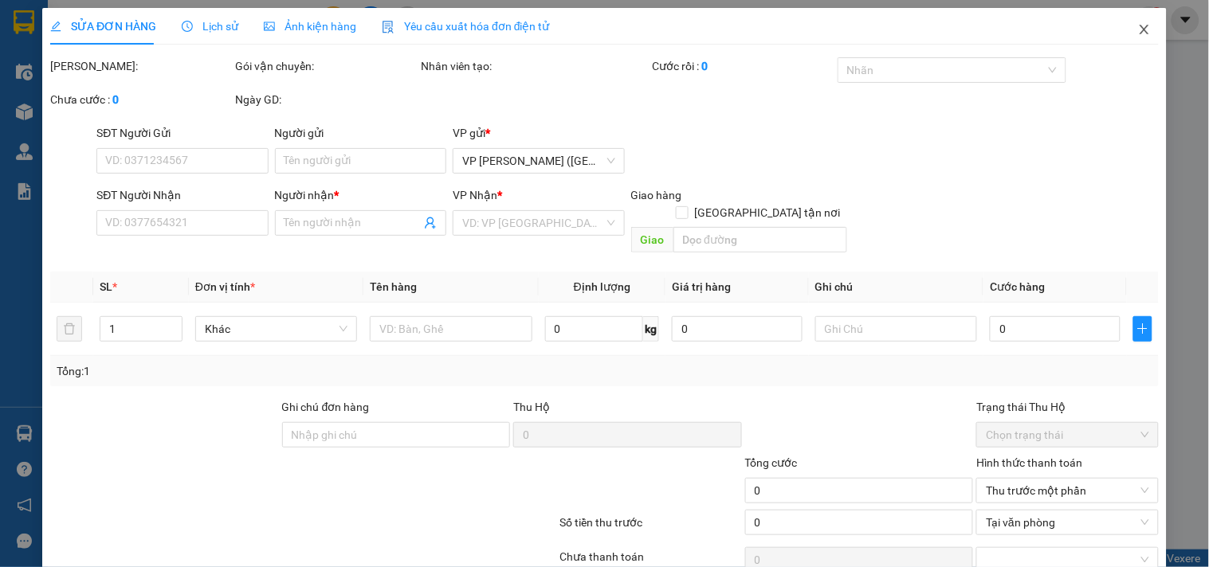
click at [1140, 28] on icon "close" at bounding box center [1144, 30] width 9 height 10
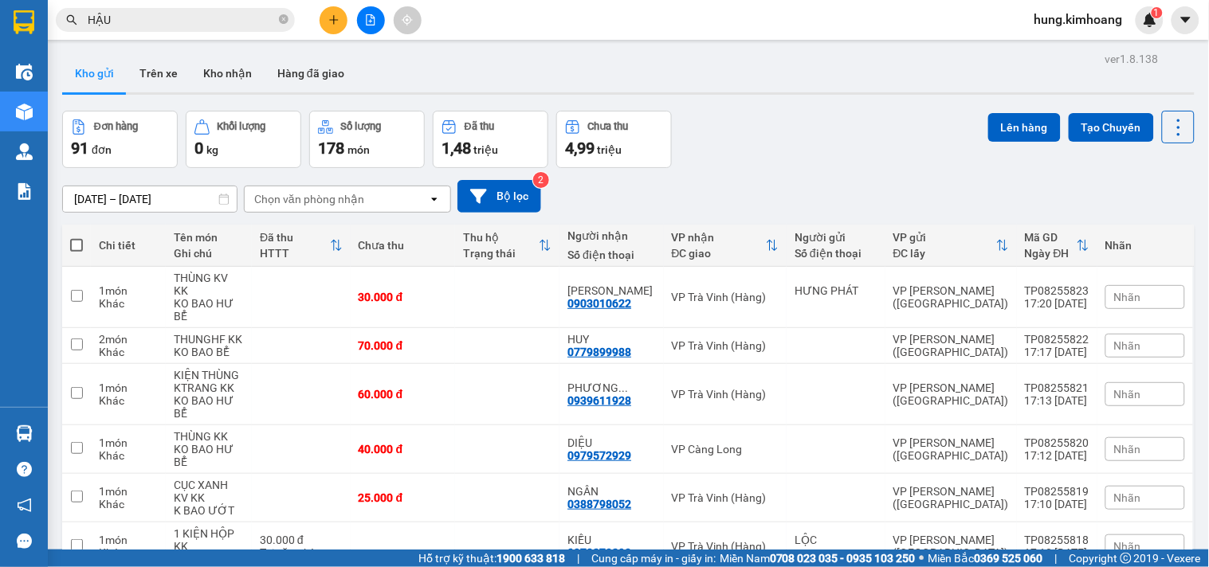
click at [189, 14] on input "HẬU" at bounding box center [182, 20] width 188 height 18
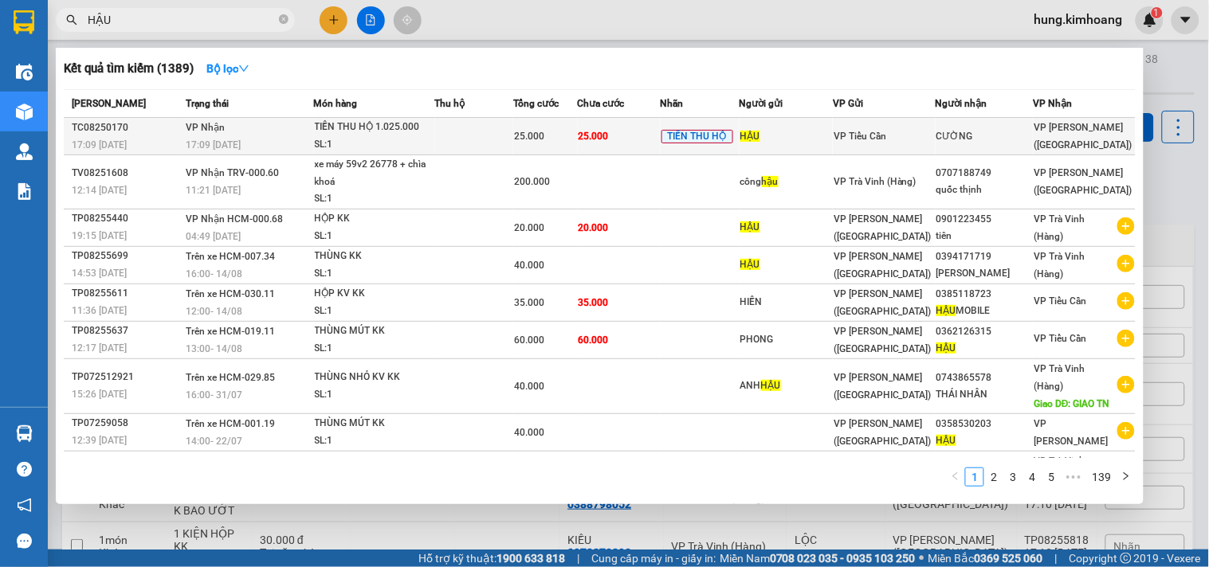
click at [711, 132] on span "TIỀN THU HỘ" at bounding box center [698, 137] width 72 height 14
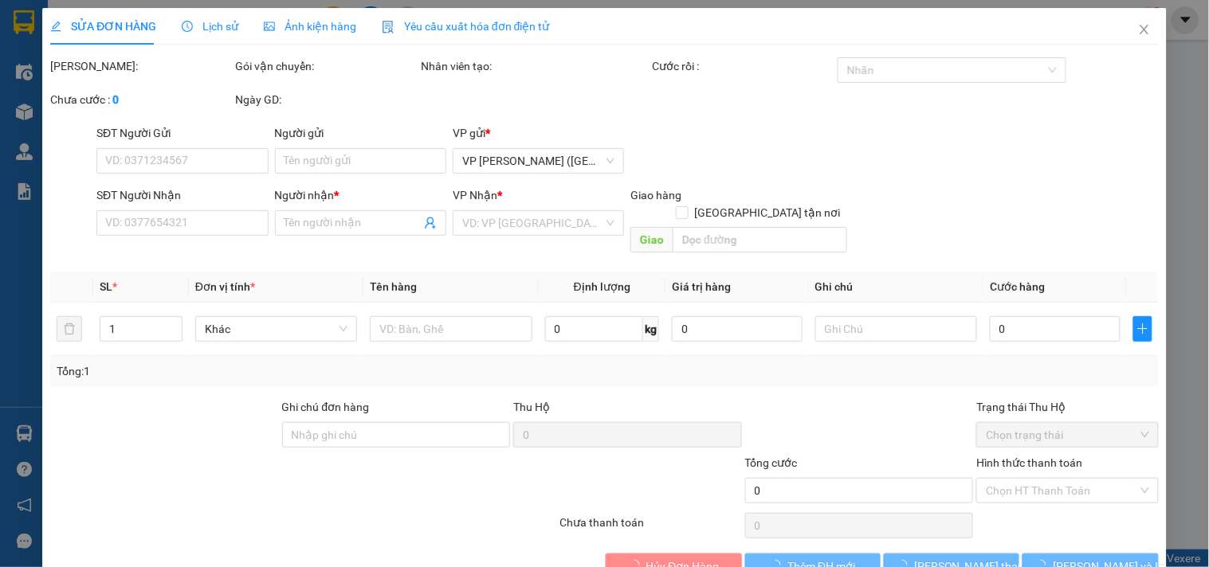
type input "HẬU"
type input "CƯỜNG"
type input "25.000"
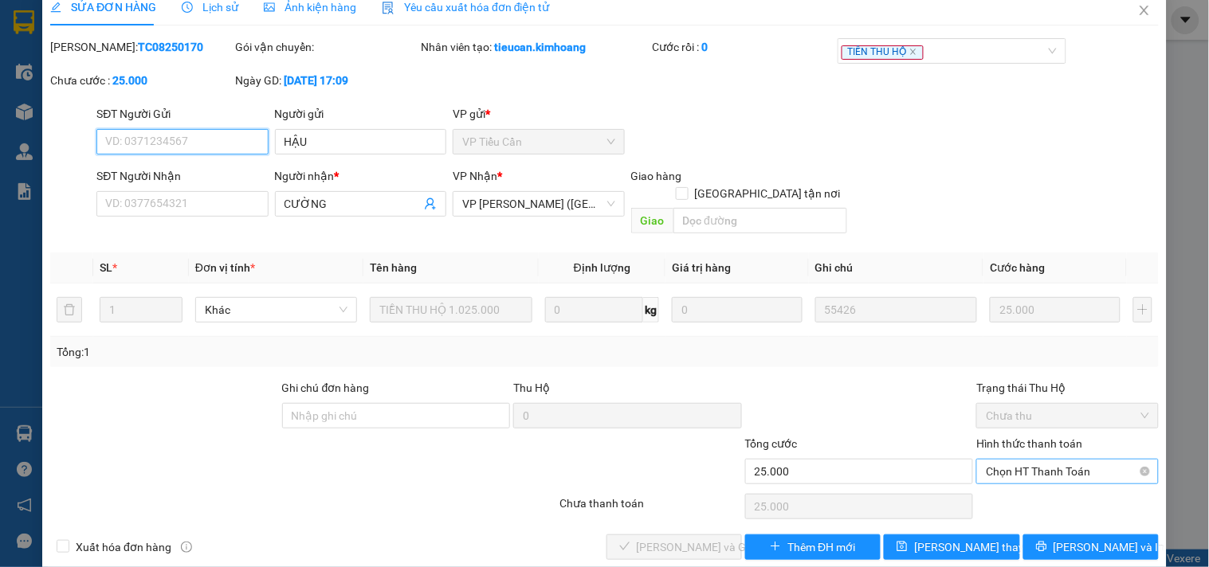
scroll to position [26, 0]
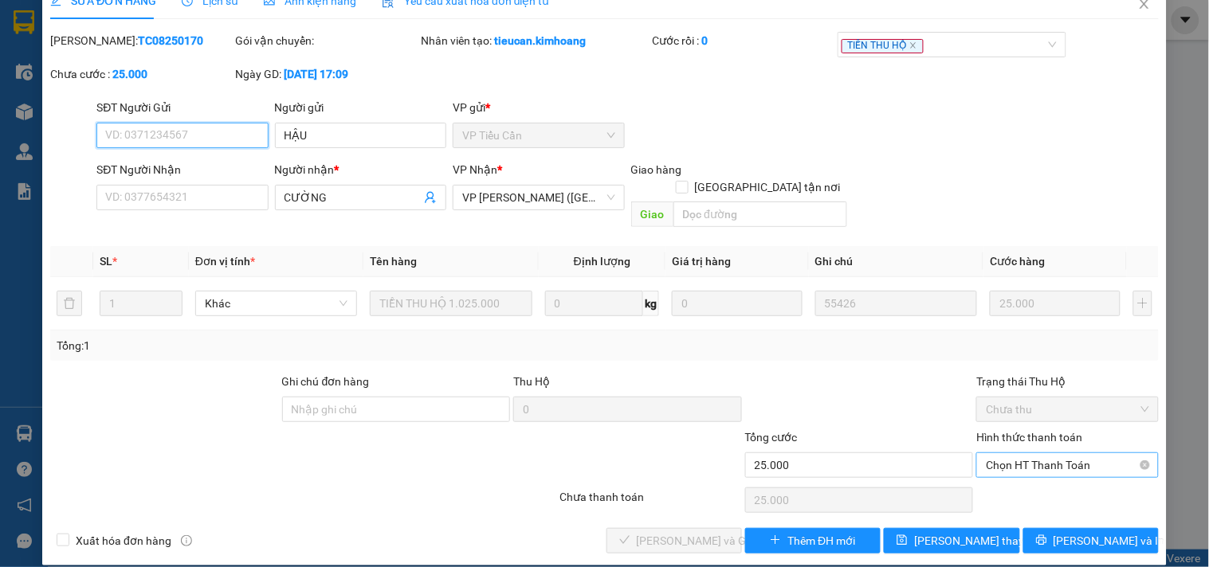
click at [1062, 453] on span "Chọn HT Thanh Toán" at bounding box center [1067, 465] width 163 height 24
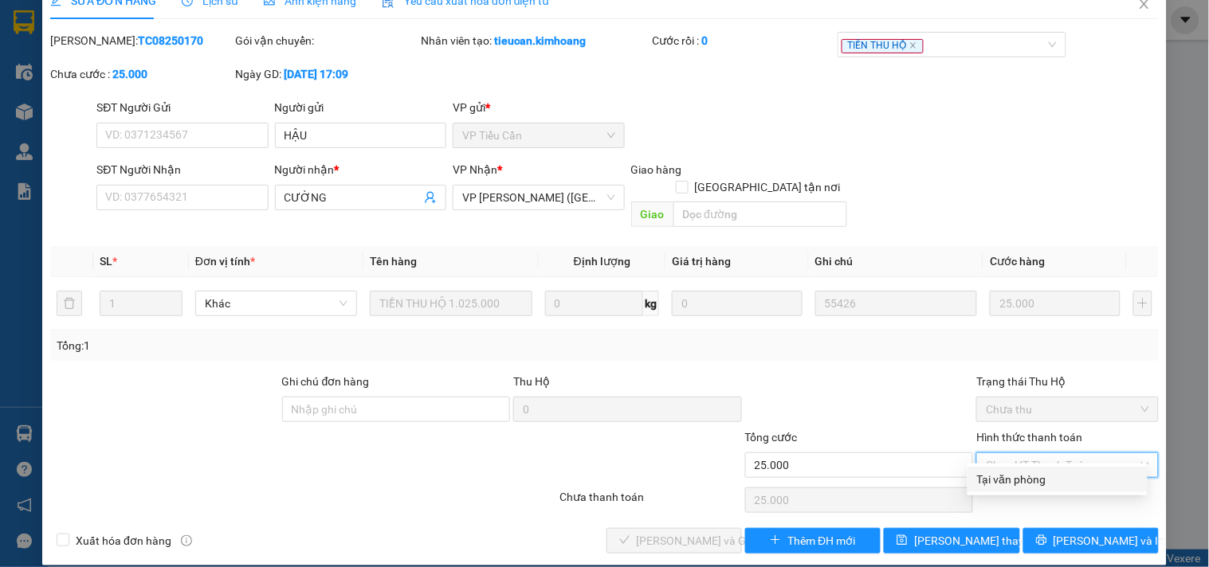
click at [1030, 477] on div "Tại văn phòng" at bounding box center [1057, 480] width 161 height 18
type input "0"
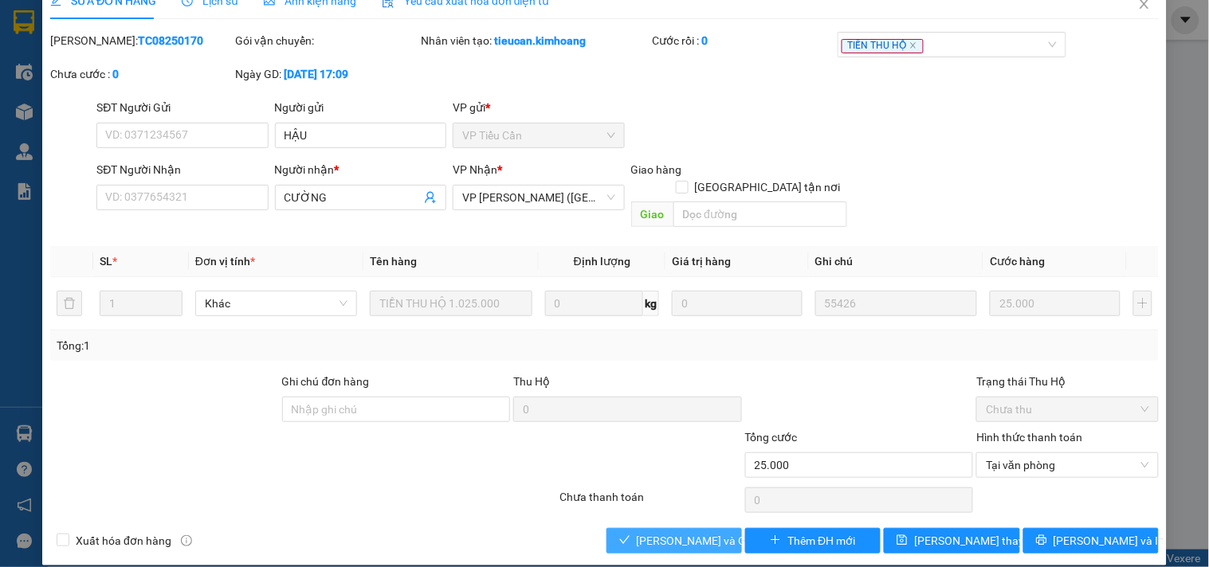
click at [678, 532] on span "Lưu và Giao hàng" at bounding box center [713, 541] width 153 height 18
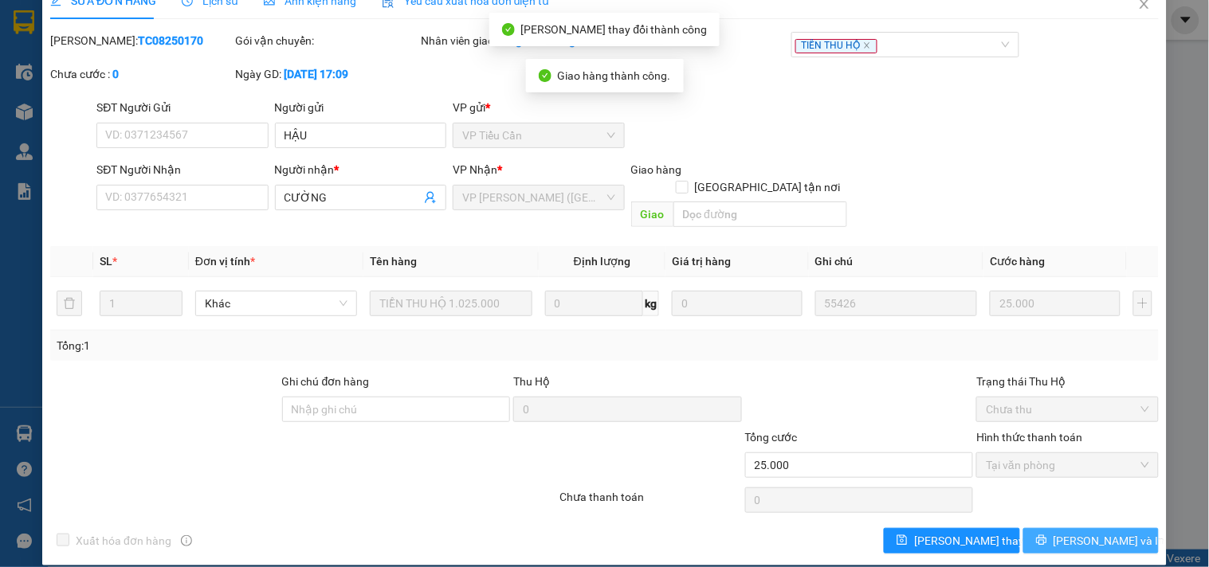
click at [1066, 532] on span "[PERSON_NAME] và In" at bounding box center [1110, 541] width 112 height 18
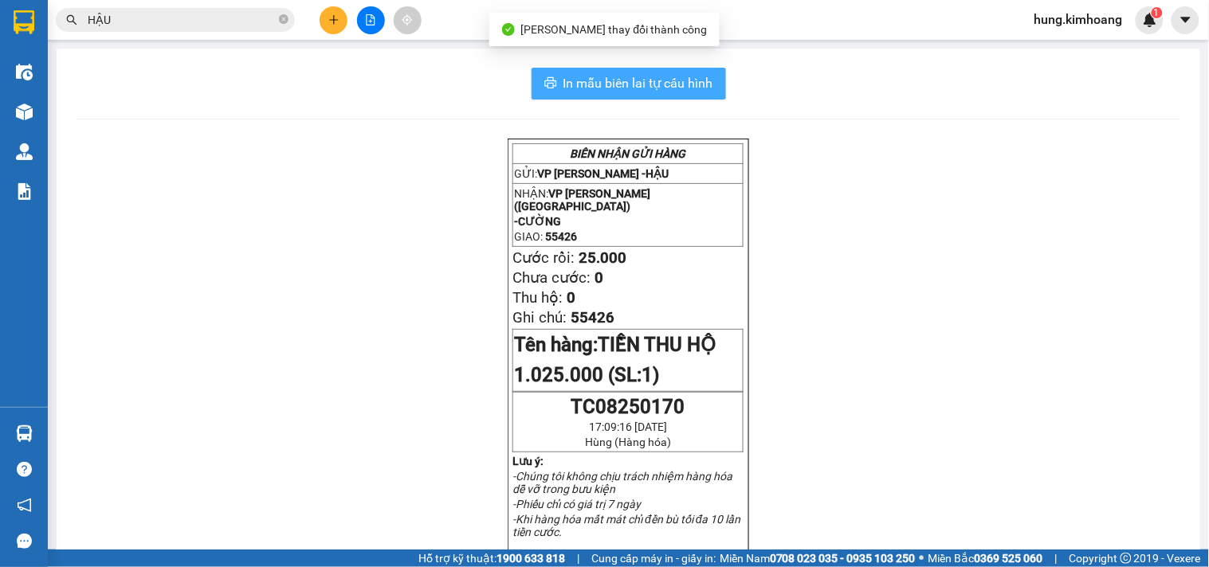
click at [701, 91] on span "In mẫu biên lai tự cấu hình" at bounding box center [638, 83] width 150 height 20
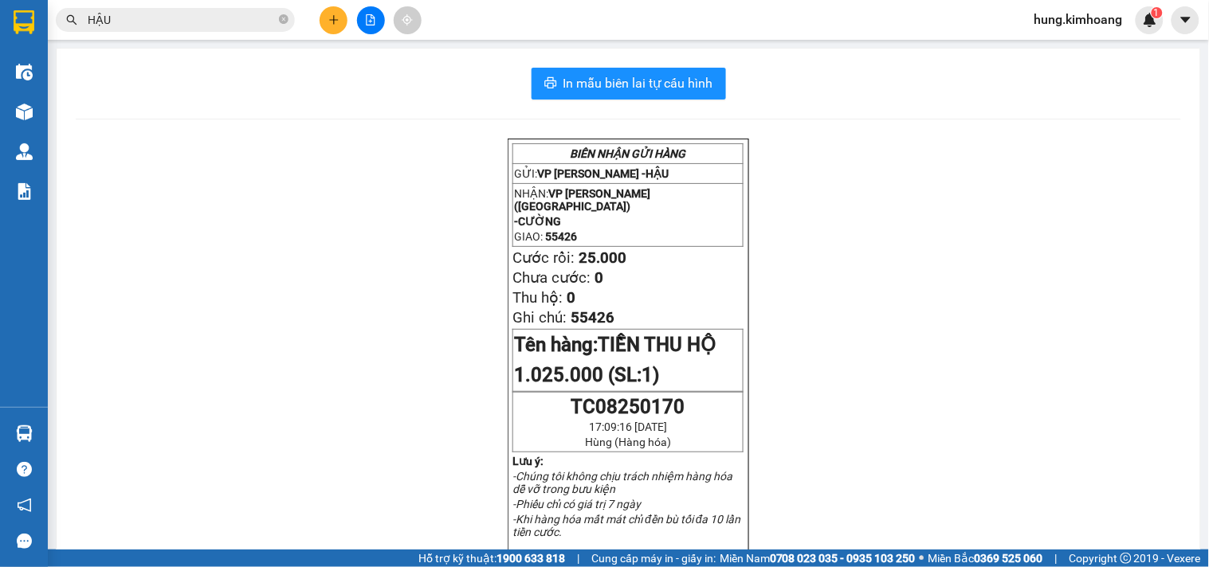
drag, startPoint x: 130, startPoint y: 42, endPoint x: 52, endPoint y: -77, distance: 142.8
click at [52, 0] on html "Kết quả tìm kiếm ( 1389 ) Bộ lọc Mã ĐH Trạng thái Món hàng Thu hộ Tổng cước Chư…" at bounding box center [604, 283] width 1209 height 567
click at [339, 14] on icon "plus" at bounding box center [333, 19] width 11 height 11
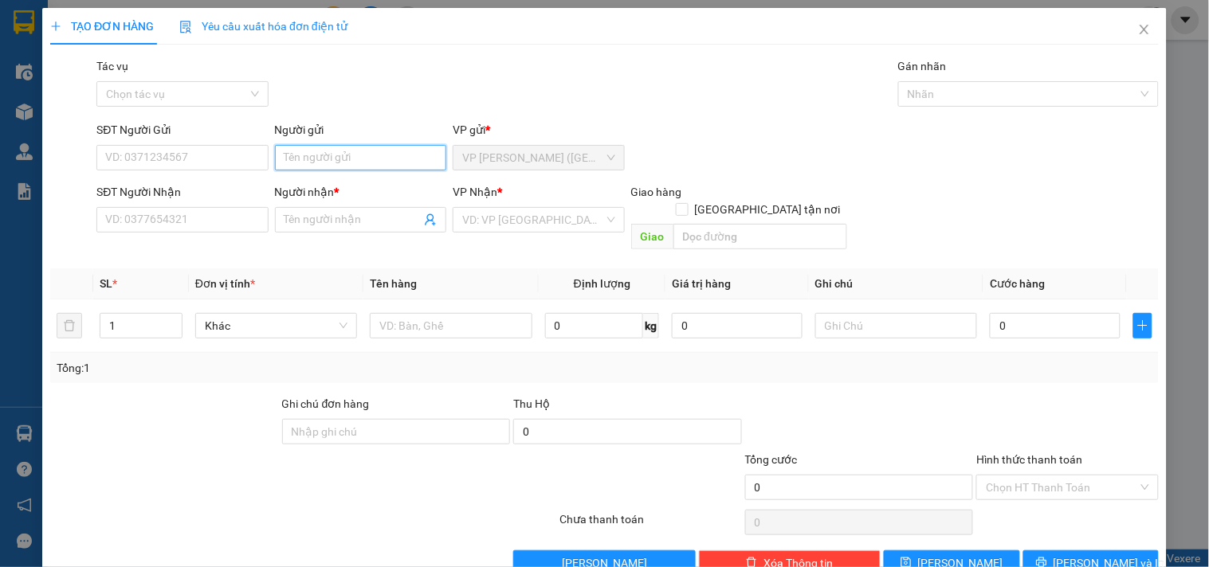
click at [307, 160] on input "Người gửi" at bounding box center [360, 158] width 171 height 26
type input "BẢO"
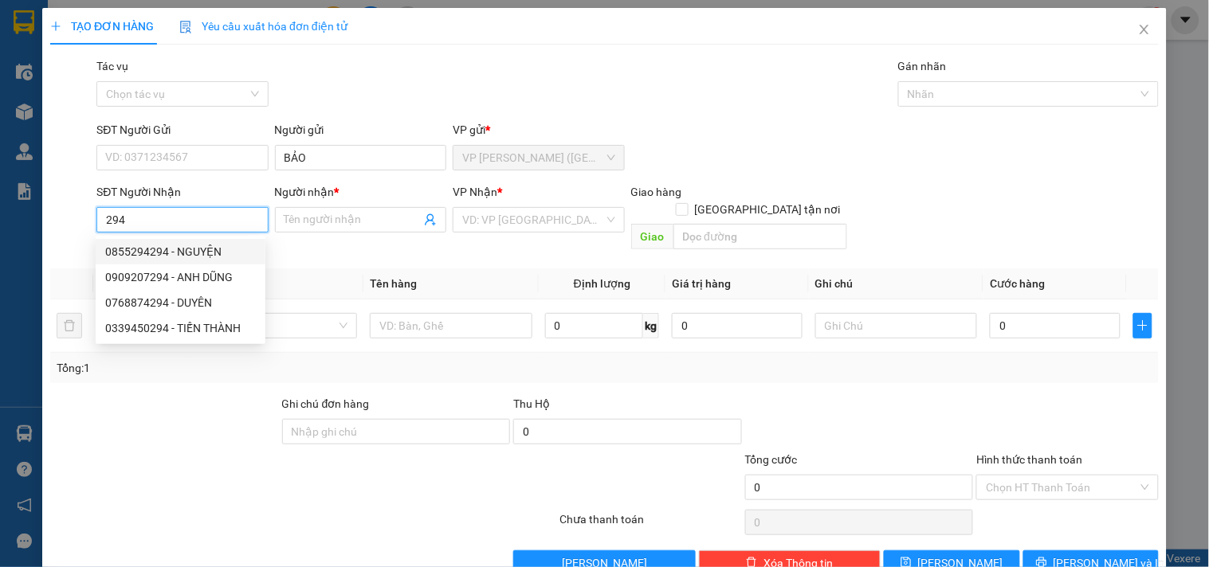
click at [206, 241] on div "0855294294 - NGUYỆN" at bounding box center [181, 252] width 170 height 26
type input "0855294294"
type input "NGUYỆN"
type input "25.000"
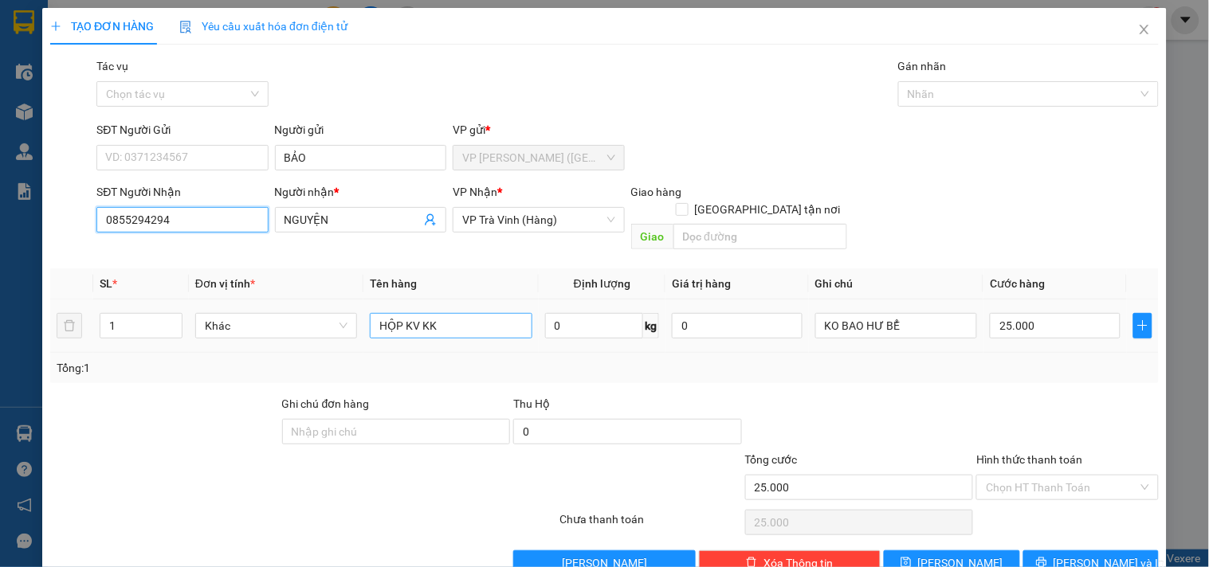
type input "0855294294"
drag, startPoint x: 453, startPoint y: 307, endPoint x: 25, endPoint y: 316, distance: 428.1
click at [25, 331] on div "TẠO ĐƠN HÀNG Yêu cầu xuất hóa đơn điện tử Transit Pickup Surcharge Ids Transit …" at bounding box center [604, 283] width 1209 height 567
type input "THÙNG KV KK"
click at [1084, 319] on input "25.000" at bounding box center [1055, 326] width 131 height 26
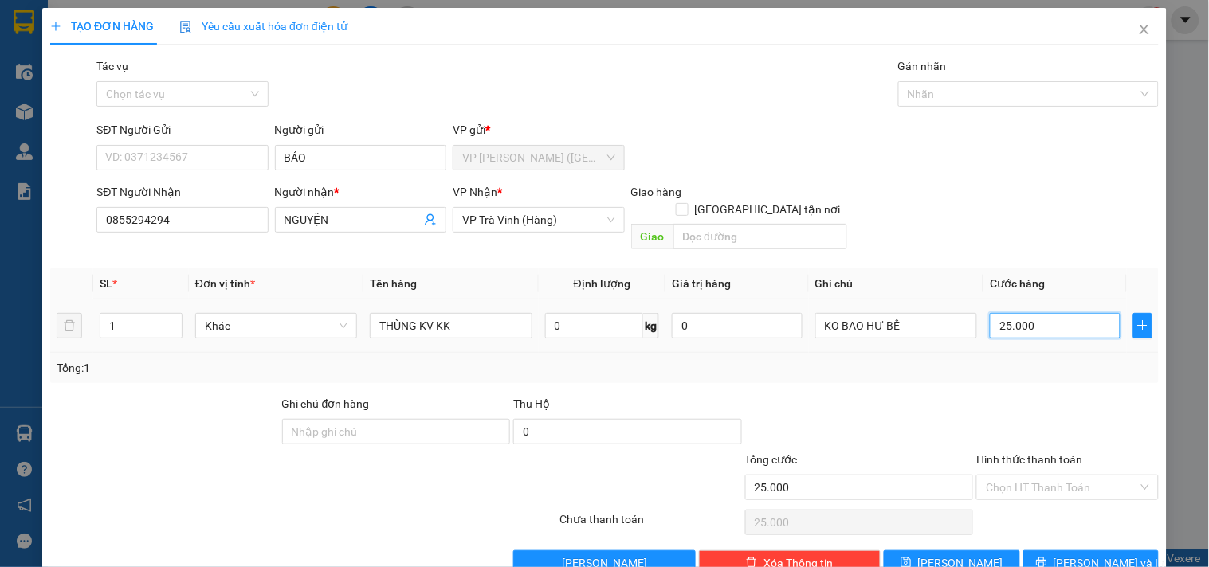
type input "3"
type input "30"
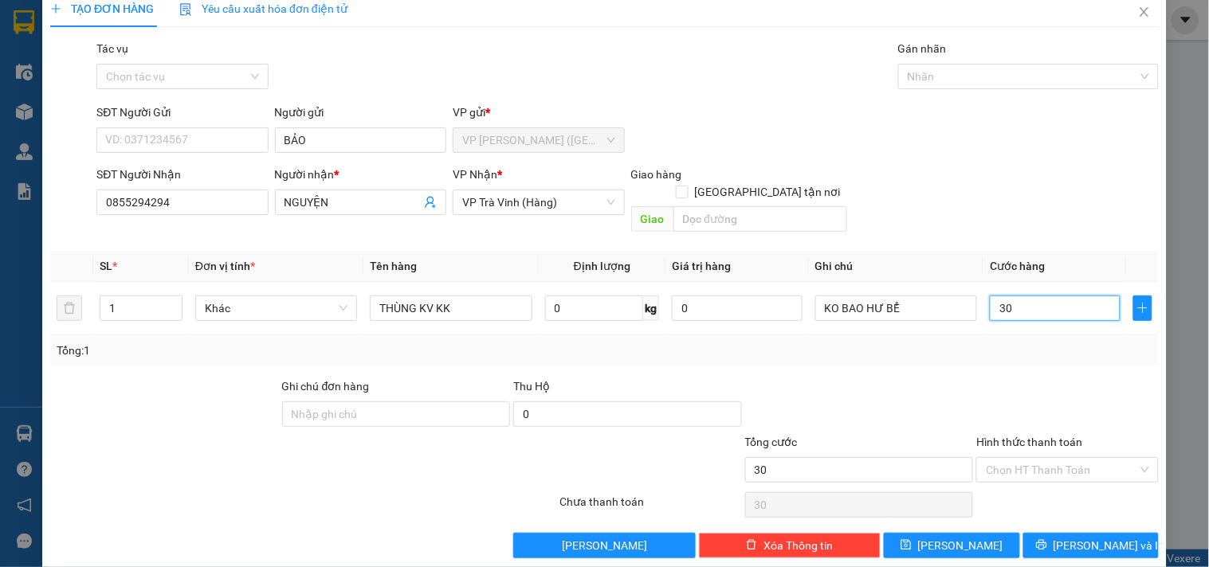
scroll to position [22, 0]
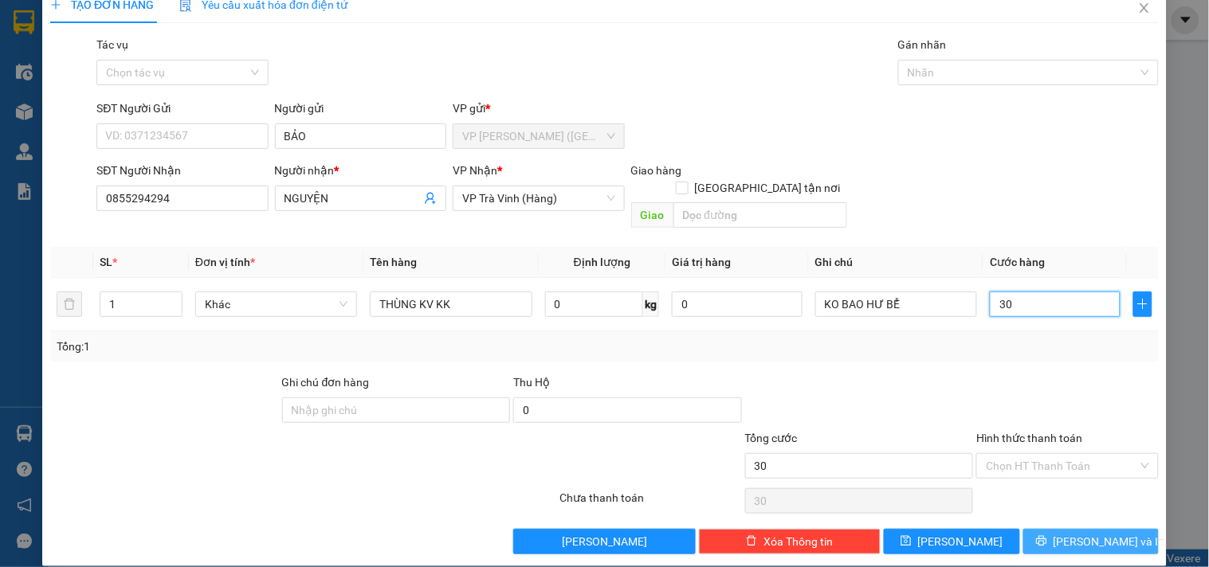
type input "30"
type input "30.000"
click at [1101, 529] on button "[PERSON_NAME] và In" at bounding box center [1090, 542] width 135 height 26
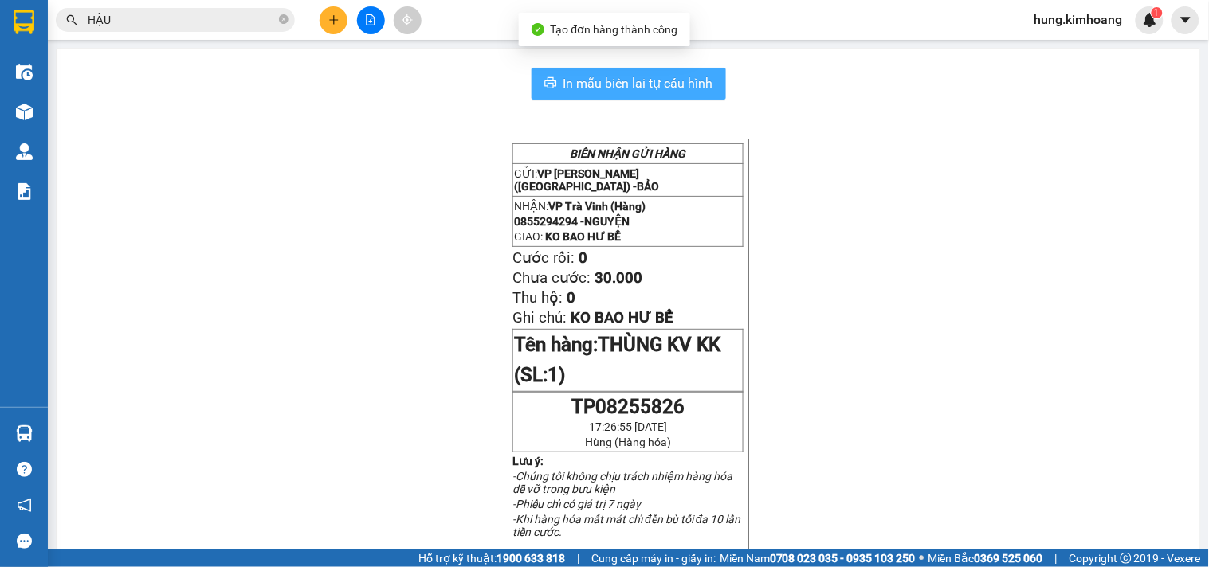
click at [626, 85] on span "In mẫu biên lai tự cấu hình" at bounding box center [638, 83] width 150 height 20
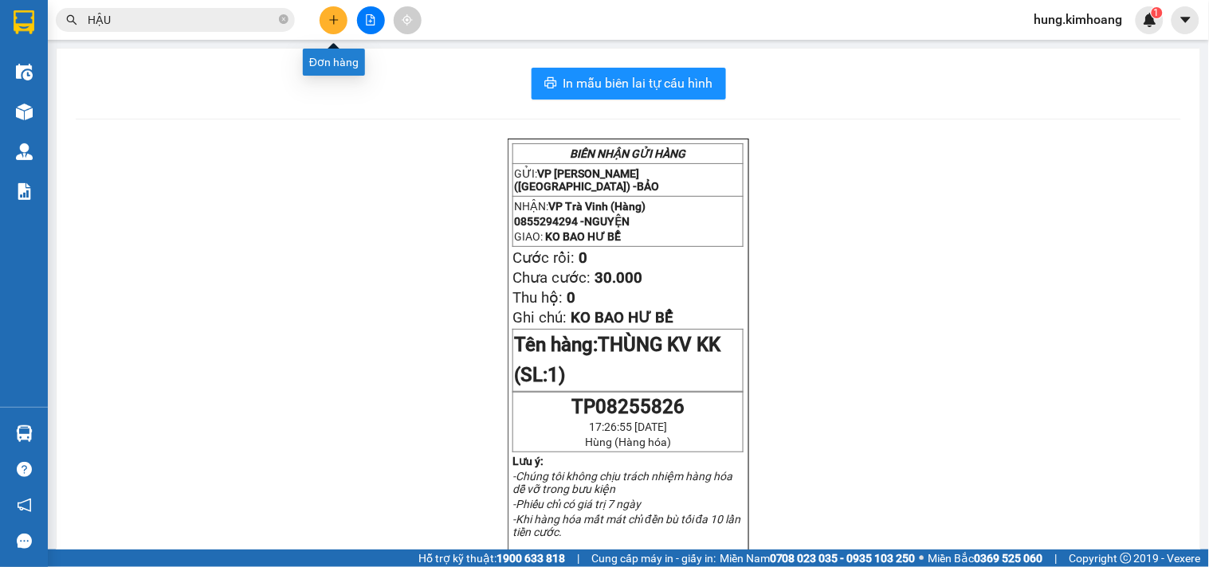
click at [338, 18] on icon "plus" at bounding box center [333, 19] width 11 height 11
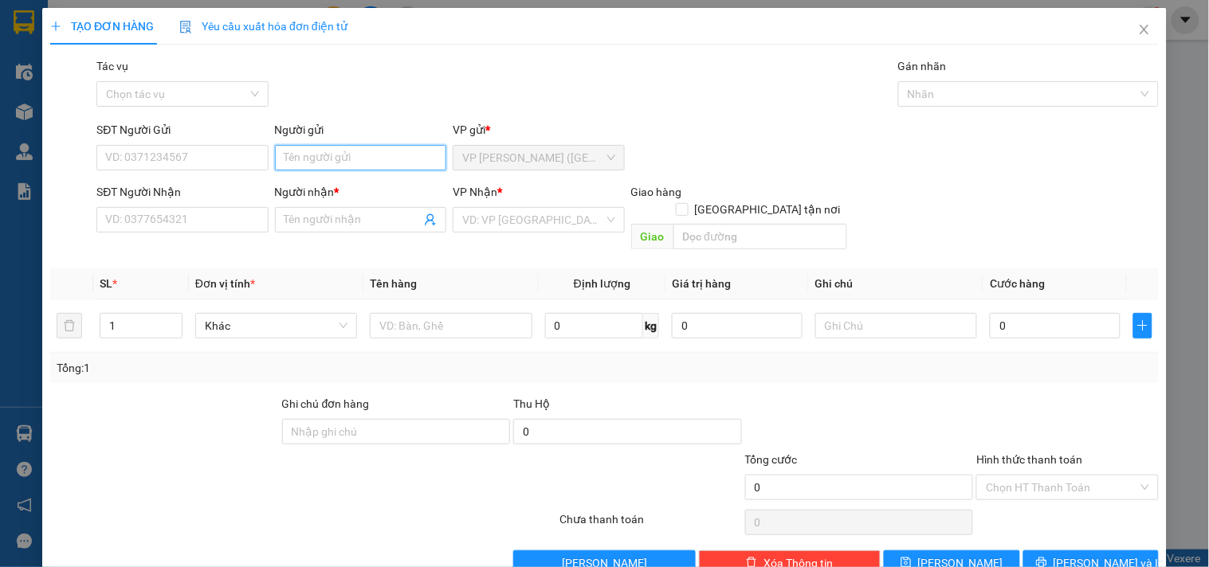
click at [304, 159] on input "Người gửi" at bounding box center [360, 158] width 171 height 26
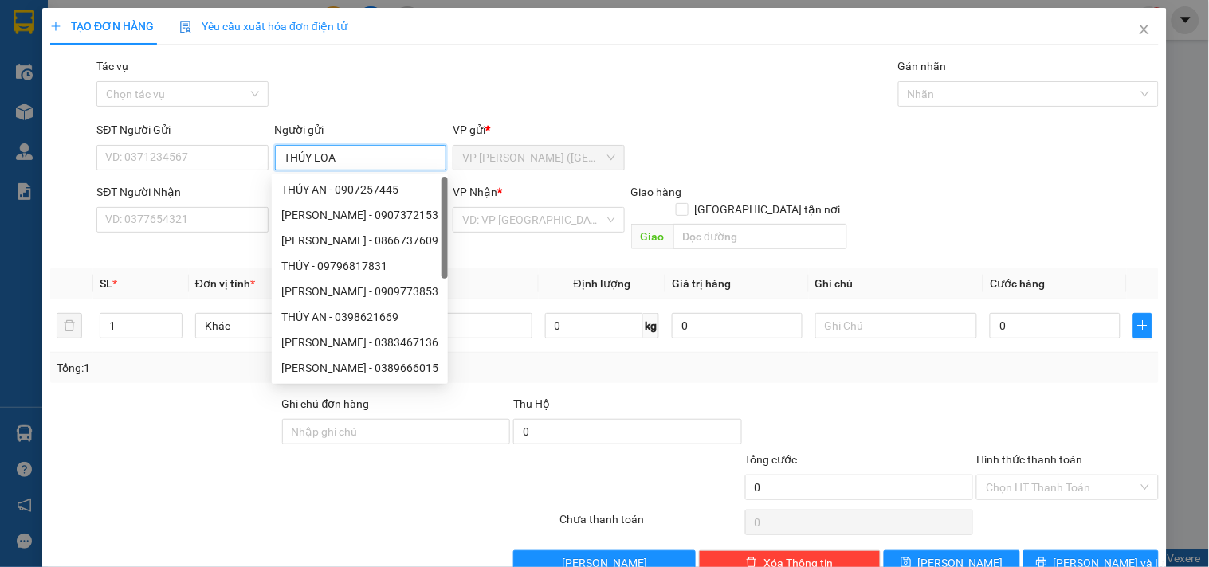
type input "THÚY LOAN"
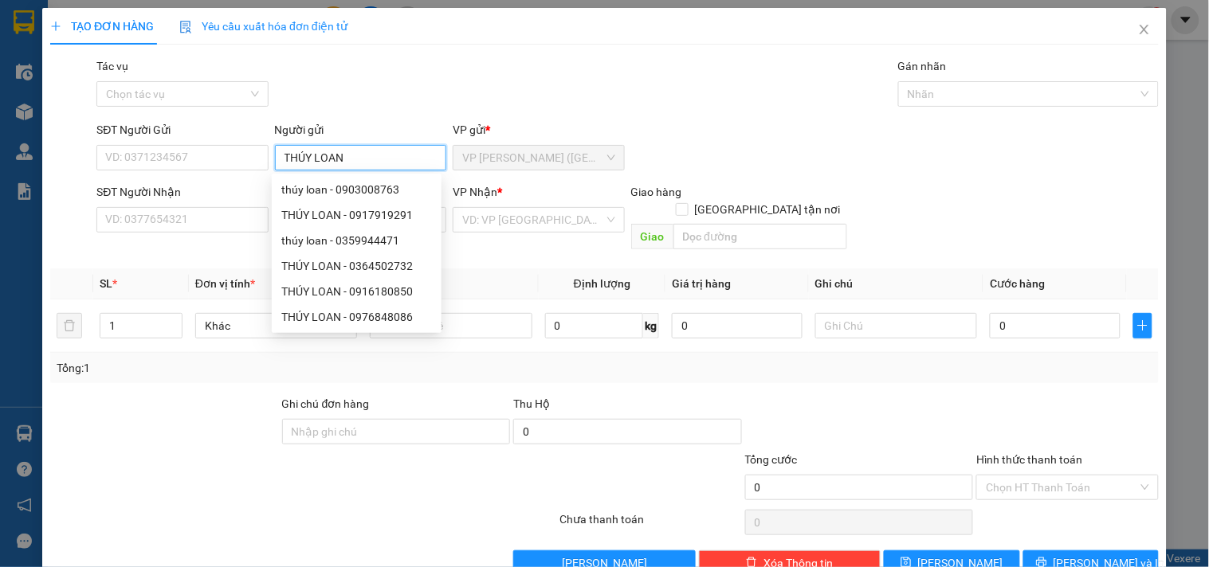
drag, startPoint x: 367, startPoint y: 159, endPoint x: 57, endPoint y: 182, distance: 310.8
click at [57, 182] on form "SĐT Người Gửi VD: 0371234567 Người gửi THÚY LOAN VP gửi * VP Trần Phú (Hàng) SĐ…" at bounding box center [604, 188] width 1109 height 135
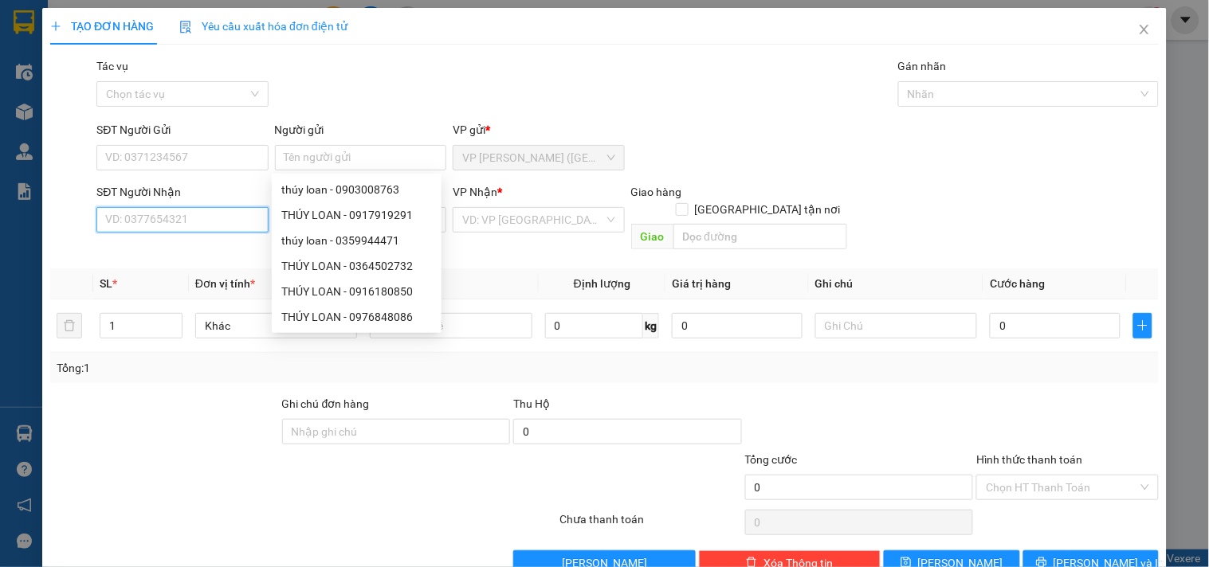
click at [164, 224] on input "SĐT Người Nhận" at bounding box center [181, 220] width 171 height 26
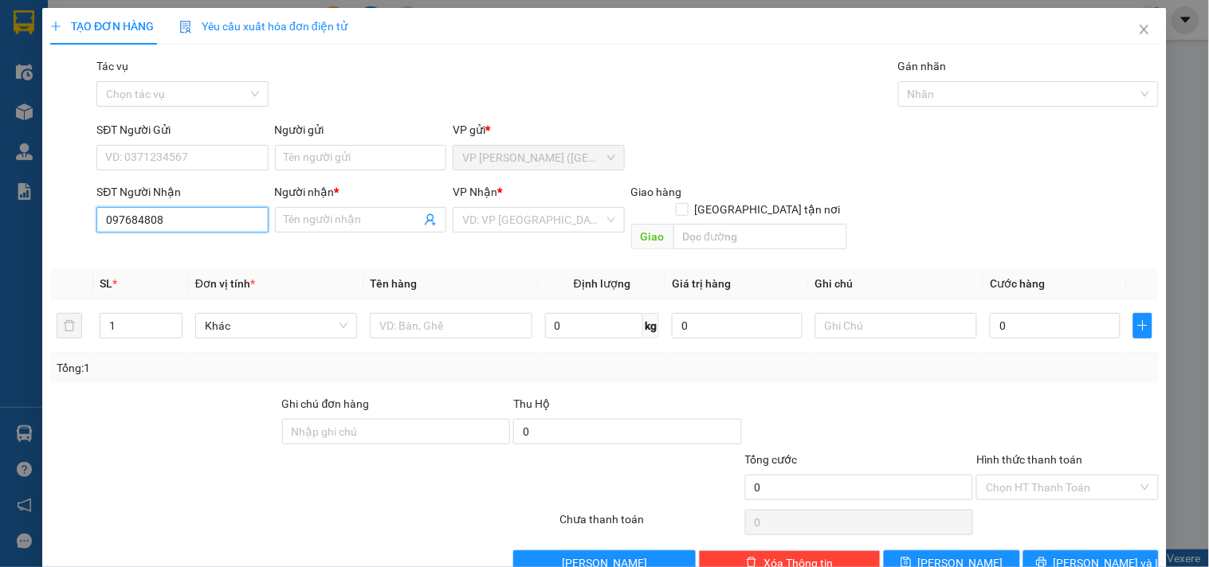
type input "0976848086"
click at [216, 255] on div "0976848086 - THÚY LOAN" at bounding box center [180, 252] width 151 height 18
type input "THÚY LOAN"
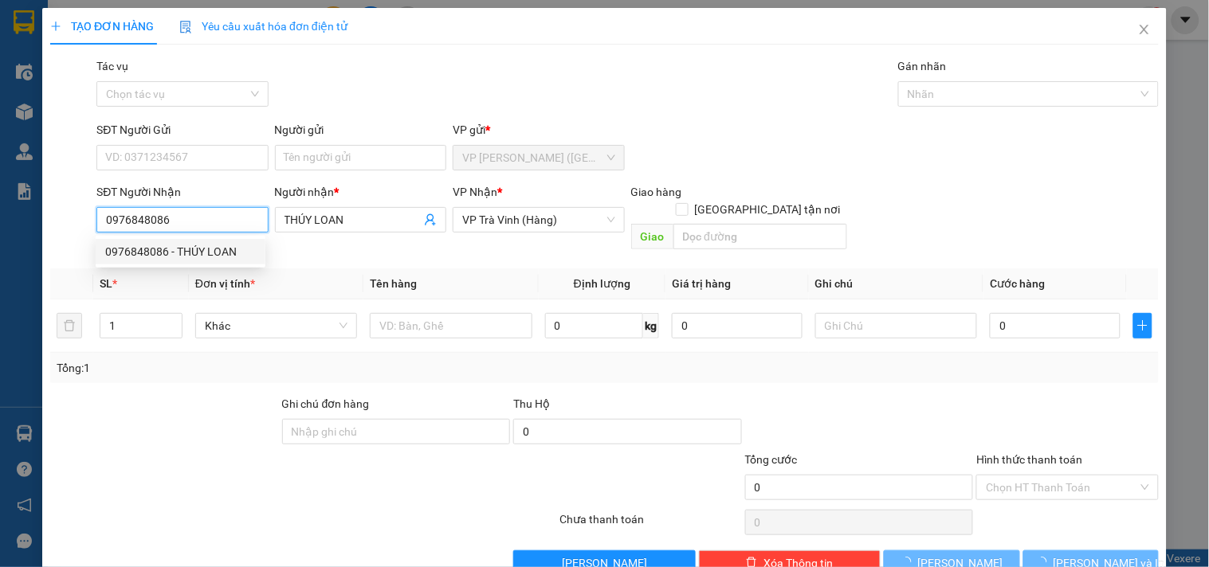
type input "35.000"
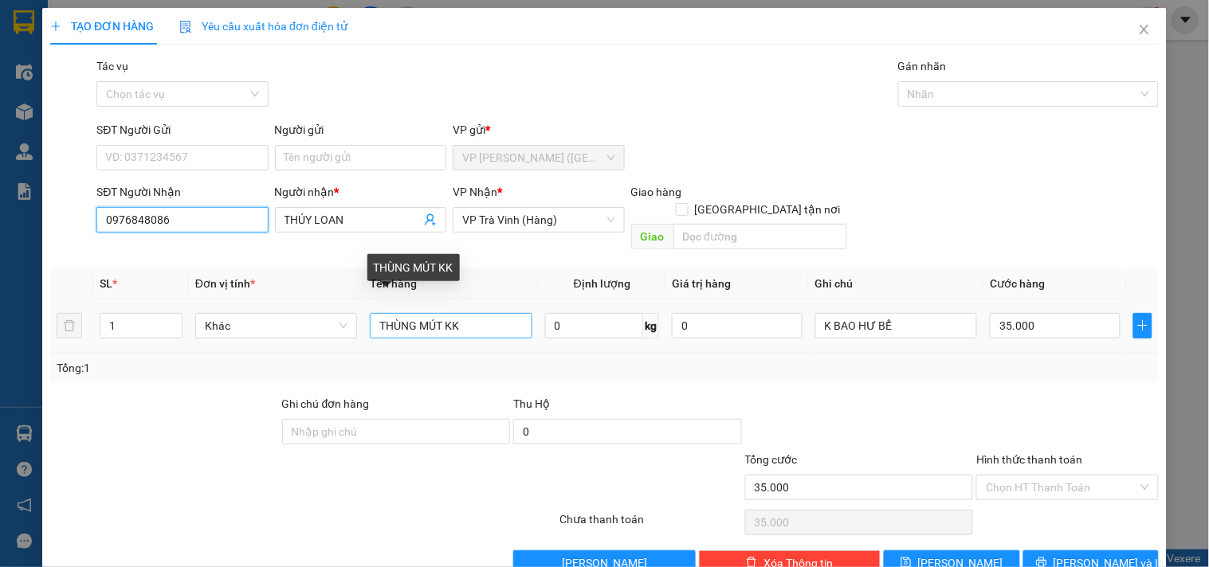
type input "0976848086"
click at [436, 313] on input "THÙNG MÚT KK" at bounding box center [451, 326] width 162 height 26
click at [439, 313] on input "THÙNG MÚT KK" at bounding box center [451, 326] width 162 height 26
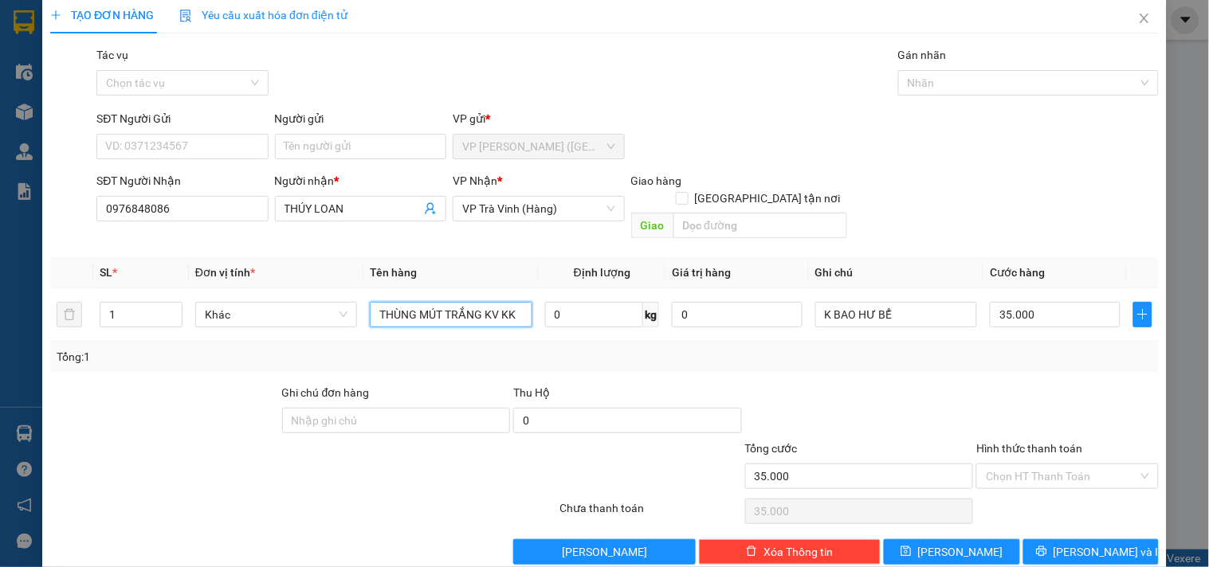
scroll to position [22, 0]
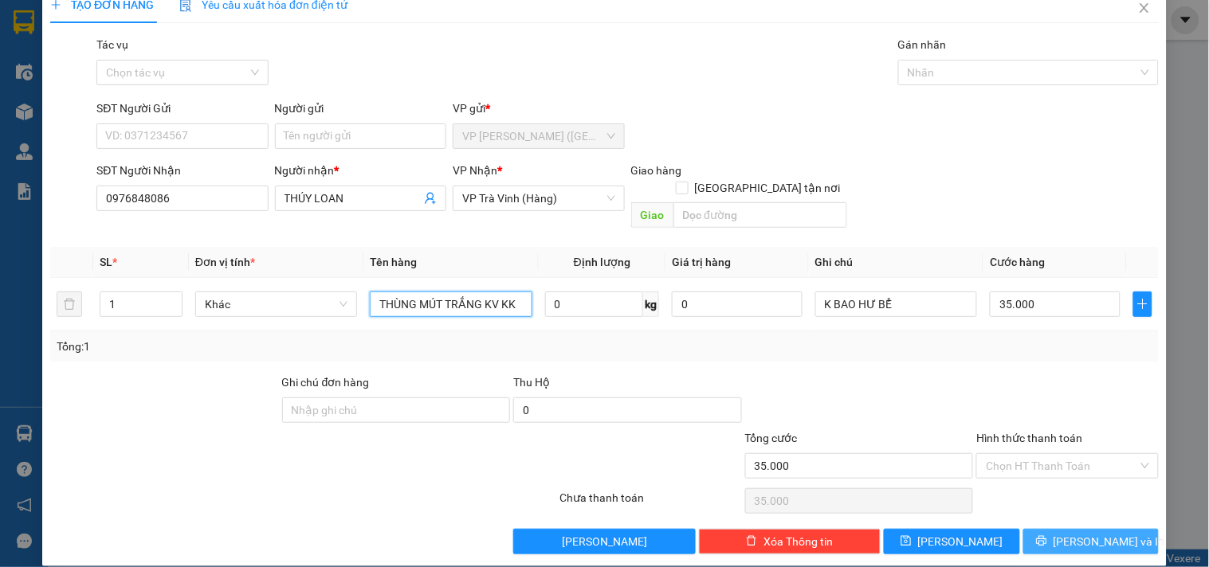
type input "THÙNG MÚT TRẮNG KV KK"
drag, startPoint x: 1079, startPoint y: 528, endPoint x: 972, endPoint y: 360, distance: 198.5
click at [1079, 533] on span "[PERSON_NAME] và In" at bounding box center [1110, 542] width 112 height 18
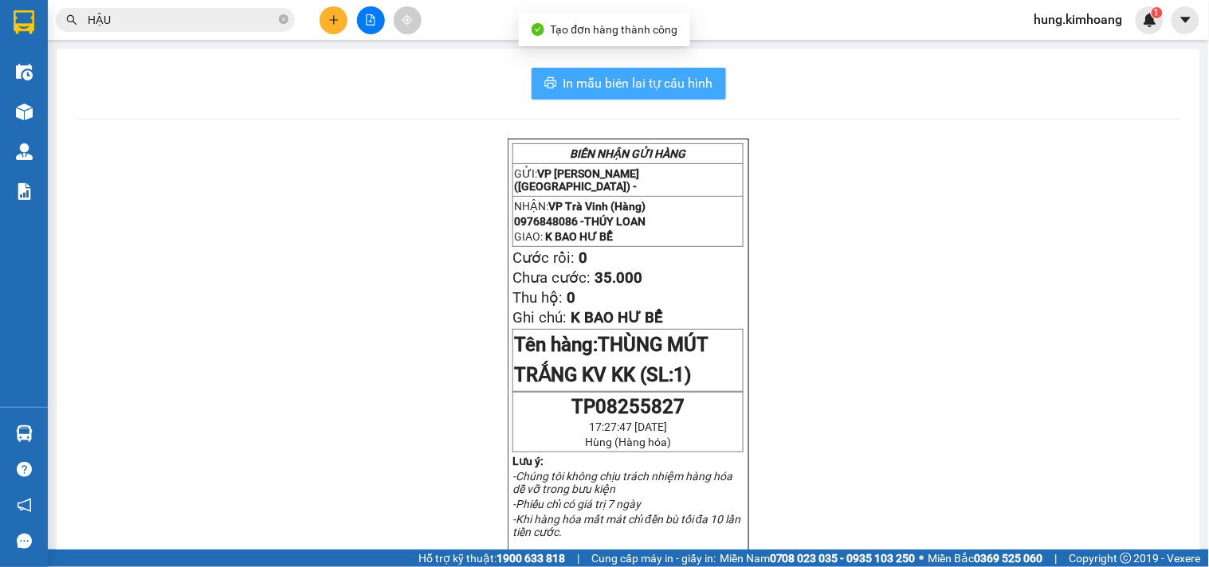
click at [594, 92] on span "In mẫu biên lai tự cấu hình" at bounding box center [638, 83] width 150 height 20
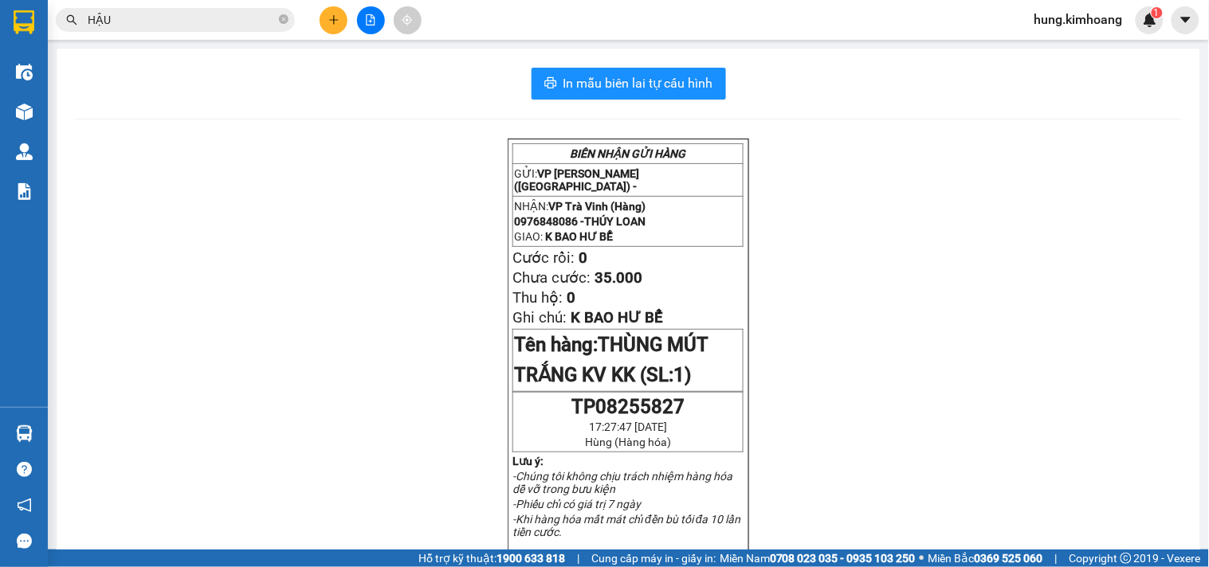
click at [333, 20] on icon "plus" at bounding box center [333, 19] width 9 height 1
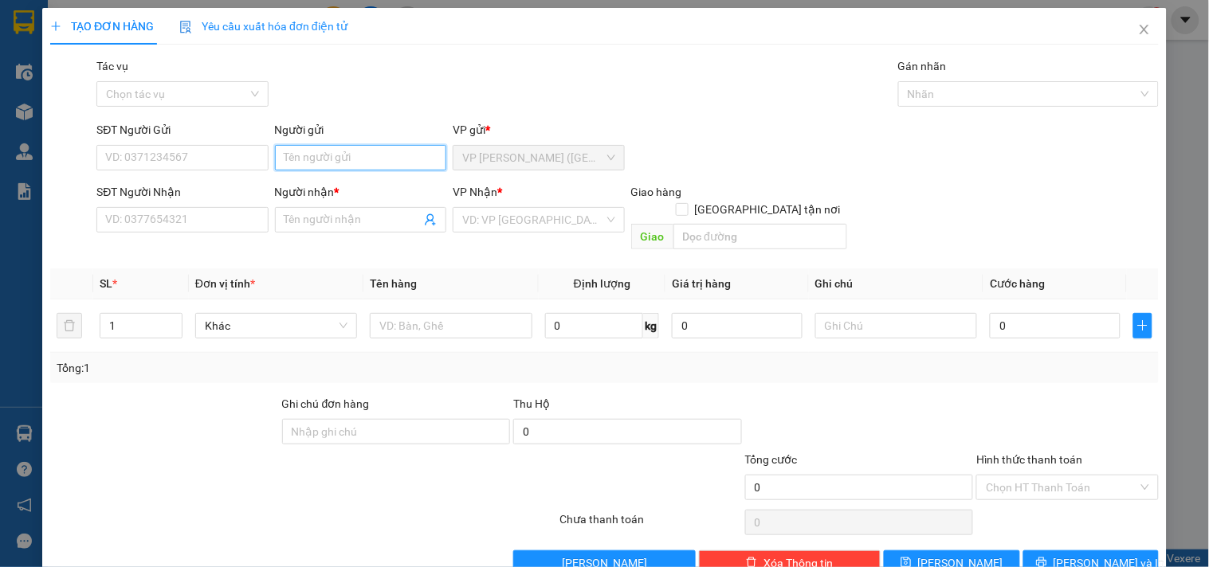
click at [375, 151] on input "Người gửi" at bounding box center [360, 158] width 171 height 26
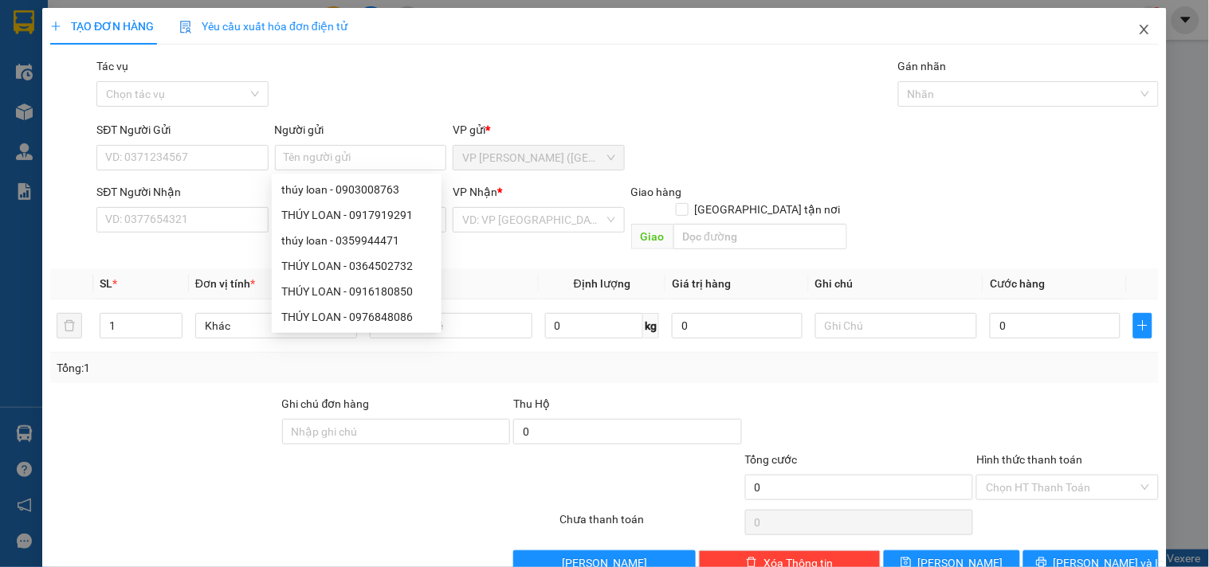
click at [1125, 34] on span "Close" at bounding box center [1144, 30] width 45 height 45
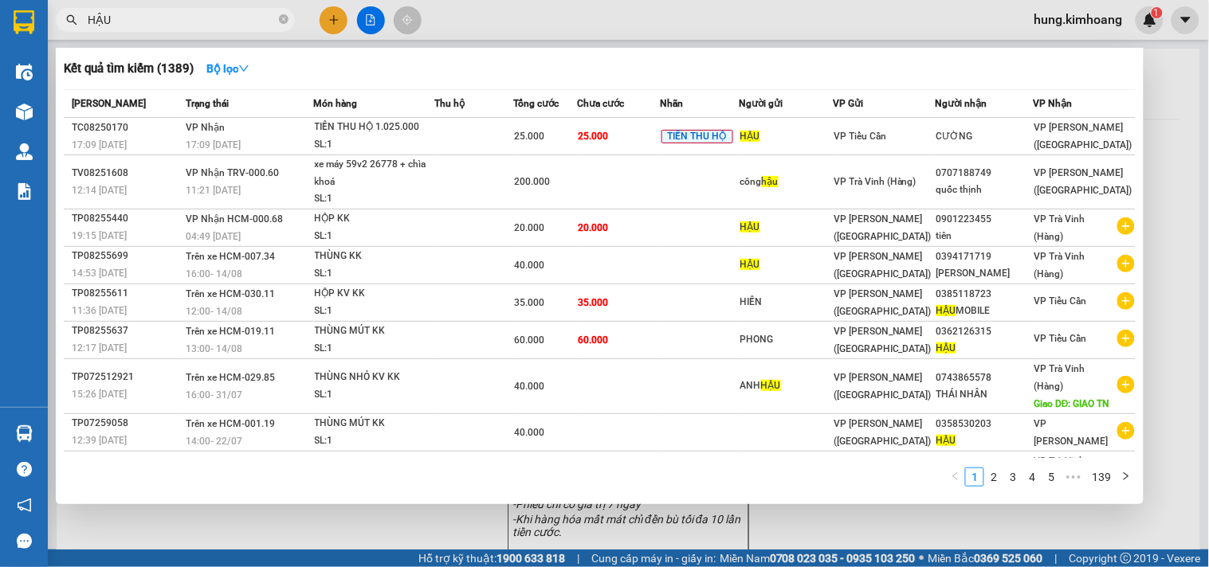
click at [241, 18] on input "HẬU" at bounding box center [182, 20] width 188 height 18
type input "H"
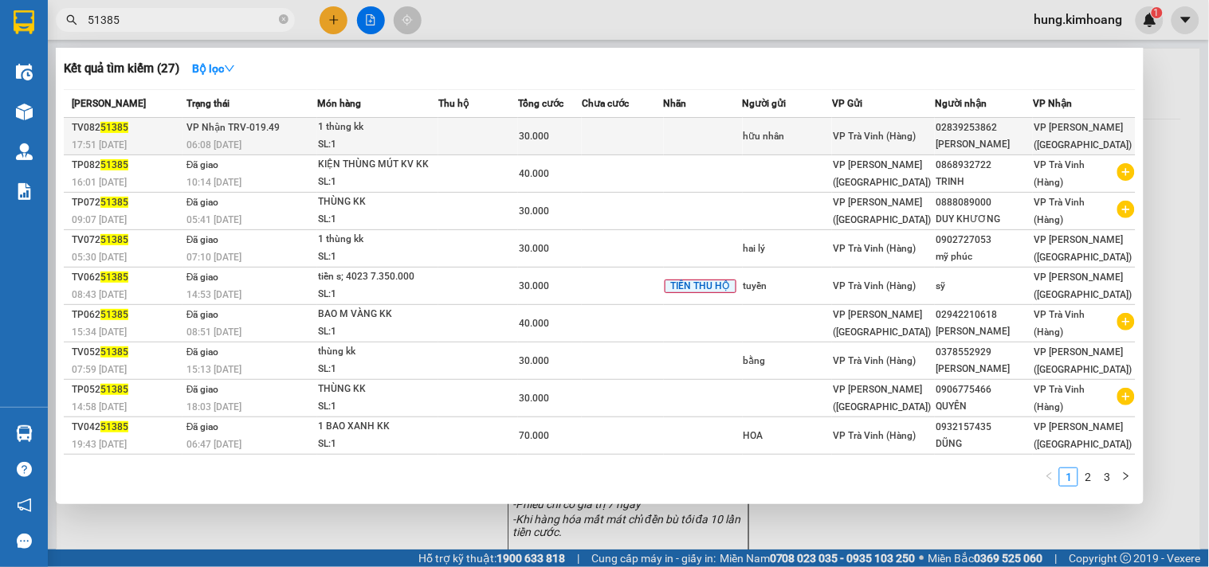
type input "51385"
click at [576, 139] on div "30.000" at bounding box center [550, 137] width 62 height 18
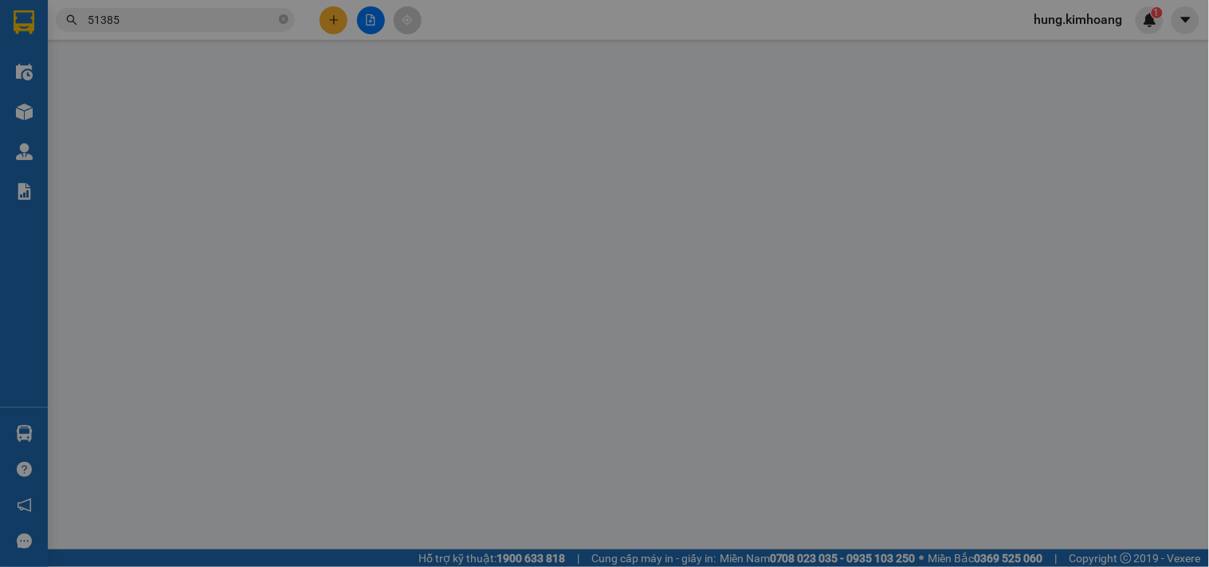
type input "hữu nhân"
type input "02839253862"
type input "mẫn đạt"
type input "30.000"
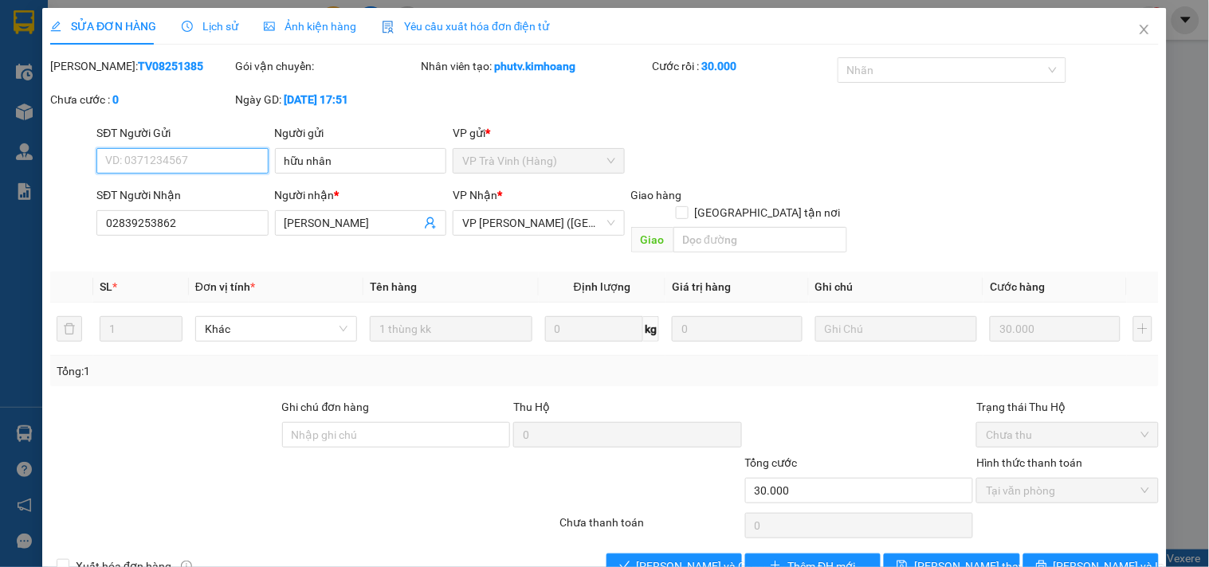
scroll to position [26, 0]
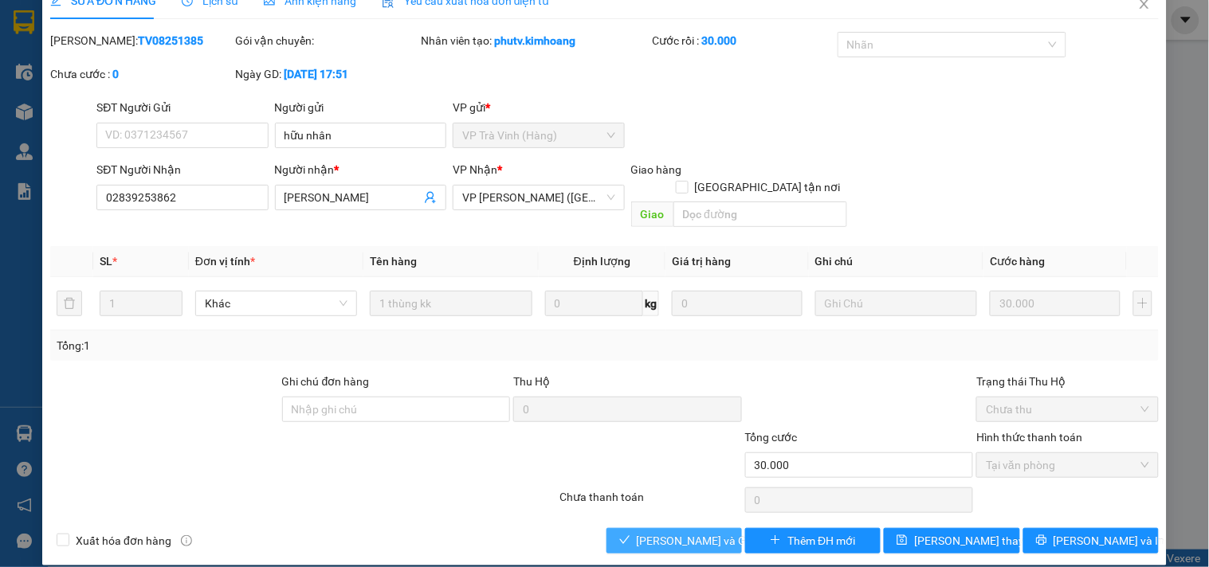
click at [686, 532] on span "Lưu và Giao hàng" at bounding box center [713, 541] width 153 height 18
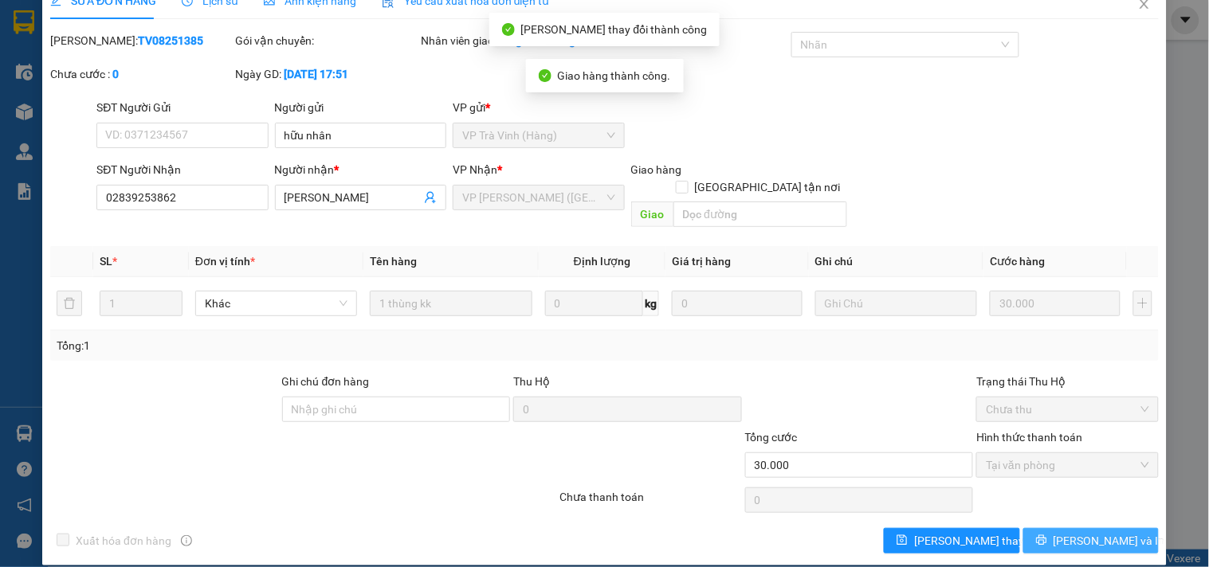
click at [1068, 532] on span "[PERSON_NAME] và In" at bounding box center [1110, 541] width 112 height 18
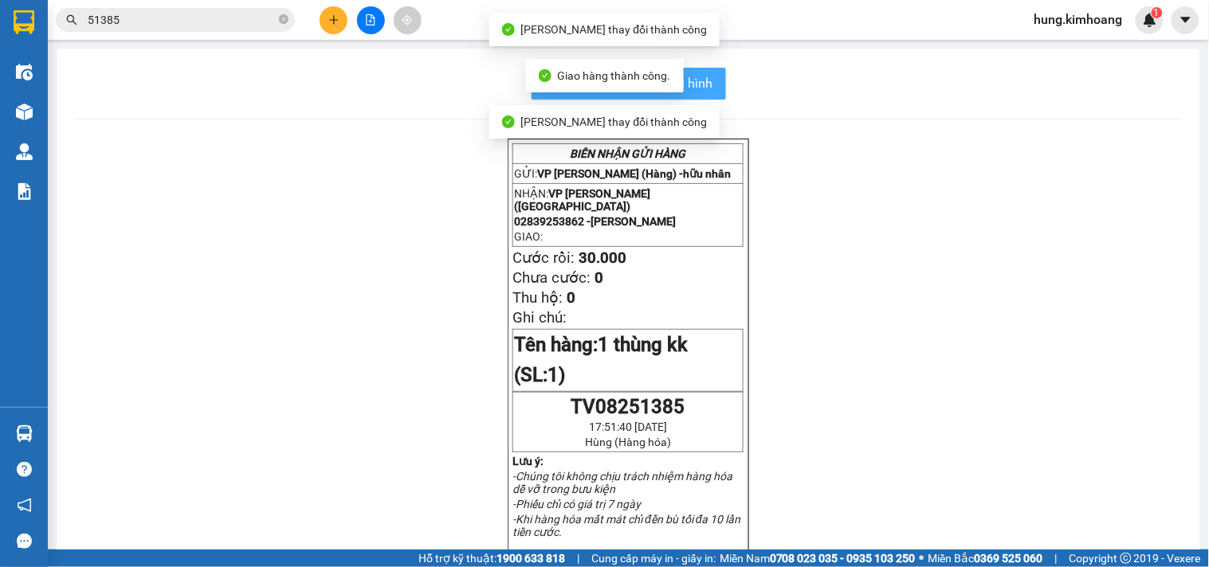
click at [706, 77] on button "In mẫu biên lai tự cấu hình" at bounding box center [629, 84] width 194 height 32
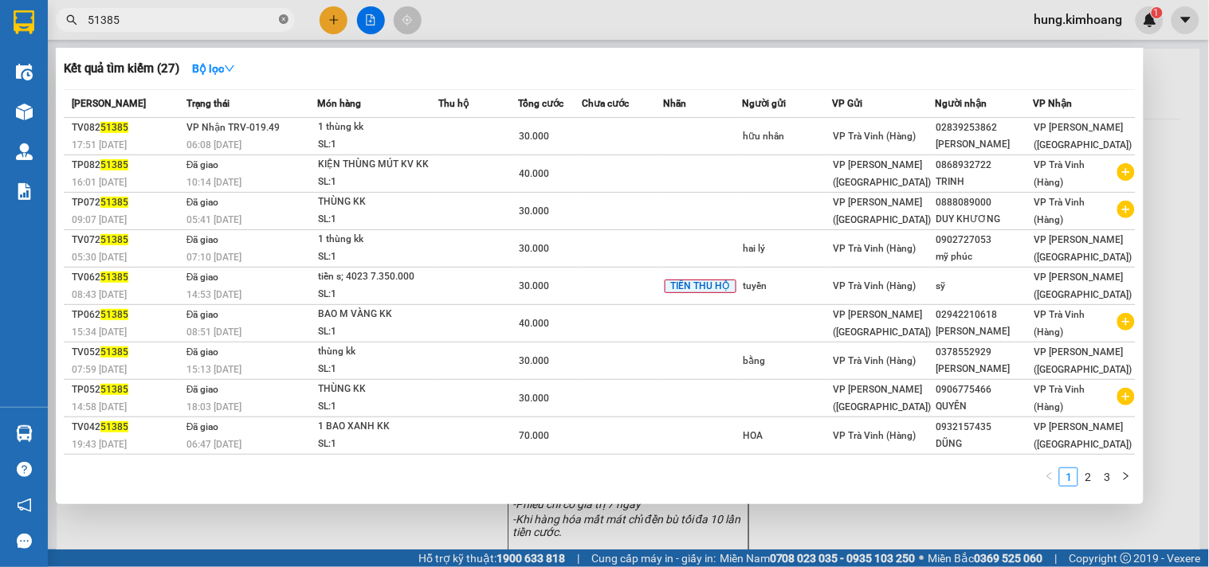
click at [280, 14] on icon "close-circle" at bounding box center [284, 19] width 10 height 10
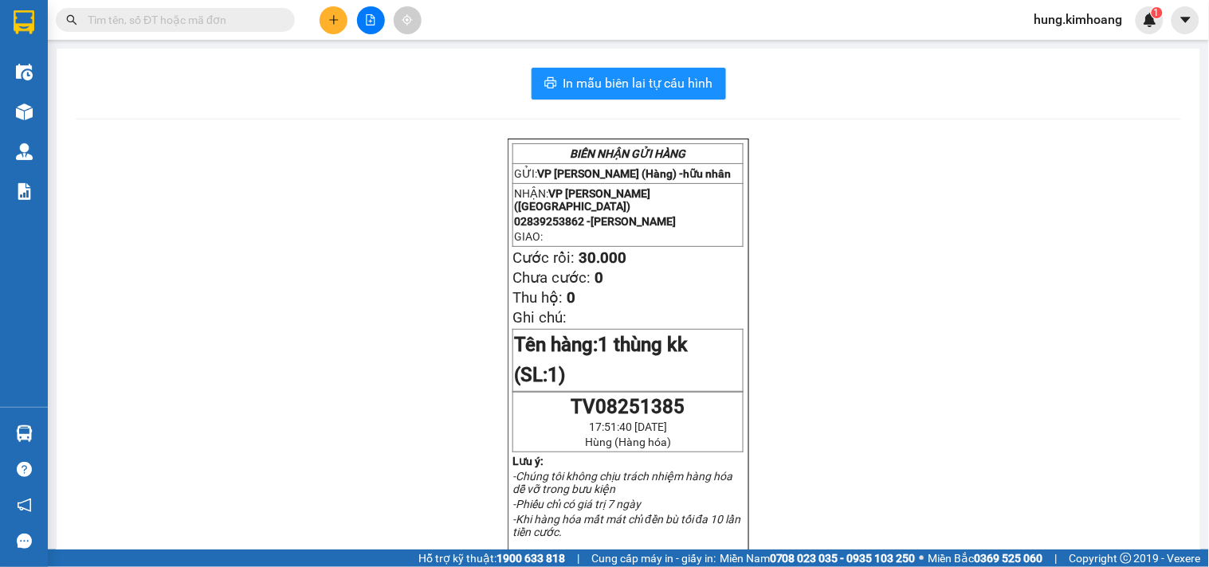
click at [308, 18] on div at bounding box center [155, 20] width 311 height 24
click at [344, 20] on button at bounding box center [334, 20] width 28 height 28
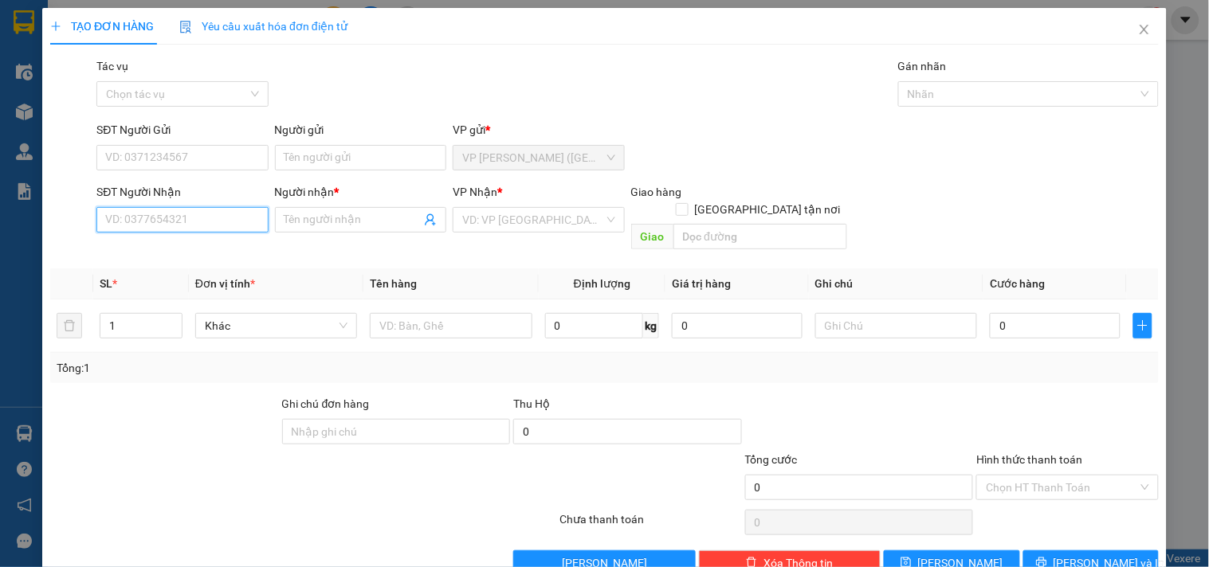
click at [191, 223] on input "SĐT Người Nhận" at bounding box center [181, 220] width 171 height 26
click at [204, 277] on div "0935682356 - QUYÊN(THÚY NGA)" at bounding box center [189, 278] width 169 height 18
type input "0935682356"
type input "QUYÊN(THÚY NGA)"
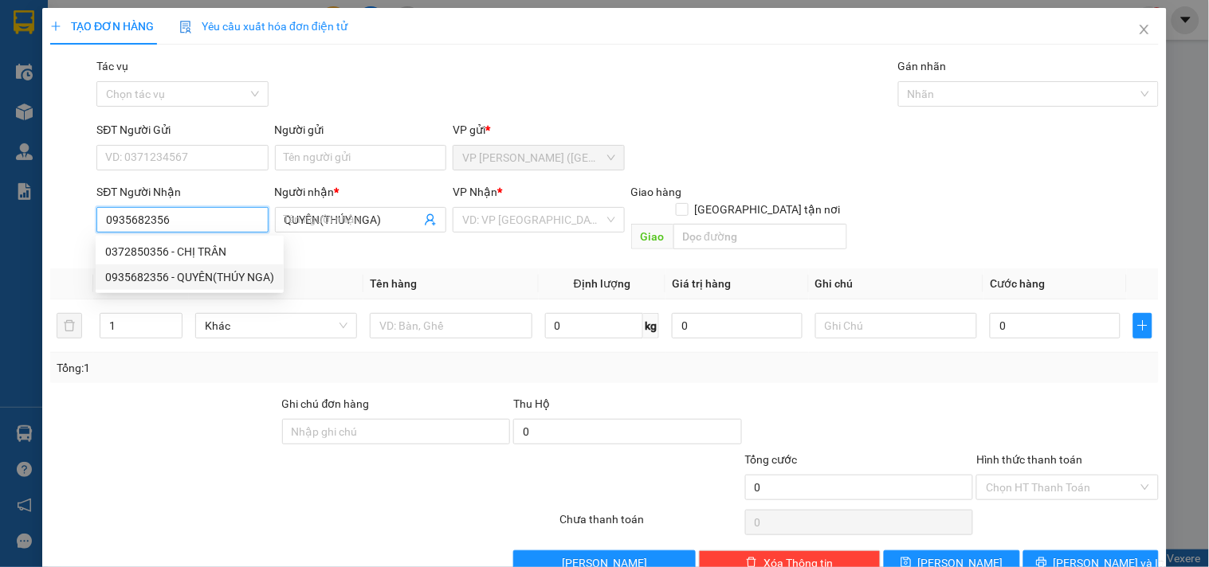
type input "30.000"
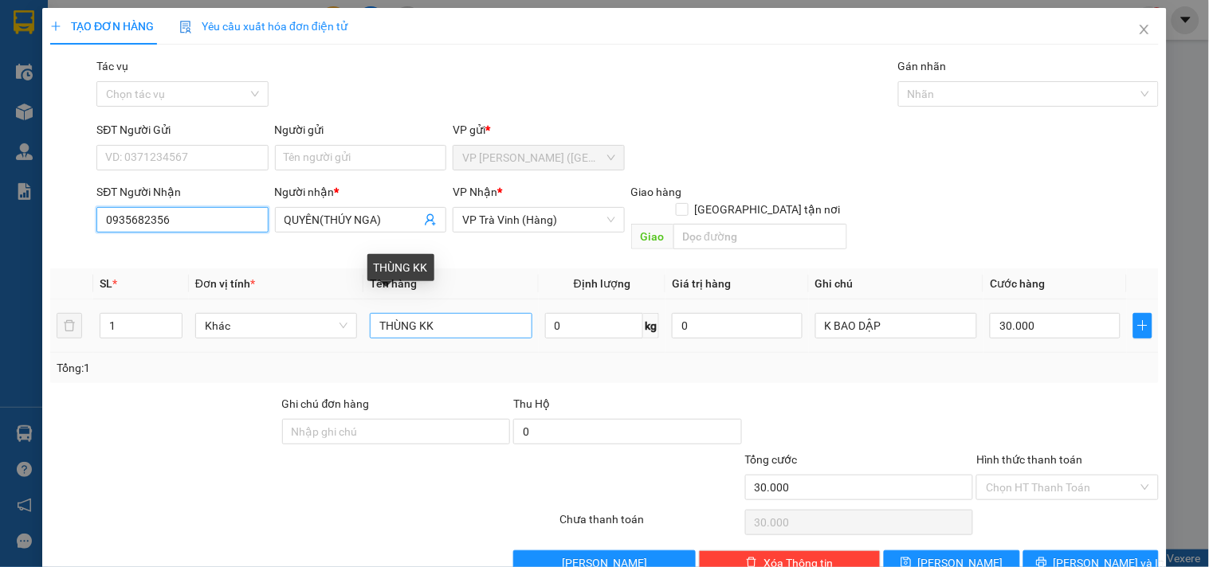
type input "0935682356"
click at [417, 313] on input "THÙNG KK" at bounding box center [451, 326] width 162 height 26
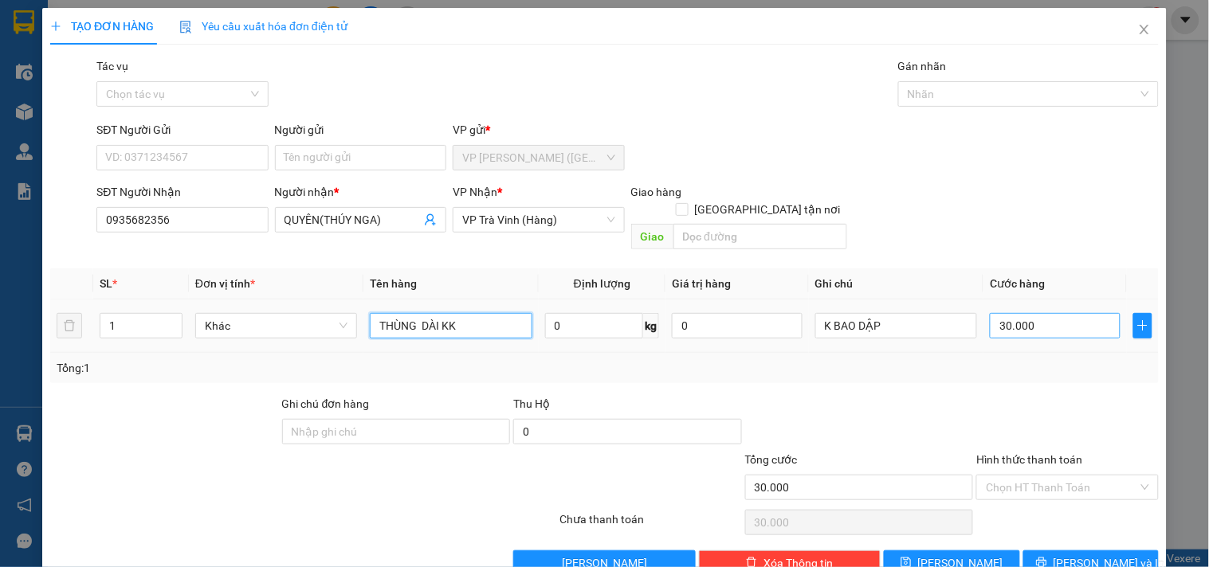
type input "THÙNG DÀI KK"
click at [1015, 313] on input "30.000" at bounding box center [1055, 326] width 131 height 26
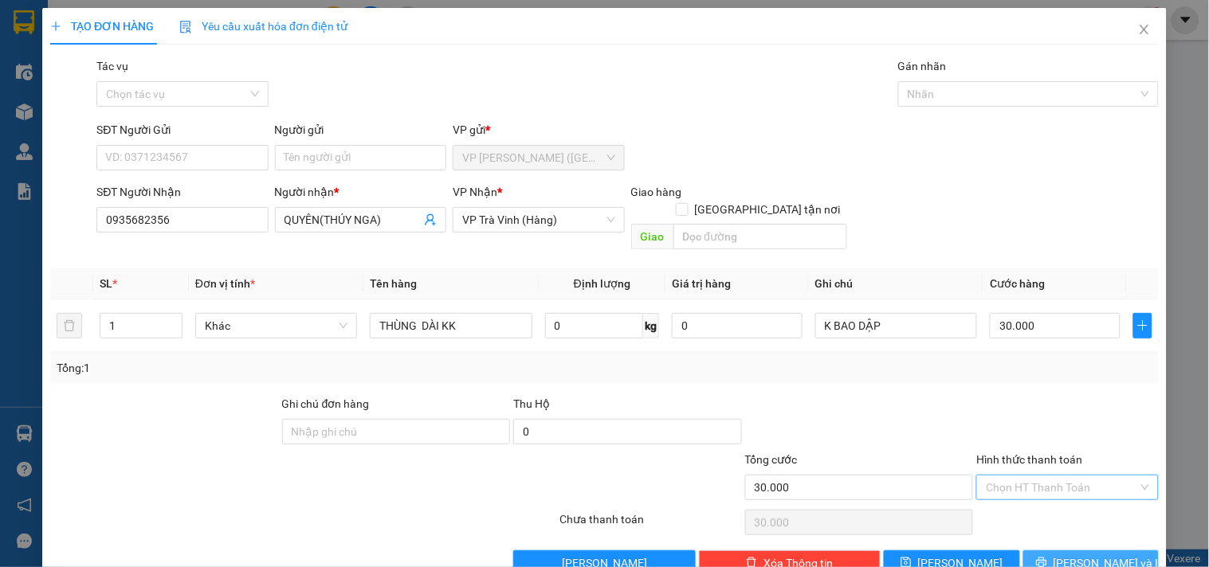
drag, startPoint x: 1076, startPoint y: 543, endPoint x: 1020, endPoint y: 461, distance: 99.3
click at [1072, 555] on span "[PERSON_NAME] và In" at bounding box center [1110, 564] width 112 height 18
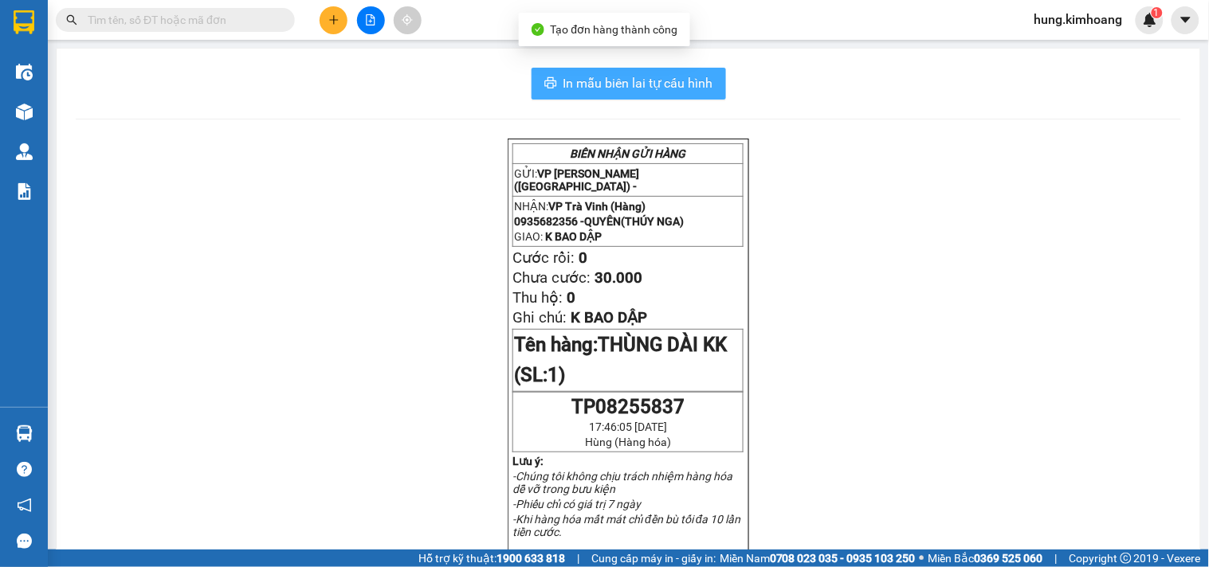
click at [689, 90] on span "In mẫu biên lai tự cấu hình" at bounding box center [638, 83] width 150 height 20
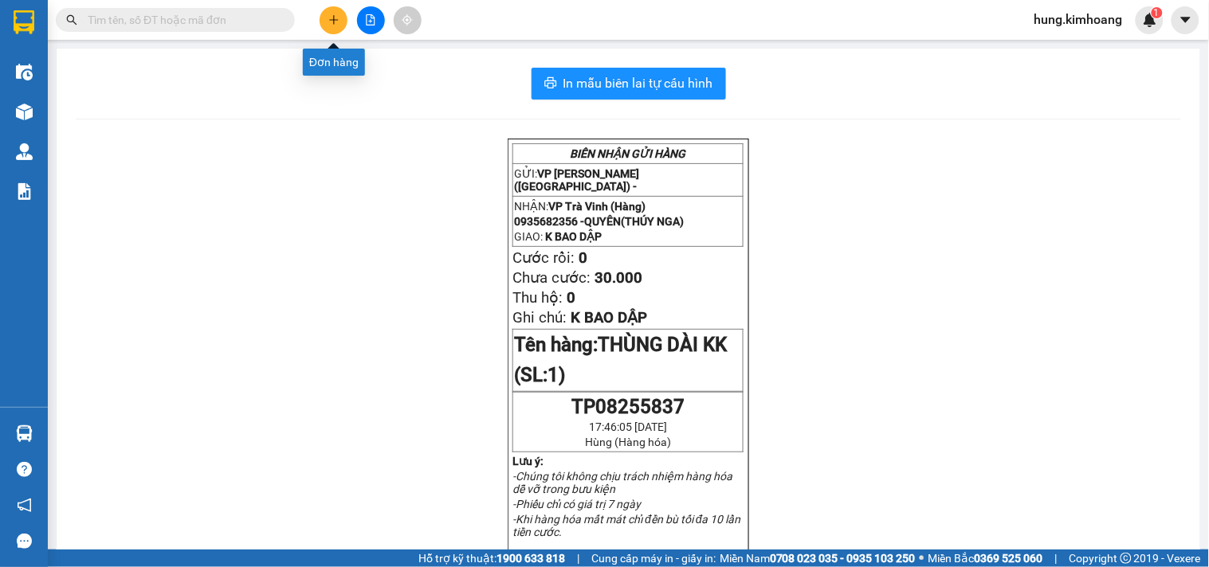
click at [336, 20] on icon "plus" at bounding box center [333, 19] width 9 height 1
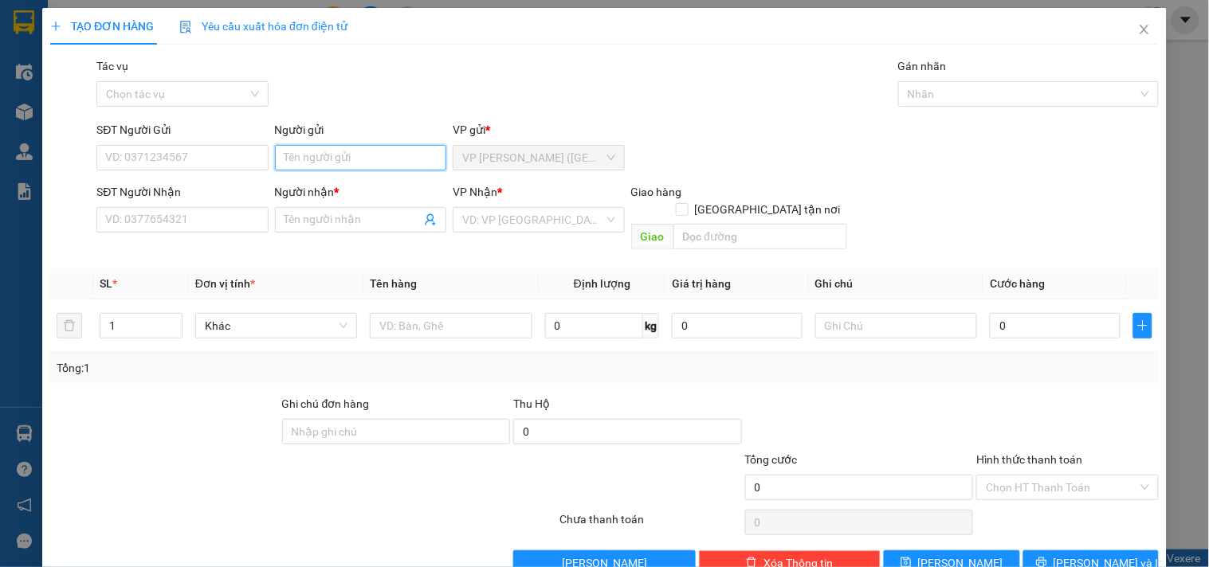
click at [359, 162] on input "Người gửi" at bounding box center [360, 158] width 171 height 26
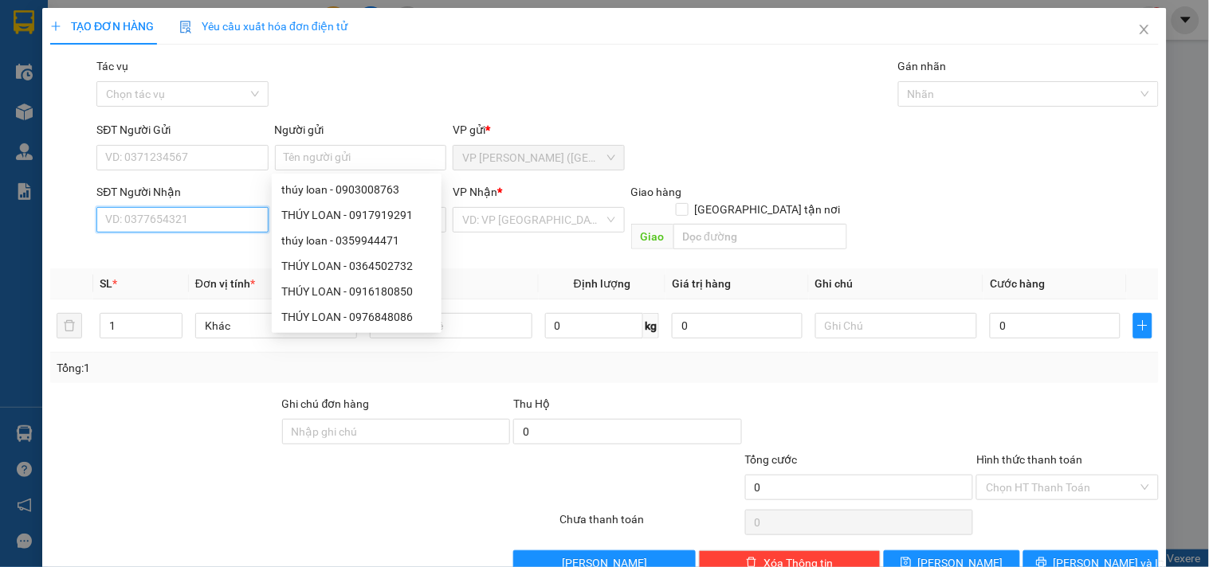
click at [208, 210] on input "SĐT Người Nhận" at bounding box center [181, 220] width 171 height 26
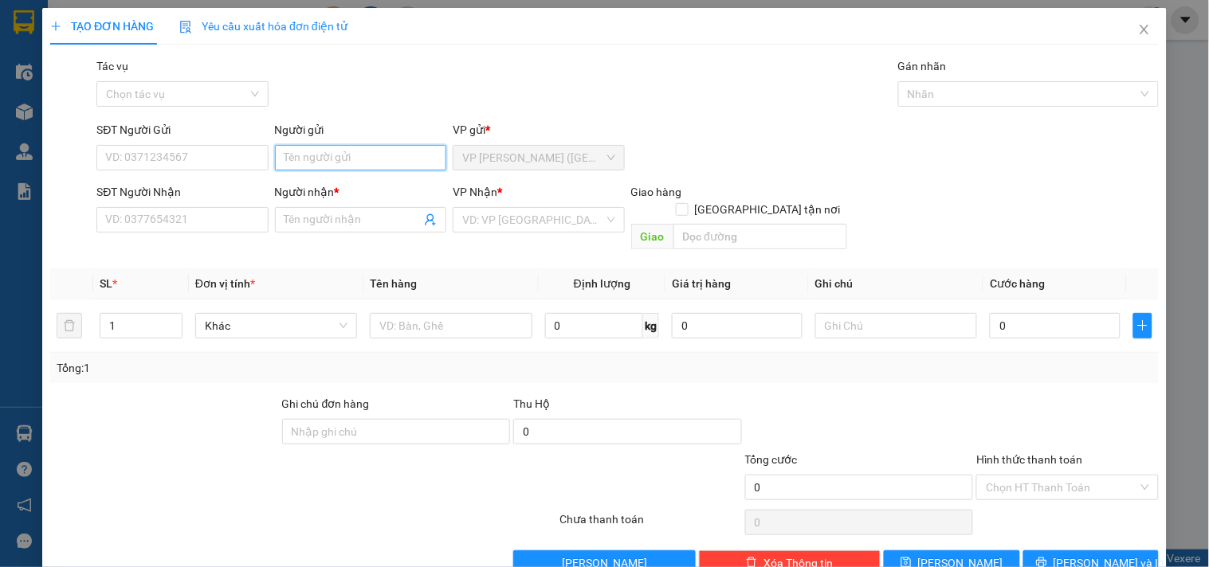
click at [349, 170] on input "Người gửi" at bounding box center [360, 158] width 171 height 26
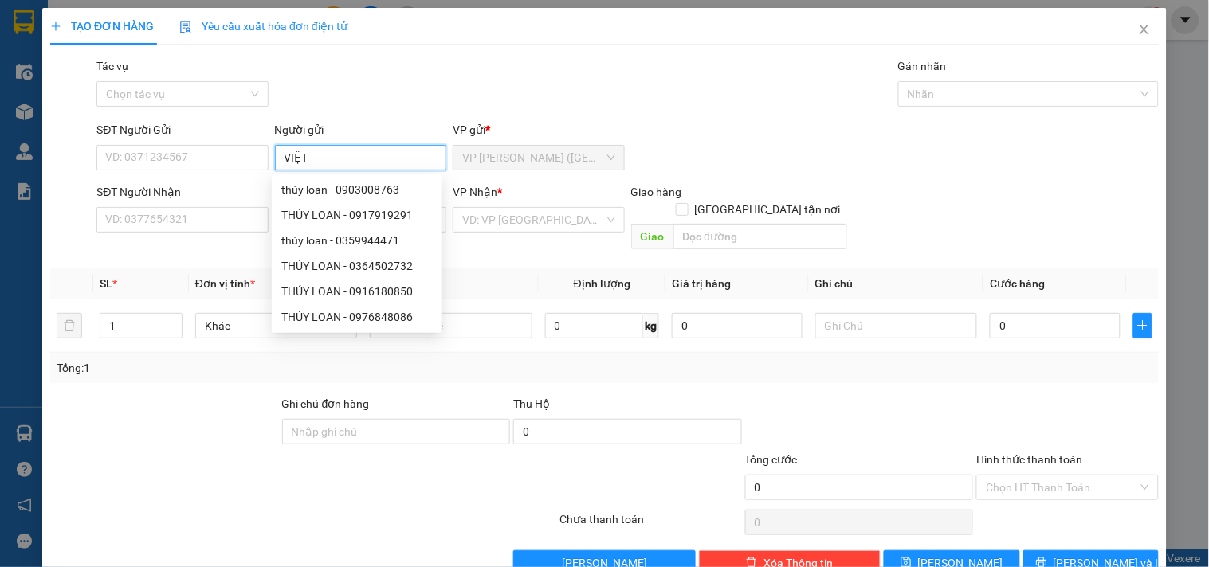
type input "VIỆT"
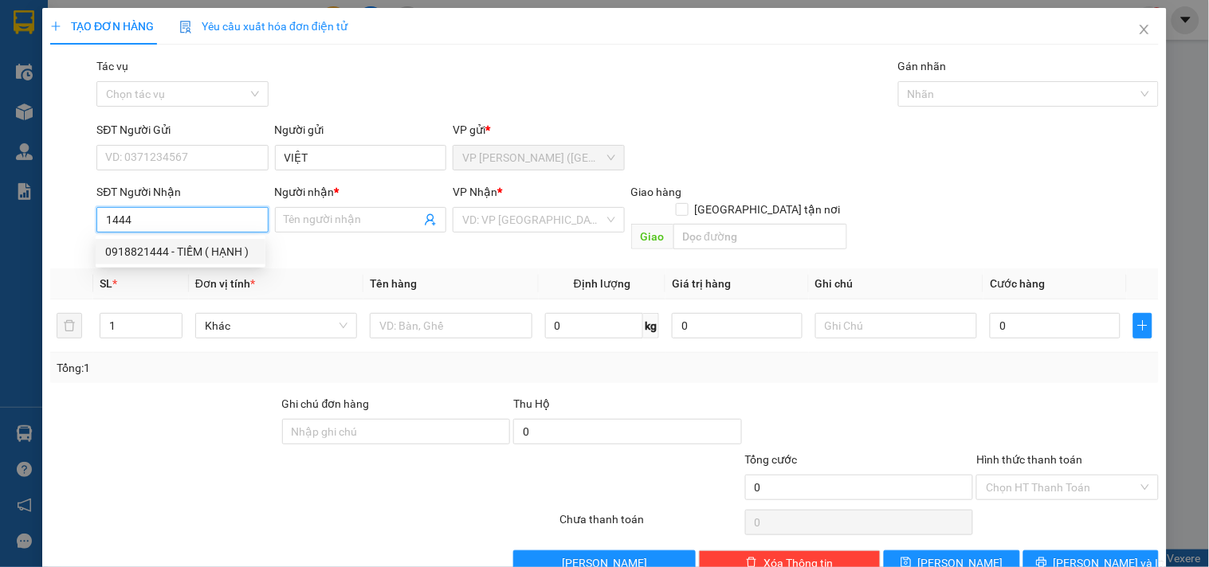
click at [221, 250] on div "0918821444 - TIỀM ( HẠNH )" at bounding box center [180, 252] width 151 height 18
type input "0918821444"
type input "TIỀM ( HẠNH )"
type input "20.000"
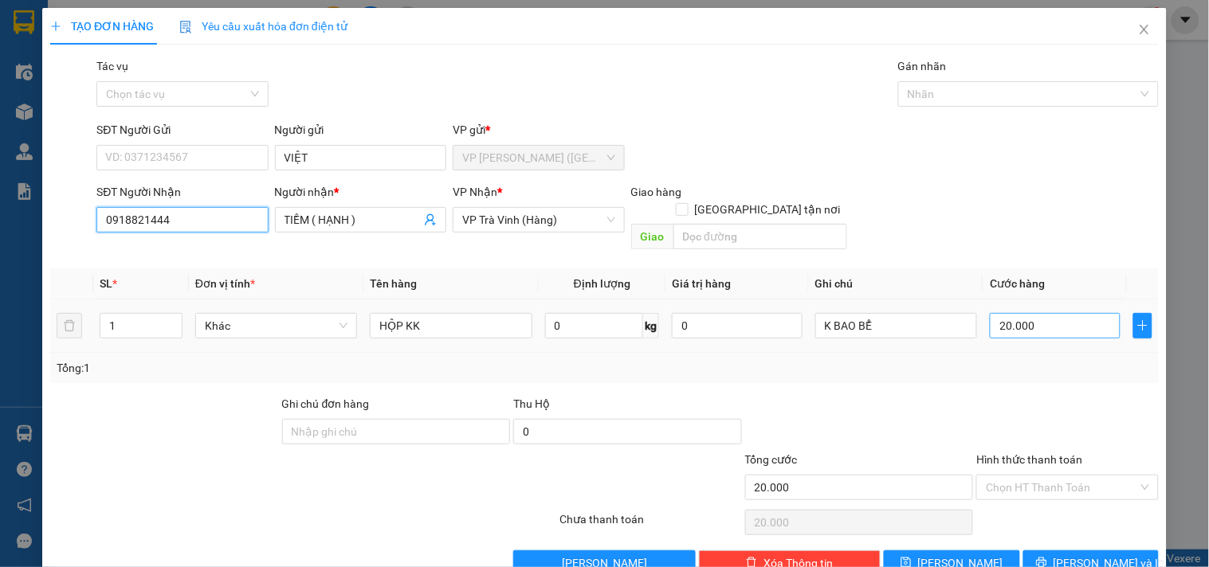
type input "0918821444"
click at [1033, 313] on input "20.000" at bounding box center [1055, 326] width 131 height 26
type input "2"
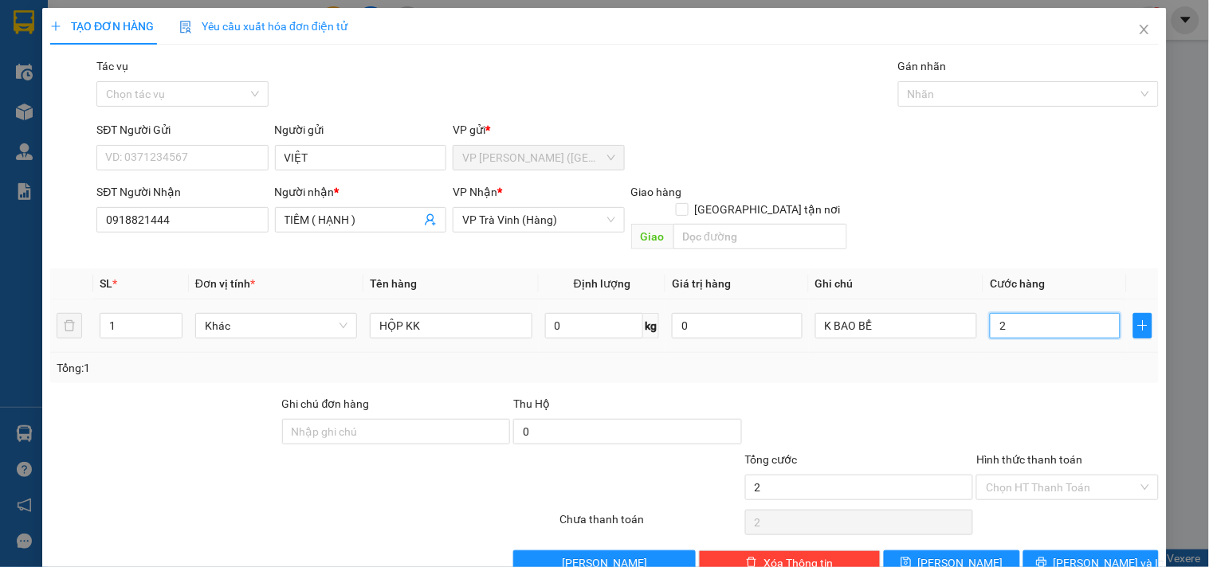
type input "25"
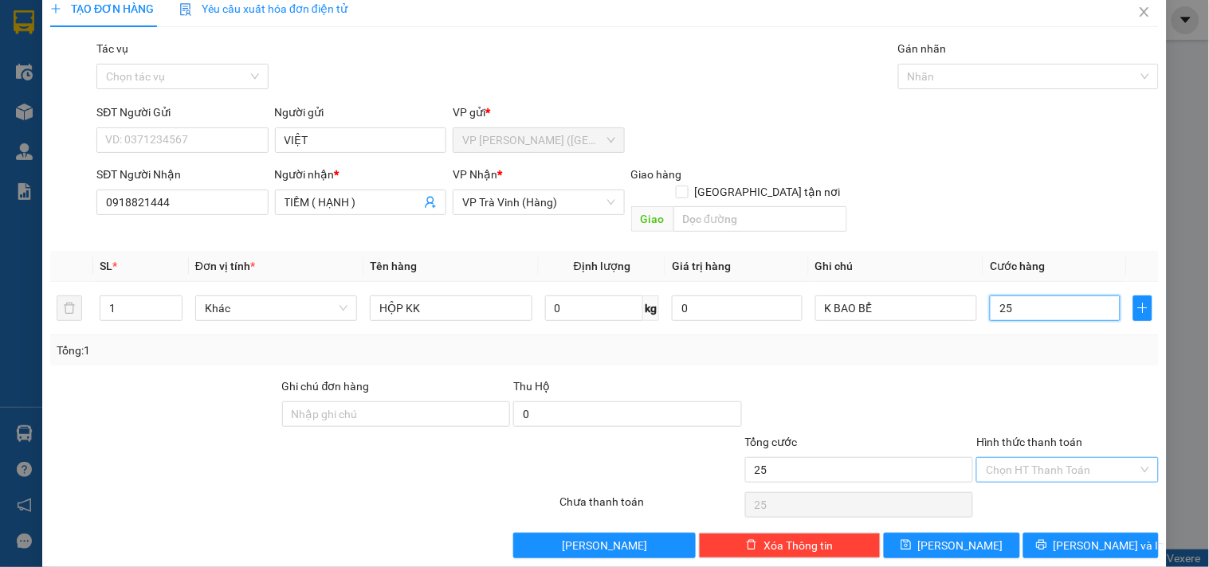
scroll to position [22, 0]
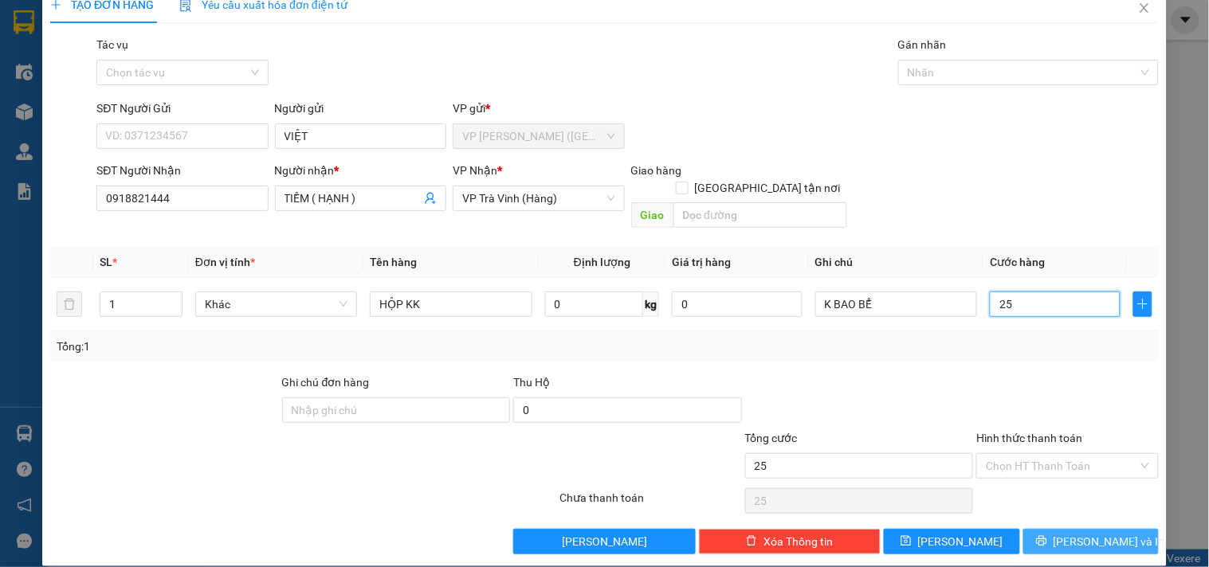
type input "25"
type input "25.000"
click at [1078, 533] on span "[PERSON_NAME] và In" at bounding box center [1110, 542] width 112 height 18
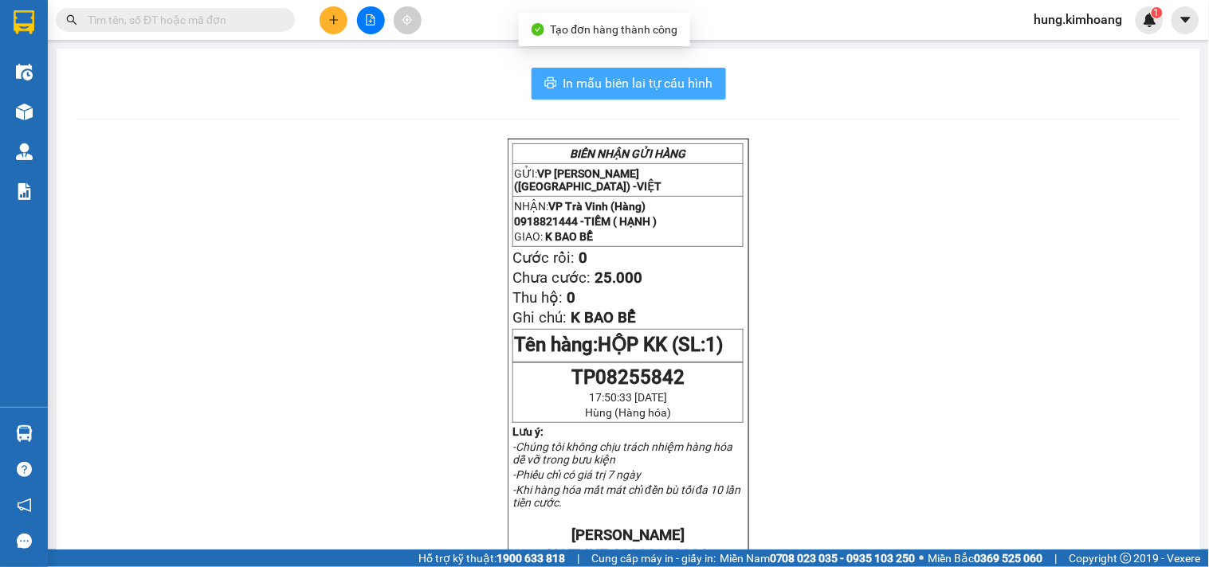
click at [607, 69] on button "In mẫu biên lai tự cấu hình" at bounding box center [629, 84] width 194 height 32
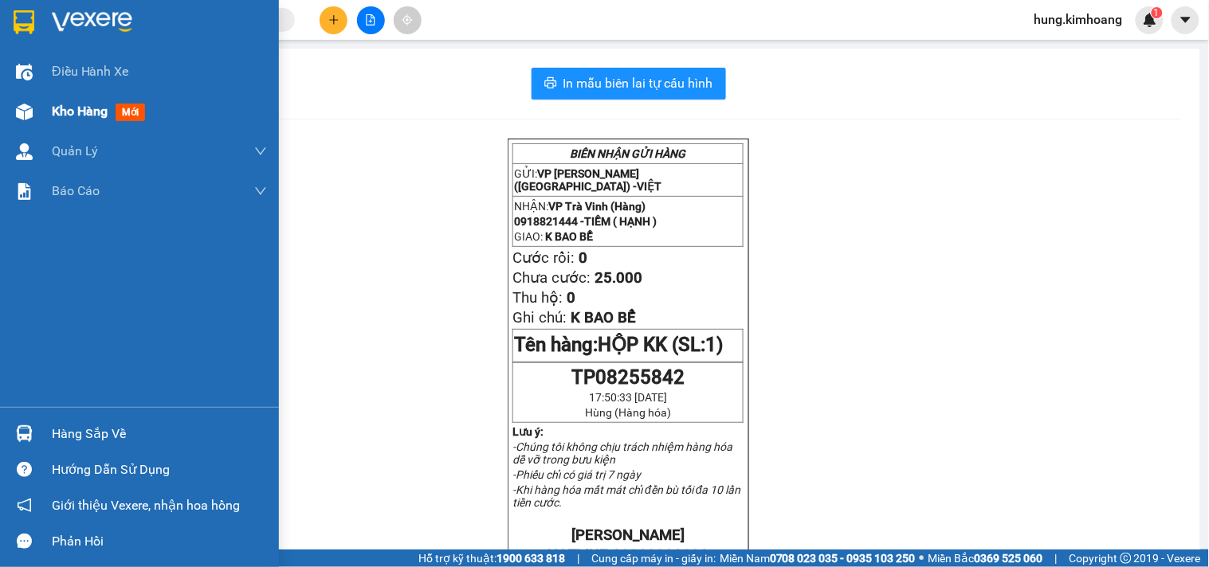
click at [37, 107] on div at bounding box center [24, 112] width 28 height 28
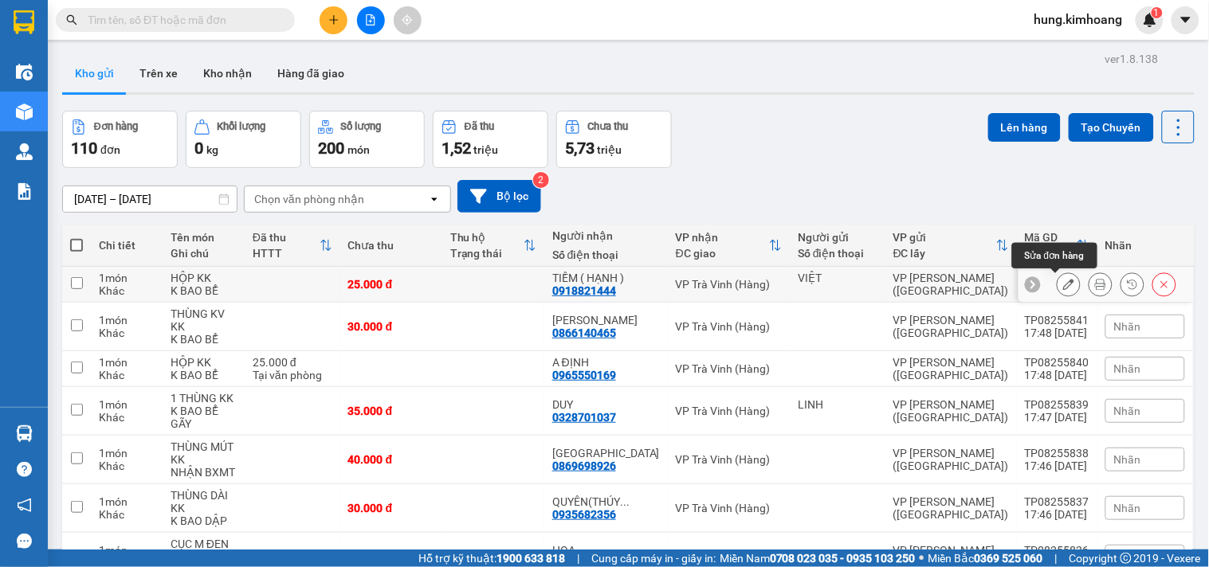
click at [1063, 284] on icon at bounding box center [1068, 284] width 11 height 11
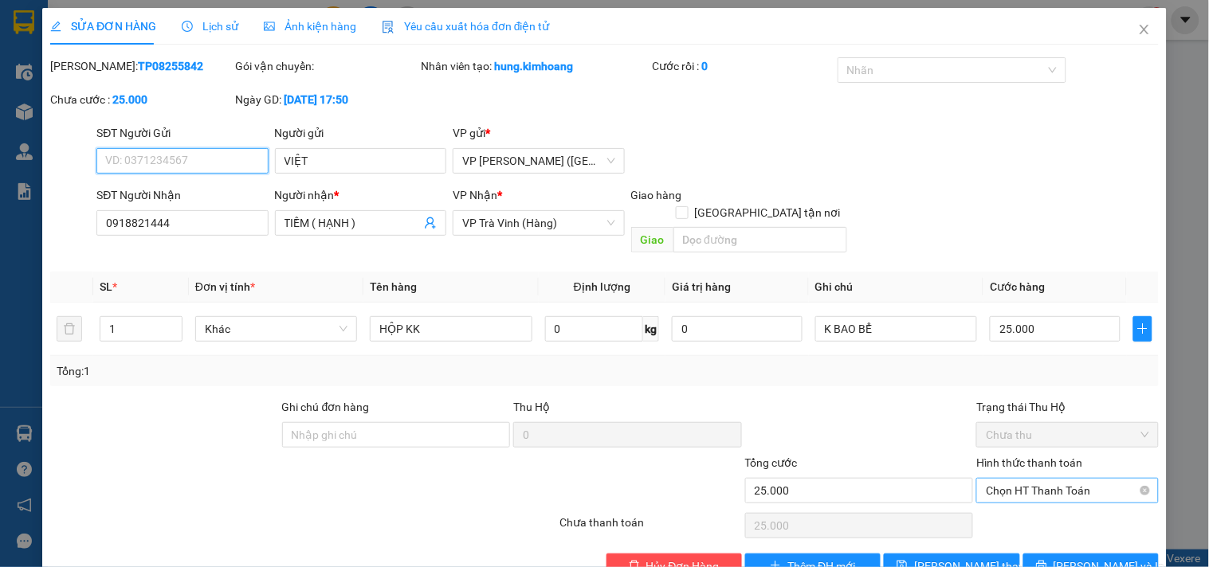
click at [1060, 479] on span "Chọn HT Thanh Toán" at bounding box center [1067, 491] width 163 height 24
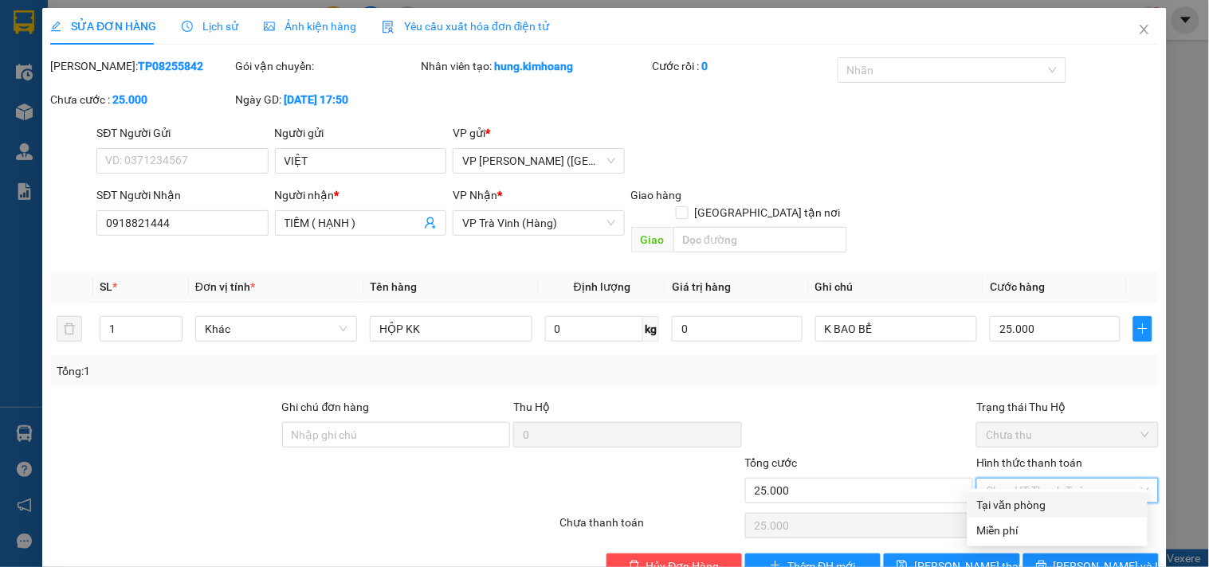
click at [1060, 503] on div "Tại văn phòng" at bounding box center [1057, 506] width 161 height 18
type input "0"
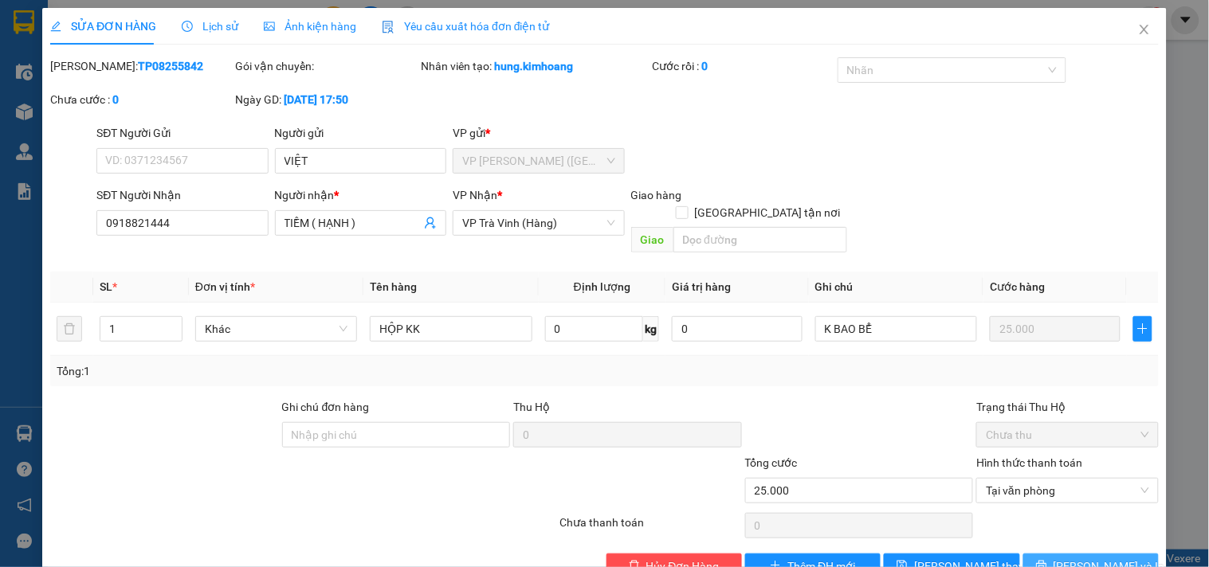
click at [1065, 558] on span "[PERSON_NAME] và In" at bounding box center [1110, 567] width 112 height 18
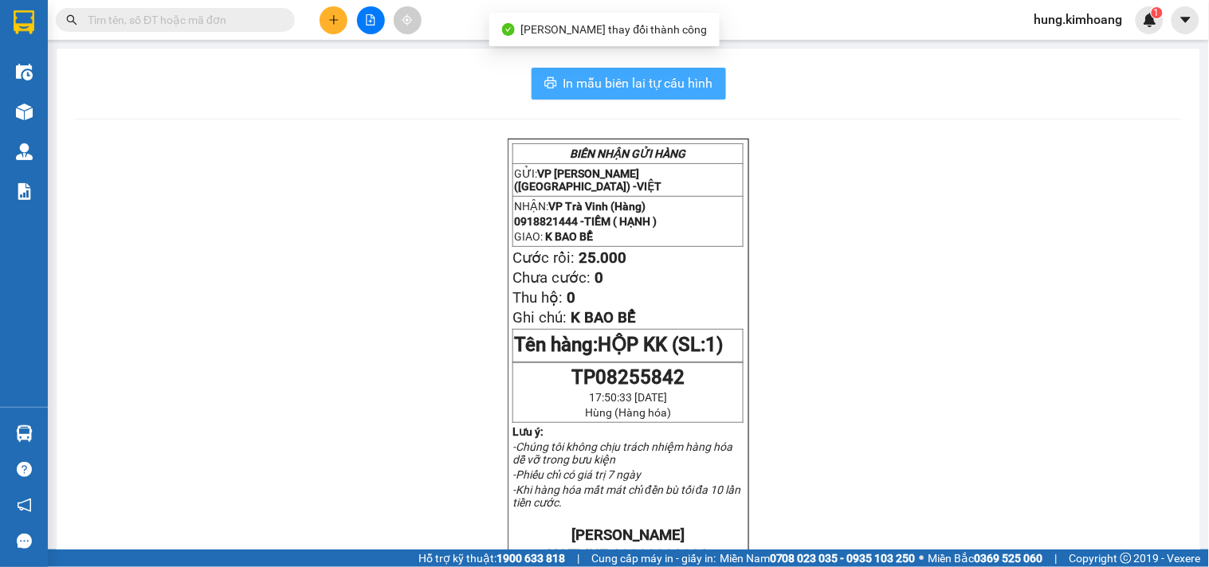
click at [650, 73] on button "In mẫu biên lai tự cấu hình" at bounding box center [629, 84] width 194 height 32
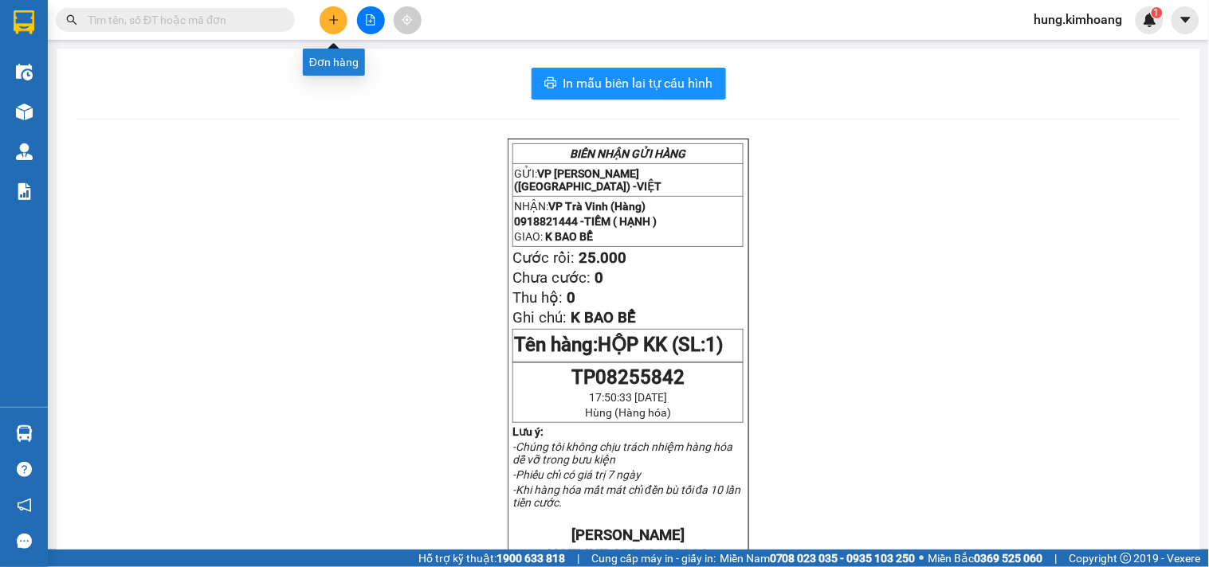
click at [339, 19] on icon "plus" at bounding box center [333, 19] width 11 height 11
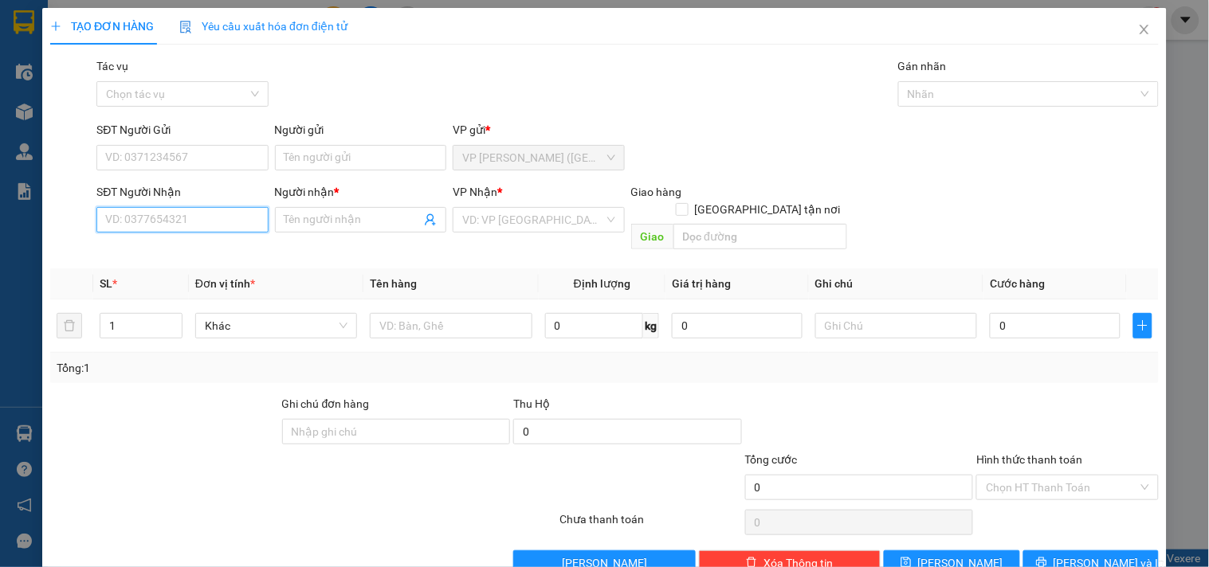
click at [189, 220] on input "SĐT Người Nhận" at bounding box center [181, 220] width 171 height 26
click at [187, 253] on div "0364907939 - PHƯỢNG" at bounding box center [180, 252] width 151 height 18
type input "0364907939"
type input "PHƯỢNG"
type input "110.000"
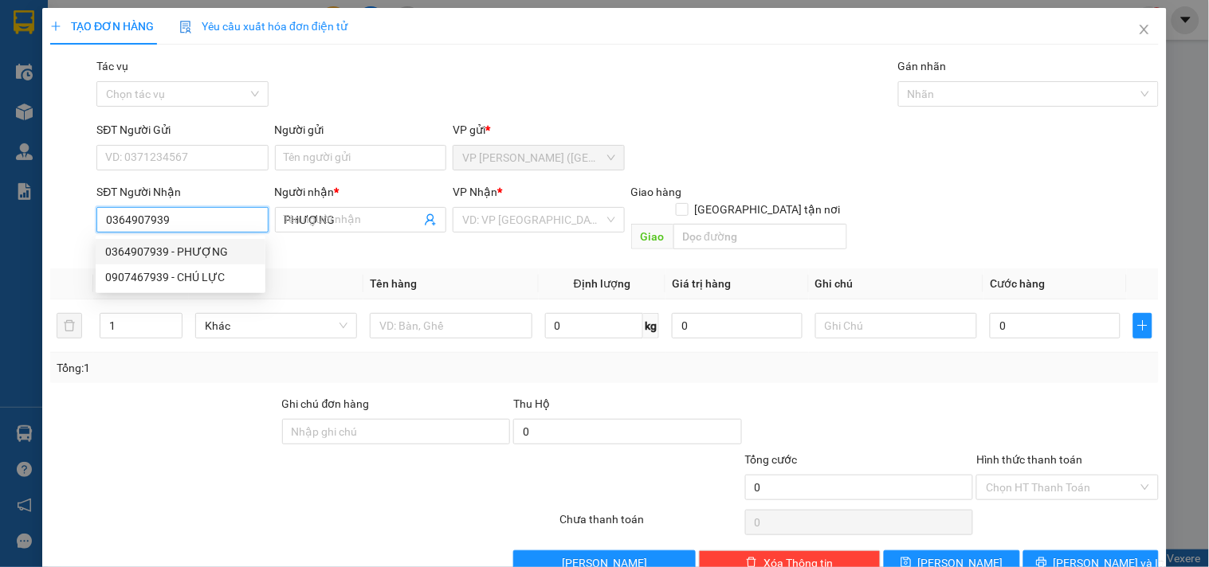
type input "110.000"
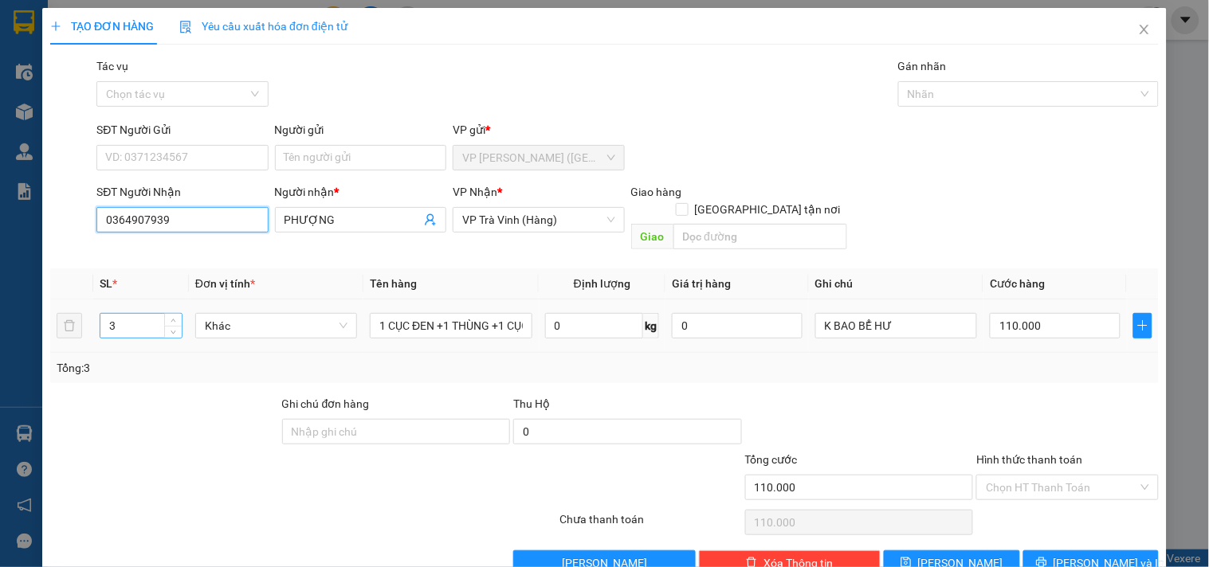
type input "0364907939"
click at [140, 314] on input "3" at bounding box center [140, 326] width 81 height 24
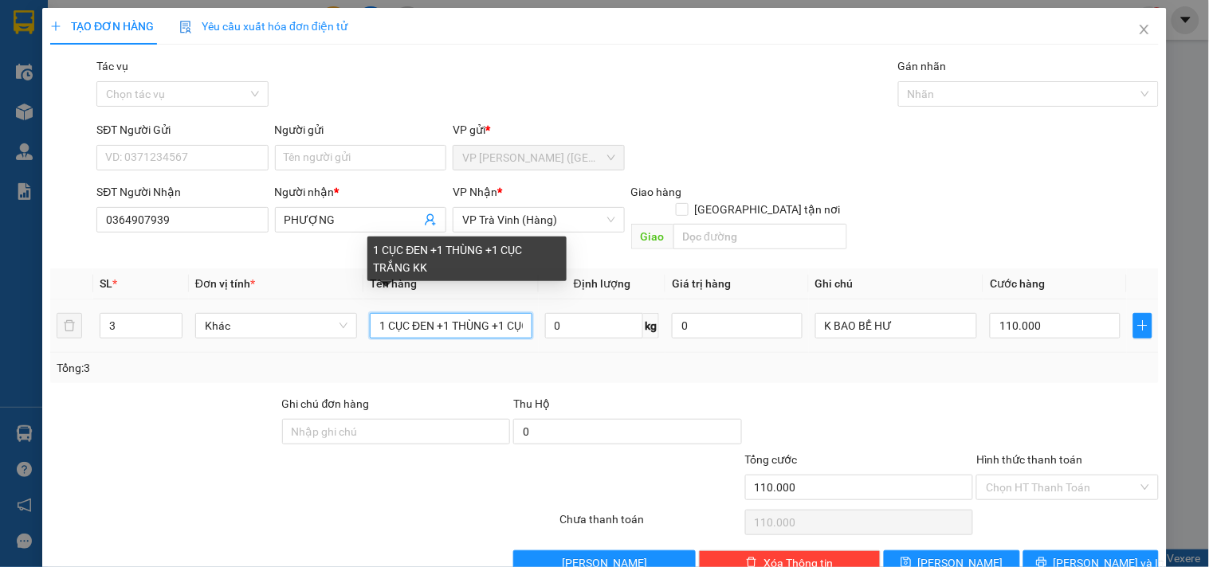
scroll to position [0, 68]
drag, startPoint x: 410, startPoint y: 304, endPoint x: 1177, endPoint y: 274, distance: 768.1
click at [1192, 284] on div "TẠO ĐƠN HÀNG Yêu cầu xuất hóa đơn điện tử Transit Pickup Surcharge Ids Transit …" at bounding box center [604, 283] width 1209 height 567
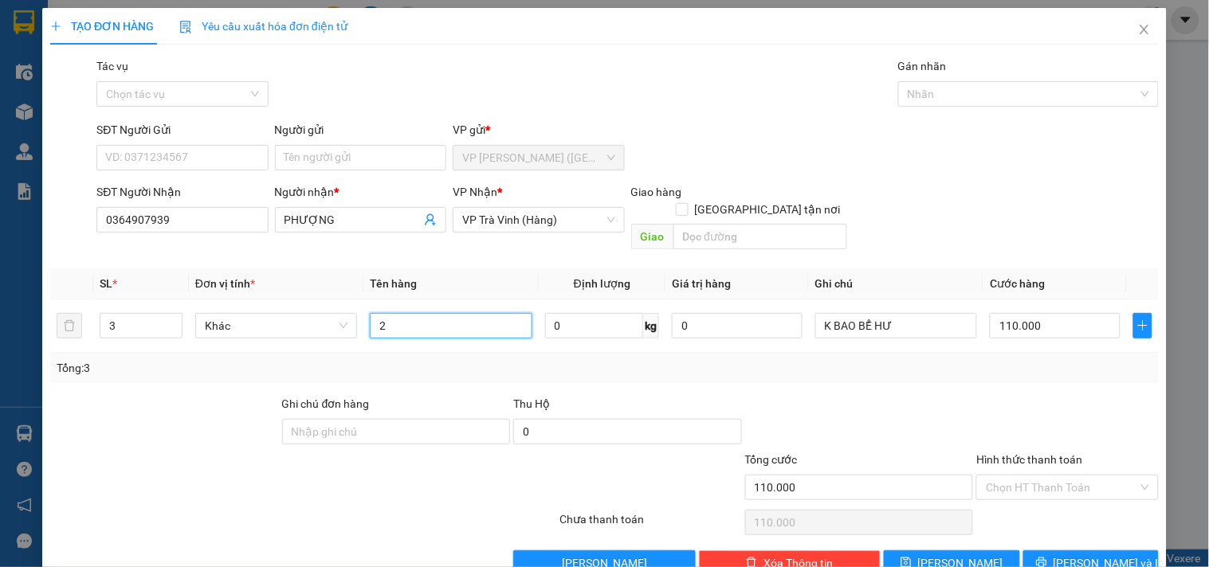
scroll to position [0, 0]
type input "2 THÙNG +1 CỤC ĐEN KK"
click at [1015, 313] on input "110.000" at bounding box center [1055, 326] width 131 height 26
type input "9"
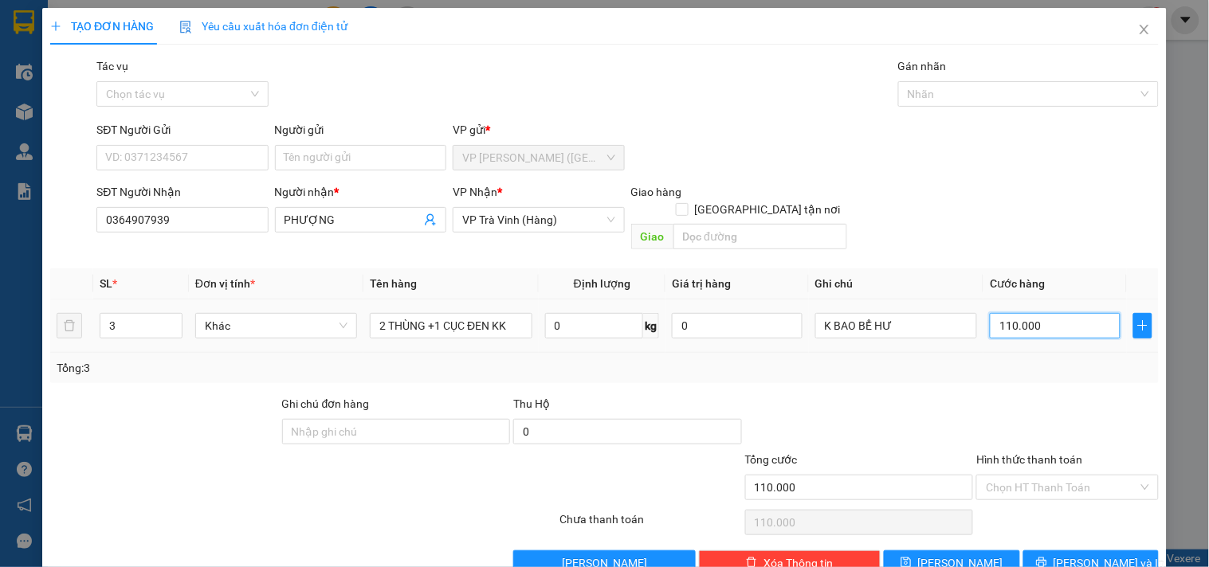
type input "9"
type input "90"
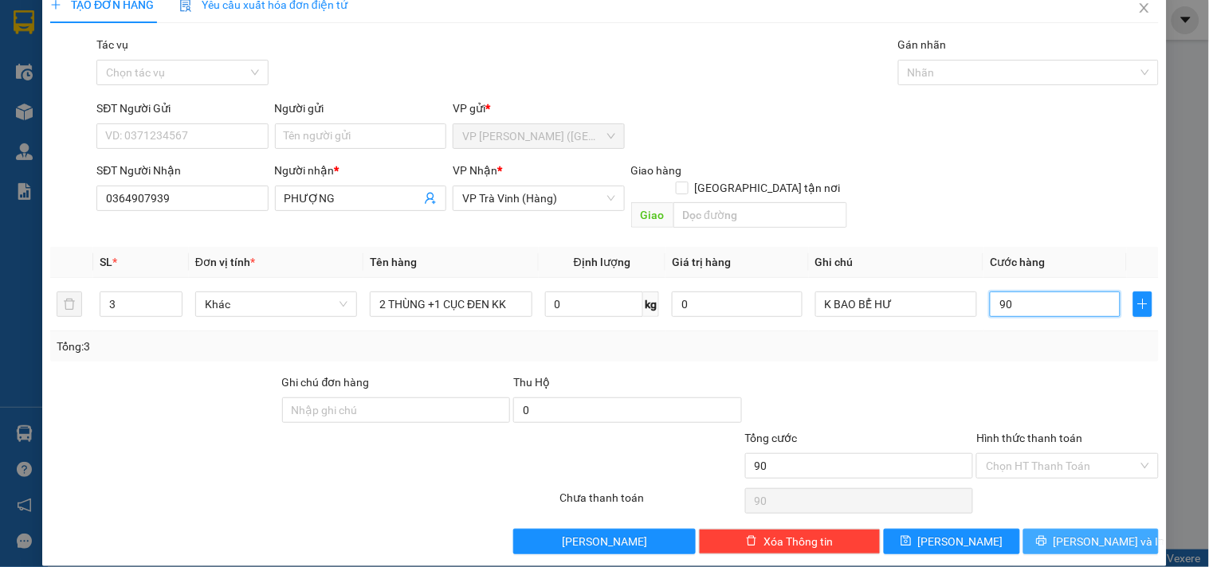
type input "90"
type input "90.000"
click at [1082, 533] on span "[PERSON_NAME] và In" at bounding box center [1110, 542] width 112 height 18
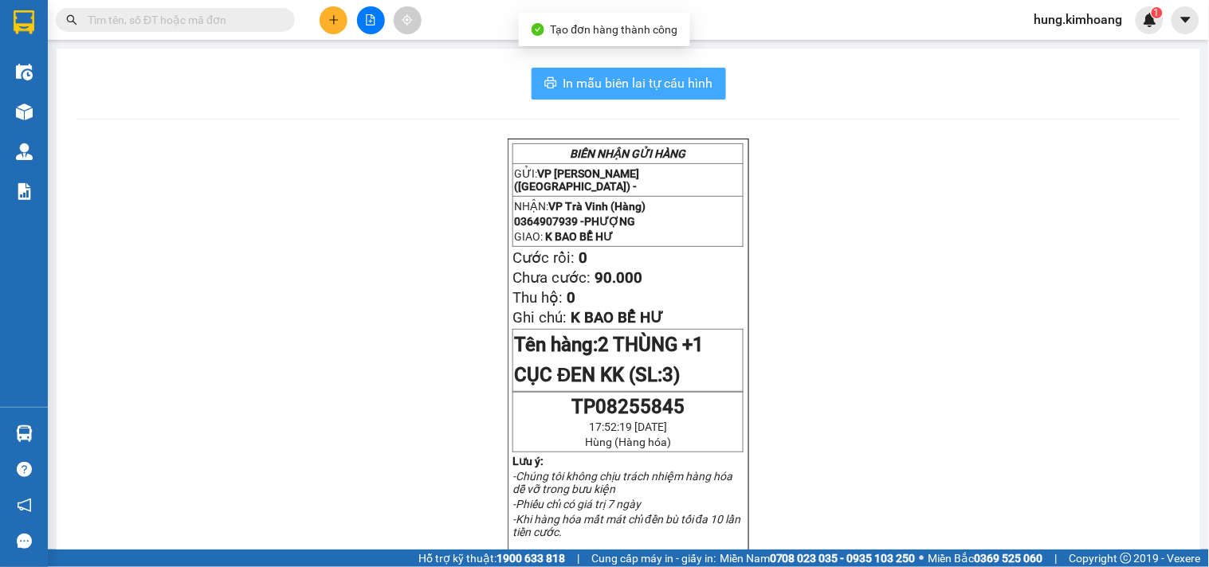
click at [594, 88] on span "In mẫu biên lai tự cấu hình" at bounding box center [638, 83] width 150 height 20
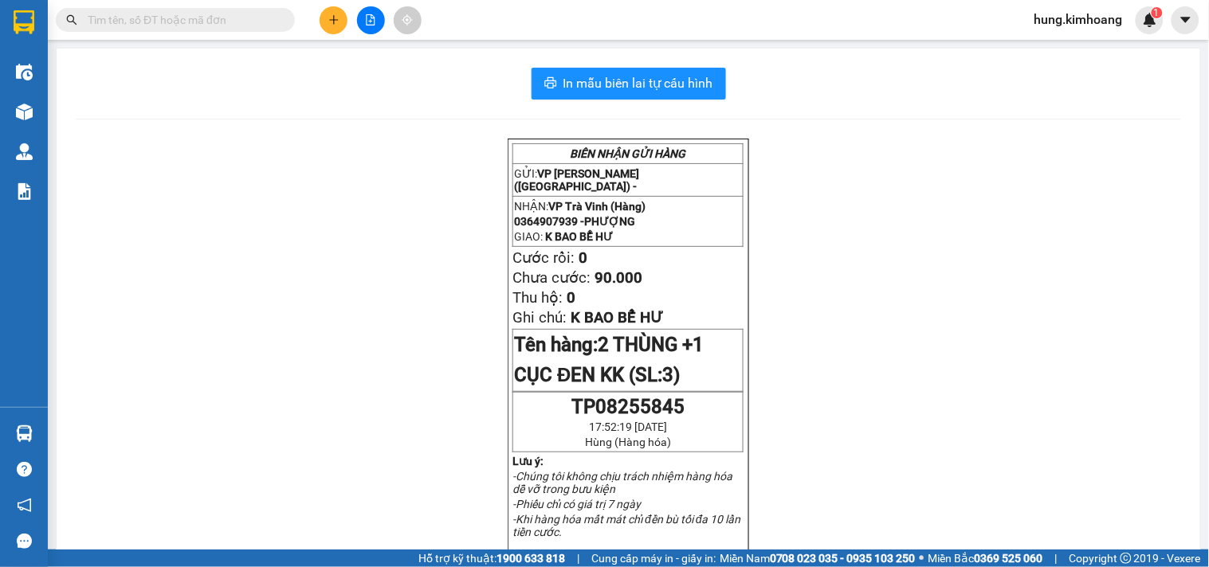
click at [216, 28] on input "text" at bounding box center [182, 20] width 188 height 18
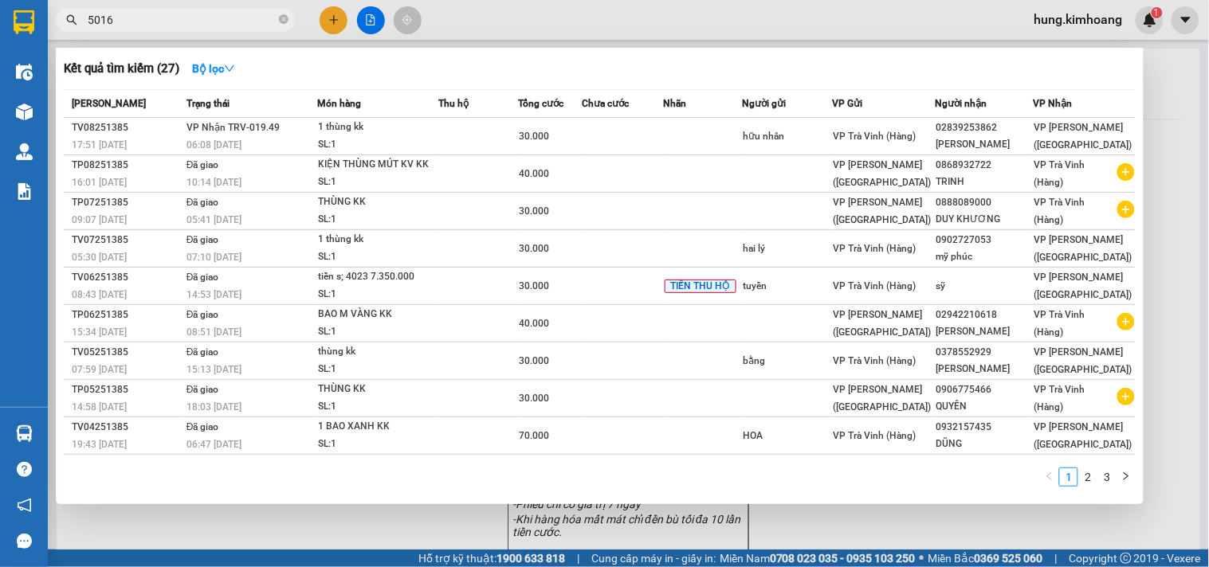
type input "50162"
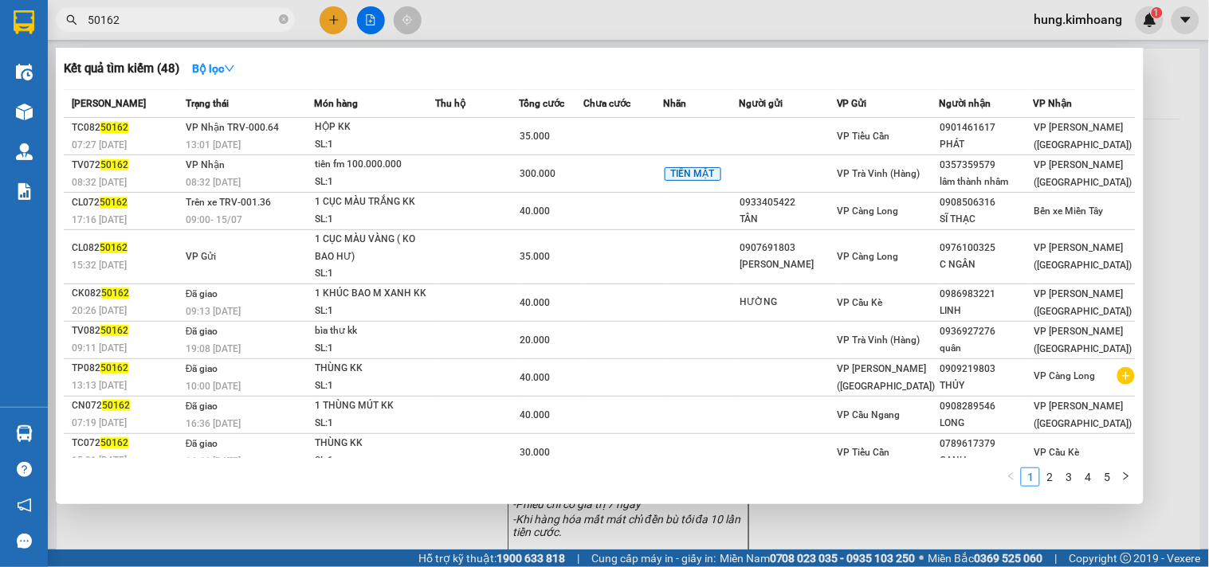
drag, startPoint x: 128, startPoint y: 18, endPoint x: 48, endPoint y: 24, distance: 80.0
click at [48, 24] on div "50162" at bounding box center [155, 20] width 311 height 24
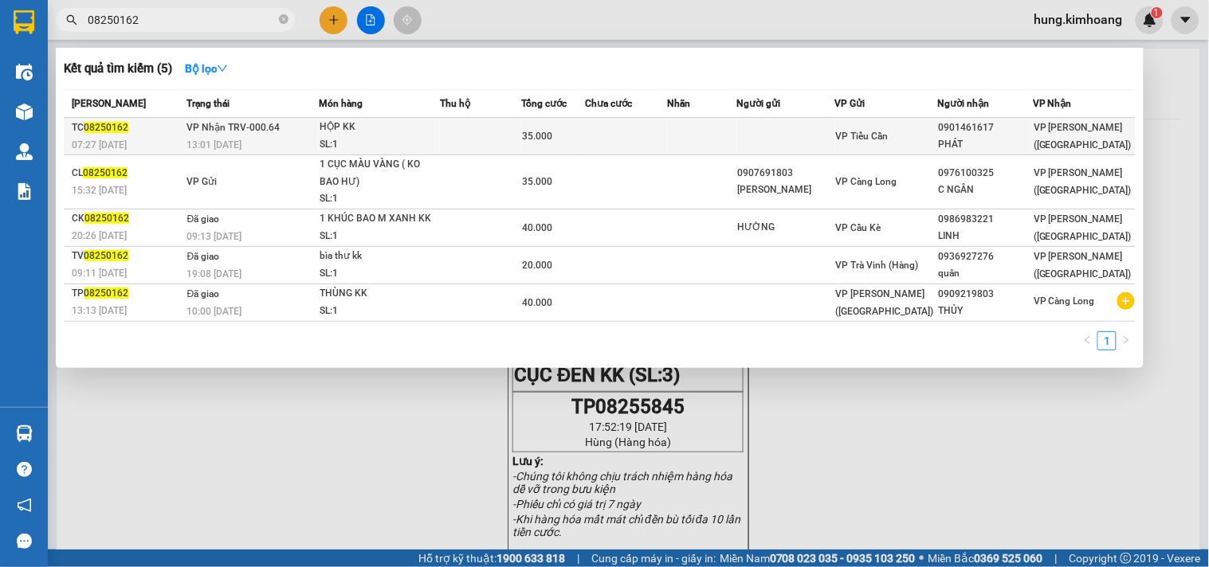
type input "08250162"
click at [631, 139] on td at bounding box center [627, 136] width 82 height 37
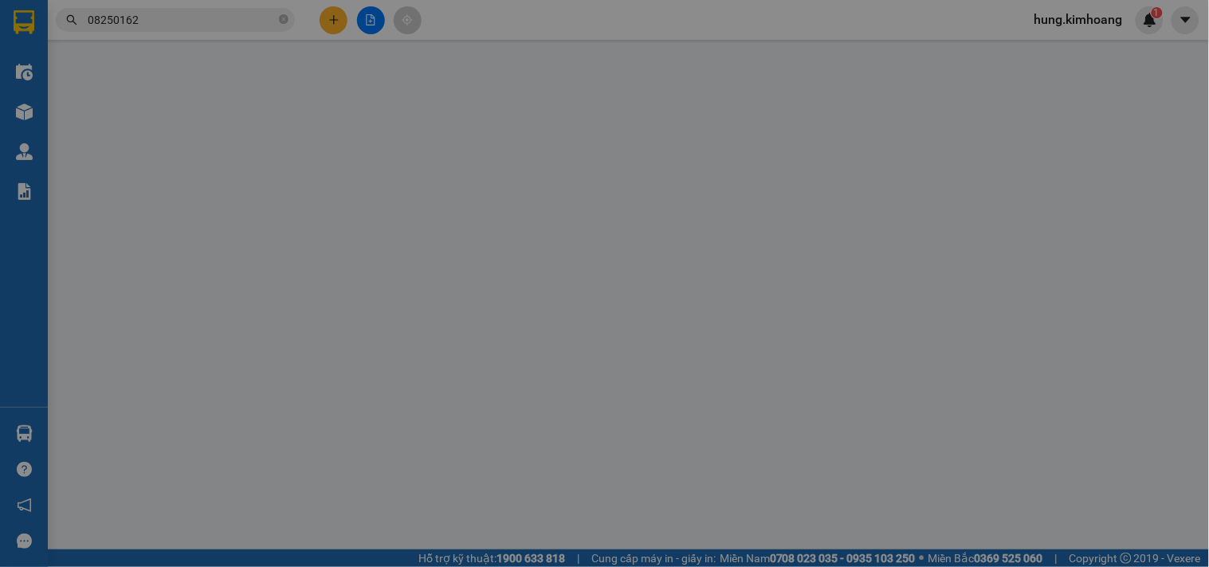
type input "0901461617"
type input "PHÁT"
type input "35.000"
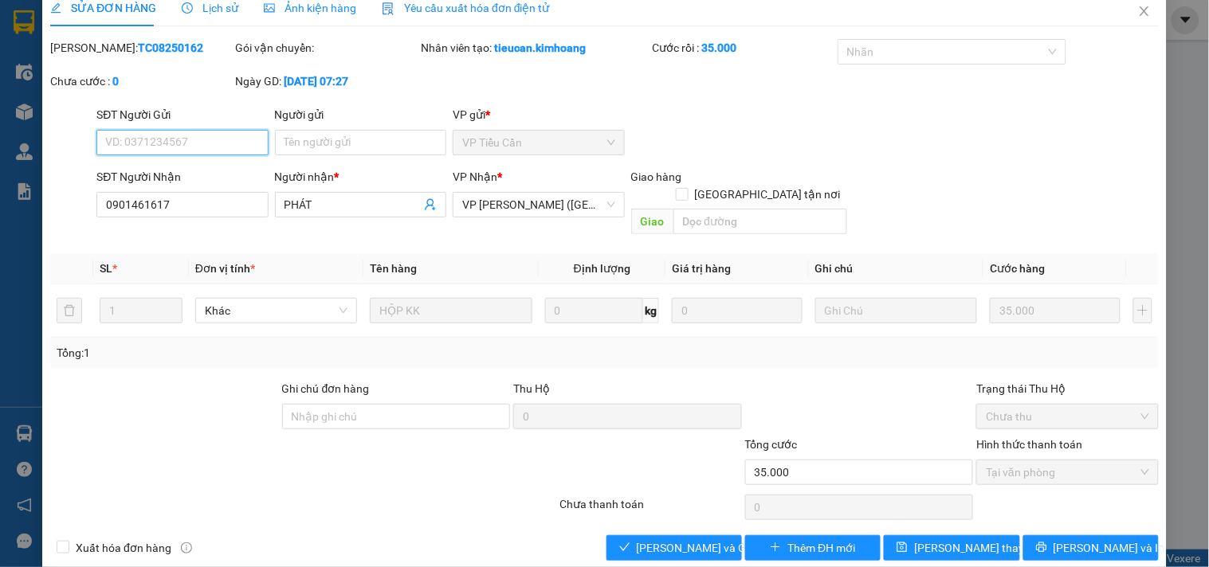
scroll to position [26, 0]
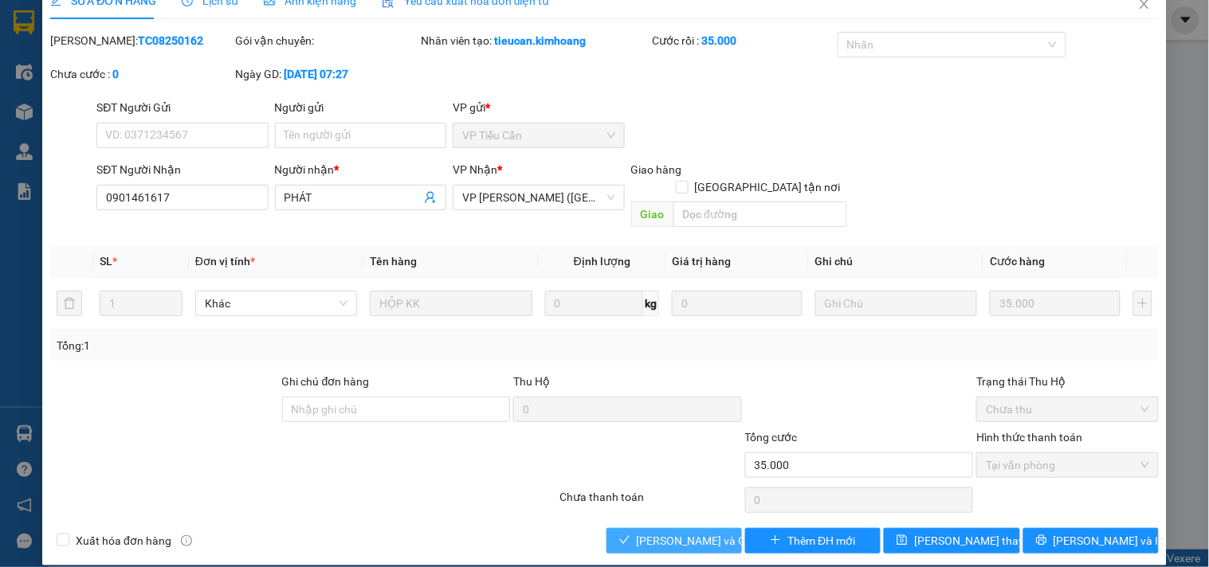
click at [682, 532] on span "Lưu và Giao hàng" at bounding box center [713, 541] width 153 height 18
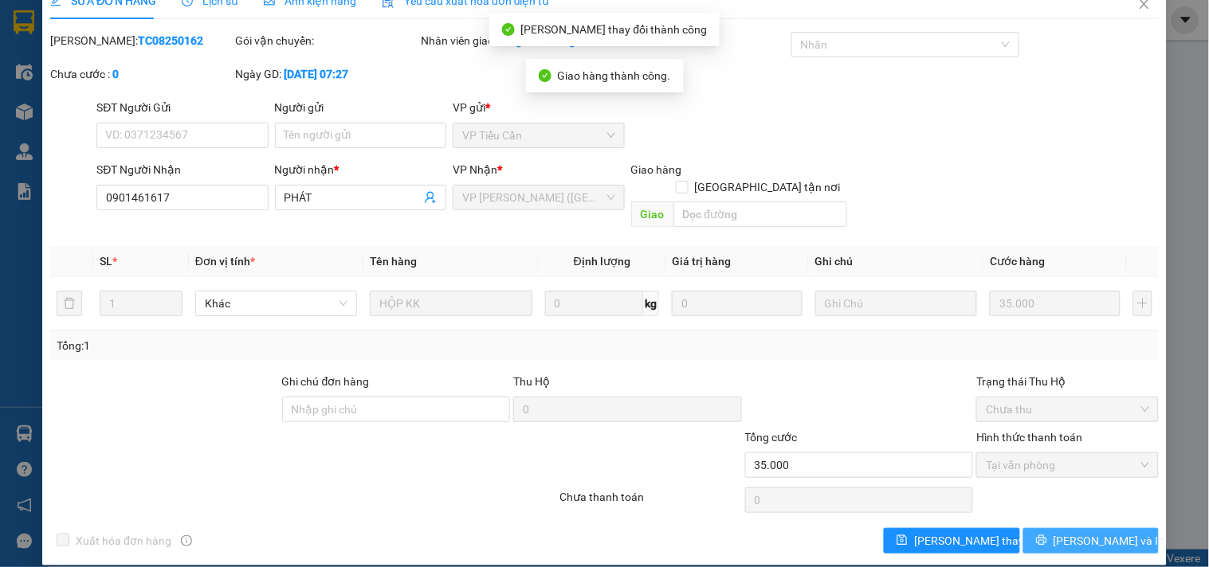
click at [1066, 532] on span "[PERSON_NAME] và In" at bounding box center [1110, 541] width 112 height 18
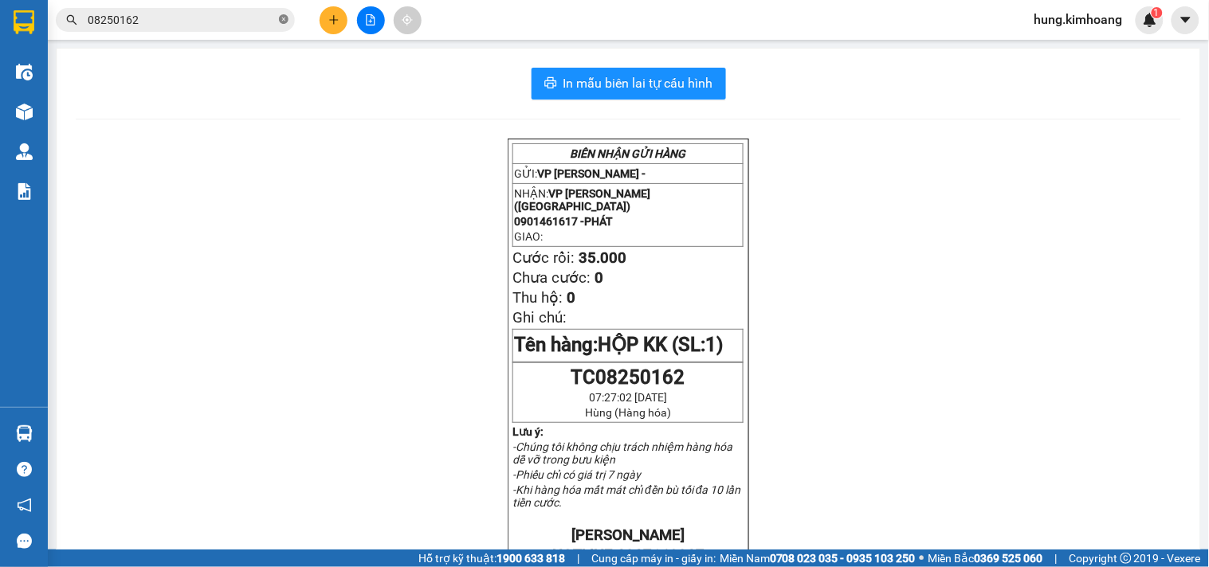
click at [288, 18] on icon "close-circle" at bounding box center [284, 19] width 10 height 10
click at [332, 19] on icon "plus" at bounding box center [333, 19] width 9 height 1
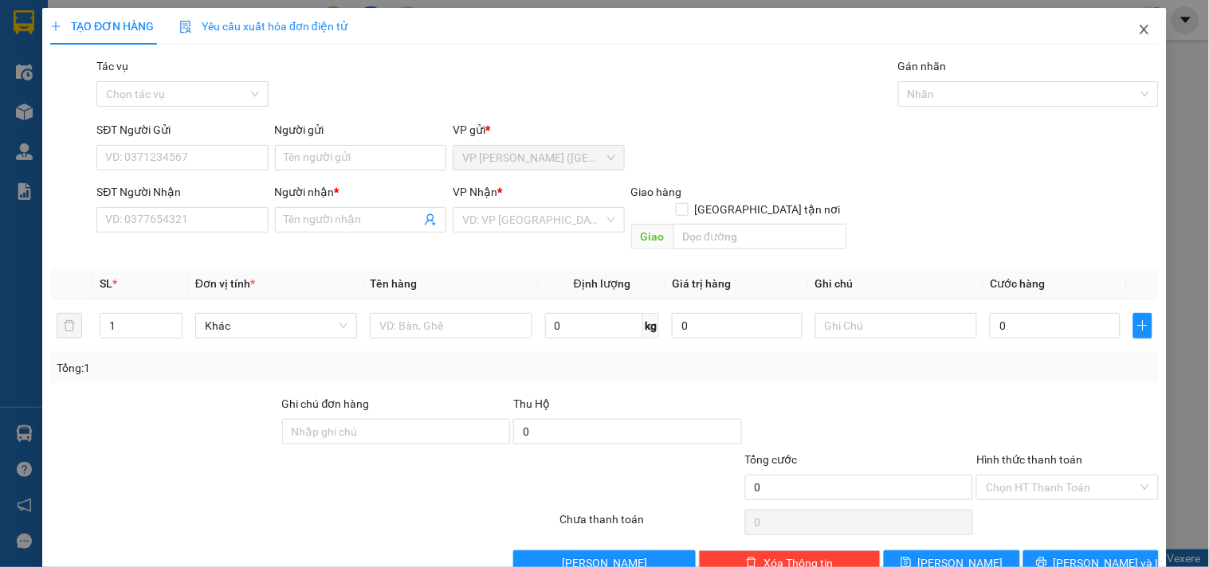
click at [1142, 28] on span "Close" at bounding box center [1144, 30] width 45 height 45
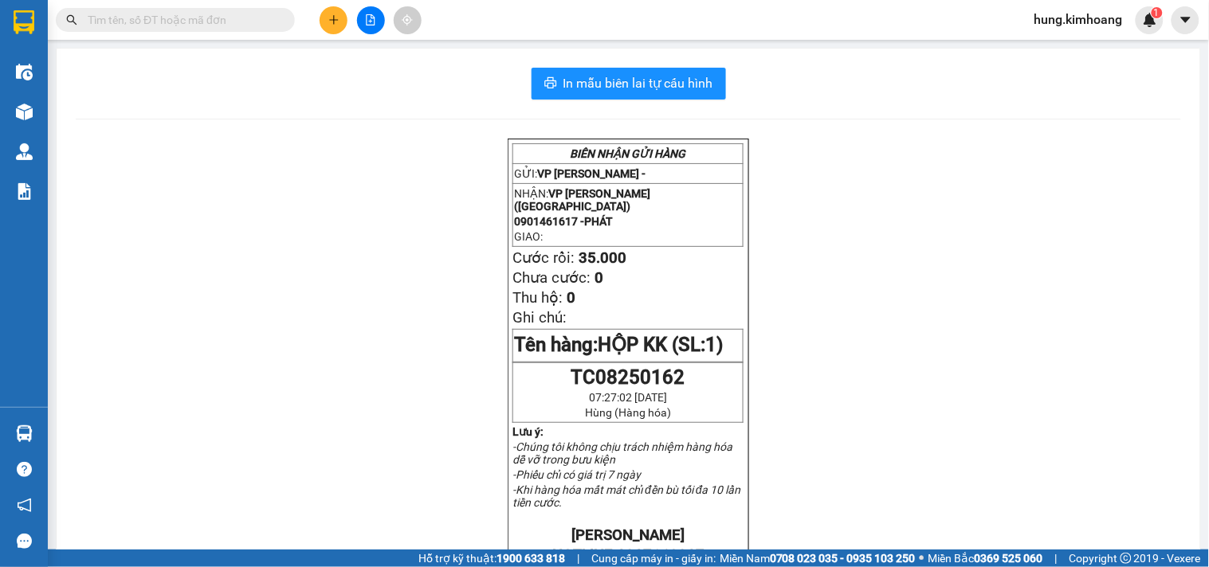
click at [276, 17] on span at bounding box center [175, 20] width 239 height 24
click at [249, 24] on input "text" at bounding box center [182, 20] width 188 height 18
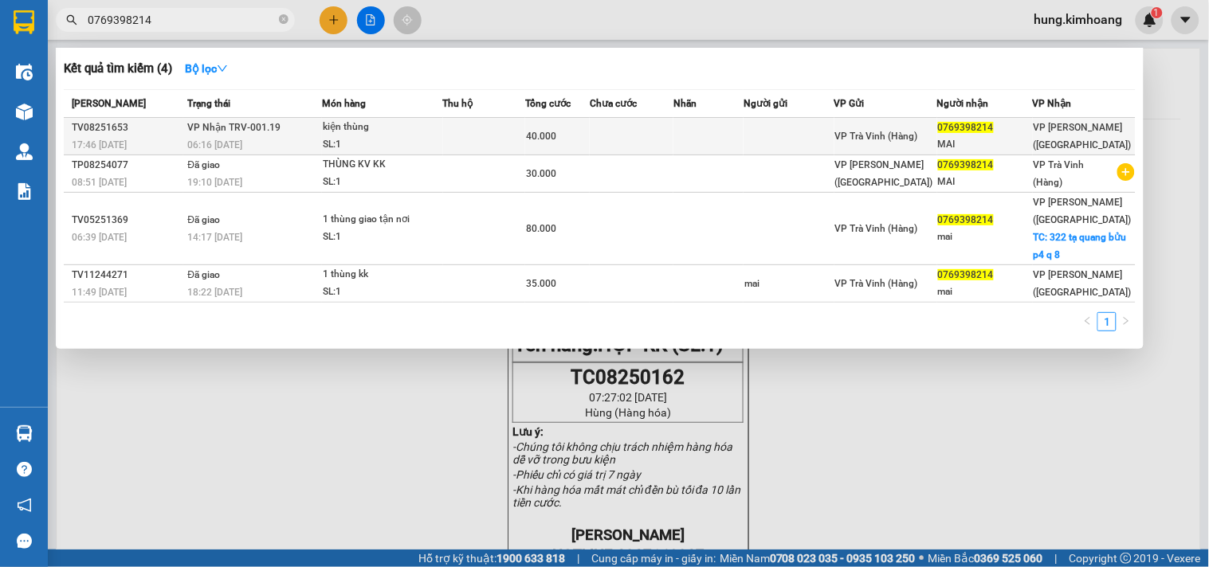
type input "0769398214"
click at [646, 133] on td at bounding box center [632, 136] width 84 height 37
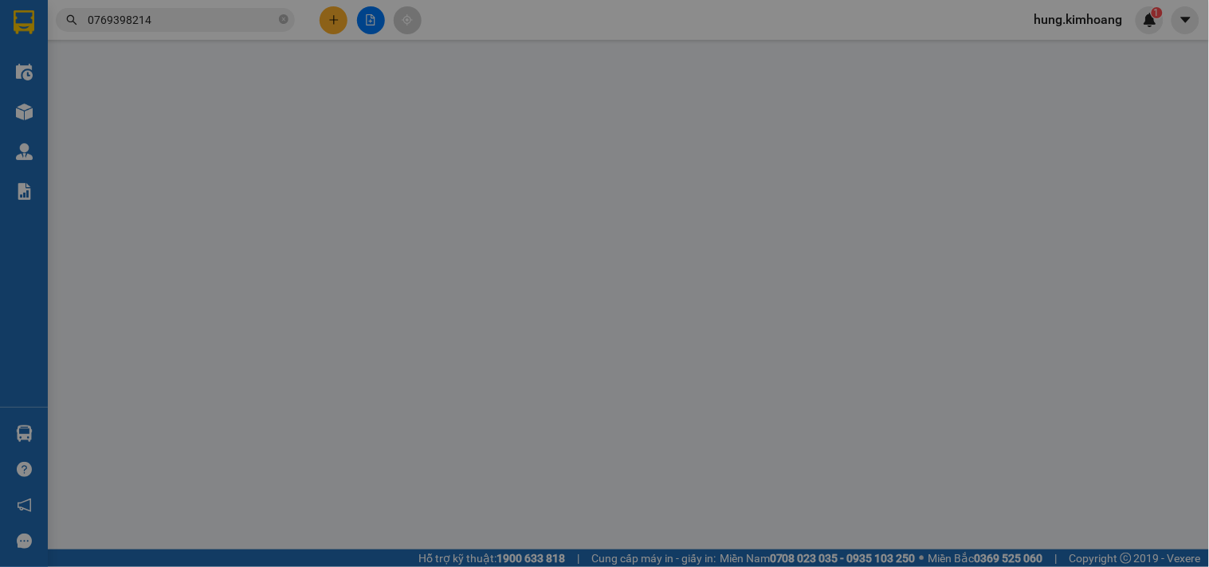
type input "0769398214"
type input "MAI"
type input "40.000"
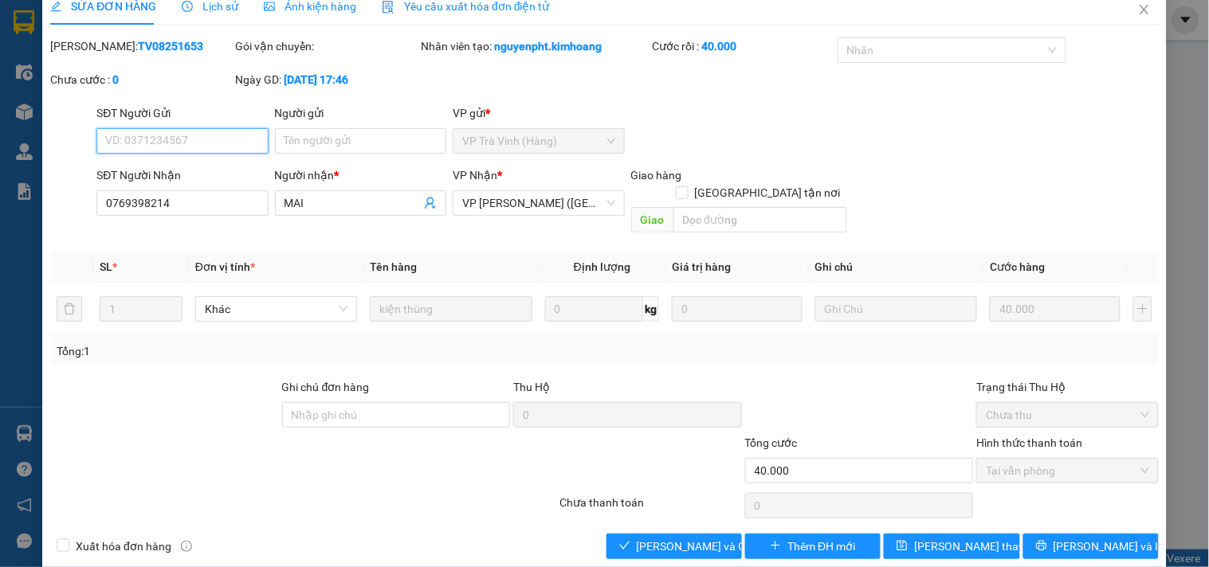
scroll to position [26, 0]
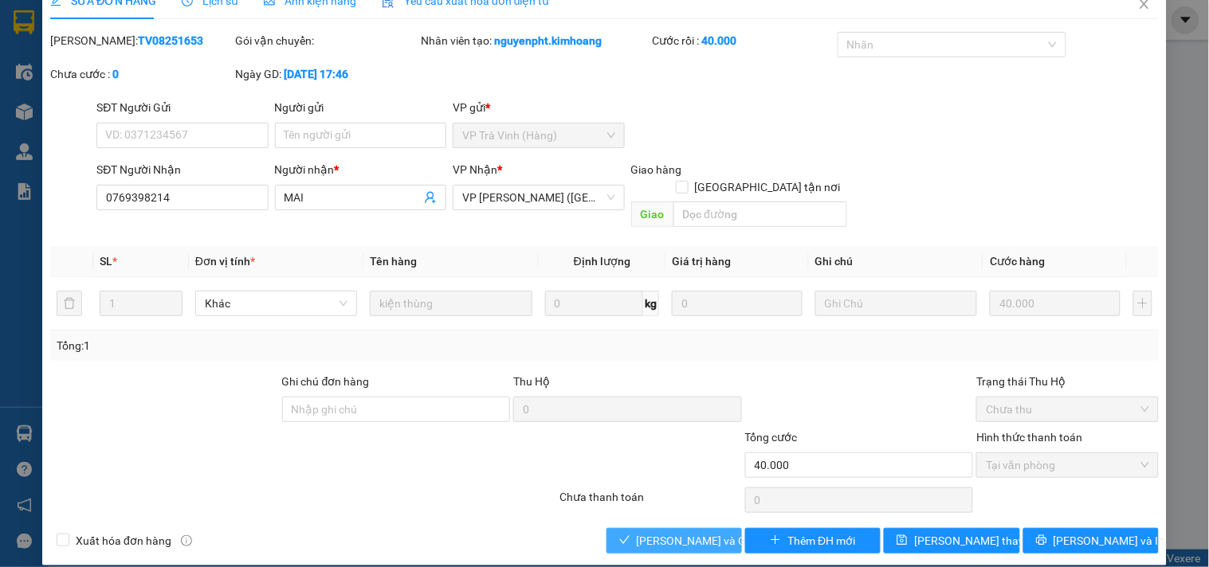
click at [720, 528] on button "Lưu và Giao hàng" at bounding box center [674, 541] width 135 height 26
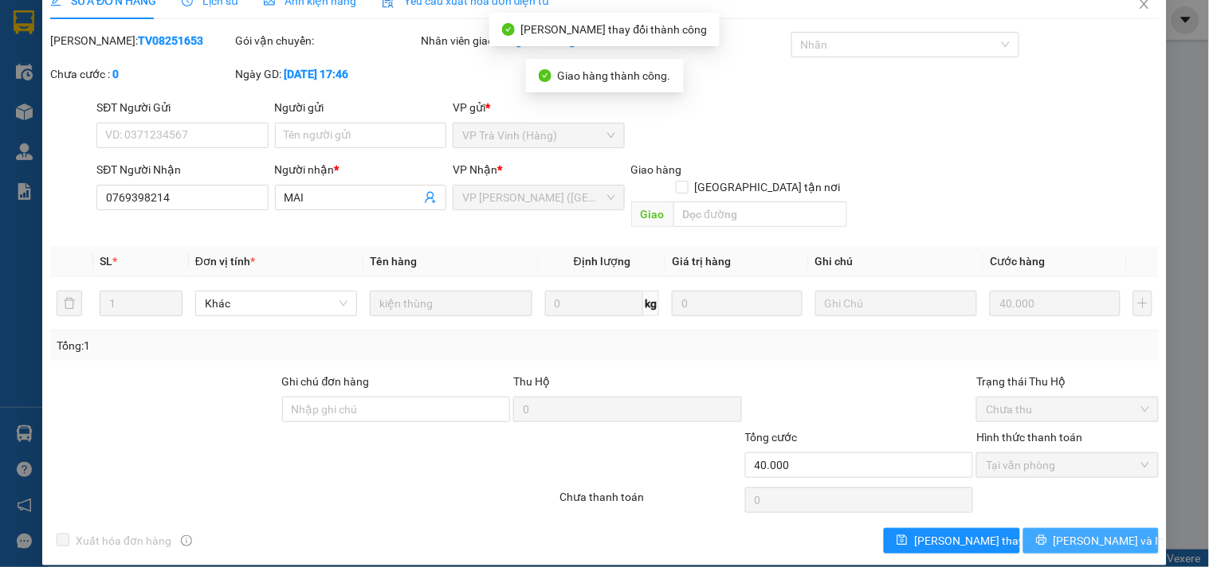
click at [1062, 529] on button "[PERSON_NAME] và In" at bounding box center [1090, 541] width 135 height 26
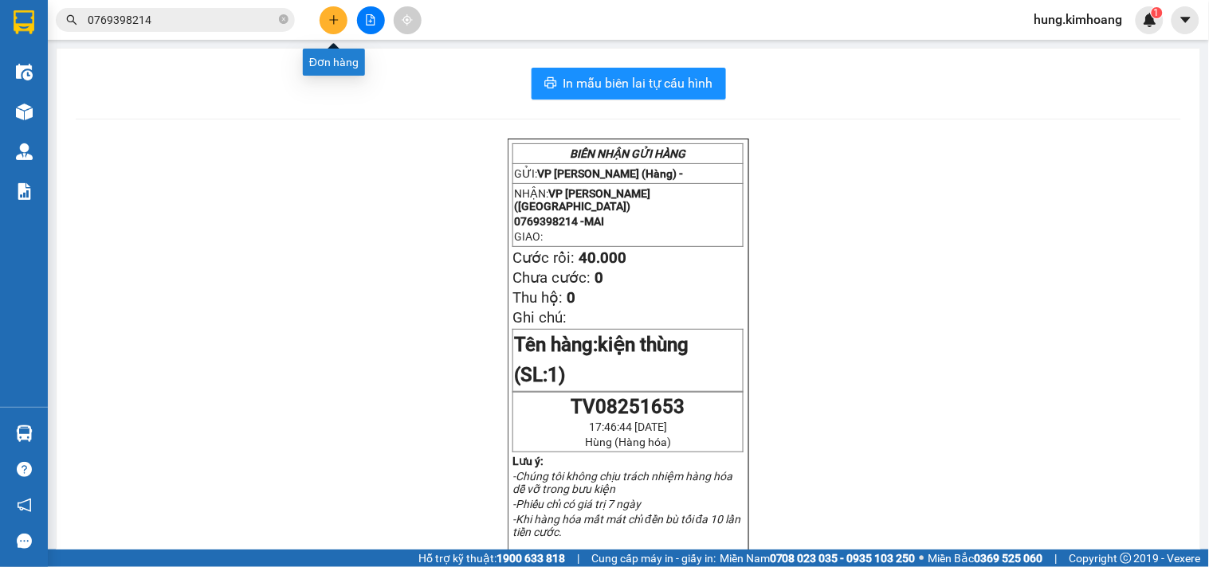
click at [336, 22] on icon "plus" at bounding box center [333, 19] width 11 height 11
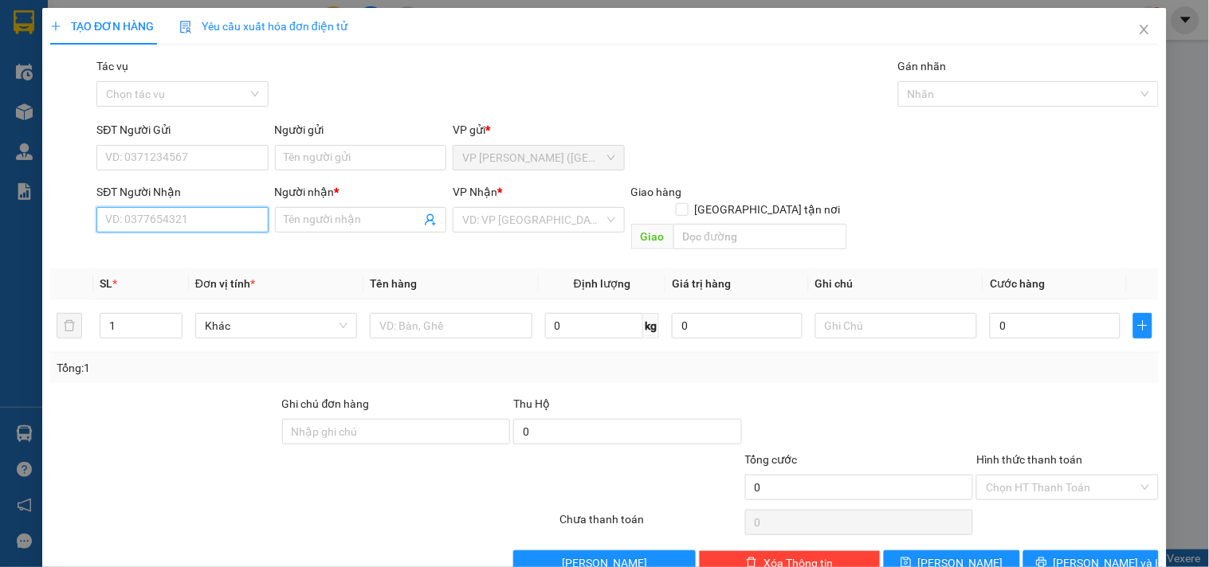
click at [224, 227] on input "SĐT Người Nhận" at bounding box center [181, 220] width 171 height 26
type input "0903963765"
click at [199, 253] on div "0903963765 - TUYỀN" at bounding box center [180, 252] width 151 height 18
type input "TUYỀN"
type input "20.000"
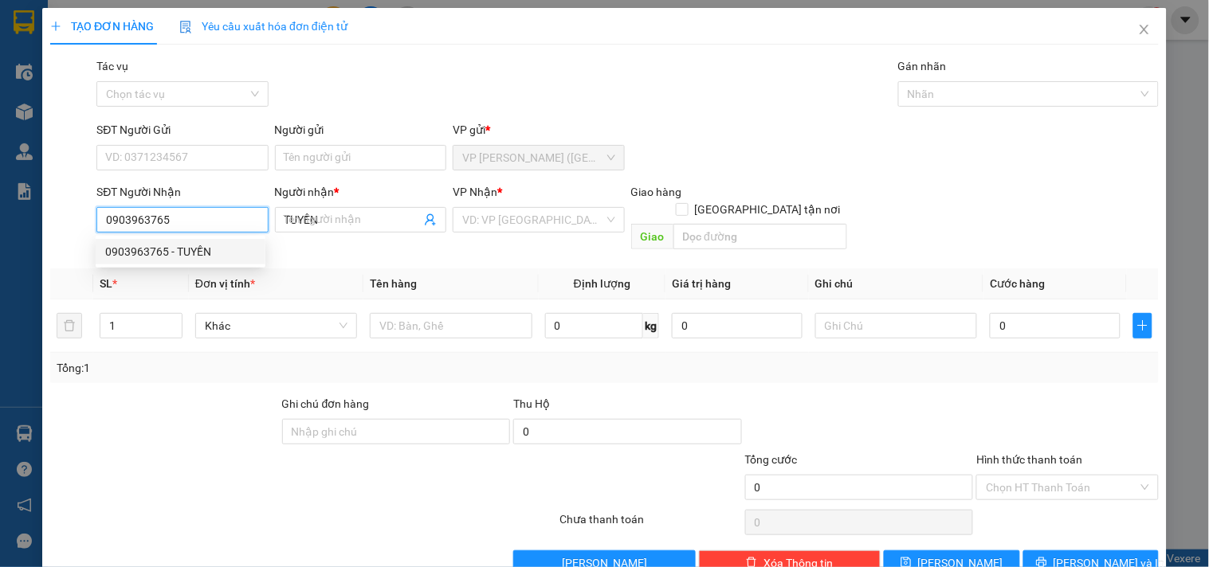
type input "20.000"
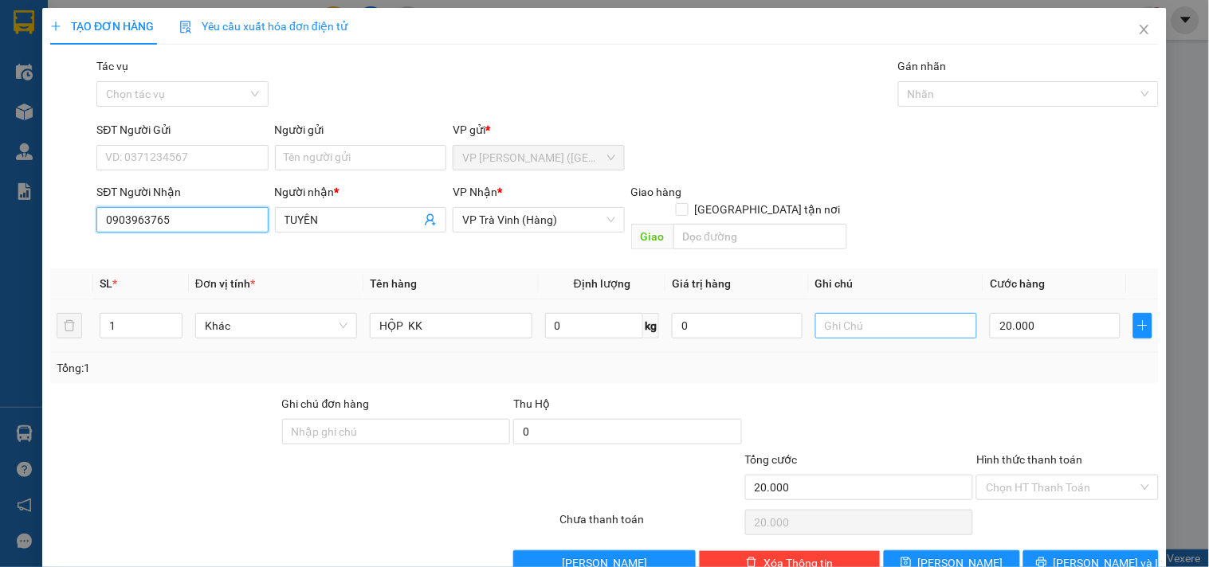
type input "0903963765"
click at [867, 320] on input "text" at bounding box center [896, 326] width 162 height 26
type input "KO BAO ƯỚT"
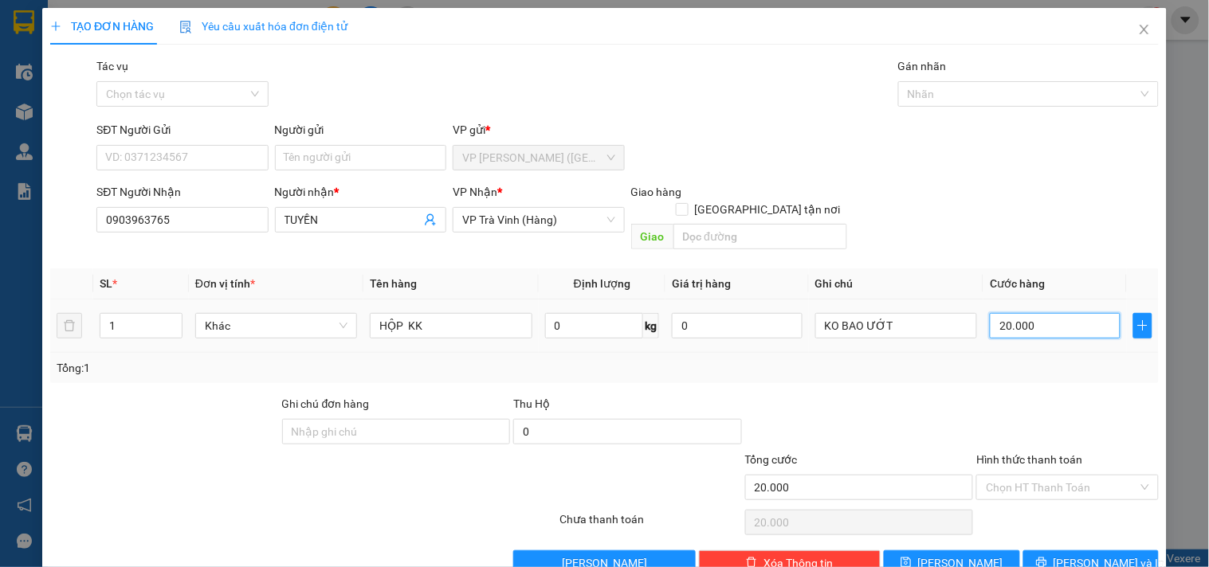
click at [1029, 313] on input "20.000" at bounding box center [1055, 326] width 131 height 26
type input "2"
type input "25"
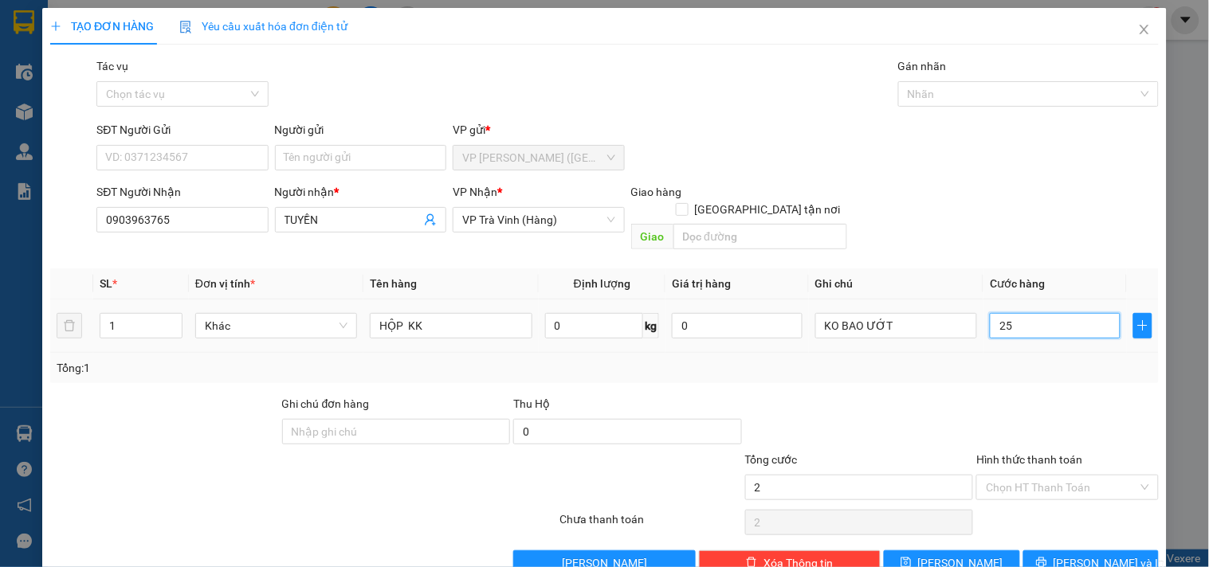
type input "25"
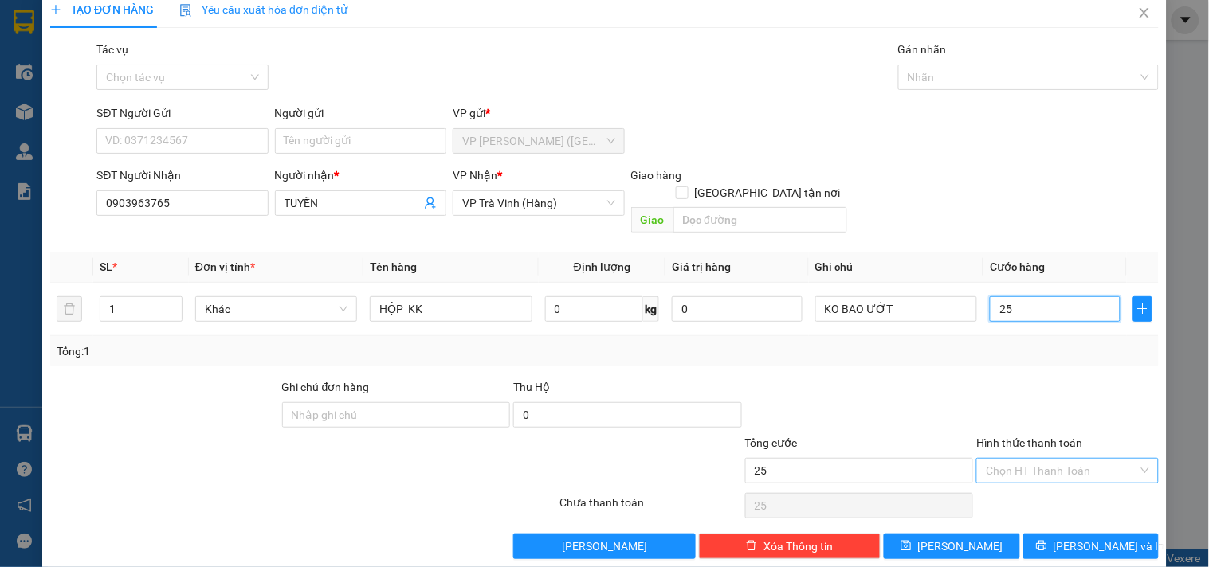
scroll to position [22, 0]
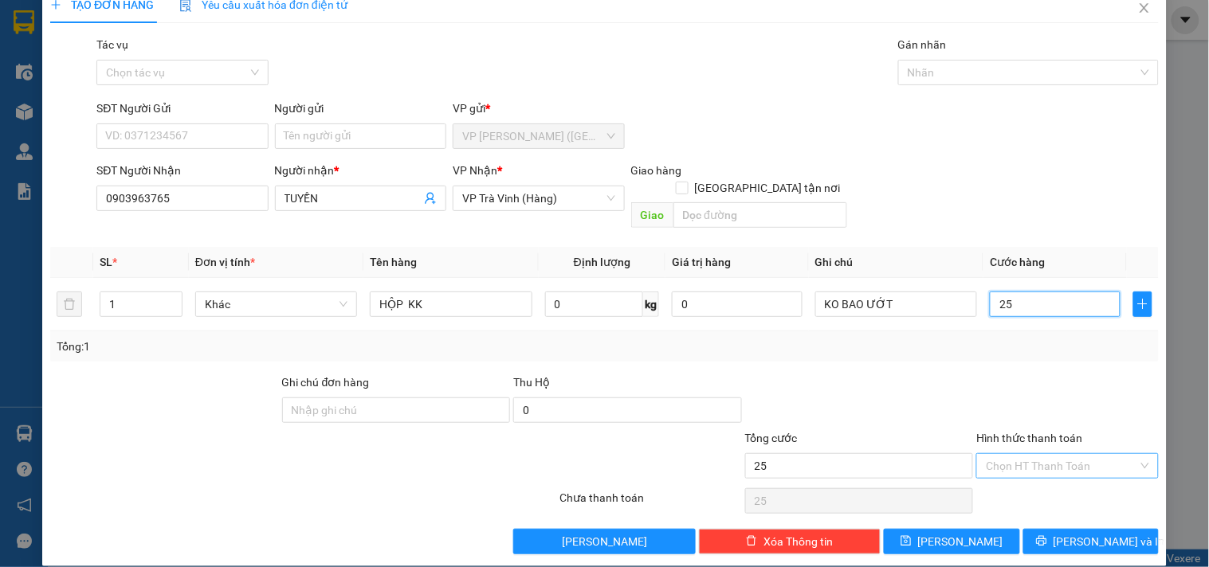
type input "25"
type input "25.000"
click at [1050, 454] on input "Hình thức thanh toán" at bounding box center [1061, 466] width 151 height 24
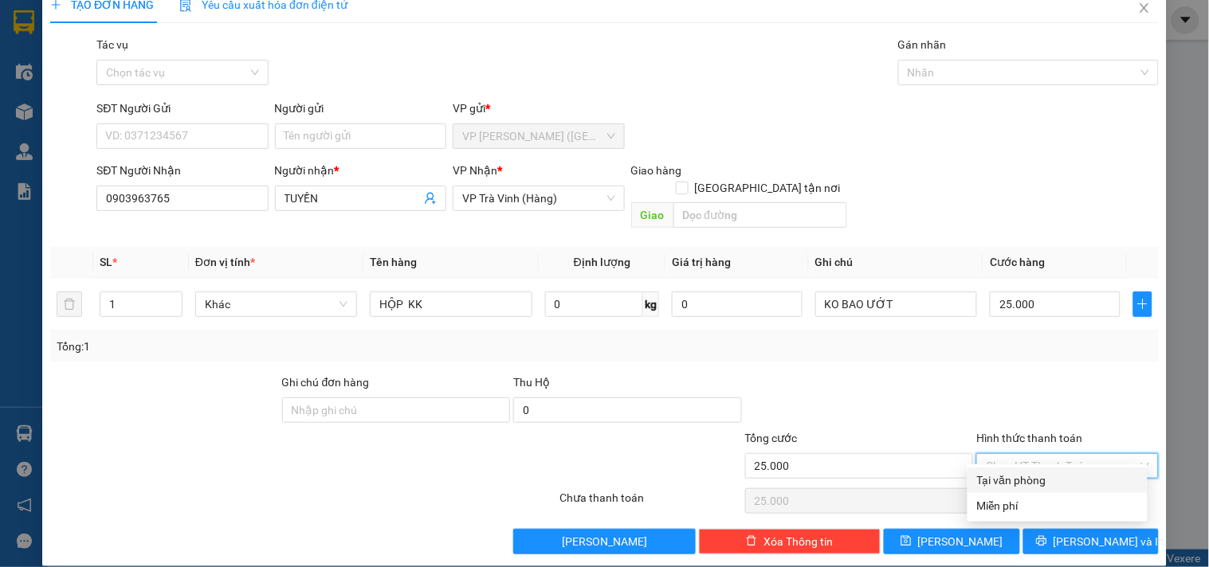
click at [1053, 489] on div "Tại văn phòng" at bounding box center [1058, 481] width 180 height 26
type input "0"
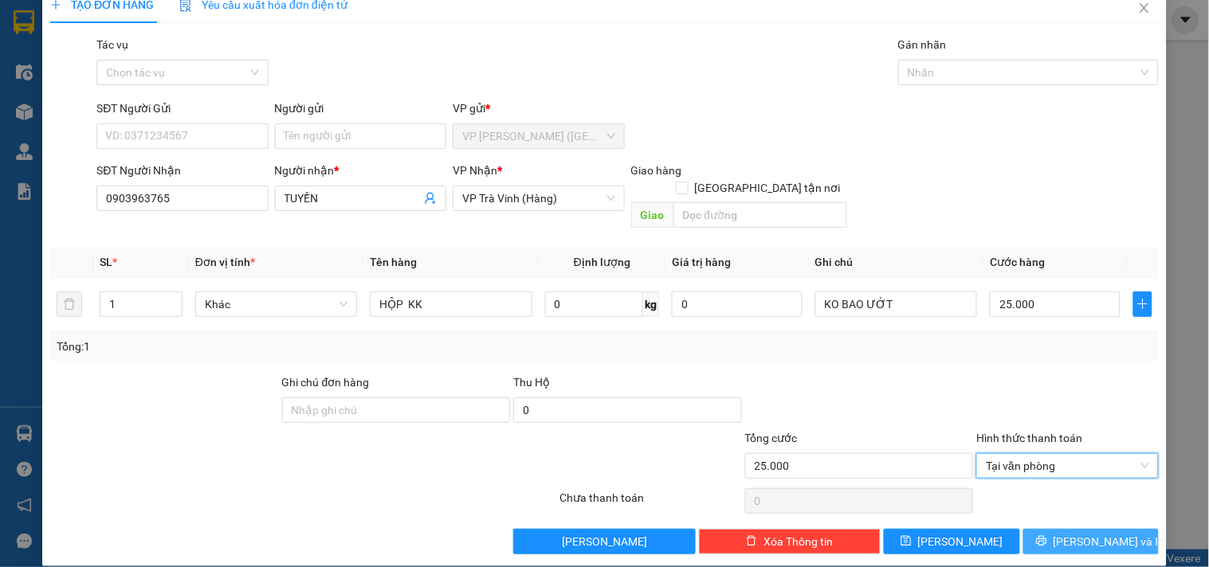
click at [1072, 533] on span "[PERSON_NAME] và In" at bounding box center [1110, 542] width 112 height 18
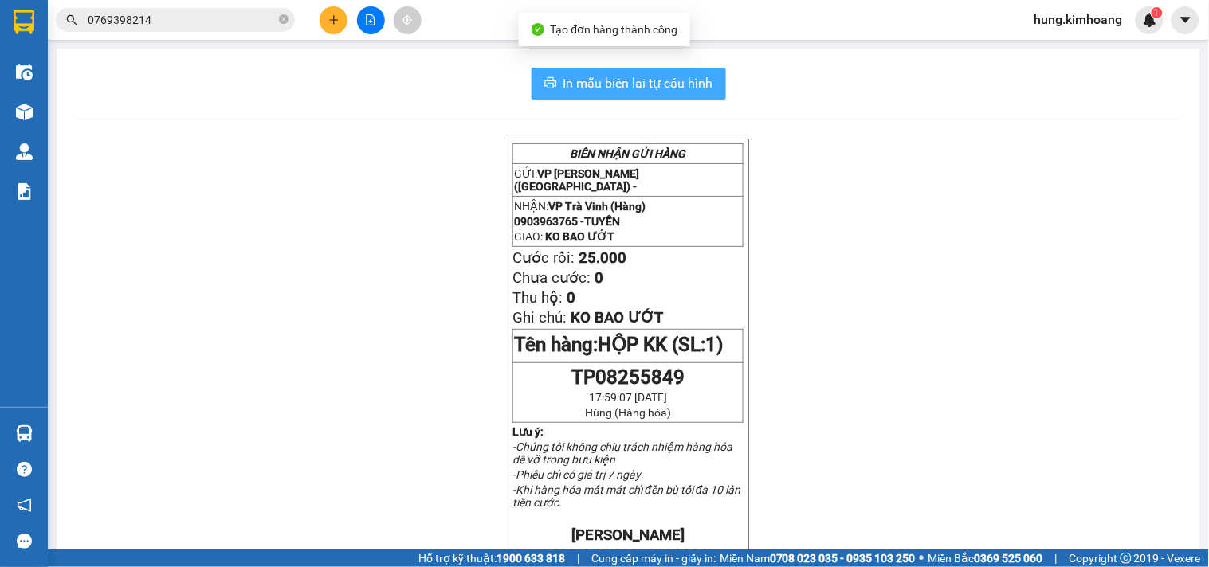
click at [668, 73] on button "In mẫu biên lai tự cấu hình" at bounding box center [629, 84] width 194 height 32
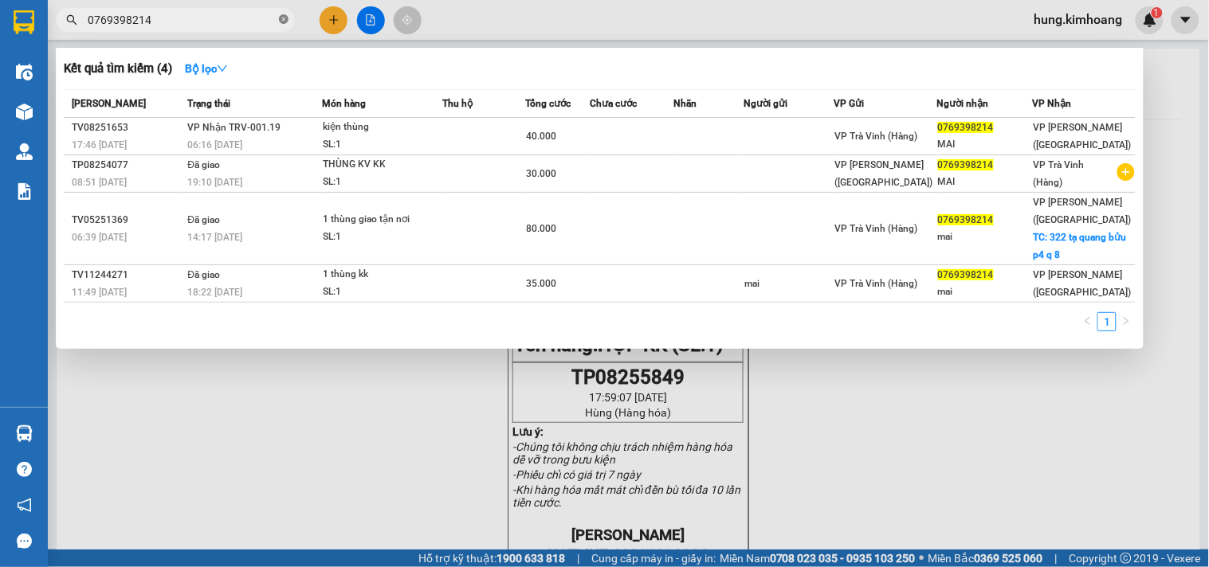
click at [282, 20] on icon "close-circle" at bounding box center [284, 19] width 10 height 10
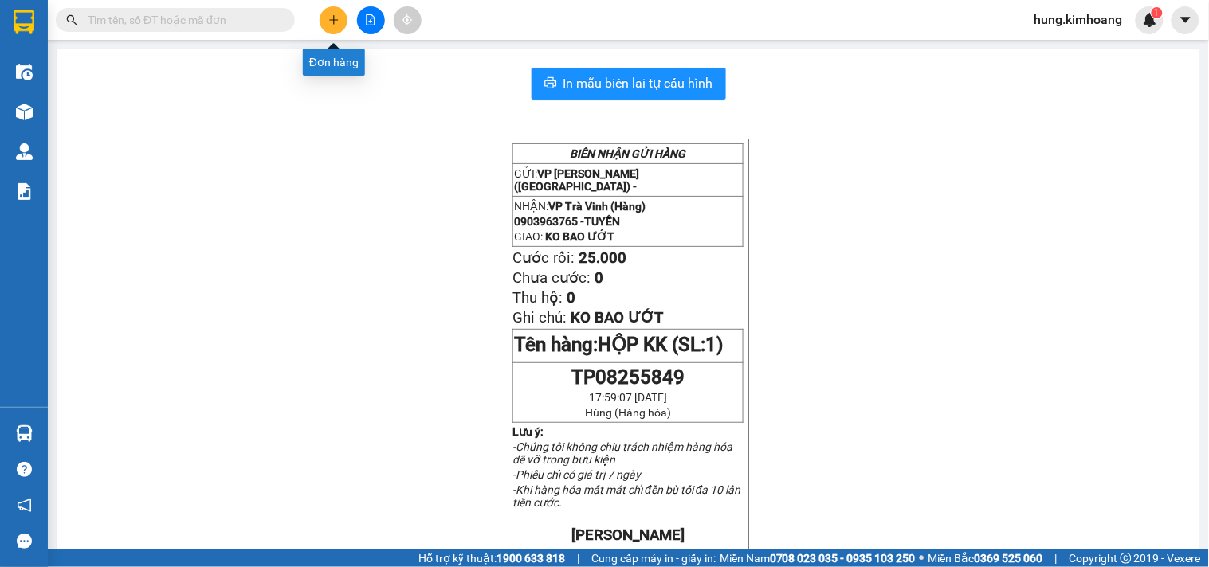
click at [335, 26] on button at bounding box center [334, 20] width 28 height 28
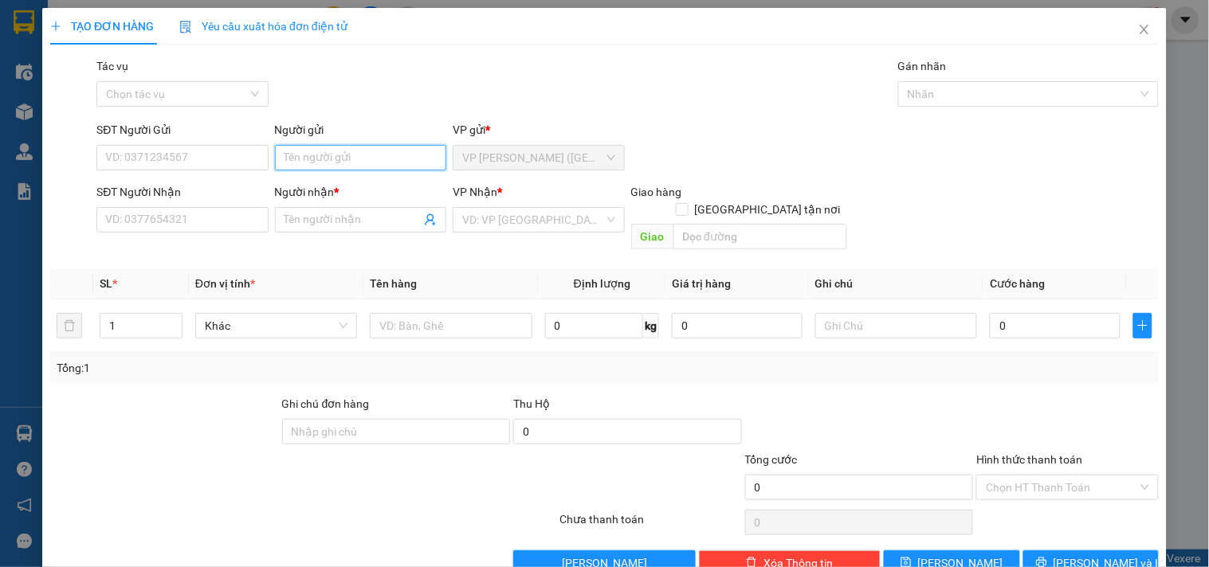
click at [361, 148] on input "Người gửi" at bounding box center [360, 158] width 171 height 26
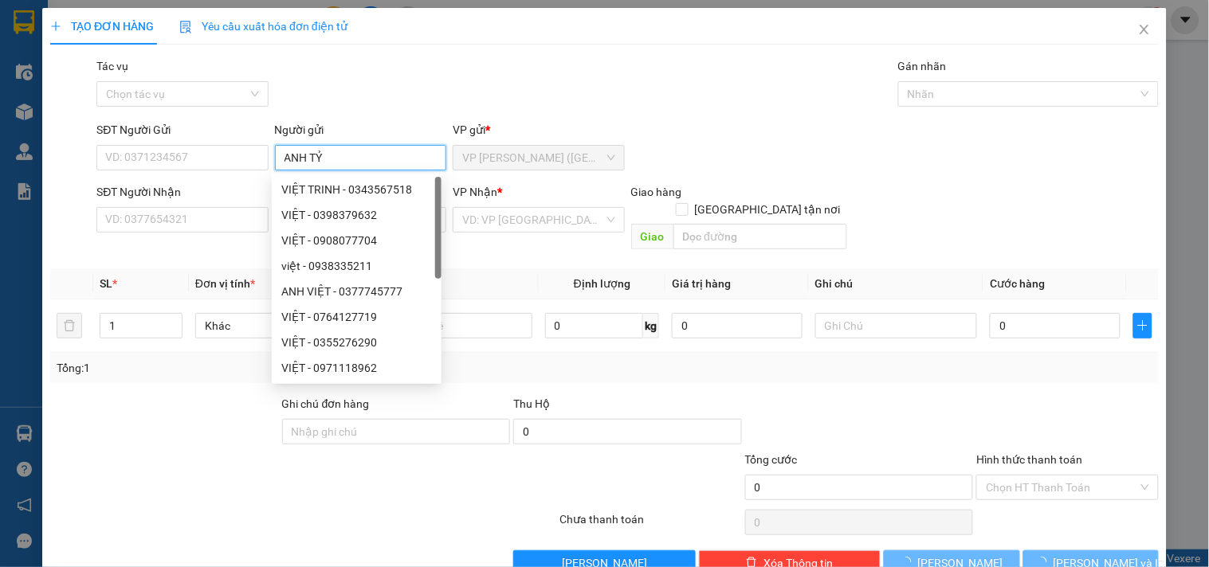
type input "ANH TỶ"
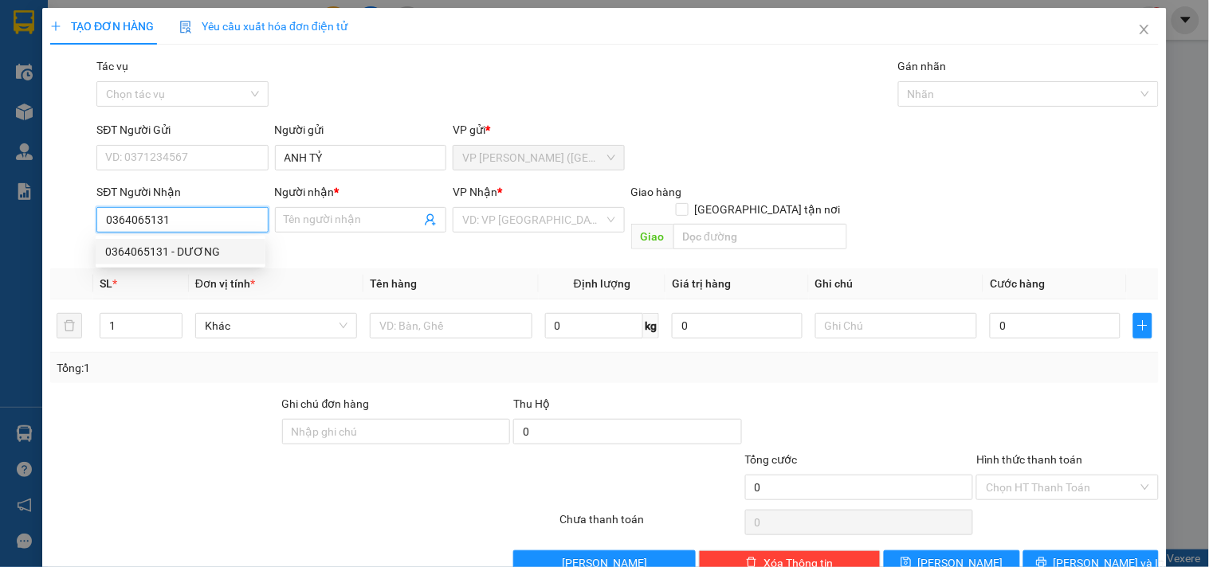
type input "0364065131"
click at [197, 234] on div "SĐT Người Nhận 0364065131" at bounding box center [181, 211] width 171 height 56
click at [194, 227] on input "0364065131" at bounding box center [181, 220] width 171 height 26
click at [201, 252] on div "0364065131 - DƯƠNG" at bounding box center [180, 252] width 151 height 18
type input "DƯƠNG"
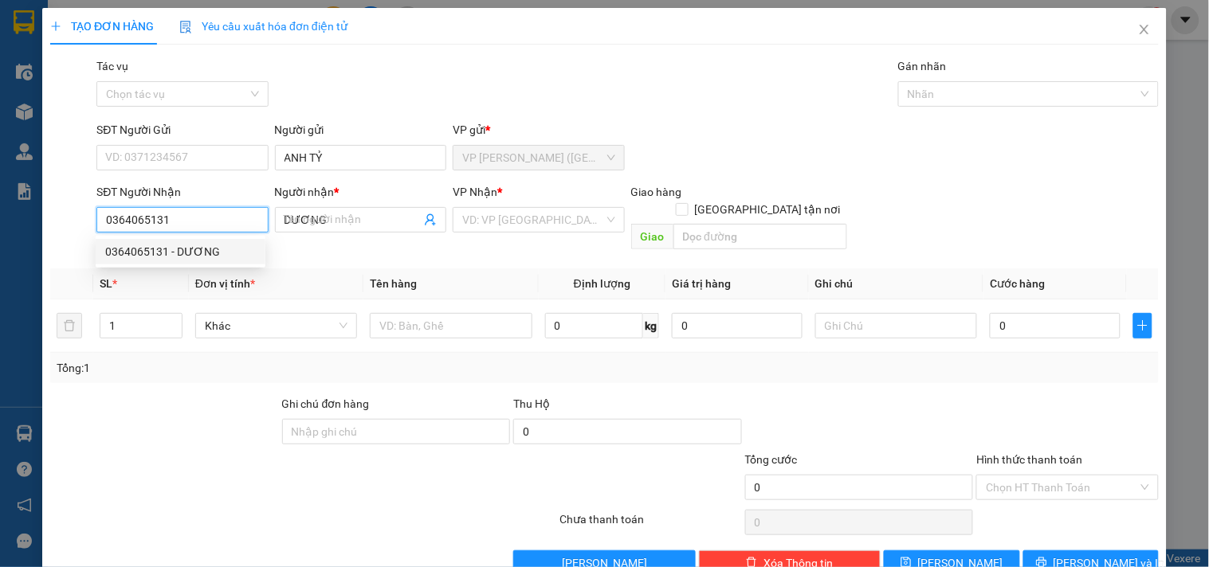
type input "60.000"
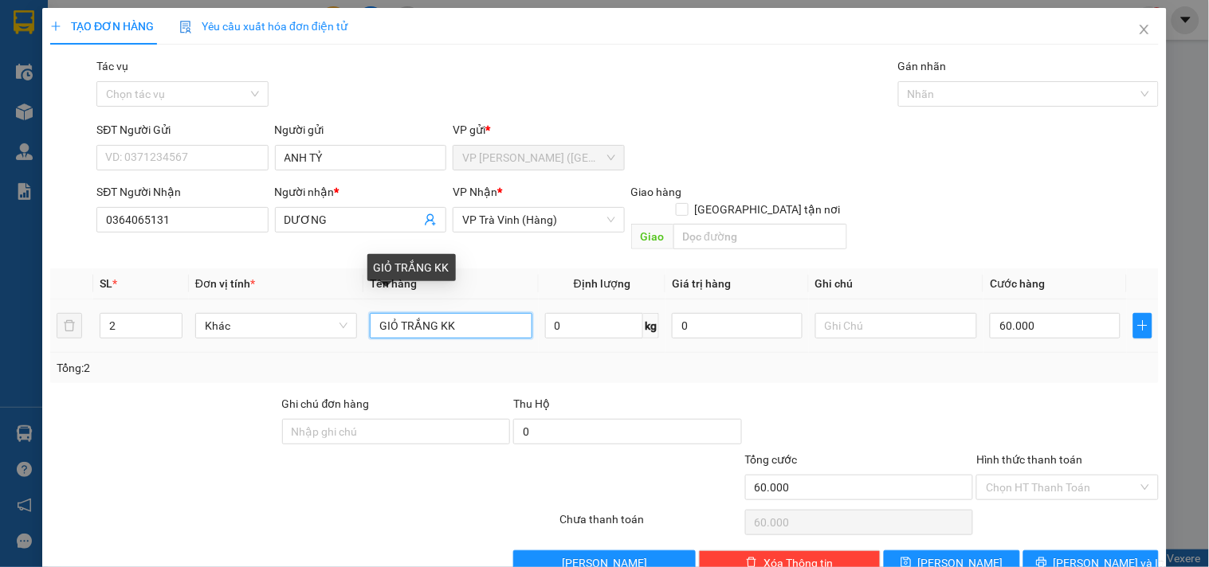
click at [377, 313] on input "GIỎ TRẮNG KK" at bounding box center [451, 326] width 162 height 26
type input "1 CỤC MÁY KTRANG + 1 GIỎ TRẮNG KK"
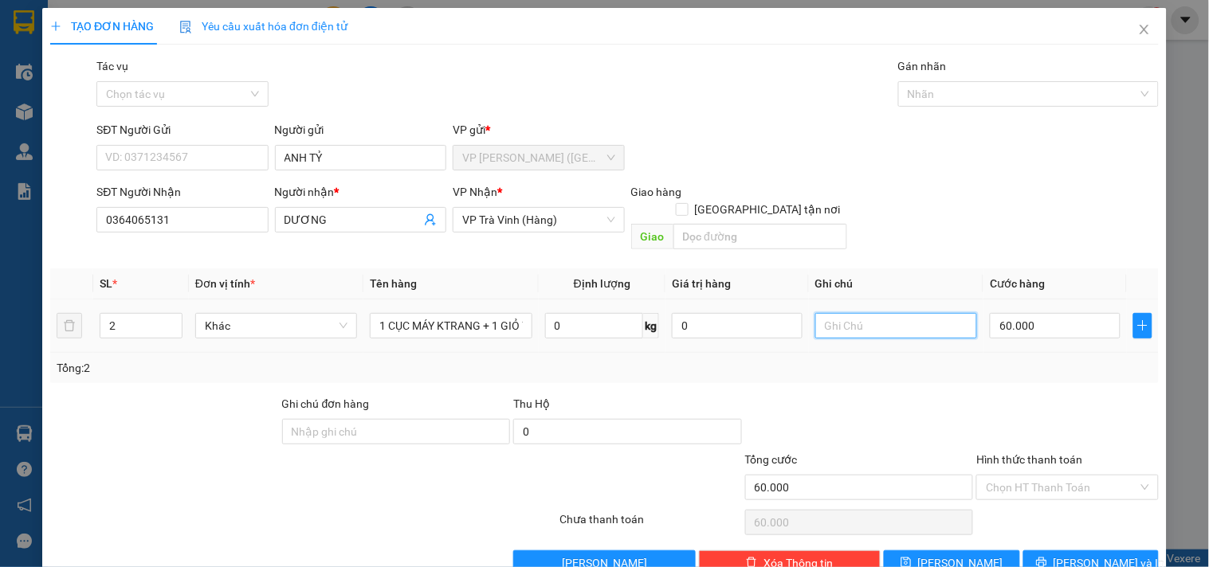
click at [831, 316] on input "text" at bounding box center [896, 326] width 162 height 26
type input "KO BAO HƯ GÃY"
click at [1066, 313] on input "60.000" at bounding box center [1055, 326] width 131 height 26
type input "8"
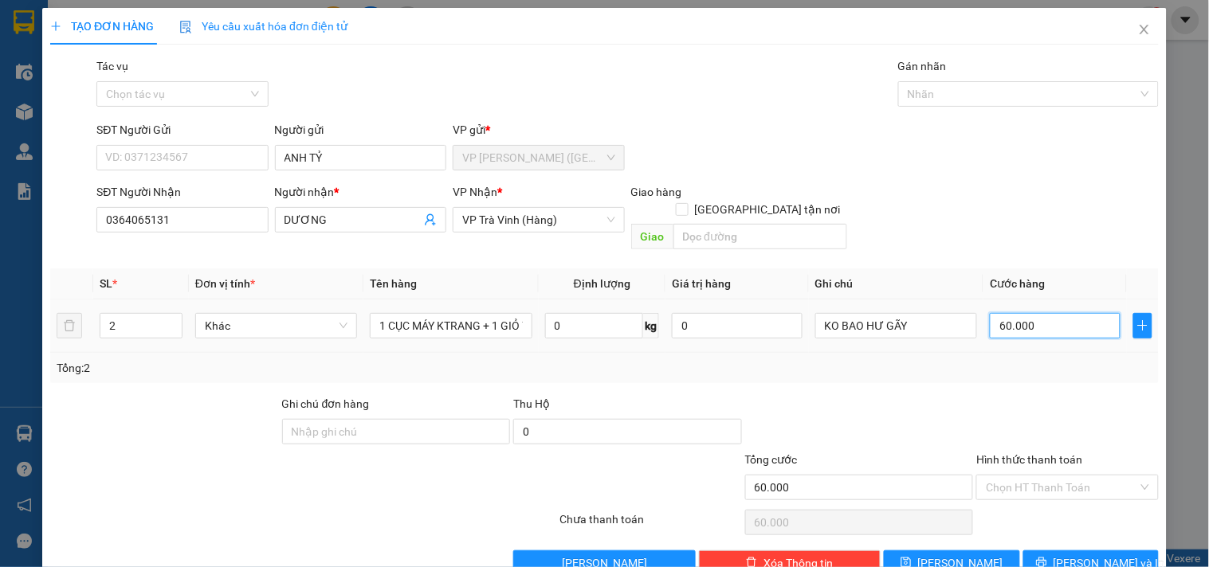
type input "8"
type input "80"
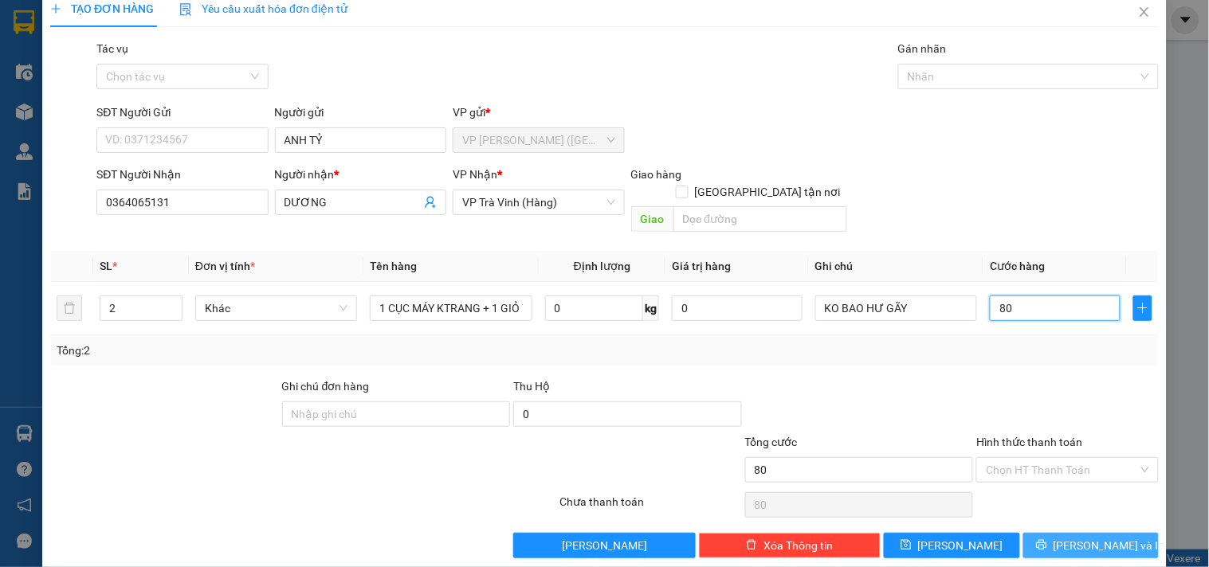
scroll to position [22, 0]
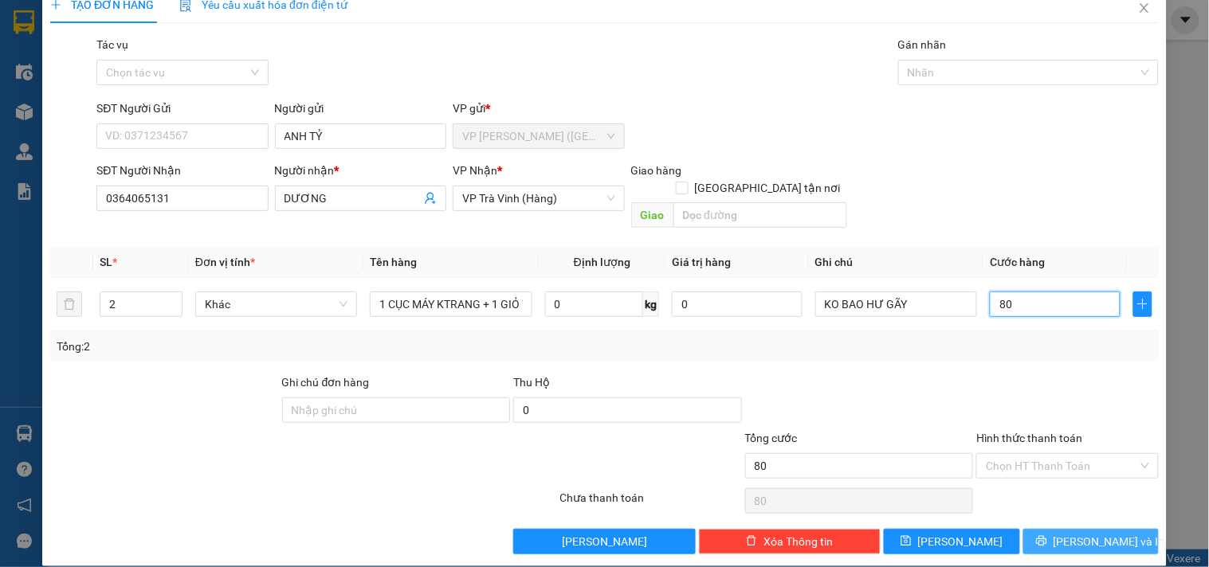
type input "80"
type input "80.000"
click at [1093, 533] on span "[PERSON_NAME] và In" at bounding box center [1110, 542] width 112 height 18
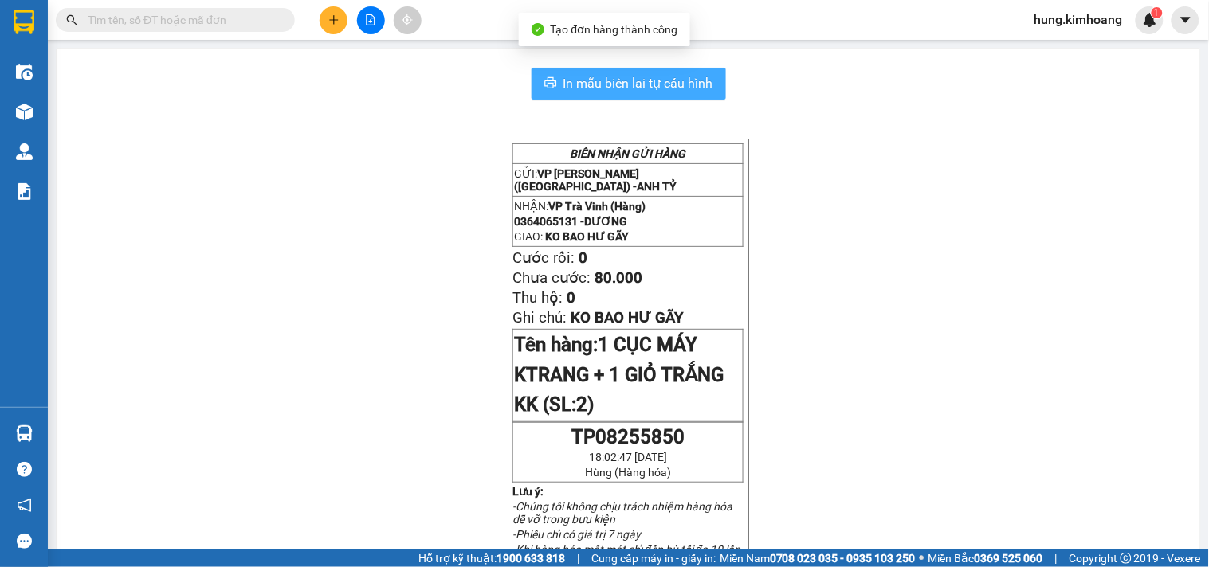
click at [614, 89] on span "In mẫu biên lai tự cấu hình" at bounding box center [638, 83] width 150 height 20
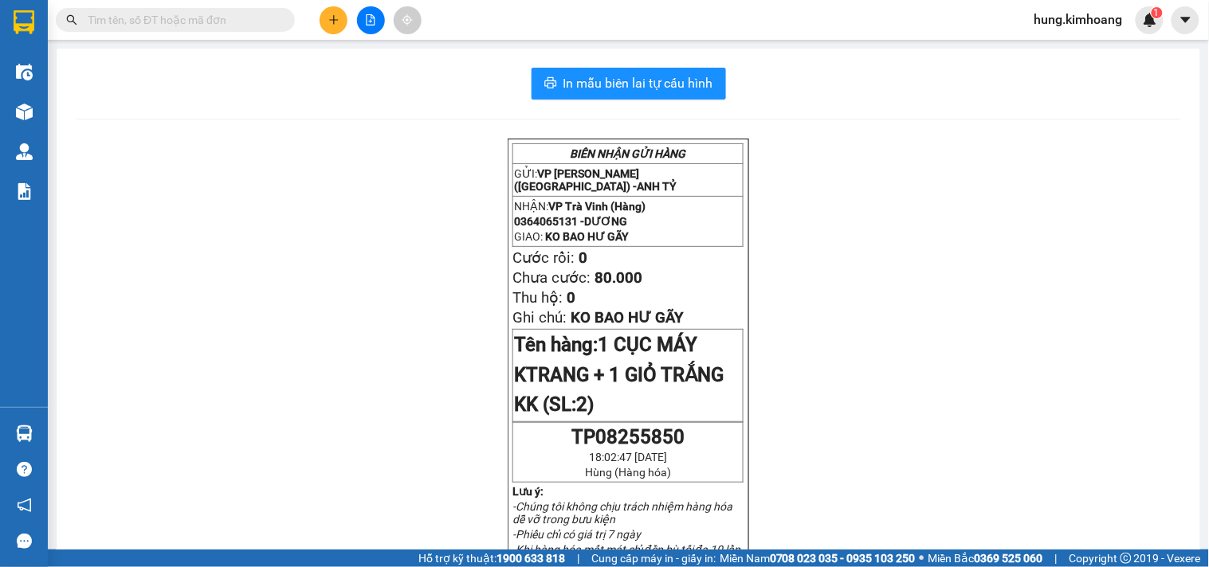
click at [240, 26] on input "text" at bounding box center [182, 20] width 188 height 18
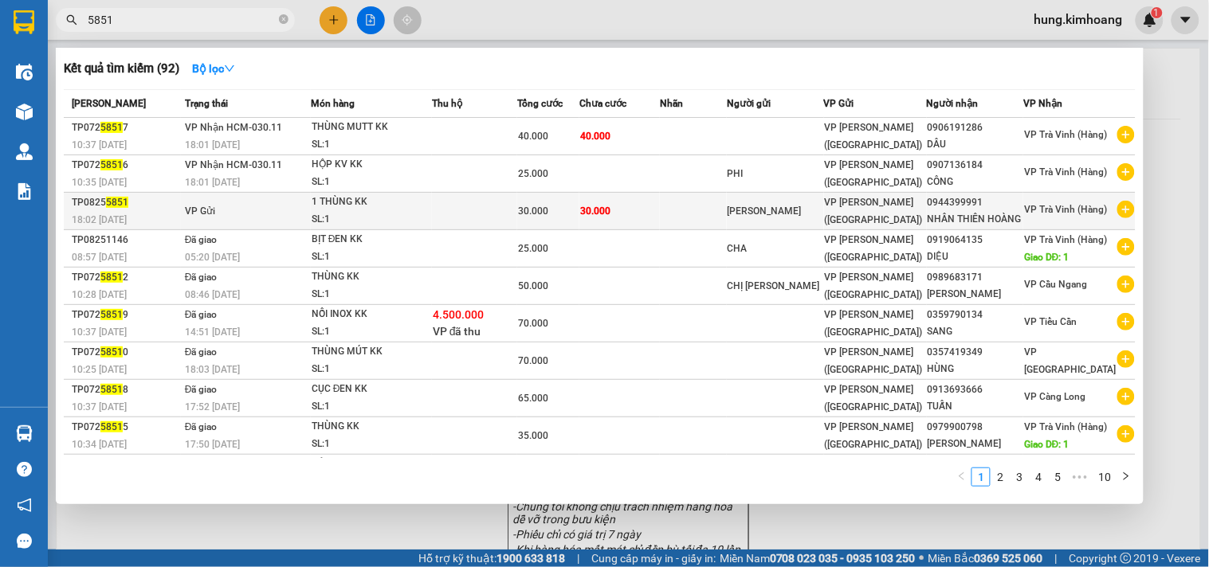
type input "5851"
click at [579, 220] on div "30.000" at bounding box center [548, 211] width 61 height 18
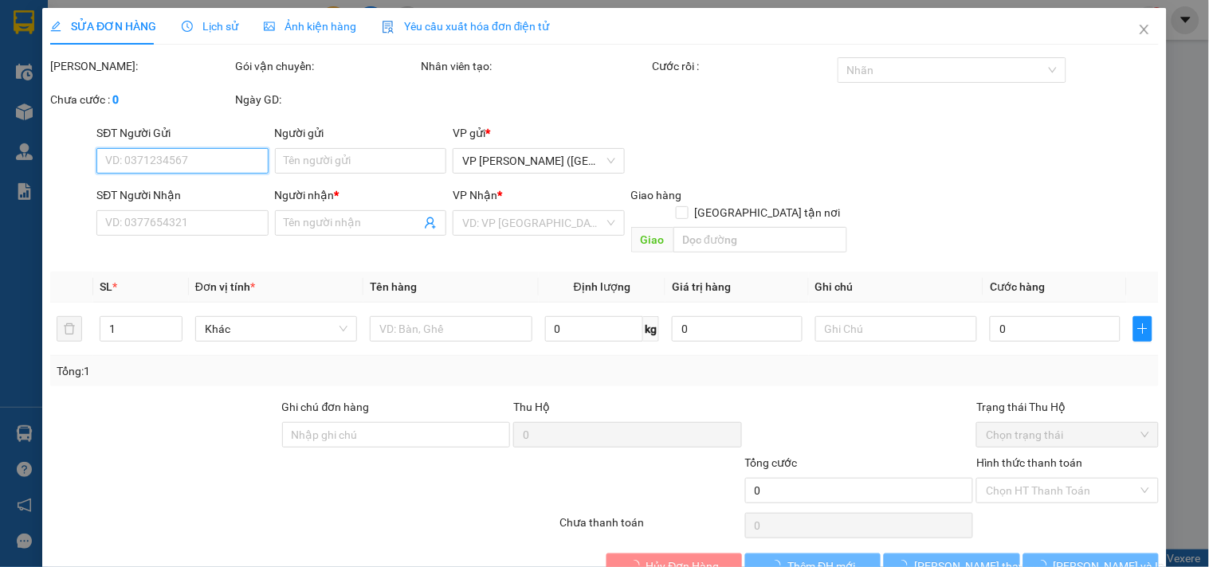
scroll to position [26, 0]
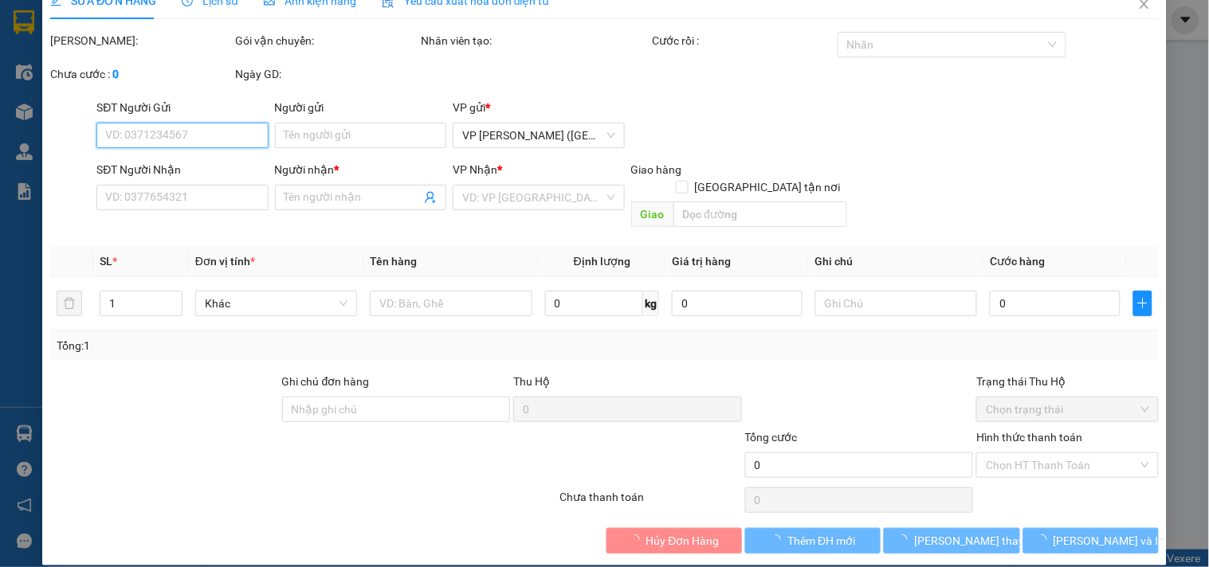
type input "KIM MINH"
type input "0944399991"
type input "NHÂN THIÊN HOÀNG"
type input "30.000"
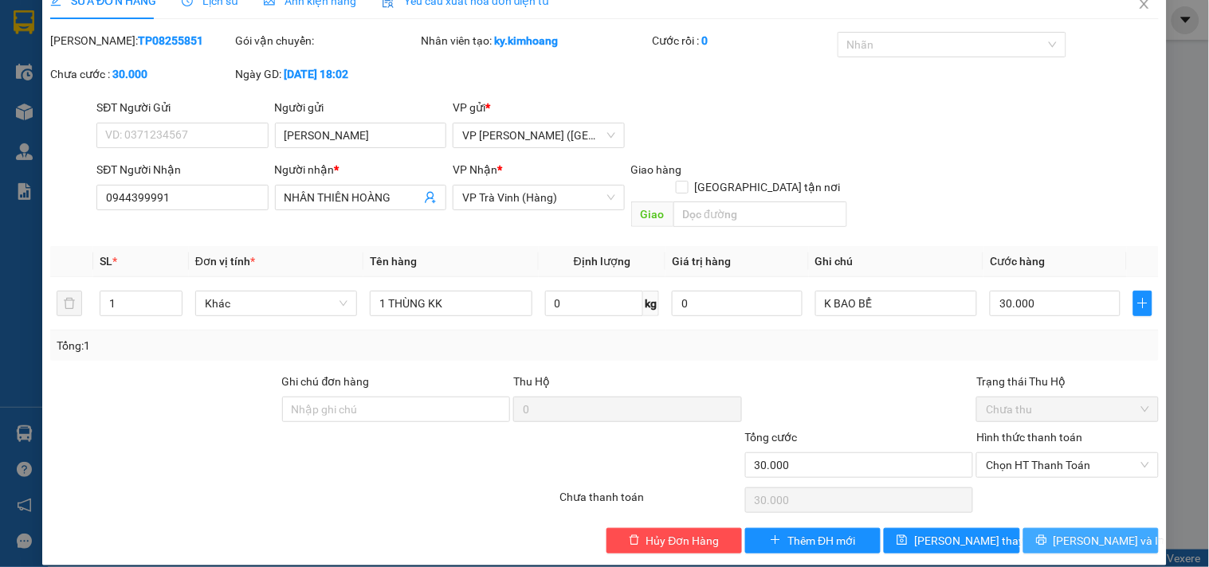
click at [1089, 532] on span "[PERSON_NAME] và In" at bounding box center [1110, 541] width 112 height 18
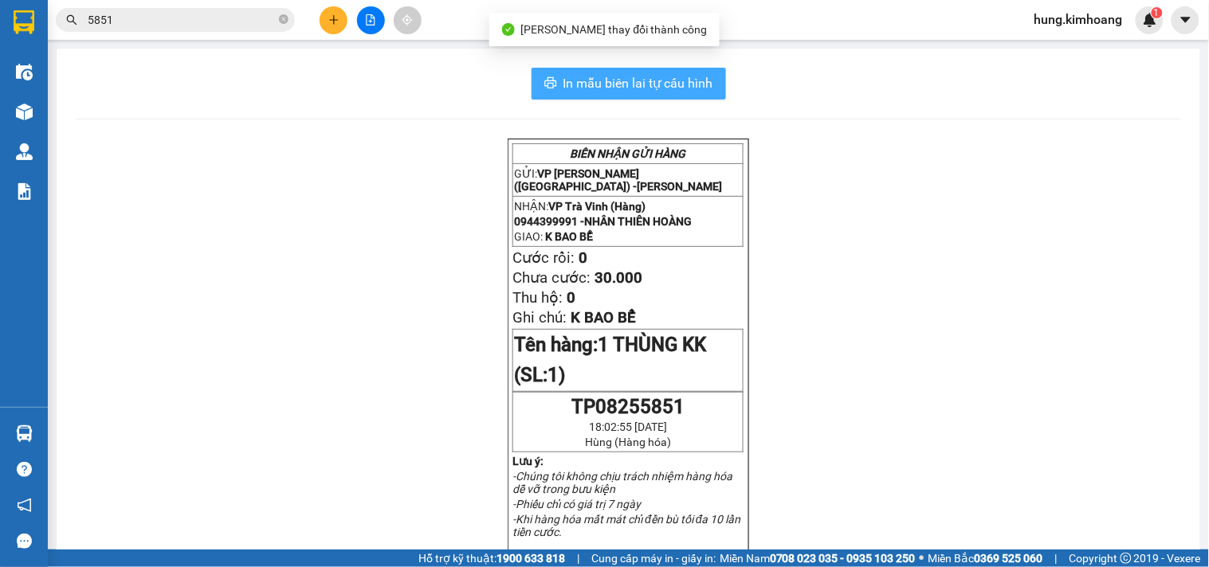
click at [658, 86] on span "In mẫu biên lai tự cấu hình" at bounding box center [638, 83] width 150 height 20
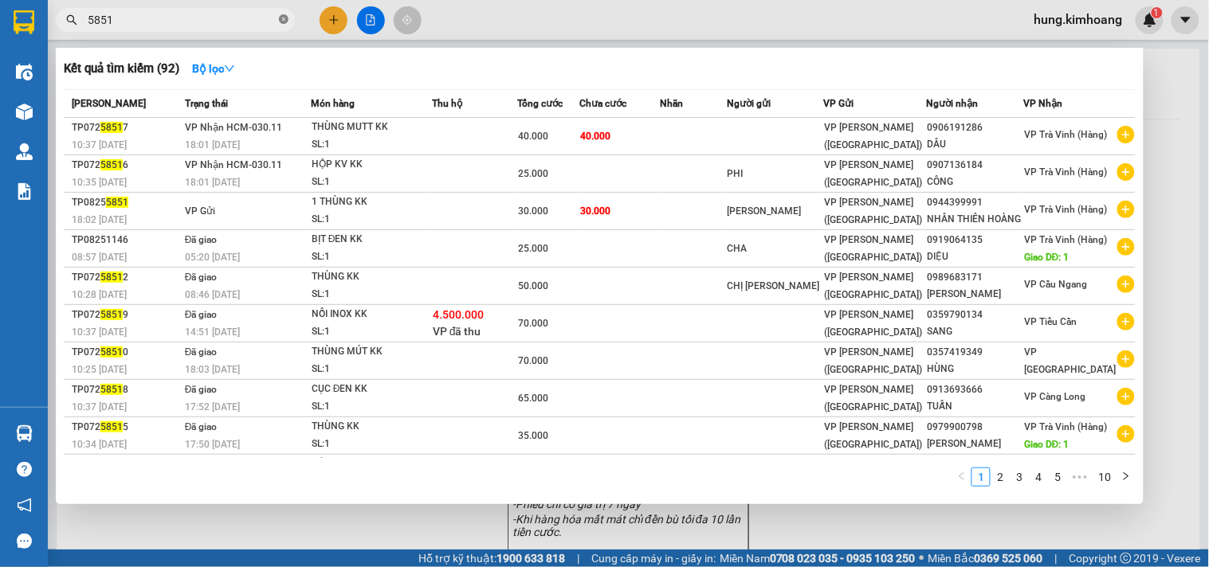
click at [285, 17] on icon "close-circle" at bounding box center [284, 19] width 10 height 10
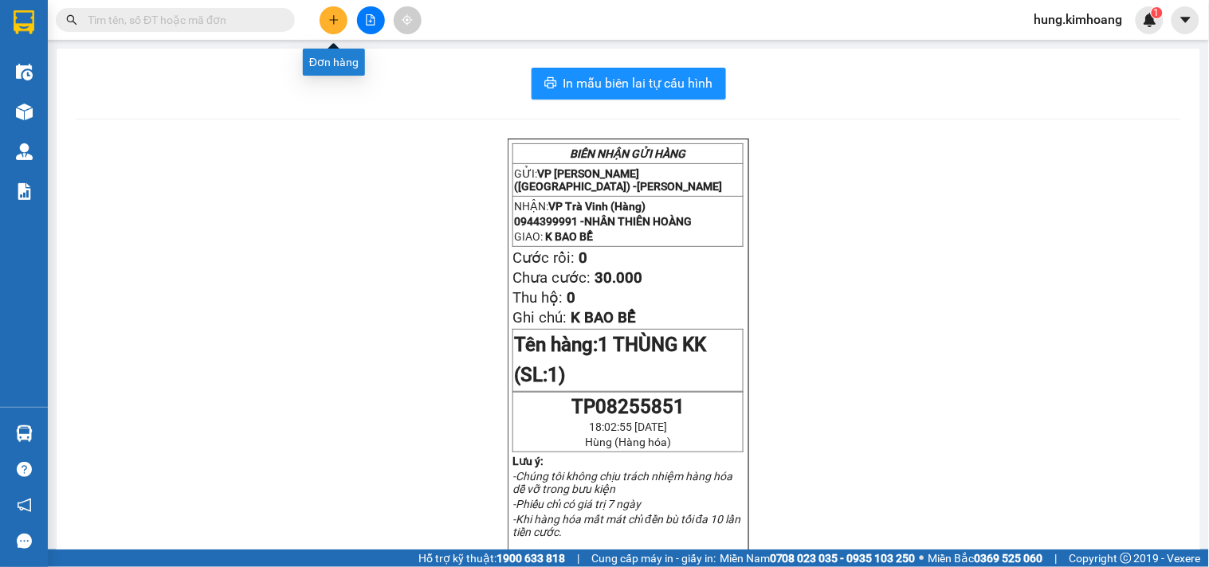
click at [337, 24] on icon "plus" at bounding box center [333, 19] width 11 height 11
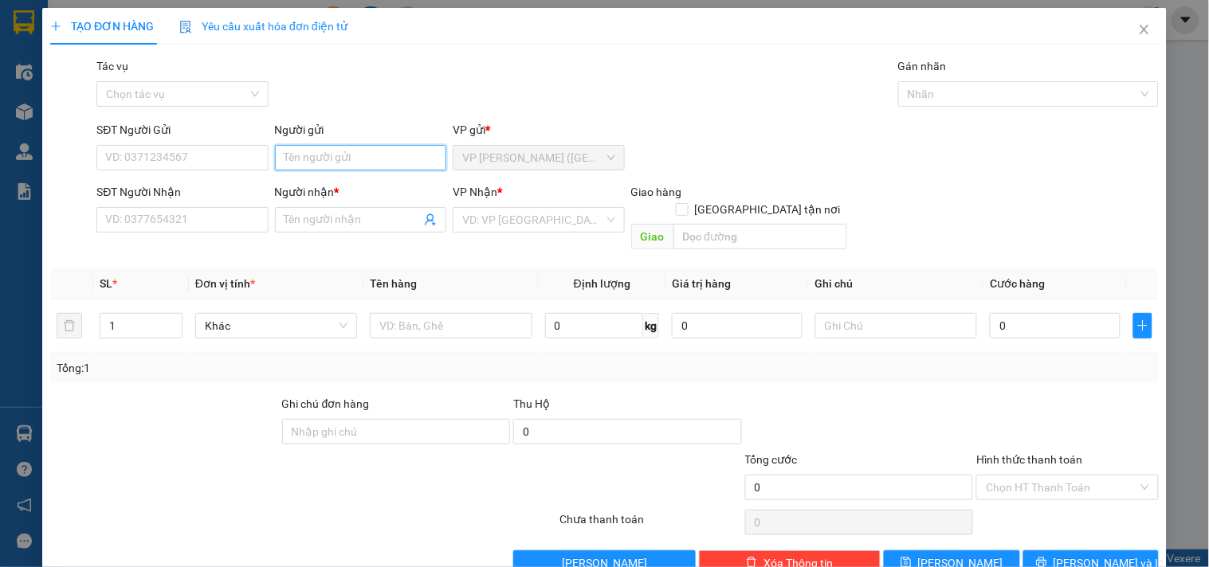
click at [308, 155] on input "Người gửi" at bounding box center [360, 158] width 171 height 26
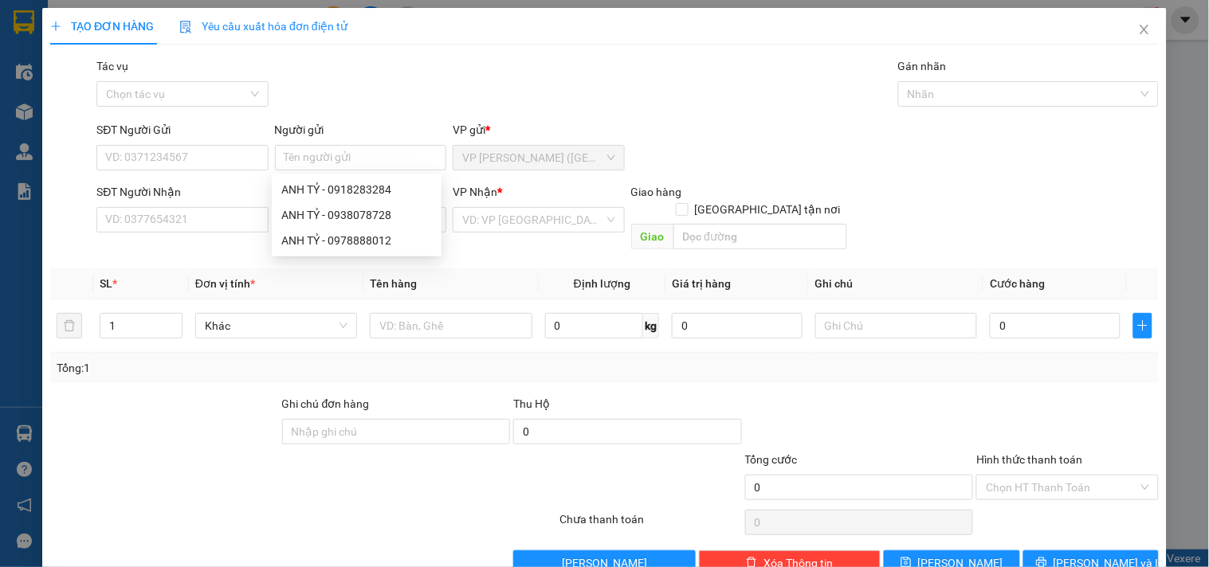
click at [574, 70] on div "Tác vụ Chọn tác vụ Gán nhãn Nhãn" at bounding box center [627, 85] width 1069 height 56
click at [1138, 26] on icon "close" at bounding box center [1144, 29] width 13 height 13
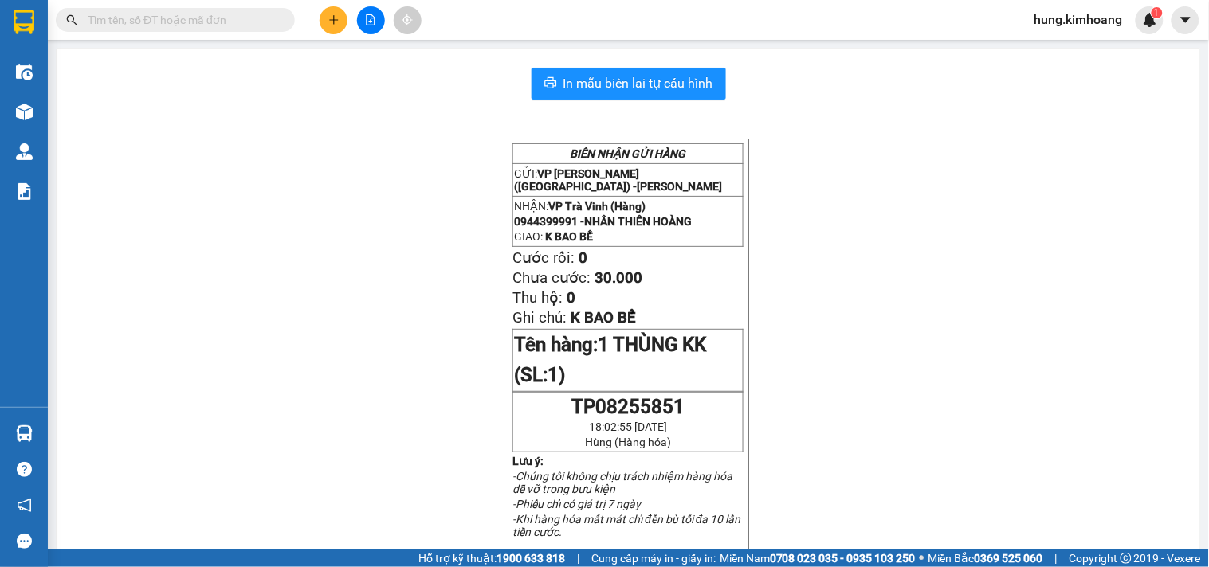
click at [199, 21] on input "text" at bounding box center [182, 20] width 188 height 18
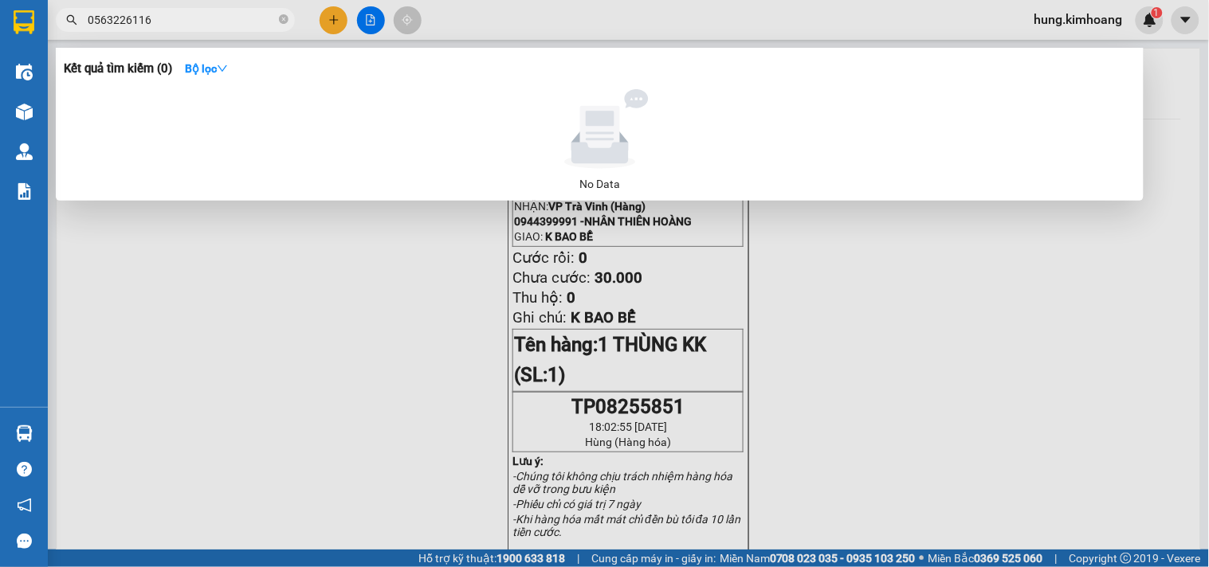
click at [177, 18] on input "0563226116" at bounding box center [182, 20] width 188 height 18
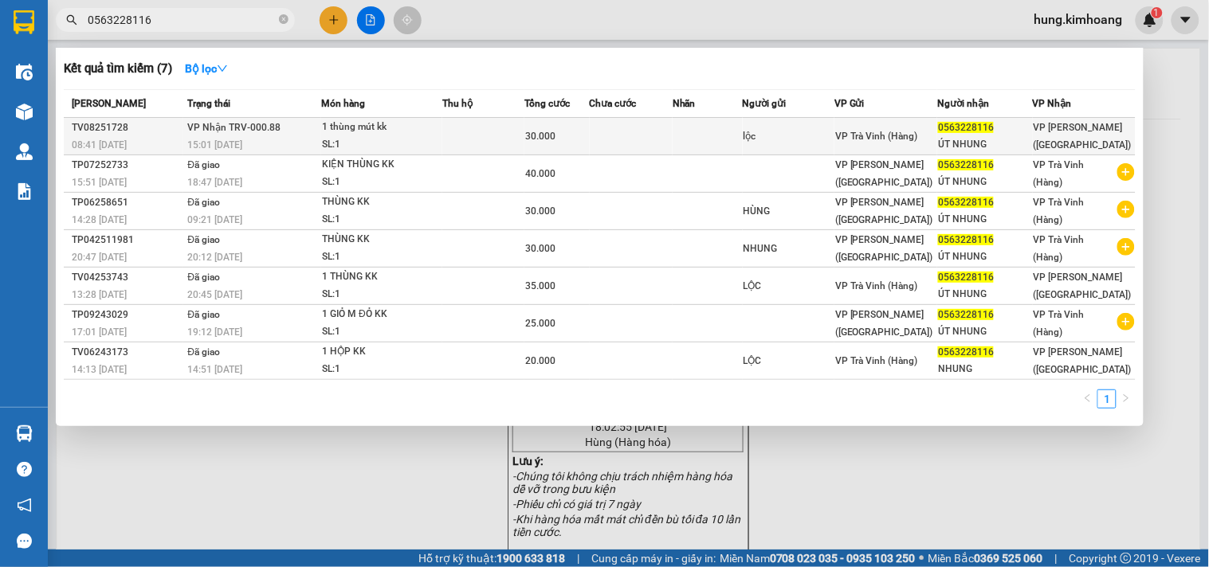
type input "0563228116"
click at [743, 135] on td at bounding box center [708, 136] width 70 height 37
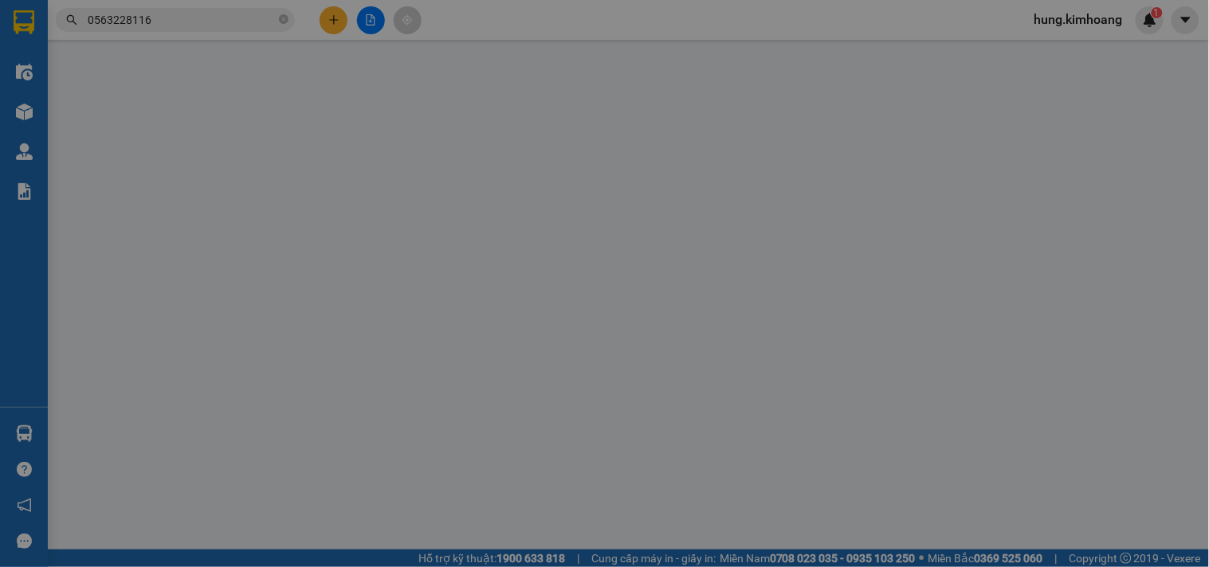
type input "lộc"
type input "0563228116"
type input "ÚT NHUNG"
type input "30.000"
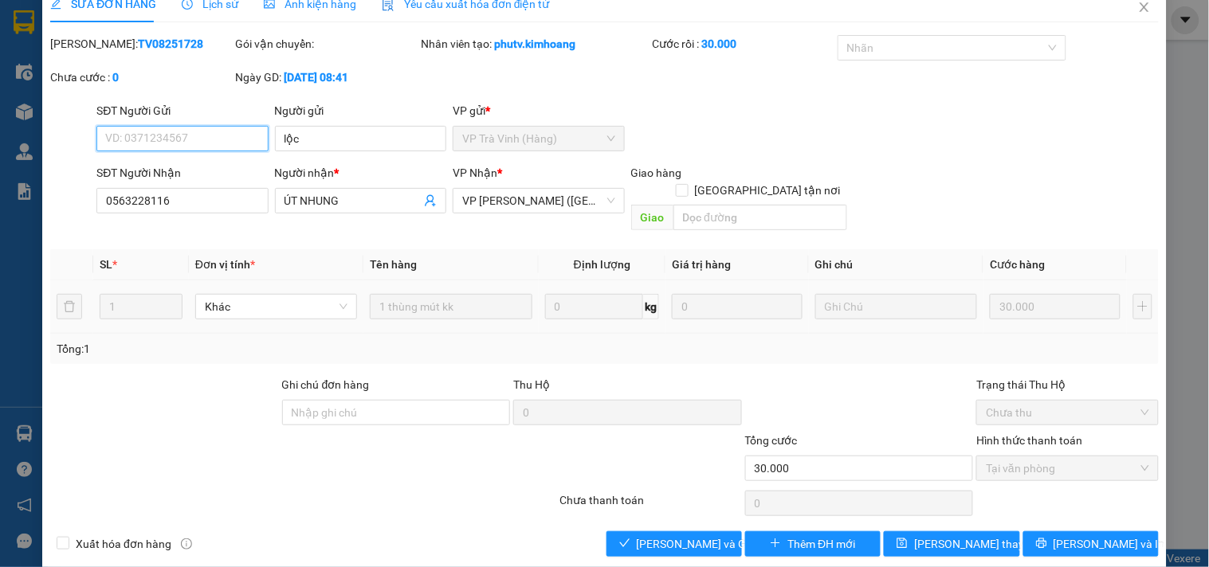
scroll to position [26, 0]
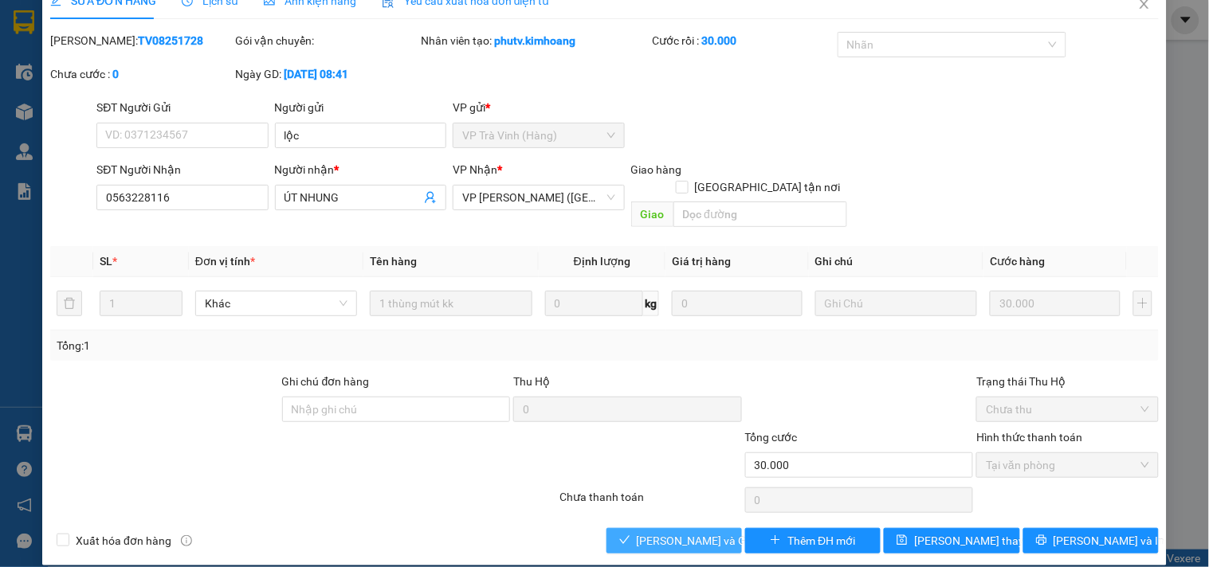
click at [710, 532] on span "Lưu và Giao hàng" at bounding box center [713, 541] width 153 height 18
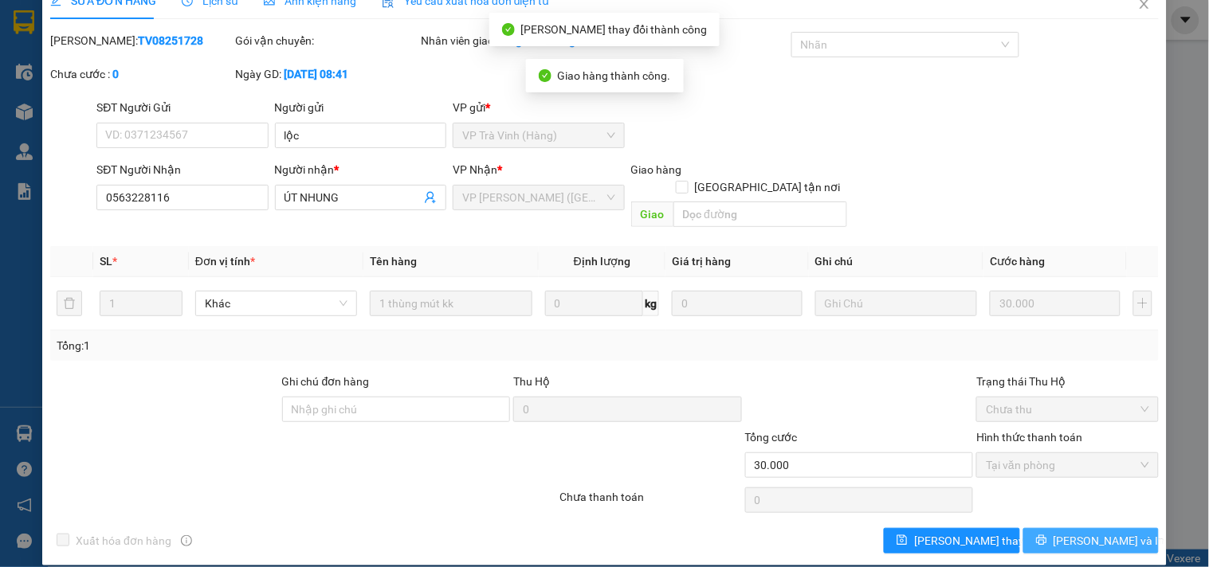
click at [1047, 535] on span "printer" at bounding box center [1041, 541] width 11 height 13
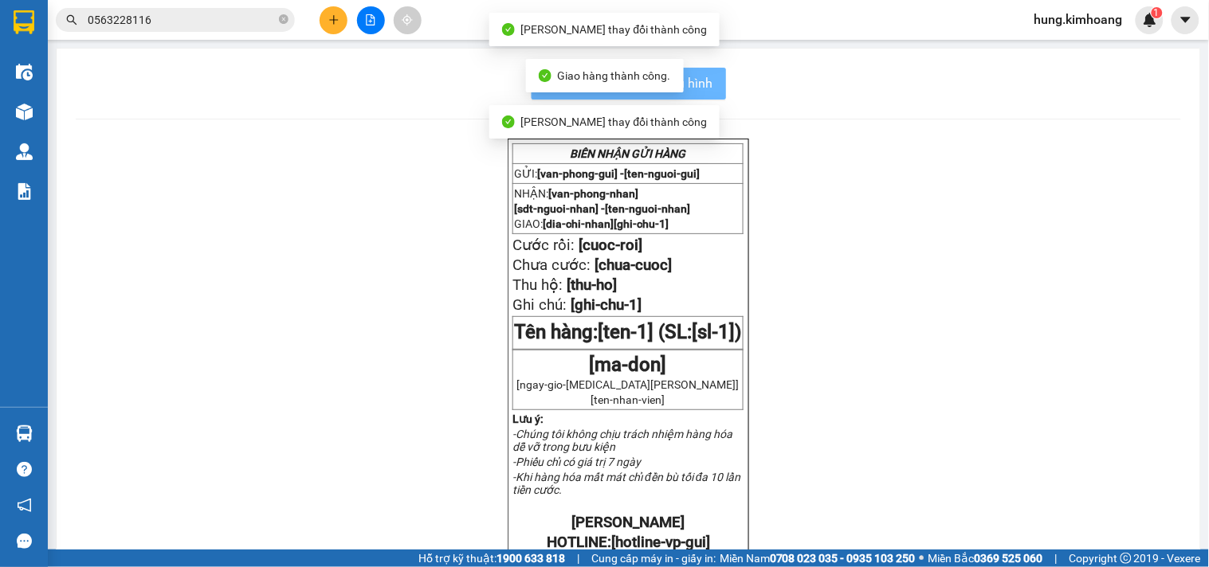
click at [1054, 529] on div "BIÊN NHẬN GỬI HÀNG GỬI: [van-phong-gui] - [ten-nguoi-gui] NHẬN: [van-phong-nhan…" at bounding box center [628, 552] width 1105 height 827
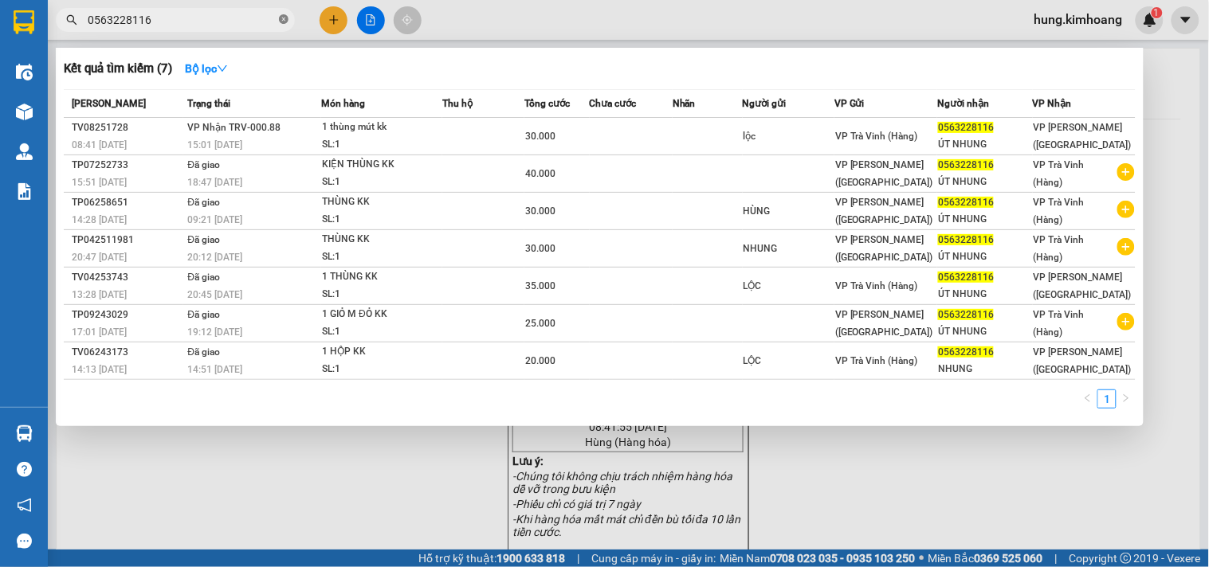
click at [285, 22] on icon "close-circle" at bounding box center [284, 19] width 10 height 10
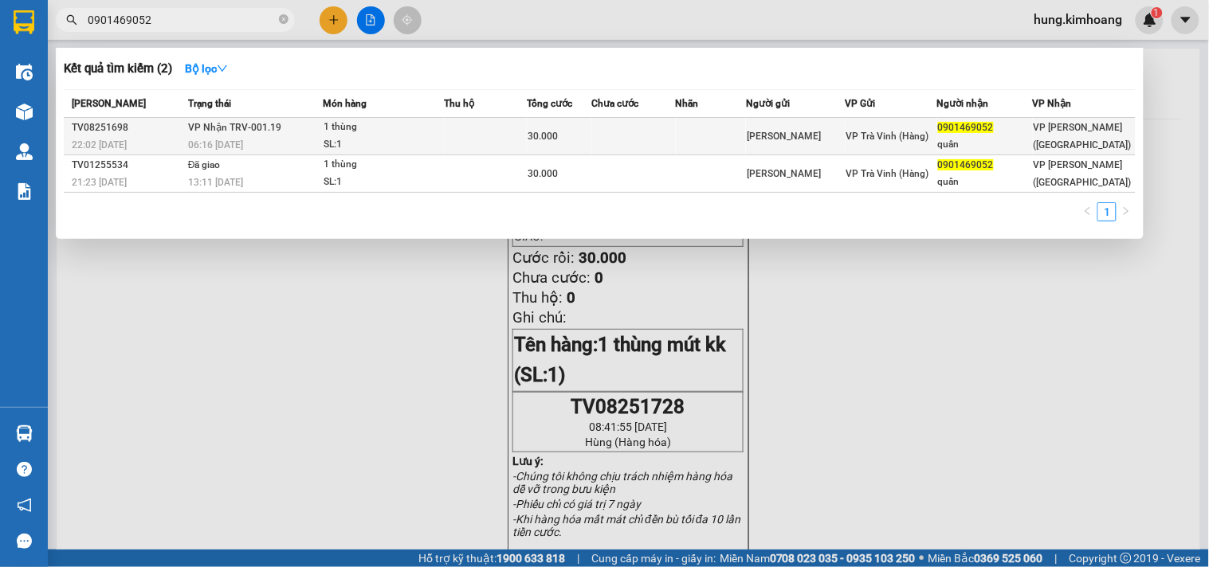
type input "0901469052"
click at [664, 132] on td at bounding box center [634, 136] width 84 height 37
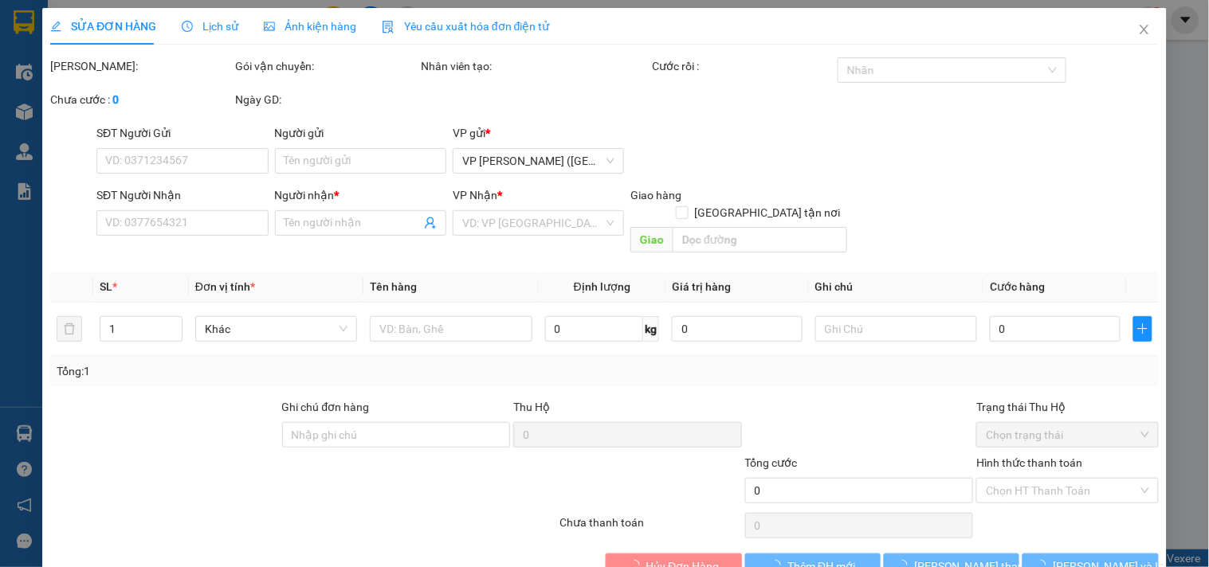
type input "kim tân tân"
type input "0901469052"
type input "quân"
type input "30.000"
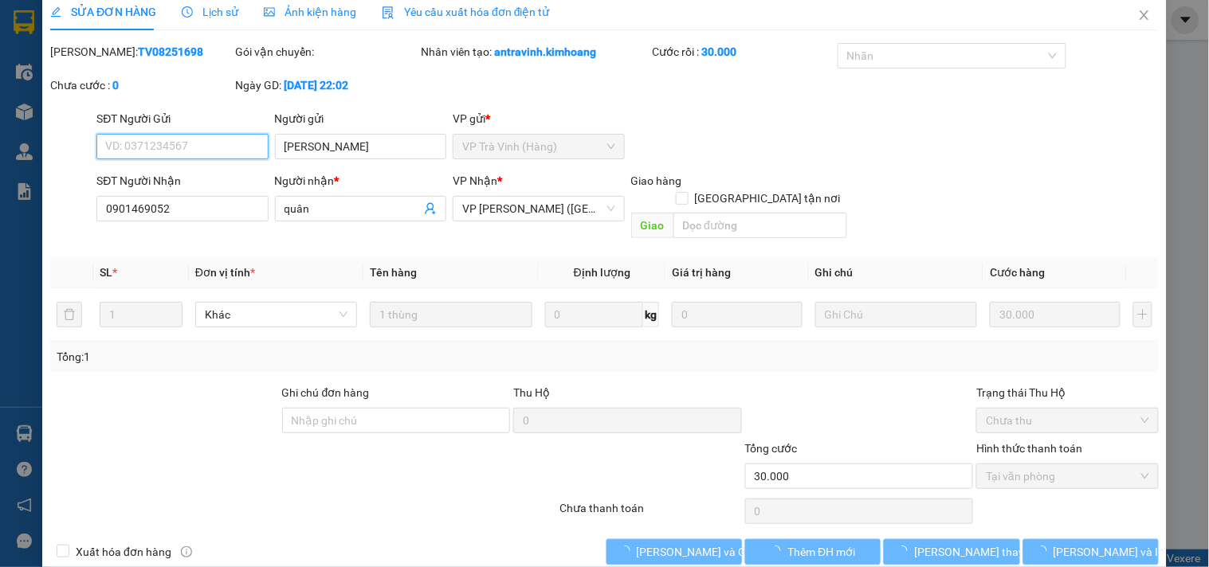
scroll to position [20, 0]
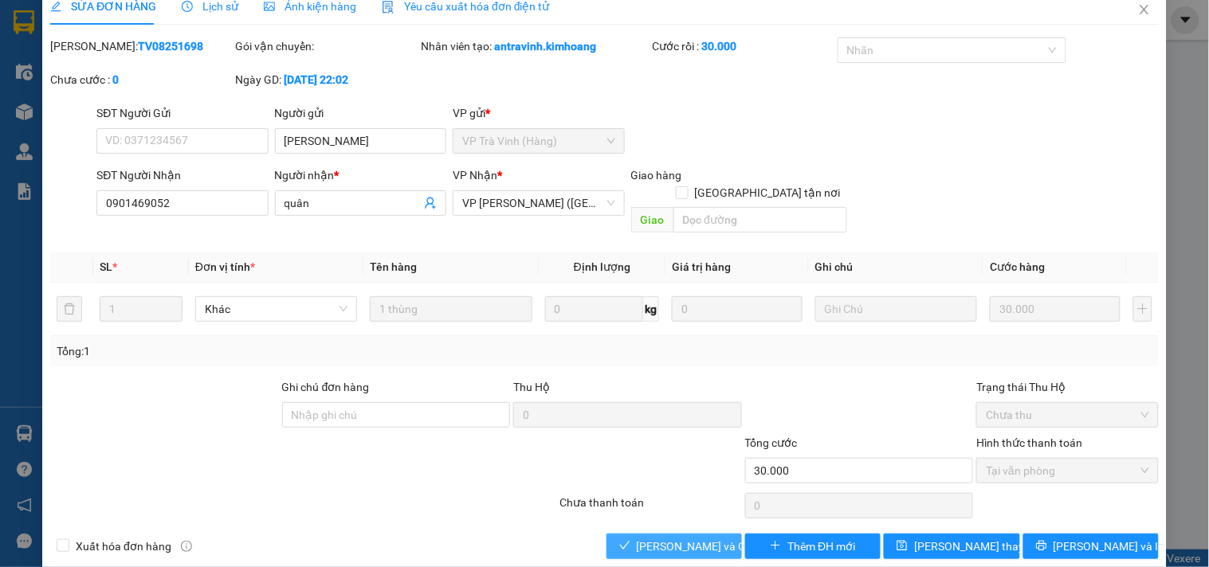
click at [677, 538] on span "Lưu và Giao hàng" at bounding box center [713, 547] width 153 height 18
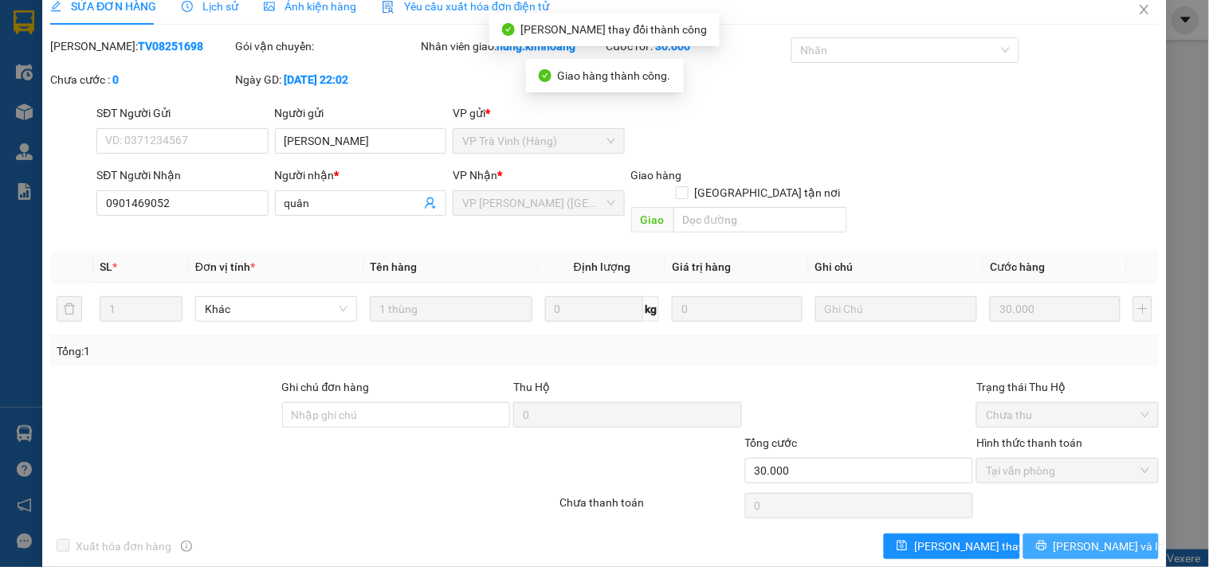
click at [1095, 538] on span "[PERSON_NAME] và In" at bounding box center [1110, 547] width 112 height 18
